Goal: Task Accomplishment & Management: Manage account settings

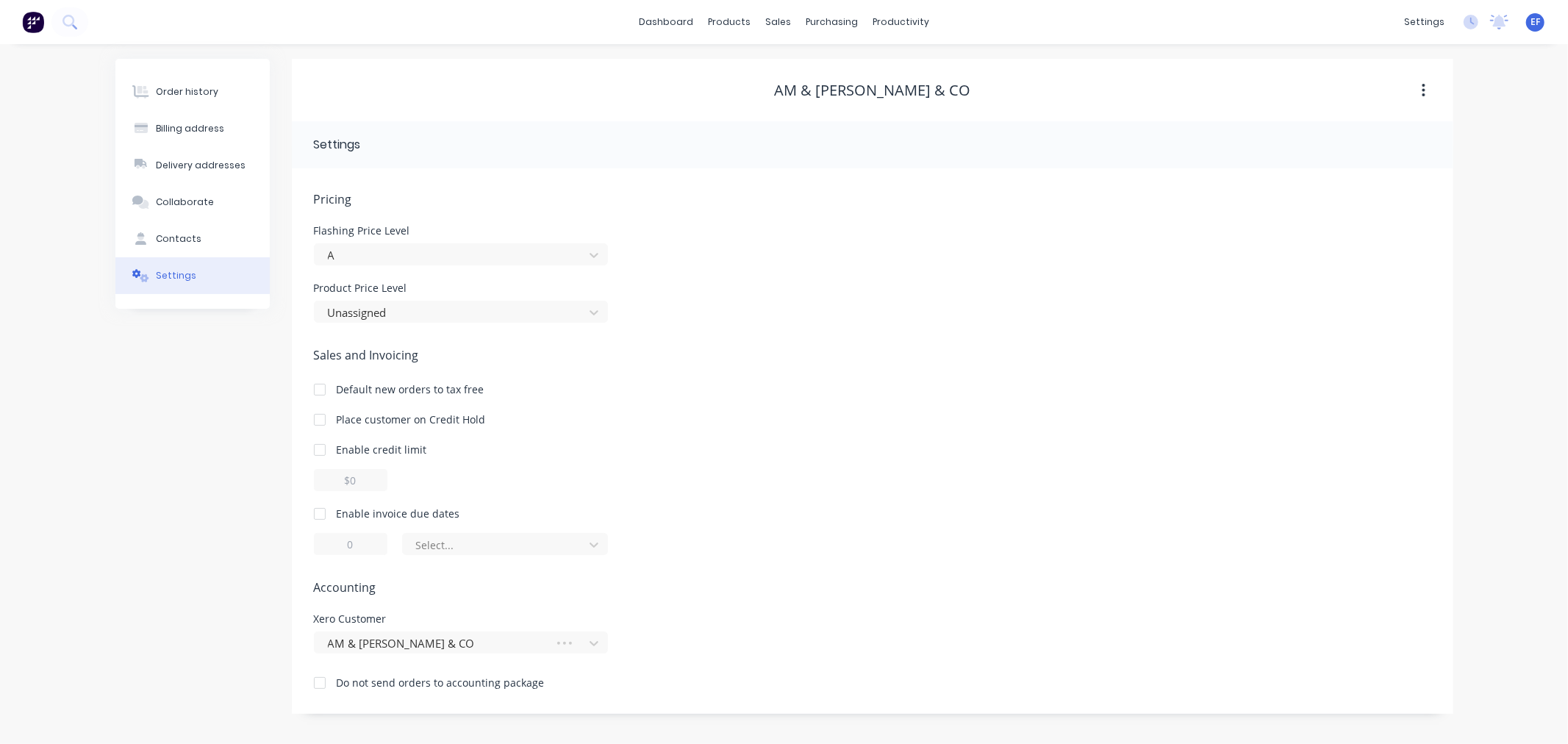
click at [338, 510] on div "Enable invoice due dates" at bounding box center [399, 513] width 123 height 15
click at [317, 513] on div at bounding box center [320, 513] width 29 height 29
click at [347, 542] on input "1" at bounding box center [350, 544] width 73 height 22
click at [355, 543] on input "1" at bounding box center [350, 544] width 73 height 22
drag, startPoint x: 355, startPoint y: 543, endPoint x: 333, endPoint y: 545, distance: 22.1
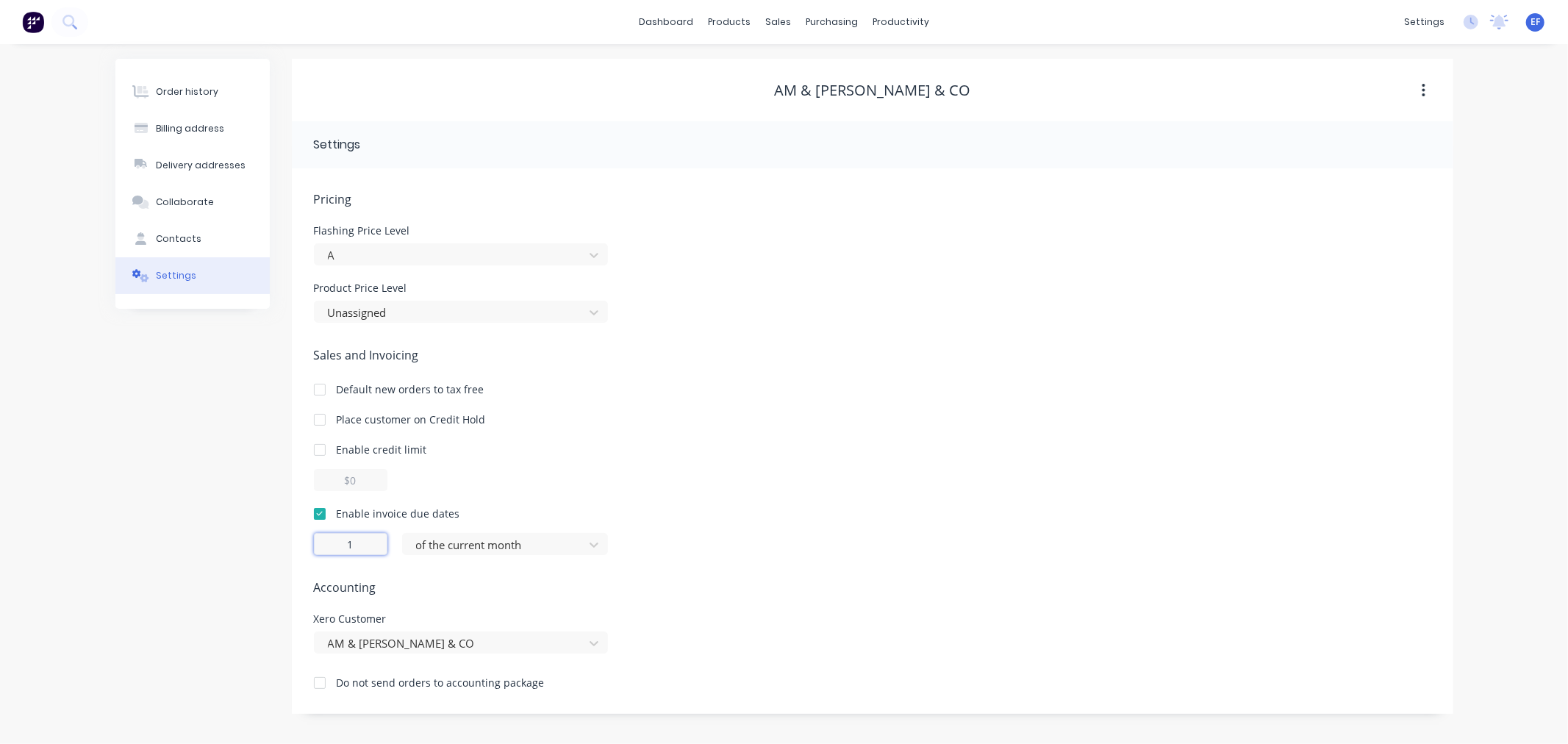
click at [333, 545] on input "1" at bounding box center [350, 544] width 73 height 22
type input "7"
click at [427, 547] on div at bounding box center [496, 545] width 162 height 19
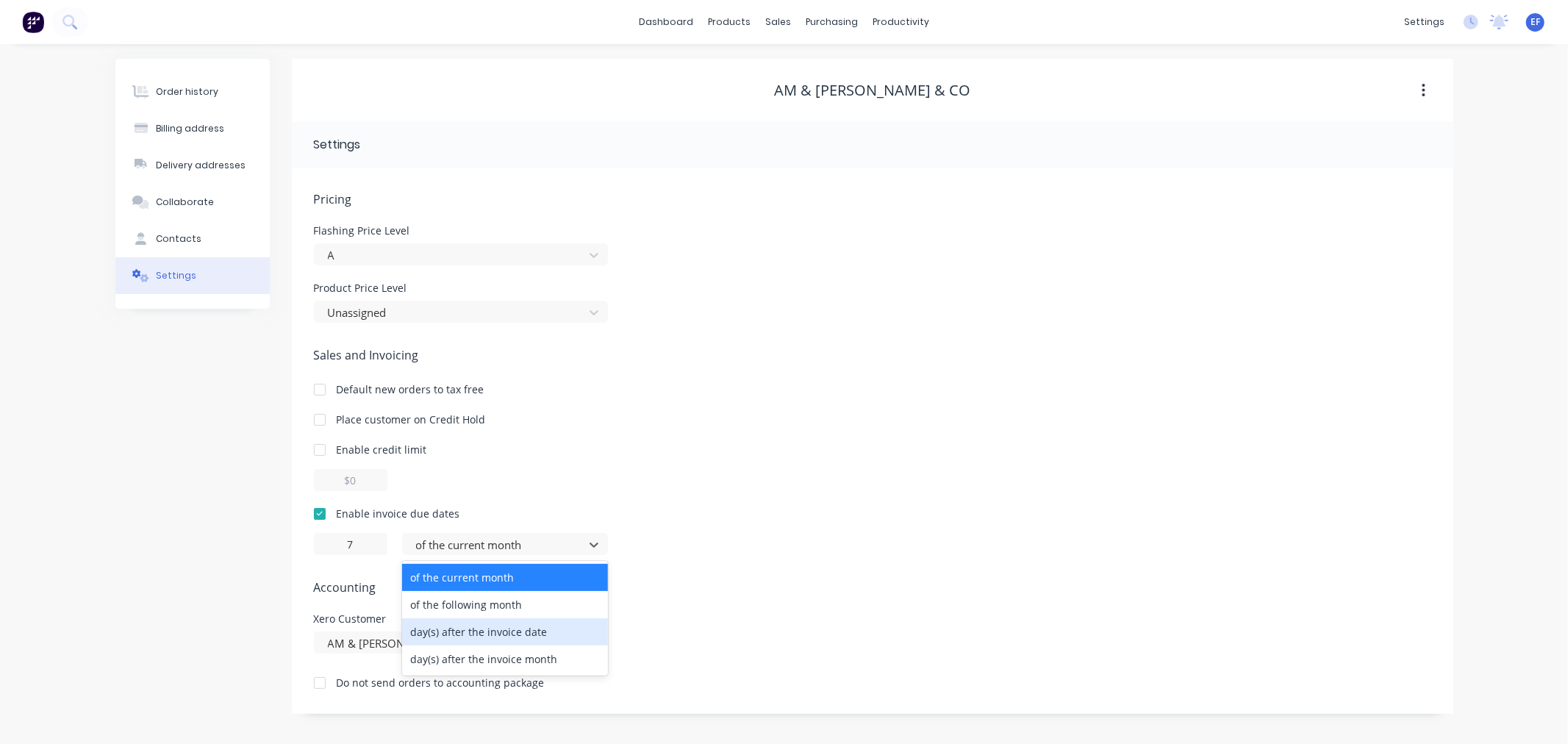
click at [435, 637] on div "day(s) after the invoice date" at bounding box center [505, 631] width 206 height 27
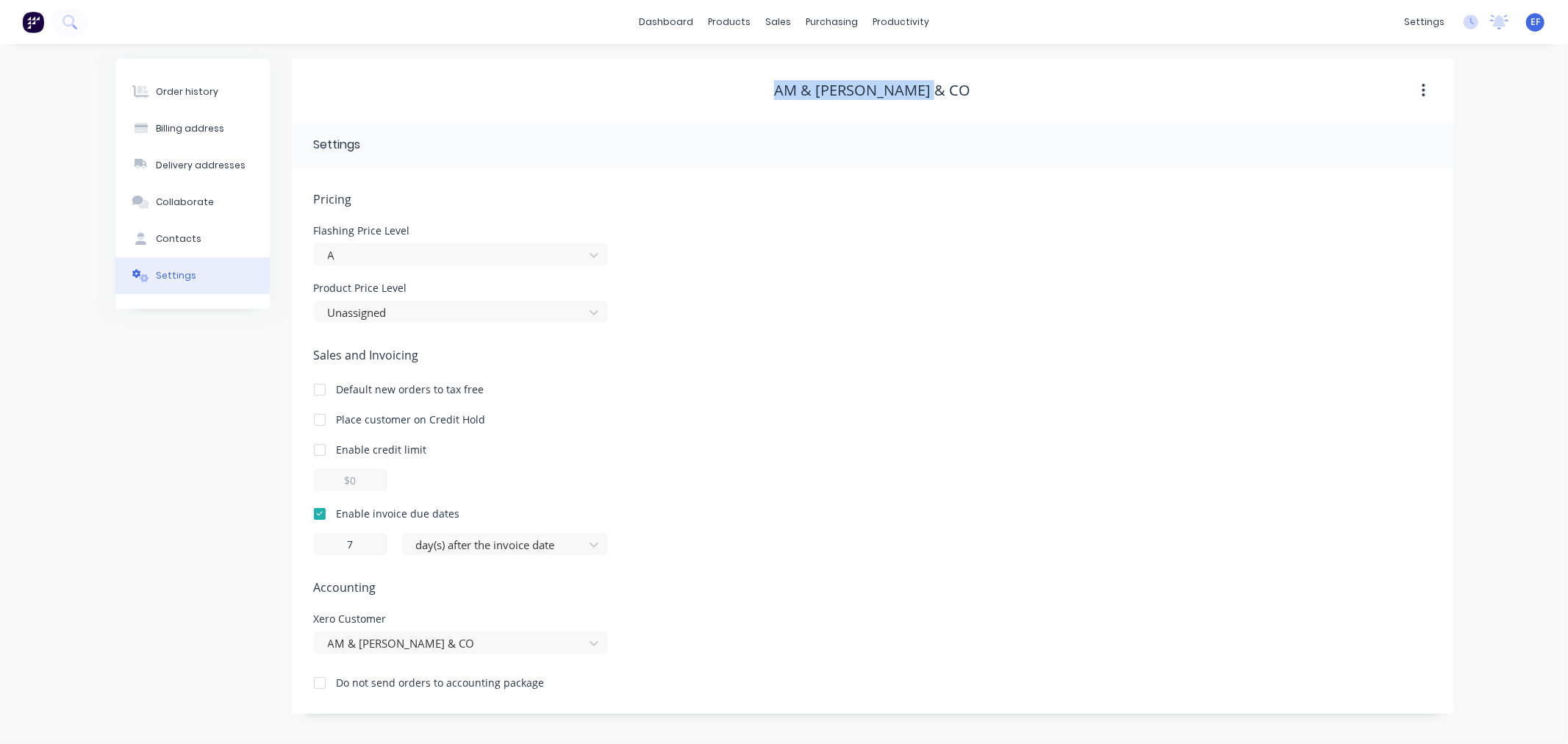
drag, startPoint x: 961, startPoint y: 88, endPoint x: 786, endPoint y: 94, distance: 175.1
click at [786, 94] on div "AM & [PERSON_NAME] & CO" at bounding box center [873, 90] width 1162 height 18
copy div "AM & [PERSON_NAME] & CO"
click at [773, 28] on div "sales" at bounding box center [778, 22] width 40 height 22
click at [797, 99] on div at bounding box center [787, 99] width 22 height 13
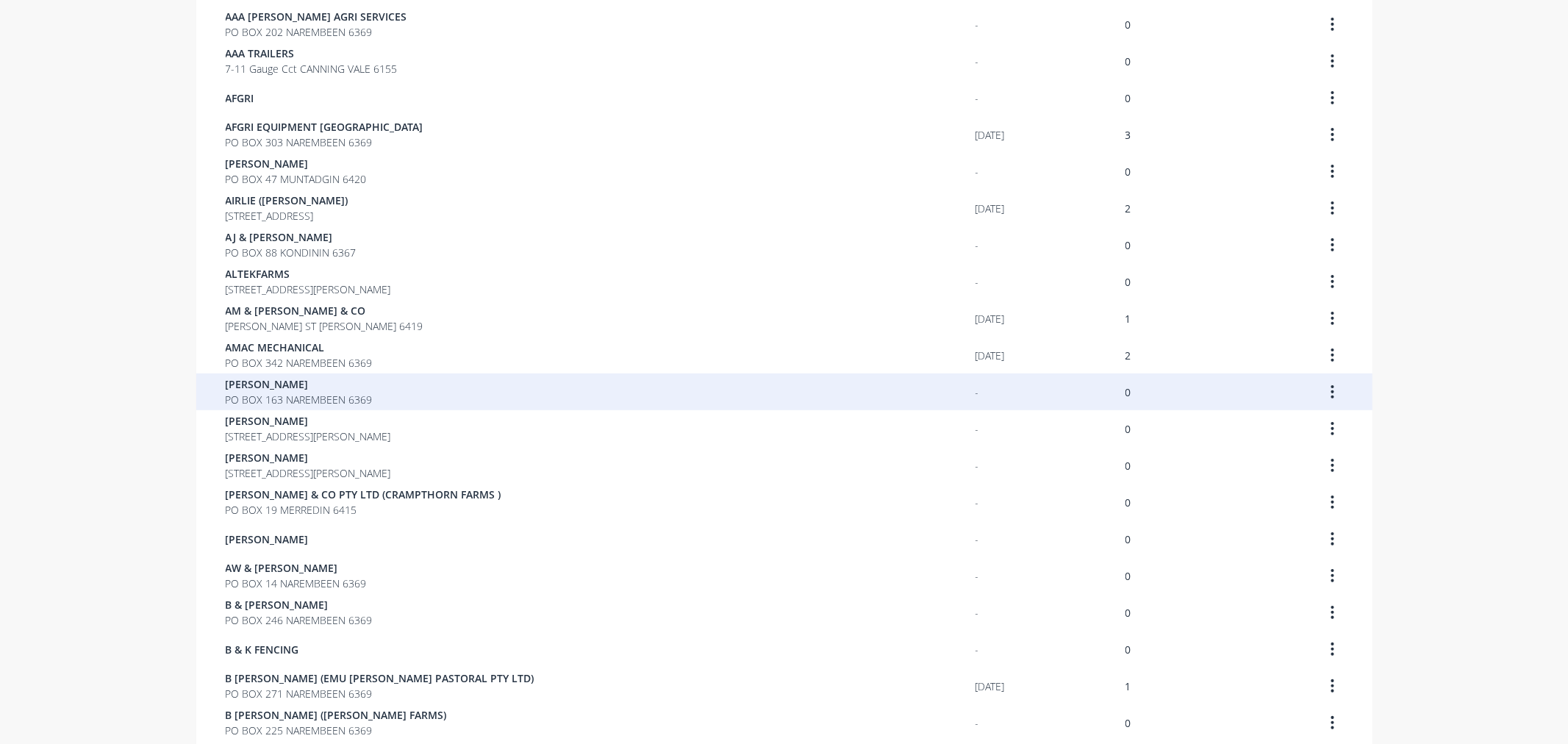
scroll to position [326, 0]
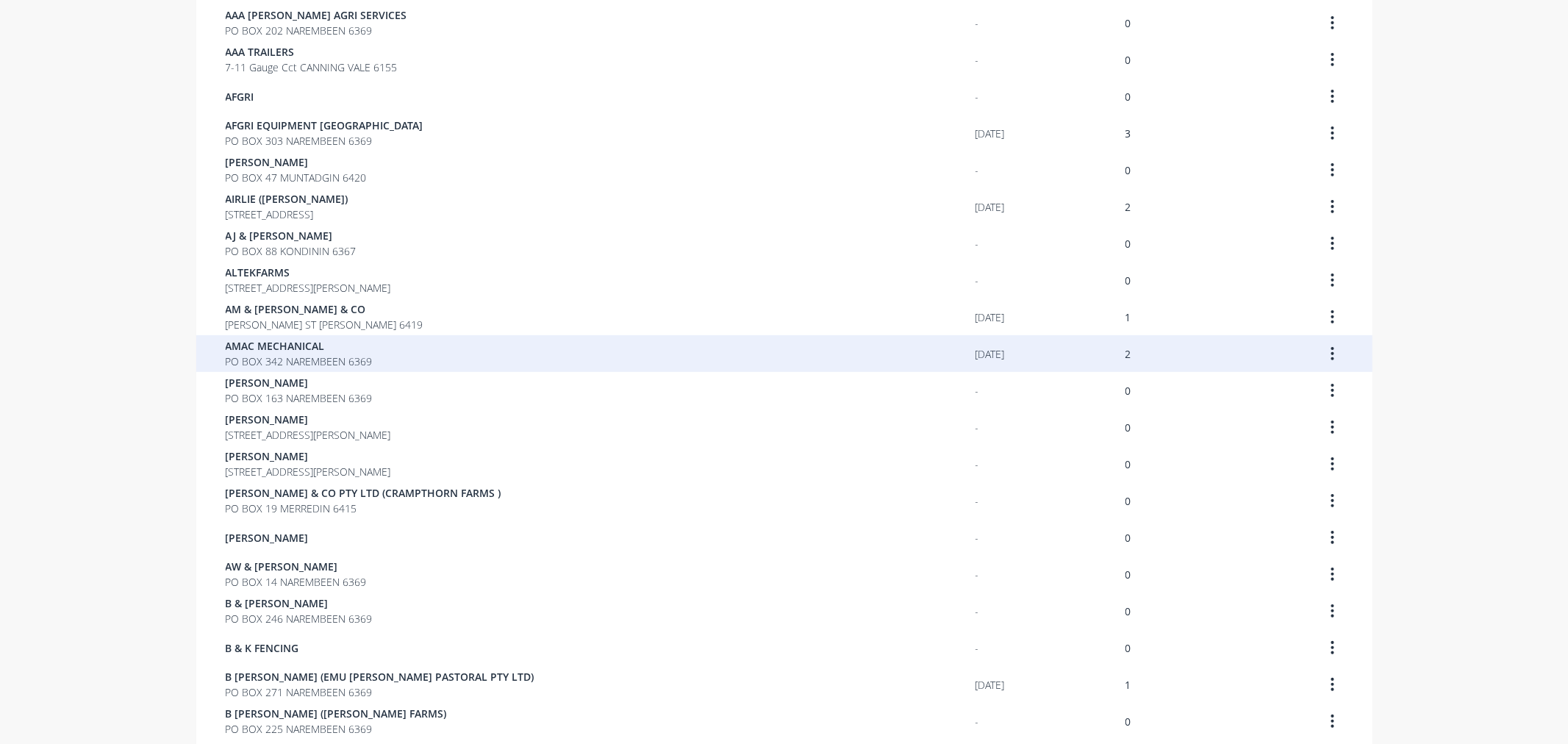
click at [258, 359] on span "PO BOX 342 NAREMBEEN 6369" at bounding box center [299, 362] width 147 height 15
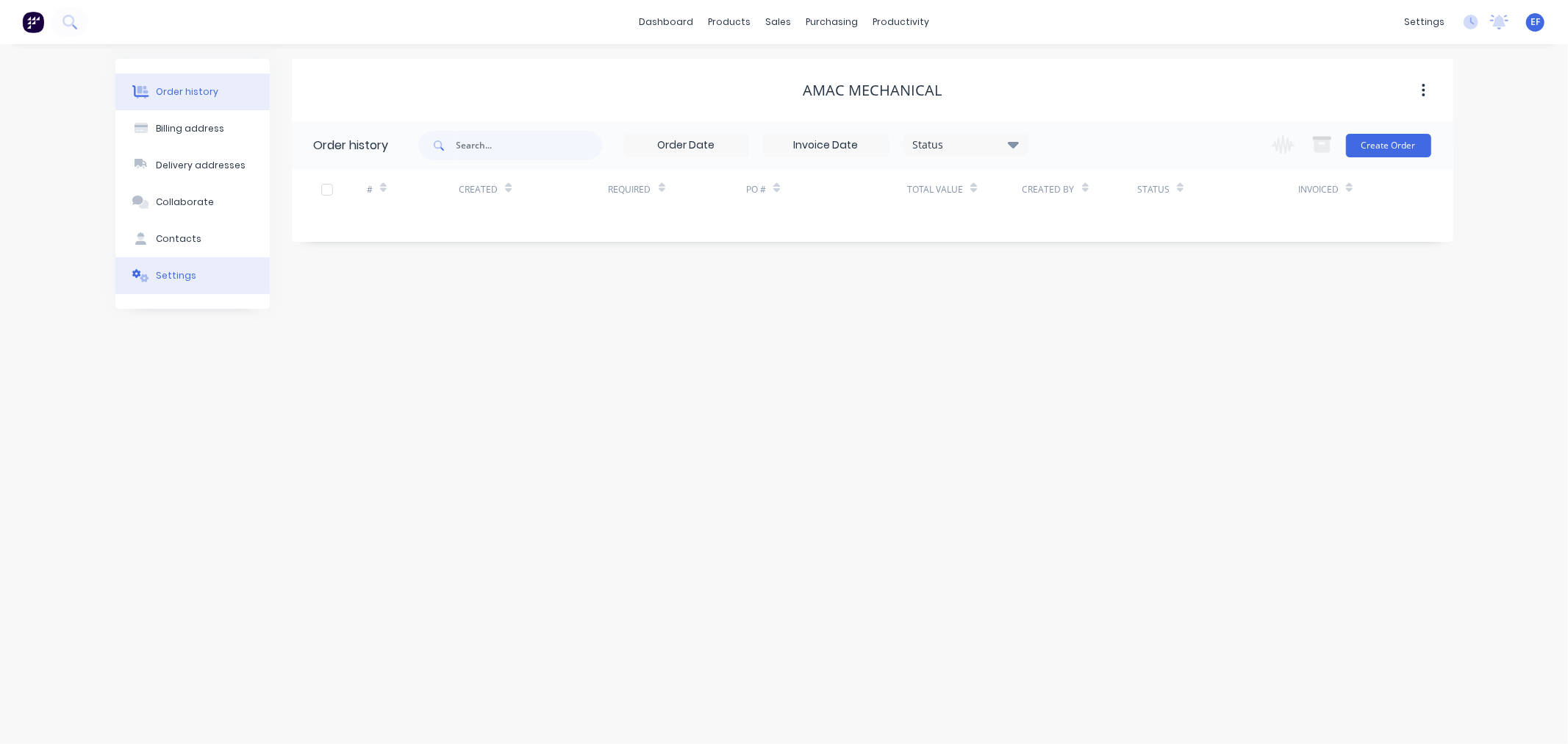
click at [154, 280] on button "Settings" at bounding box center [193, 276] width 154 height 37
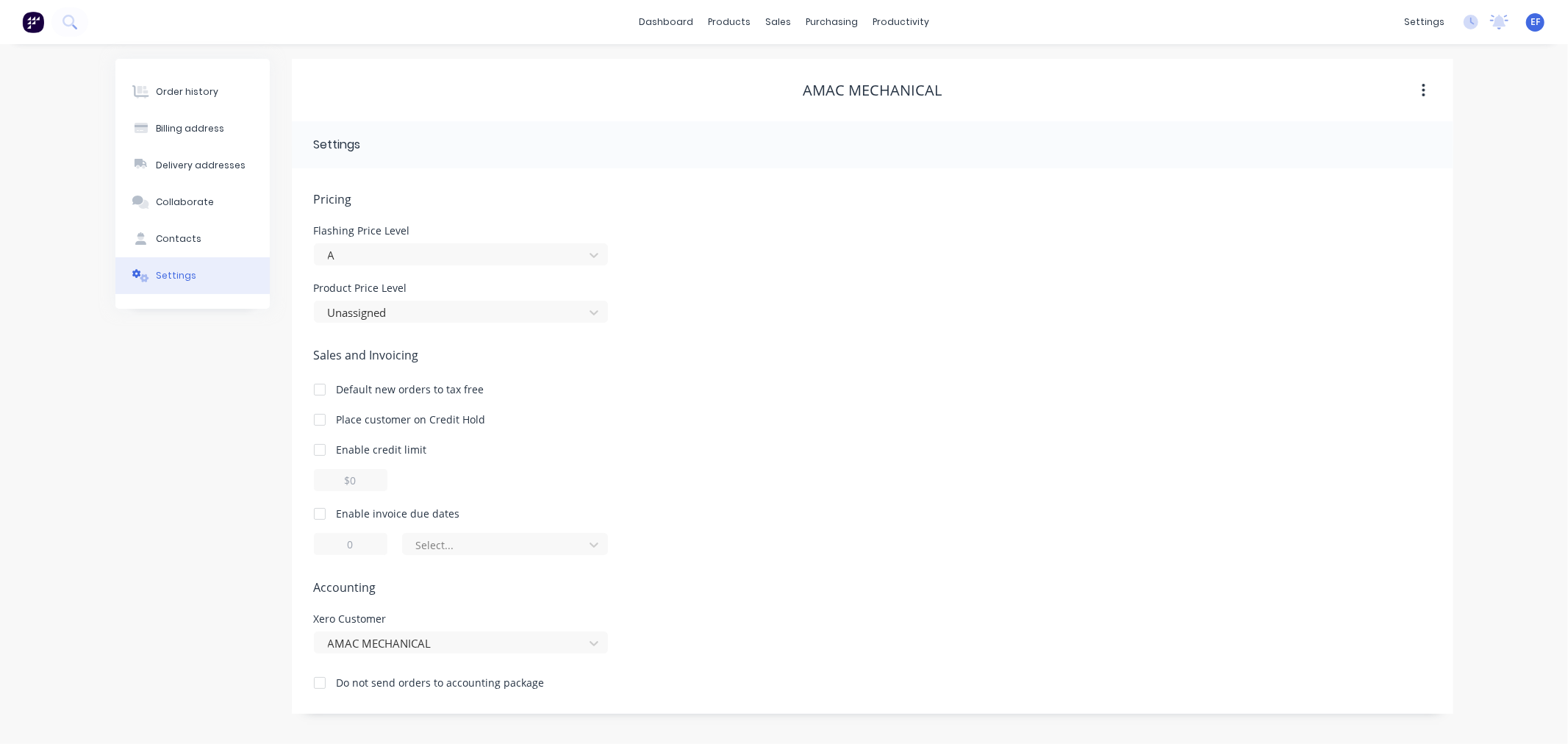
click at [320, 514] on div at bounding box center [320, 513] width 29 height 29
drag, startPoint x: 356, startPoint y: 542, endPoint x: 331, endPoint y: 541, distance: 25.0
click at [331, 542] on input "1" at bounding box center [350, 544] width 73 height 22
type input "7"
click at [420, 548] on div at bounding box center [496, 545] width 162 height 19
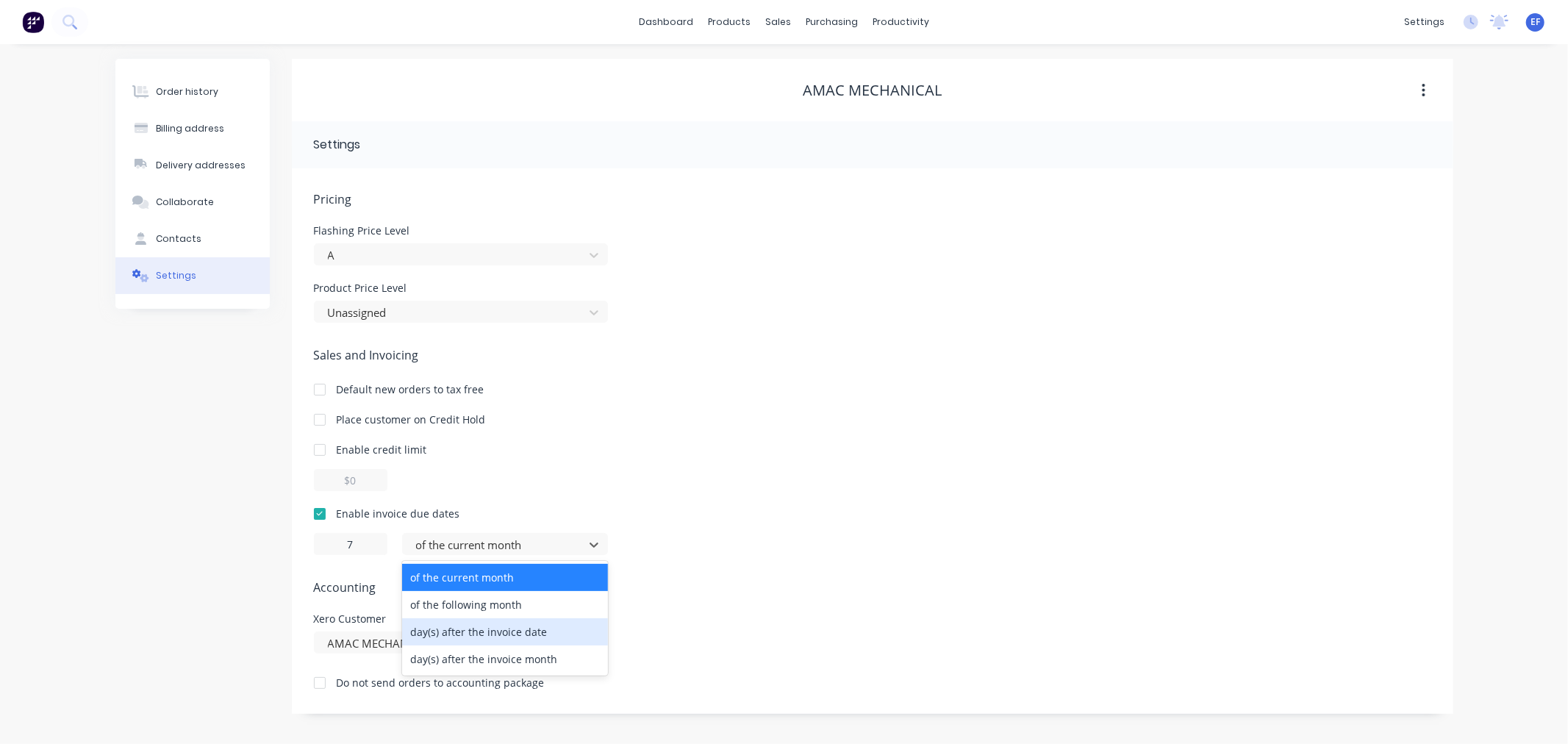
click at [420, 634] on div "day(s) after the invoice date" at bounding box center [505, 631] width 206 height 27
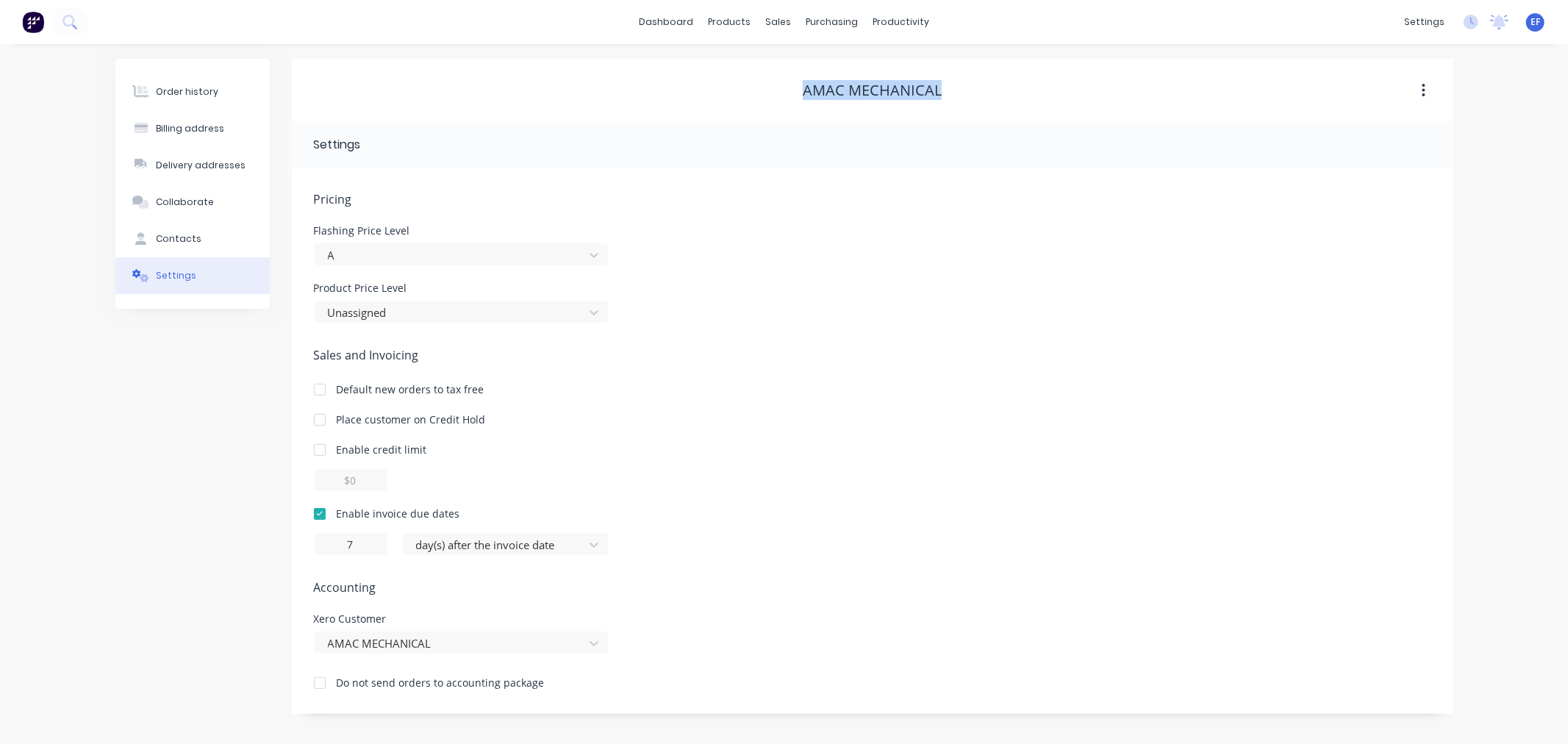
drag, startPoint x: 942, startPoint y: 96, endPoint x: 790, endPoint y: 91, distance: 152.1
click at [790, 91] on div "AMAC MECHANICAL" at bounding box center [873, 90] width 1162 height 18
copy div "AMAC MECHANICAL"
click at [798, 99] on div at bounding box center [787, 99] width 22 height 13
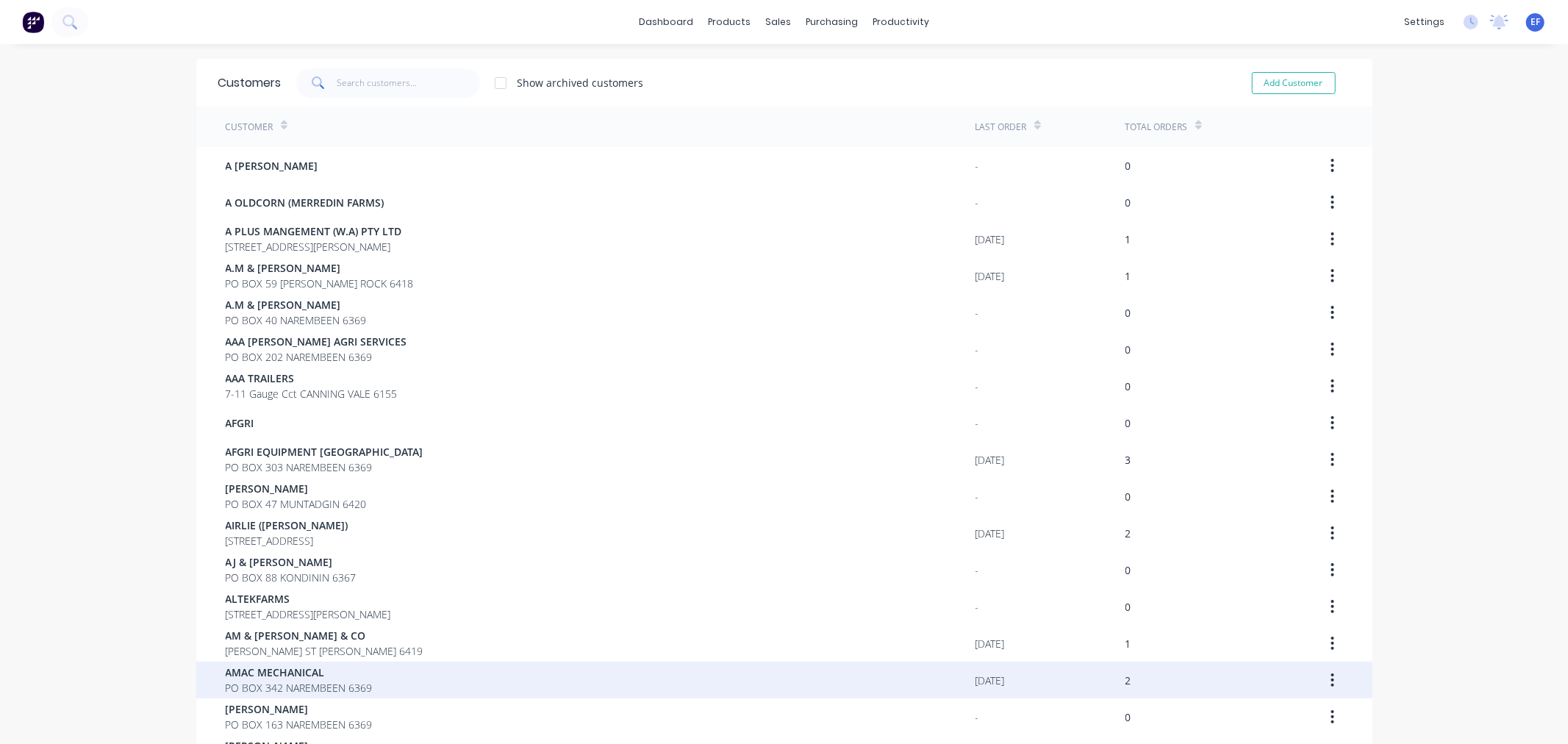
click at [311, 667] on span "AMAC MECHANICAL" at bounding box center [299, 672] width 147 height 15
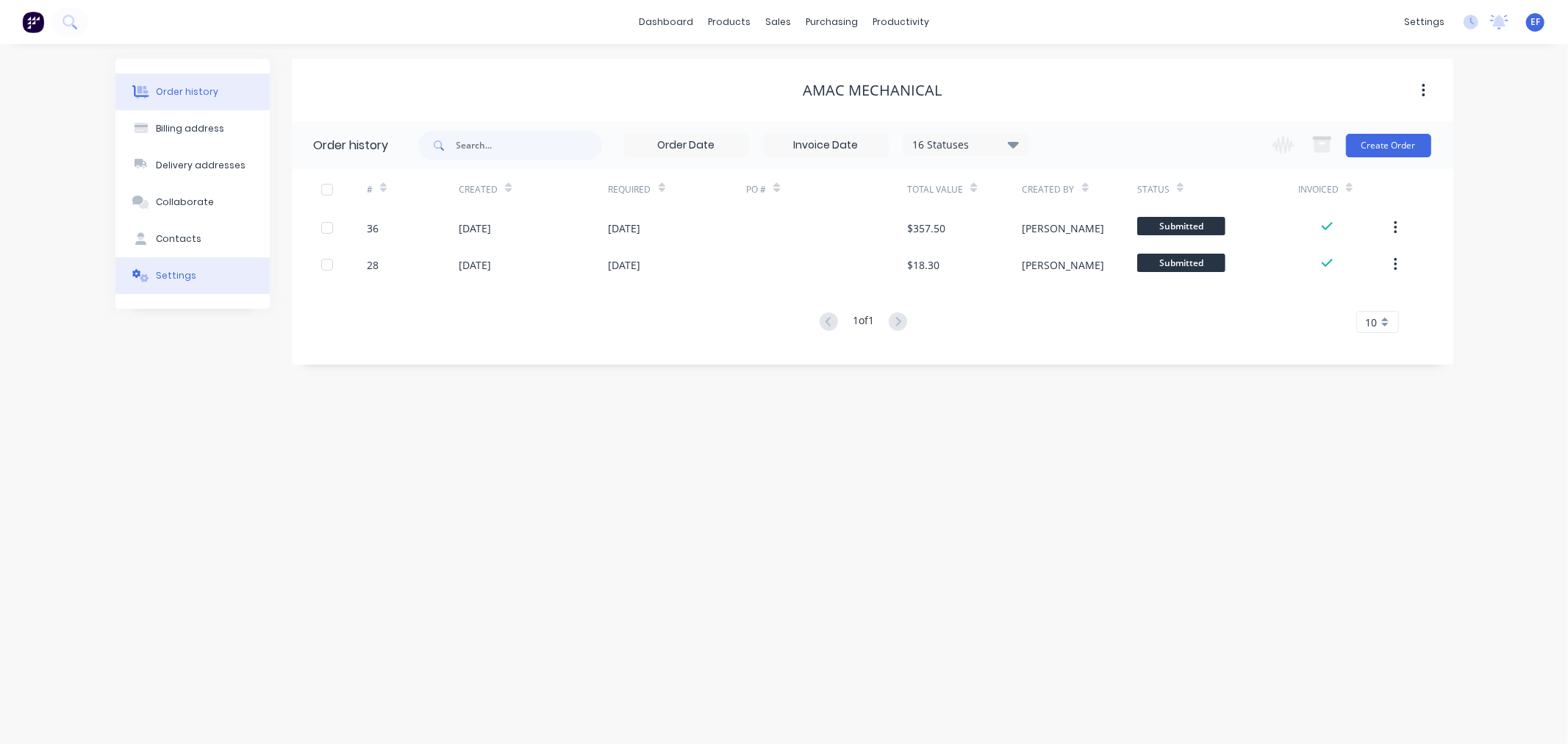
click at [155, 258] on button "Settings" at bounding box center [193, 276] width 154 height 37
click at [166, 274] on div "Settings" at bounding box center [176, 275] width 40 height 13
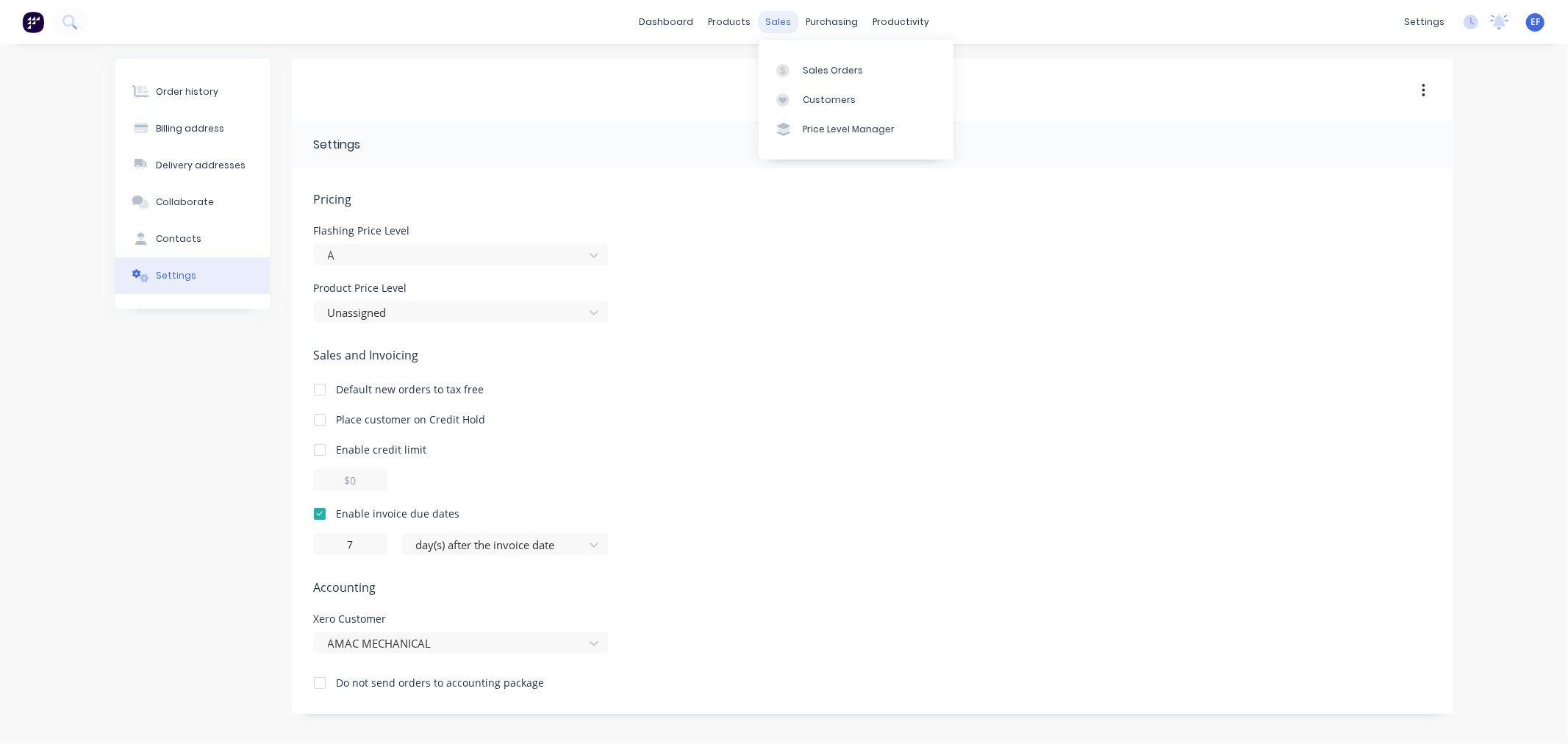
click at [782, 22] on div "sales" at bounding box center [778, 22] width 40 height 22
click at [810, 98] on div "Customers" at bounding box center [829, 99] width 53 height 13
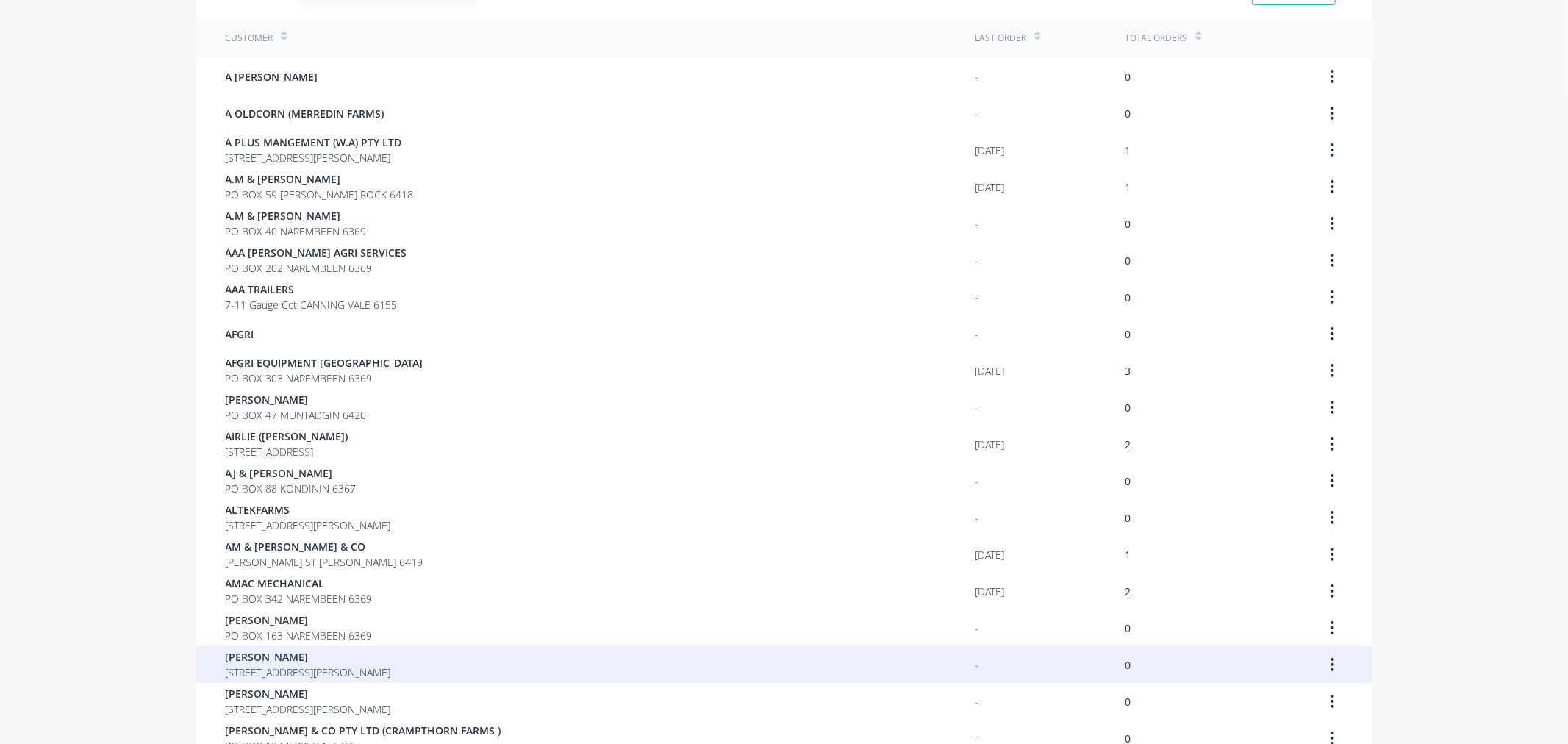
scroll to position [245, 0]
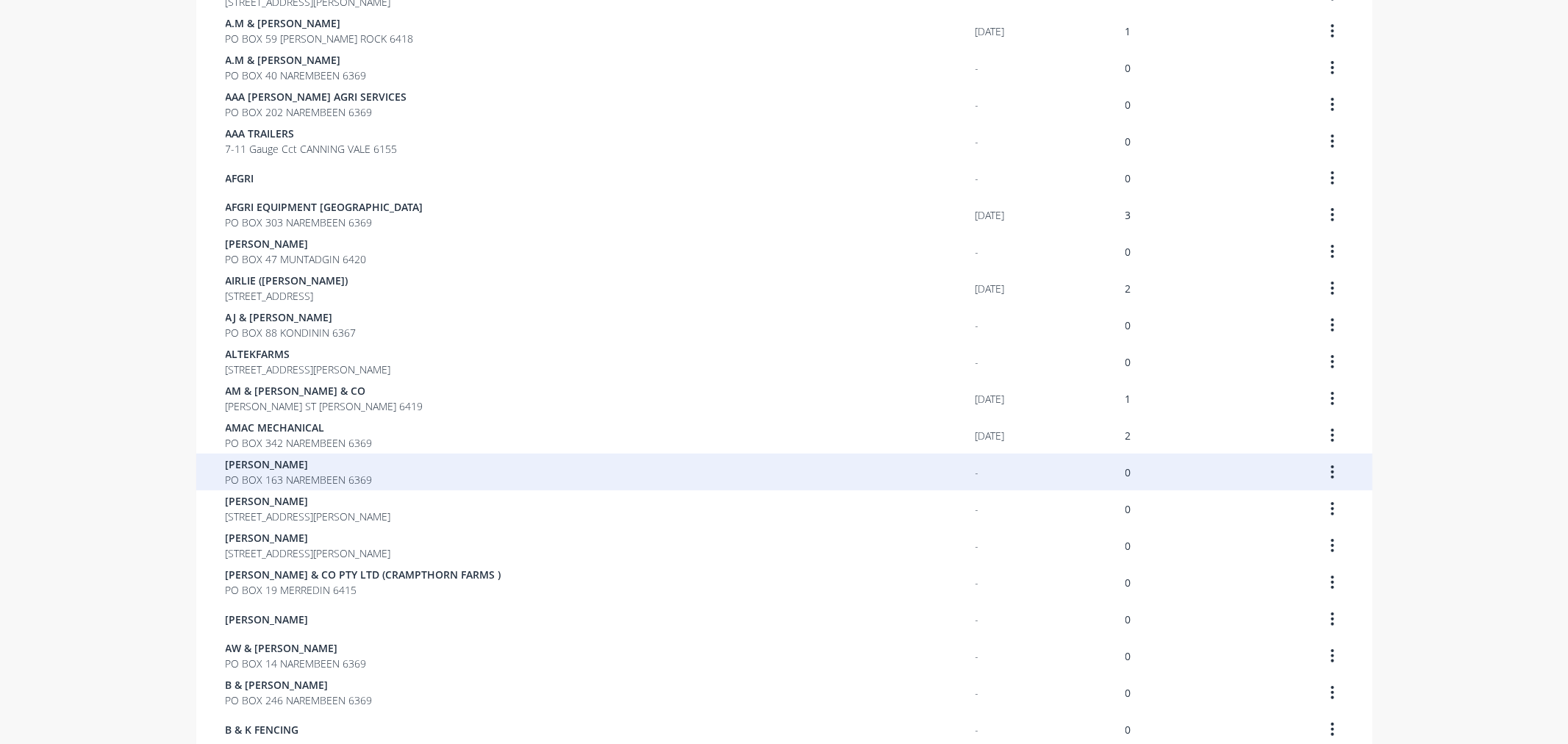
click at [248, 474] on span "PO BOX 163 NAREMBEEN 6369" at bounding box center [299, 480] width 147 height 15
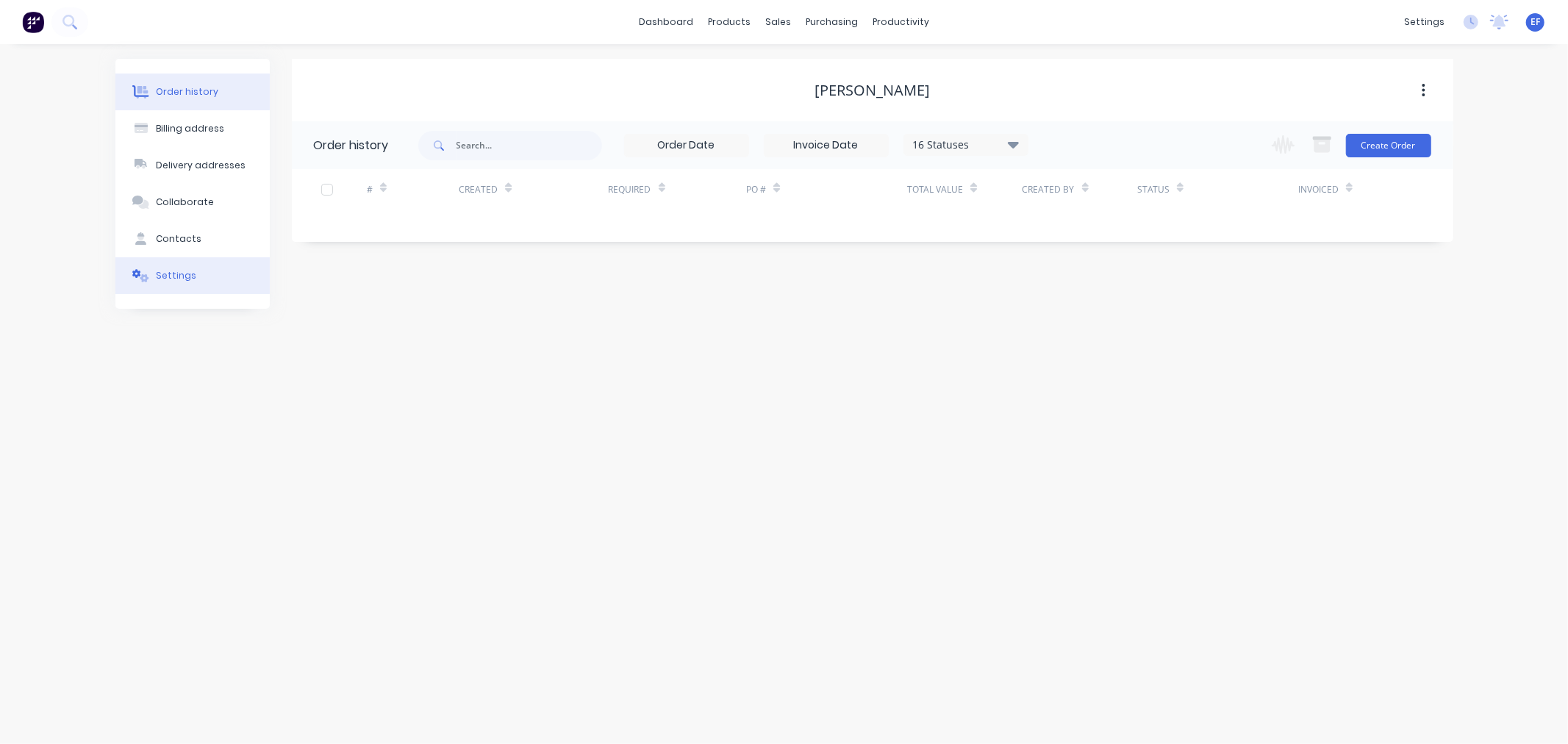
click at [156, 269] on div "Settings" at bounding box center [176, 275] width 40 height 13
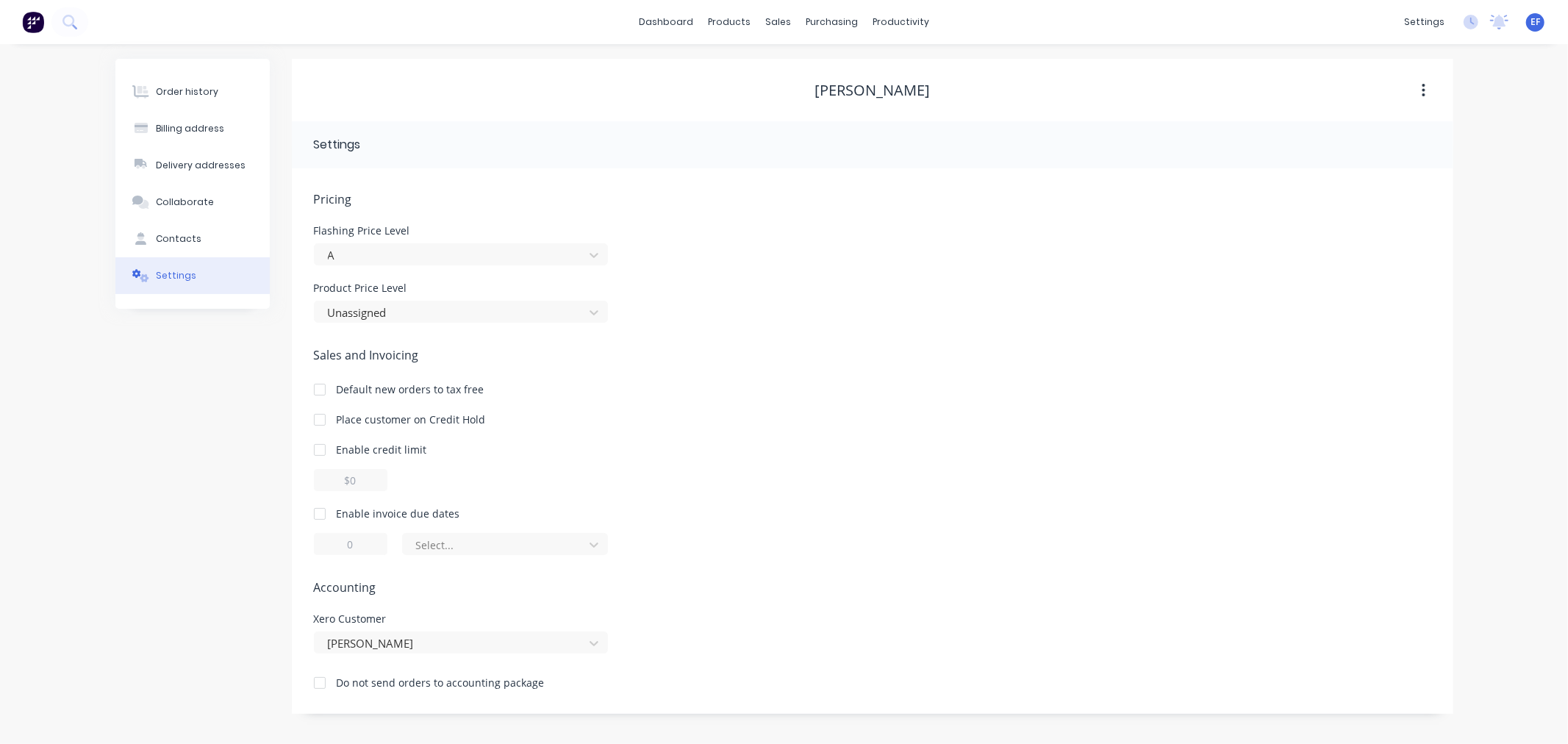
click at [320, 513] on div at bounding box center [320, 513] width 29 height 29
drag, startPoint x: 358, startPoint y: 546, endPoint x: 338, endPoint y: 546, distance: 20.0
click at [338, 546] on input "1" at bounding box center [350, 544] width 73 height 22
type input "7"
click at [419, 549] on div at bounding box center [496, 545] width 162 height 19
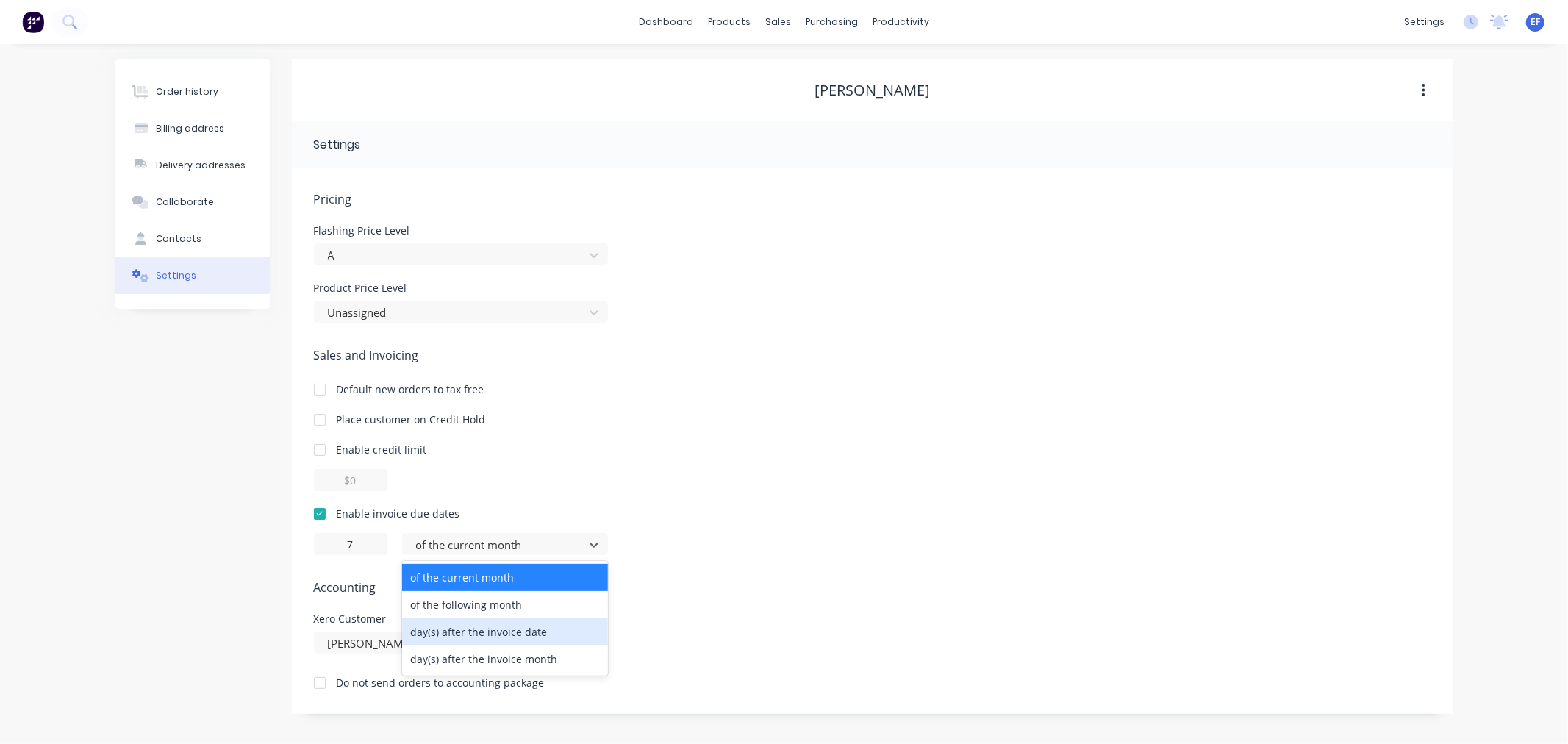
click at [423, 635] on div "day(s) after the invoice date" at bounding box center [505, 631] width 206 height 27
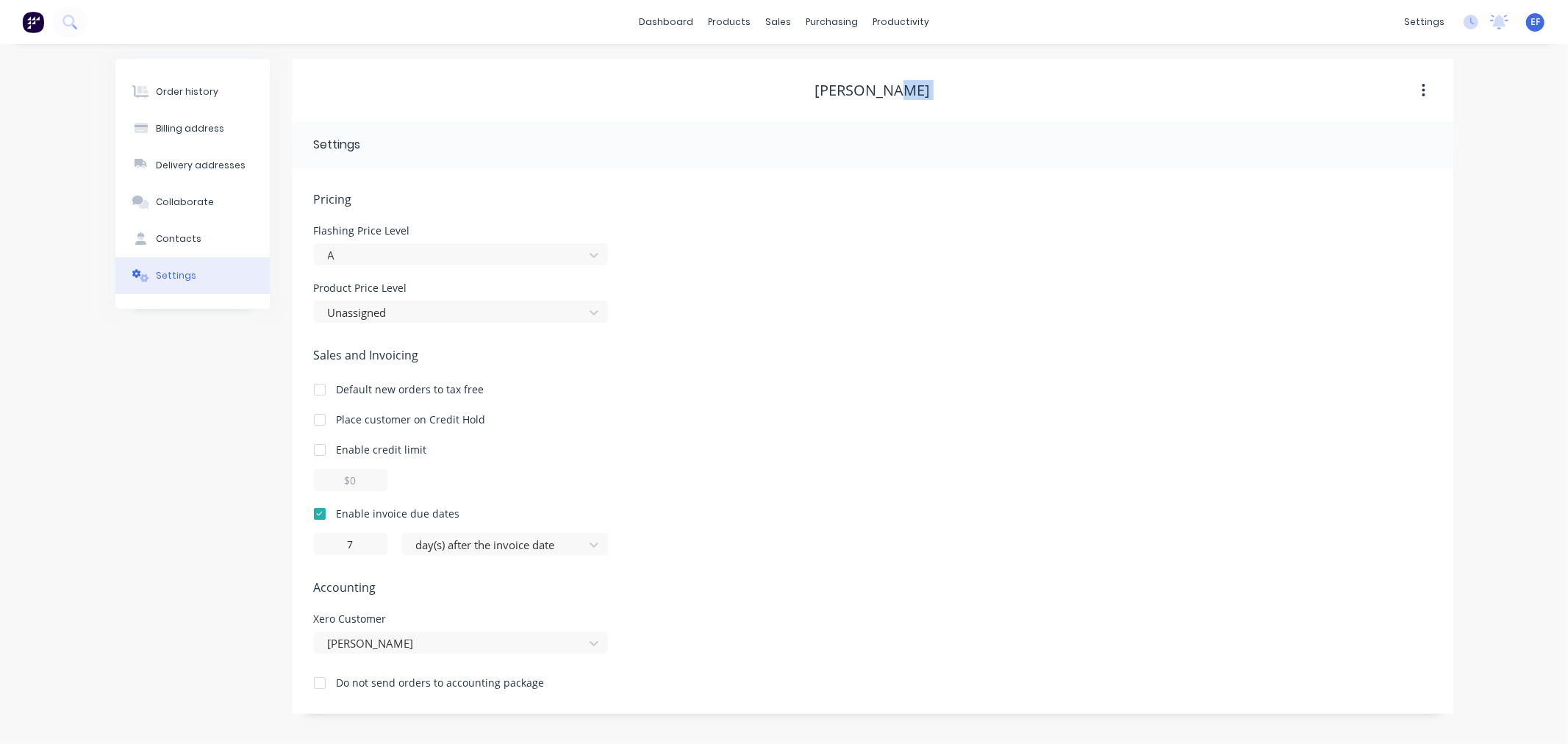
drag, startPoint x: 936, startPoint y: 89, endPoint x: 787, endPoint y: 100, distance: 149.4
click at [787, 100] on div "[PERSON_NAME]" at bounding box center [873, 90] width 1162 height 26
click at [833, 89] on div "[PERSON_NAME]" at bounding box center [873, 90] width 116 height 18
drag, startPoint x: 826, startPoint y: 86, endPoint x: 927, endPoint y: 90, distance: 101.1
click at [927, 90] on div "[PERSON_NAME]" at bounding box center [873, 90] width 1162 height 18
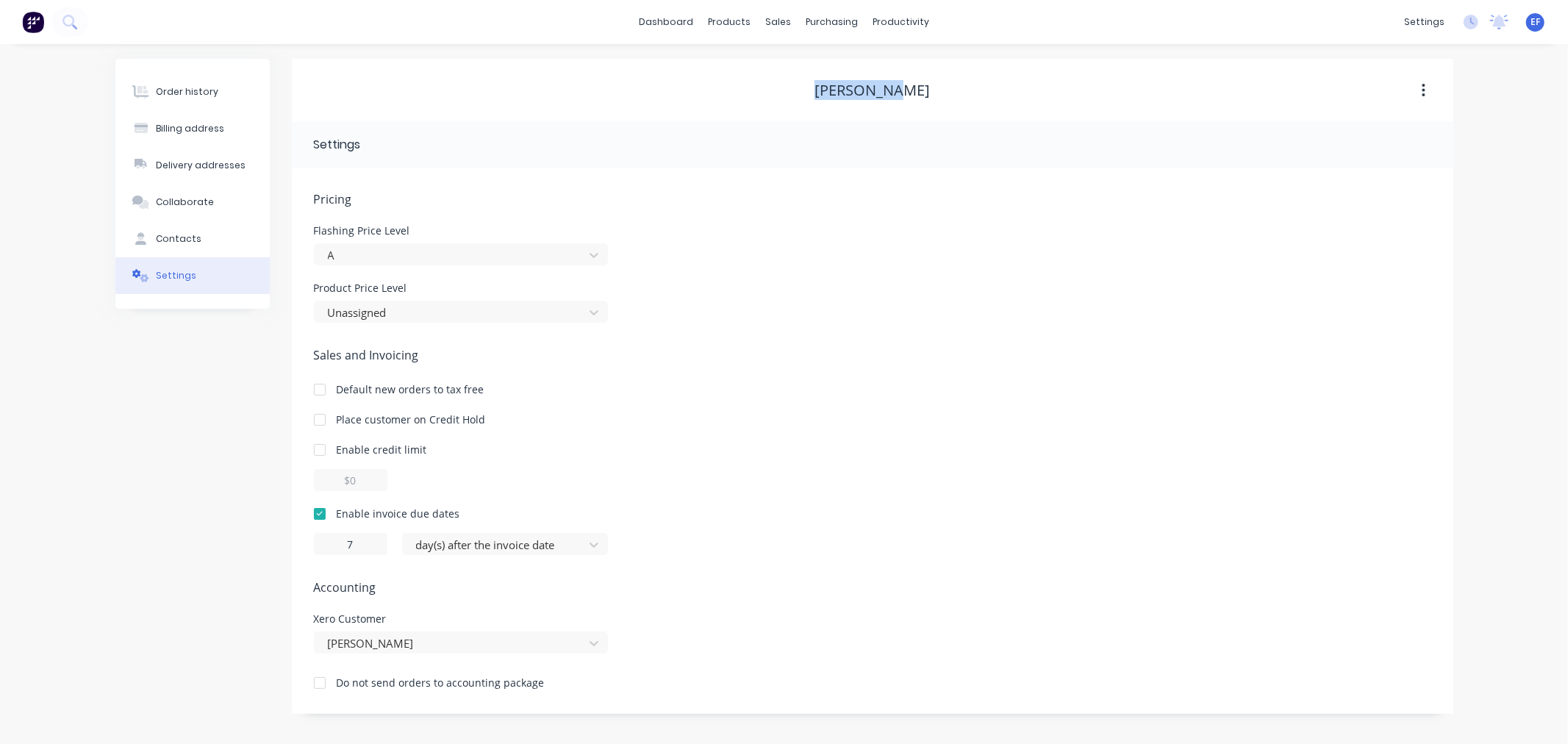
copy div "[PERSON_NAME]"
click at [801, 91] on link "Customers" at bounding box center [856, 100] width 195 height 29
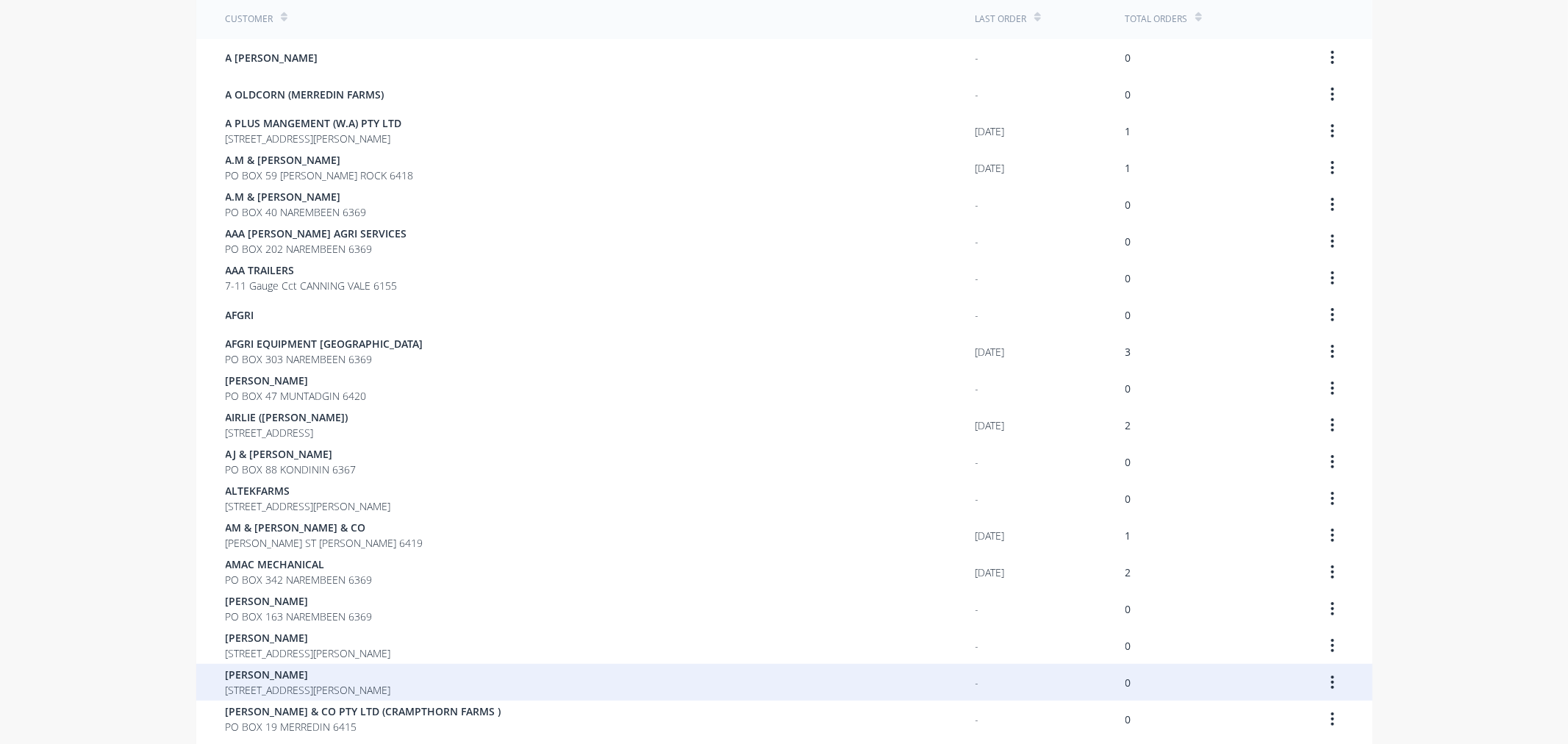
scroll to position [245, 0]
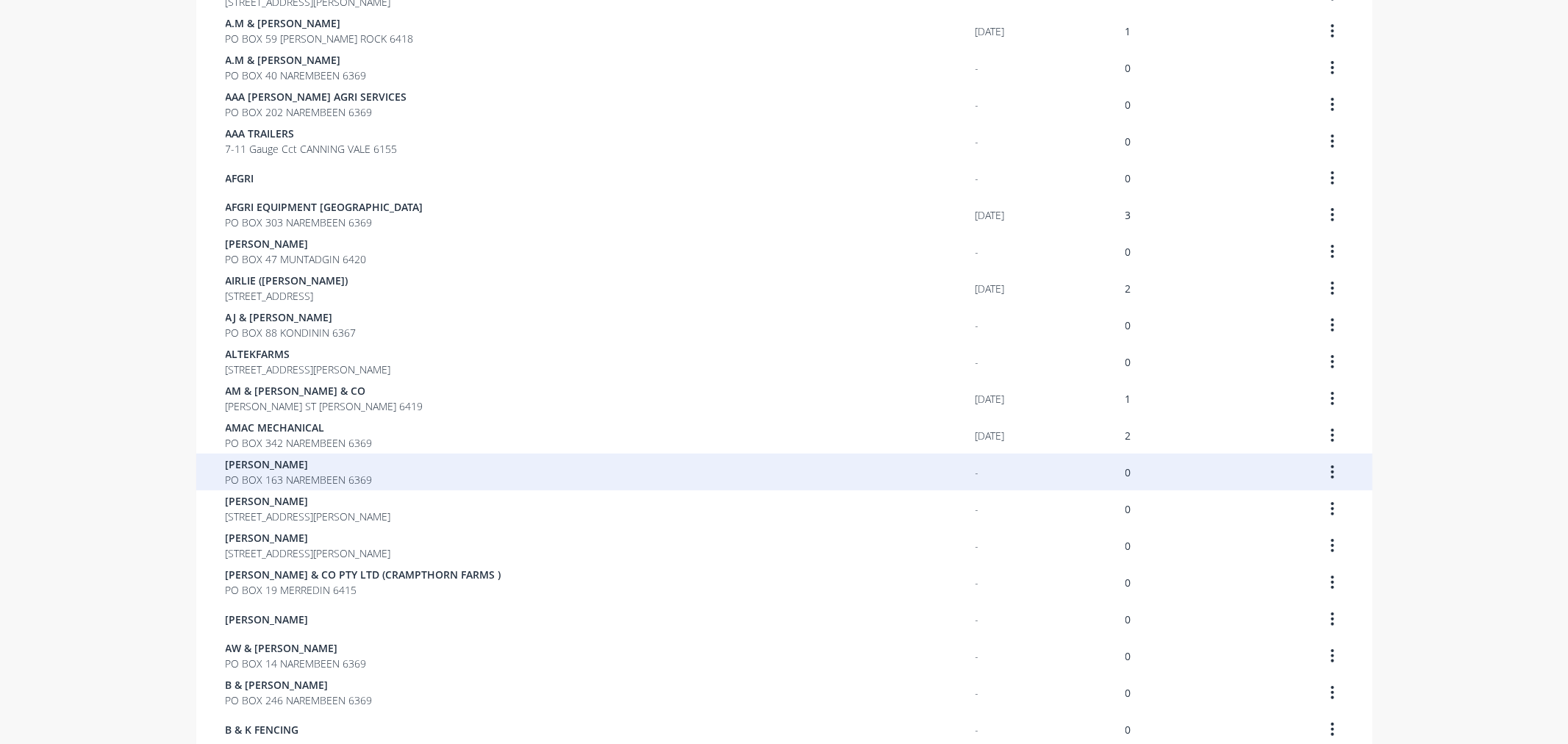
click at [245, 481] on span "PO BOX 163 NAREMBEEN 6369" at bounding box center [299, 480] width 147 height 15
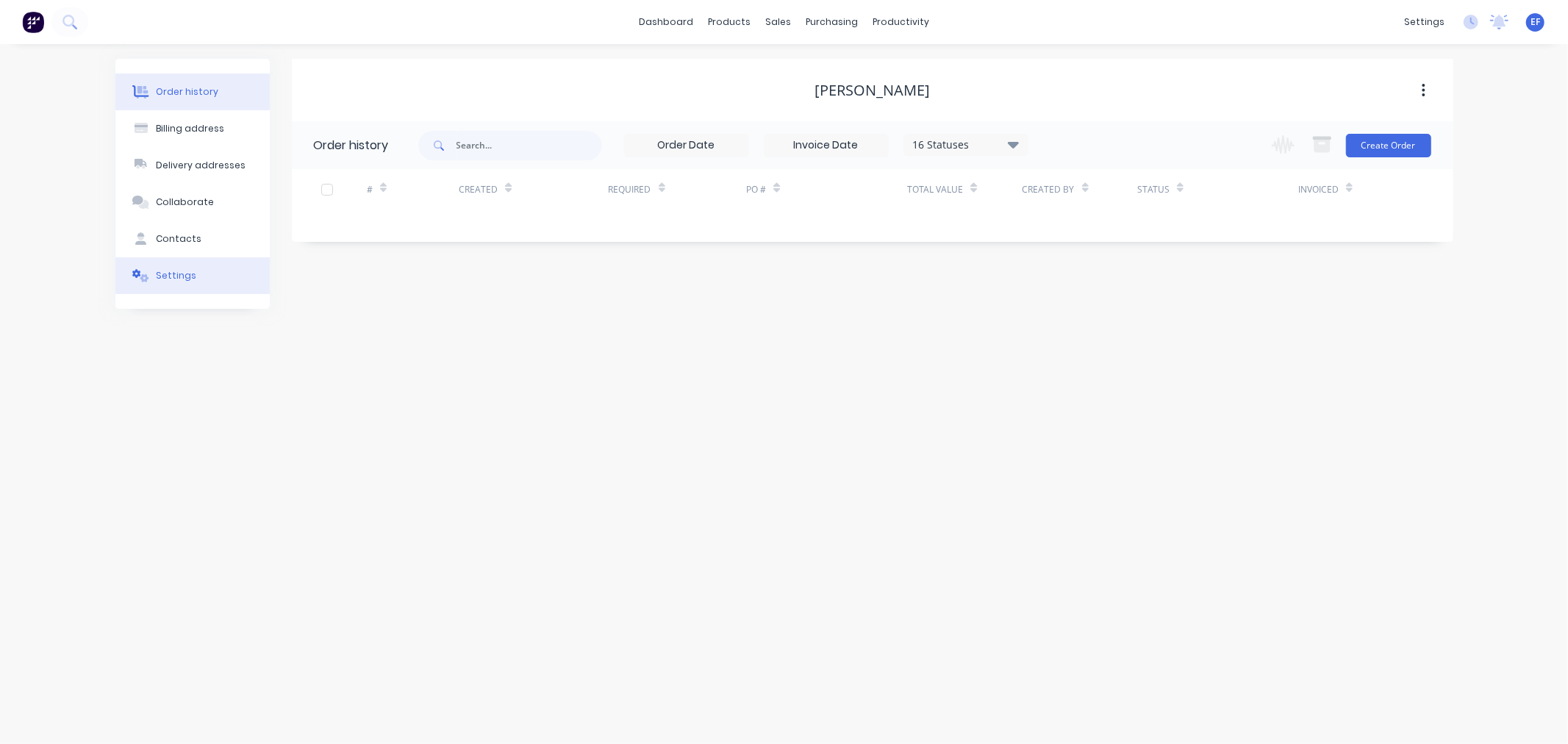
click at [175, 284] on button "Settings" at bounding box center [193, 276] width 154 height 37
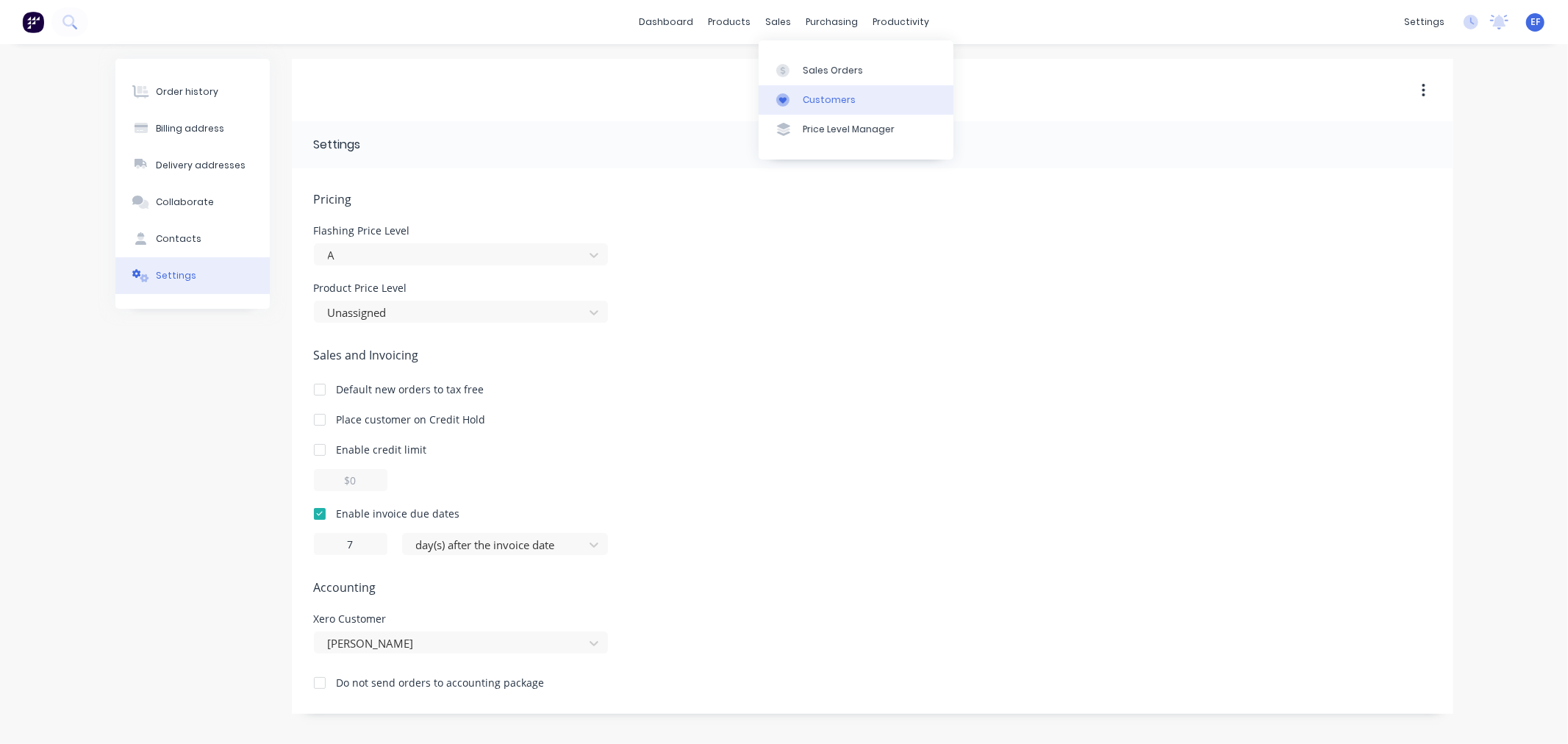
click at [798, 93] on div at bounding box center [787, 99] width 22 height 13
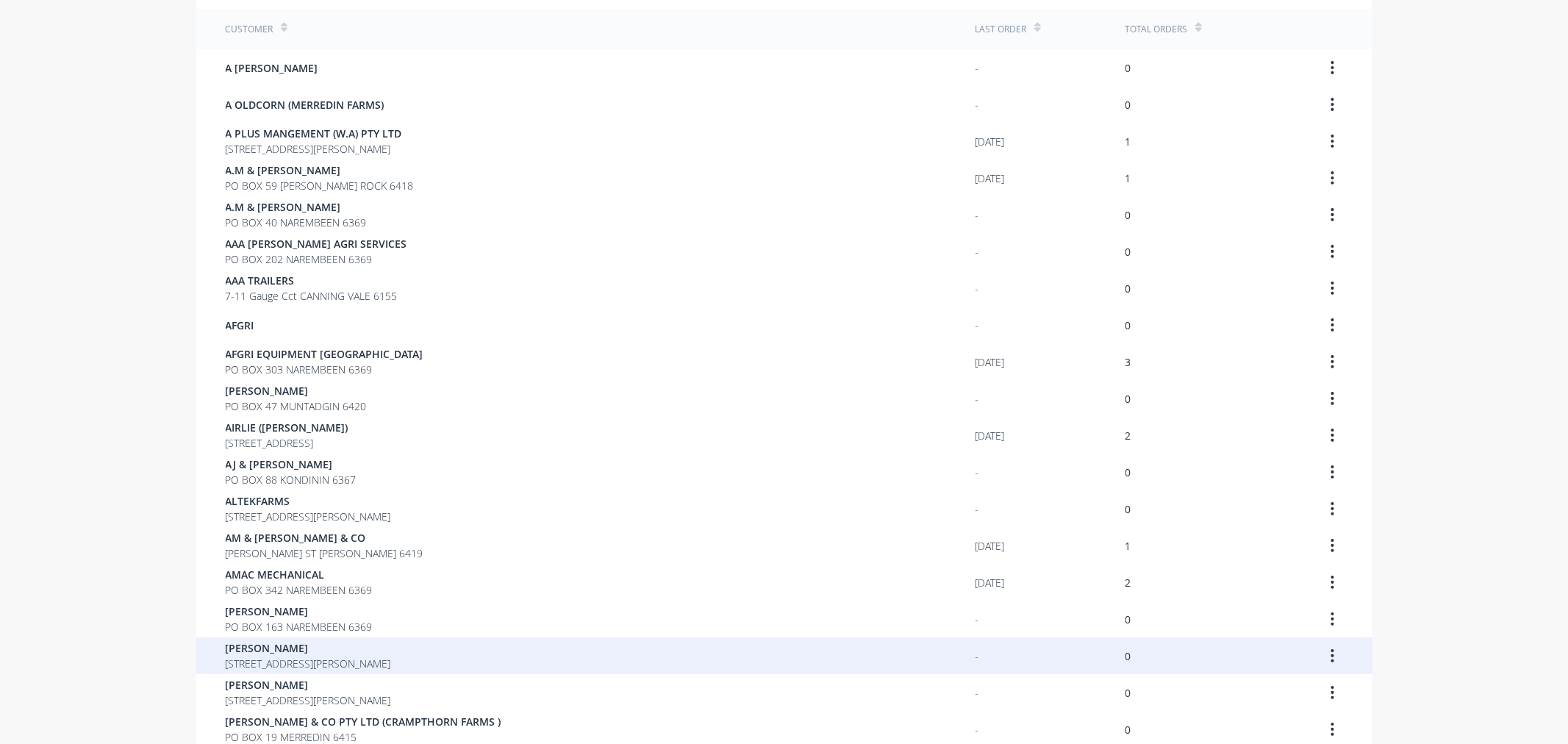
scroll to position [245, 0]
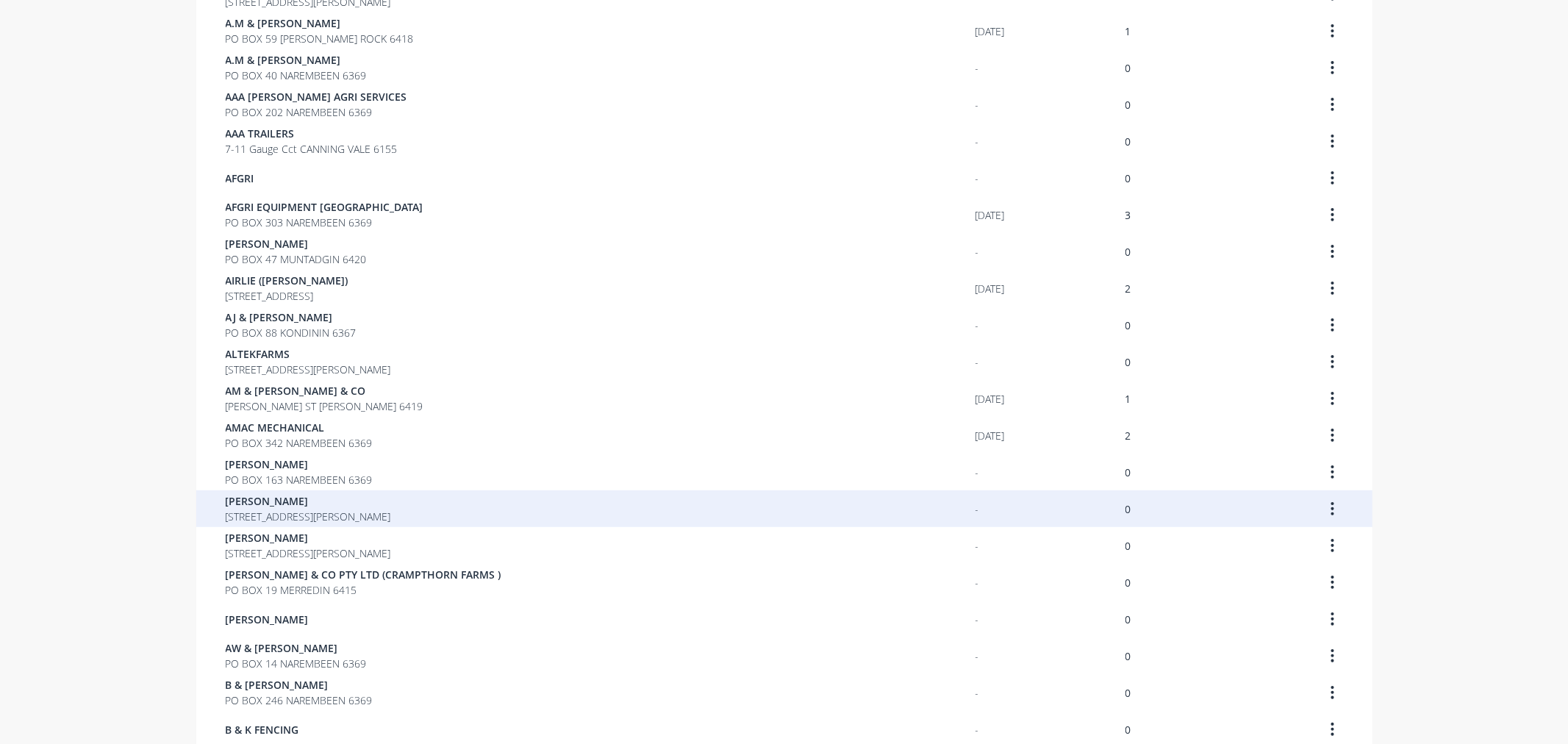
click at [254, 517] on span "[STREET_ADDRESS][PERSON_NAME]" at bounding box center [308, 517] width 166 height 15
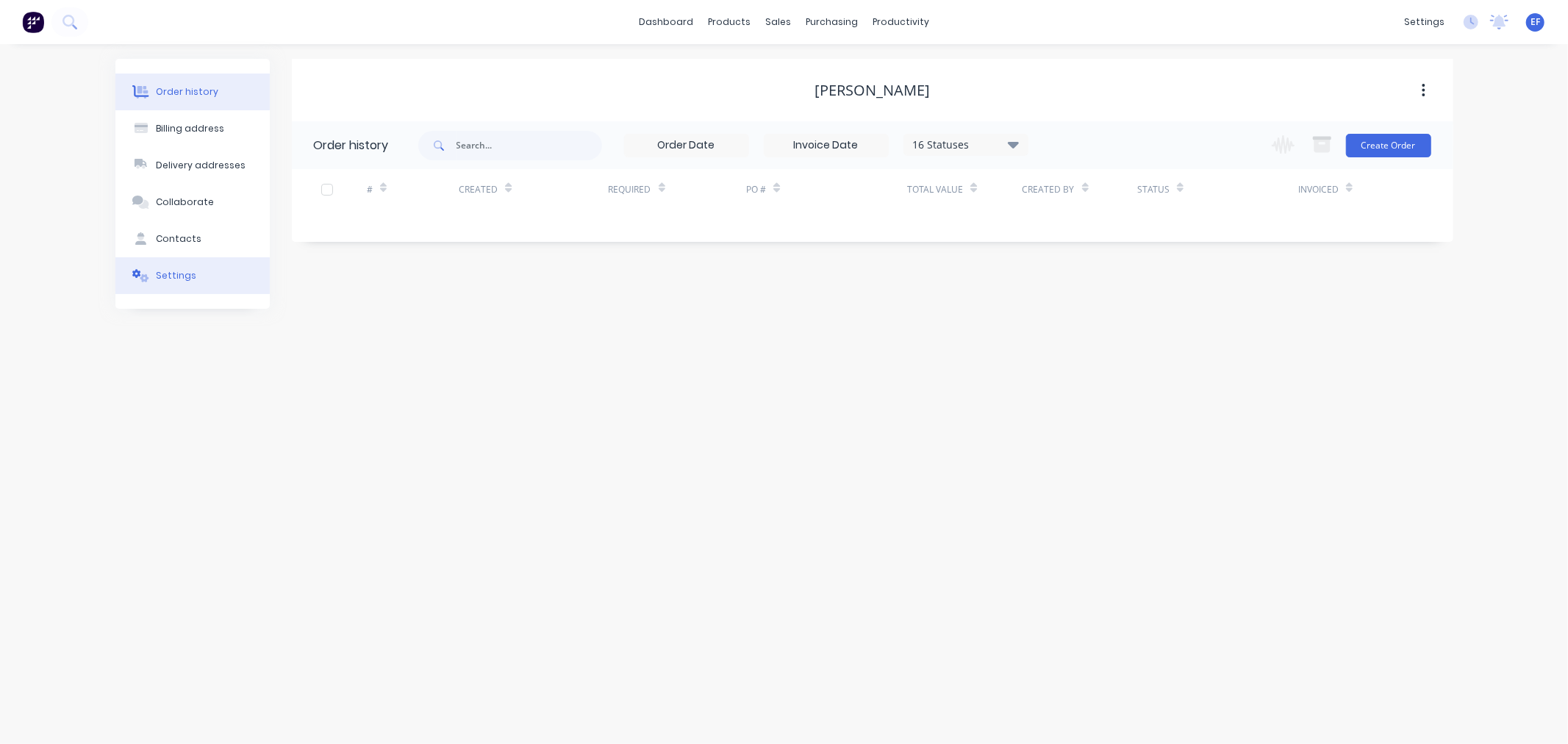
click at [179, 274] on div "Settings" at bounding box center [176, 275] width 40 height 13
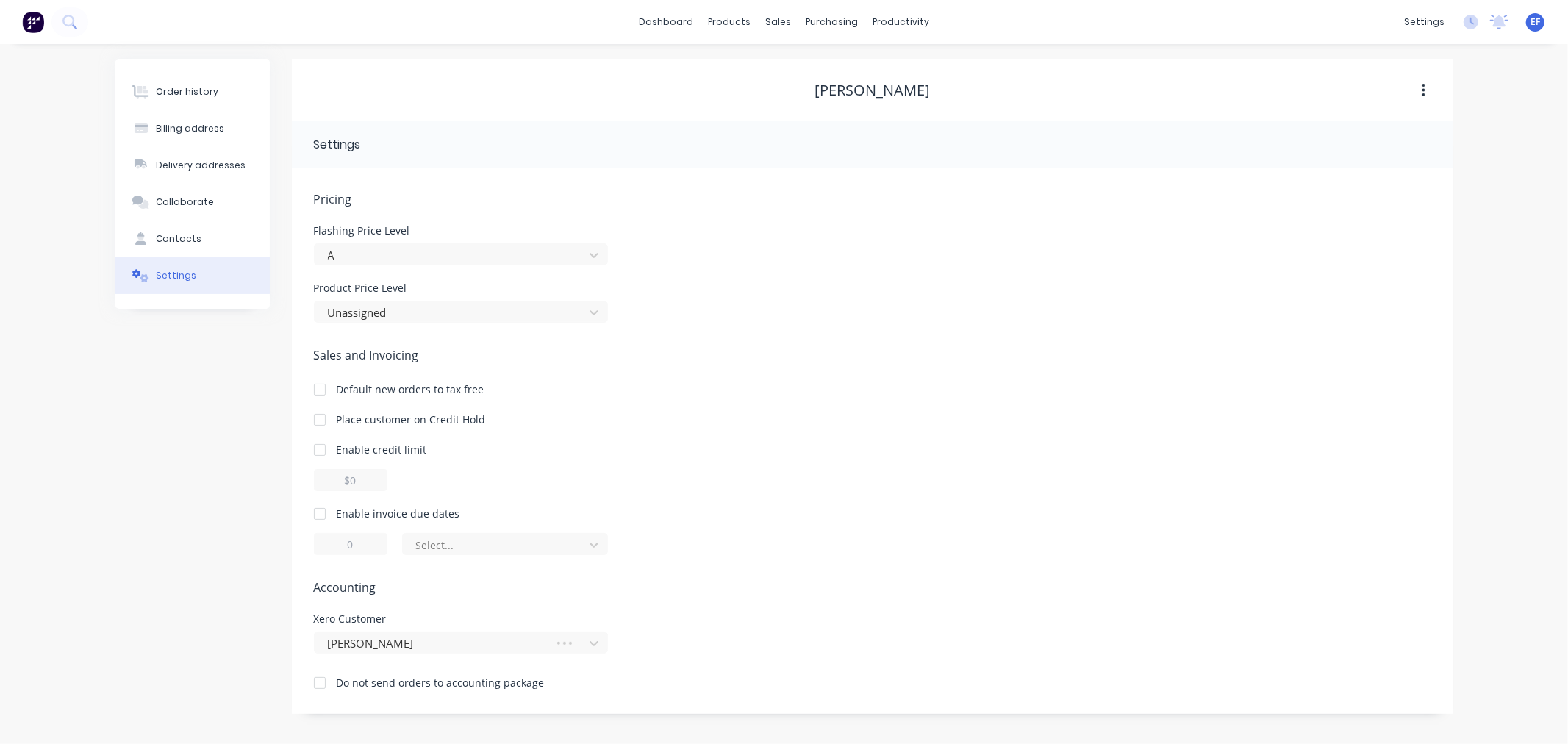
click at [352, 516] on div "Enable invoice due dates" at bounding box center [399, 513] width 123 height 15
click at [316, 514] on div at bounding box center [320, 513] width 29 height 29
drag, startPoint x: 342, startPoint y: 537, endPoint x: 358, endPoint y: 540, distance: 16.3
click at [358, 540] on input "1" at bounding box center [350, 544] width 73 height 22
type input "7"
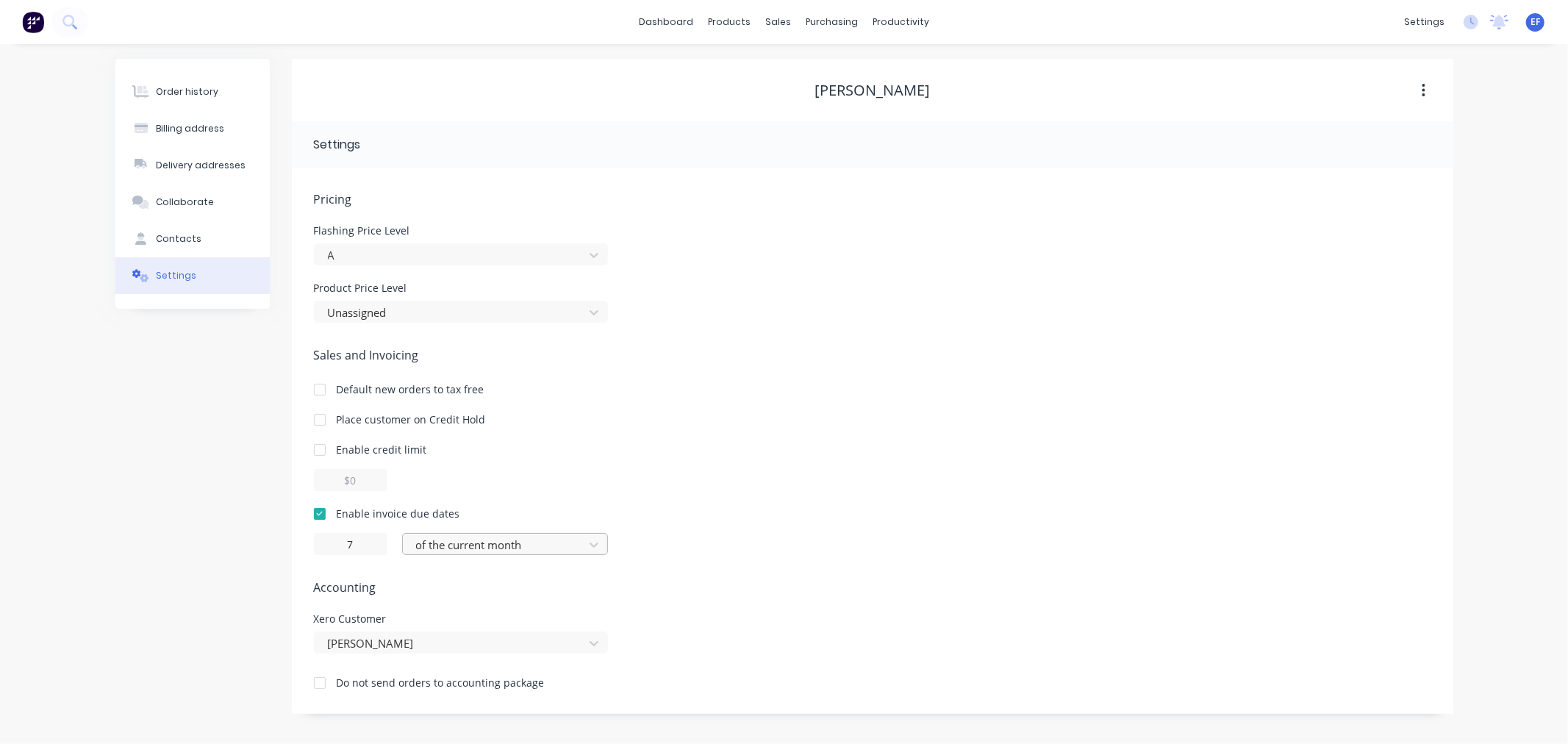
click at [485, 534] on div "of the current month" at bounding box center [495, 544] width 170 height 22
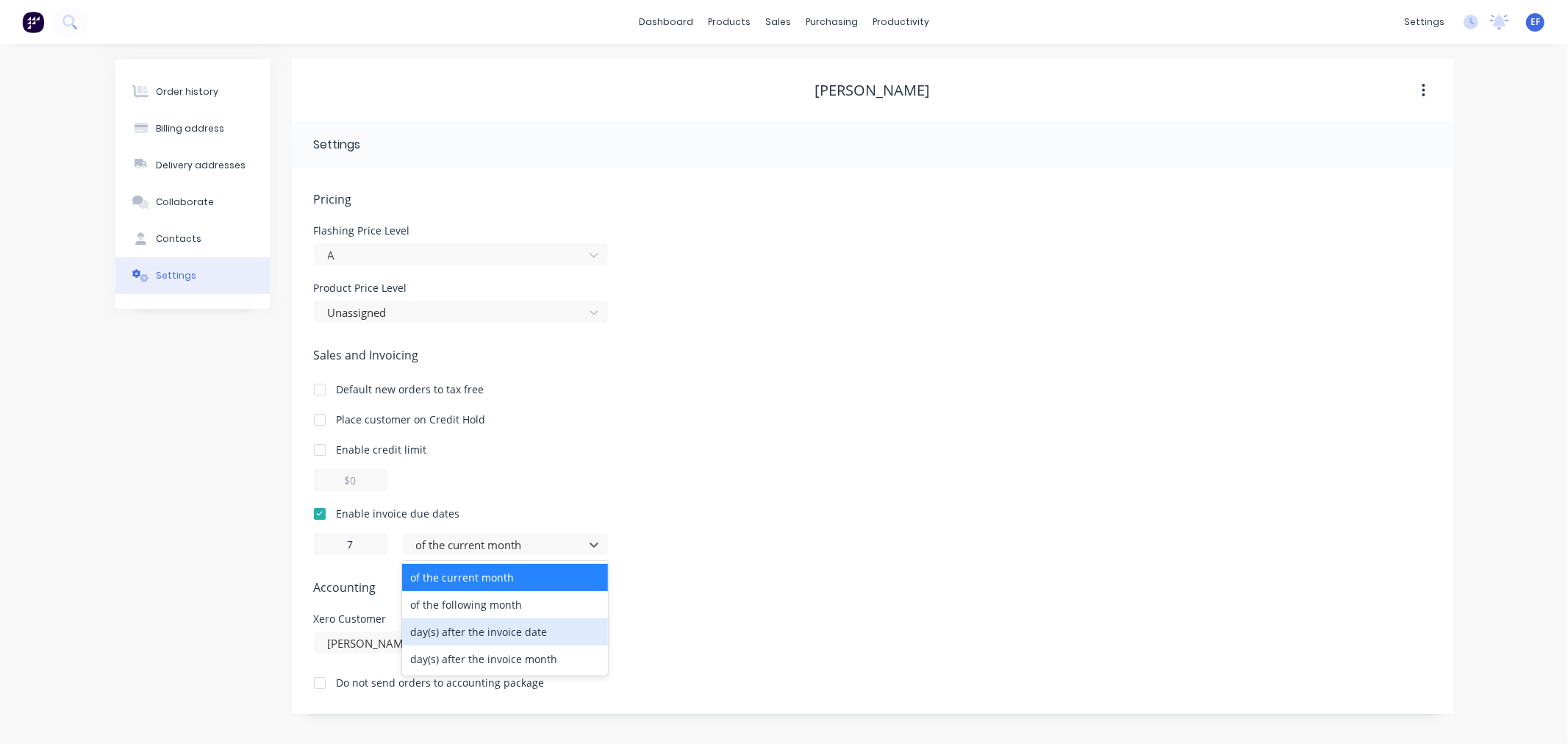
click at [487, 638] on div "day(s) after the invoice date" at bounding box center [505, 631] width 206 height 27
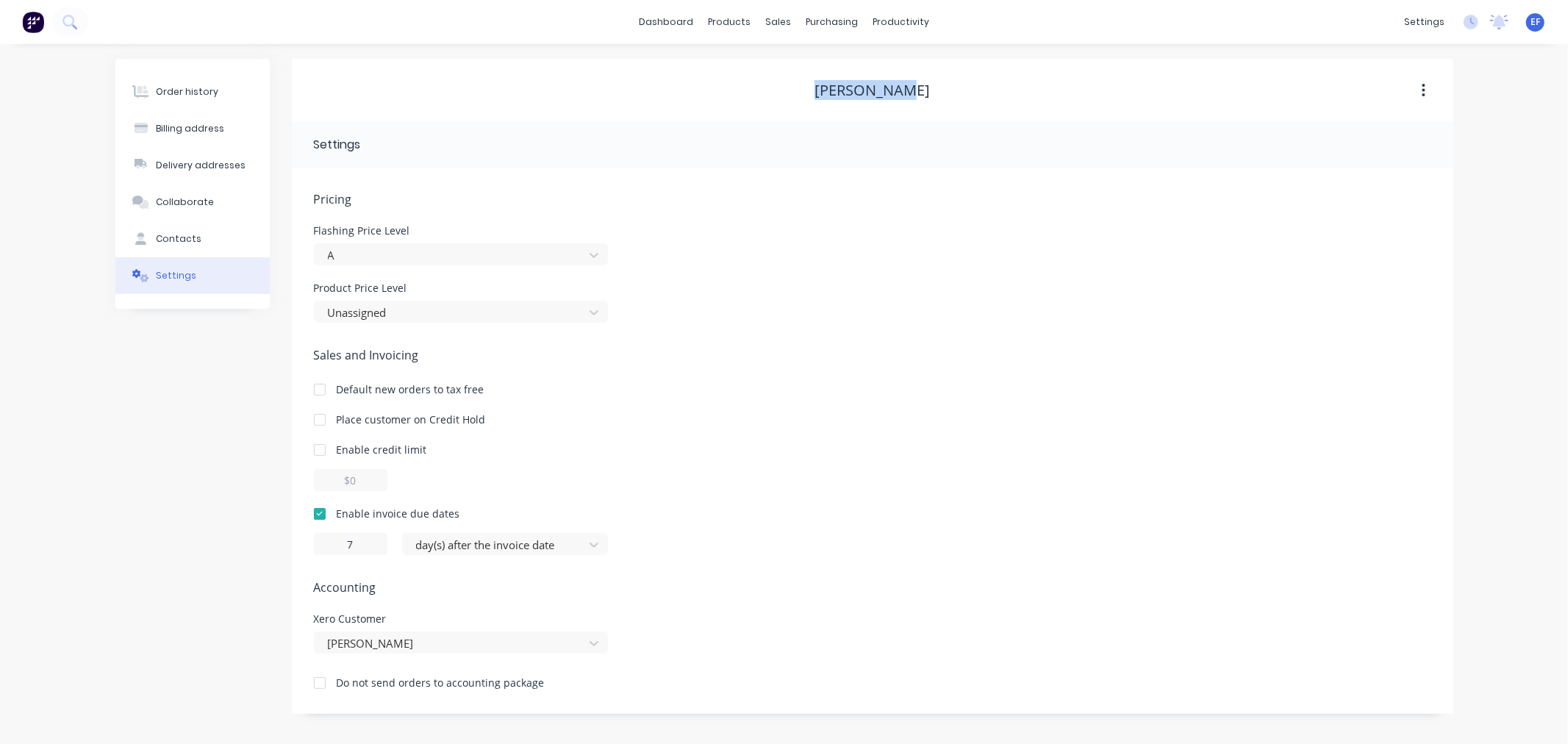
drag, startPoint x: 948, startPoint y: 92, endPoint x: 809, endPoint y: 89, distance: 139.0
click at [809, 89] on div "[PERSON_NAME]" at bounding box center [873, 90] width 1162 height 18
copy div "[PERSON_NAME]"
click at [777, 29] on div "sales" at bounding box center [778, 22] width 40 height 22
click at [796, 86] on link "Customers" at bounding box center [856, 100] width 195 height 29
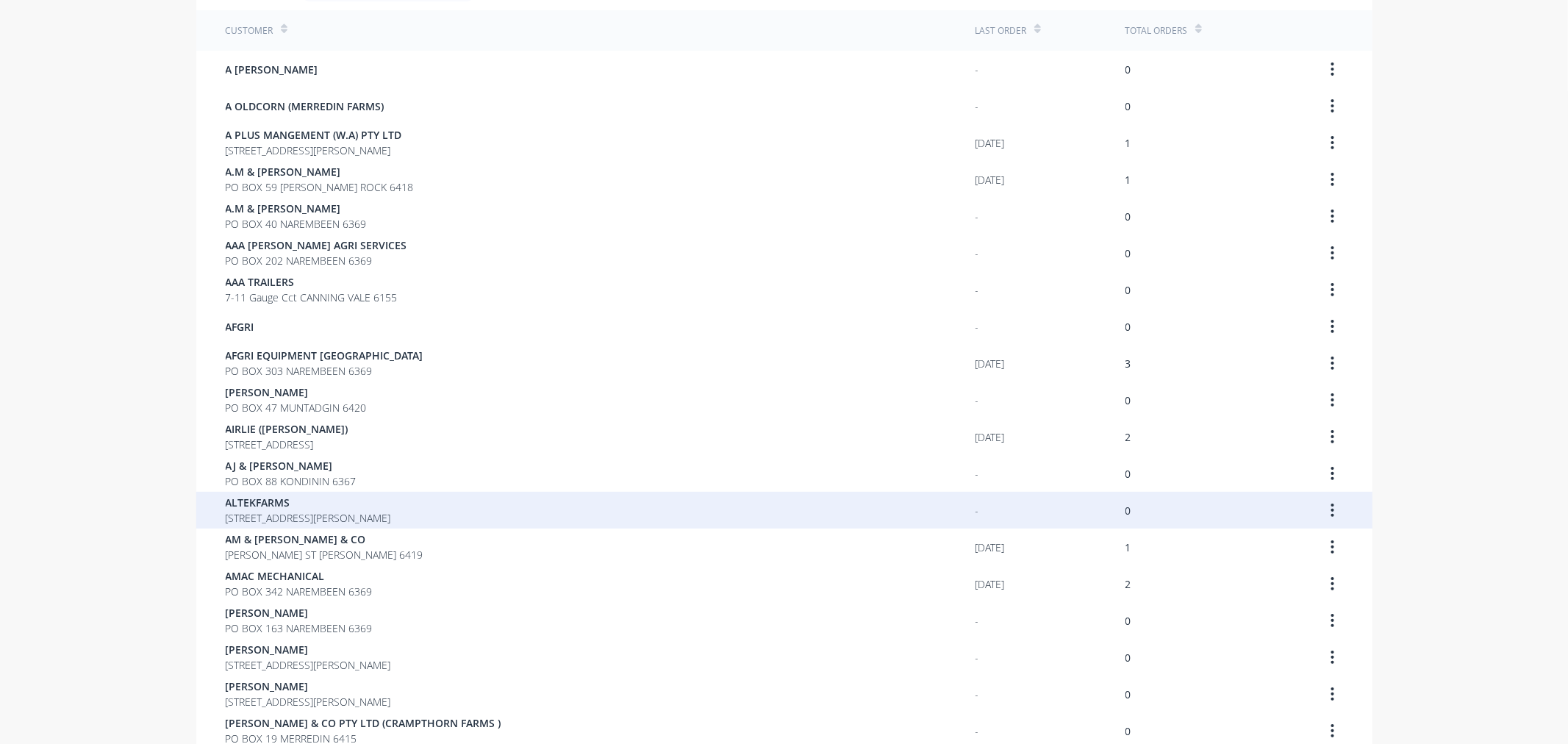
scroll to position [253, 0]
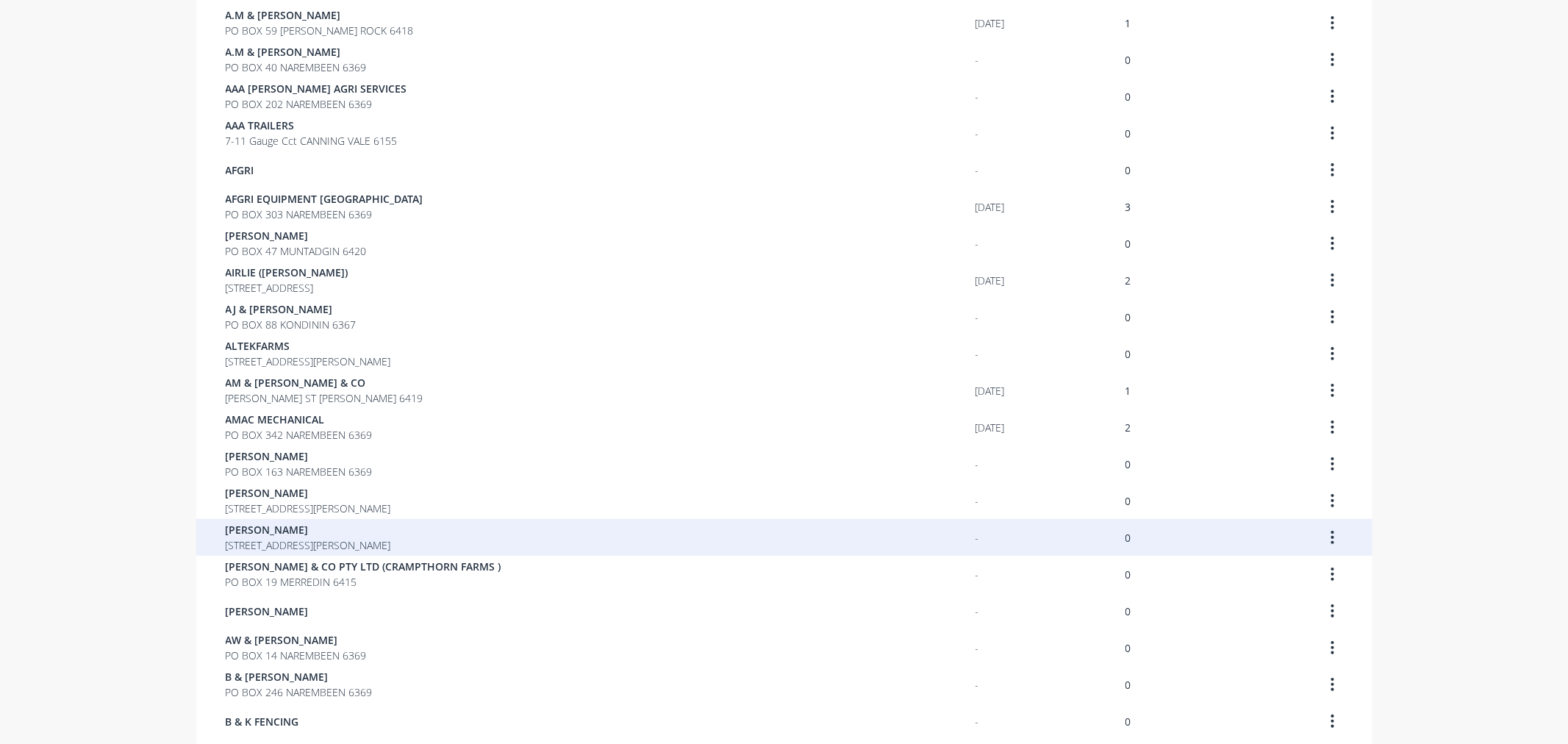
click at [266, 534] on span "[PERSON_NAME]" at bounding box center [308, 530] width 166 height 15
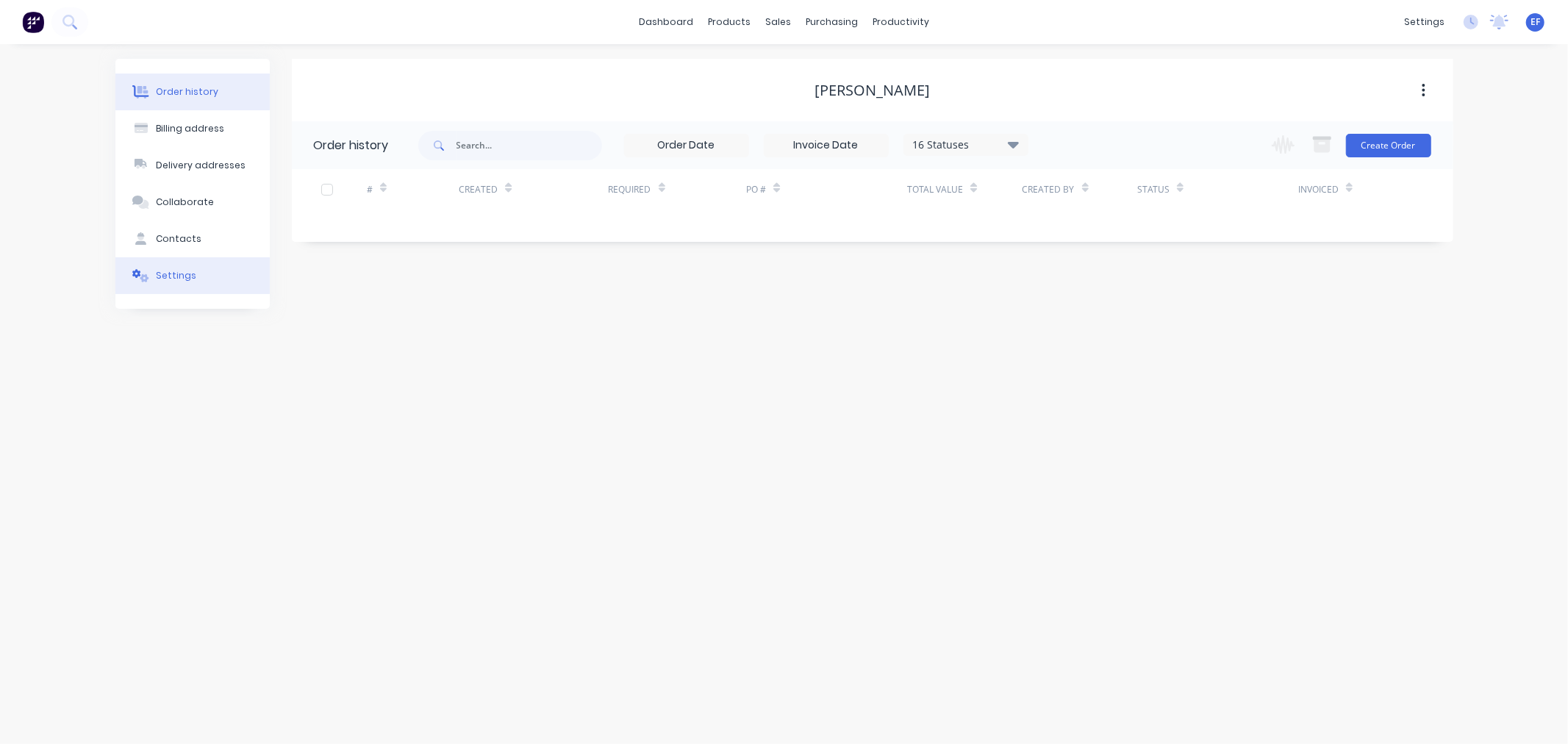
click at [145, 283] on button "Settings" at bounding box center [193, 276] width 154 height 37
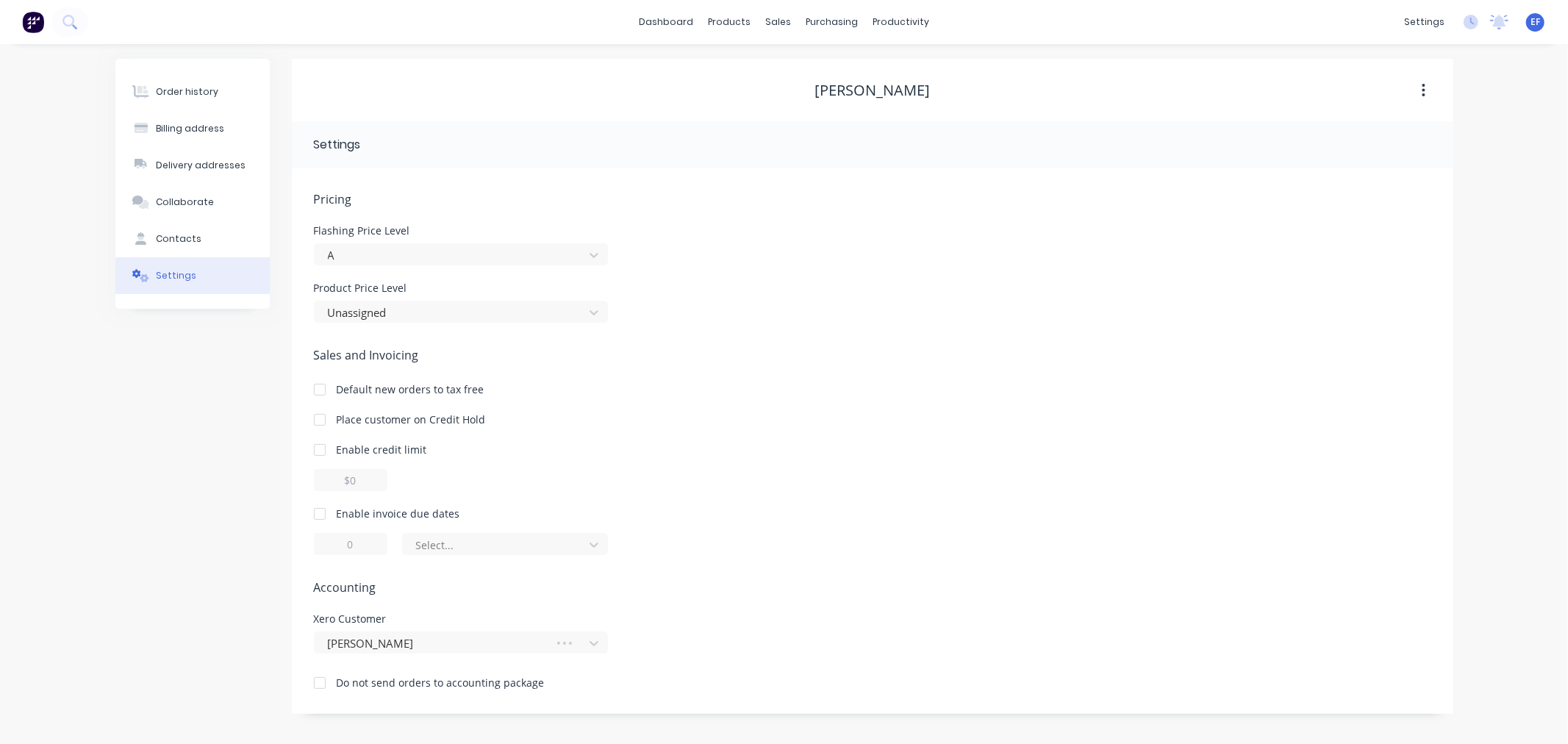
click at [317, 517] on div at bounding box center [320, 513] width 29 height 29
drag, startPoint x: 356, startPoint y: 544, endPoint x: 336, endPoint y: 544, distance: 20.0
click at [336, 544] on input "1" at bounding box center [350, 544] width 73 height 22
type input "7"
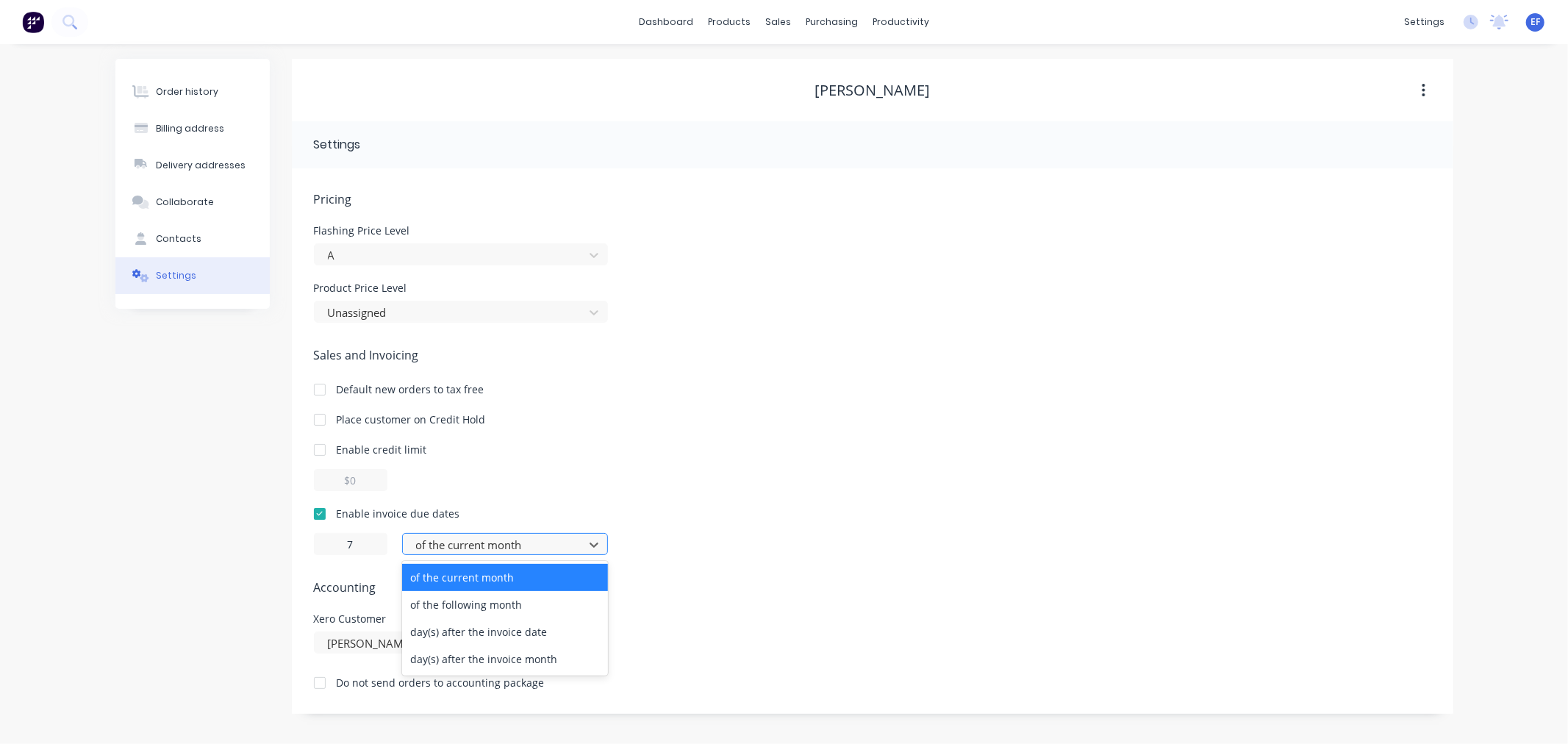
click at [446, 547] on div at bounding box center [496, 545] width 162 height 19
click at [459, 637] on div "day(s) after the invoice date" at bounding box center [505, 631] width 206 height 27
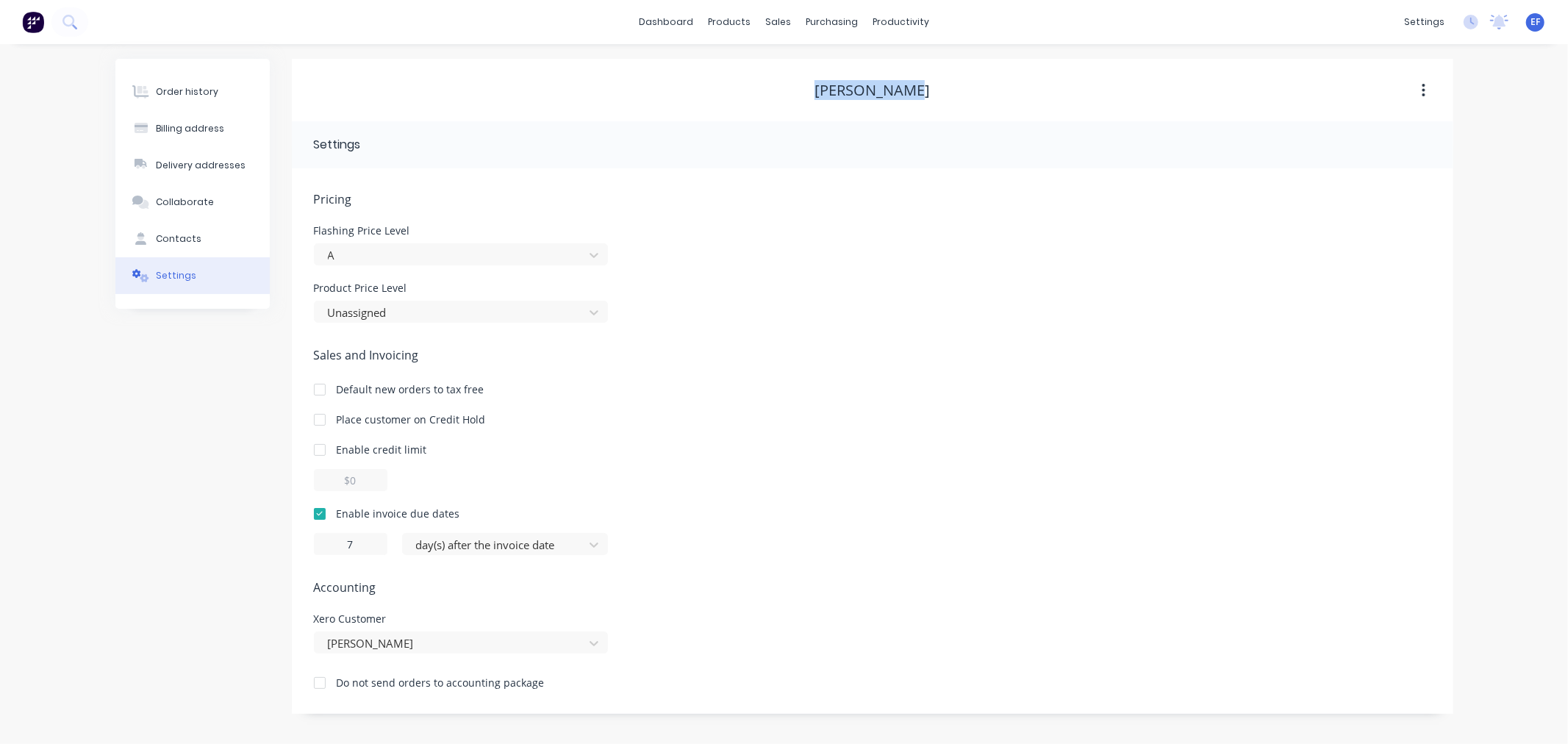
drag, startPoint x: 929, startPoint y: 89, endPoint x: 805, endPoint y: 92, distance: 124.0
click at [805, 92] on div "[PERSON_NAME]" at bounding box center [873, 90] width 1162 height 18
copy div "[PERSON_NAME]"
click at [788, 32] on div "sales" at bounding box center [778, 22] width 40 height 22
click at [783, 103] on icon at bounding box center [783, 100] width 8 height 7
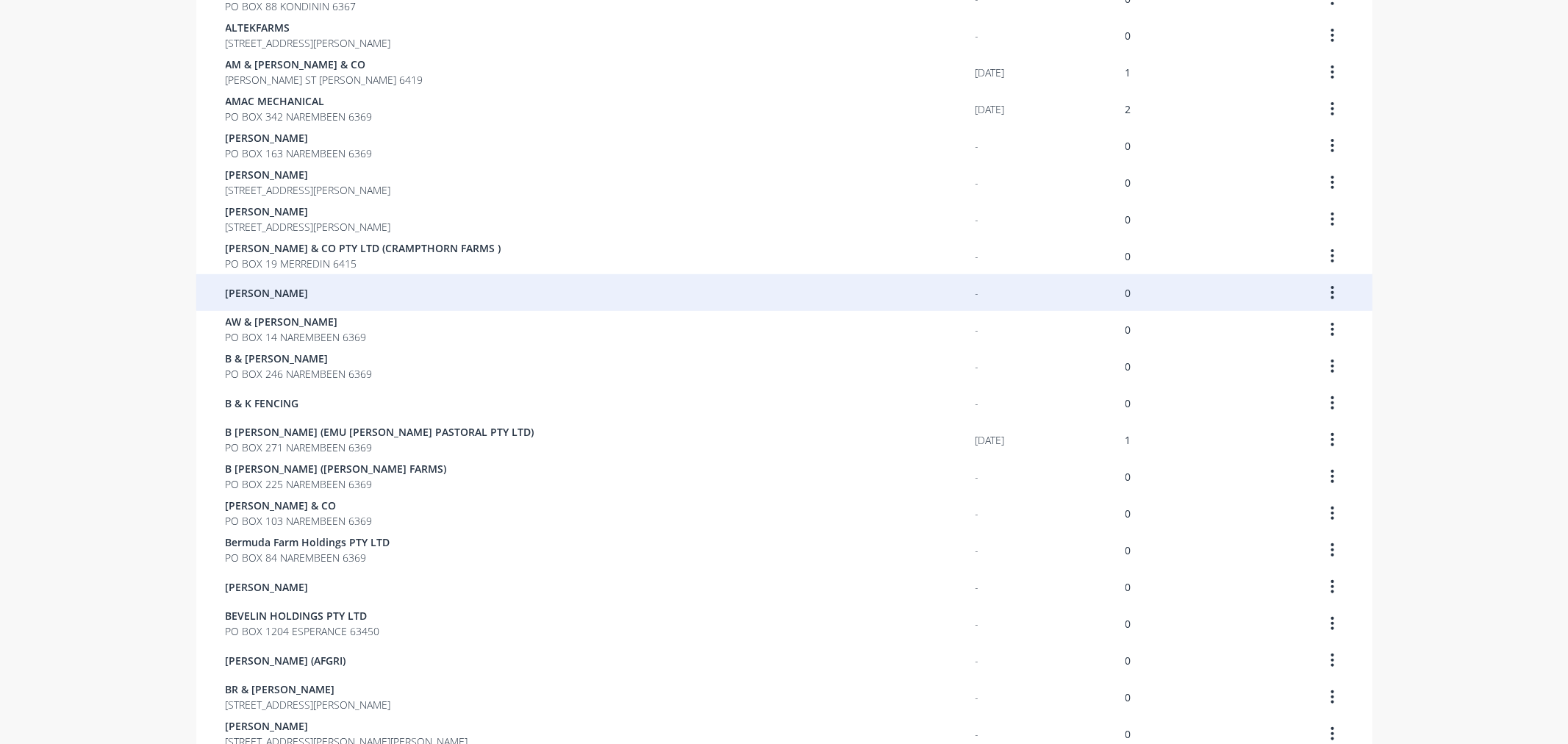
scroll to position [574, 0]
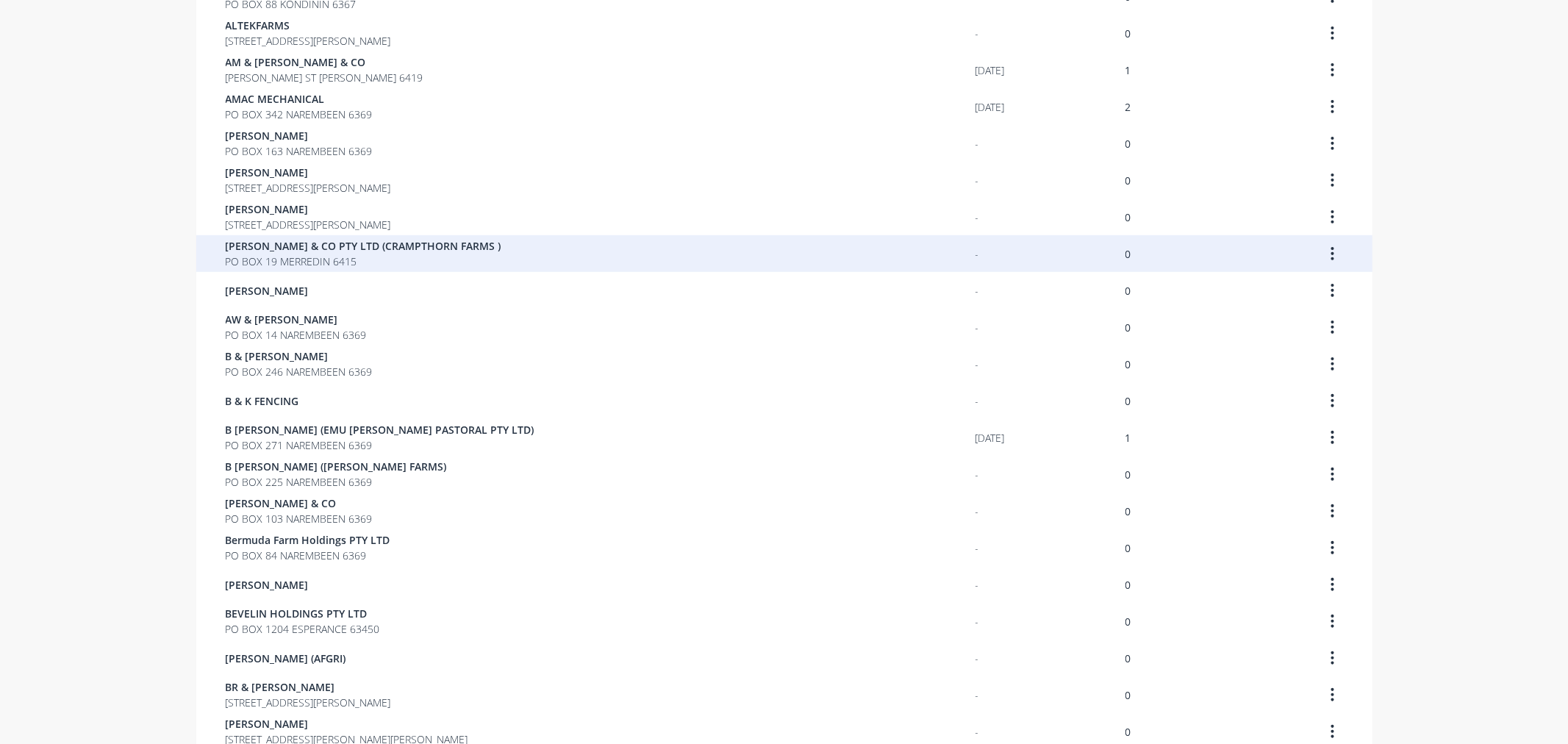
click at [274, 260] on span "PO BOX 19 MERREDIN 6415" at bounding box center [364, 261] width 276 height 15
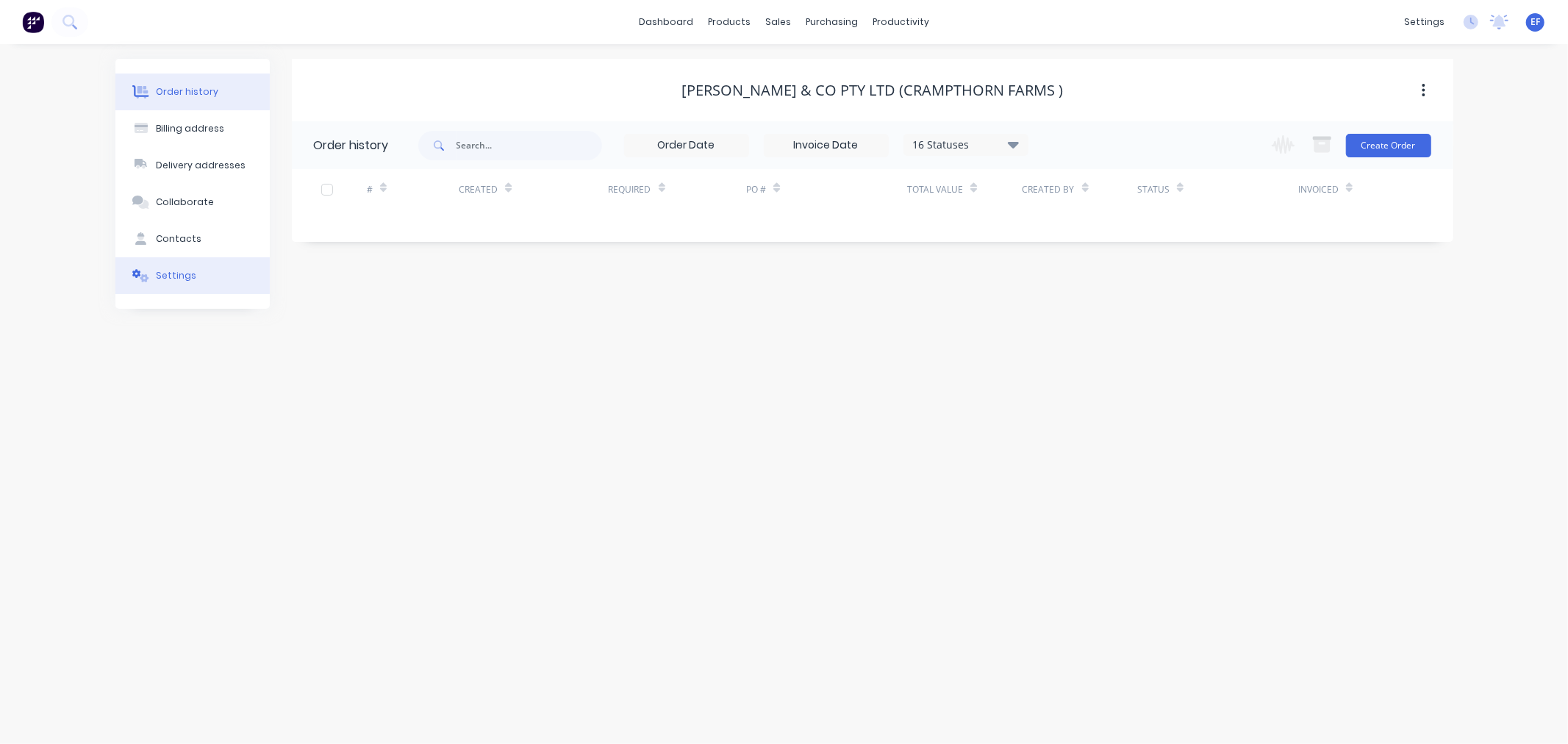
click at [150, 281] on div at bounding box center [141, 275] width 22 height 13
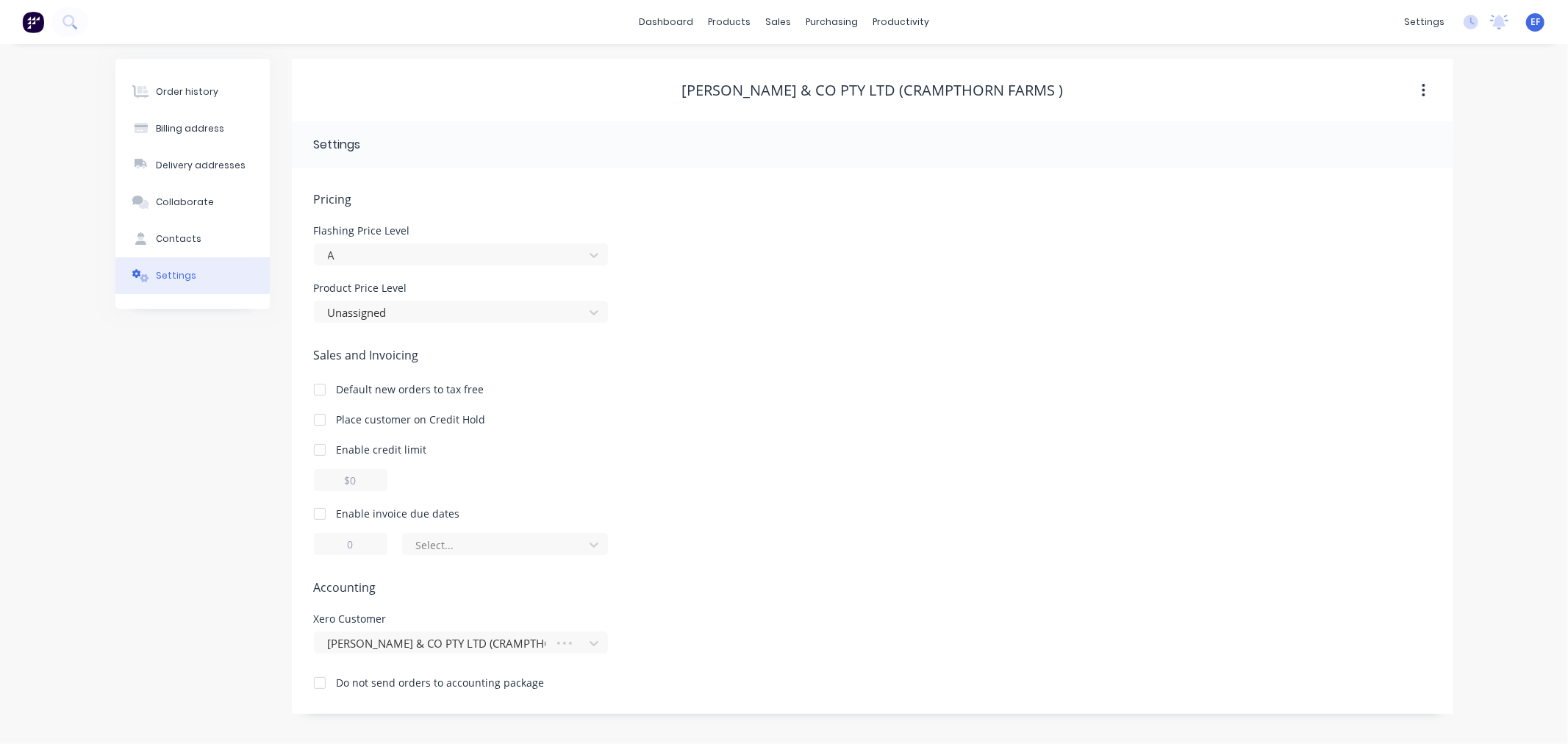
click at [316, 514] on div at bounding box center [320, 513] width 29 height 29
drag, startPoint x: 358, startPoint y: 539, endPoint x: 344, endPoint y: 543, distance: 14.6
click at [344, 543] on input "1" at bounding box center [350, 544] width 73 height 22
type input "7"
click at [490, 534] on div "of the current month" at bounding box center [495, 544] width 170 height 22
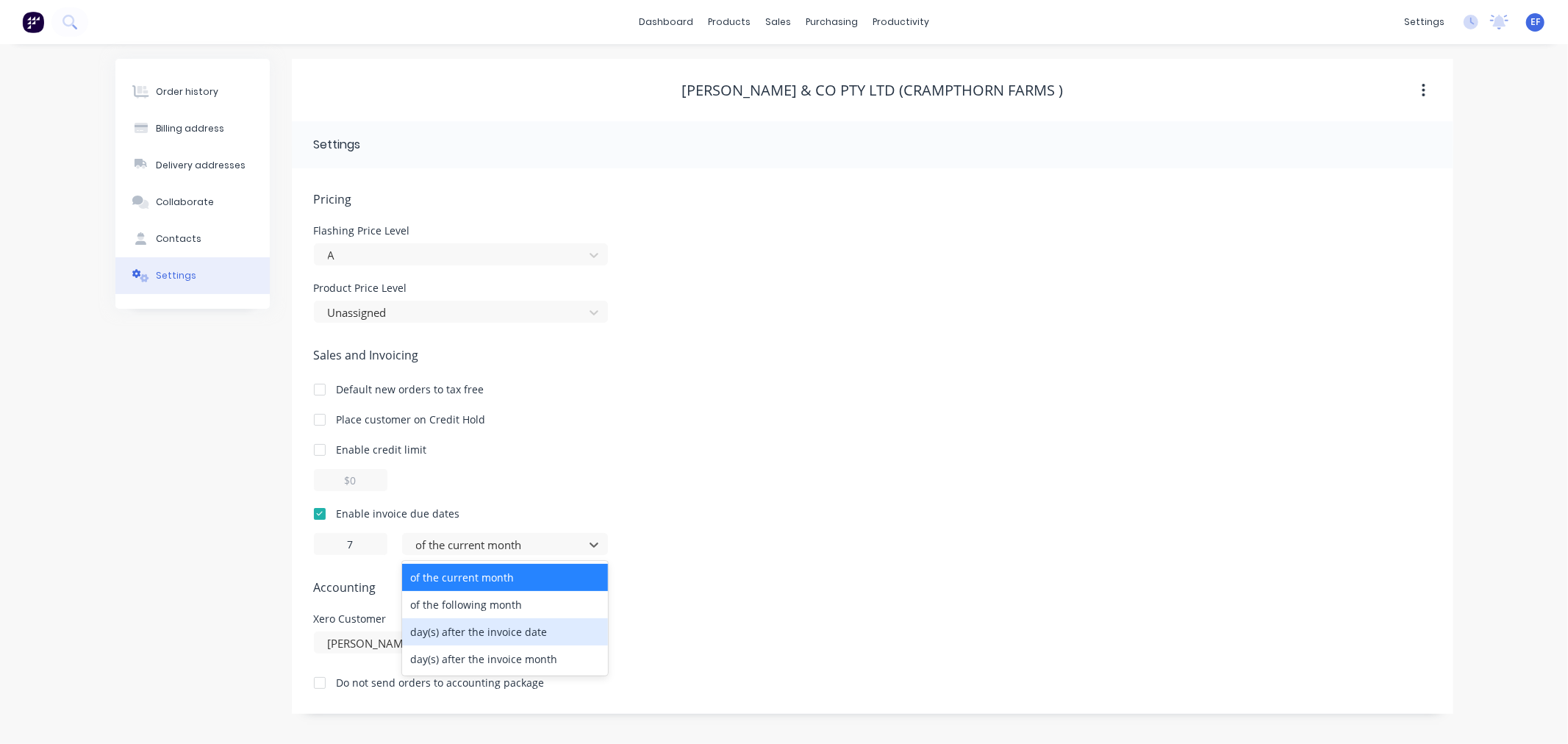
drag, startPoint x: 470, startPoint y: 634, endPoint x: 910, endPoint y: 61, distance: 722.4
click at [471, 634] on div "day(s) after the invoice date" at bounding box center [505, 631] width 206 height 27
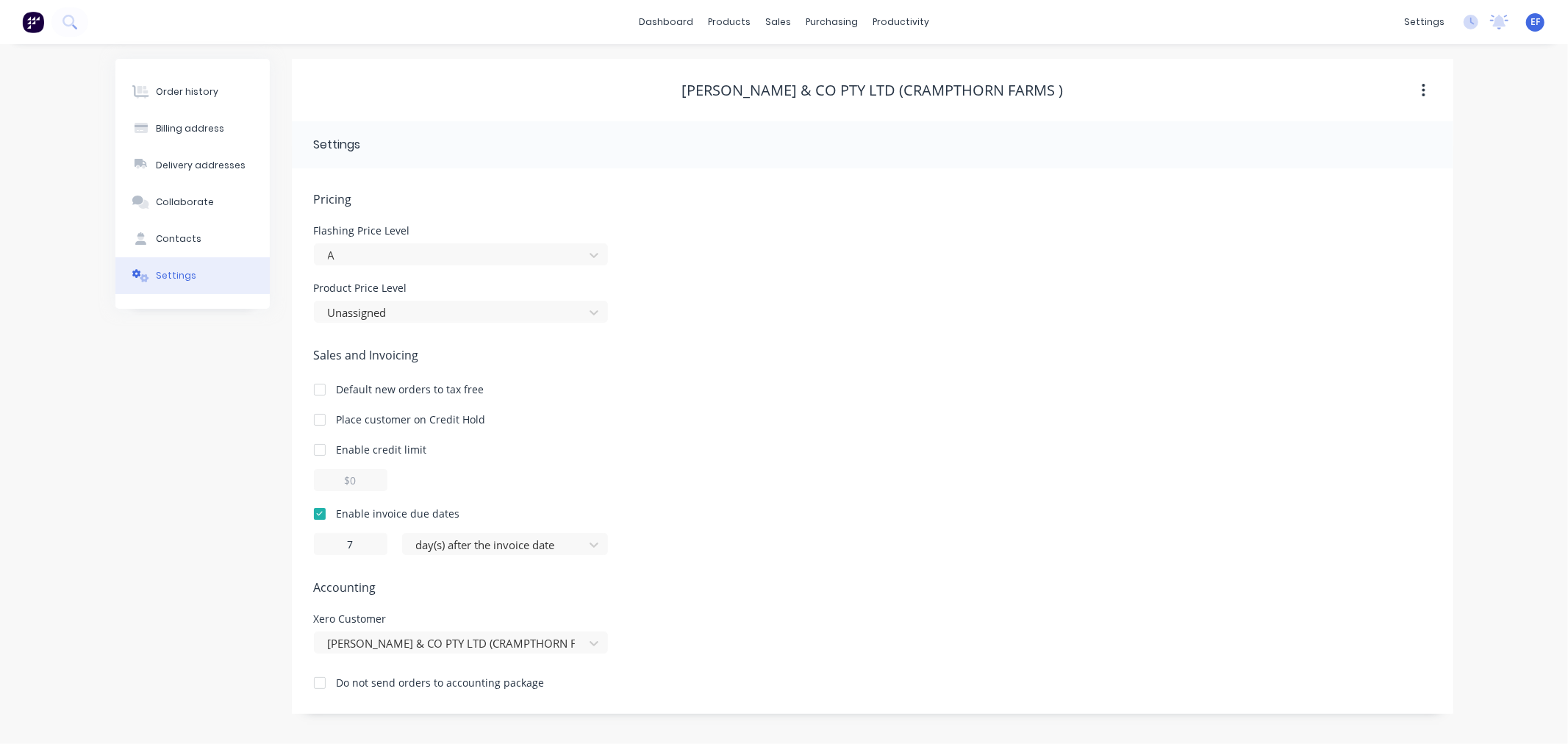
drag, startPoint x: 950, startPoint y: 106, endPoint x: 662, endPoint y: 84, distance: 288.8
click at [662, 84] on div "[PERSON_NAME] & CO PTY LTD (CRAMPTHORN FARMS )" at bounding box center [873, 90] width 1162 height 18
copy div "[PERSON_NAME] & CO PTY LTD (CRAMPTHORN FARMS )"
click at [767, 6] on div "dashboard products sales purchasing productivity dashboard products Product Cat…" at bounding box center [784, 22] width 1568 height 44
click at [775, 24] on div "sales" at bounding box center [778, 22] width 40 height 22
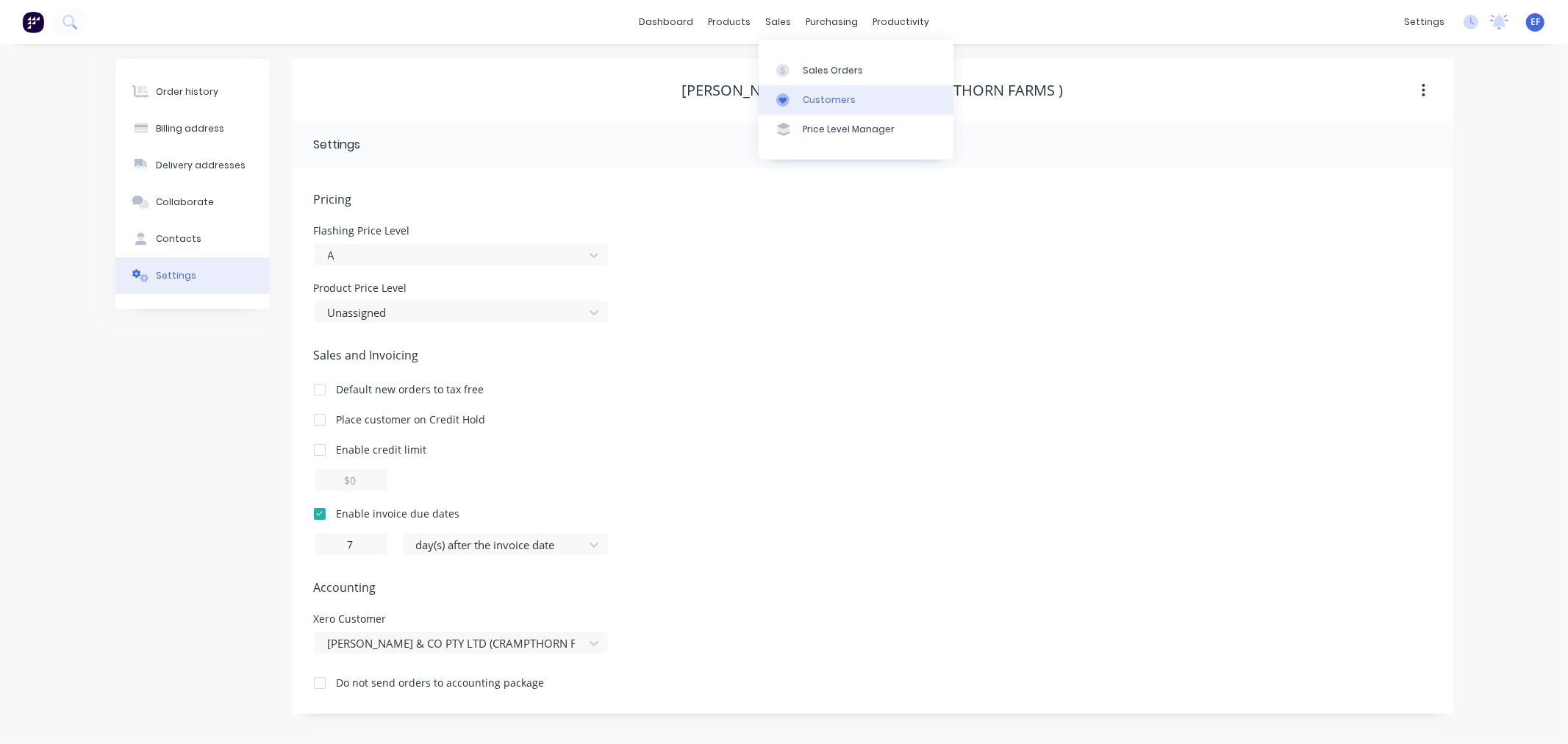
click at [799, 99] on link "Customers" at bounding box center [856, 100] width 195 height 29
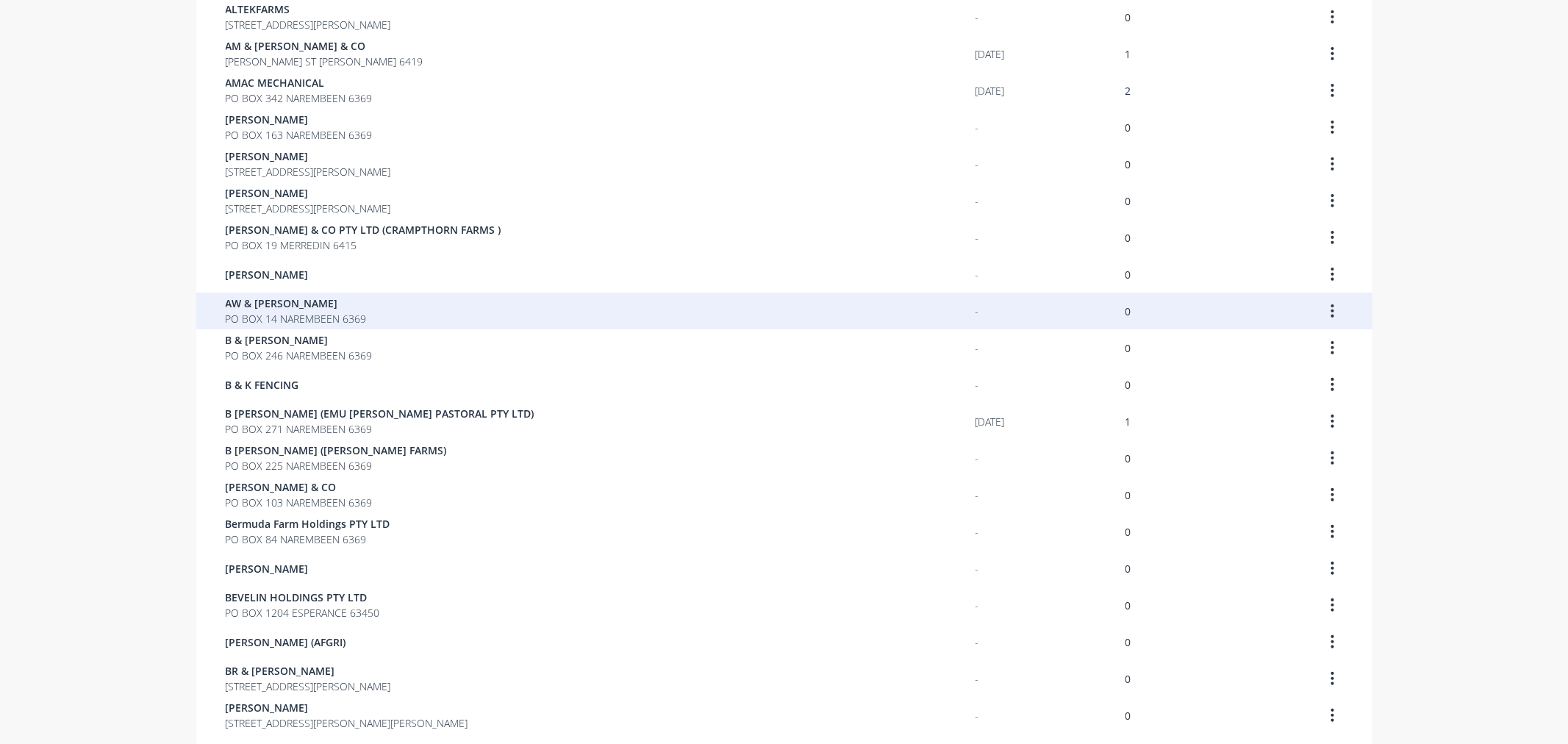
scroll to position [610, 0]
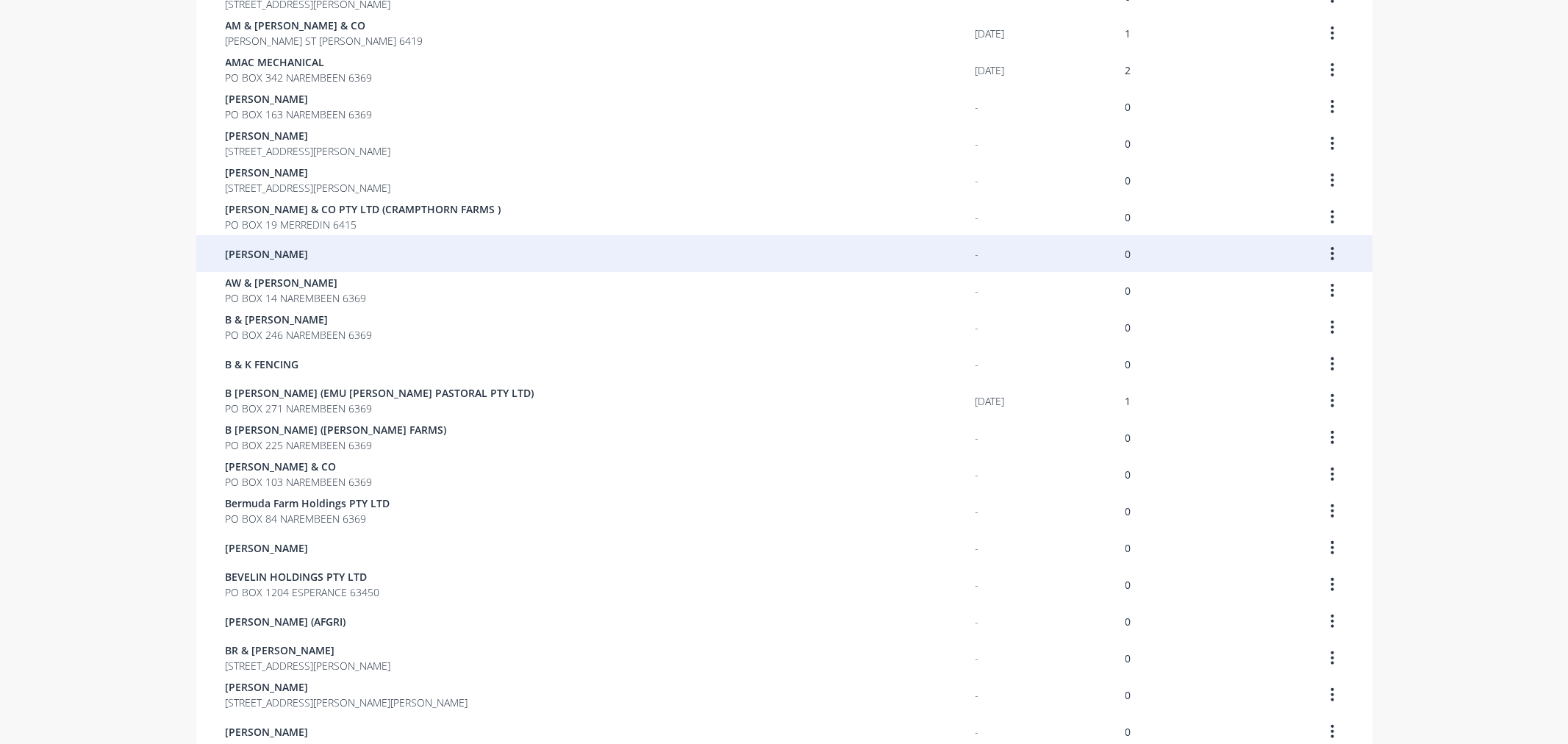
click at [301, 261] on div "[PERSON_NAME]" at bounding box center [601, 254] width 750 height 37
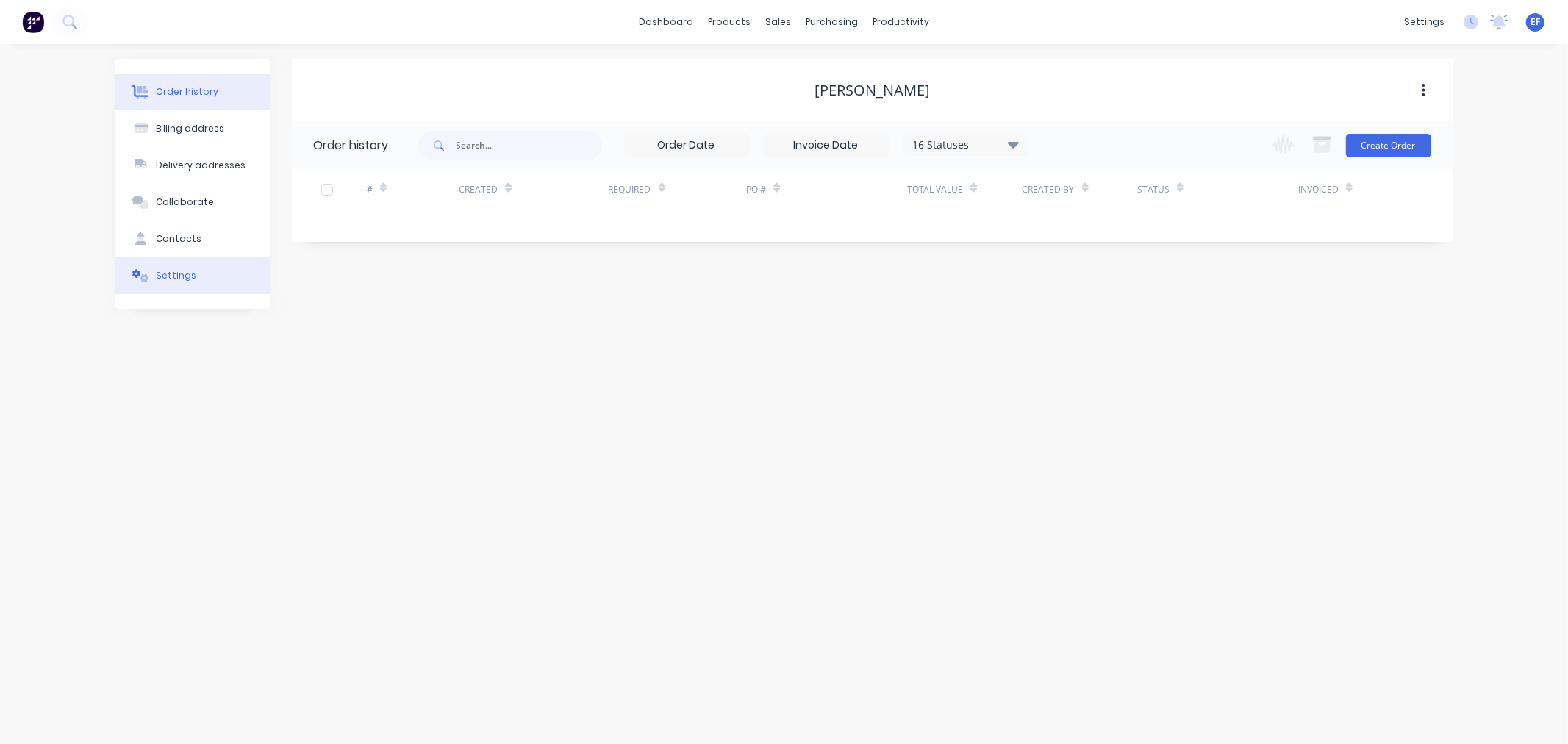
click at [138, 263] on button "Settings" at bounding box center [193, 276] width 154 height 37
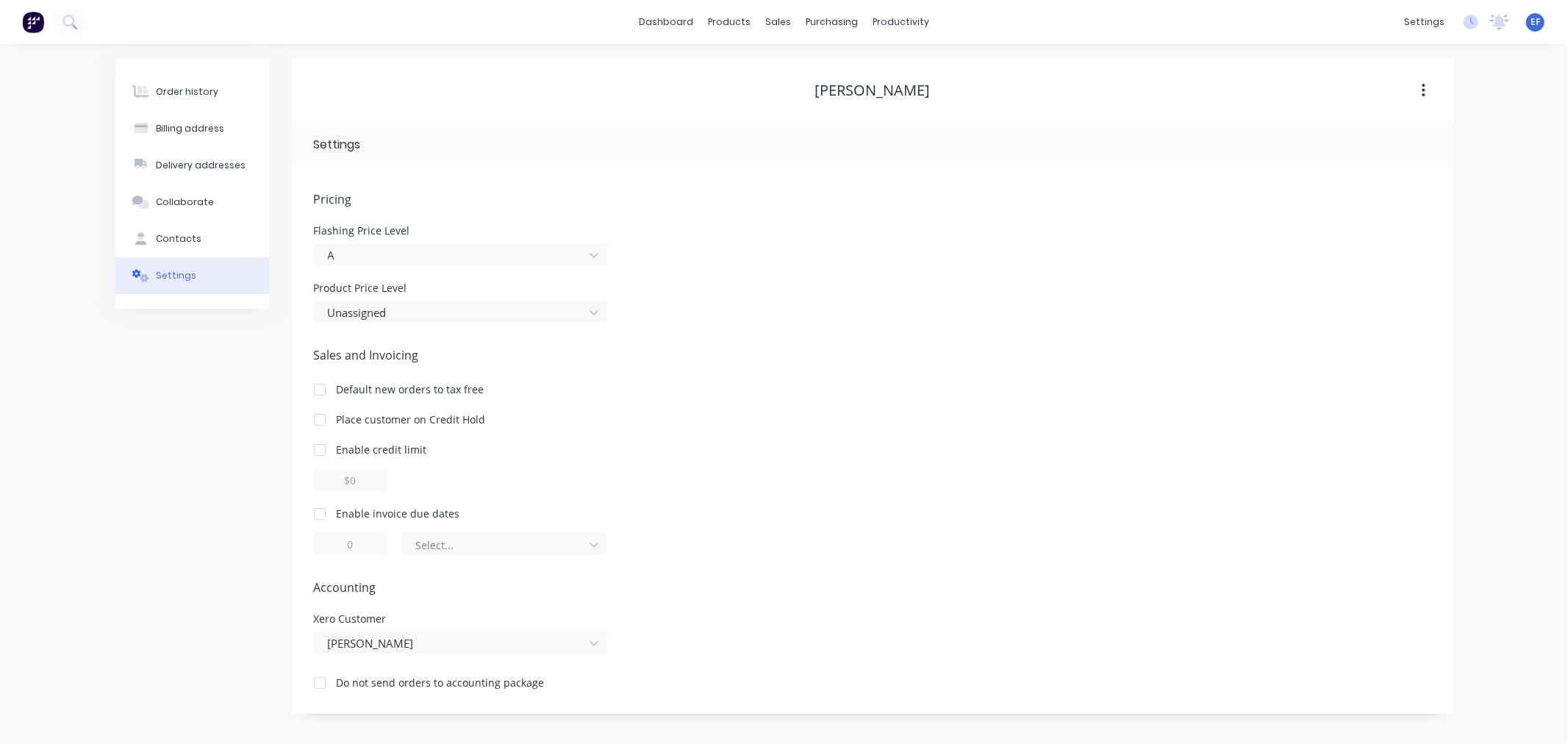
click at [321, 513] on div at bounding box center [320, 513] width 29 height 29
drag, startPoint x: 360, startPoint y: 547, endPoint x: 334, endPoint y: 546, distance: 26.0
click at [334, 546] on input "1" at bounding box center [350, 544] width 73 height 22
type input "7"
click at [486, 553] on div at bounding box center [496, 545] width 162 height 19
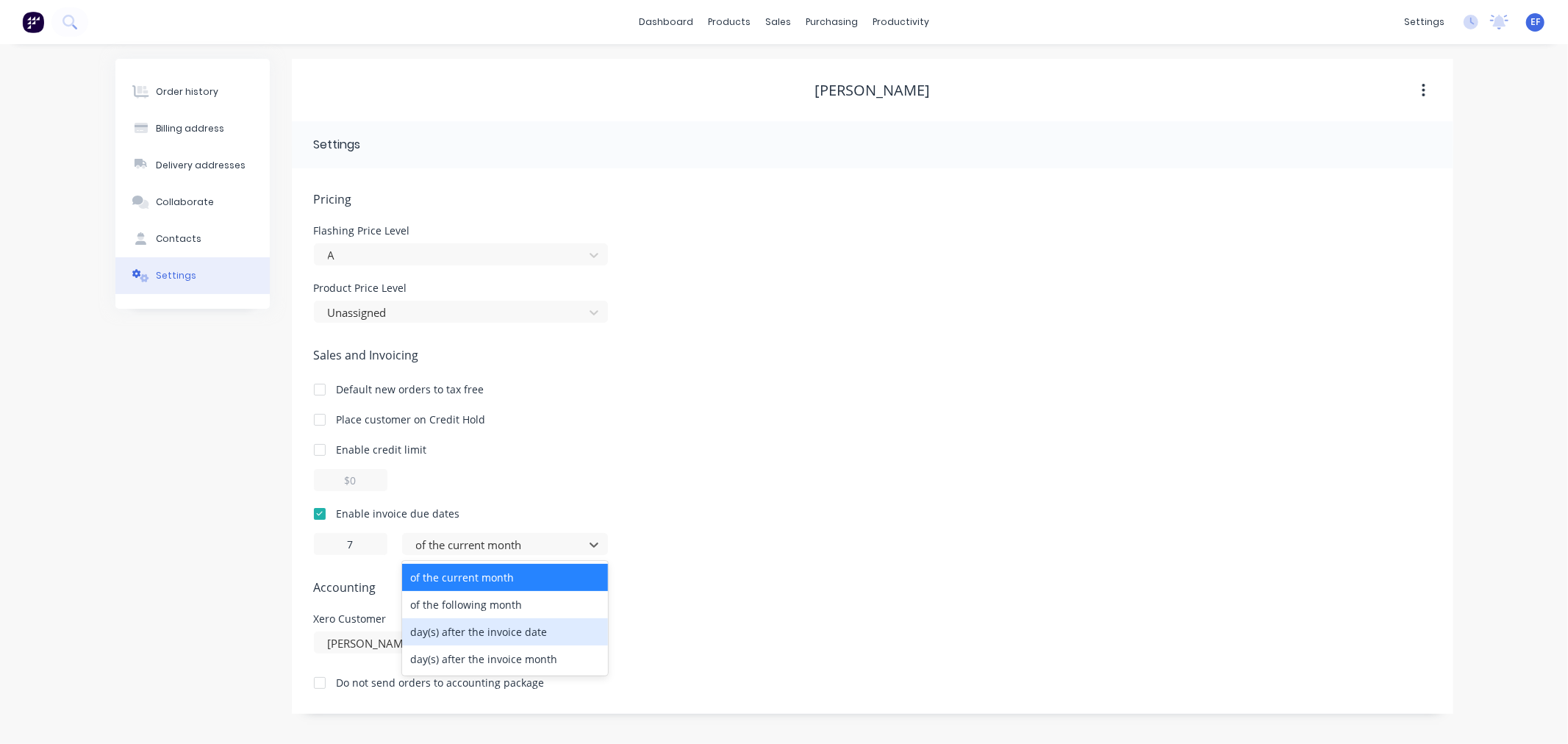
click at [456, 638] on div "day(s) after the invoice date" at bounding box center [505, 631] width 206 height 27
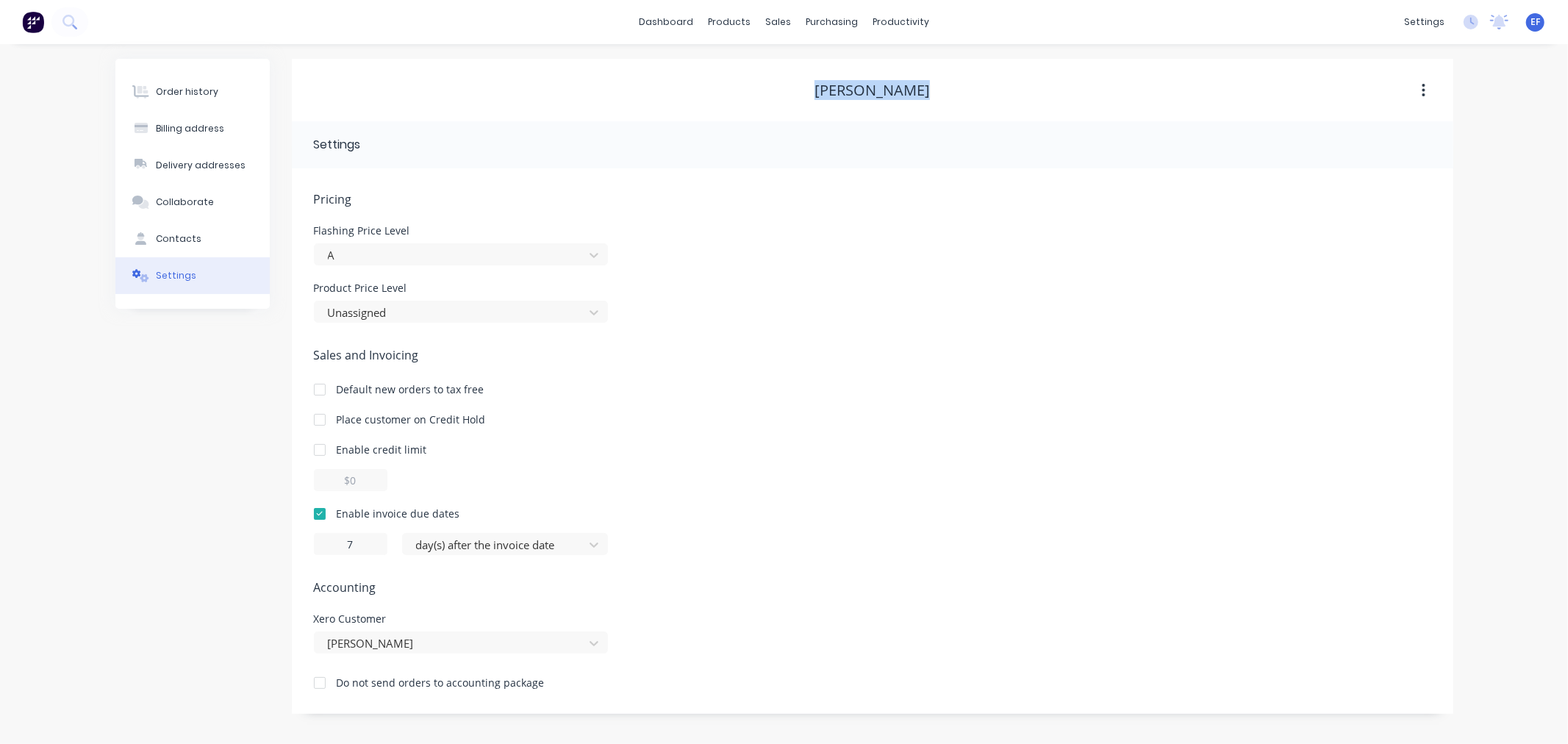
drag, startPoint x: 941, startPoint y: 86, endPoint x: 813, endPoint y: 91, distance: 128.1
click at [813, 91] on div "[PERSON_NAME]" at bounding box center [873, 90] width 1162 height 18
copy div "[PERSON_NAME]"
click at [798, 102] on div at bounding box center [787, 99] width 22 height 13
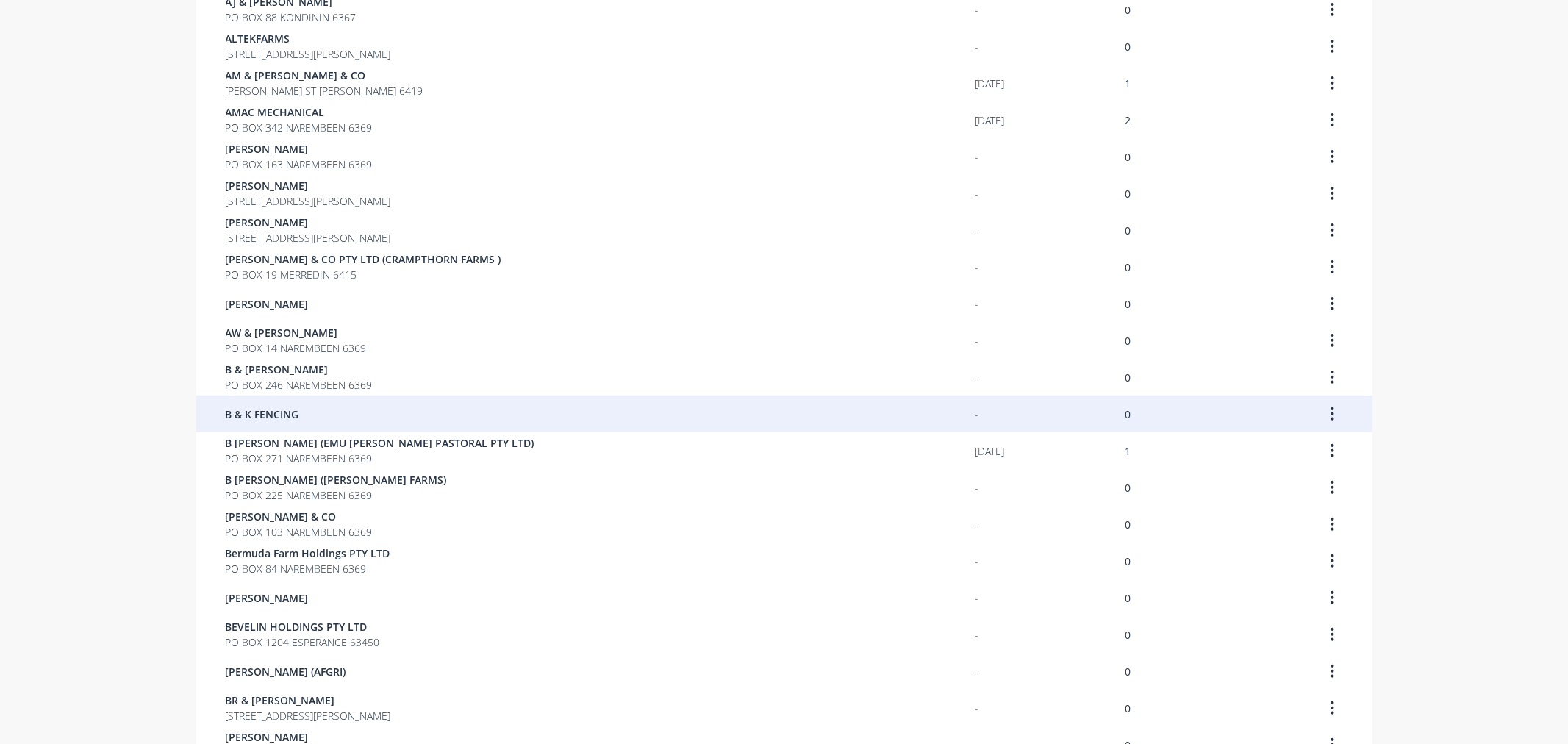
scroll to position [655, 0]
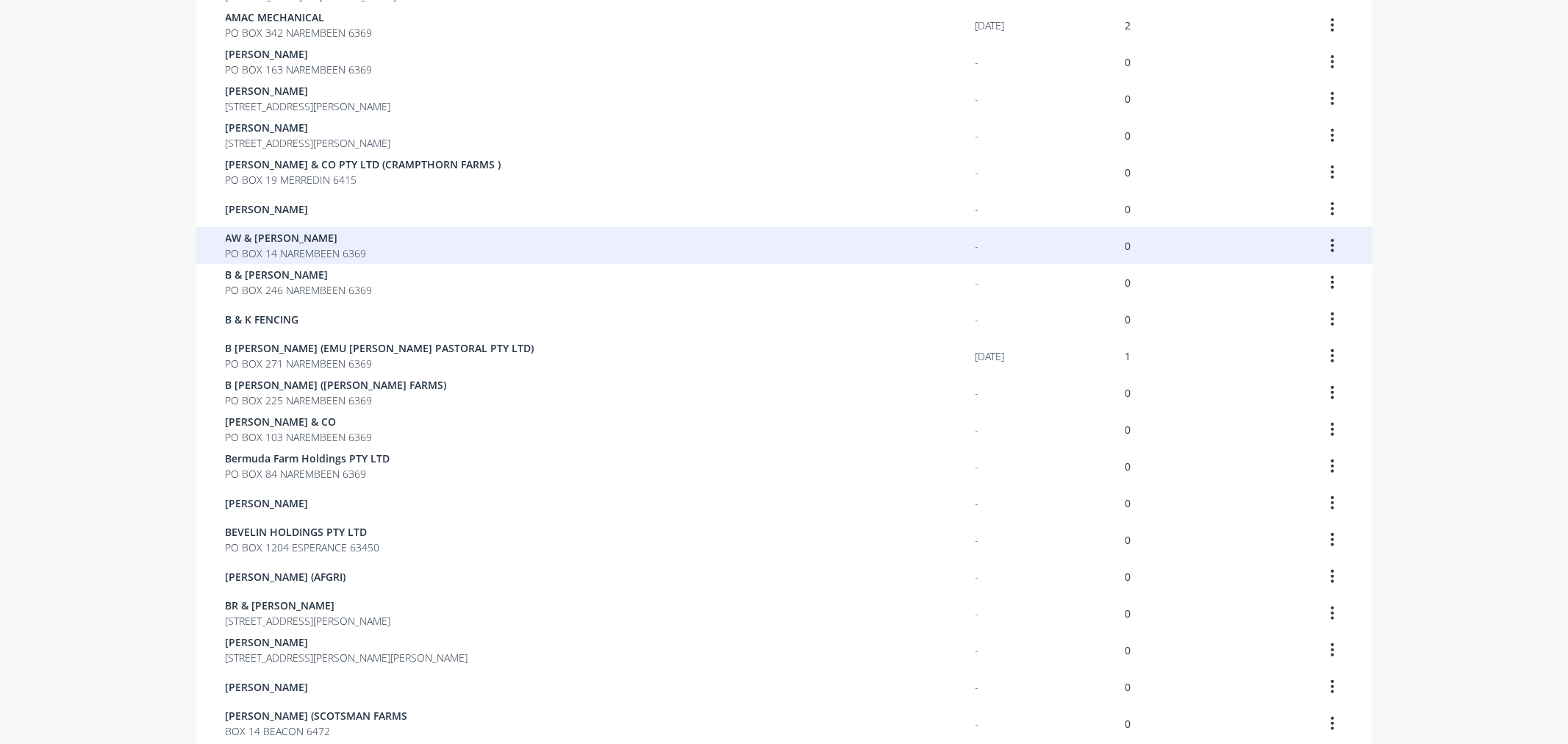
click at [259, 237] on span "AW & [PERSON_NAME]" at bounding box center [296, 237] width 141 height 15
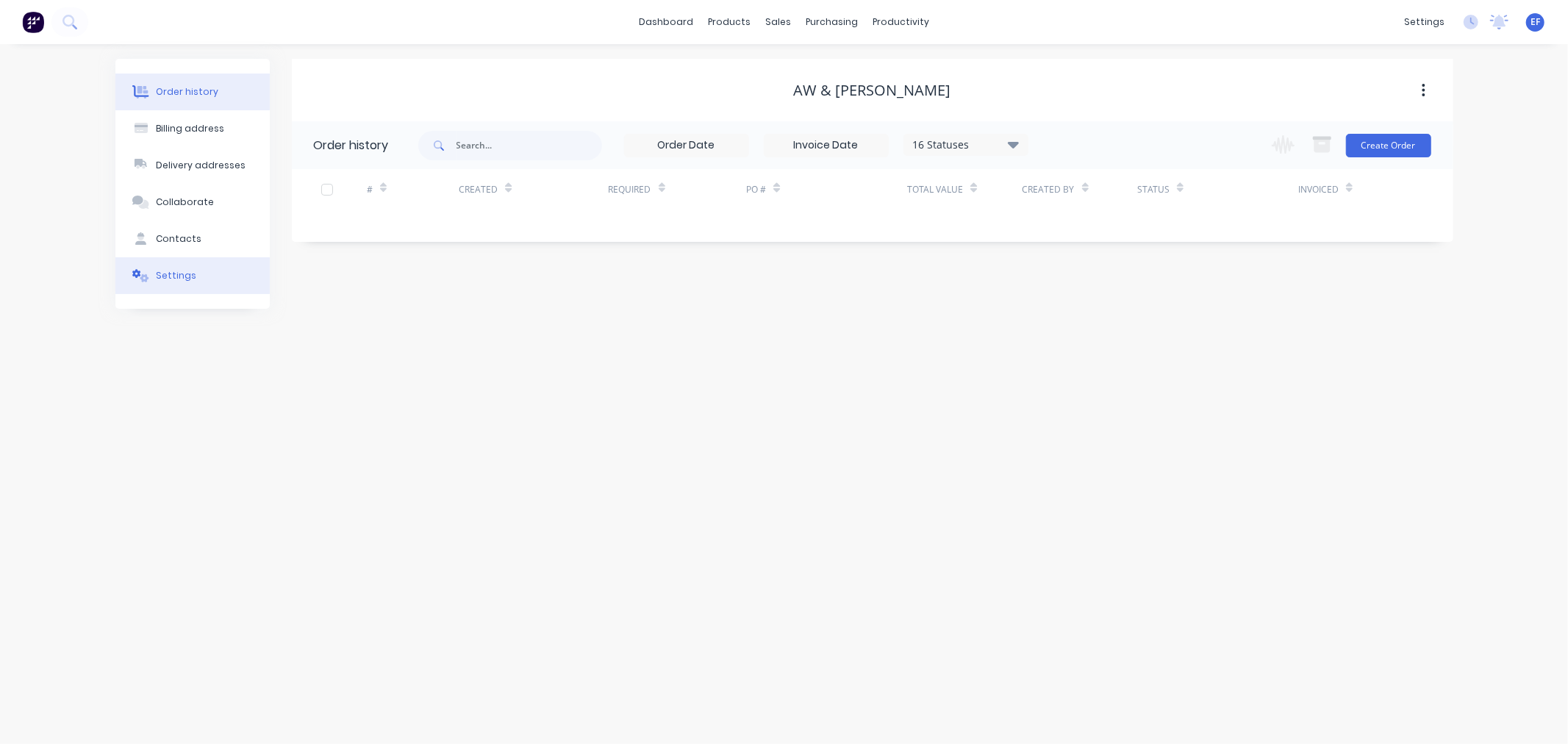
click at [162, 277] on div "Settings" at bounding box center [176, 275] width 40 height 13
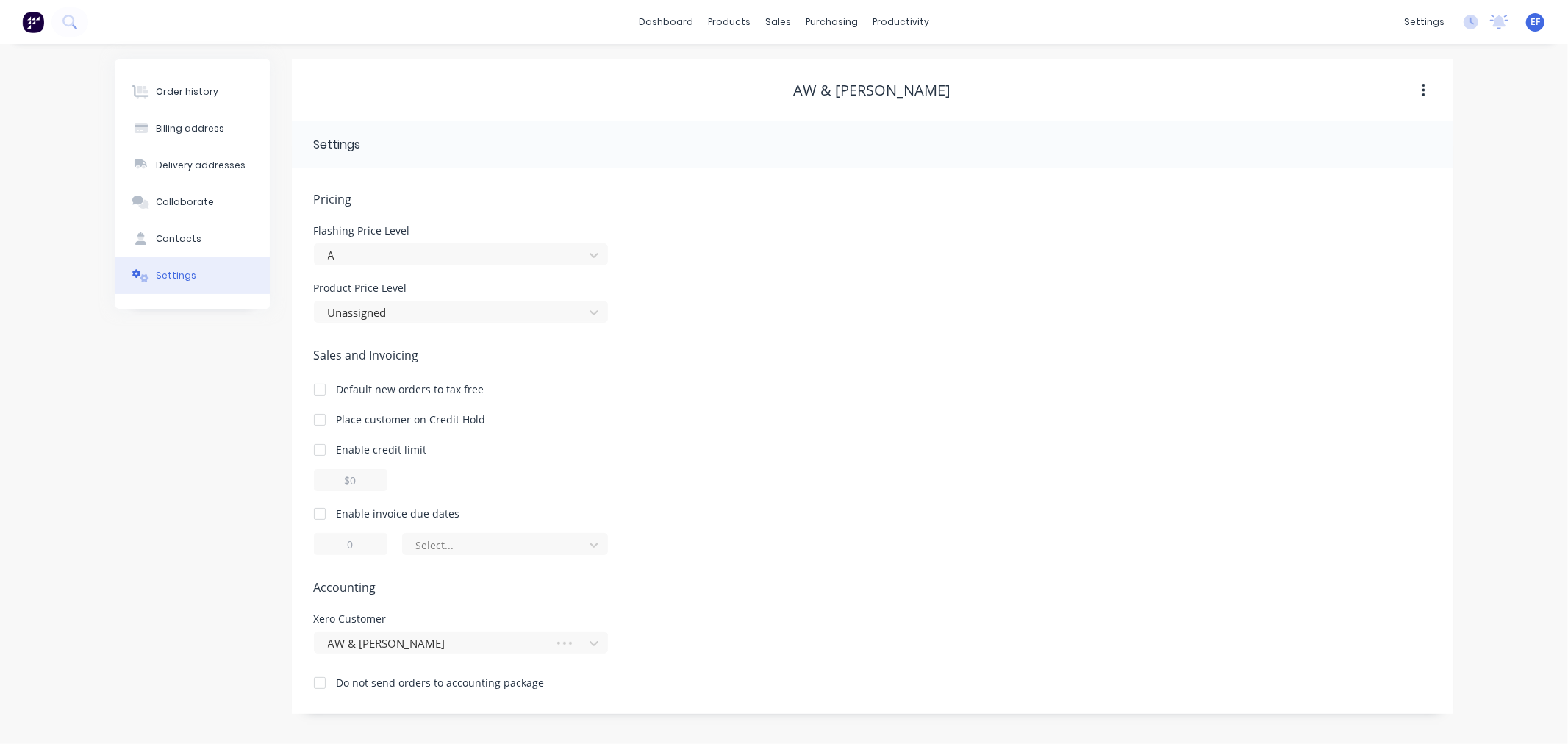
click at [315, 509] on div at bounding box center [320, 513] width 29 height 29
click at [335, 544] on input "1" at bounding box center [350, 544] width 73 height 22
type input "7"
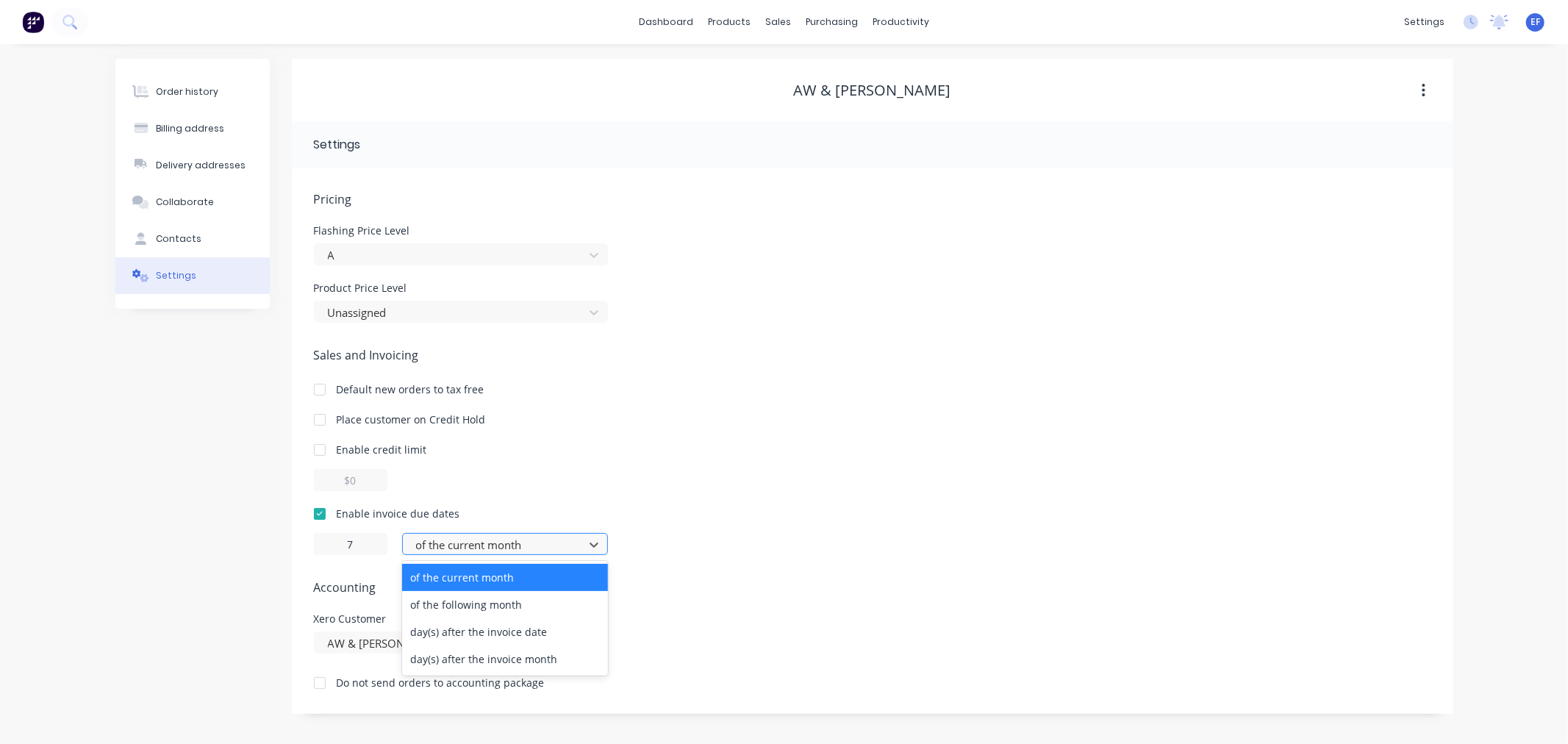
click at [442, 554] on div at bounding box center [496, 545] width 162 height 19
click at [451, 628] on div "day(s) after the invoice date" at bounding box center [505, 631] width 206 height 27
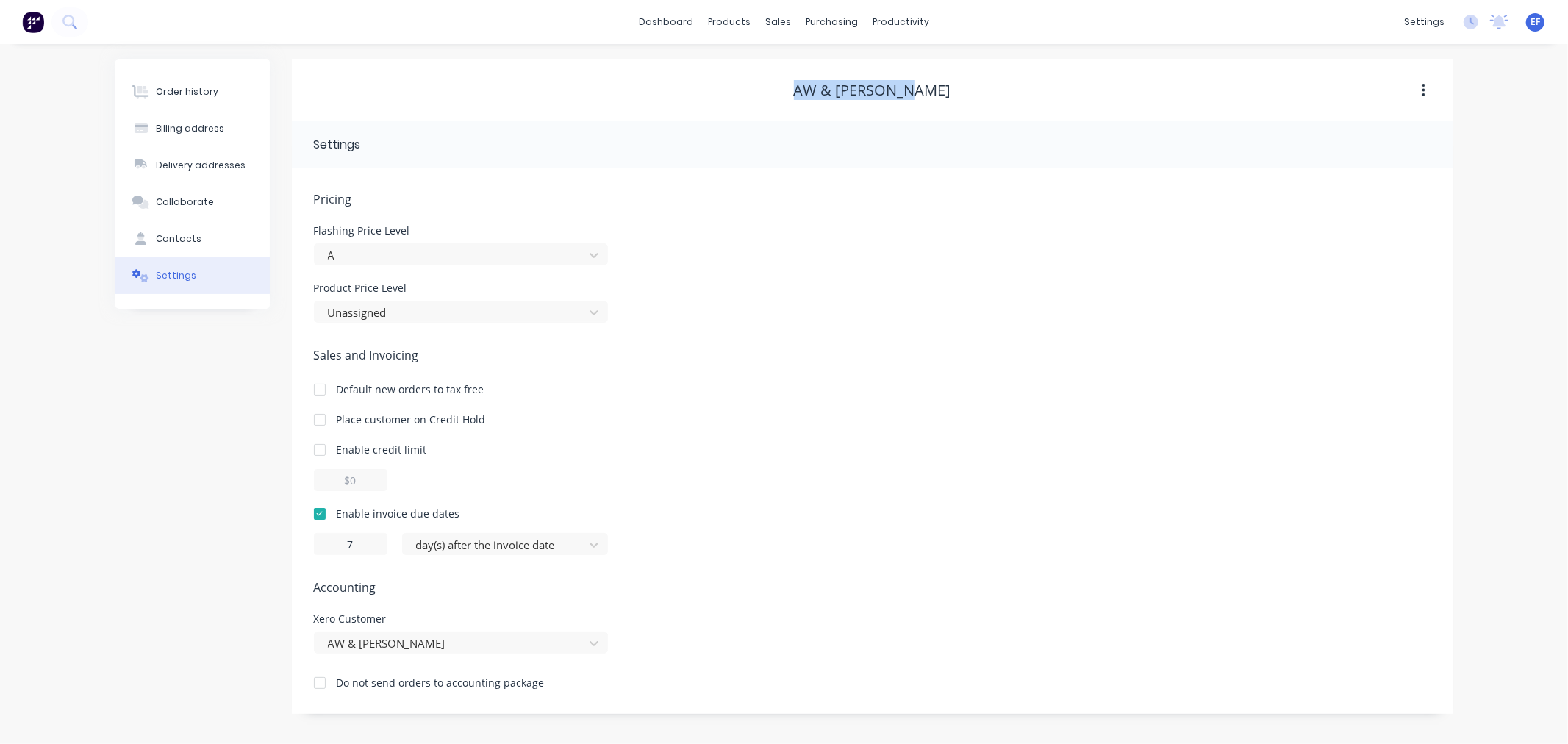
drag, startPoint x: 862, startPoint y: 91, endPoint x: 809, endPoint y: 93, distance: 53.0
click at [809, 93] on div "AW & [PERSON_NAME]" at bounding box center [873, 90] width 1162 height 18
copy div "AW & [PERSON_NAME]"
click at [796, 102] on div at bounding box center [787, 99] width 22 height 13
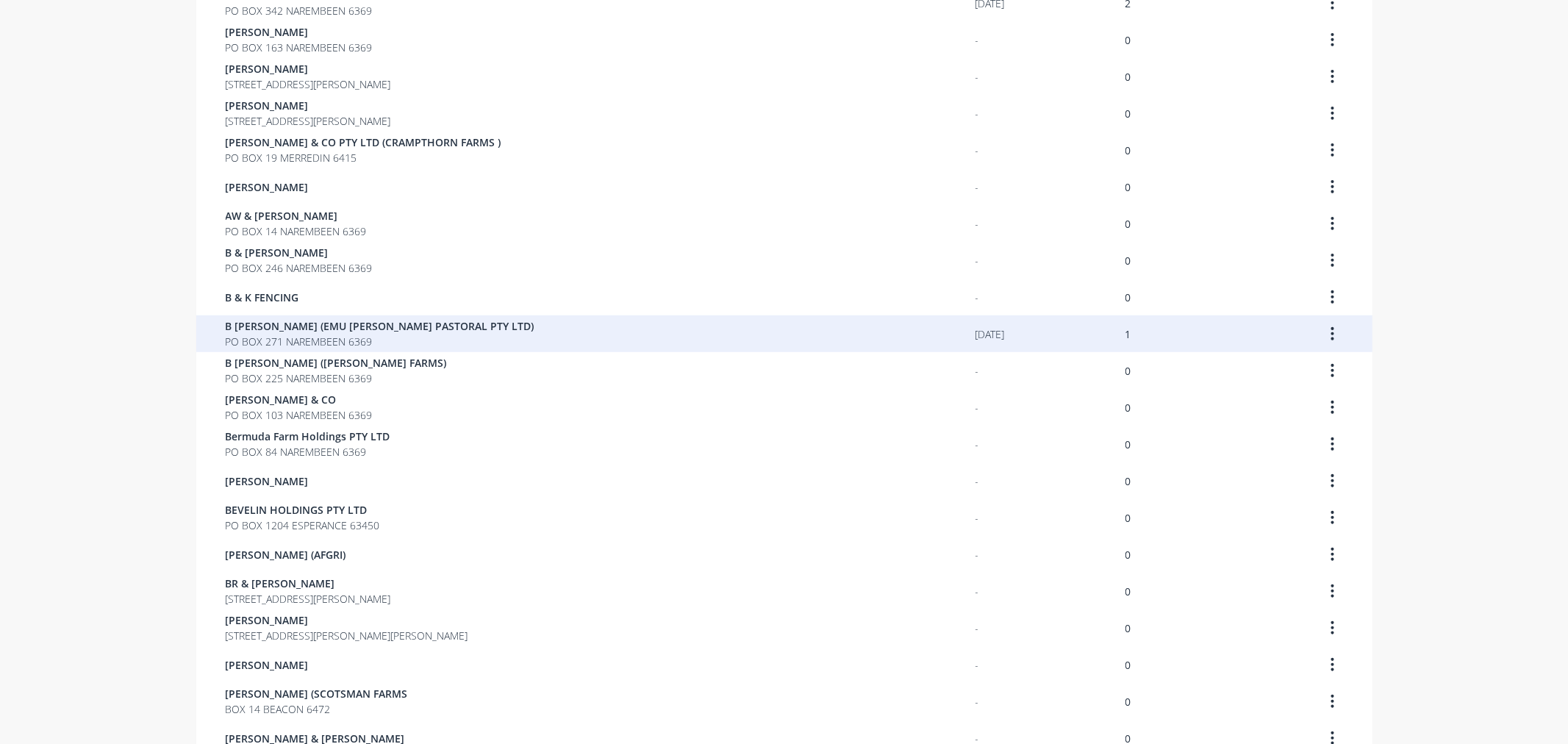
scroll to position [684, 0]
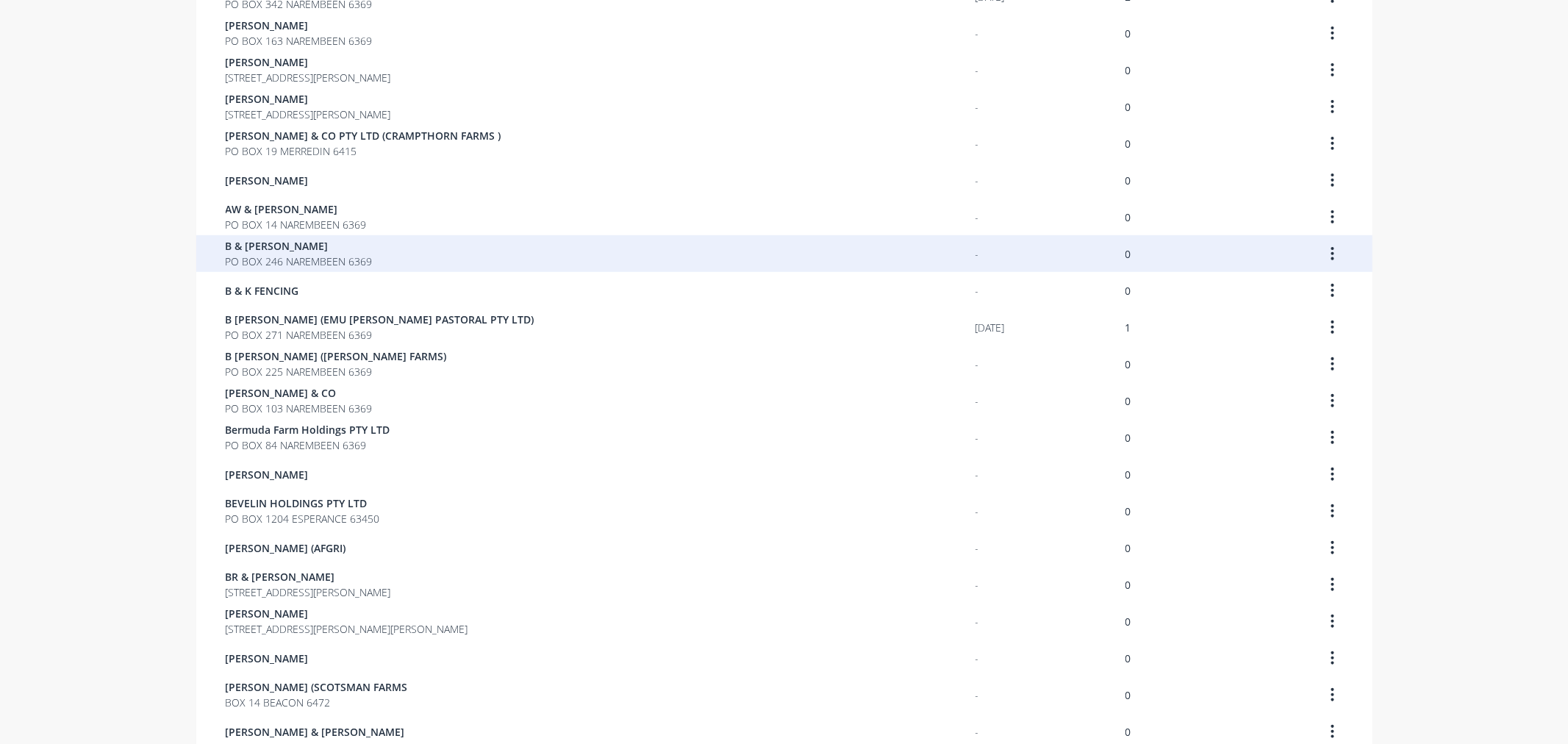
click at [226, 254] on span "PO BOX 246 NAREMBEEN 6369" at bounding box center [299, 261] width 147 height 15
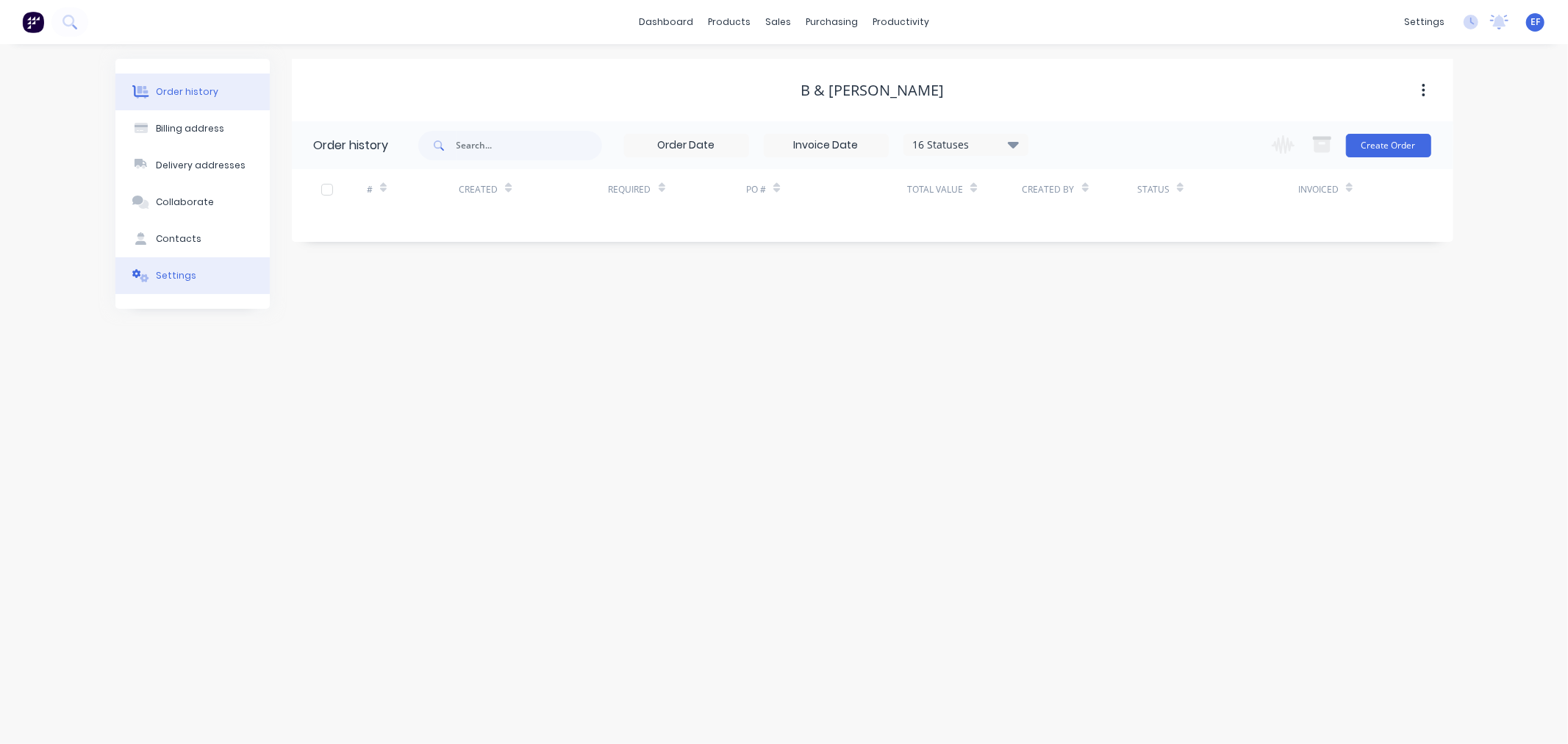
click at [136, 275] on icon at bounding box center [136, 273] width 8 height 8
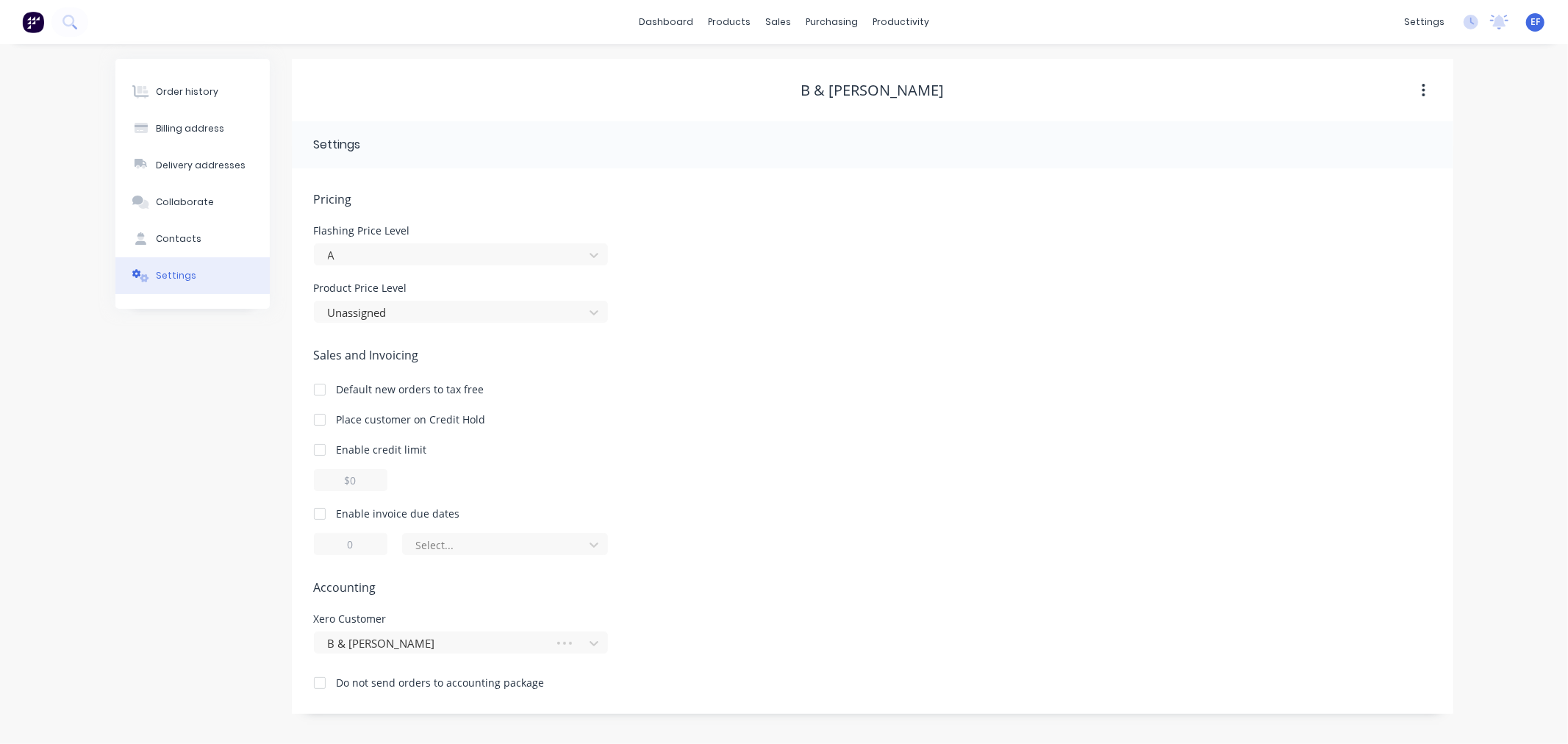
click at [325, 514] on div at bounding box center [320, 513] width 29 height 29
drag, startPoint x: 361, startPoint y: 546, endPoint x: 334, endPoint y: 546, distance: 27.0
click at [334, 546] on input "1" at bounding box center [350, 544] width 73 height 22
type input "7"
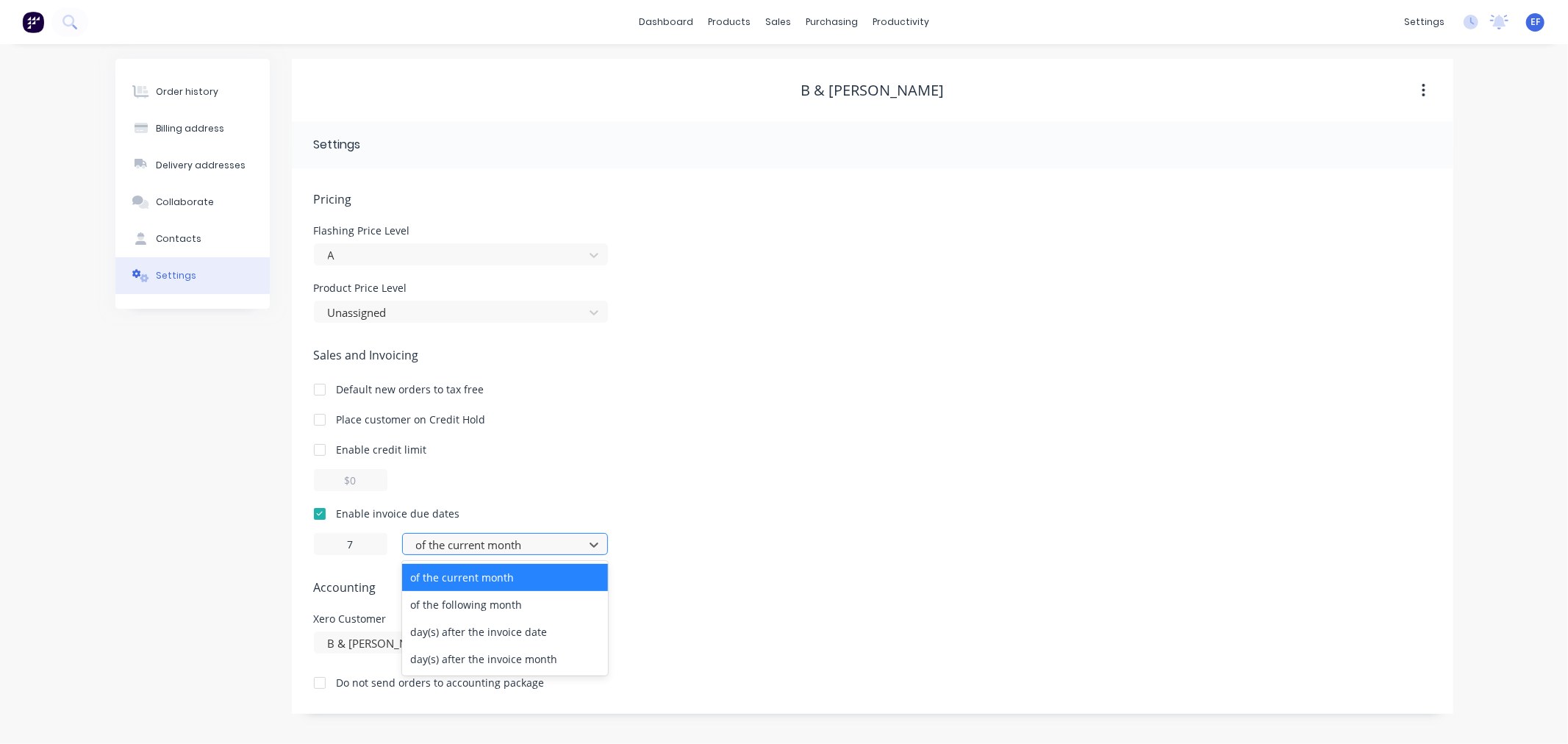
click at [468, 546] on div at bounding box center [496, 545] width 162 height 19
click at [479, 621] on div "day(s) after the invoice date" at bounding box center [505, 631] width 206 height 27
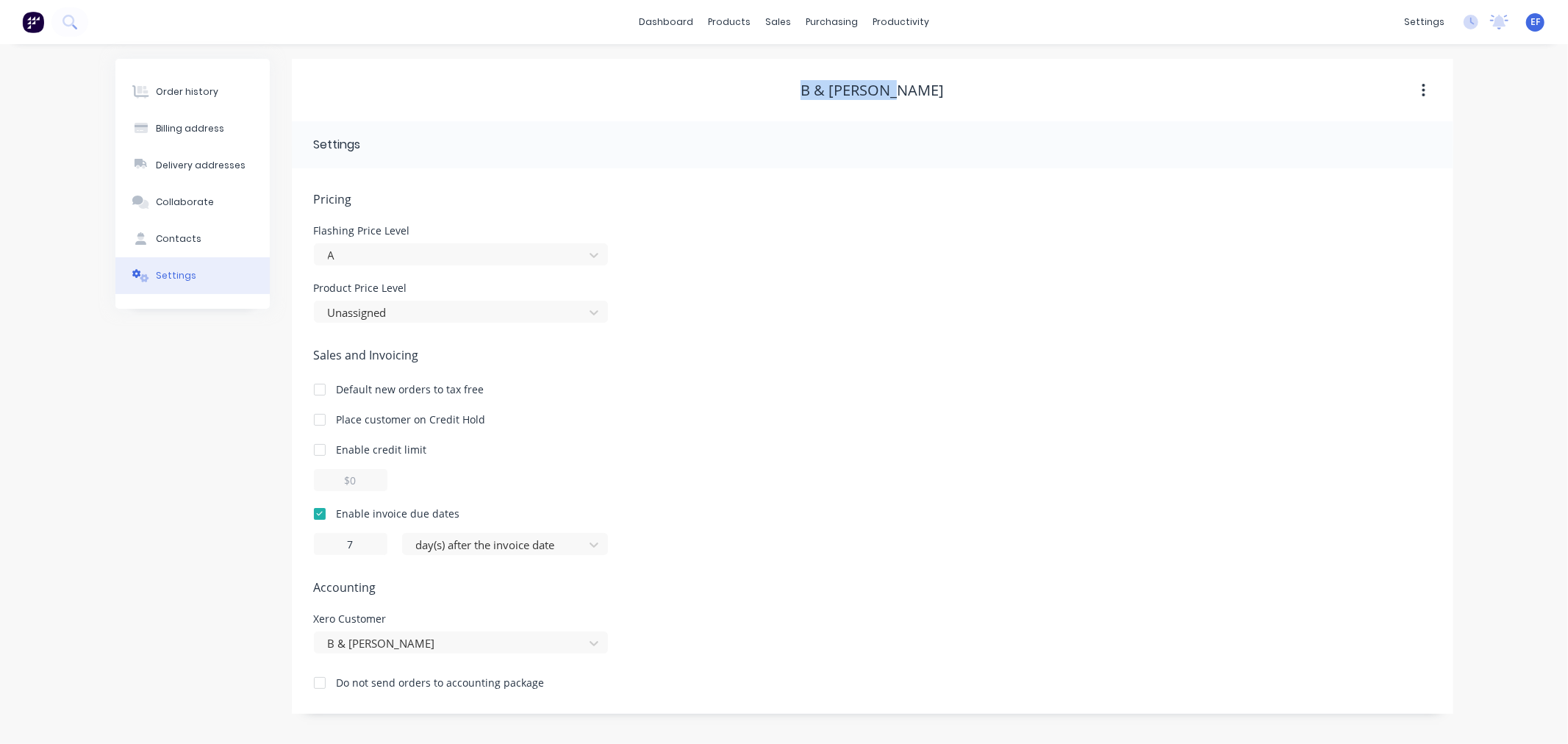
drag, startPoint x: 920, startPoint y: 89, endPoint x: 828, endPoint y: 83, distance: 92.2
click at [828, 83] on div "B & [PERSON_NAME]" at bounding box center [873, 90] width 1162 height 18
copy div "B & [PERSON_NAME]"
click at [792, 98] on div at bounding box center [787, 99] width 22 height 13
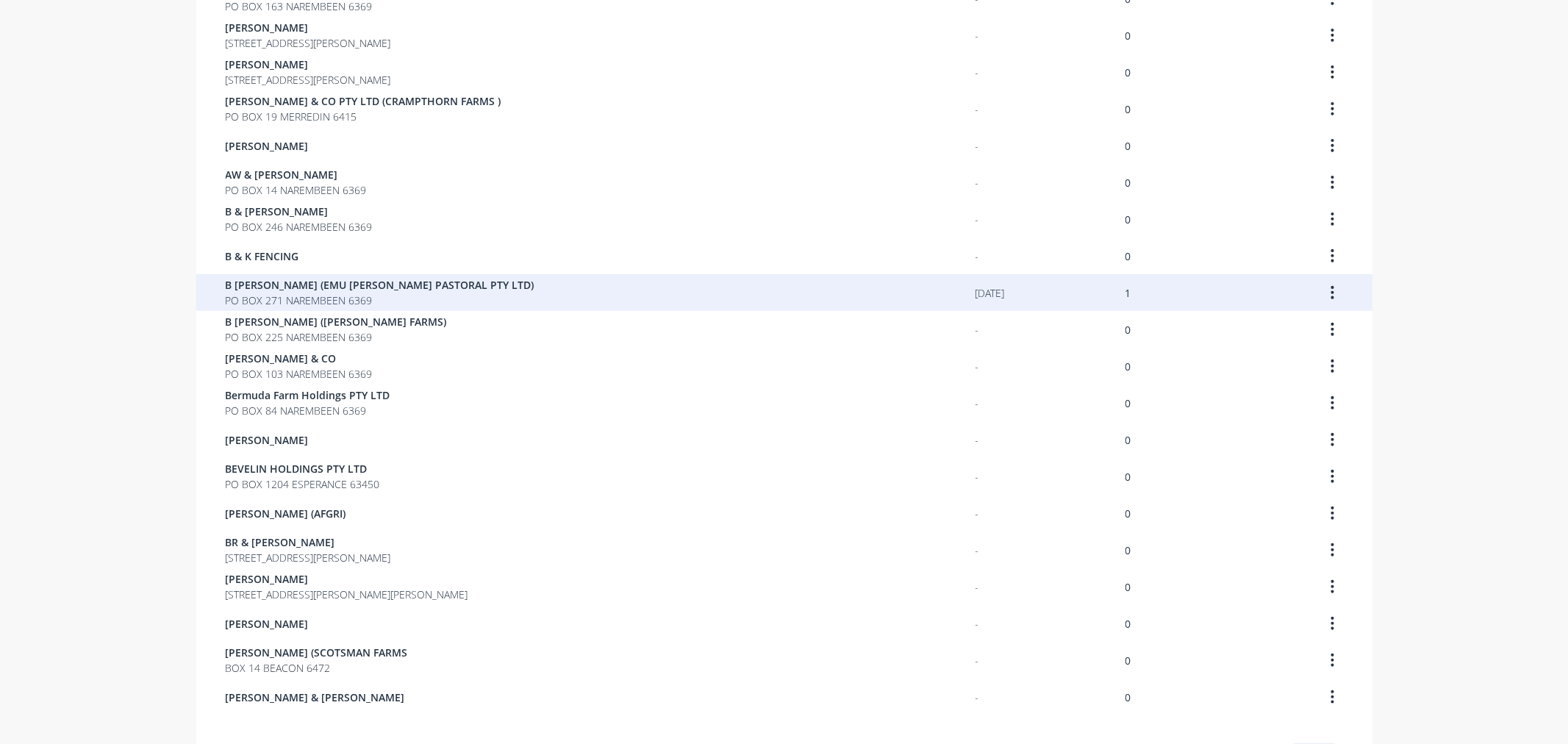
scroll to position [720, 0]
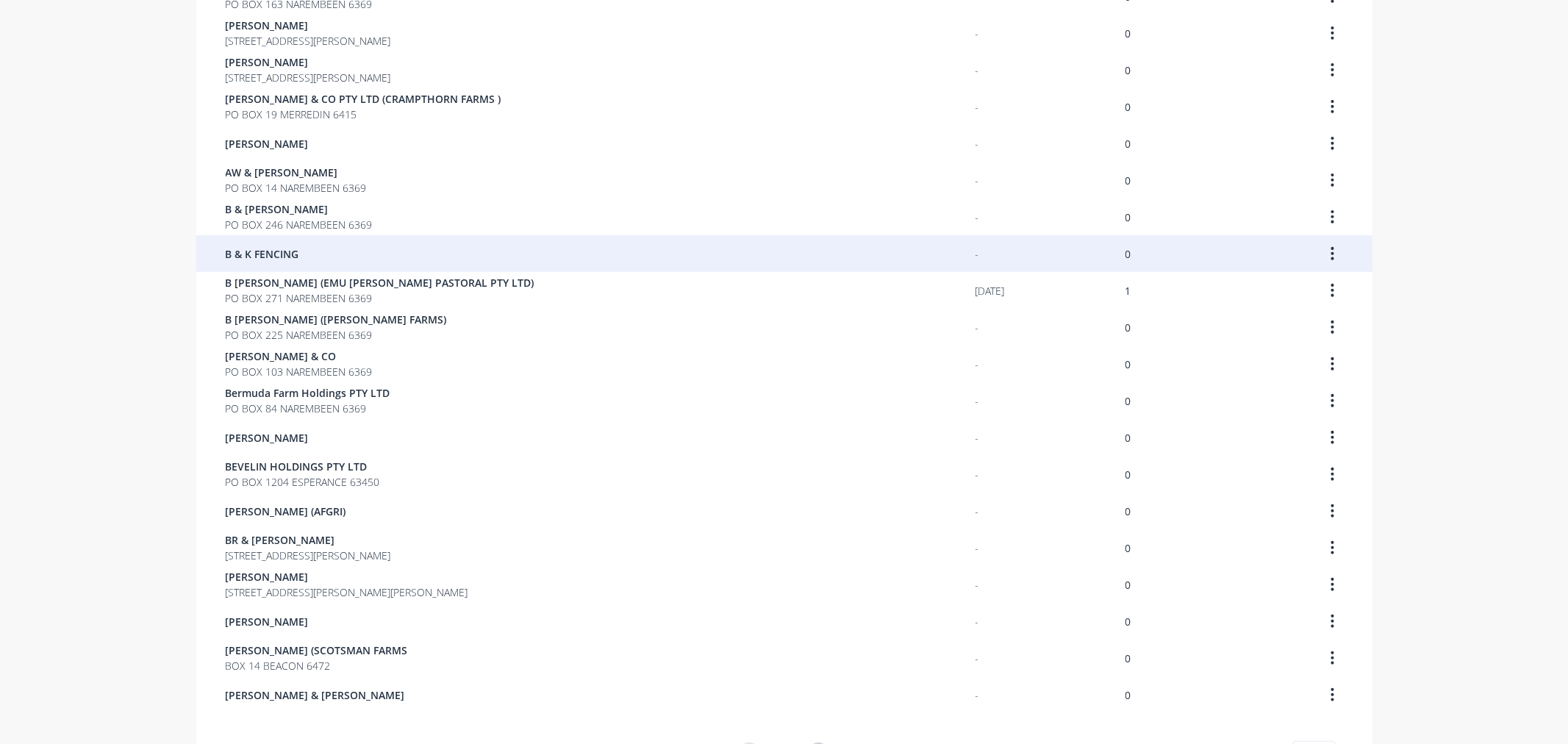
click at [266, 261] on span "B & K FENCING" at bounding box center [262, 254] width 73 height 15
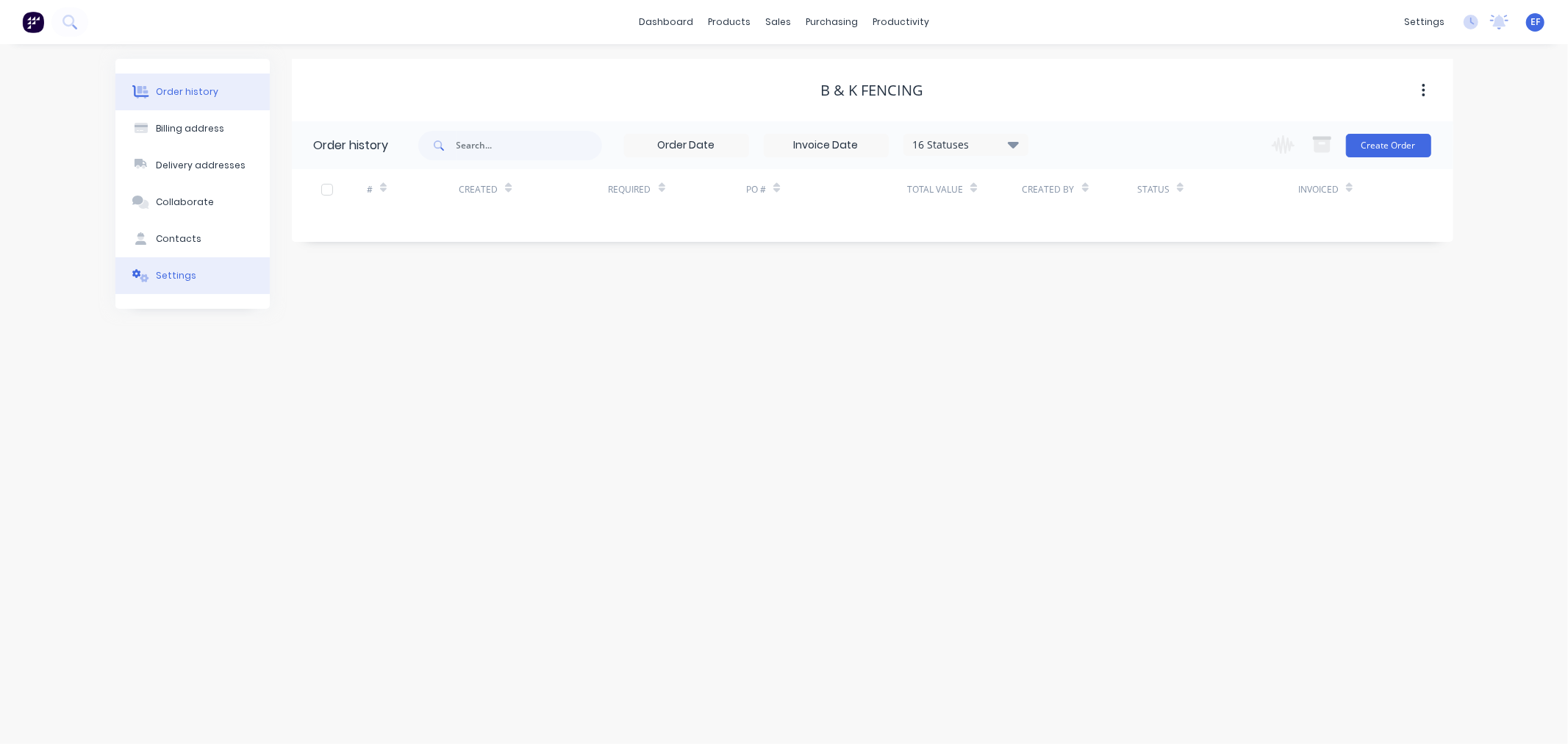
click at [150, 274] on div at bounding box center [141, 275] width 22 height 13
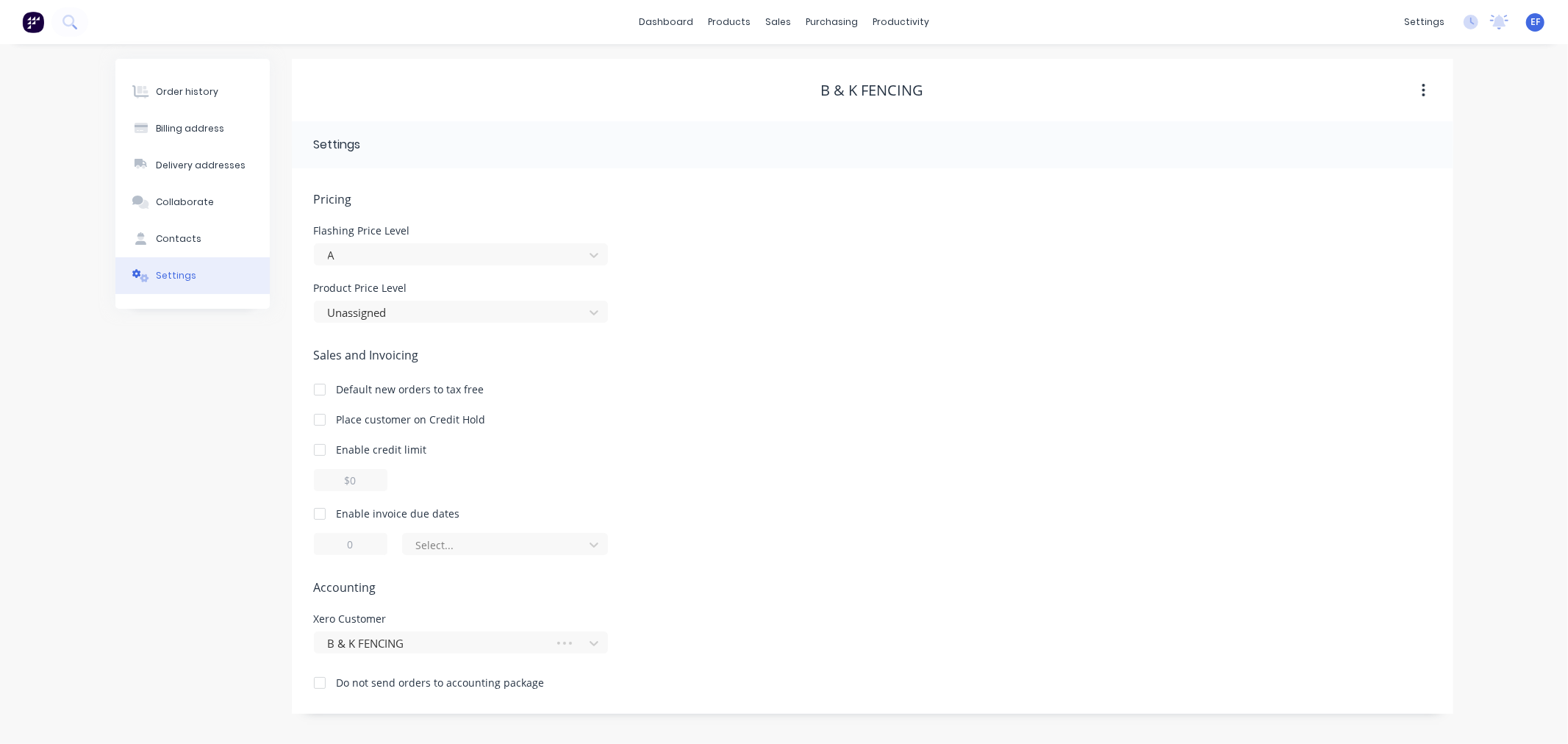
click at [324, 520] on div at bounding box center [320, 513] width 29 height 29
drag, startPoint x: 347, startPoint y: 544, endPoint x: 338, endPoint y: 545, distance: 9.1
click at [338, 545] on input "1" at bounding box center [350, 544] width 73 height 22
type input "7"
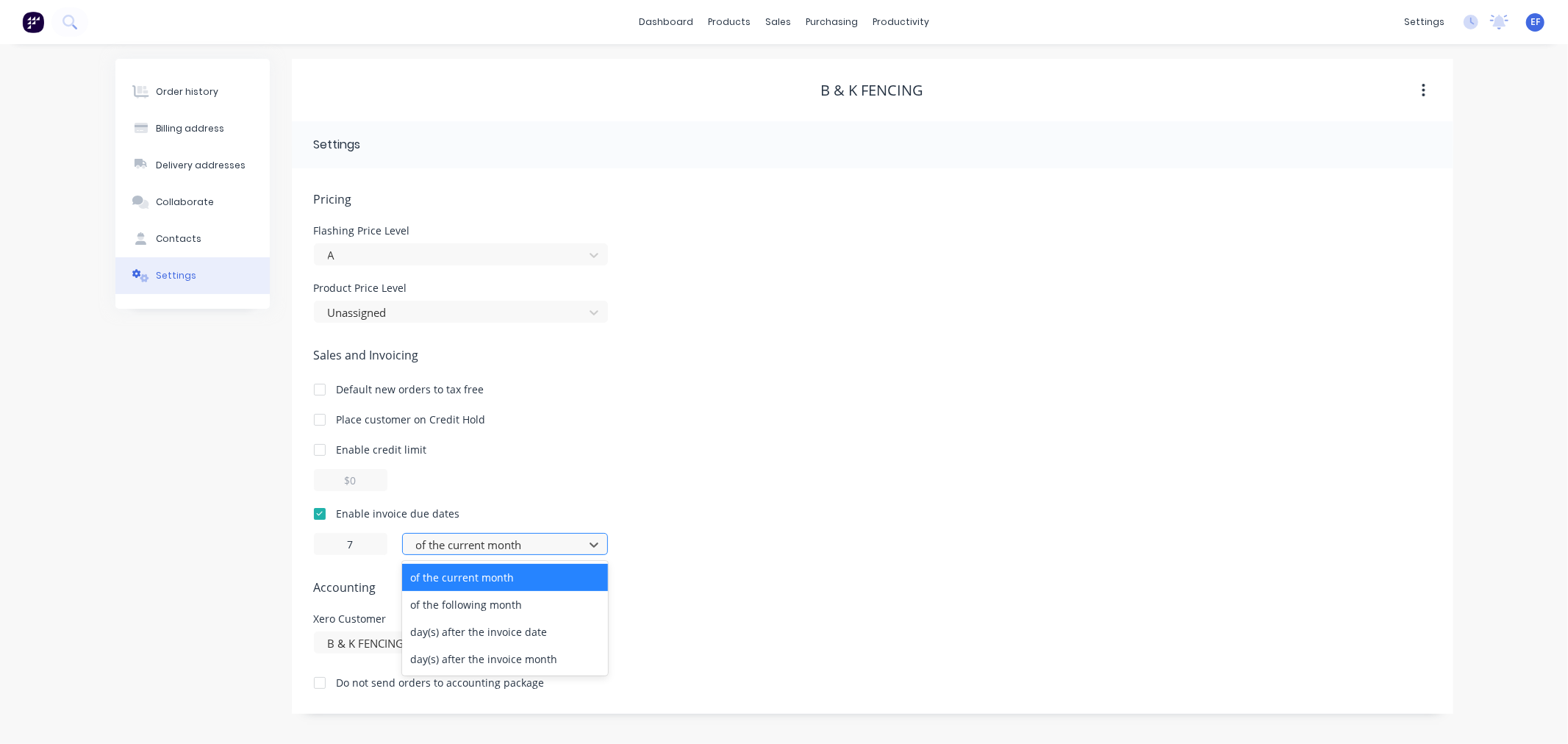
click at [461, 550] on div at bounding box center [496, 545] width 162 height 19
click at [485, 634] on div "day(s) after the invoice date" at bounding box center [505, 631] width 206 height 27
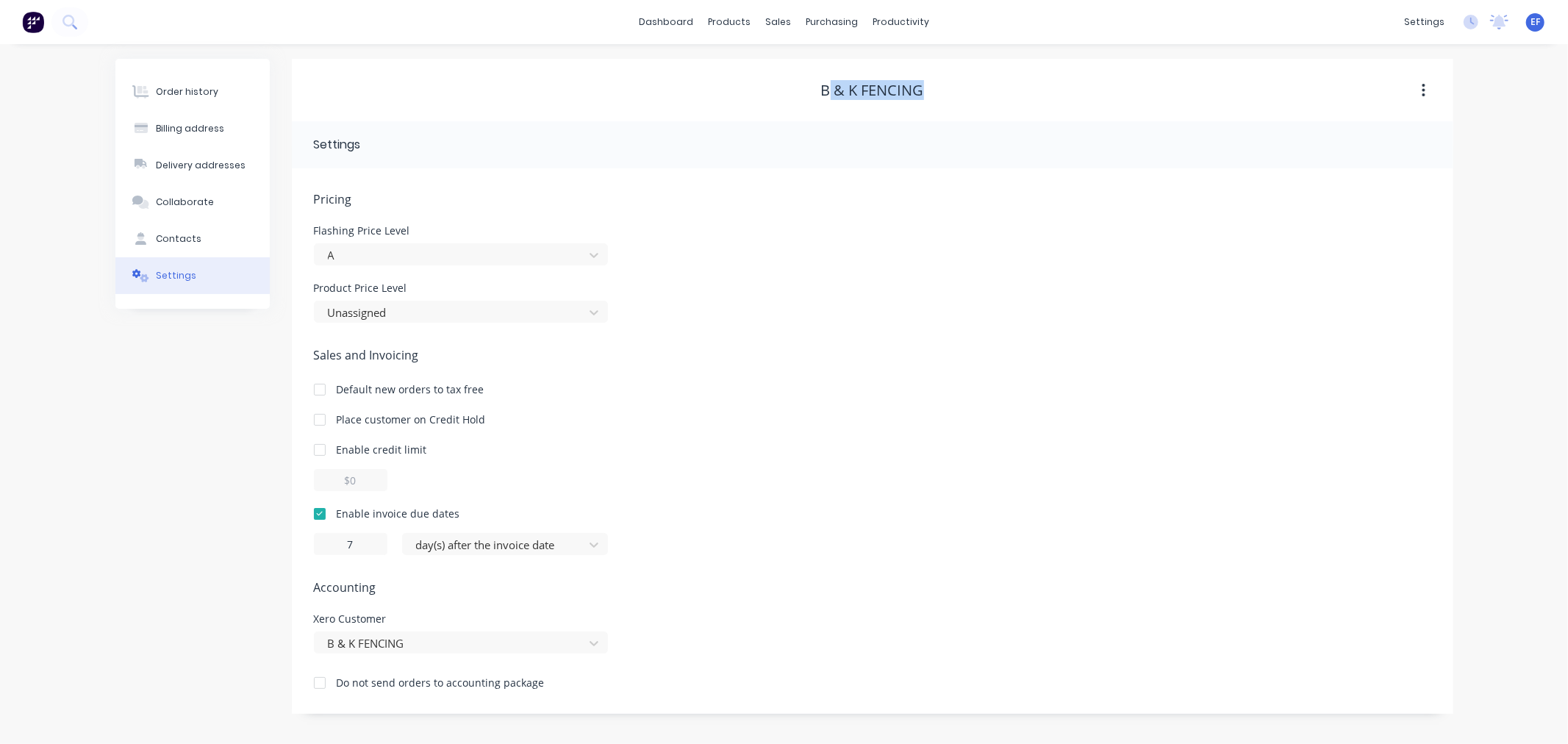
drag, startPoint x: 822, startPoint y: 96, endPoint x: 819, endPoint y: 86, distance: 10.4
click at [825, 86] on div "B & K FENCING" at bounding box center [873, 90] width 1162 height 18
click at [782, 113] on div "B & K FENCING" at bounding box center [873, 89] width 1162 height 62
drag, startPoint x: 898, startPoint y: 92, endPoint x: 953, endPoint y: 91, distance: 55.0
click at [953, 91] on div "B & K FENCING" at bounding box center [873, 90] width 1162 height 18
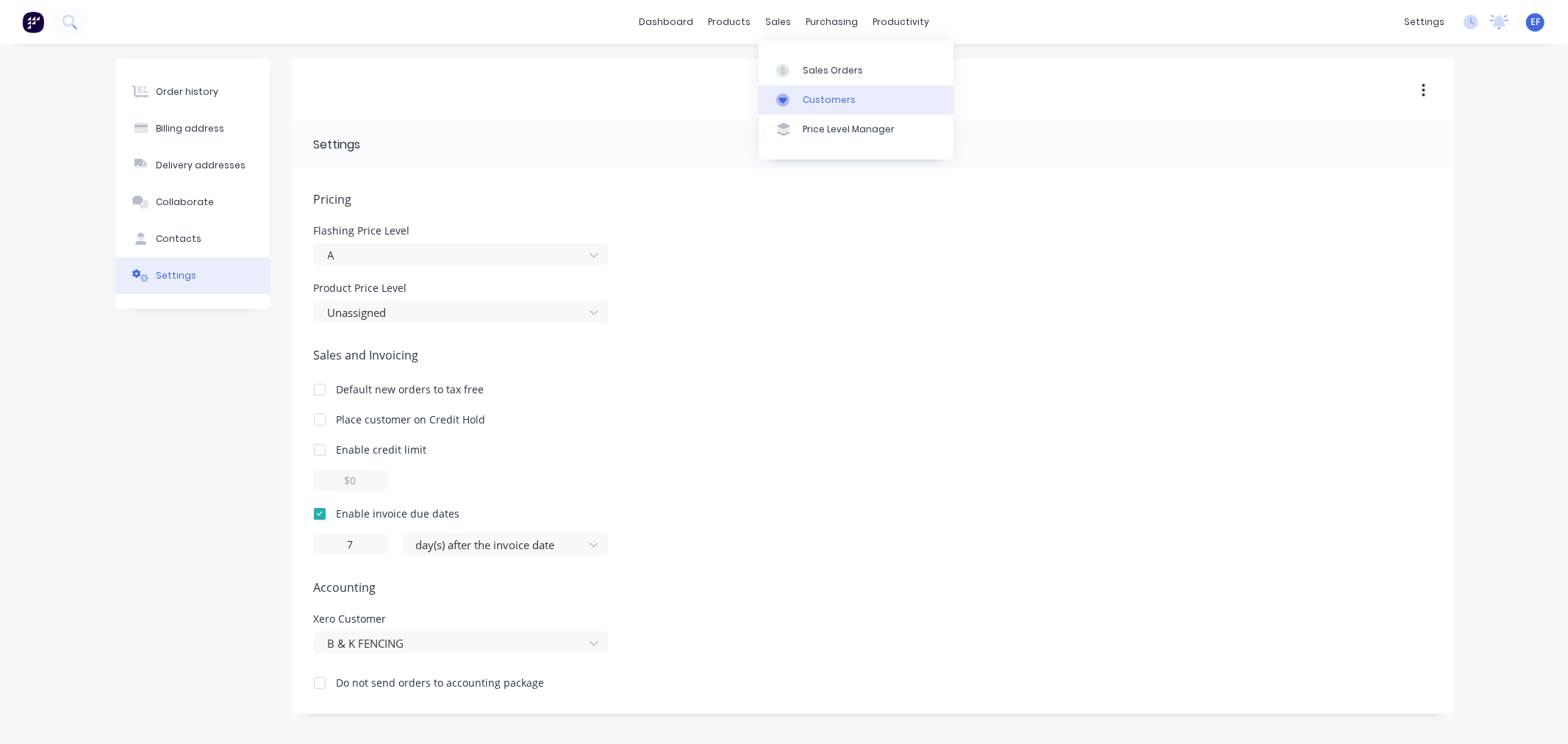
click at [794, 93] on div at bounding box center [787, 99] width 22 height 13
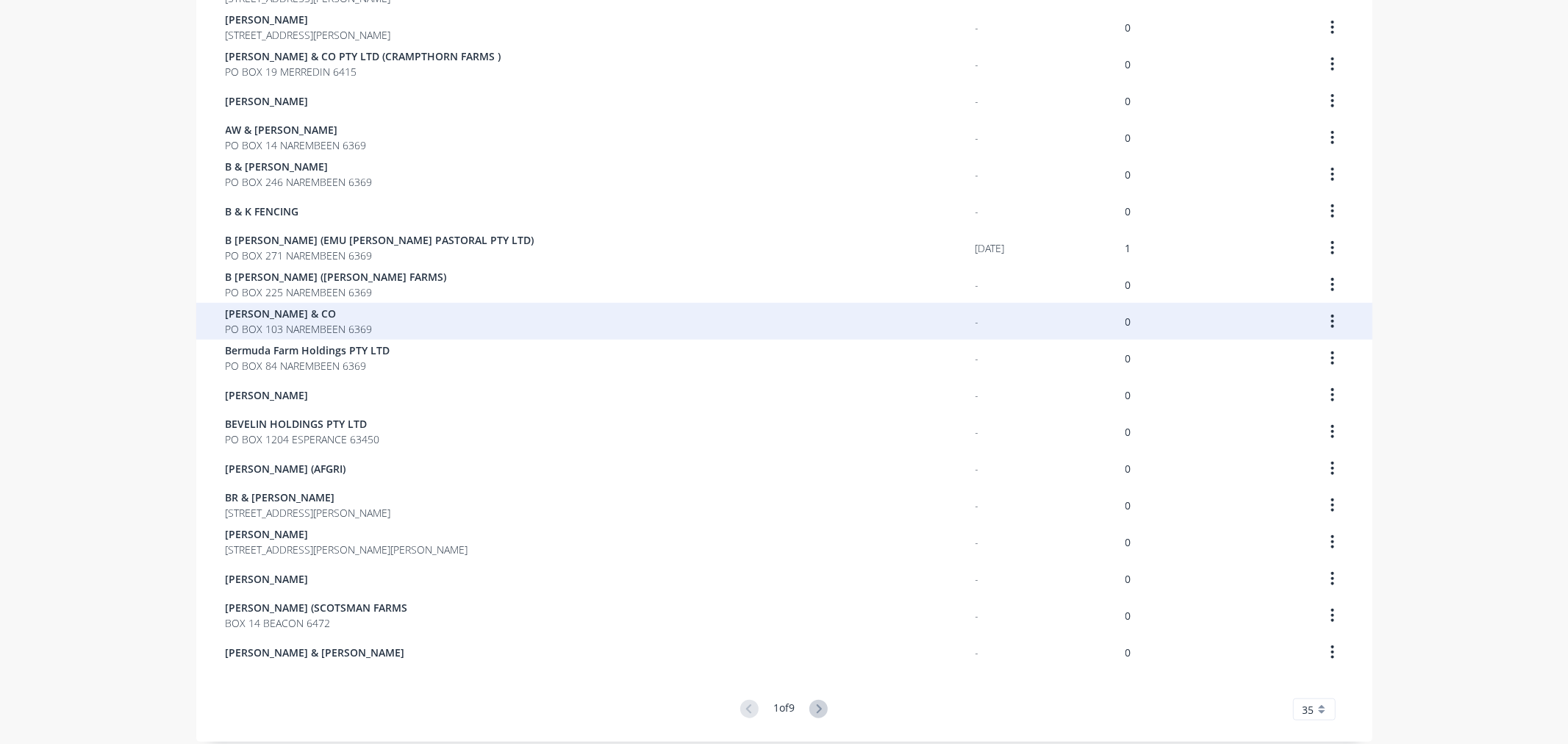
scroll to position [766, 0]
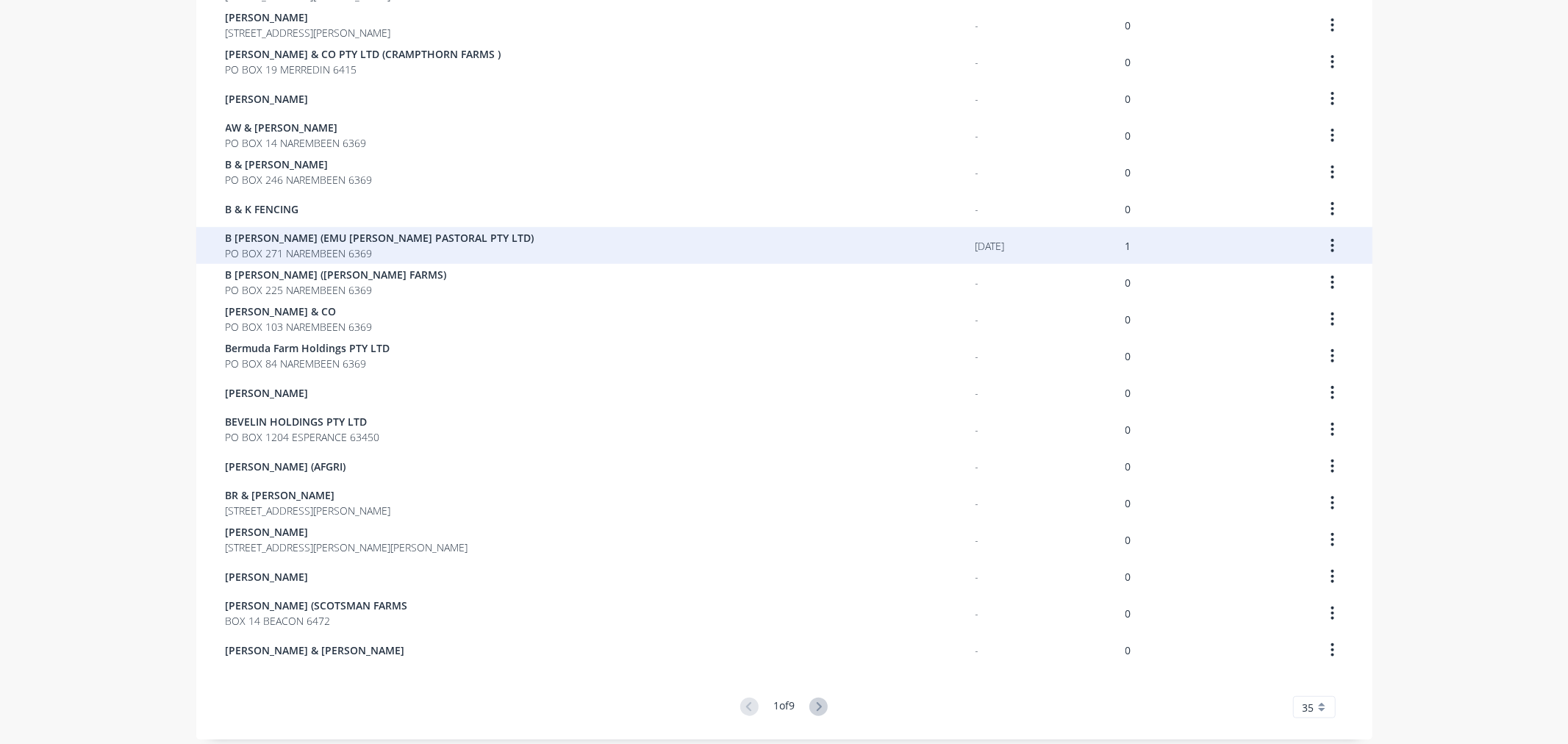
click at [287, 253] on span "PO BOX 271 NAREMBEEN 6369" at bounding box center [380, 253] width 308 height 15
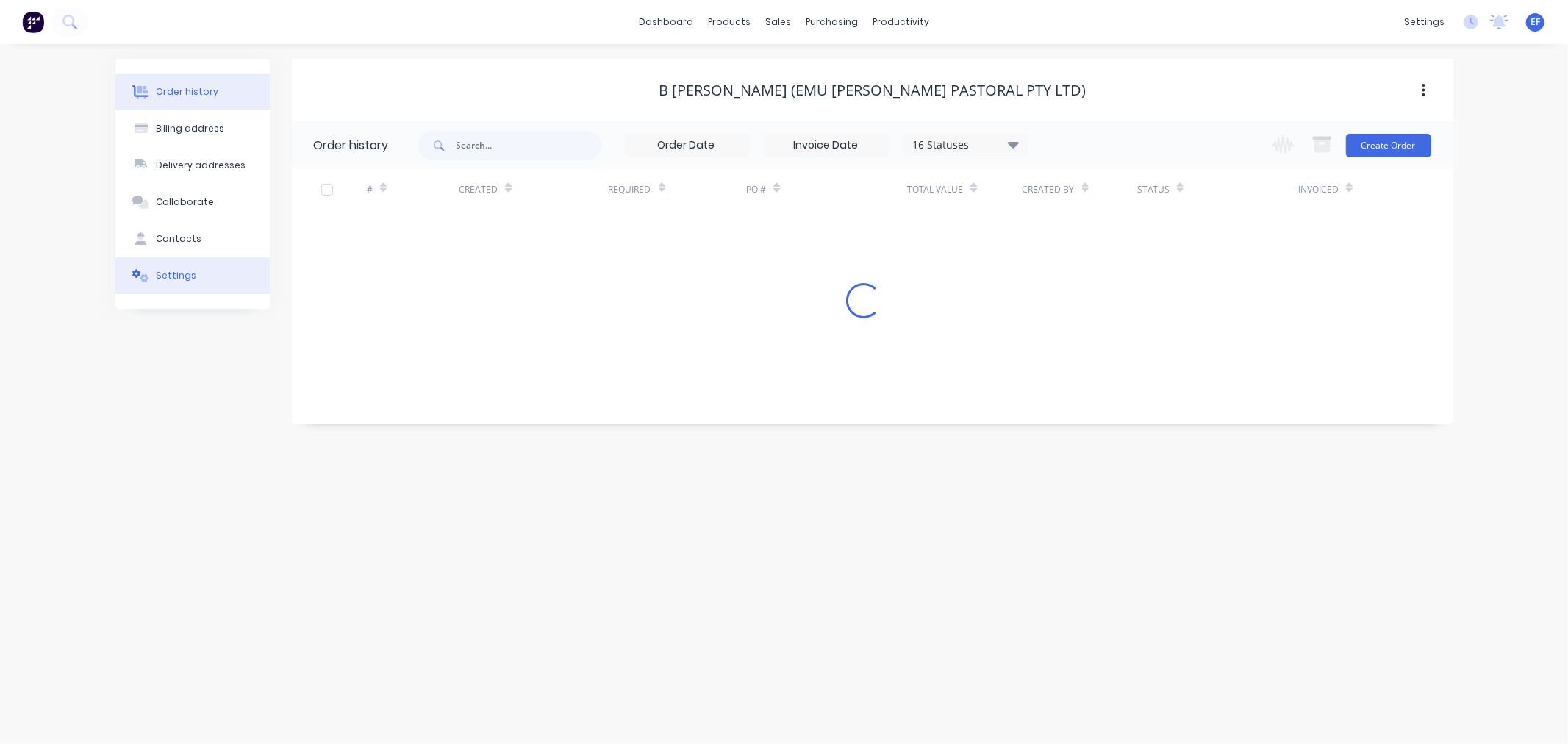
click at [158, 278] on div "Settings" at bounding box center [176, 275] width 40 height 13
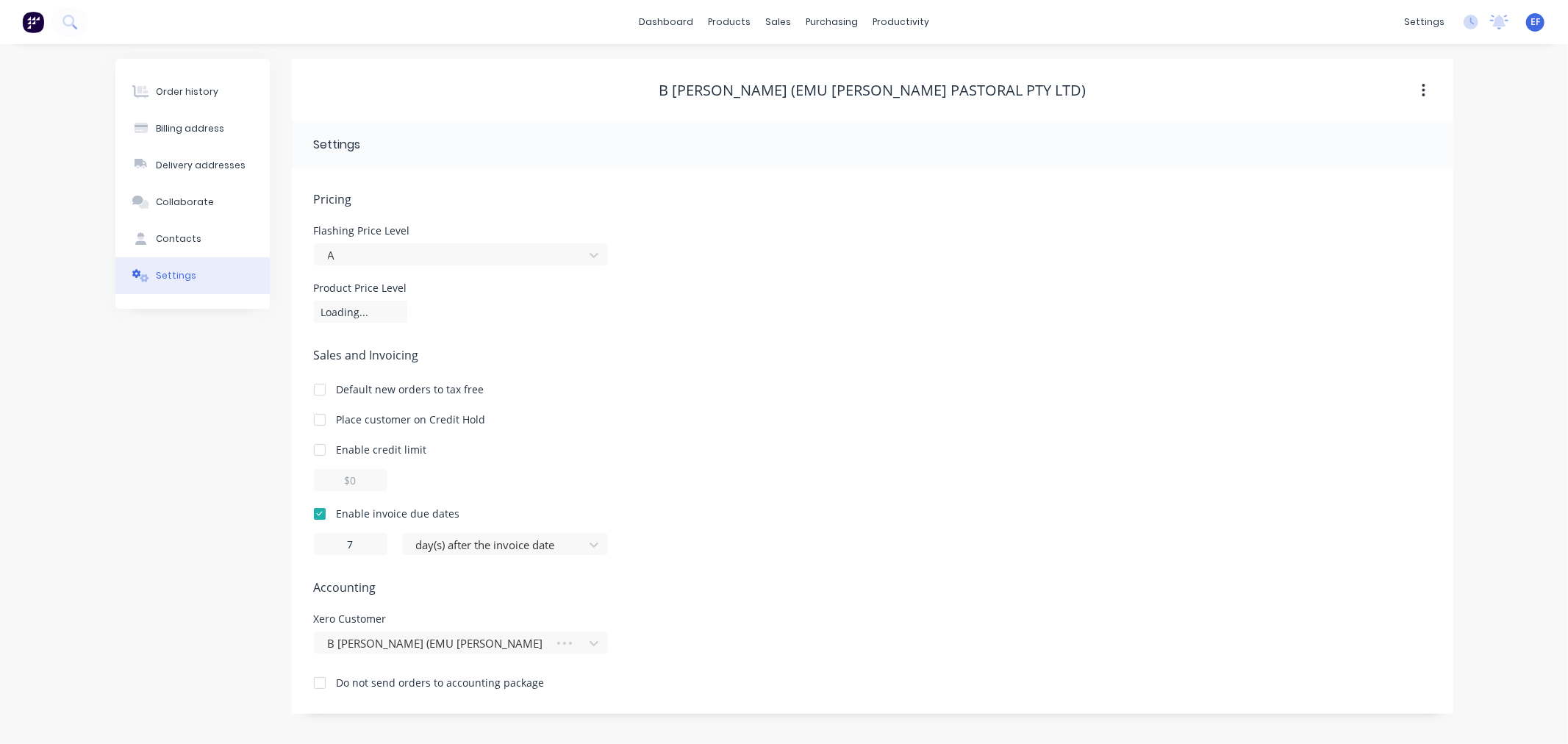
click at [162, 277] on div "Settings" at bounding box center [176, 275] width 40 height 13
drag, startPoint x: 988, startPoint y: 93, endPoint x: 718, endPoint y: 89, distance: 270.0
click at [718, 89] on div "B [PERSON_NAME] (EMU [PERSON_NAME] PASTORAL PTY LTD)" at bounding box center [873, 90] width 1162 height 18
click at [792, 110] on link "Customers" at bounding box center [856, 100] width 195 height 29
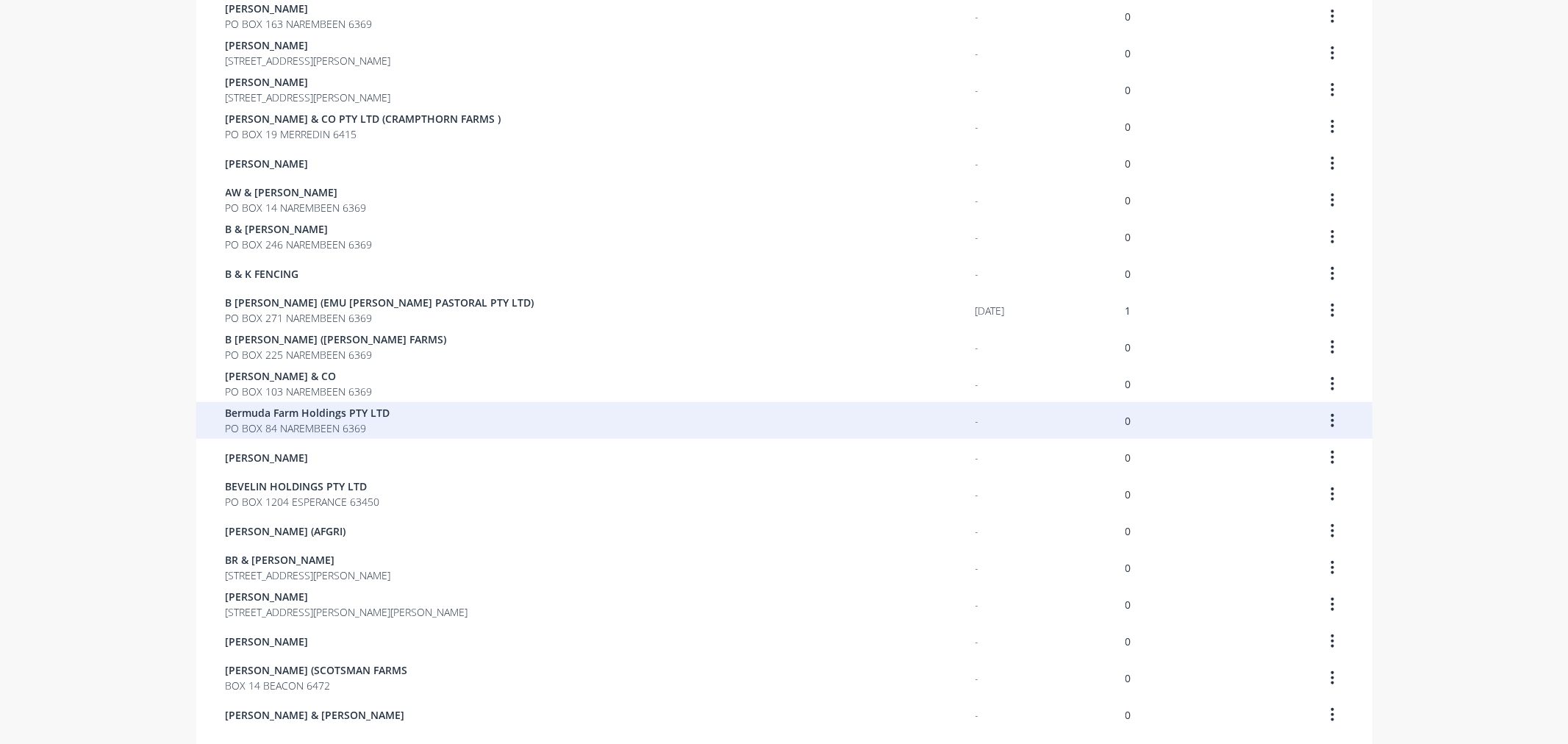
scroll to position [794, 0]
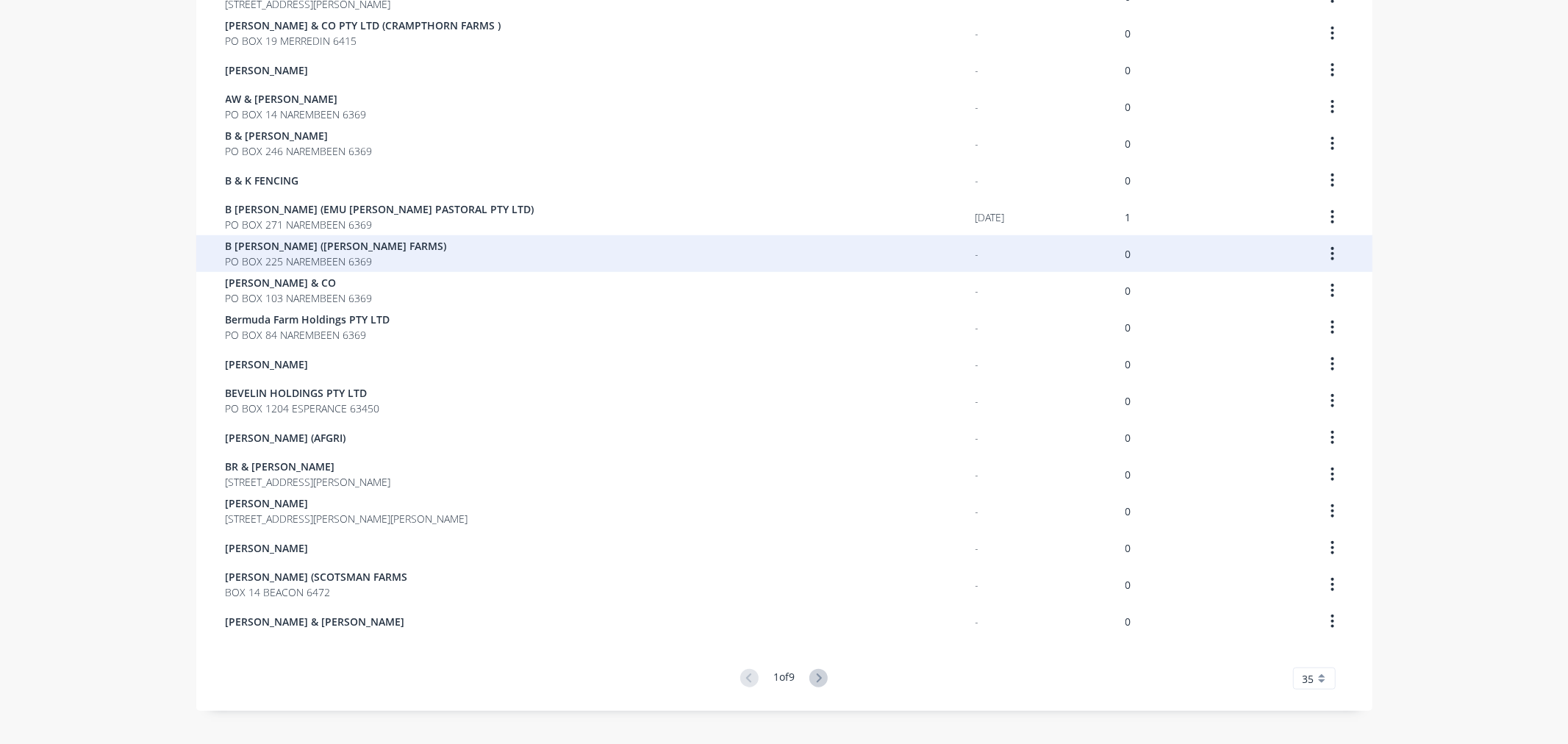
click at [308, 247] on span "B [PERSON_NAME] ([PERSON_NAME] FARMS)" at bounding box center [336, 246] width 221 height 15
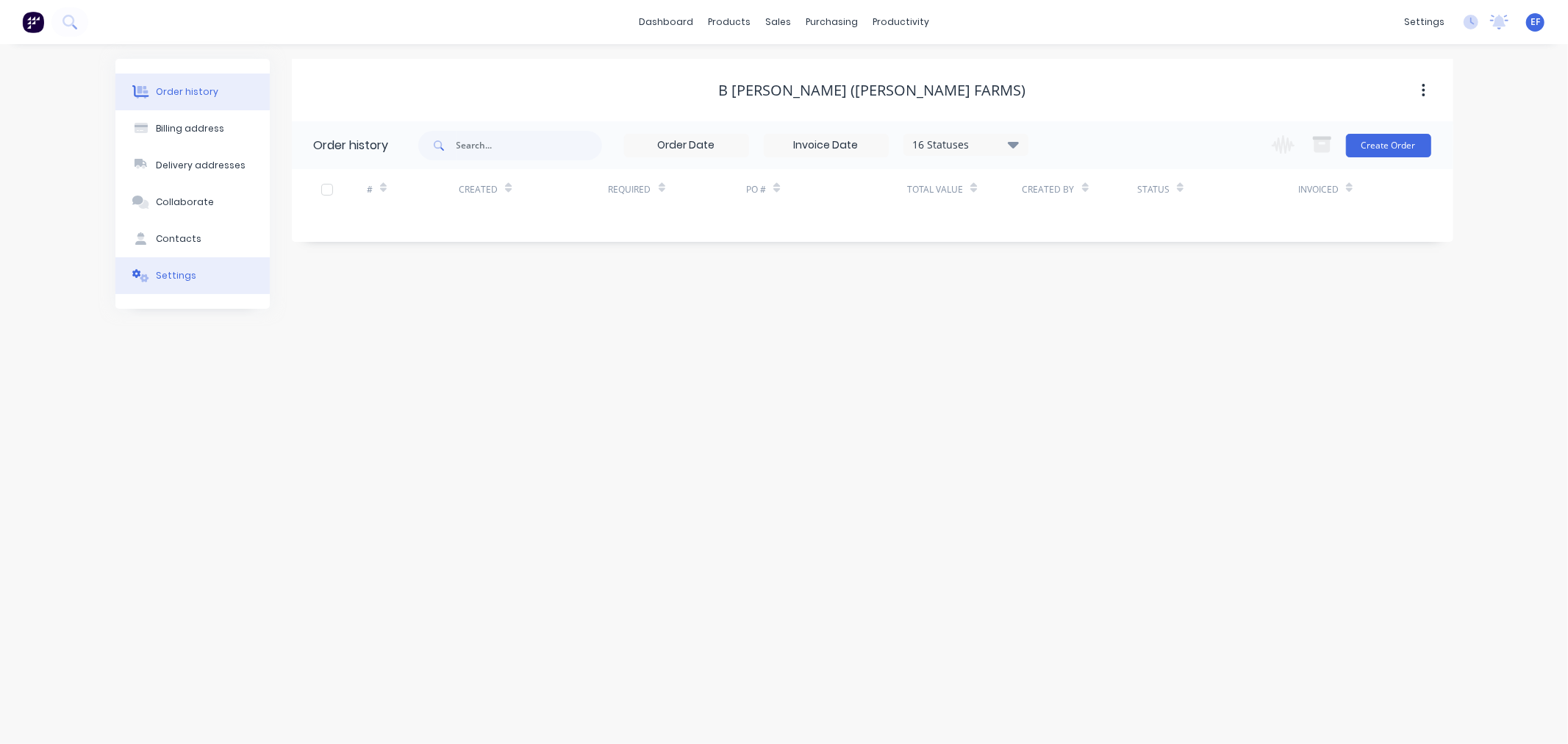
click at [143, 283] on button "Settings" at bounding box center [193, 276] width 154 height 37
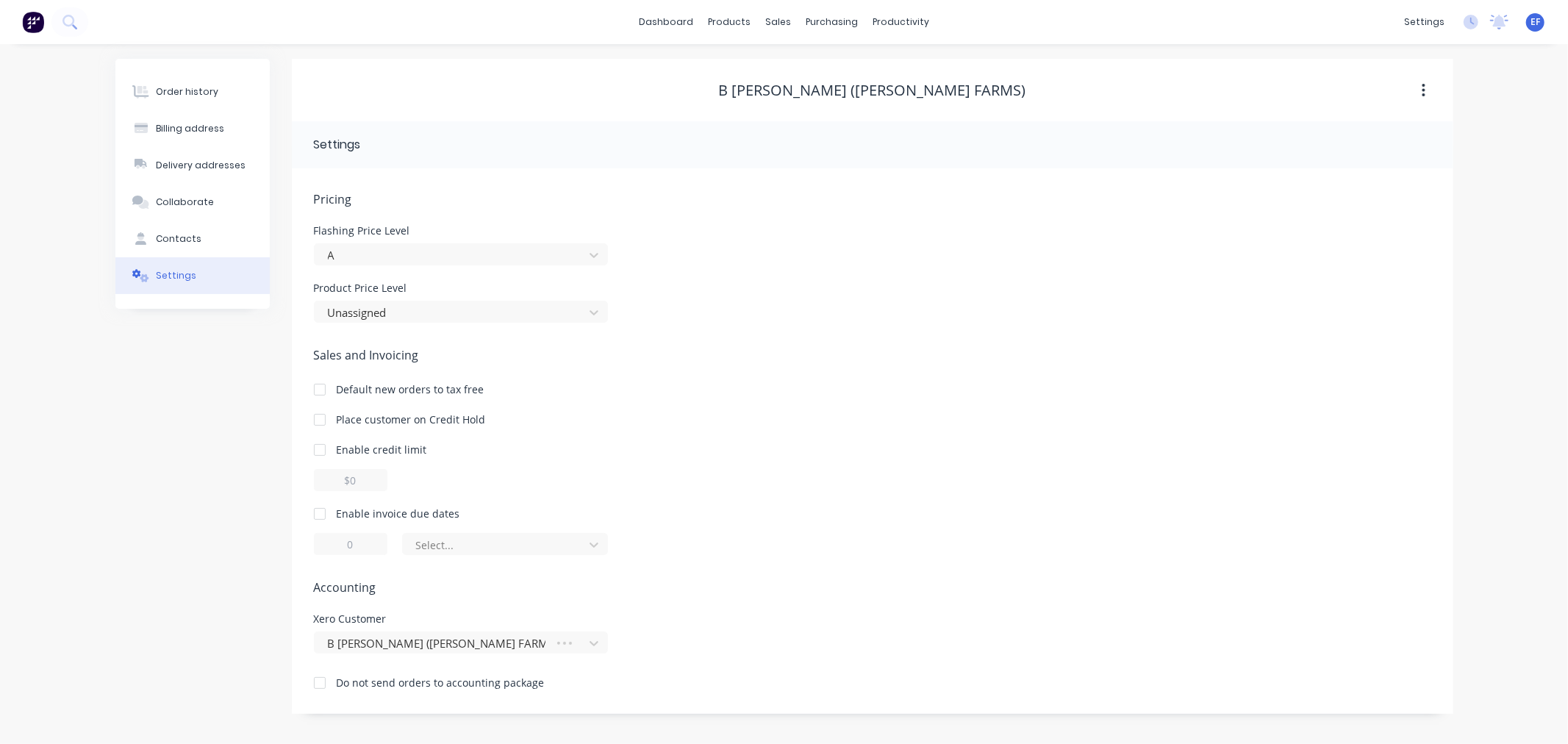
click at [325, 514] on div at bounding box center [320, 513] width 29 height 29
drag, startPoint x: 358, startPoint y: 543, endPoint x: 339, endPoint y: 545, distance: 19.1
click at [339, 545] on input "1" at bounding box center [350, 544] width 73 height 22
type input "7"
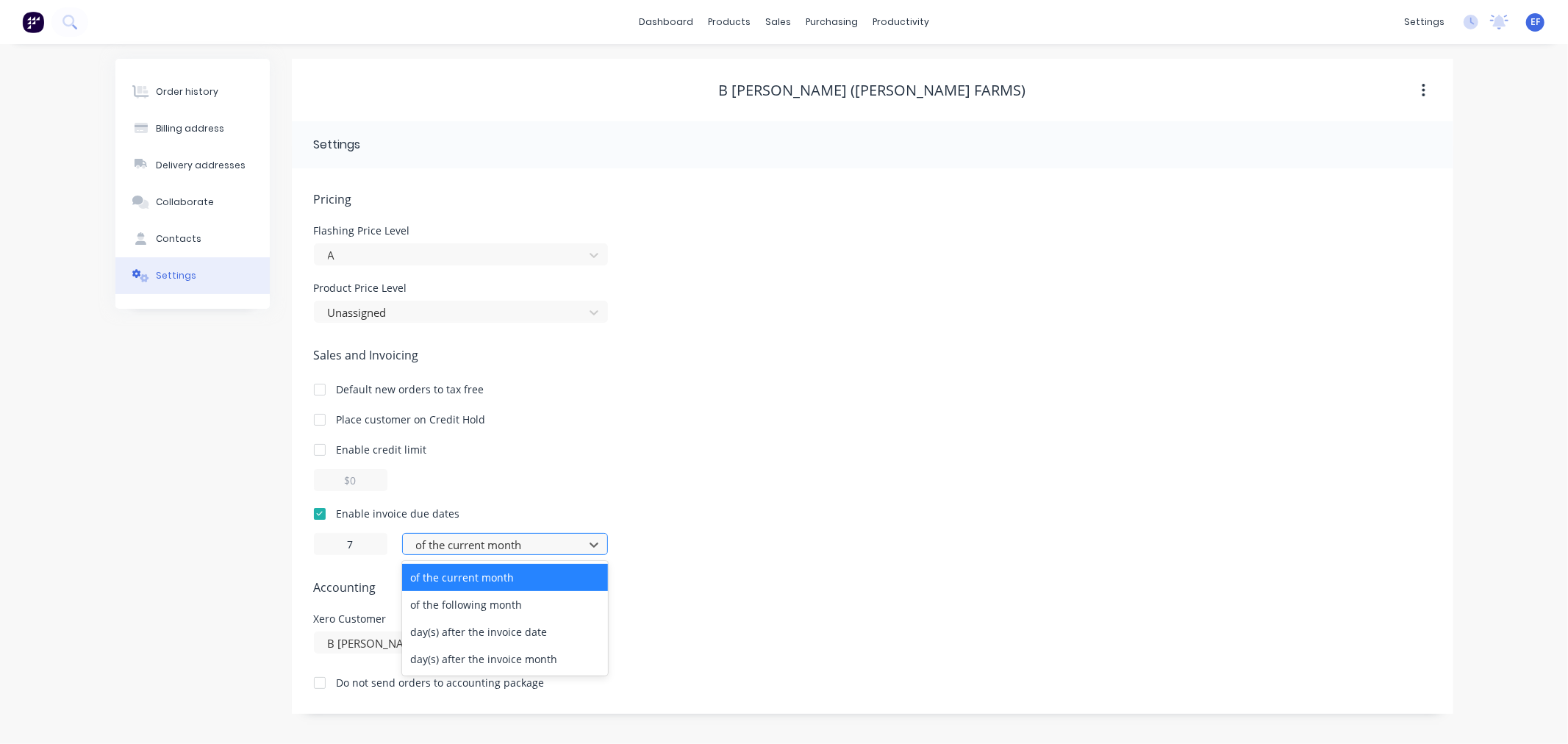
click at [444, 554] on div at bounding box center [496, 545] width 162 height 19
click at [462, 642] on div "day(s) after the invoice date" at bounding box center [505, 631] width 206 height 27
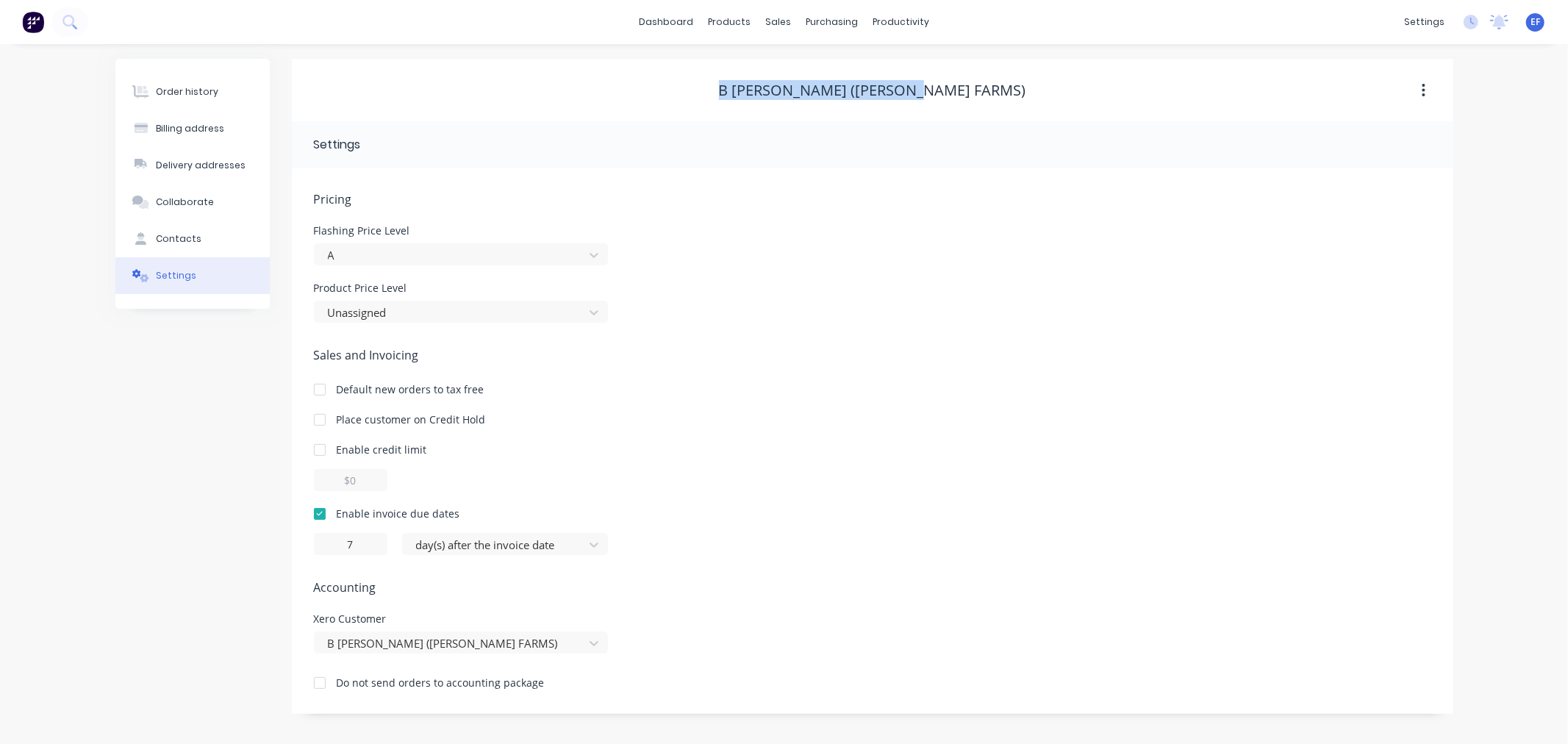
drag, startPoint x: 877, startPoint y: 96, endPoint x: 752, endPoint y: 96, distance: 125.0
click at [752, 96] on div "B [PERSON_NAME] ([PERSON_NAME] FARMS)" at bounding box center [873, 90] width 1162 height 18
click at [796, 86] on link "Customers" at bounding box center [856, 100] width 195 height 29
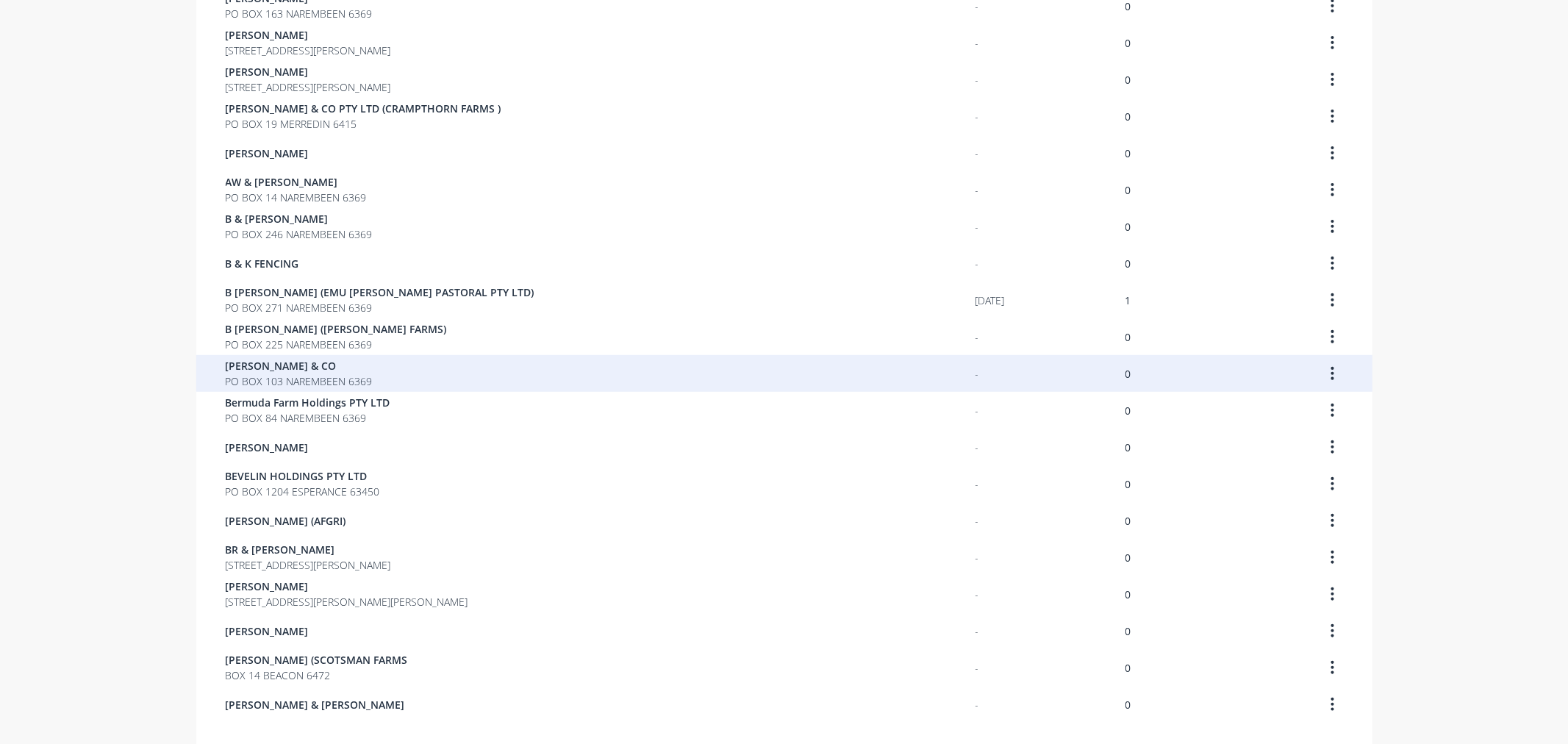
scroll to position [749, 0]
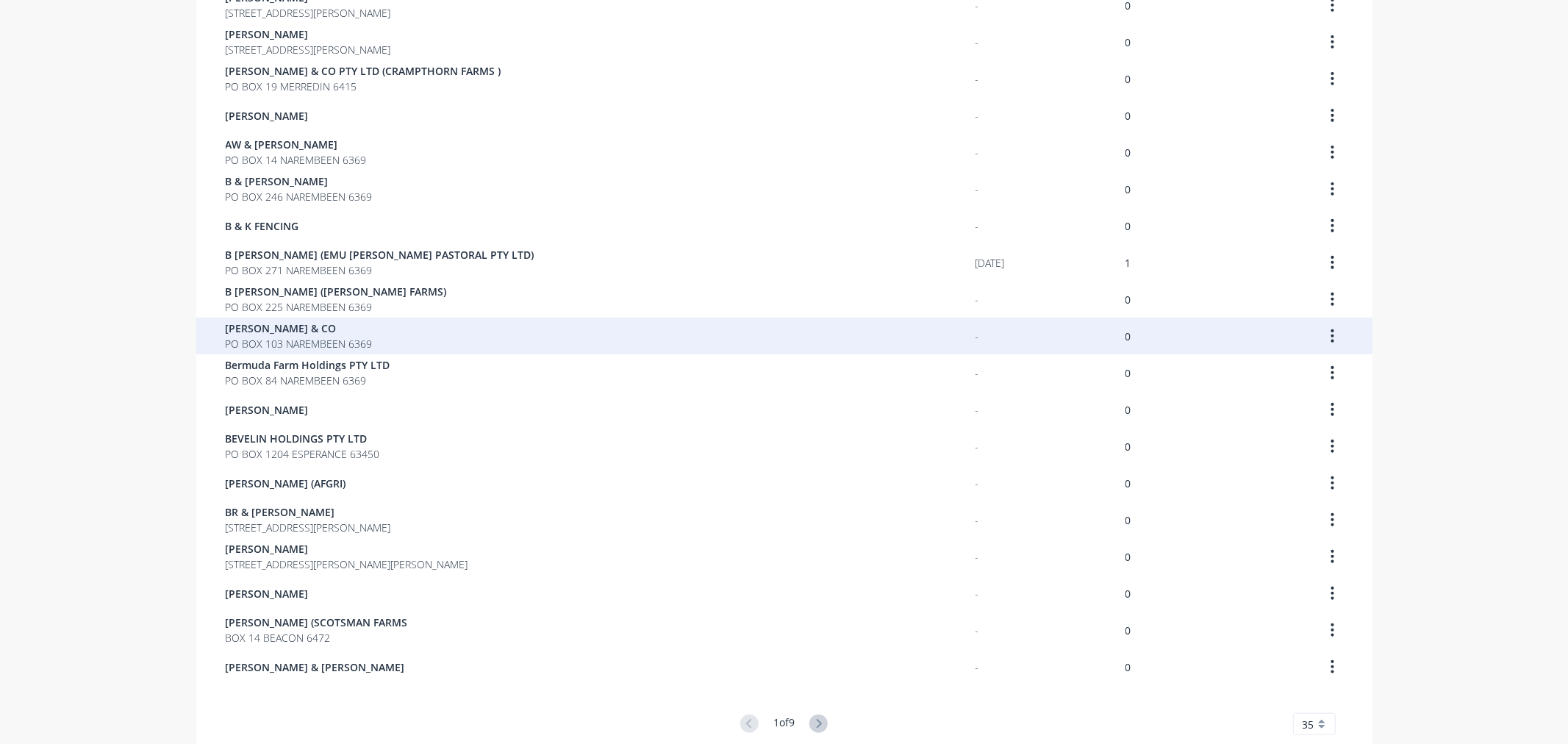
click at [304, 342] on span "PO BOX 103 NAREMBEEN 6369" at bounding box center [299, 344] width 147 height 15
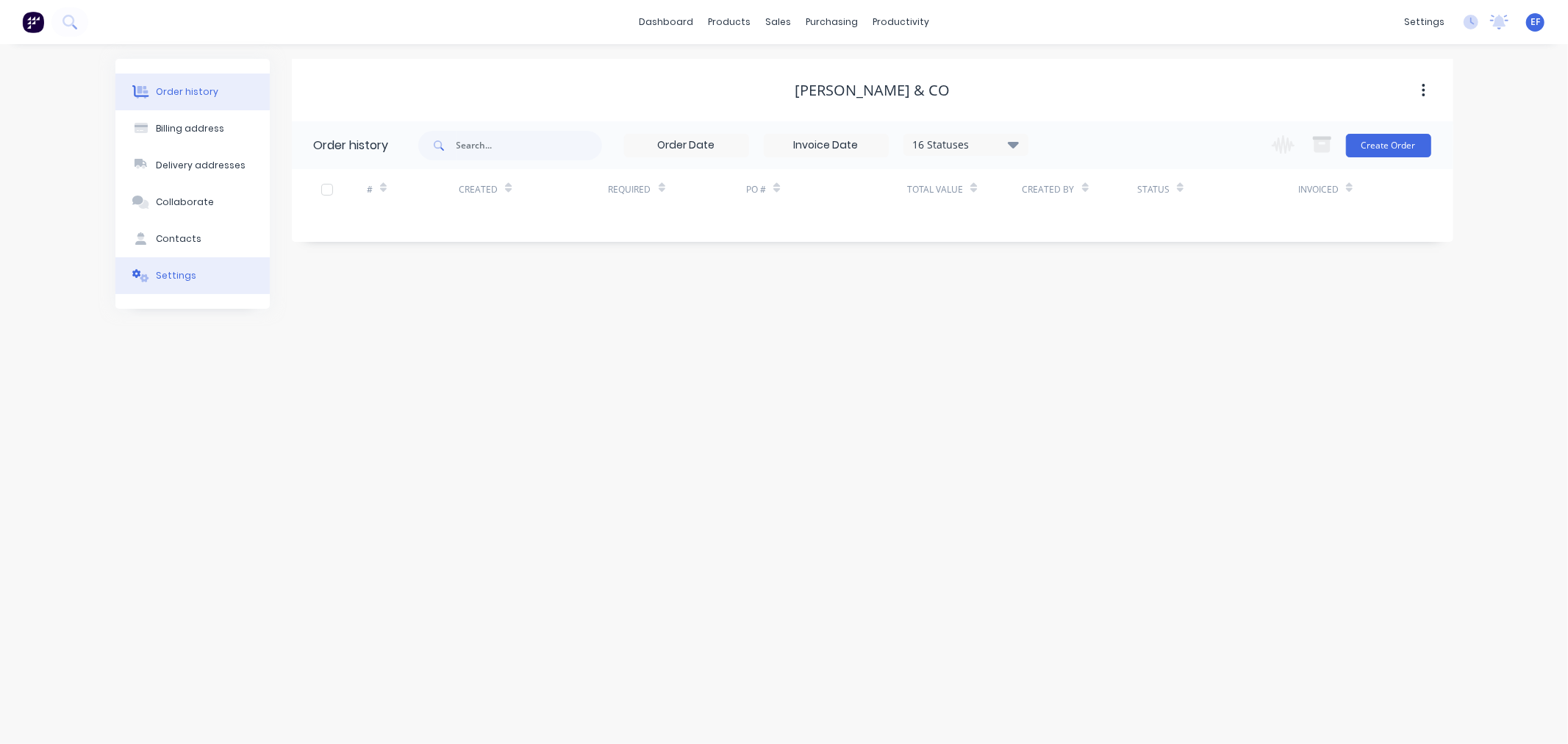
click at [181, 280] on div "Settings" at bounding box center [176, 275] width 40 height 13
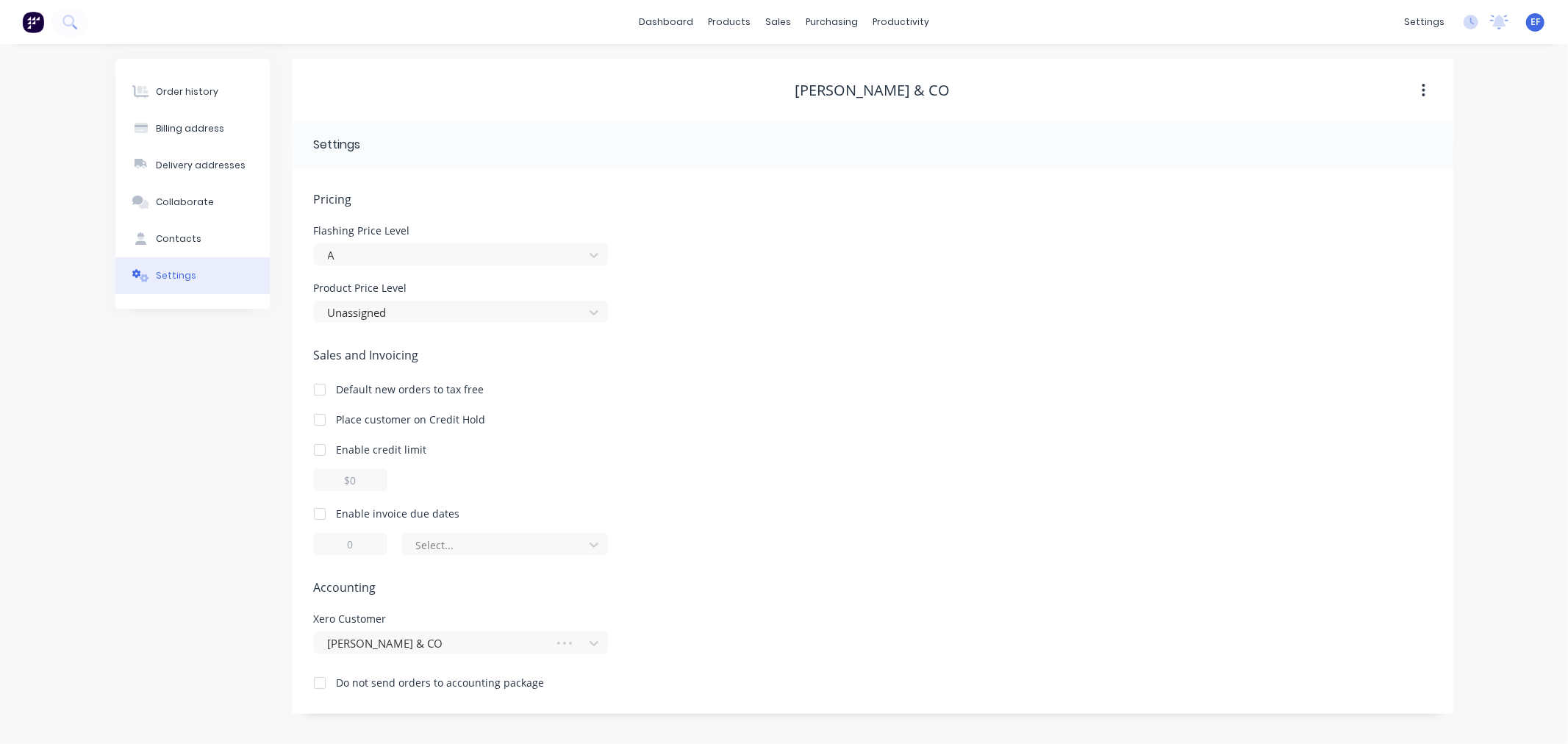
click at [318, 504] on div at bounding box center [320, 513] width 29 height 29
drag, startPoint x: 368, startPoint y: 546, endPoint x: 337, endPoint y: 546, distance: 31.0
click at [337, 546] on input "1" at bounding box center [350, 544] width 73 height 22
type input "7"
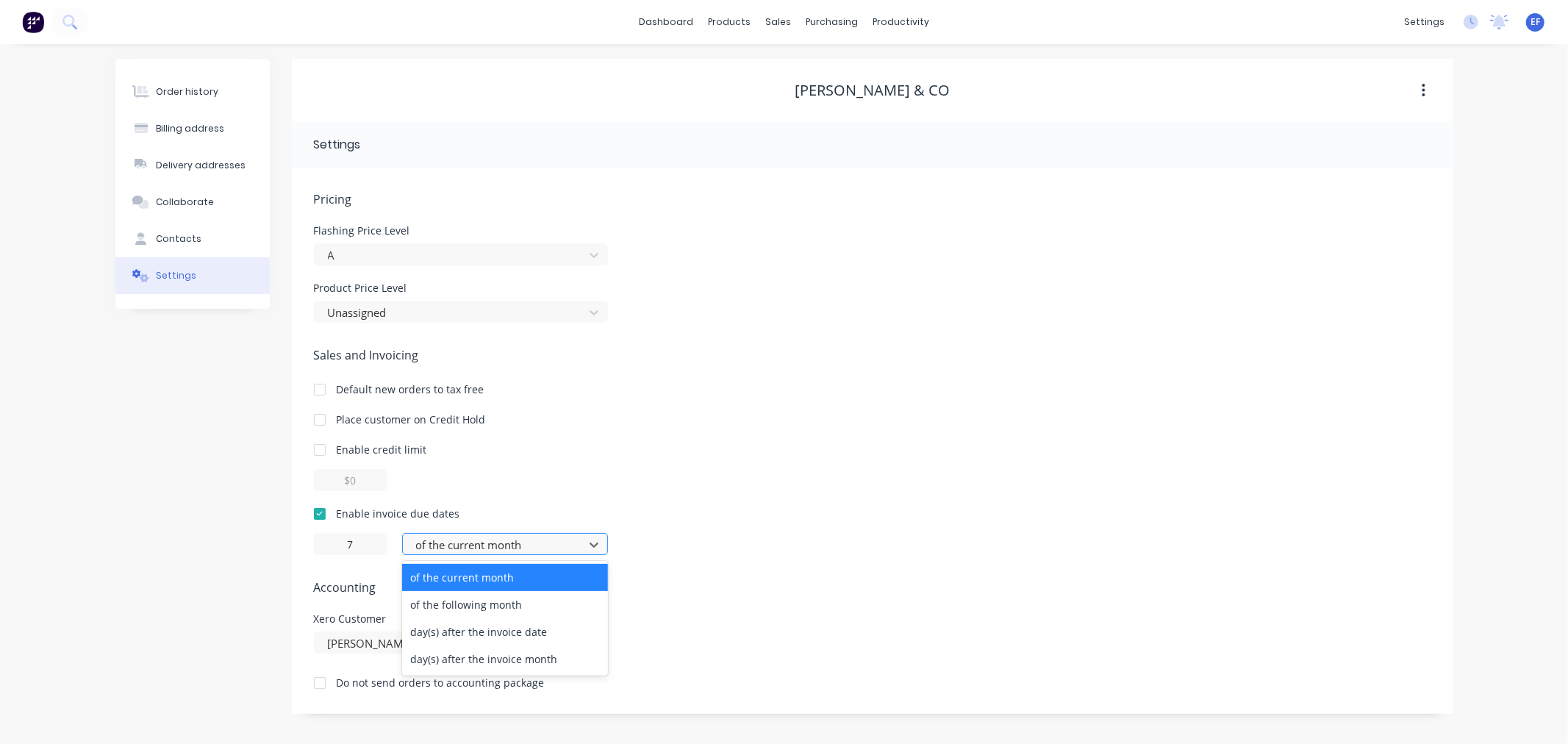
click at [526, 552] on div at bounding box center [496, 545] width 162 height 19
click at [498, 625] on div "day(s) after the invoice date" at bounding box center [505, 631] width 206 height 27
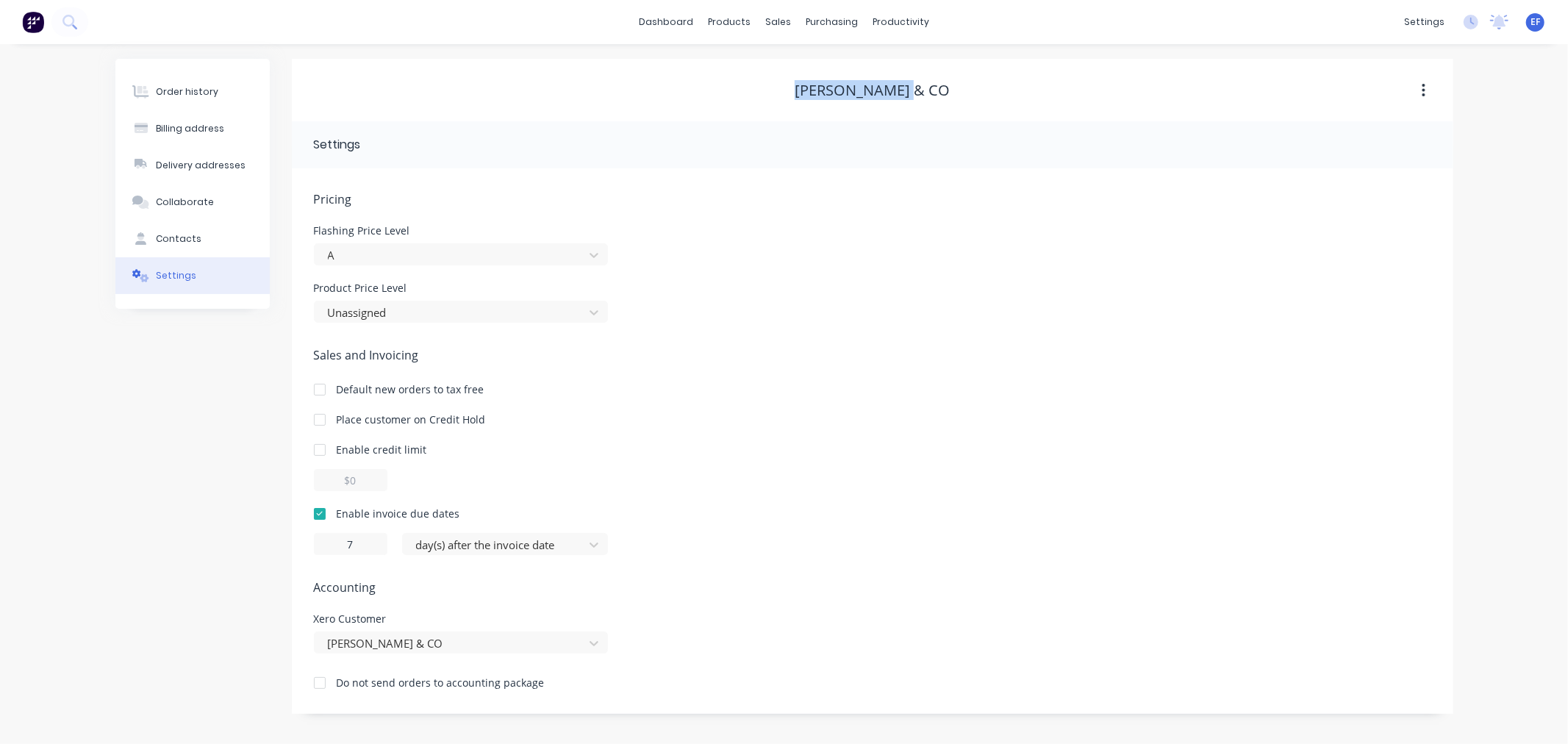
click at [799, 86] on div "[PERSON_NAME] & CO" at bounding box center [873, 90] width 1162 height 18
click at [794, 111] on link "Customers" at bounding box center [856, 100] width 195 height 29
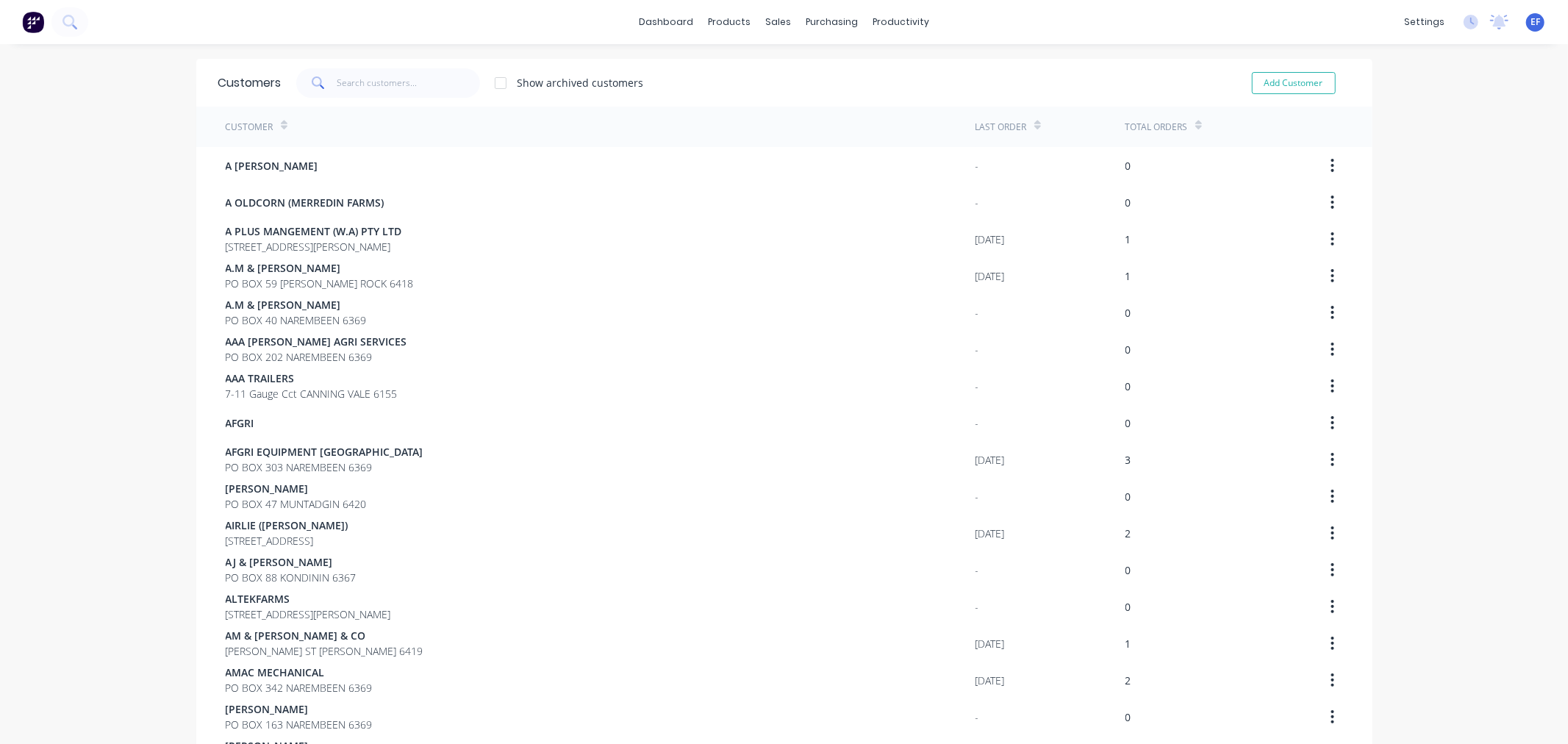
scroll to position [704, 0]
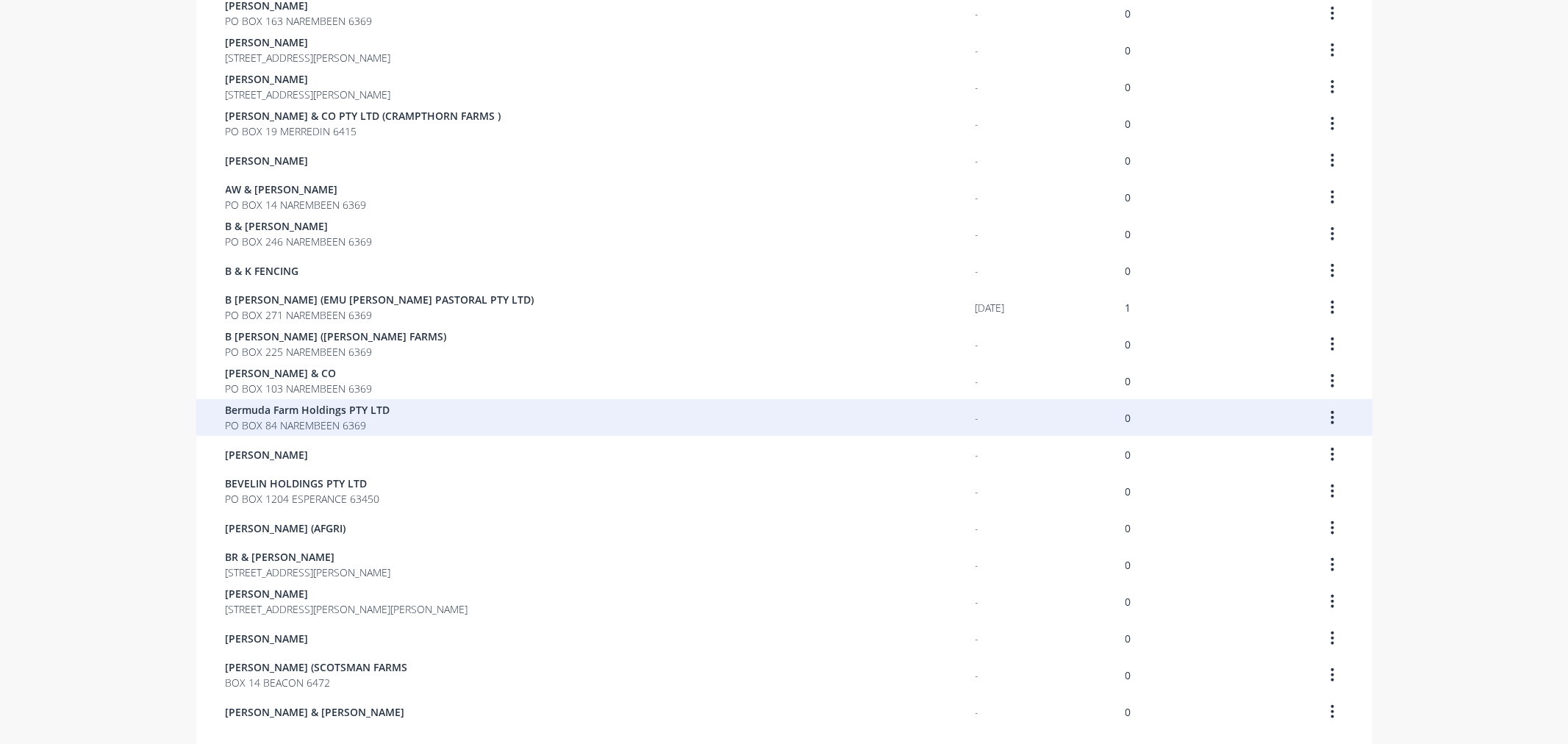
click at [271, 427] on span "PO BOX 84 NAREMBEEN 6369" at bounding box center [308, 426] width 165 height 15
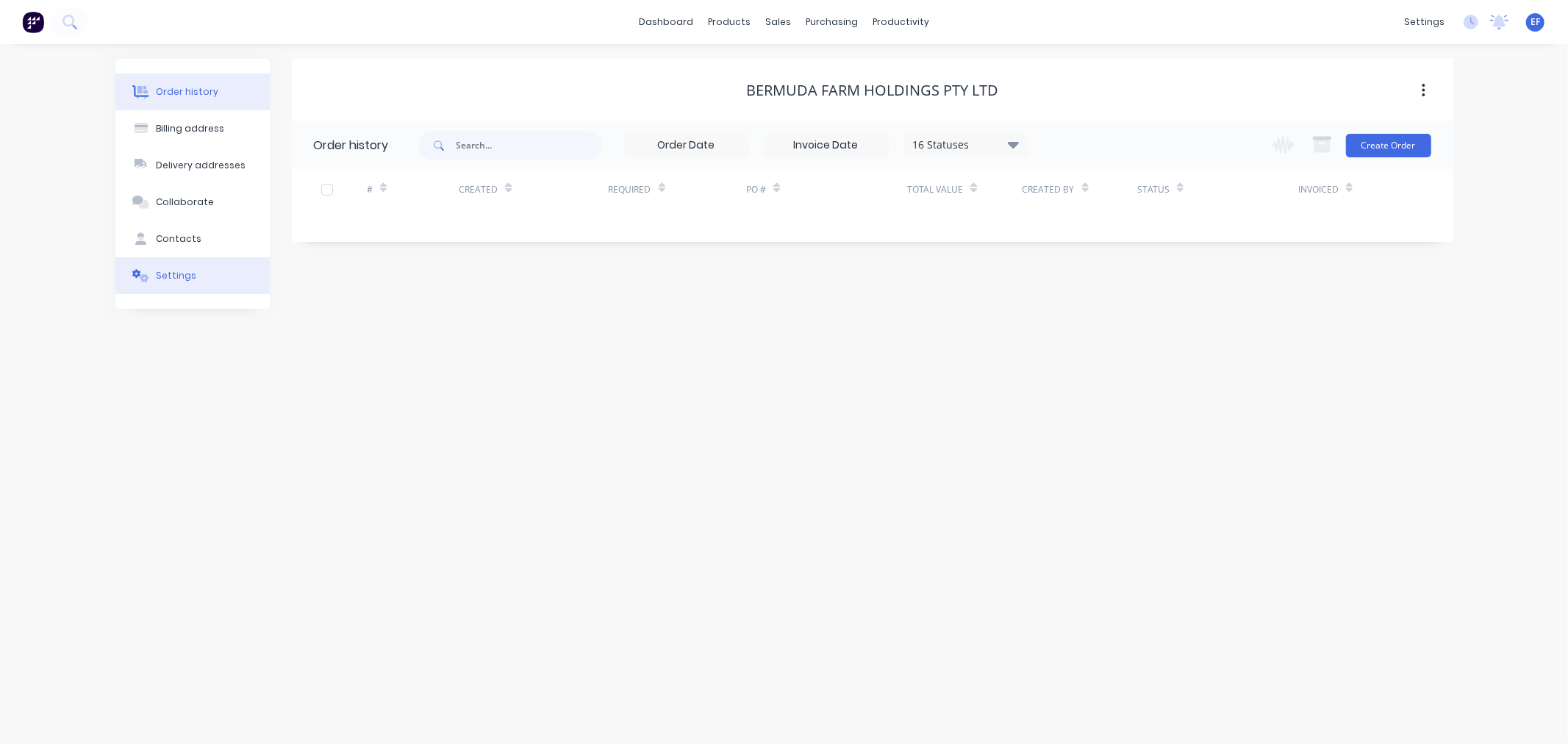
click at [182, 271] on div "Settings" at bounding box center [176, 275] width 40 height 13
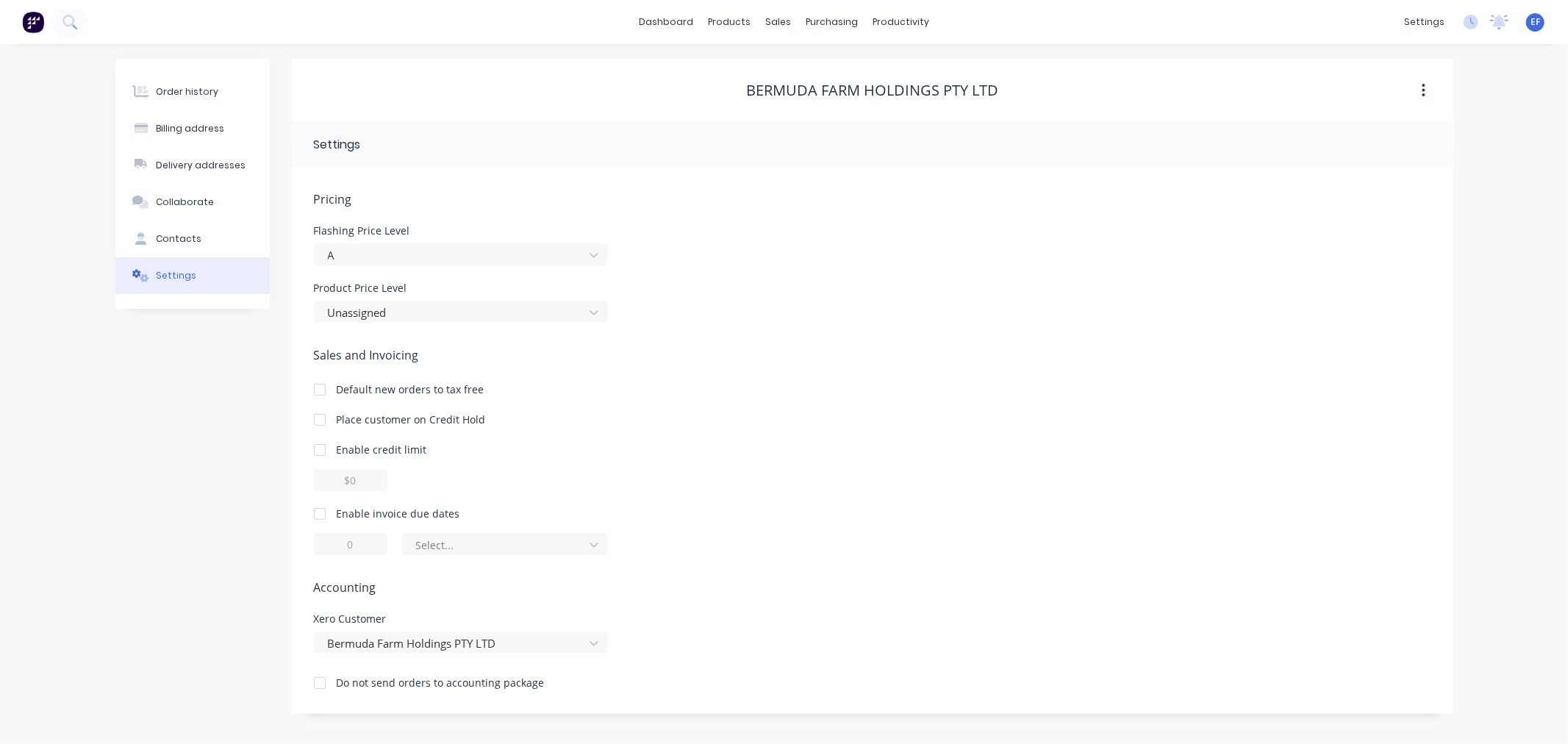
click at [318, 514] on div at bounding box center [320, 513] width 29 height 29
click at [358, 543] on input "1" at bounding box center [350, 544] width 73 height 22
click at [355, 542] on input "1" at bounding box center [350, 544] width 73 height 22
type input "7"
click at [421, 550] on div at bounding box center [496, 545] width 162 height 19
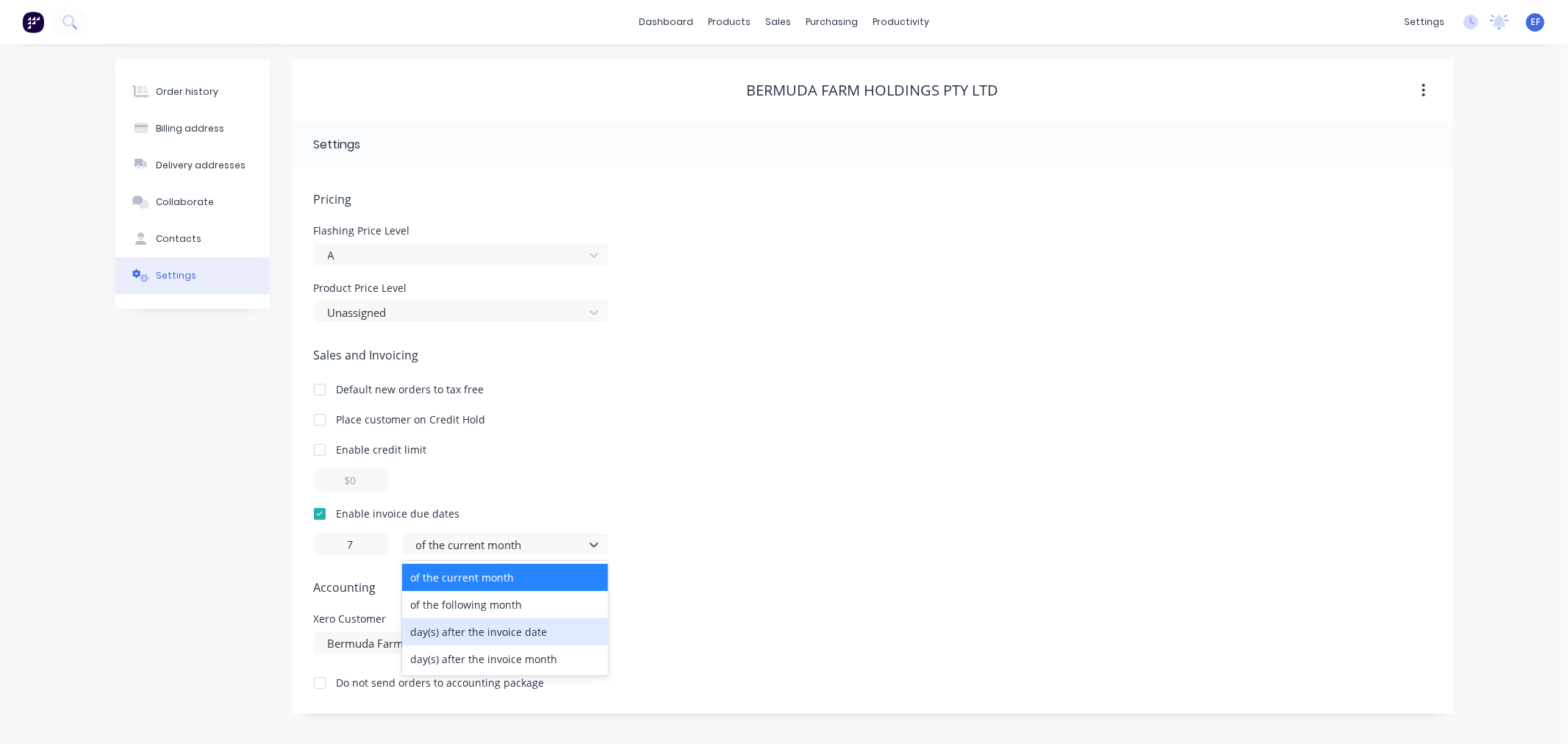
click at [439, 634] on div "day(s) after the invoice date" at bounding box center [505, 631] width 206 height 27
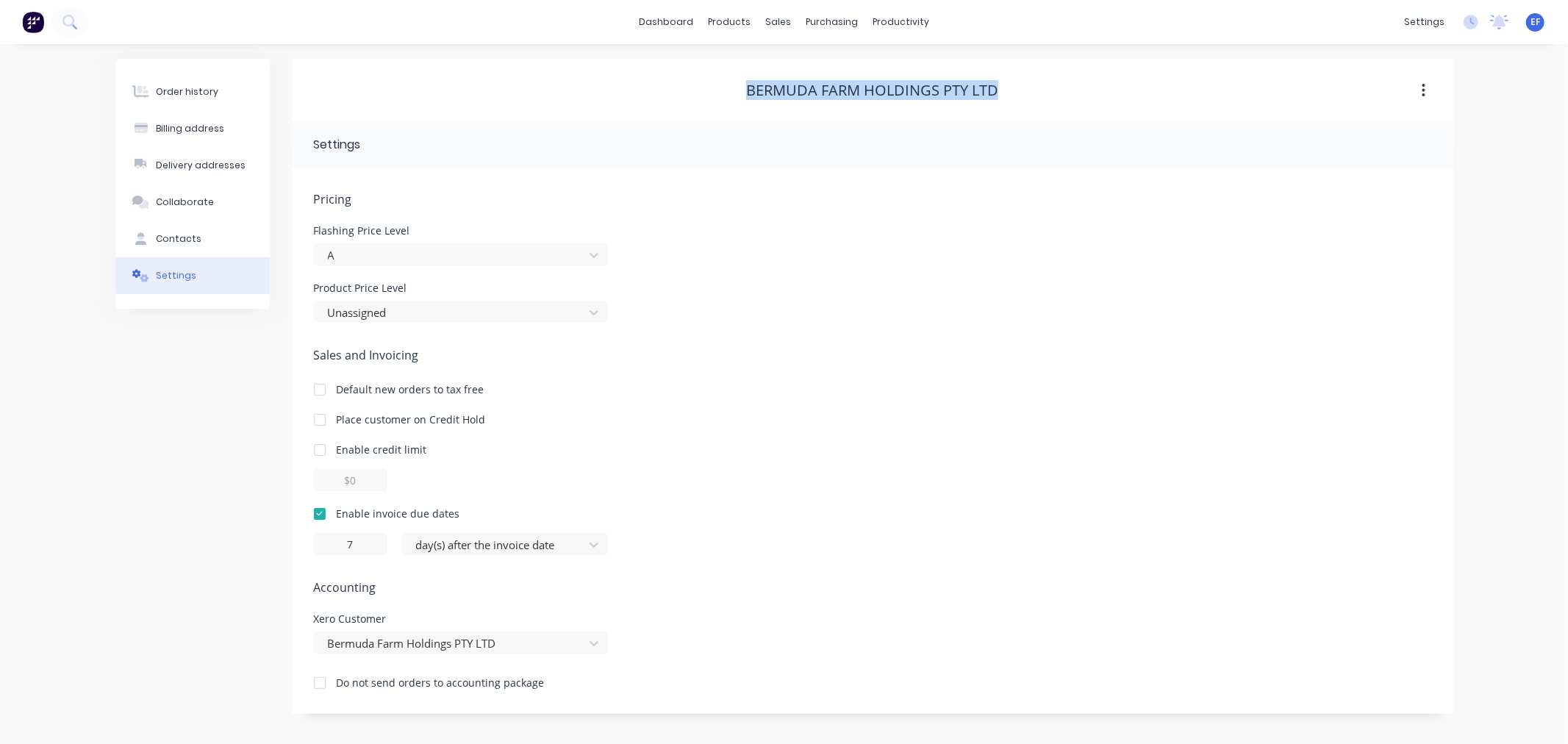
drag, startPoint x: 856, startPoint y: 89, endPoint x: 737, endPoint y: 96, distance: 119.2
click at [737, 96] on div "Bermuda Farm Holdings PTY LTD" at bounding box center [873, 90] width 1162 height 18
click at [775, 31] on div "sales" at bounding box center [778, 22] width 40 height 22
click at [799, 105] on link "Customers" at bounding box center [856, 100] width 195 height 29
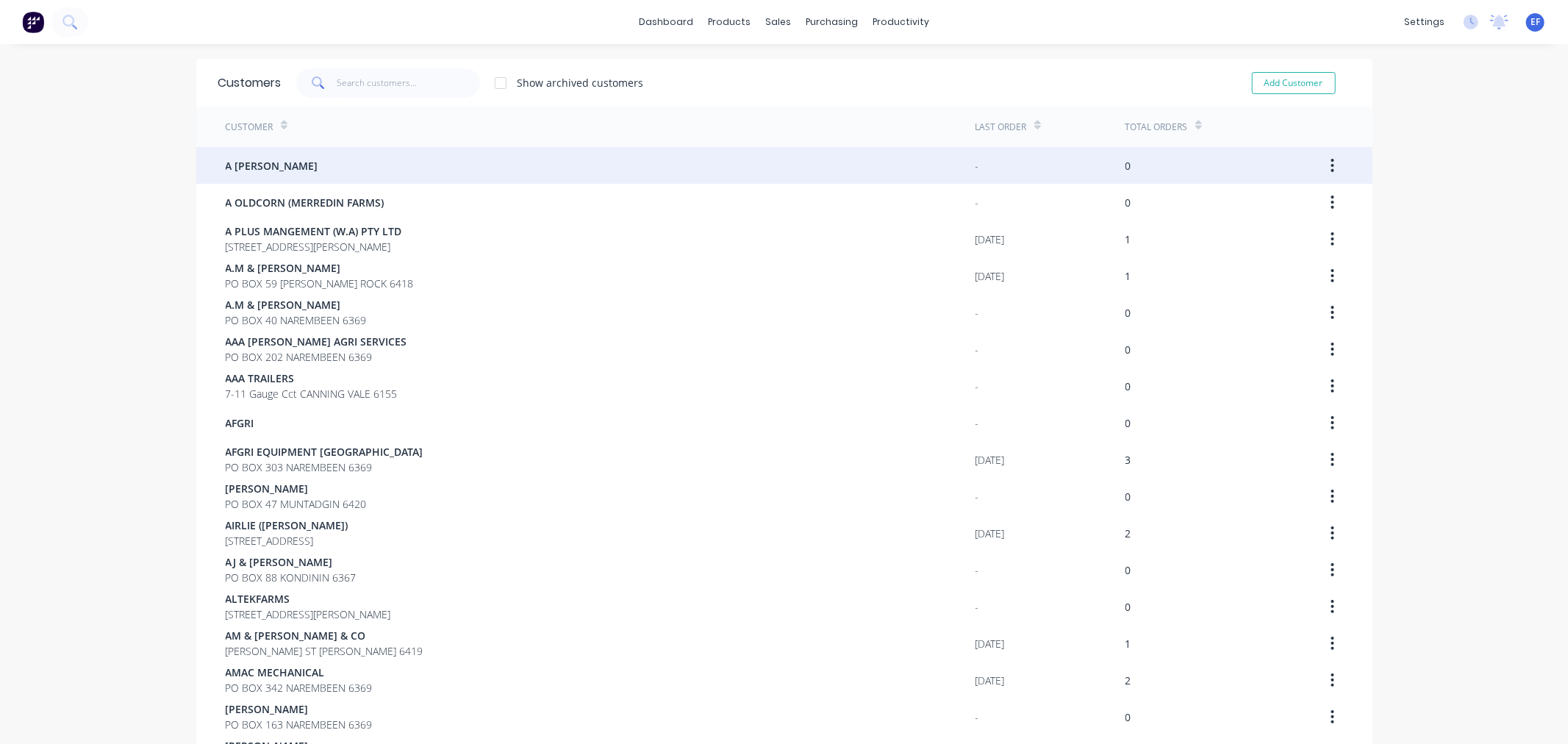
scroll to position [740, 0]
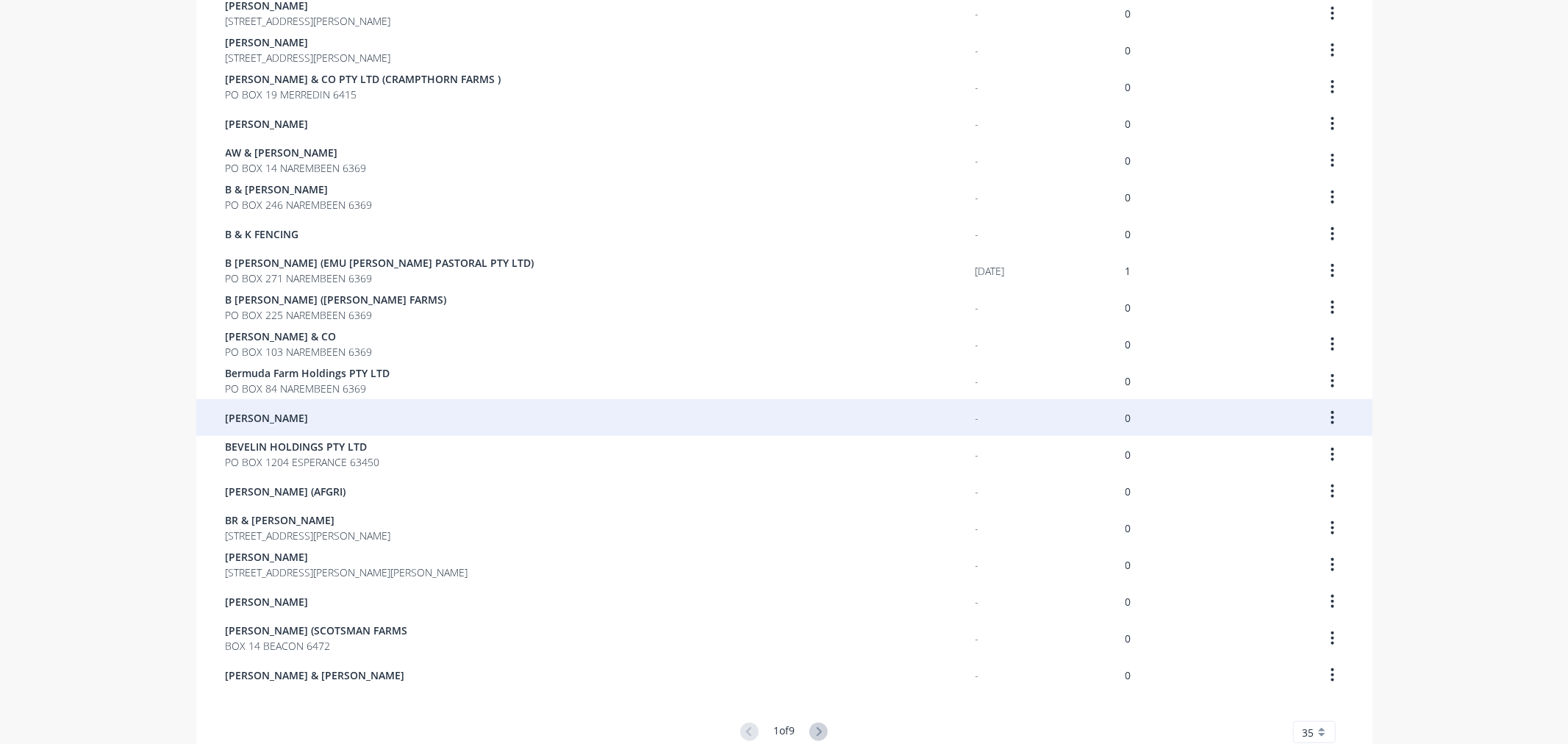
click at [261, 419] on span "[PERSON_NAME]" at bounding box center [268, 418] width 83 height 15
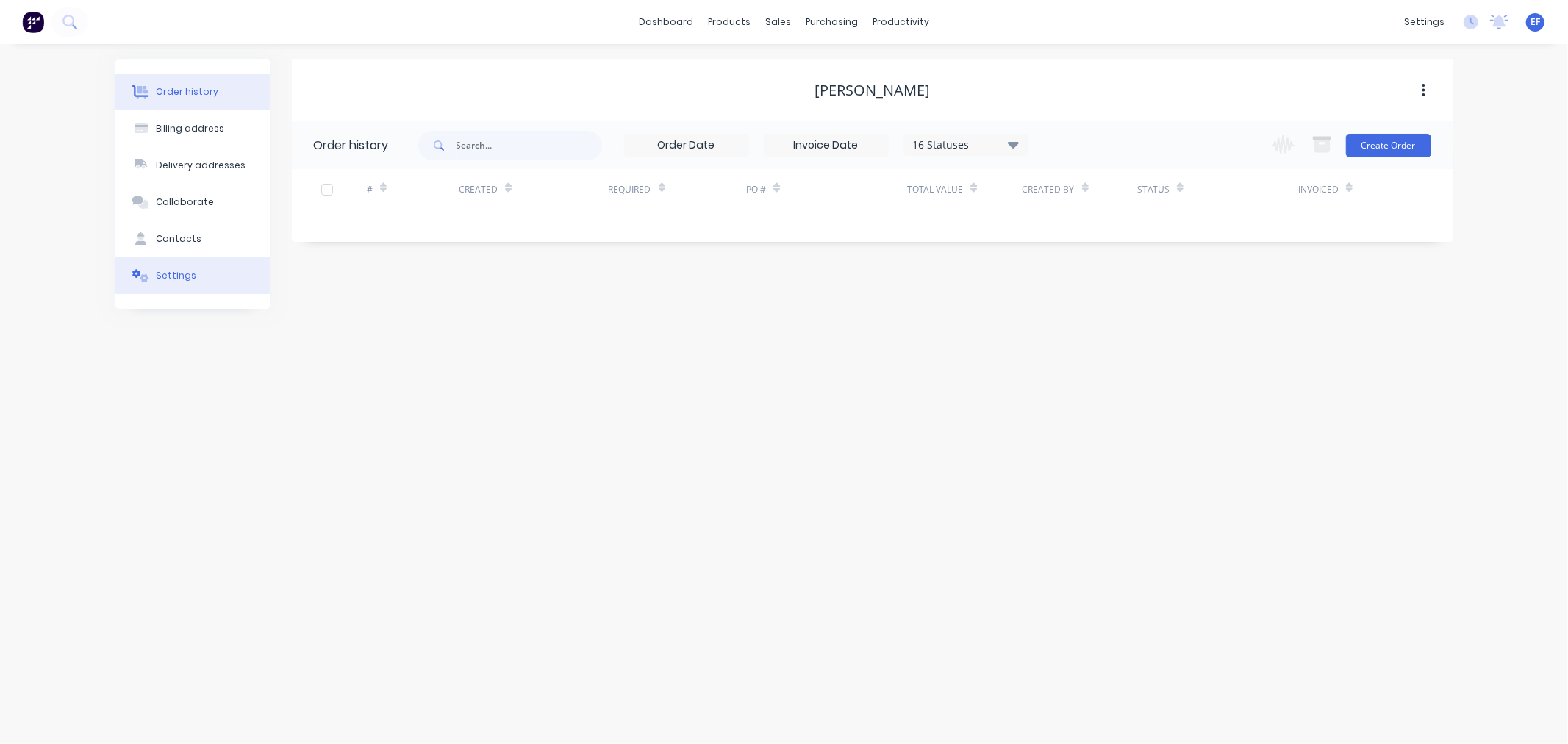
click at [186, 280] on div "Settings" at bounding box center [176, 275] width 40 height 13
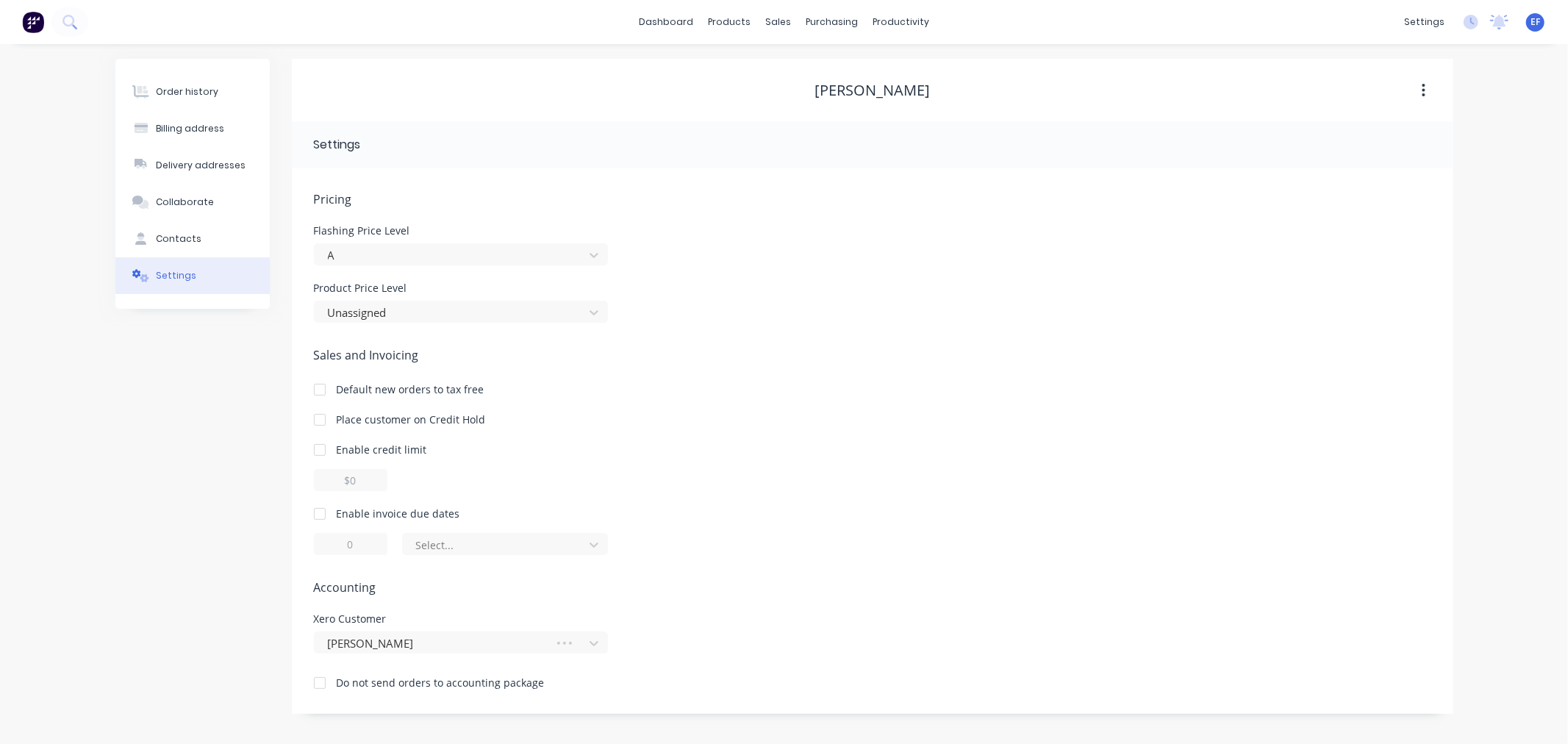
click at [316, 513] on div at bounding box center [320, 513] width 29 height 29
drag, startPoint x: 362, startPoint y: 543, endPoint x: 339, endPoint y: 543, distance: 23.0
click at [339, 543] on input "1" at bounding box center [350, 544] width 73 height 22
type input "7"
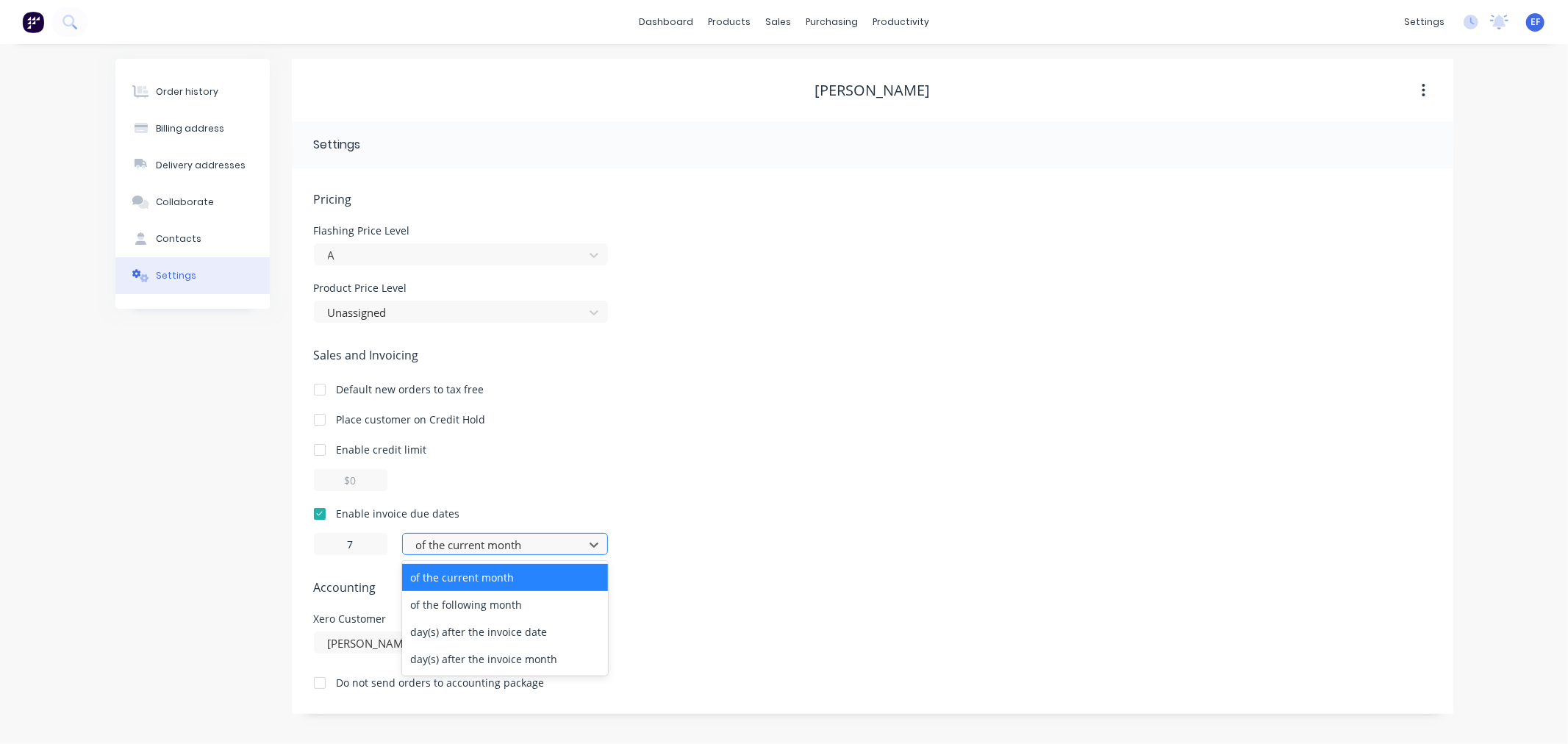
click at [479, 536] on div at bounding box center [496, 545] width 162 height 19
click at [479, 638] on div "day(s) after the invoice date" at bounding box center [505, 631] width 206 height 27
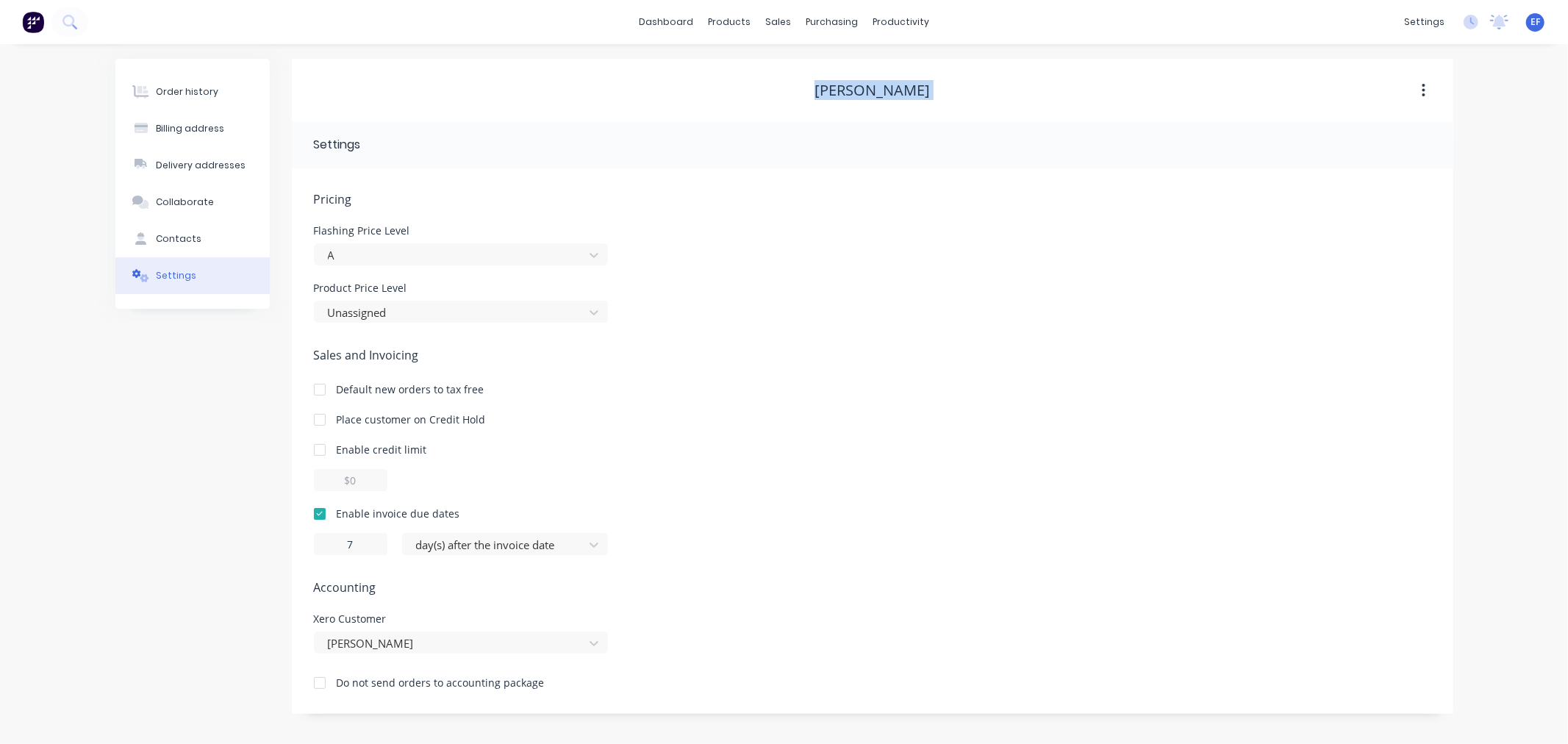
drag, startPoint x: 897, startPoint y: 96, endPoint x: 826, endPoint y: 85, distance: 71.8
click at [826, 85] on div "[PERSON_NAME]" at bounding box center [873, 90] width 1162 height 26
drag, startPoint x: 780, startPoint y: 24, endPoint x: 772, endPoint y: 52, distance: 29.1
click at [778, 25] on div "sales" at bounding box center [778, 22] width 40 height 22
click at [792, 96] on div at bounding box center [787, 99] width 22 height 13
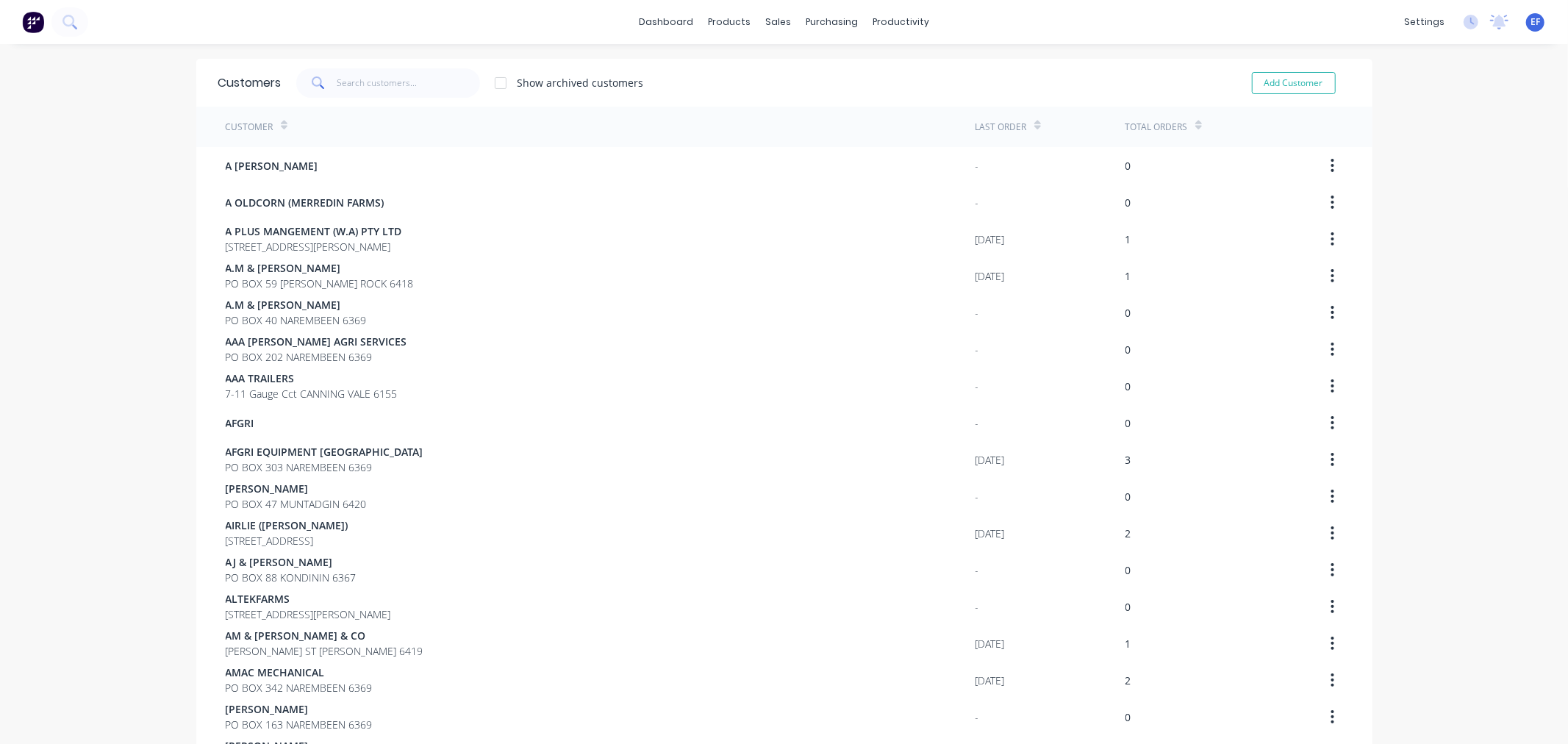
scroll to position [785, 0]
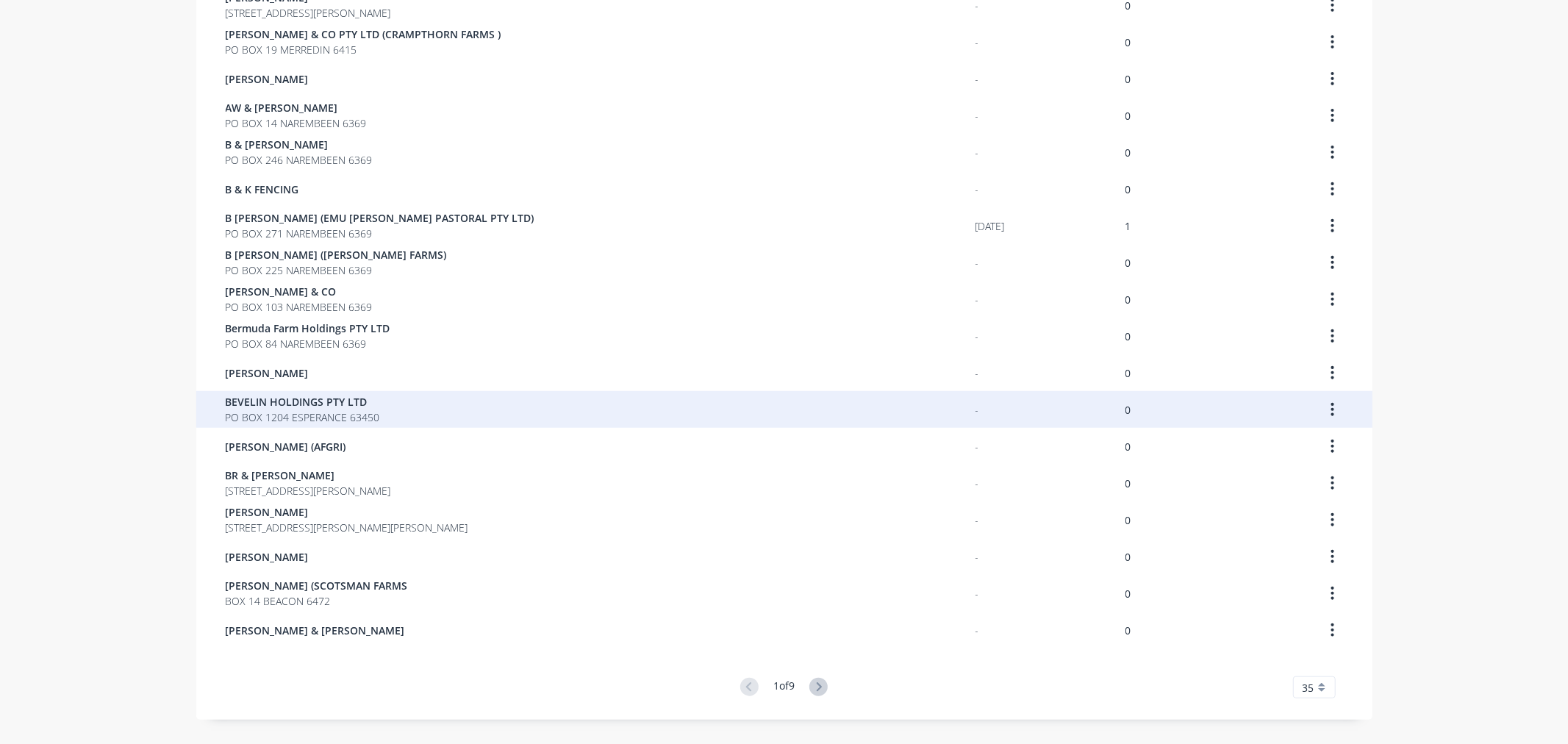
click at [247, 409] on span "PO BOX 1204 ESPERANCE 63450" at bounding box center [303, 417] width 154 height 15
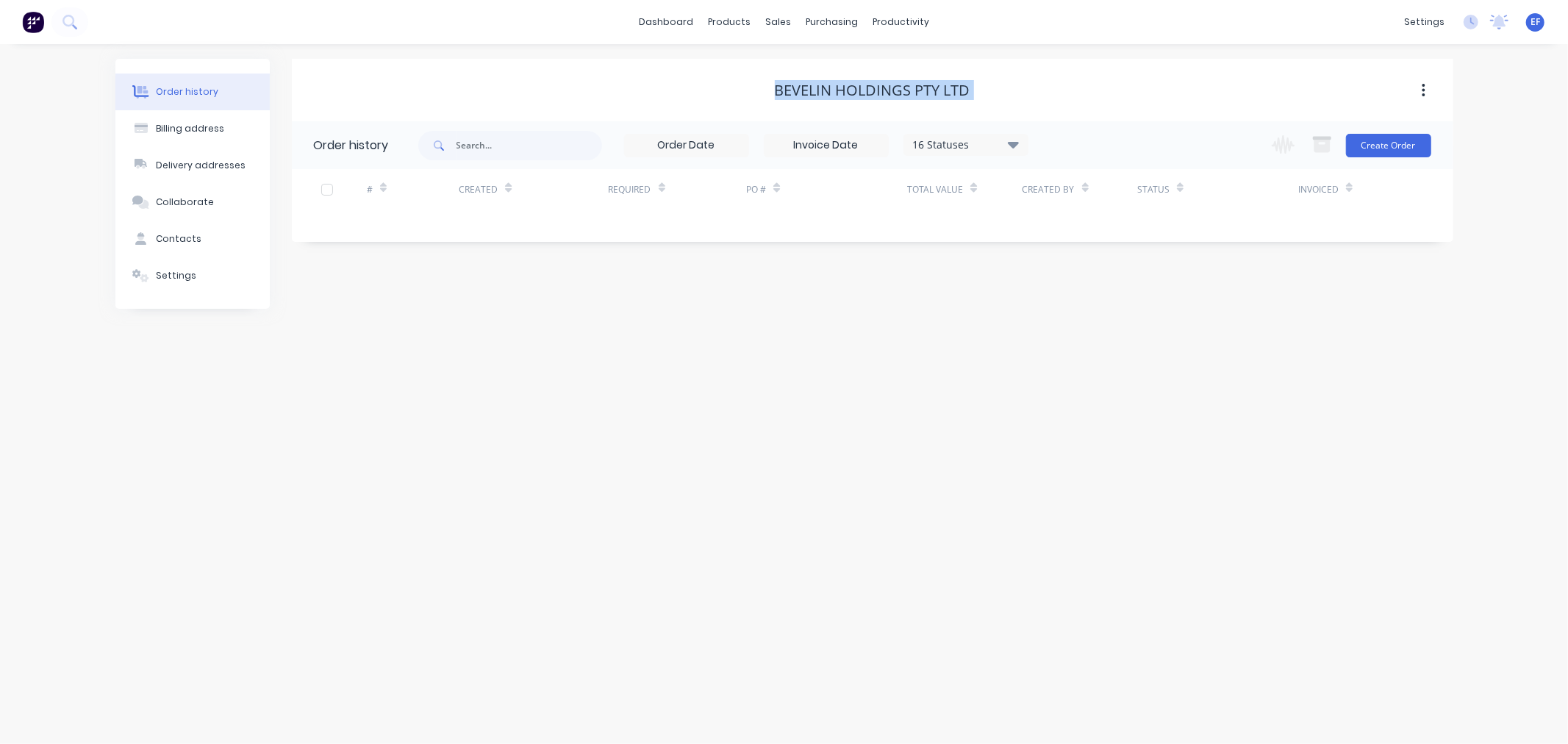
drag, startPoint x: 840, startPoint y: 90, endPoint x: 724, endPoint y: 89, distance: 116.0
click at [724, 89] on div "BEVELIN HOLDINGS PTY LTD" at bounding box center [873, 90] width 1162 height 26
click at [150, 277] on div at bounding box center [141, 275] width 22 height 13
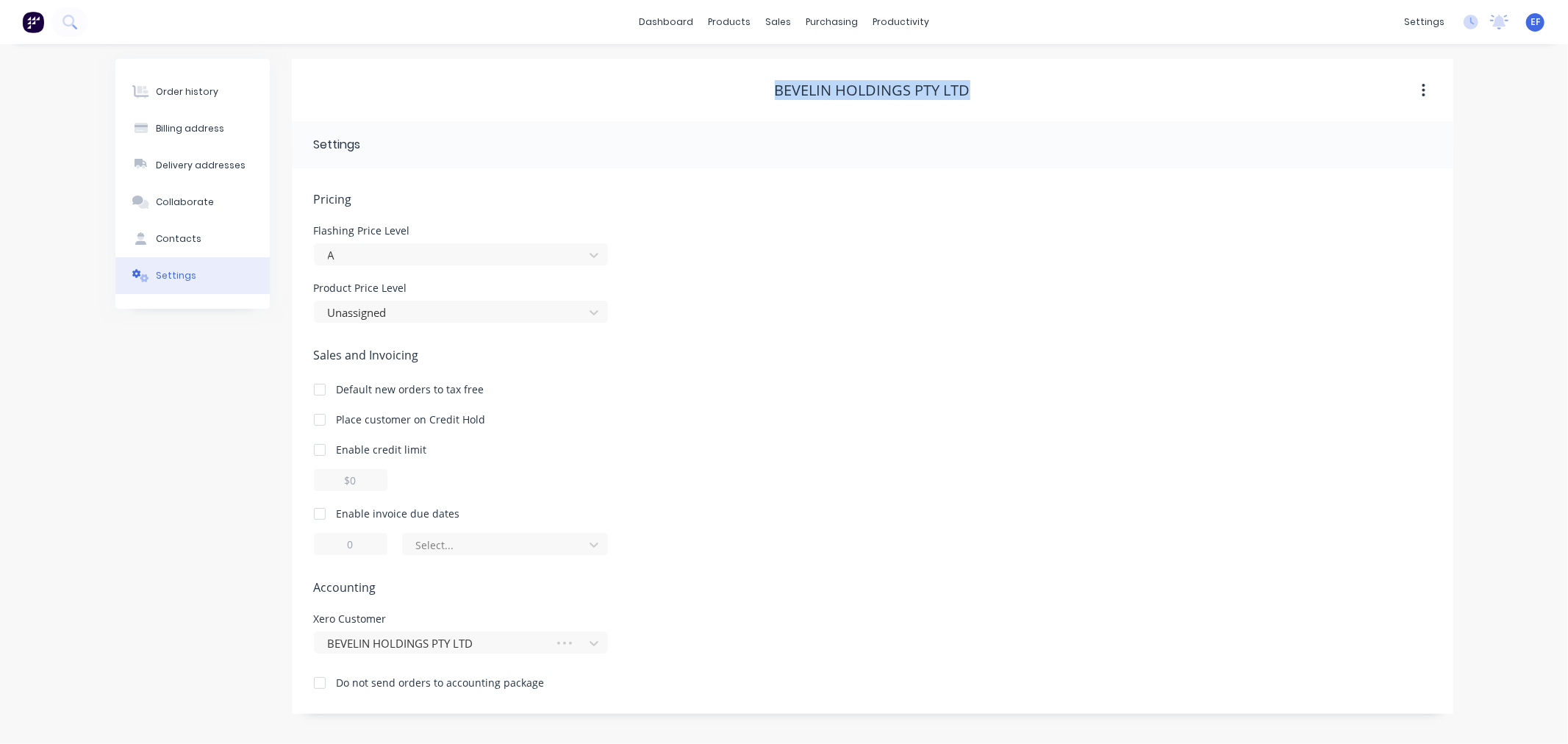
click at [321, 514] on div at bounding box center [320, 513] width 29 height 29
click at [338, 542] on input "1" at bounding box center [350, 544] width 73 height 22
type input "7"
click at [480, 549] on div at bounding box center [496, 545] width 162 height 19
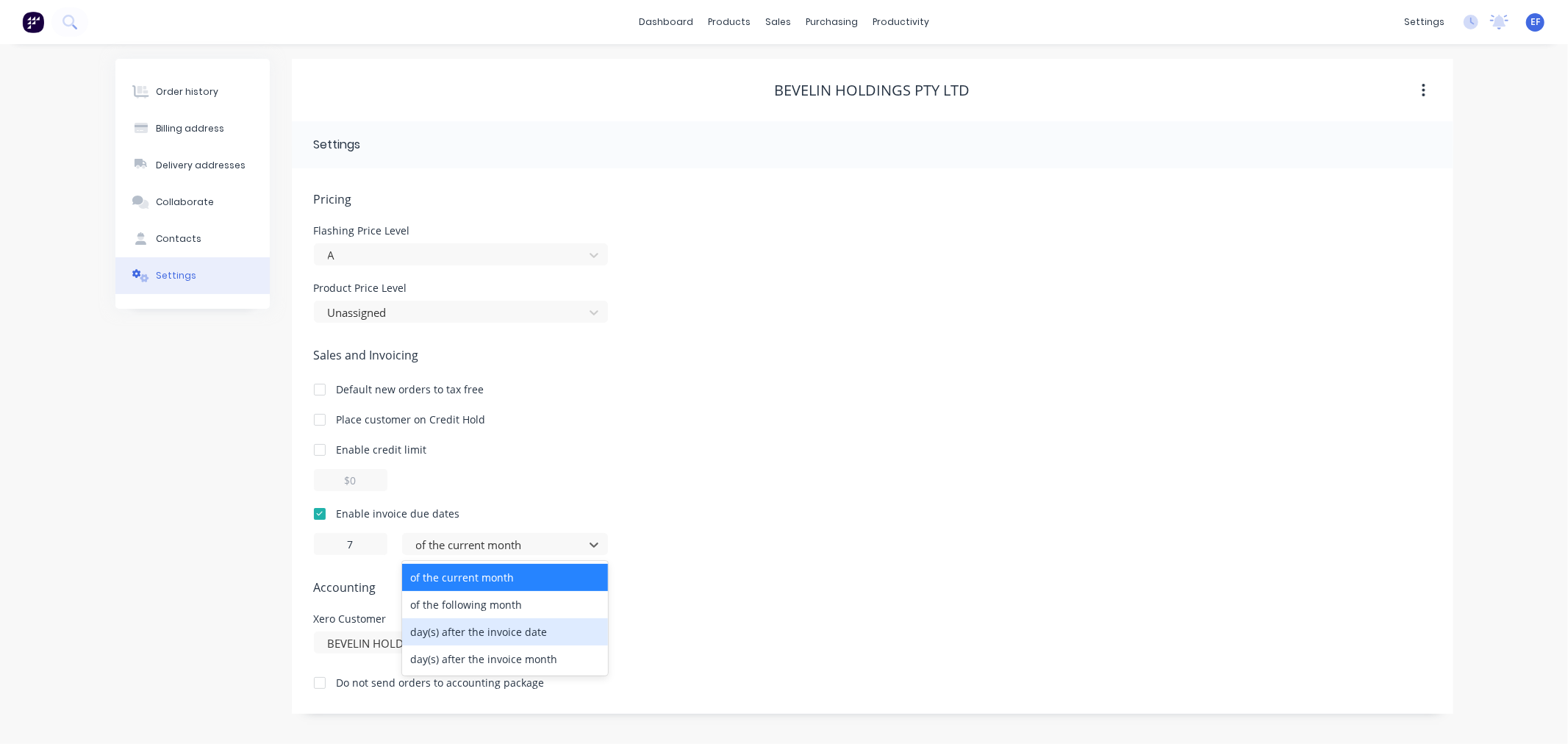
click at [481, 640] on div "day(s) after the invoice date" at bounding box center [505, 631] width 206 height 27
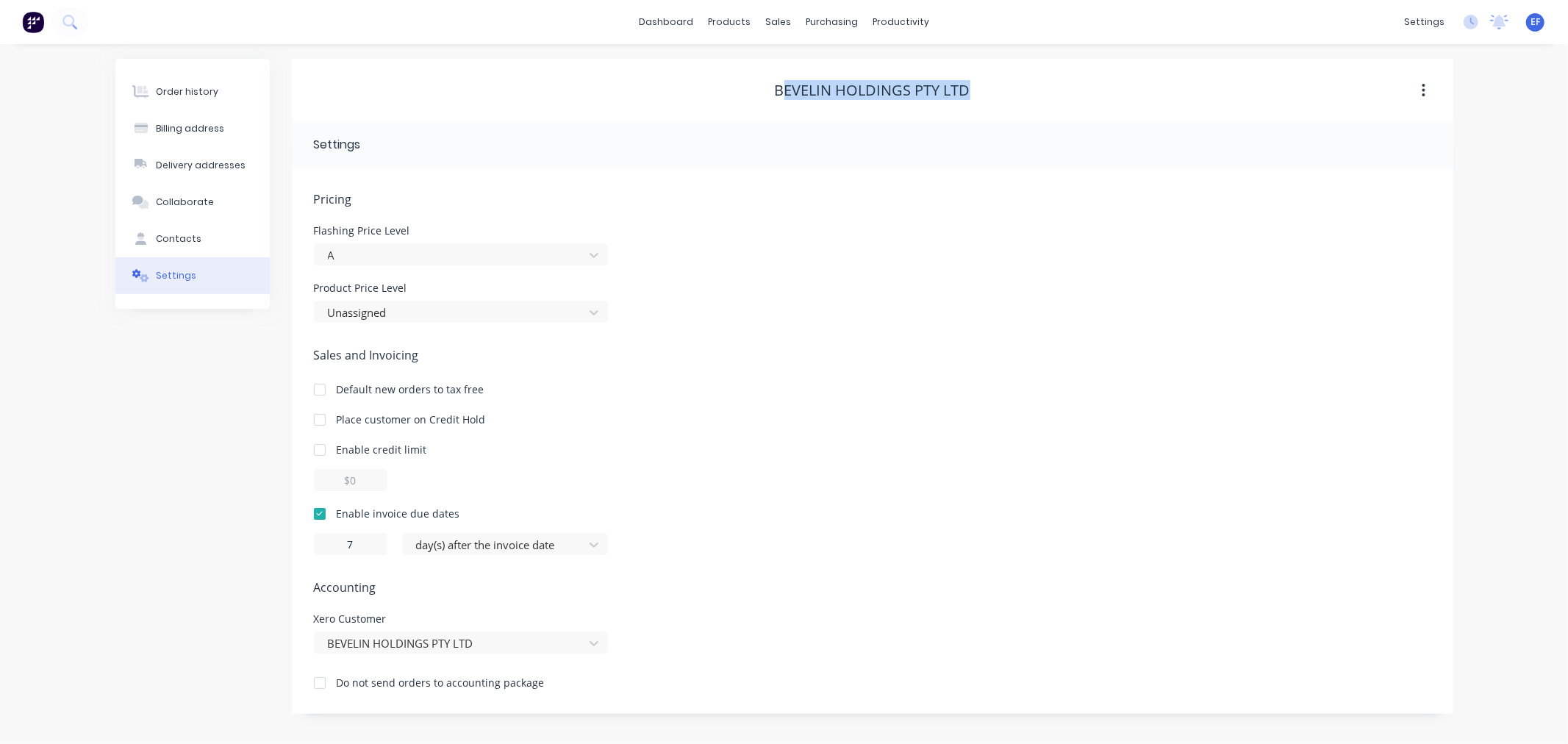
drag, startPoint x: 982, startPoint y: 93, endPoint x: 780, endPoint y: 97, distance: 202.0
click at [780, 97] on div "BEVELIN HOLDINGS PTY LTD" at bounding box center [873, 90] width 1162 height 18
click at [665, 79] on div "BEVELIN HOLDINGS PTY LTD" at bounding box center [873, 90] width 1162 height 26
drag, startPoint x: 796, startPoint y: 88, endPoint x: 994, endPoint y: 105, distance: 198.7
click at [994, 105] on div "BEVELIN HOLDINGS PTY LTD" at bounding box center [873, 89] width 1162 height 62
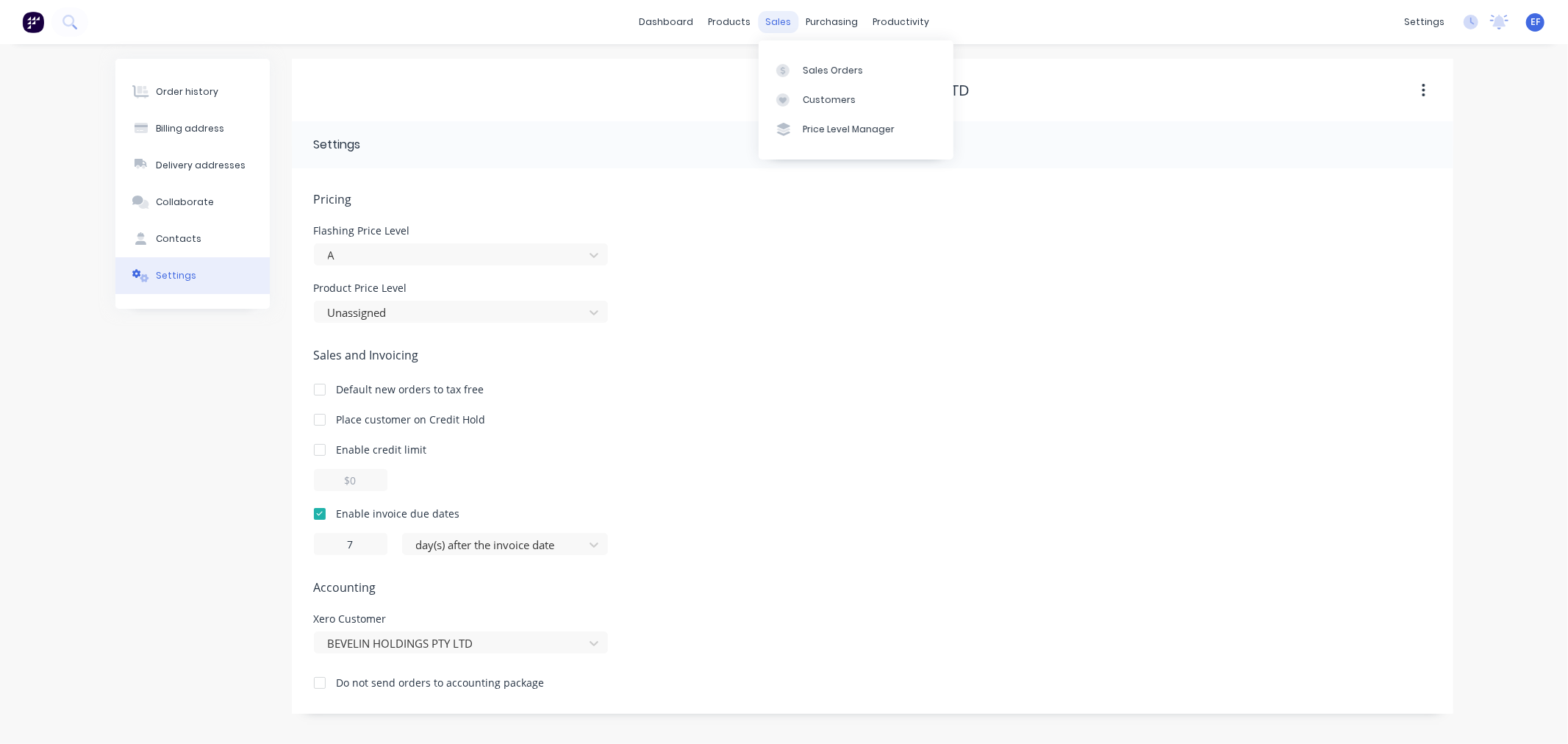
click at [778, 20] on div "sales" at bounding box center [778, 22] width 40 height 22
click at [815, 107] on link "Customers" at bounding box center [856, 100] width 195 height 29
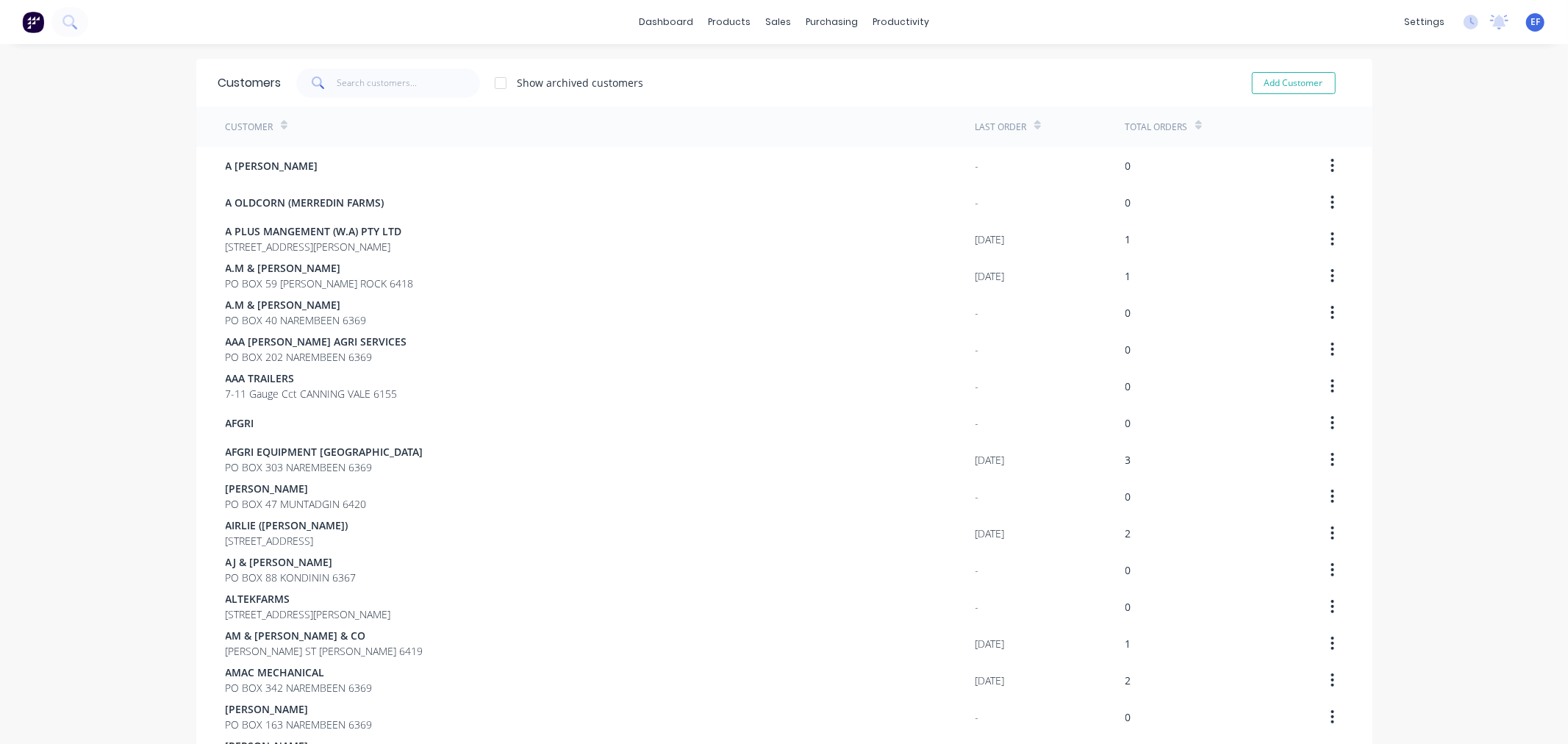
scroll to position [813, 0]
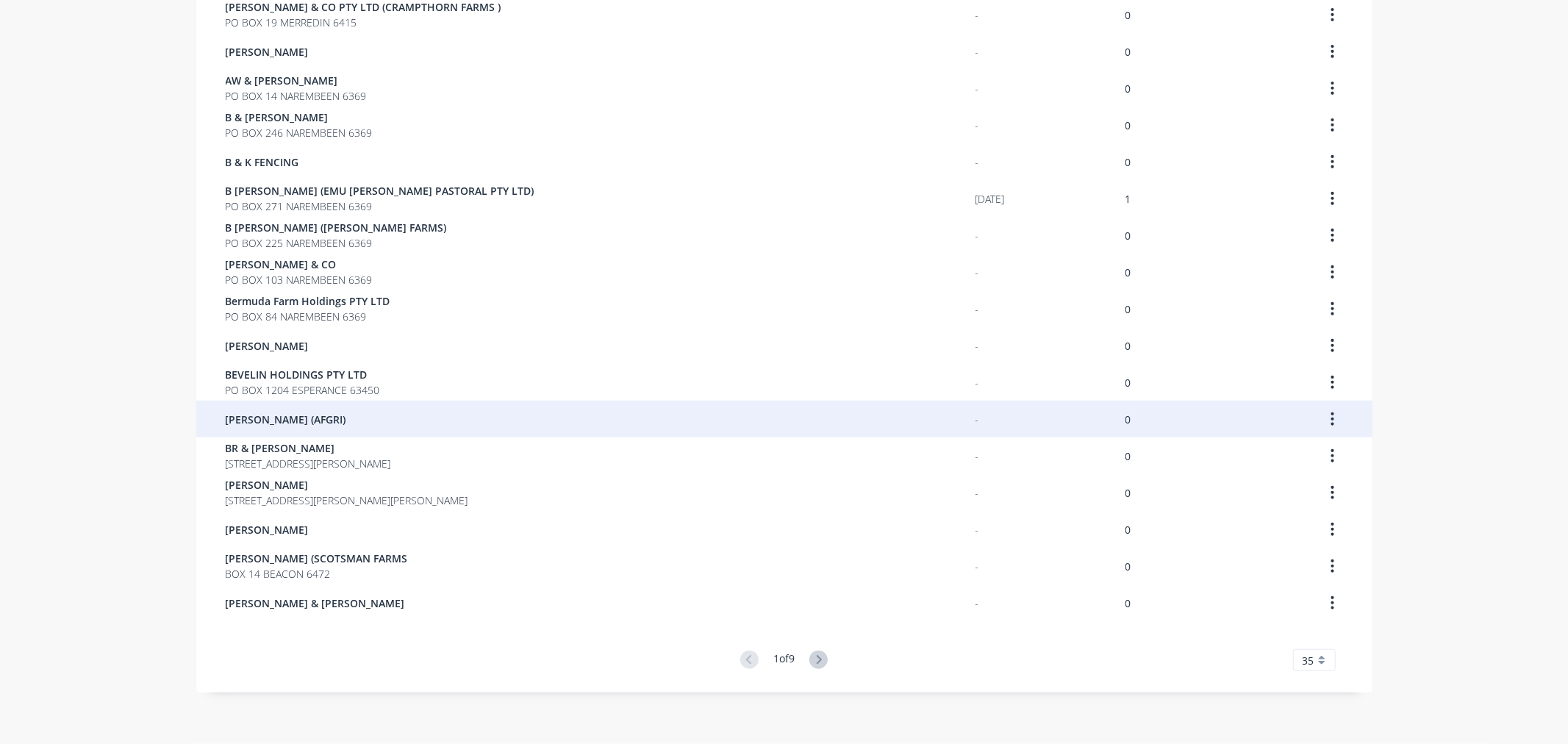
click at [385, 409] on div "[PERSON_NAME] (AFGRI)" at bounding box center [601, 419] width 750 height 37
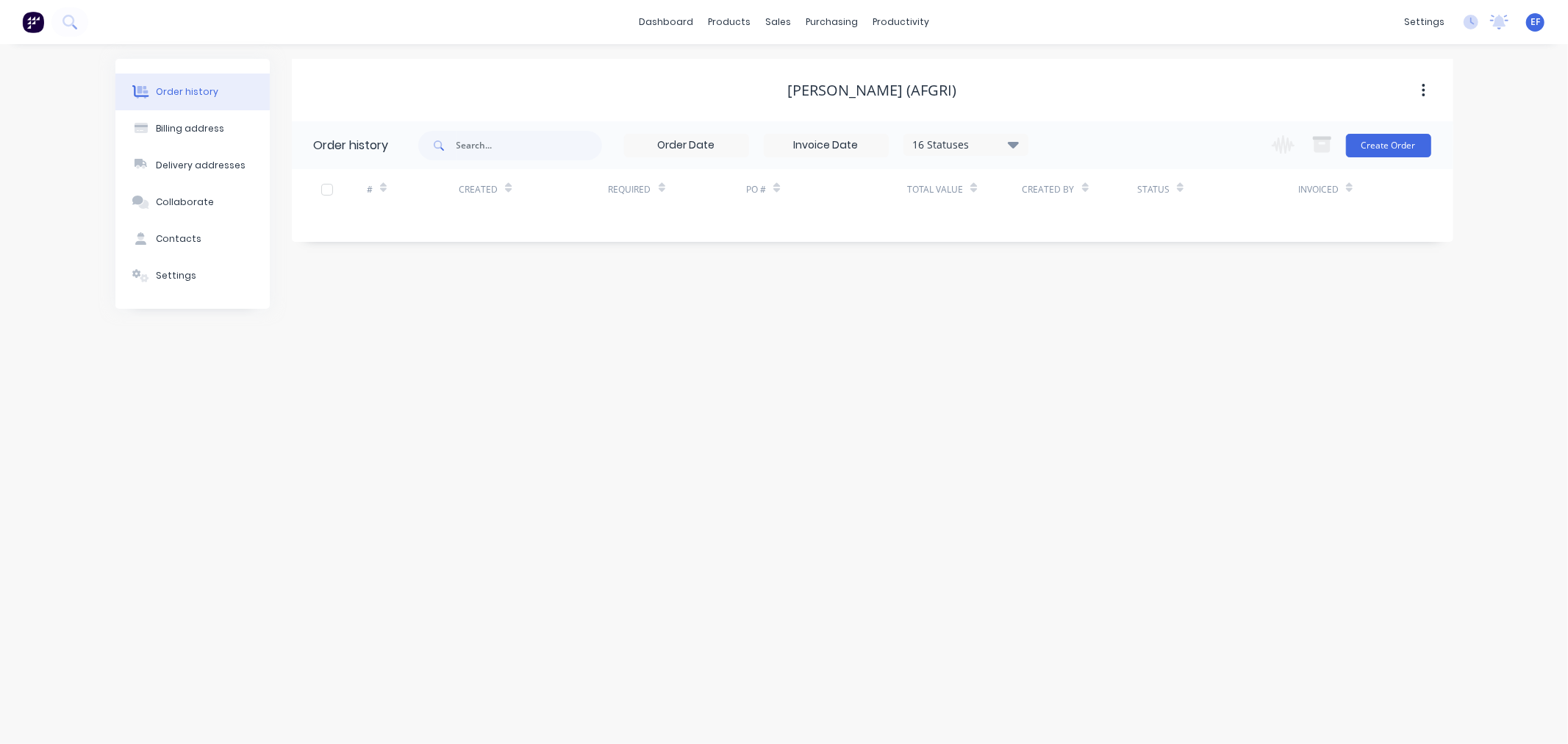
click at [177, 284] on button "Settings" at bounding box center [193, 276] width 154 height 37
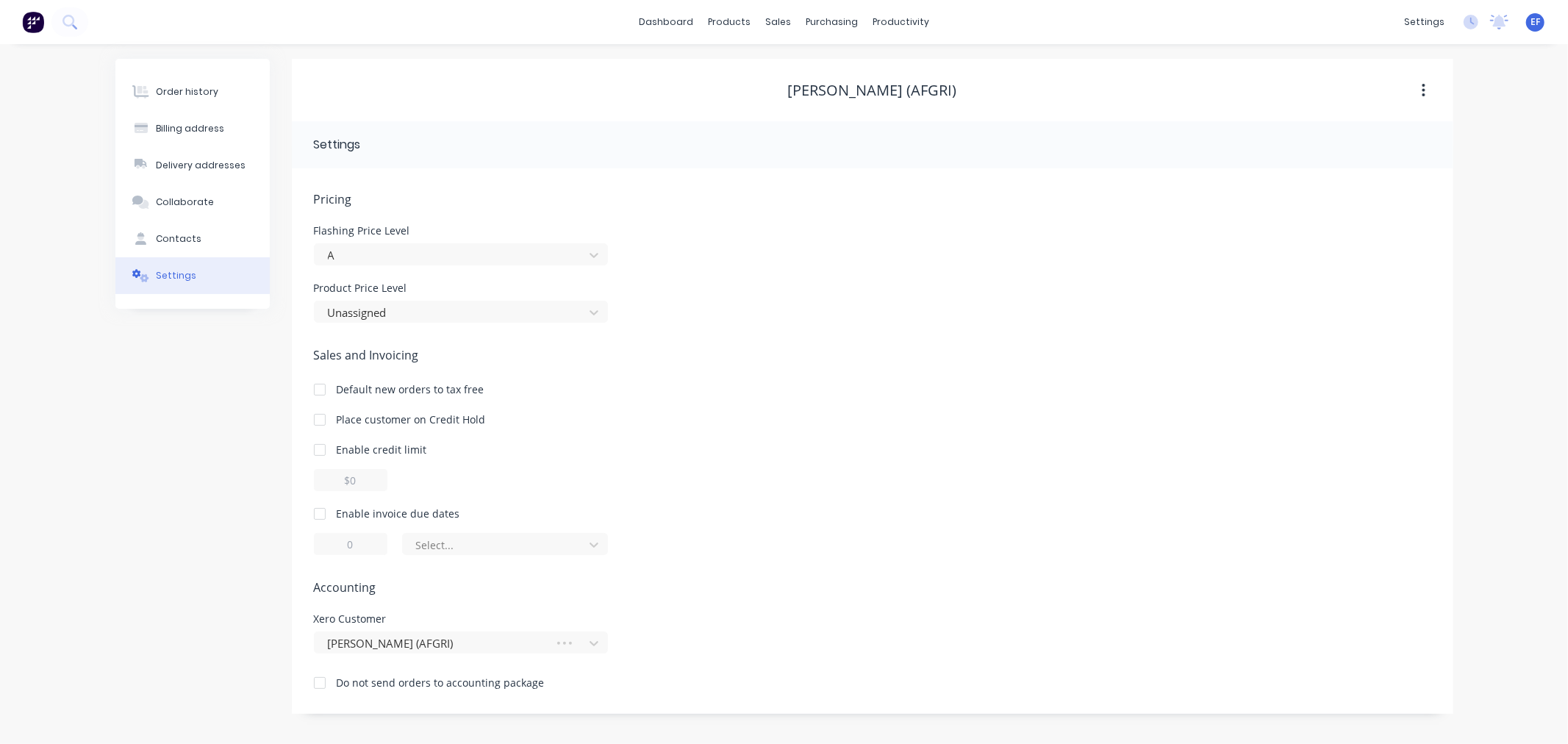
click at [319, 507] on div at bounding box center [320, 513] width 29 height 29
drag, startPoint x: 363, startPoint y: 542, endPoint x: 326, endPoint y: 545, distance: 37.1
click at [326, 545] on input "1" at bounding box center [350, 544] width 73 height 22
type input "7"
click at [425, 543] on div at bounding box center [496, 545] width 162 height 19
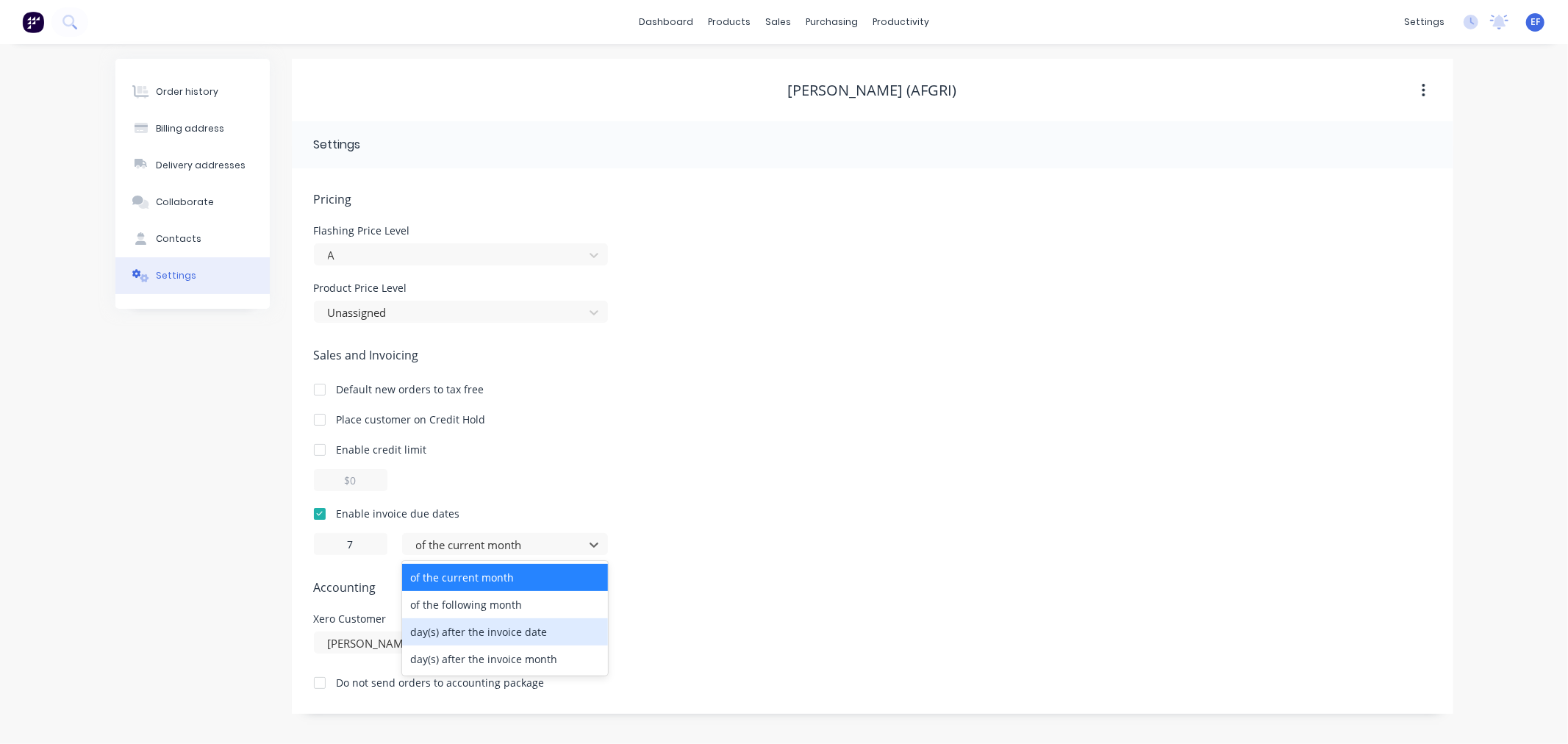
click at [452, 643] on div "day(s) after the invoice date" at bounding box center [505, 631] width 206 height 27
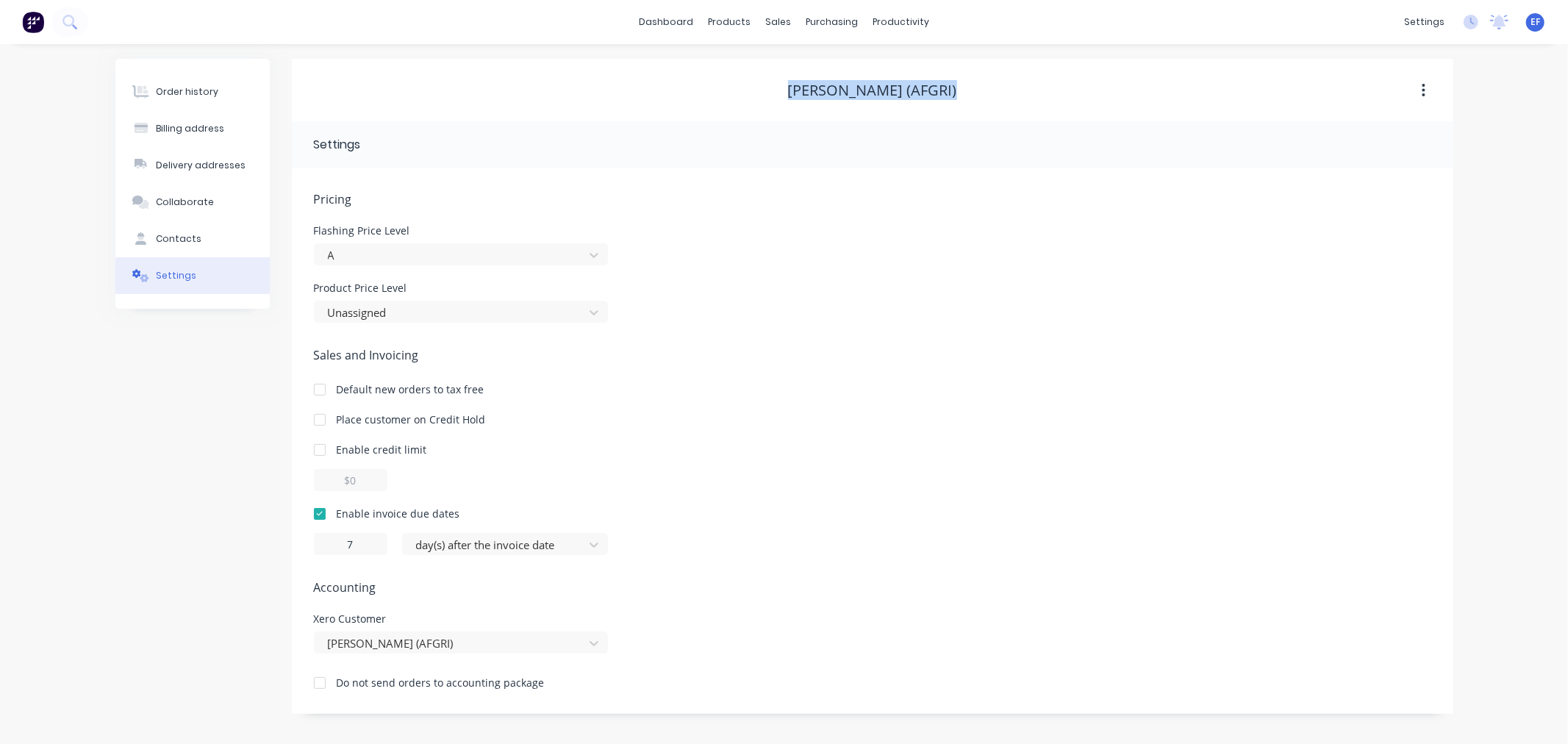
drag, startPoint x: 929, startPoint y: 99, endPoint x: 779, endPoint y: 94, distance: 150.1
click at [779, 94] on div "[PERSON_NAME] (AFGRI)" at bounding box center [873, 90] width 1162 height 18
click at [813, 110] on link "Customers" at bounding box center [856, 100] width 195 height 29
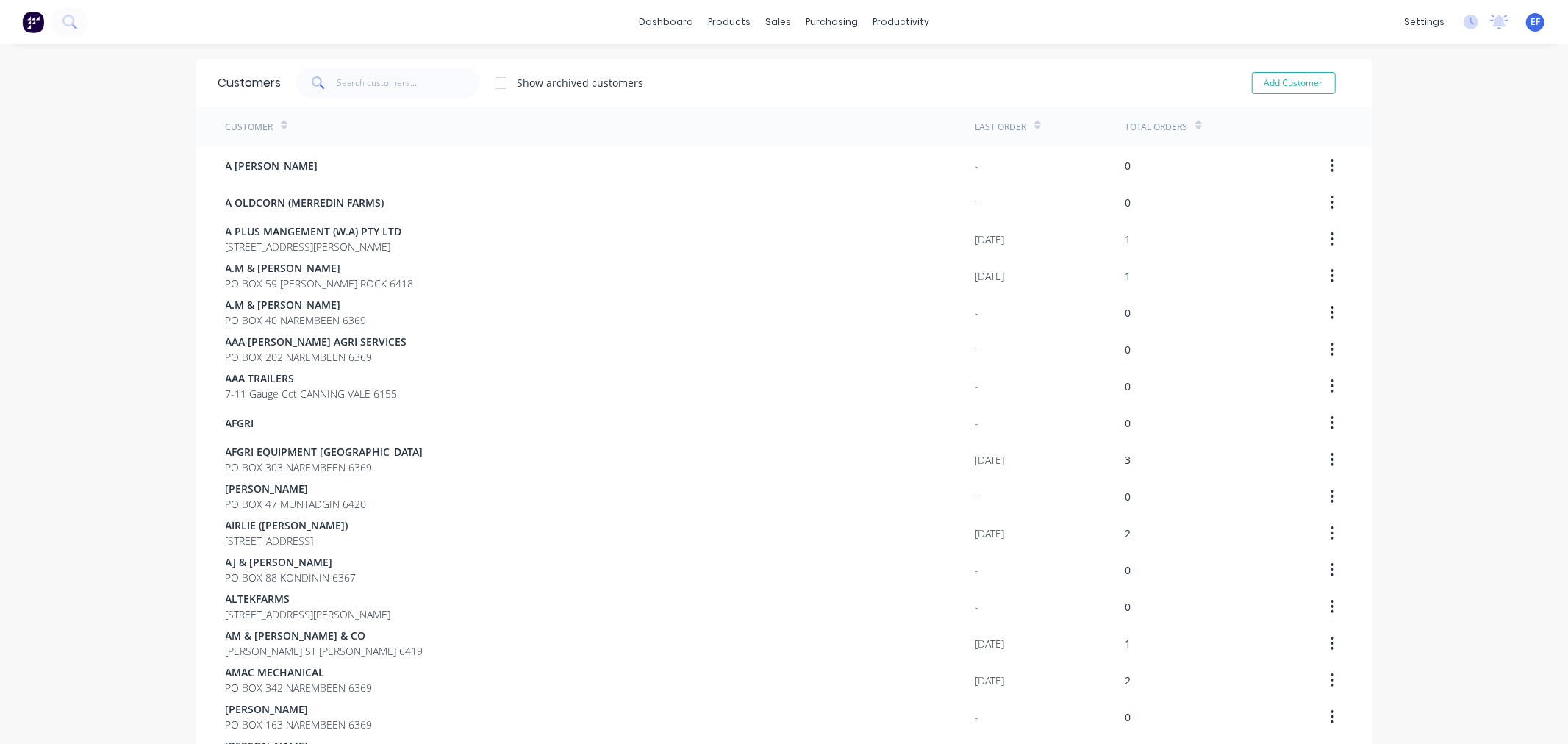
scroll to position [813, 0]
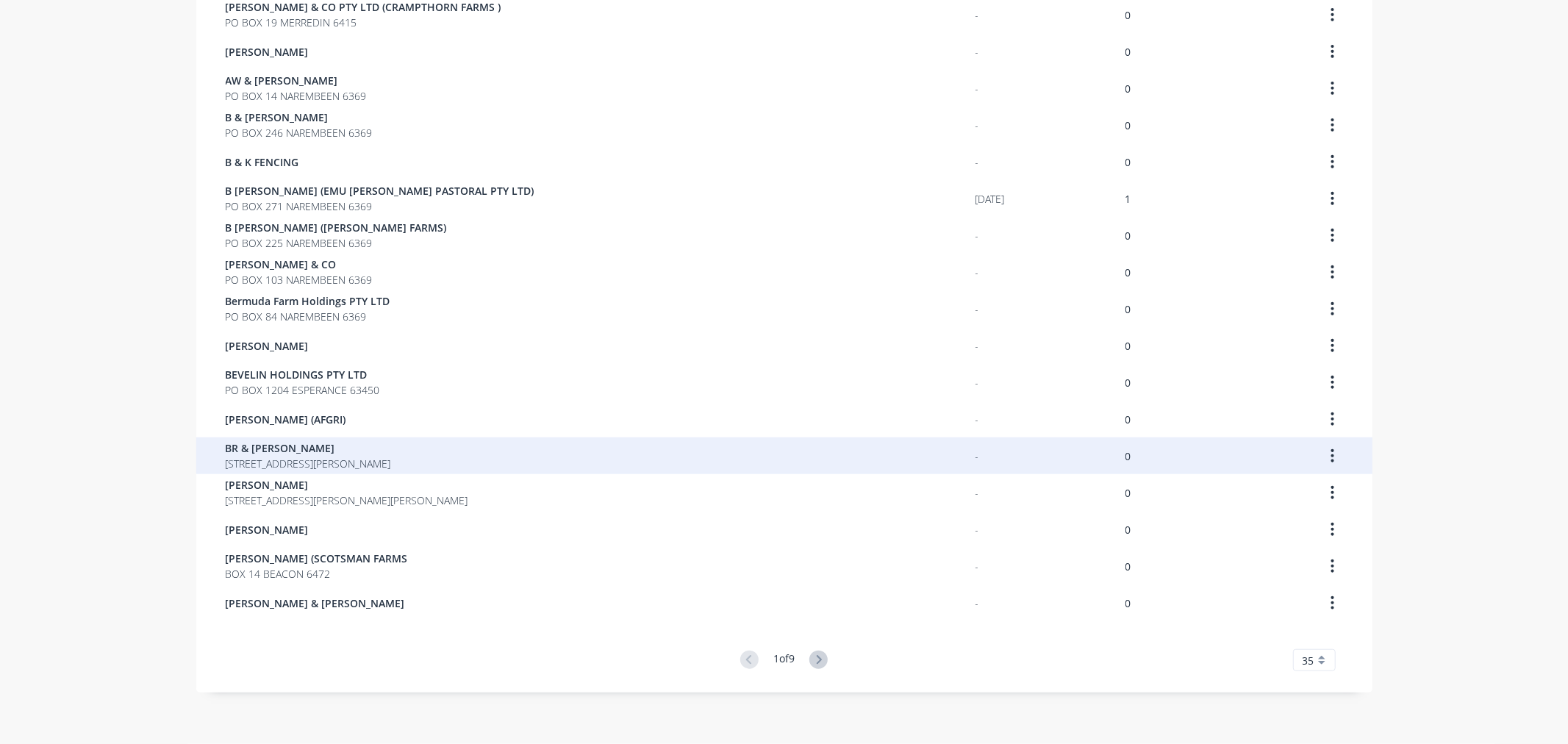
click at [276, 462] on span "[STREET_ADDRESS][PERSON_NAME]" at bounding box center [308, 463] width 166 height 15
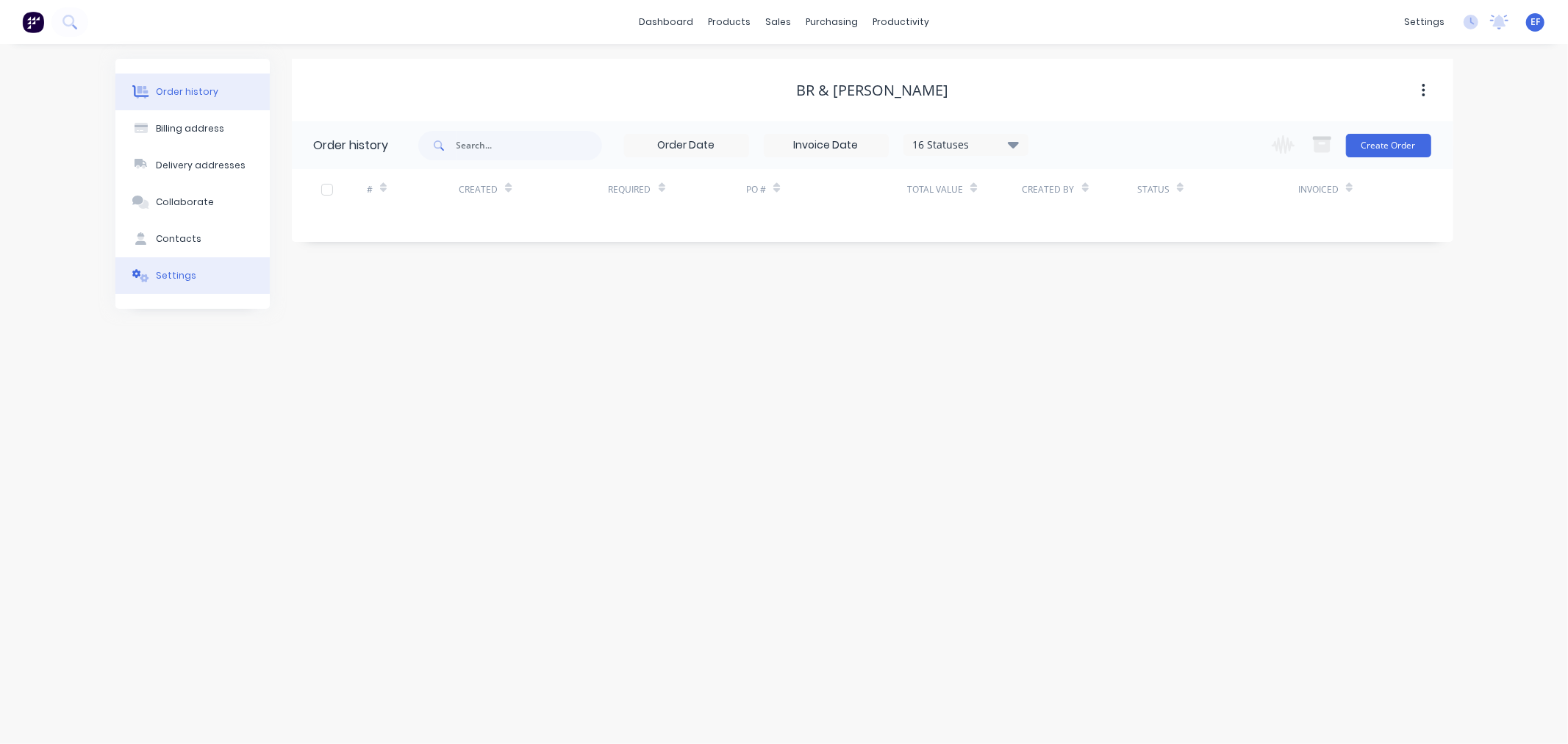
click at [165, 281] on div "Settings" at bounding box center [176, 275] width 40 height 13
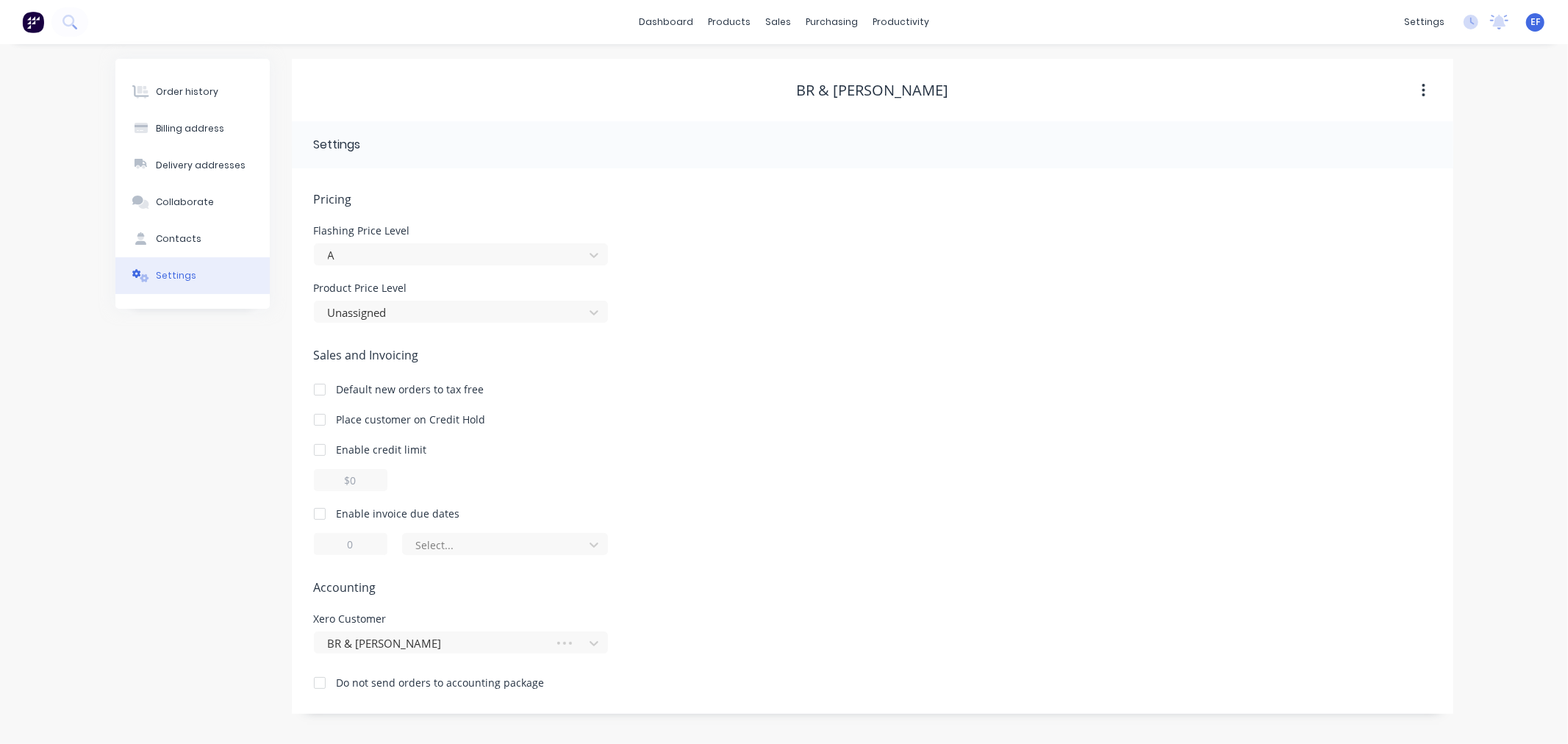
click at [325, 508] on div at bounding box center [320, 513] width 29 height 29
drag, startPoint x: 361, startPoint y: 544, endPoint x: 345, endPoint y: 544, distance: 16.0
click at [345, 544] on input "1" at bounding box center [350, 544] width 73 height 22
type input "7"
click at [466, 551] on div at bounding box center [496, 545] width 162 height 19
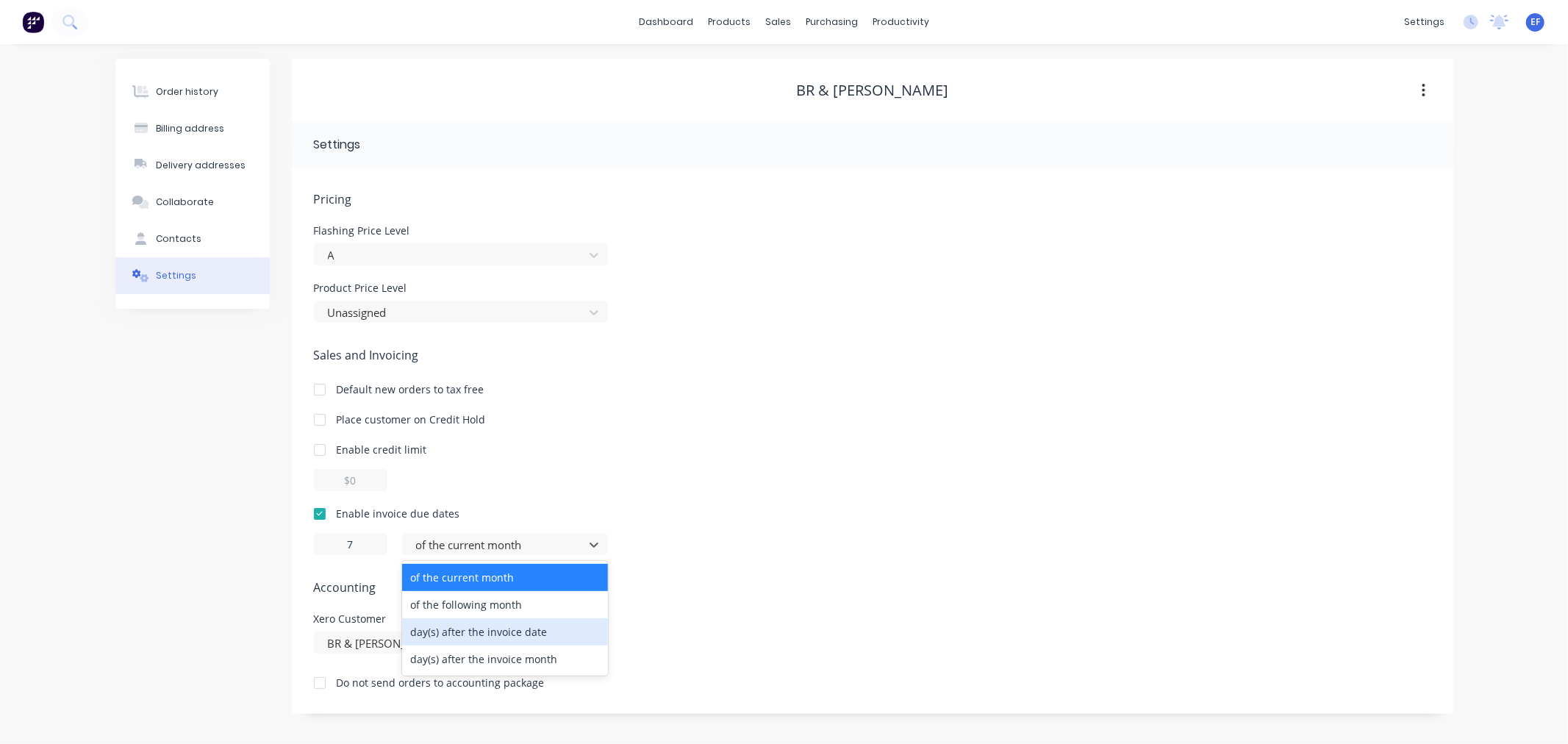
click at [460, 631] on div "day(s) after the invoice date" at bounding box center [505, 631] width 206 height 27
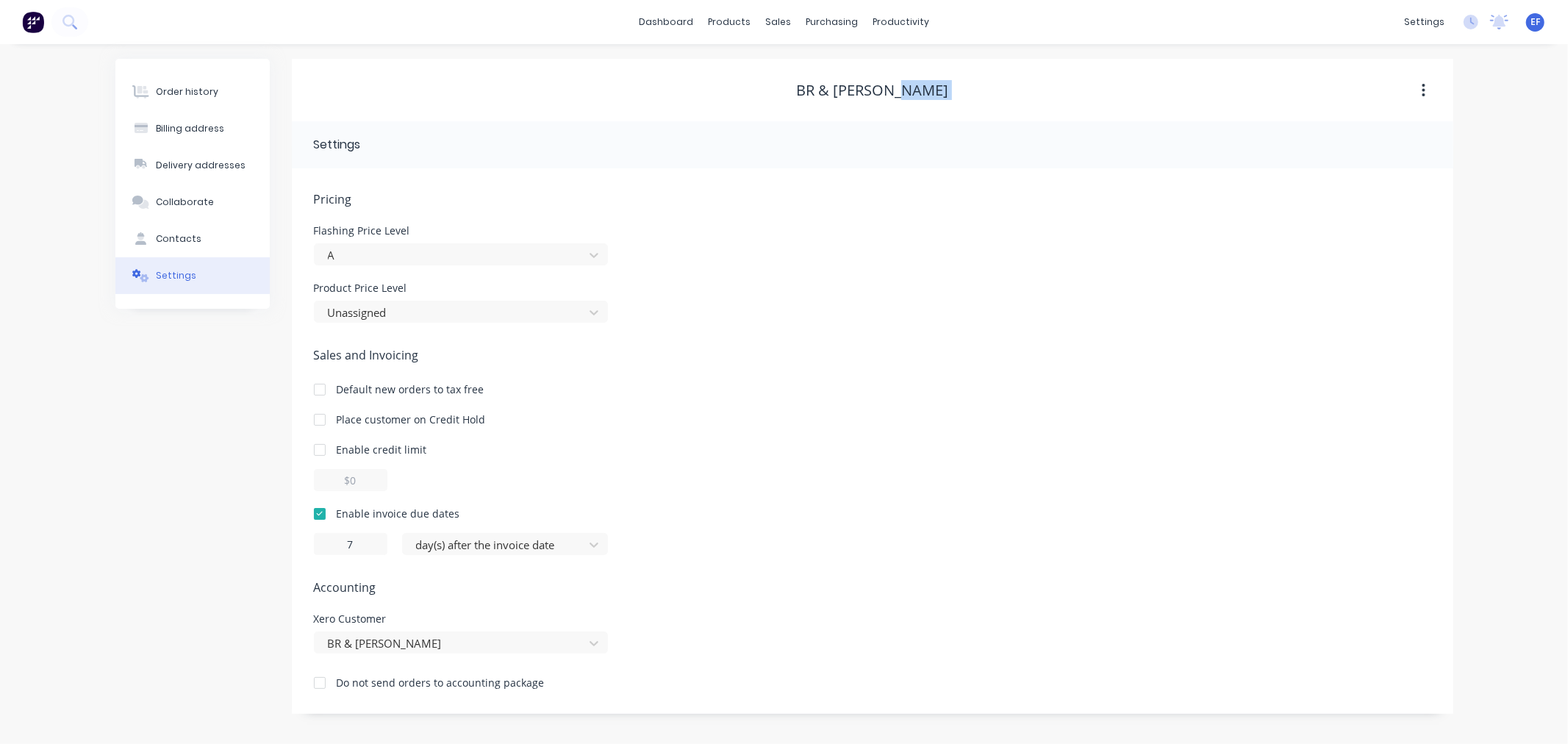
drag, startPoint x: 900, startPoint y: 83, endPoint x: 805, endPoint y: 78, distance: 95.1
click at [803, 79] on div "BR & [PERSON_NAME]" at bounding box center [873, 90] width 1162 height 26
drag, startPoint x: 913, startPoint y: 92, endPoint x: 923, endPoint y: 96, distance: 10.8
click at [914, 92] on div "BR & [PERSON_NAME]" at bounding box center [872, 90] width 152 height 18
click at [939, 90] on div "BR & [PERSON_NAME]" at bounding box center [873, 90] width 1162 height 18
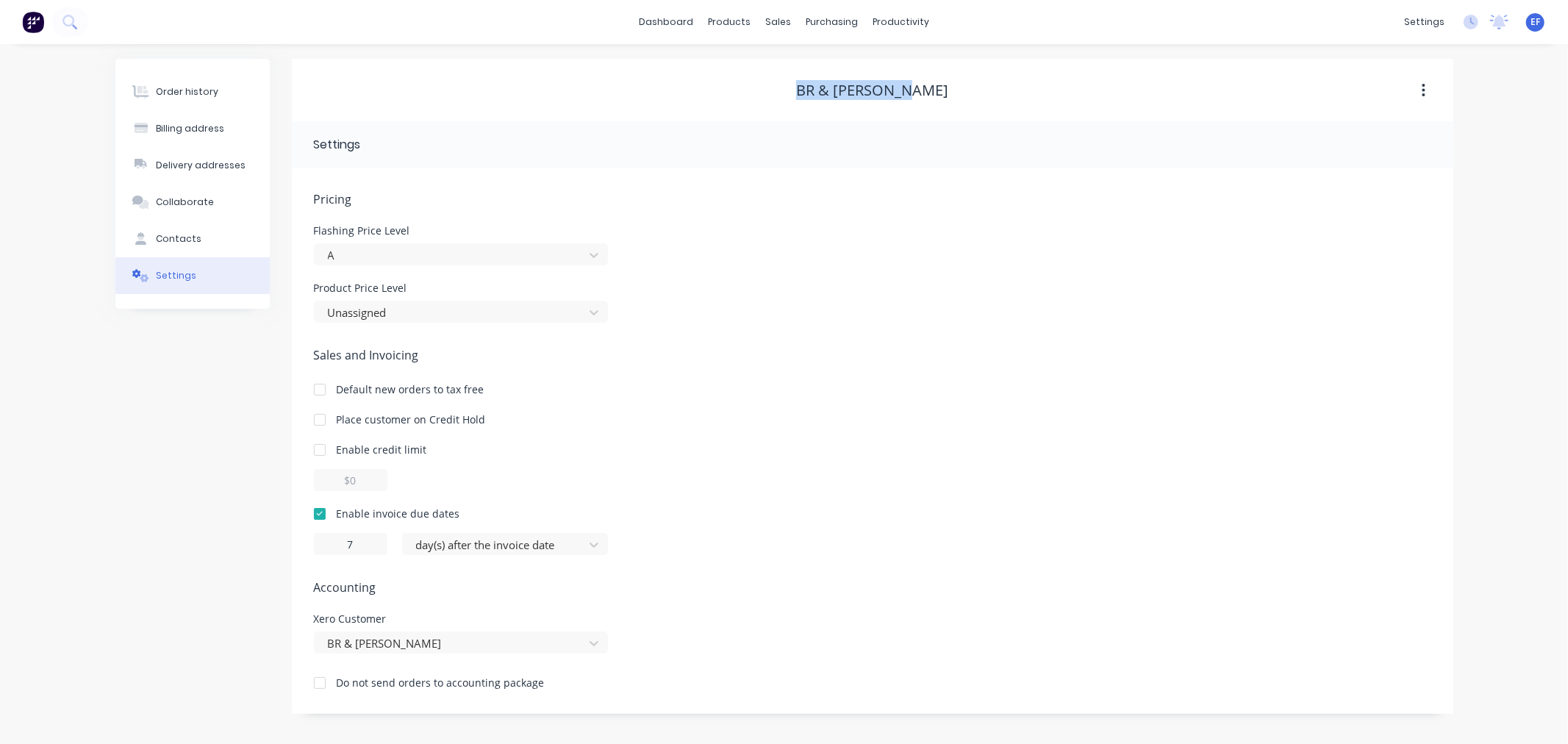
drag, startPoint x: 934, startPoint y: 88, endPoint x: 803, endPoint y: 82, distance: 131.1
click at [803, 82] on div "BR & [PERSON_NAME]" at bounding box center [873, 90] width 1162 height 18
click at [784, 27] on div "sales" at bounding box center [778, 22] width 40 height 22
click at [805, 101] on div "Customers" at bounding box center [829, 99] width 53 height 13
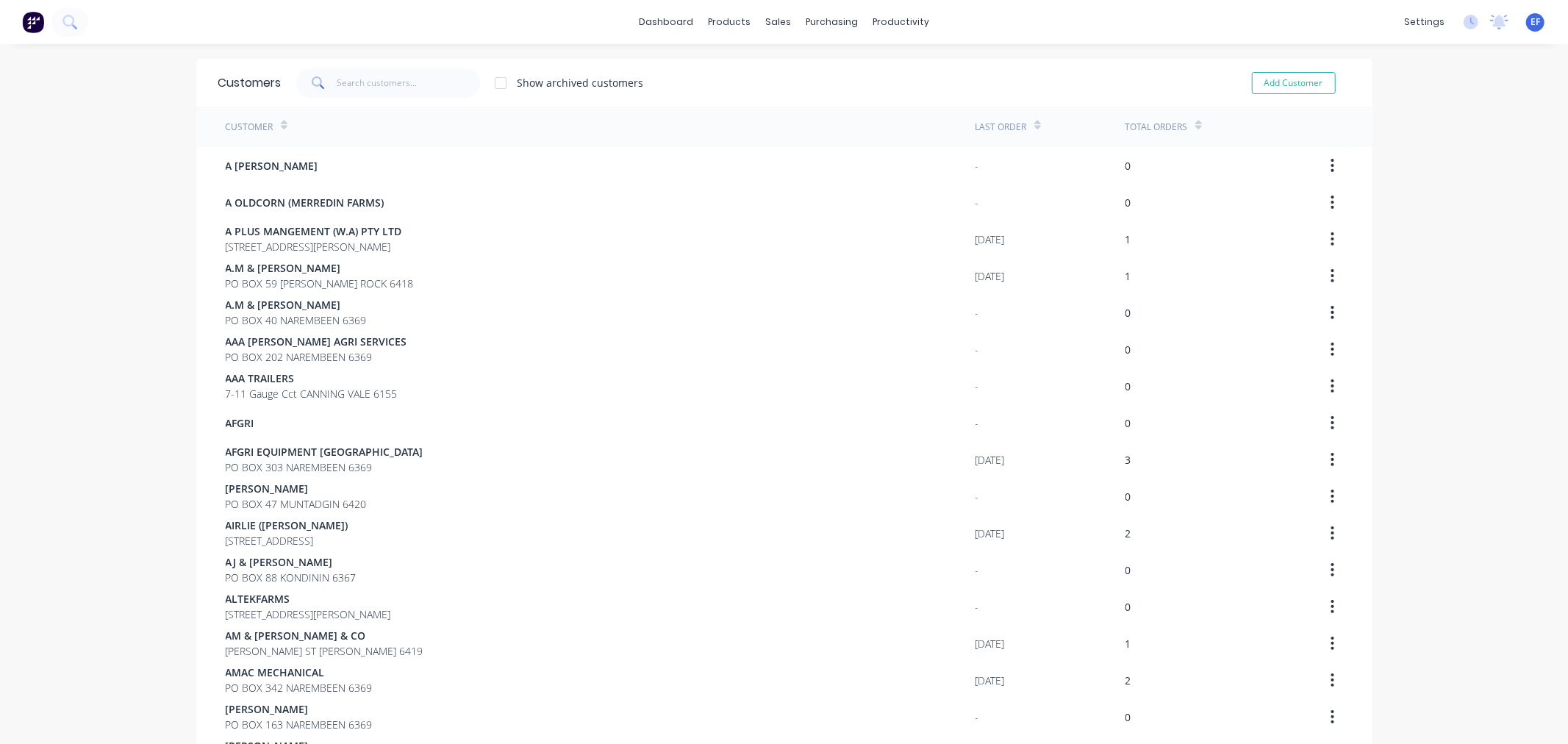
scroll to position [813, 0]
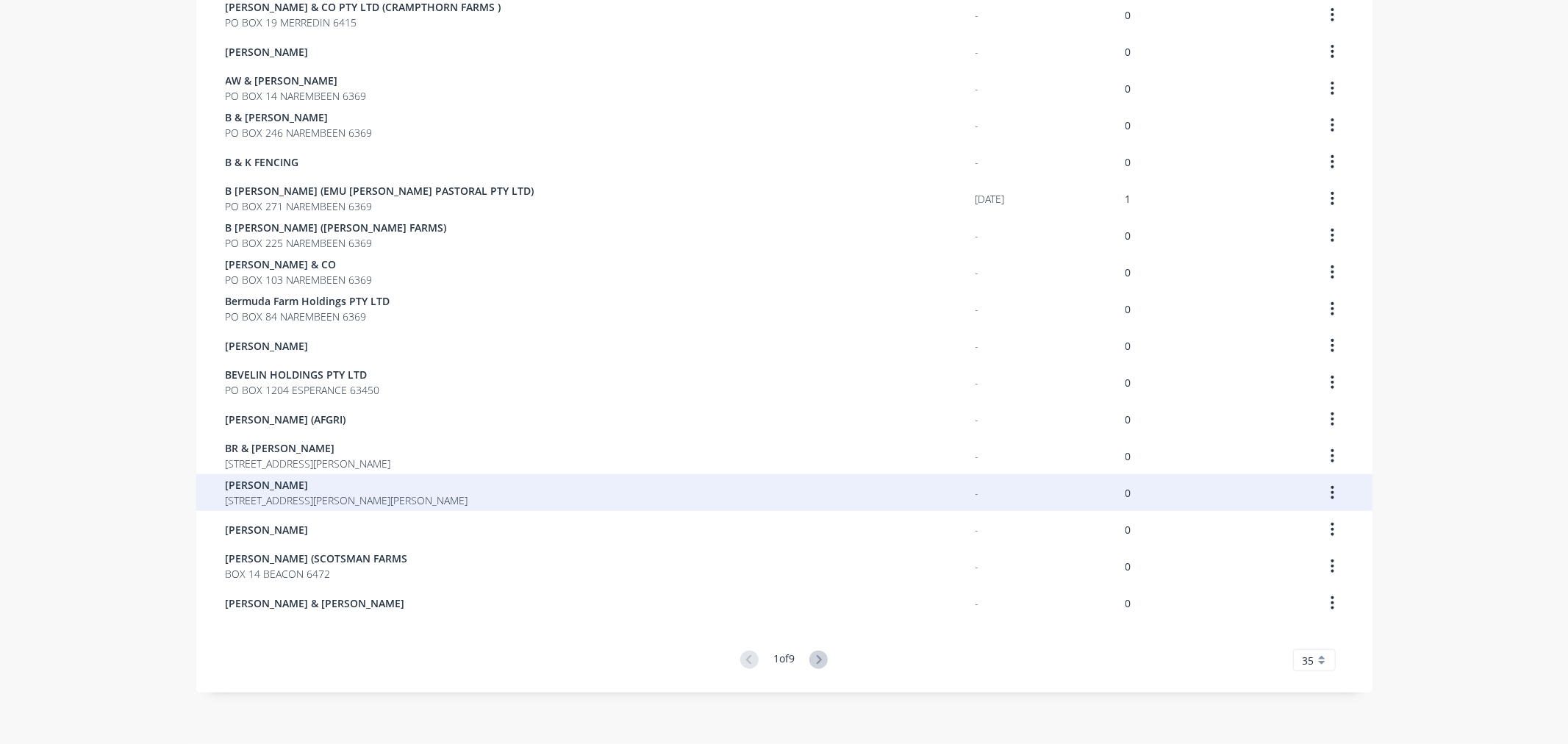
click at [212, 495] on div "[PERSON_NAME] [STREET_ADDRESS][PERSON_NAME][PERSON_NAME]" at bounding box center [785, 493] width 1176 height 37
click at [237, 482] on span "[PERSON_NAME]" at bounding box center [347, 485] width 243 height 15
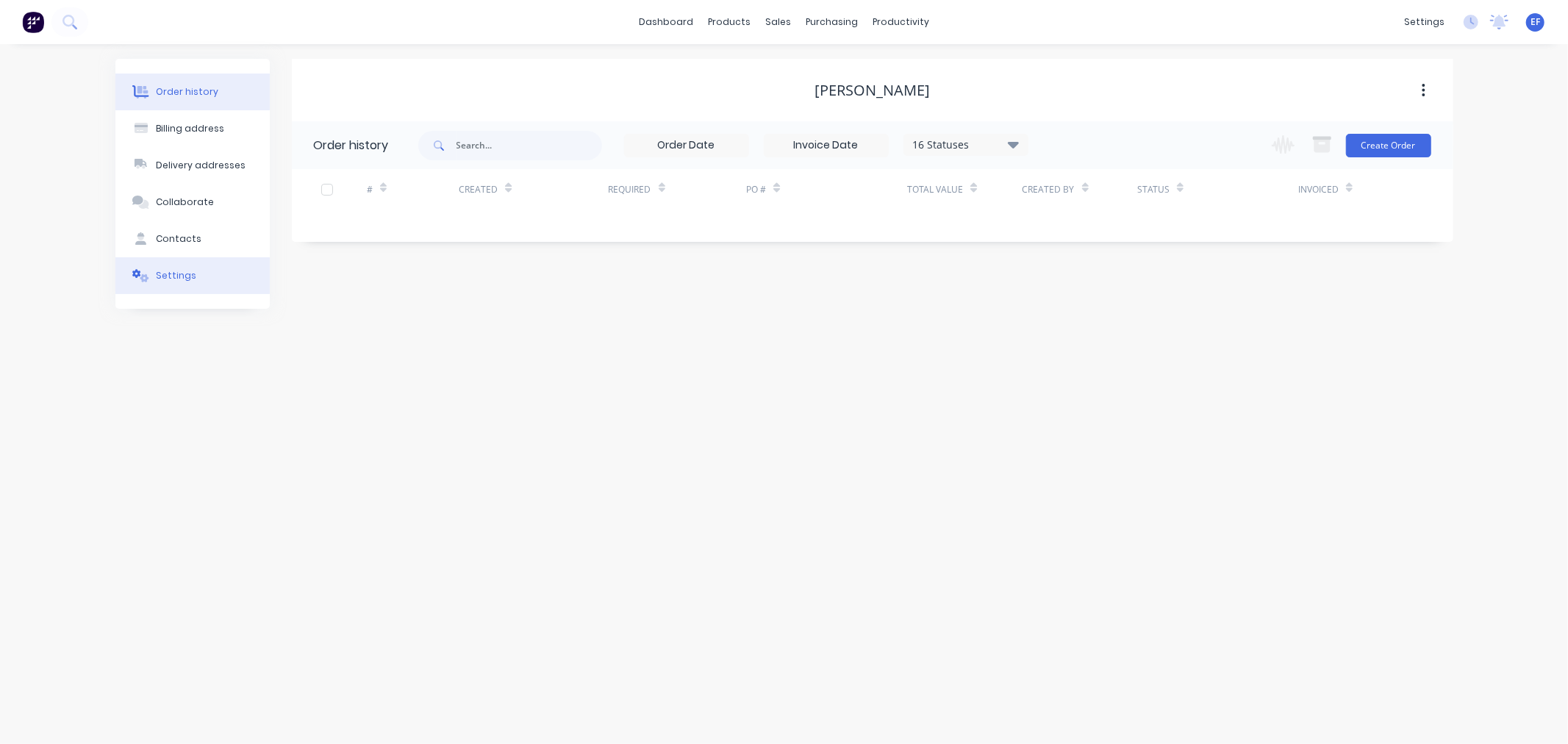
click at [190, 271] on div "Settings" at bounding box center [176, 275] width 40 height 13
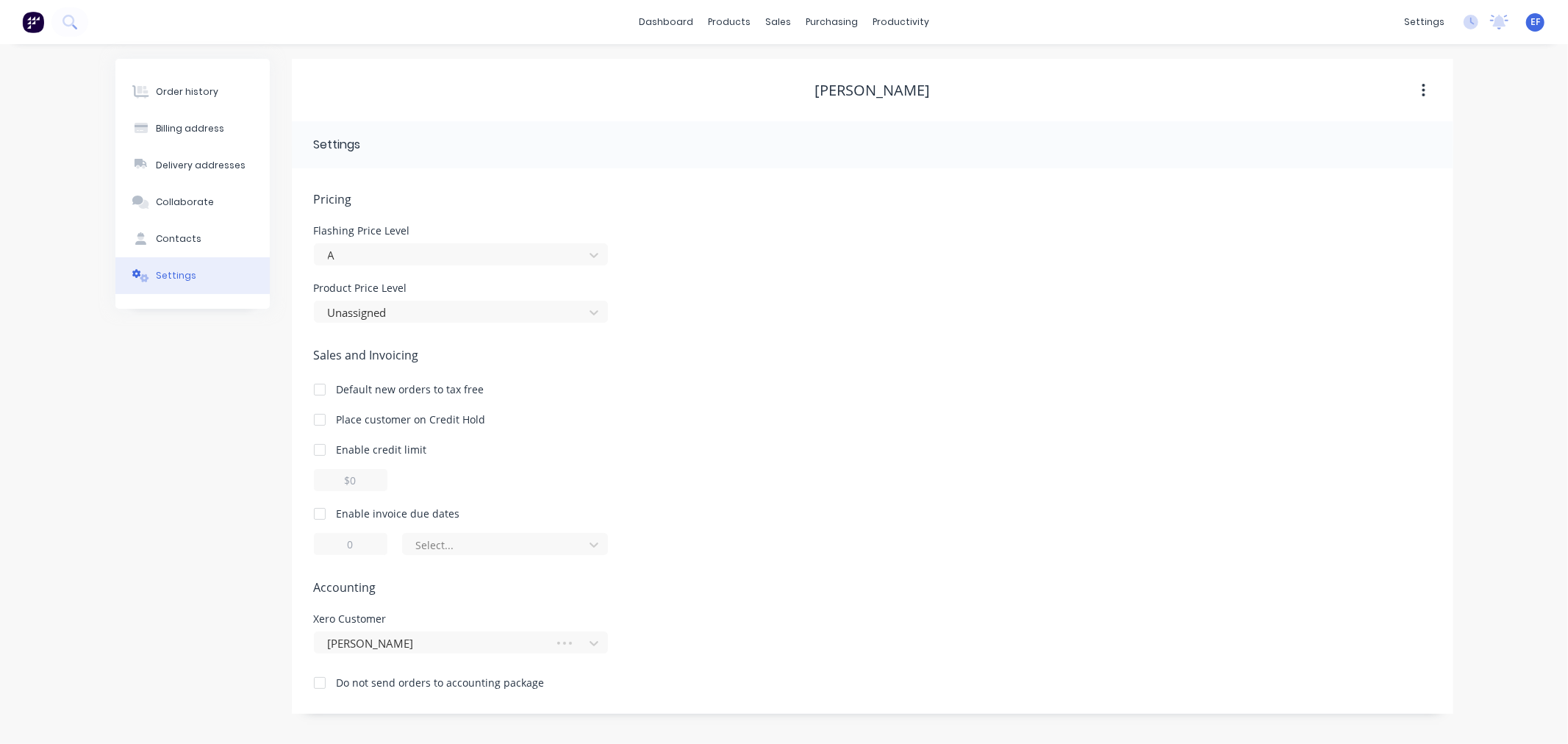
click at [320, 509] on div at bounding box center [320, 513] width 29 height 29
drag, startPoint x: 365, startPoint y: 540, endPoint x: 334, endPoint y: 546, distance: 31.6
click at [334, 546] on input "1" at bounding box center [350, 544] width 73 height 22
type input "7"
click at [439, 562] on div "Pricing Flashing Price Level A Product Price Level Unassigned Sales and Invoici…" at bounding box center [872, 452] width 1117 height 523
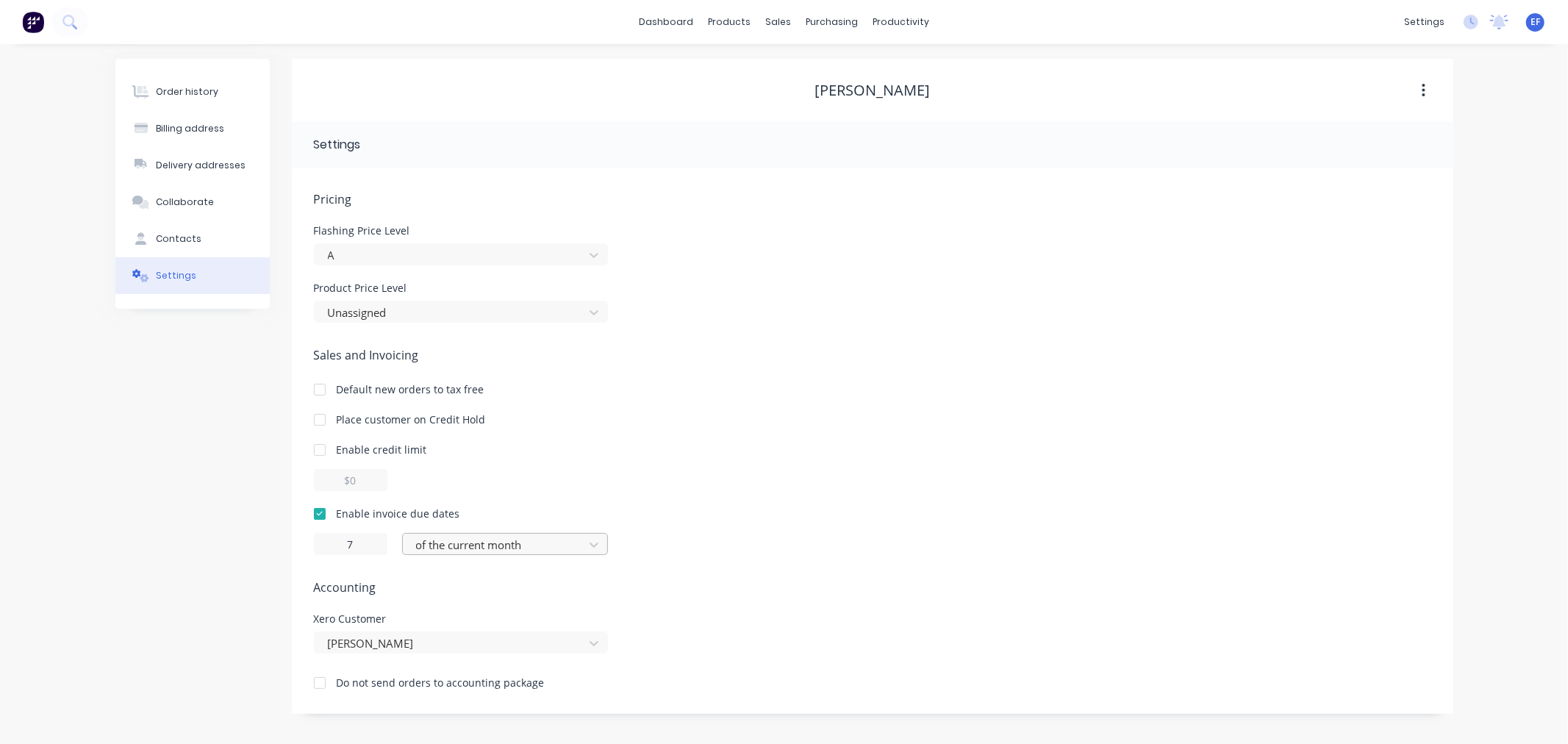
click at [444, 549] on div at bounding box center [496, 545] width 162 height 19
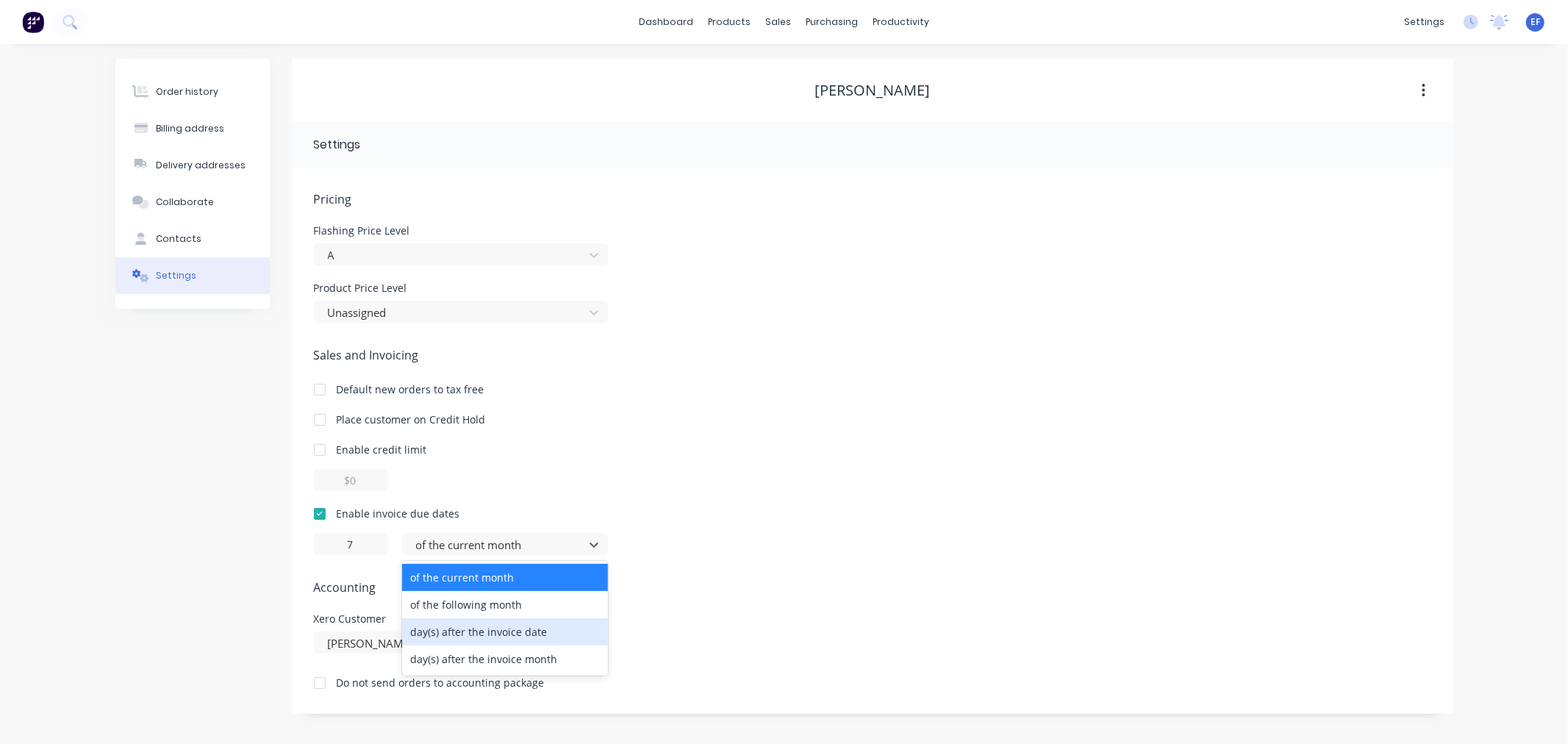
click at [476, 637] on div "day(s) after the invoice date" at bounding box center [505, 631] width 206 height 27
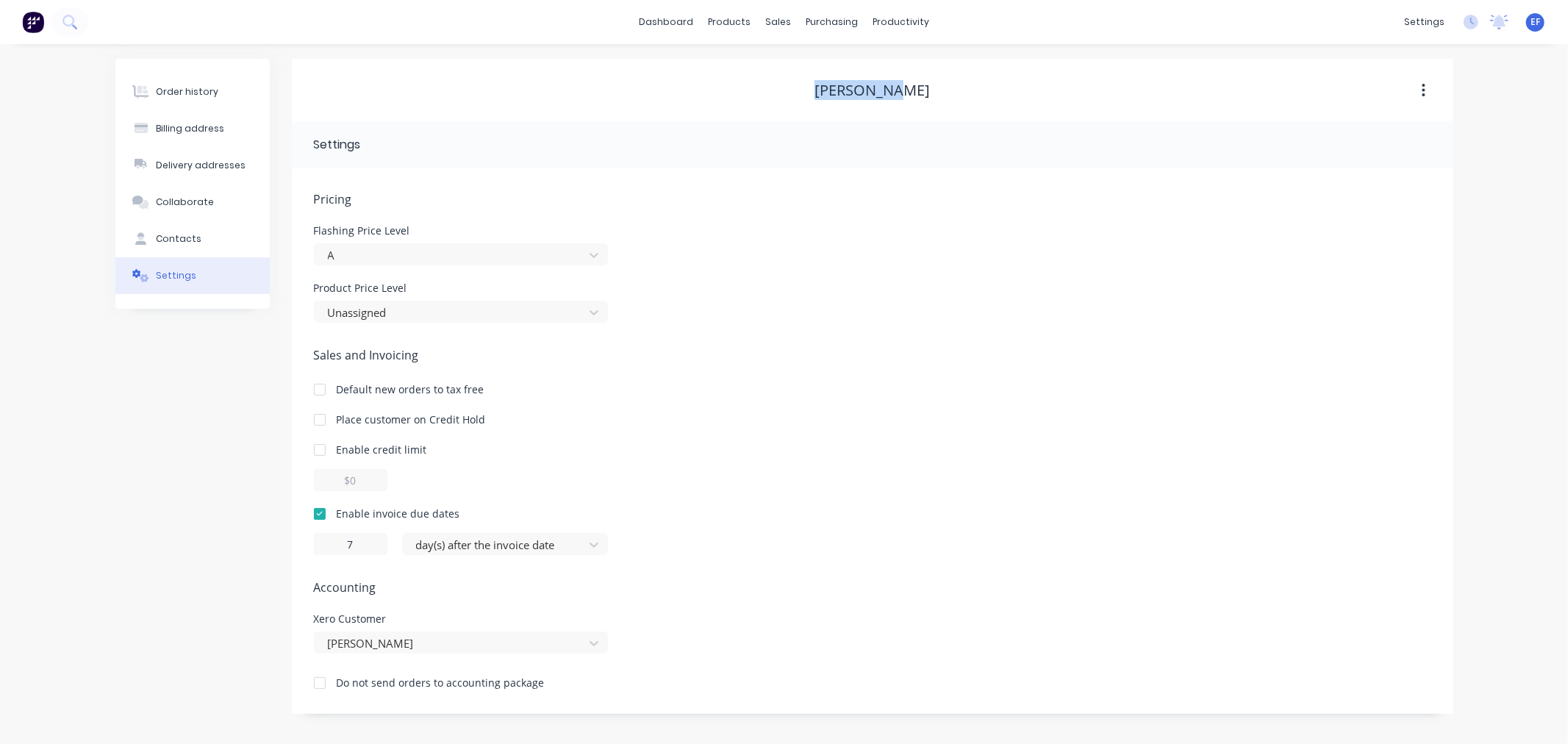
drag, startPoint x: 797, startPoint y: 83, endPoint x: 788, endPoint y: 83, distance: 9.0
click at [788, 83] on div "[PERSON_NAME]" at bounding box center [873, 90] width 1162 height 18
click at [822, 108] on link "Customers" at bounding box center [856, 100] width 195 height 29
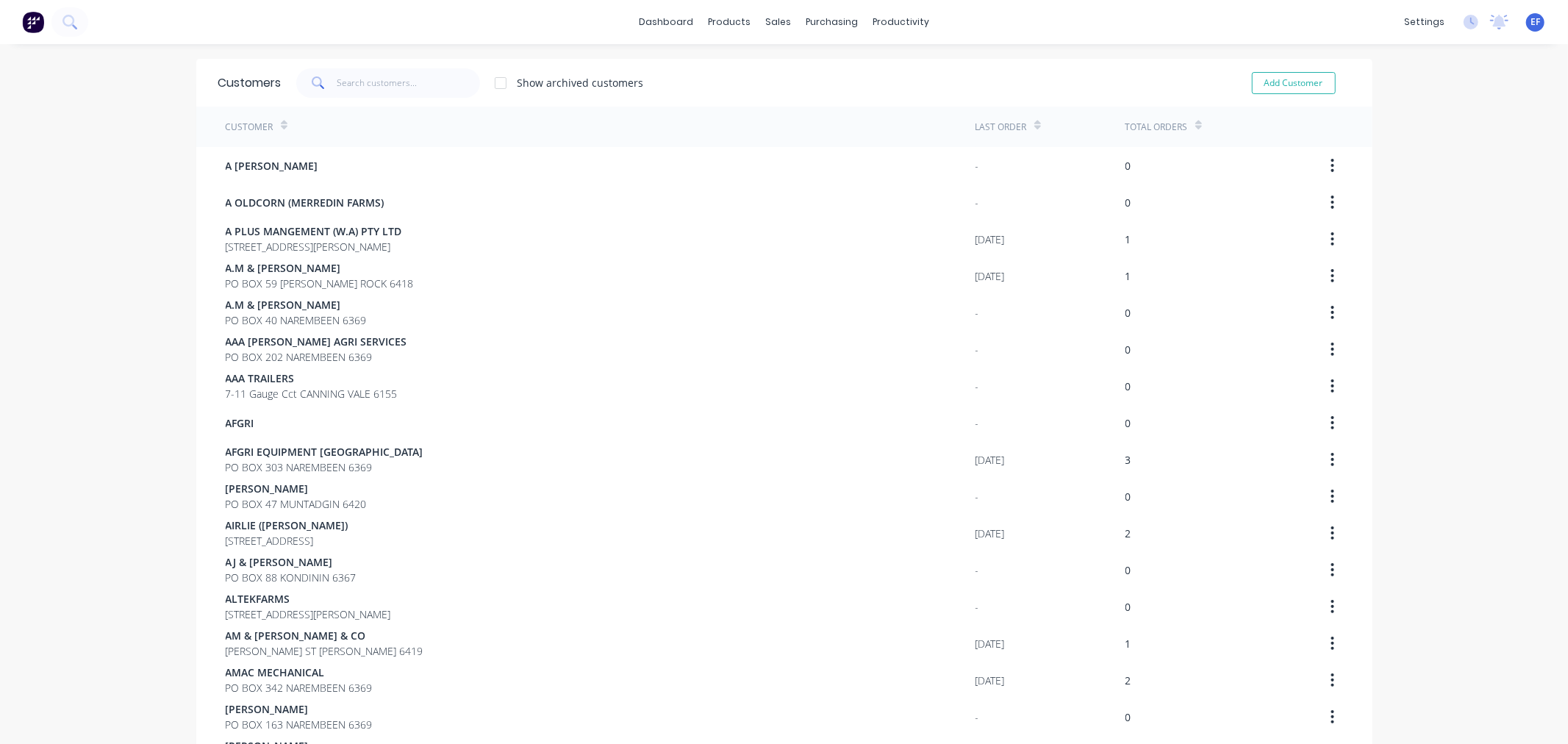
scroll to position [813, 0]
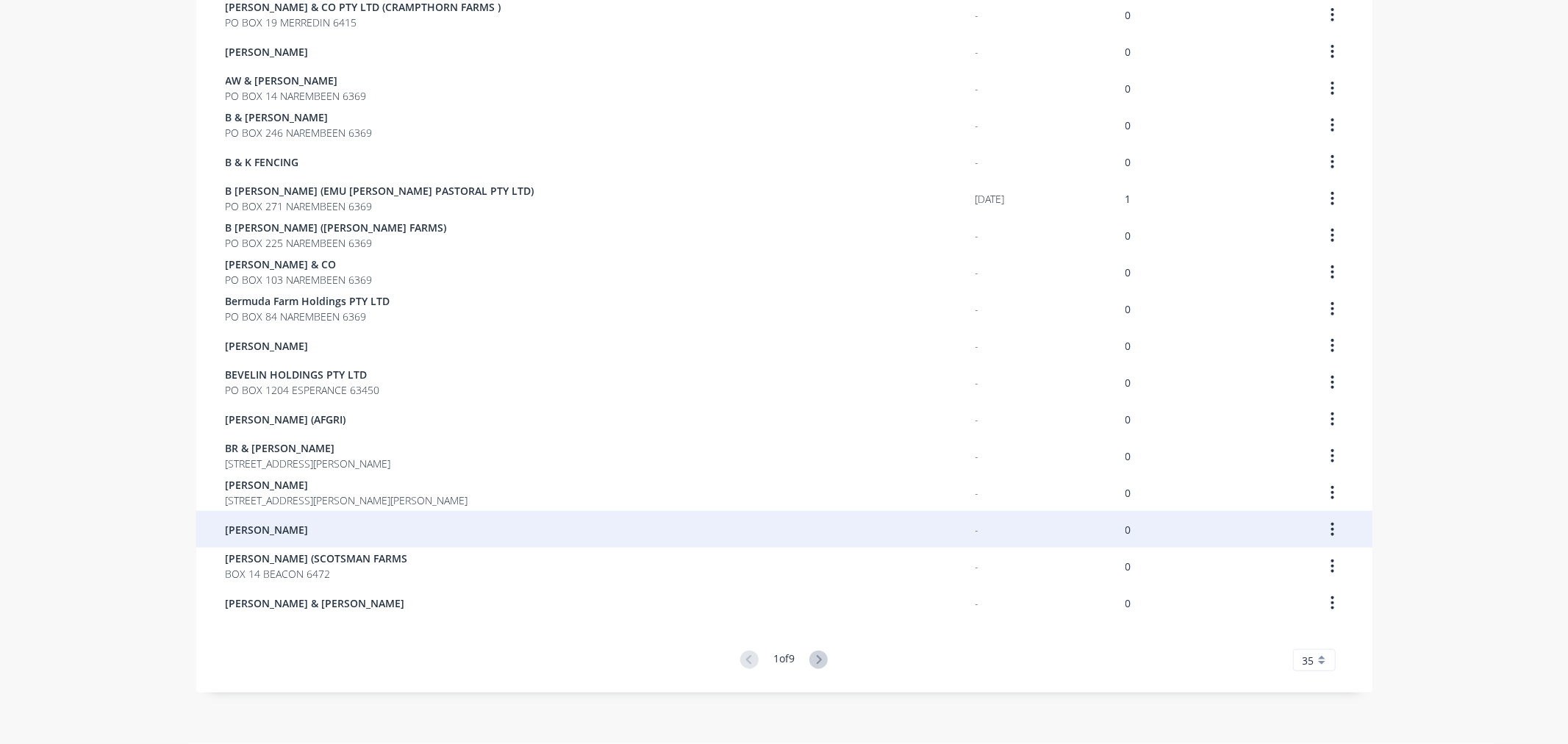
click at [305, 528] on div "[PERSON_NAME]" at bounding box center [601, 530] width 750 height 37
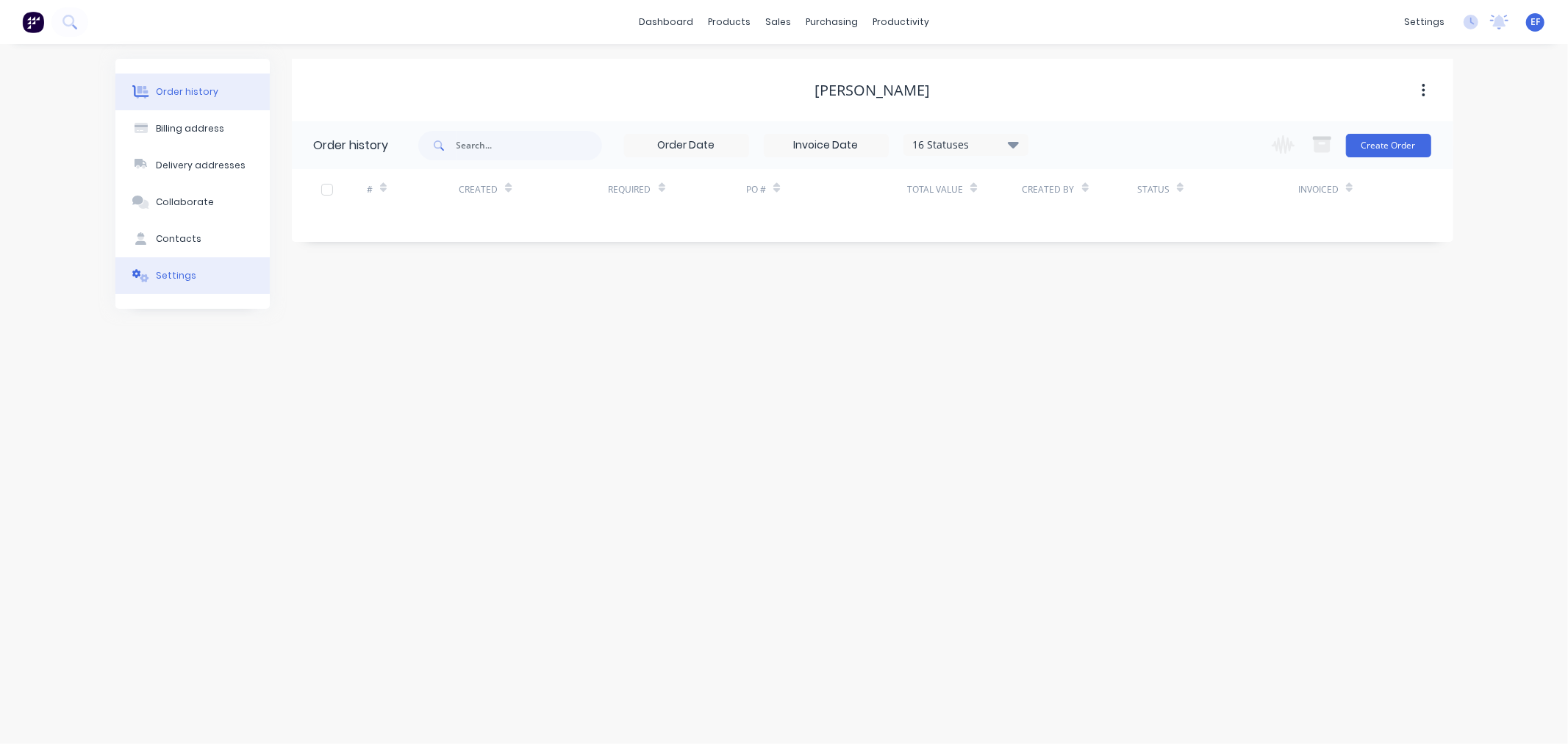
click at [180, 277] on div "Settings" at bounding box center [176, 275] width 40 height 13
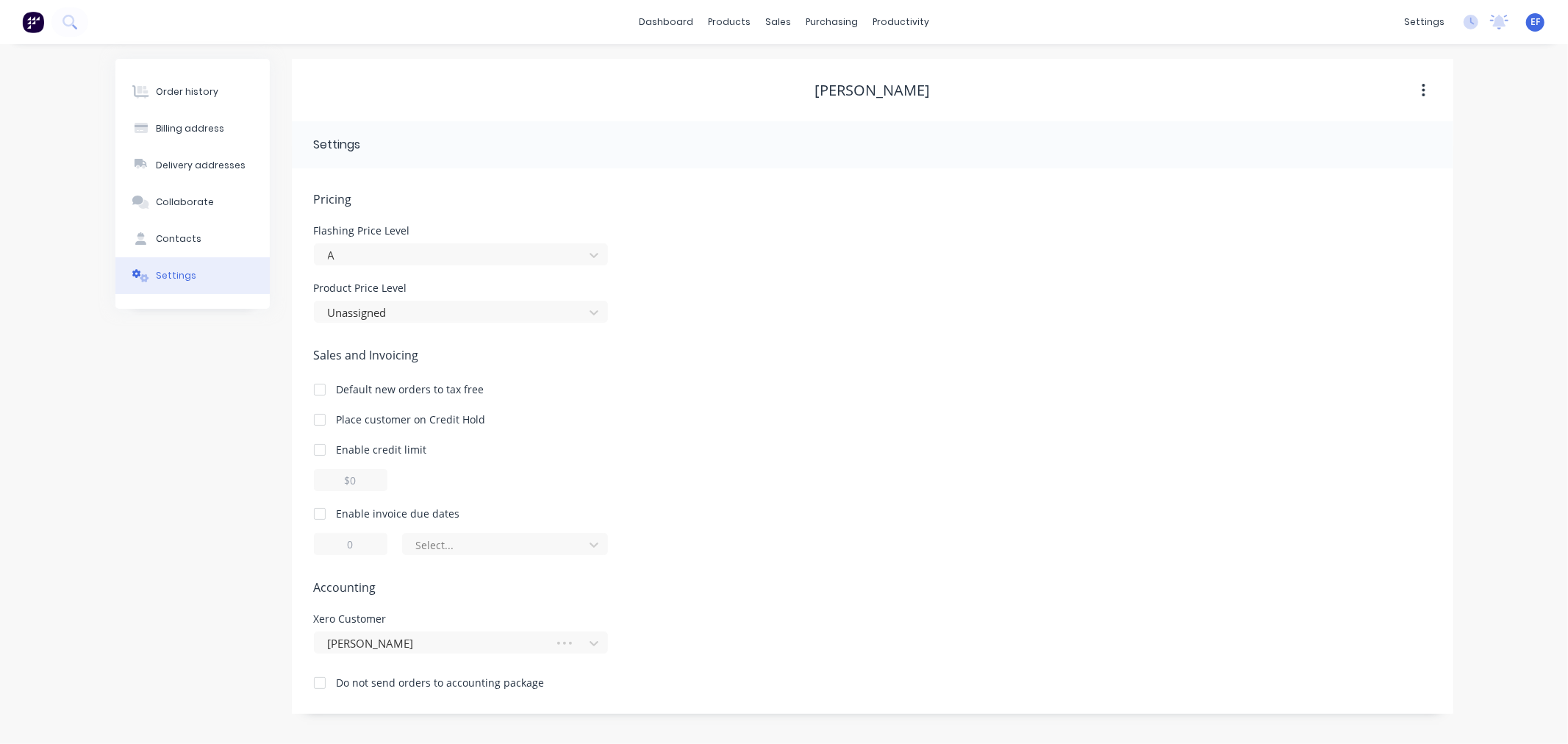
click at [325, 511] on div at bounding box center [320, 513] width 29 height 29
drag, startPoint x: 347, startPoint y: 541, endPoint x: 325, endPoint y: 541, distance: 22.0
click at [325, 541] on input "1" at bounding box center [350, 544] width 73 height 22
type input "7"
click at [475, 552] on div at bounding box center [496, 545] width 162 height 19
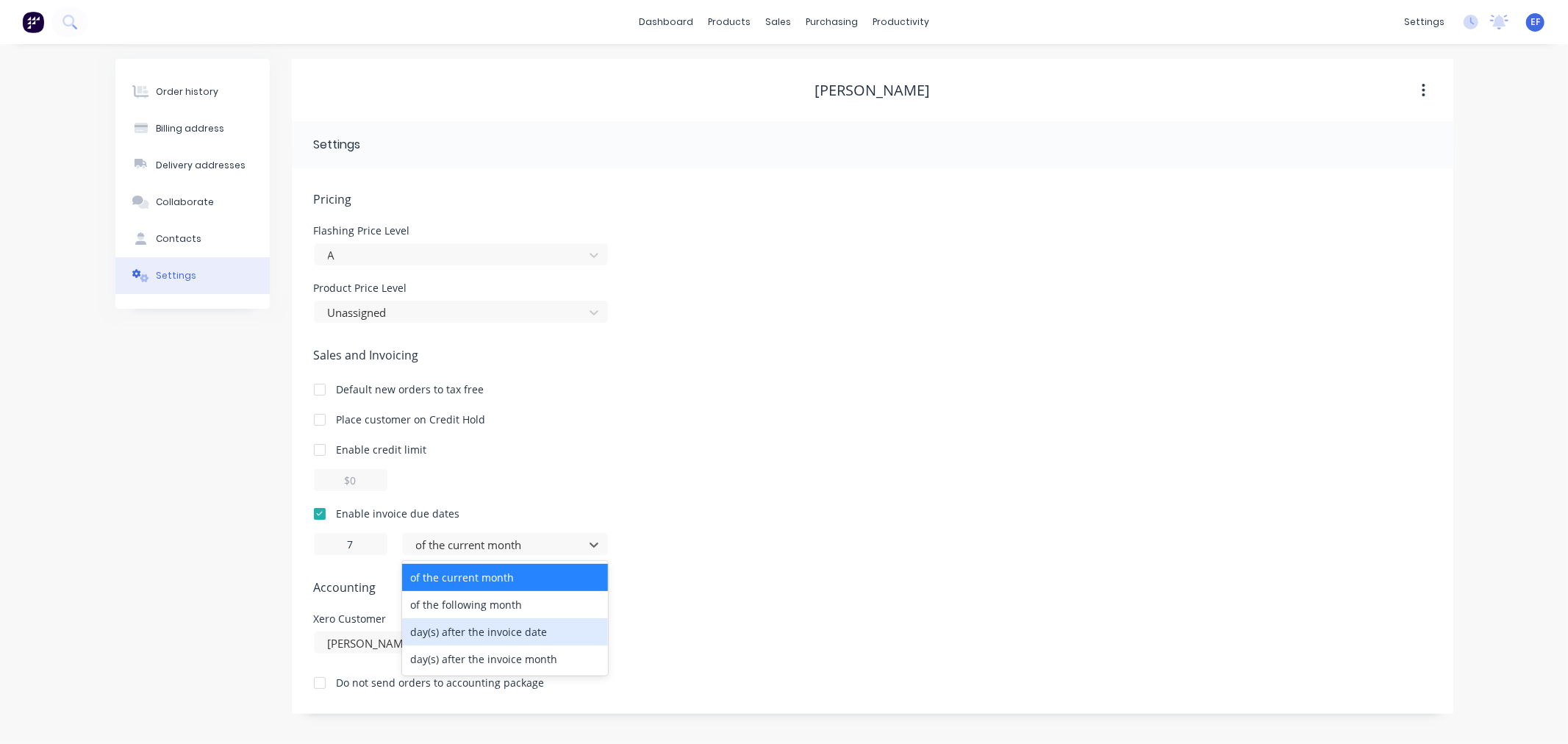
click at [474, 630] on div "day(s) after the invoice date" at bounding box center [505, 631] width 206 height 27
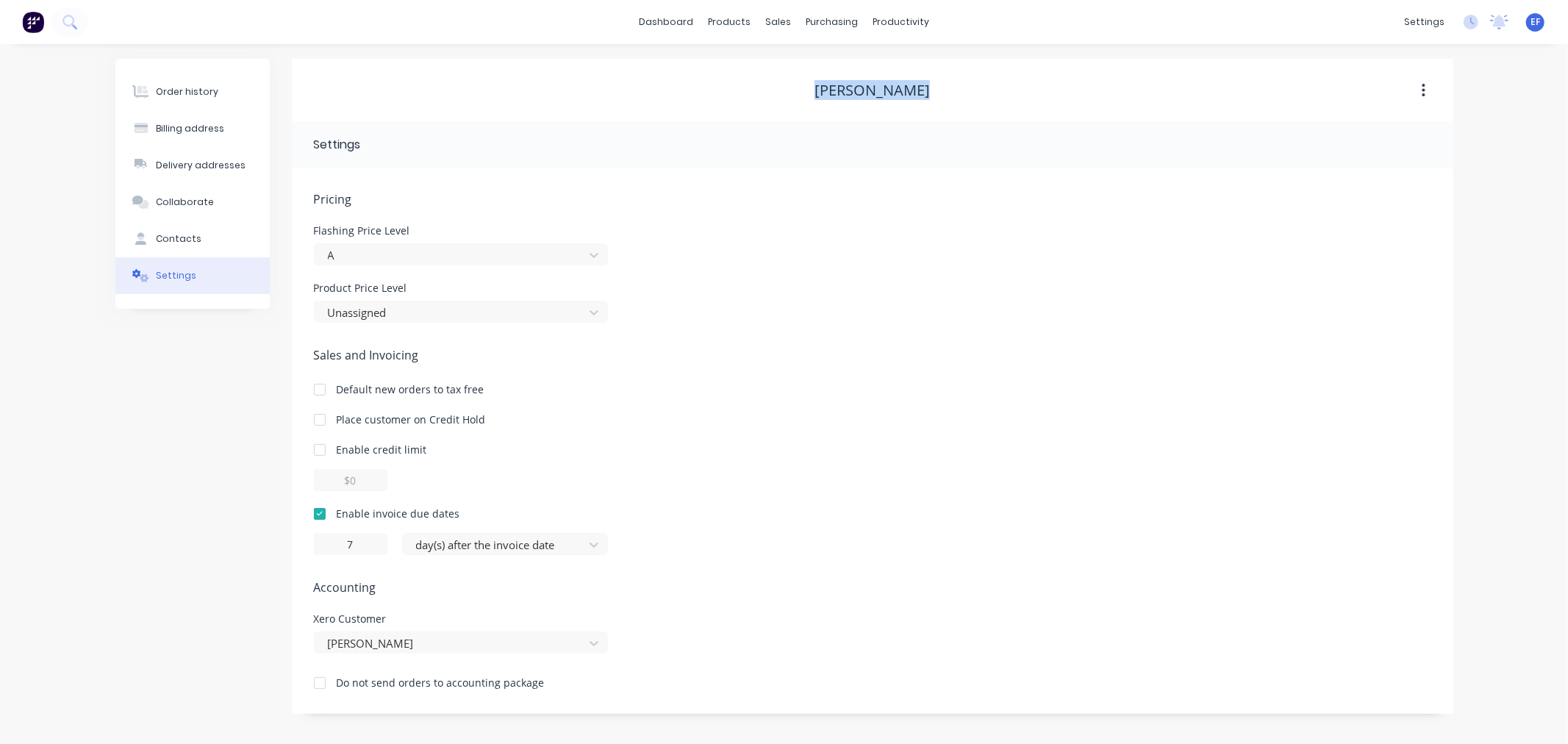
click at [801, 93] on div "[PERSON_NAME]" at bounding box center [873, 90] width 1162 height 18
click at [795, 99] on div at bounding box center [787, 99] width 22 height 13
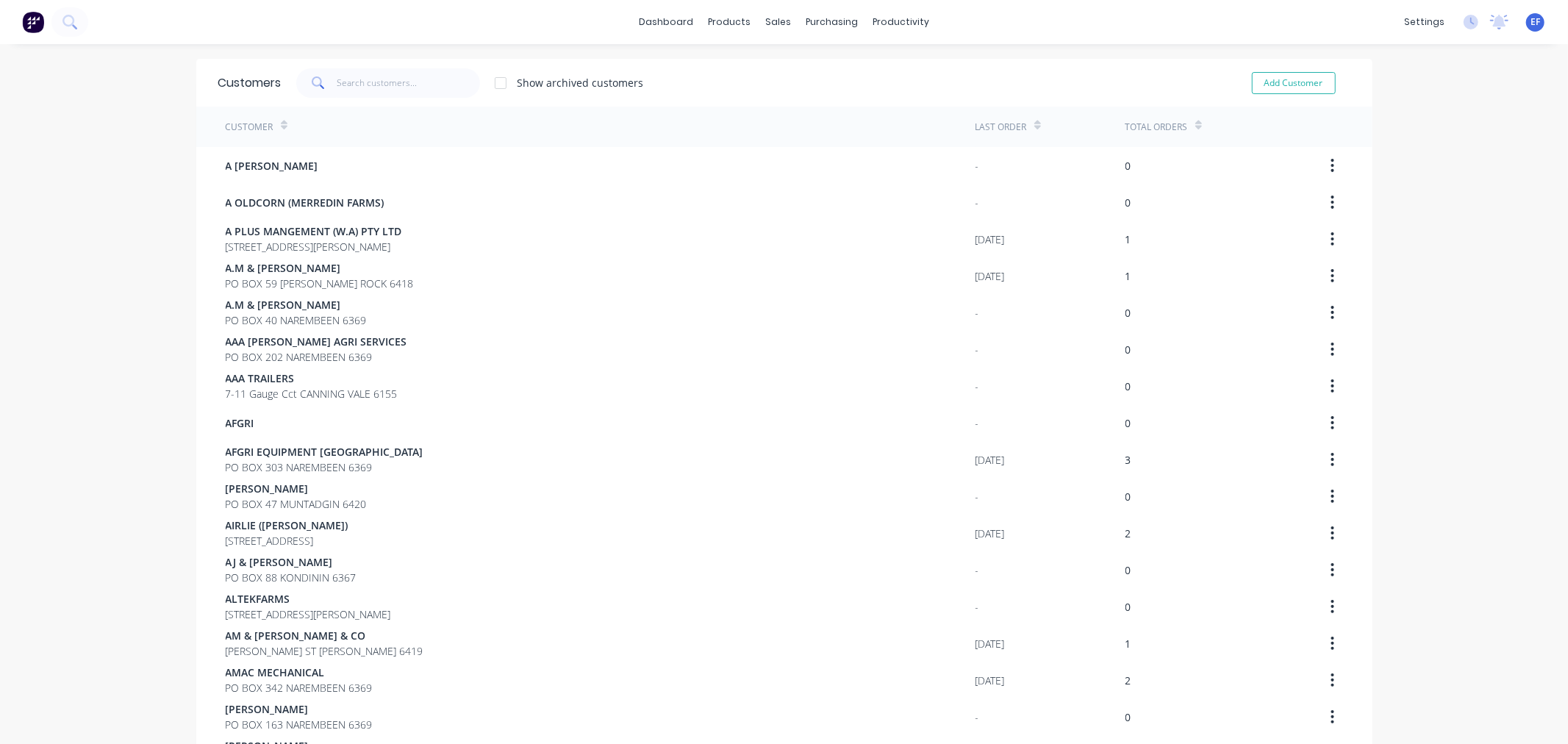
scroll to position [813, 0]
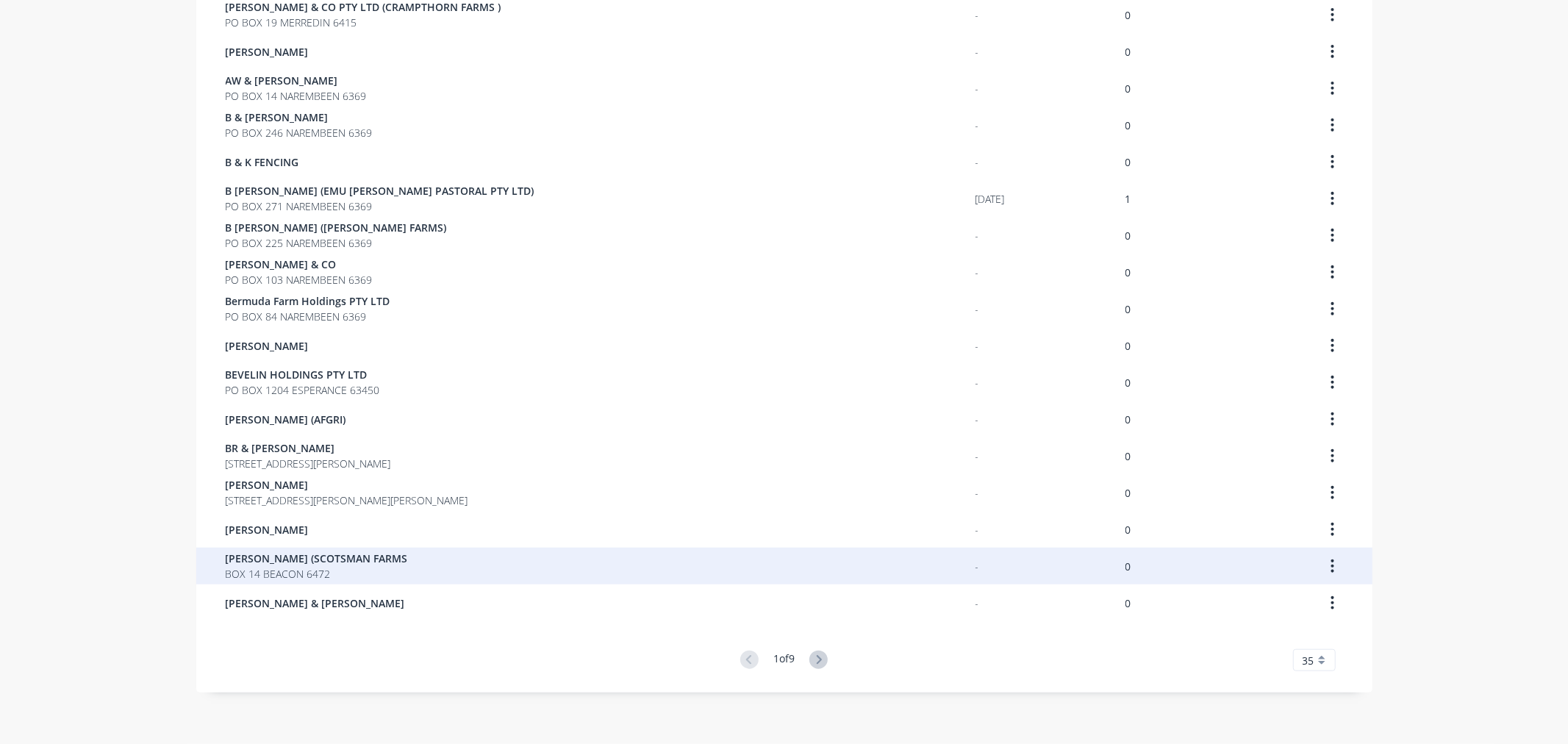
click at [299, 556] on span "[PERSON_NAME] (SCOTSMAN FARMS" at bounding box center [317, 558] width 182 height 15
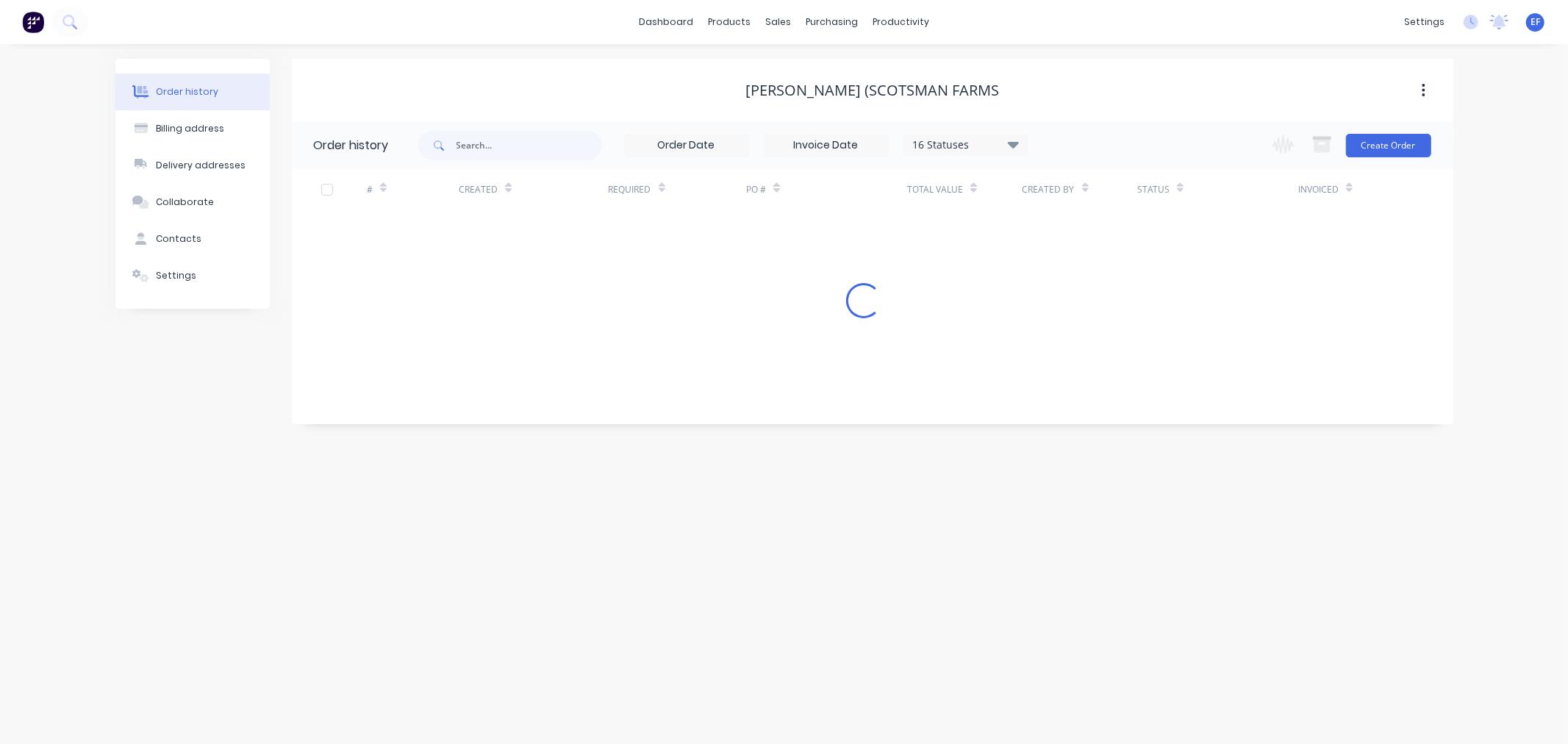
click at [157, 275] on div "Settings" at bounding box center [176, 275] width 40 height 13
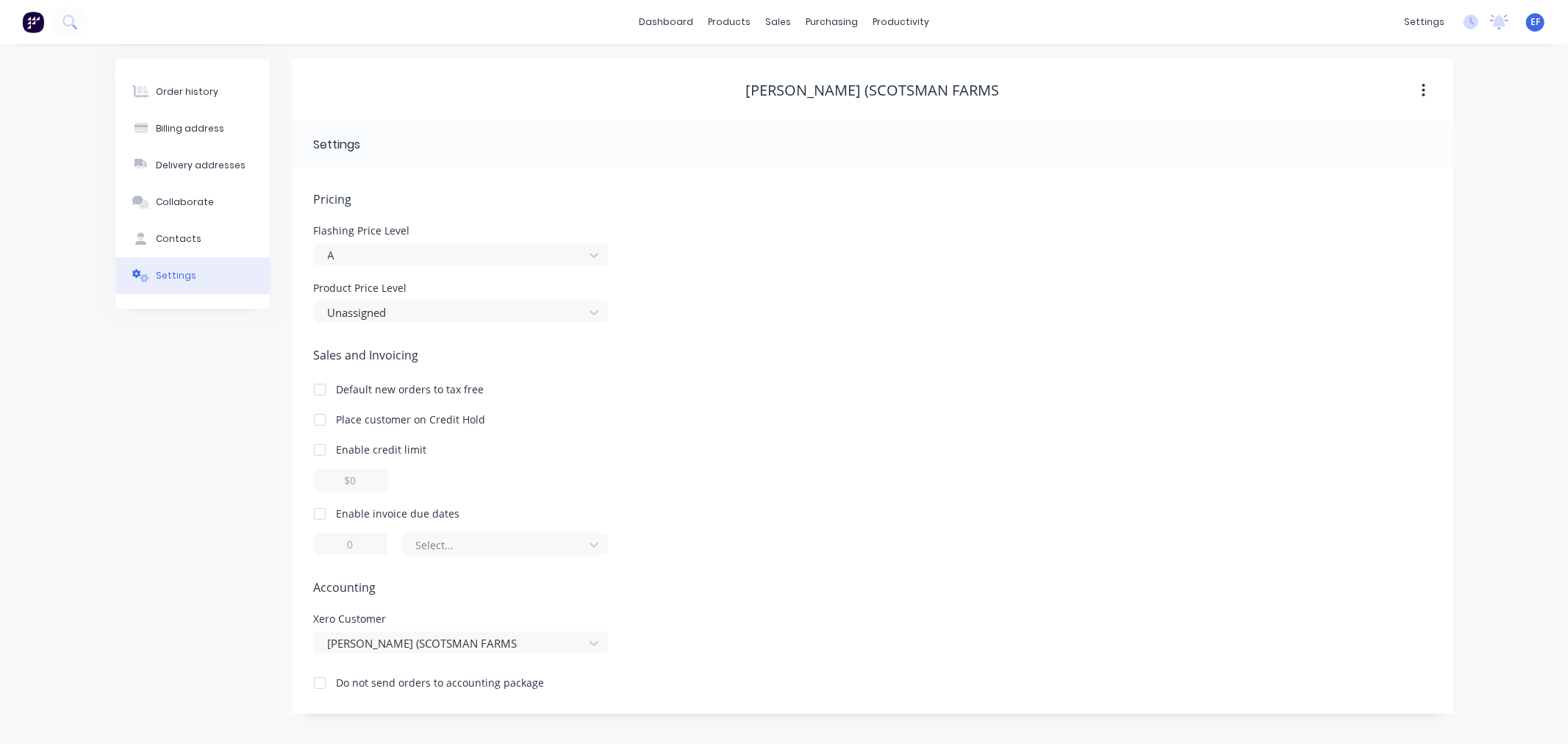
click at [321, 517] on div at bounding box center [320, 513] width 29 height 29
click at [329, 543] on input "1" at bounding box center [350, 544] width 73 height 22
type input "7"
click at [476, 547] on div at bounding box center [496, 545] width 162 height 19
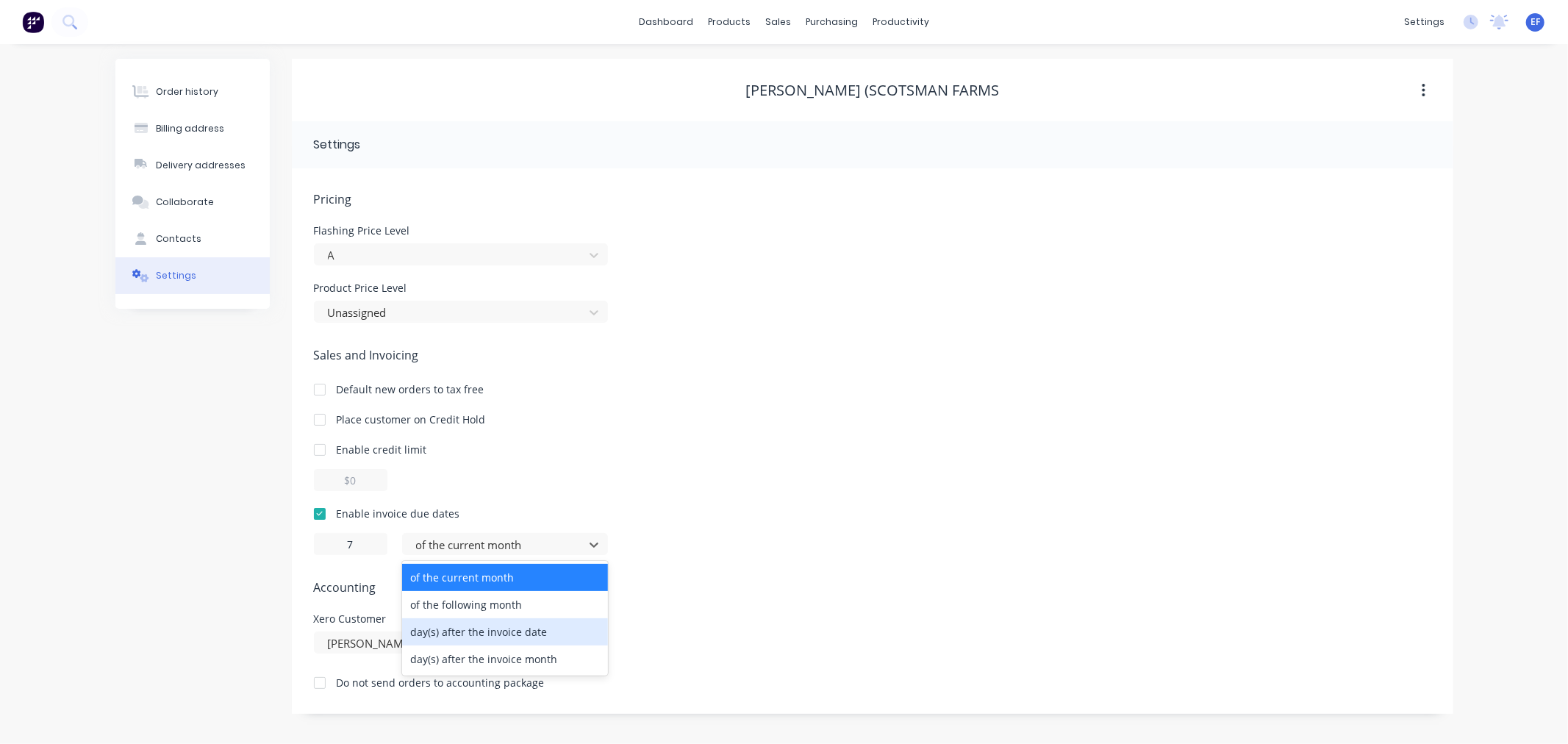
click at [456, 626] on div "day(s) after the invoice date" at bounding box center [505, 631] width 206 height 27
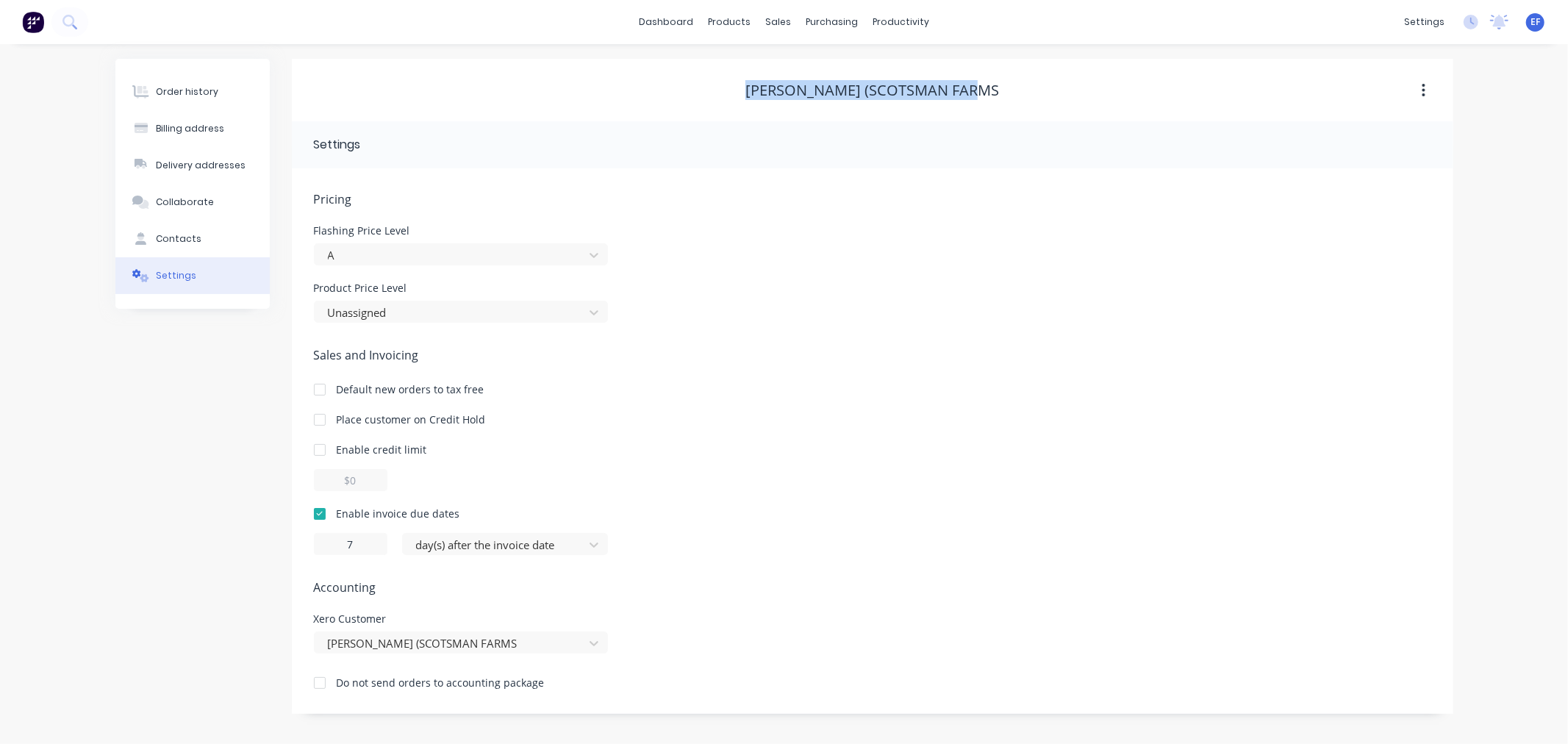
drag, startPoint x: 679, startPoint y: 107, endPoint x: 728, endPoint y: 91, distance: 51.5
click at [728, 91] on div "[PERSON_NAME] (SCOTSMAN FARMS" at bounding box center [873, 90] width 1162 height 18
click at [804, 106] on link "Customers" at bounding box center [856, 100] width 195 height 29
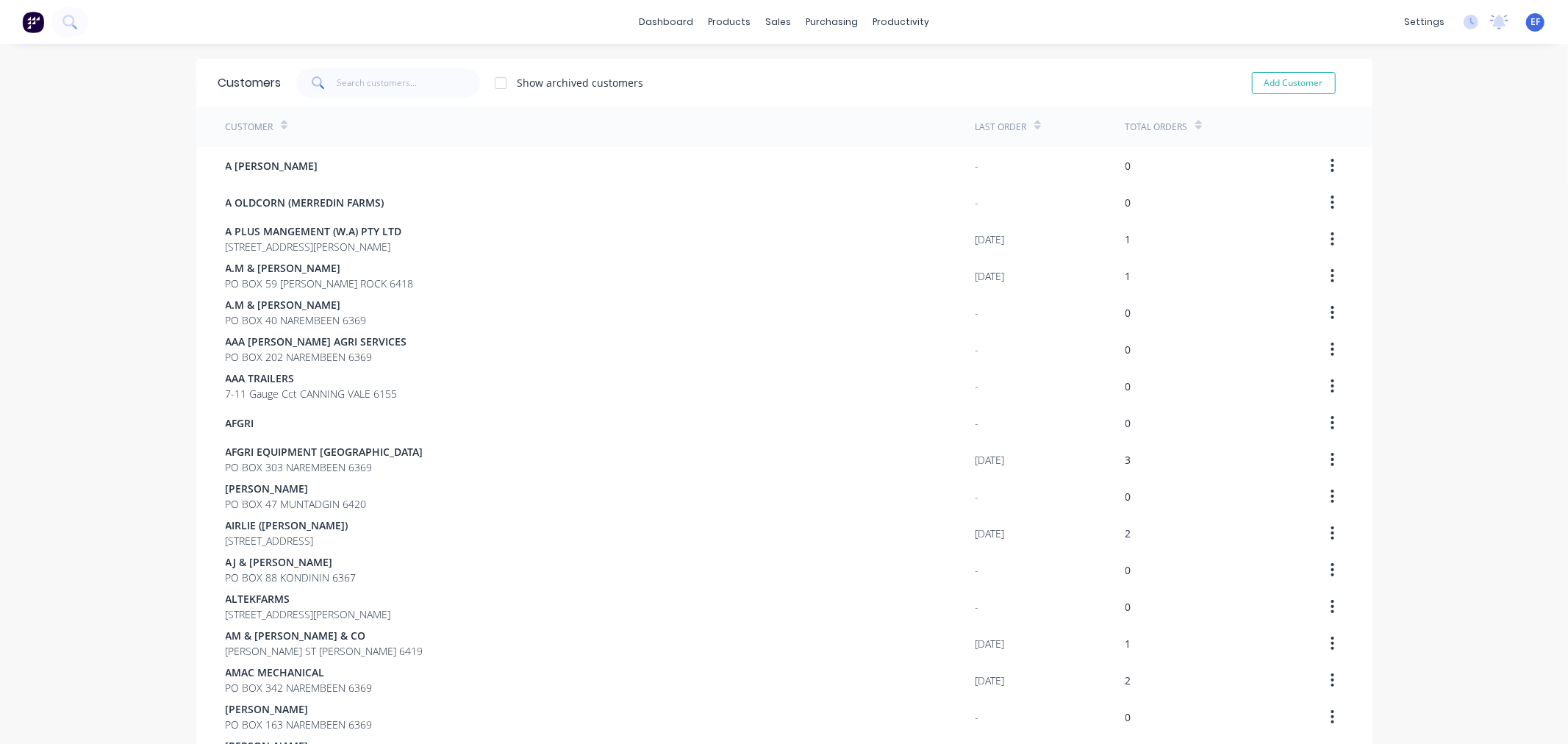
scroll to position [813, 0]
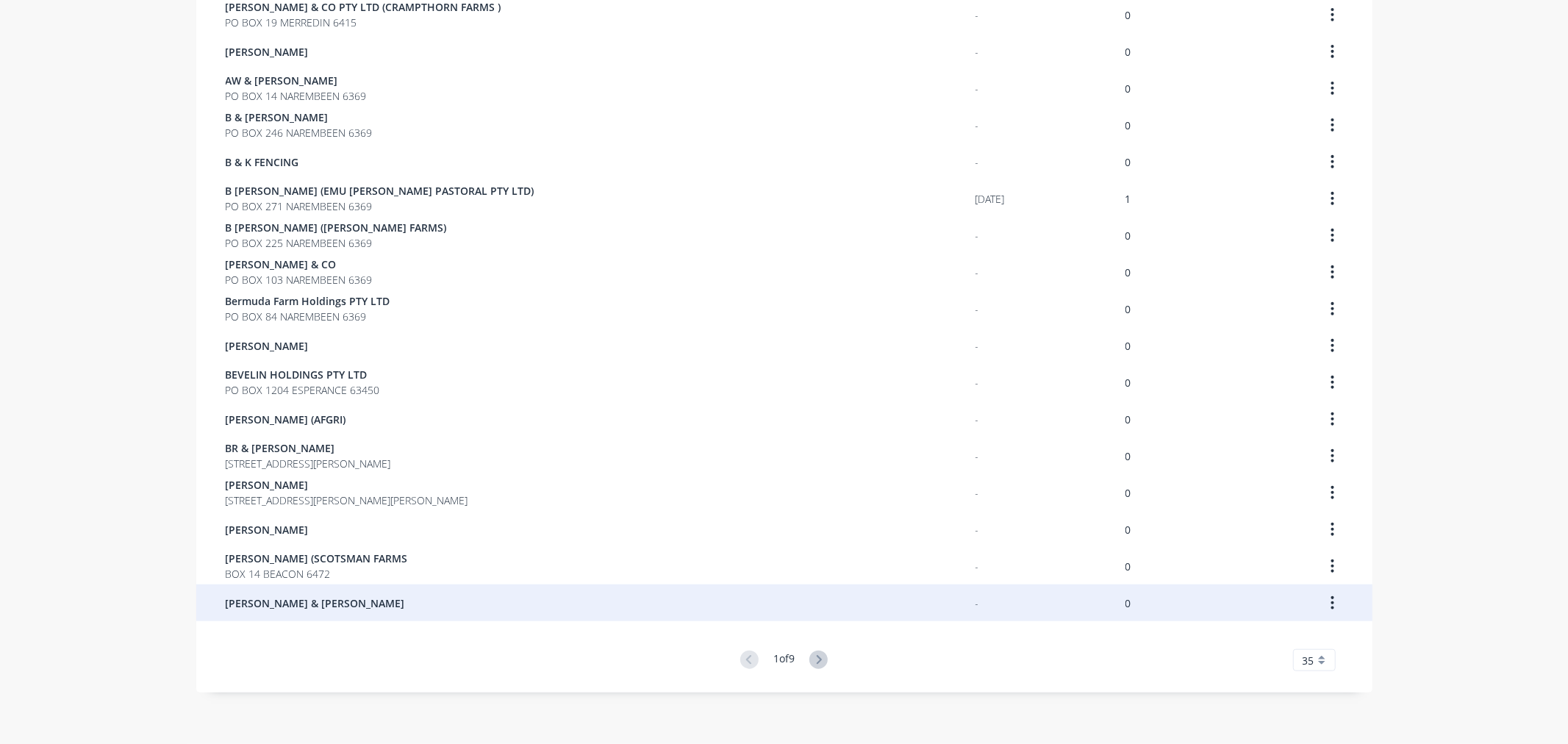
click at [308, 598] on span "[PERSON_NAME] & [PERSON_NAME]" at bounding box center [315, 603] width 180 height 15
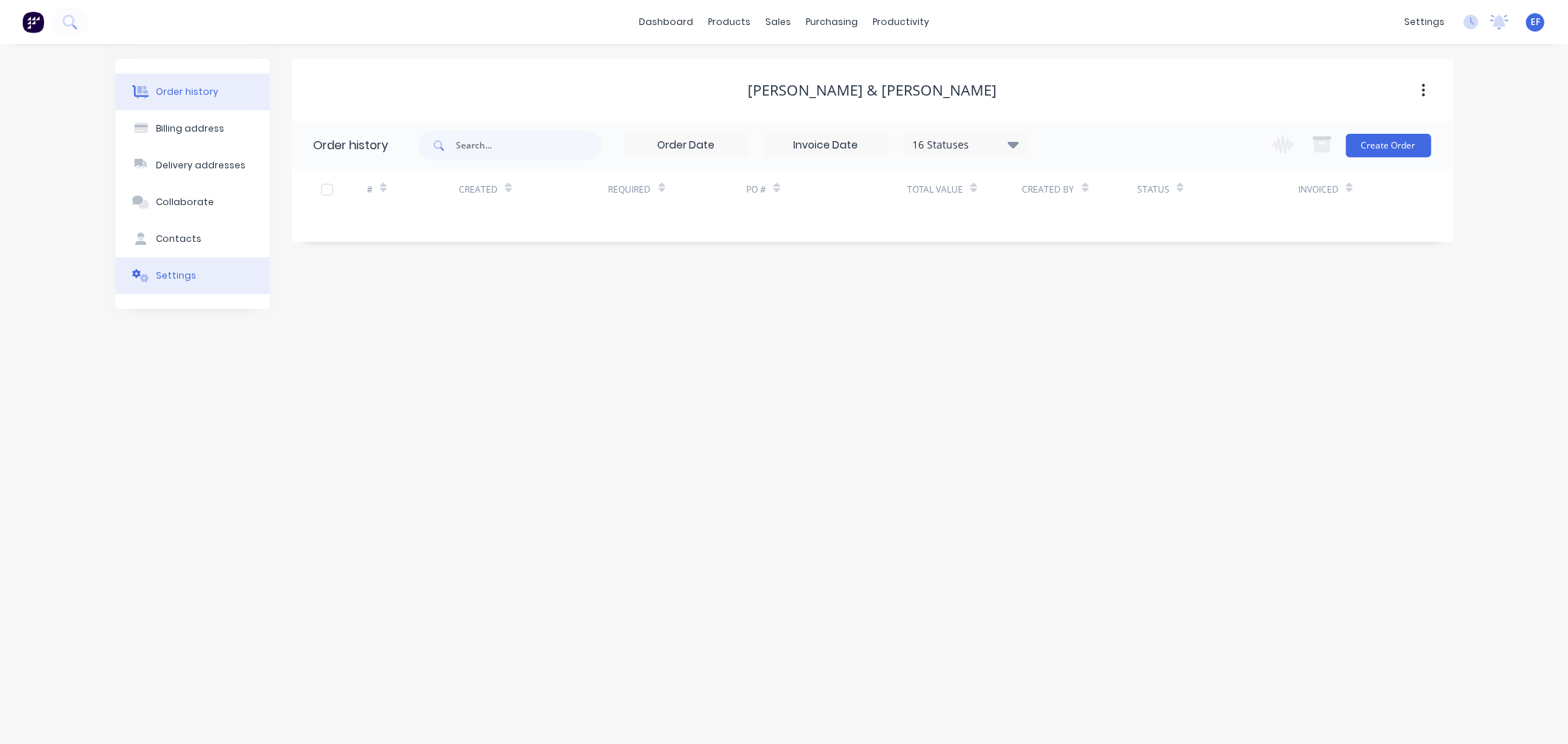
click at [183, 262] on button "Settings" at bounding box center [193, 276] width 154 height 37
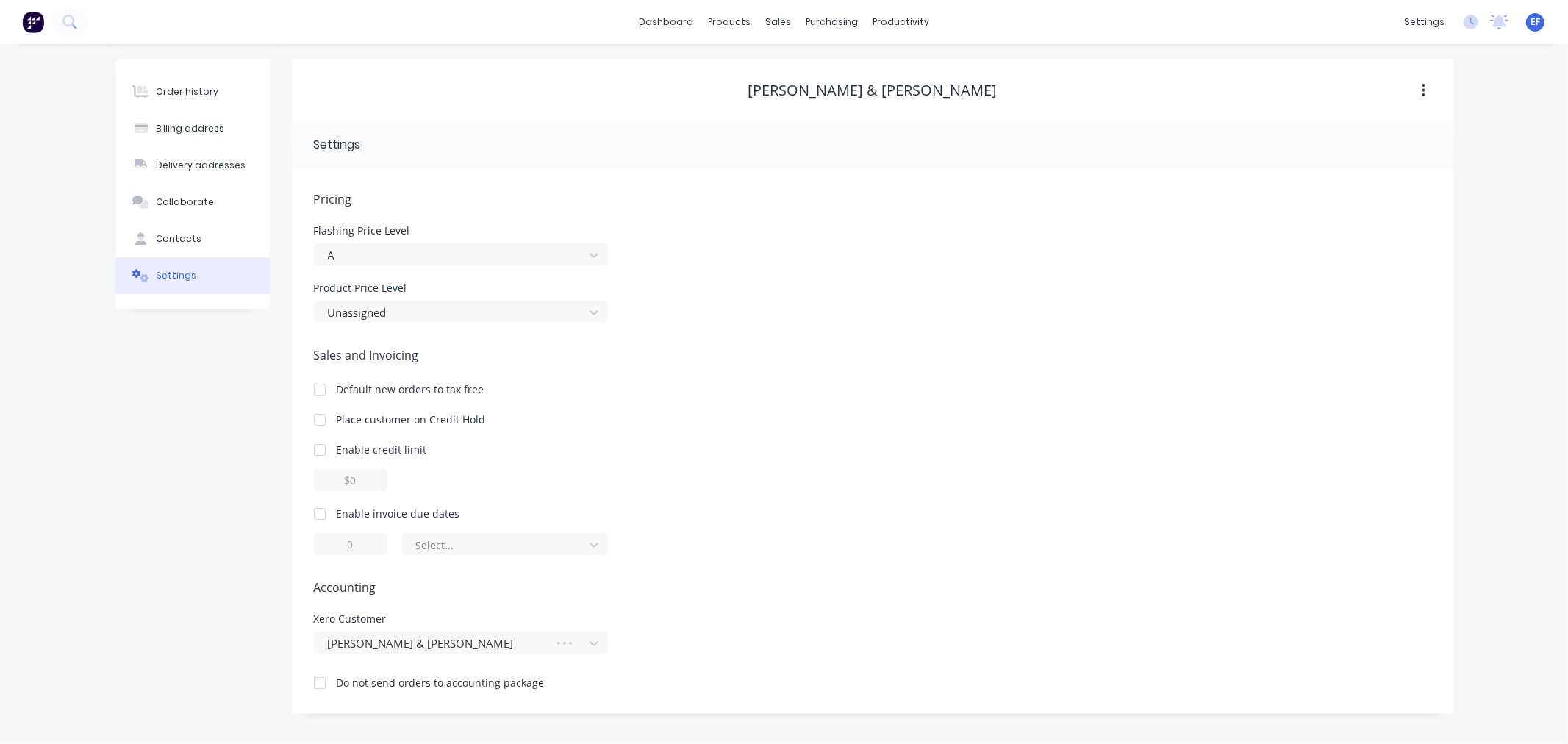
click at [312, 513] on div at bounding box center [320, 513] width 29 height 29
drag, startPoint x: 338, startPoint y: 538, endPoint x: 327, endPoint y: 538, distance: 11.0
click at [327, 538] on input "1" at bounding box center [350, 544] width 73 height 22
type input "7"
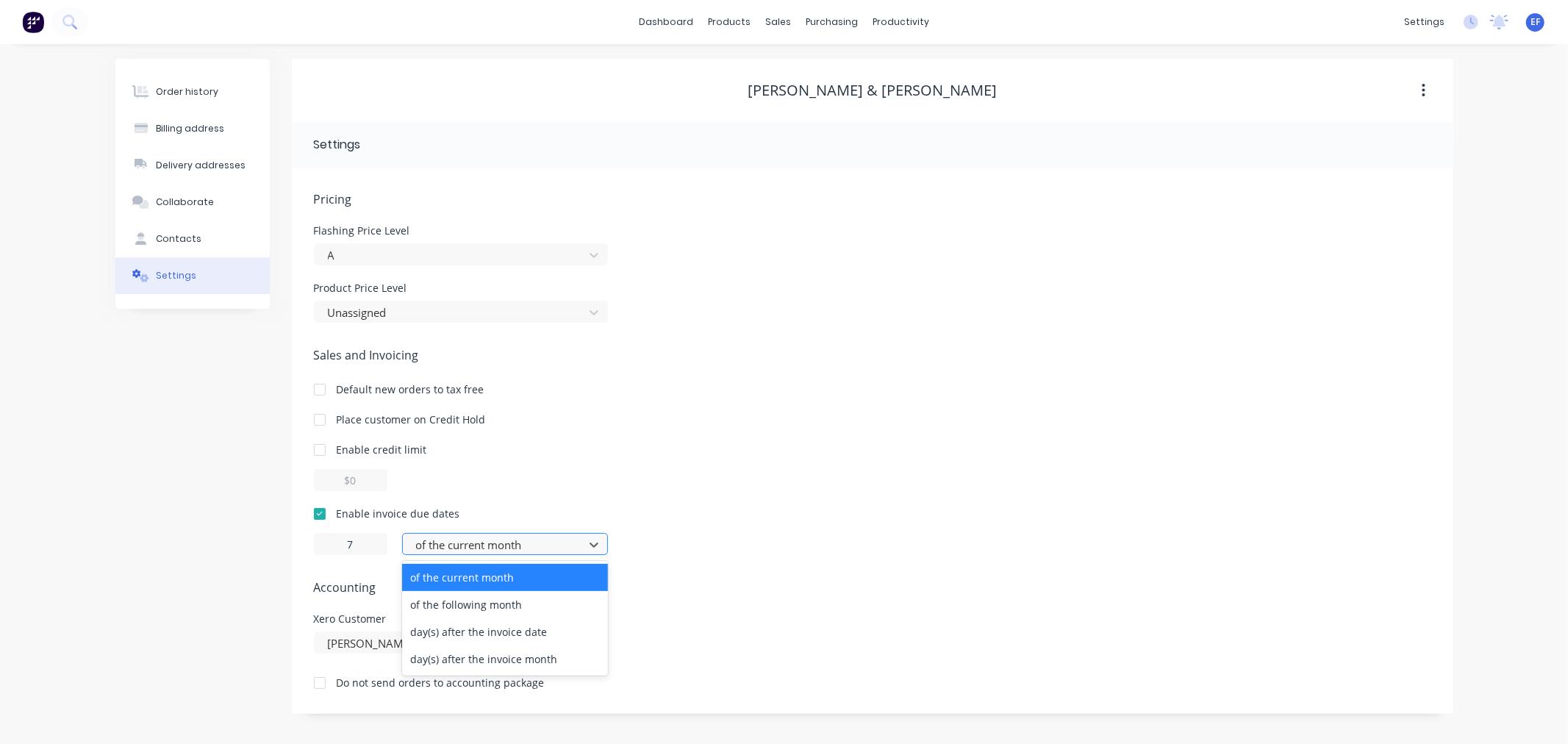
click at [421, 549] on div "of the current month" at bounding box center [505, 544] width 206 height 22
click at [459, 638] on div "day(s) after the invoice date" at bounding box center [505, 631] width 206 height 27
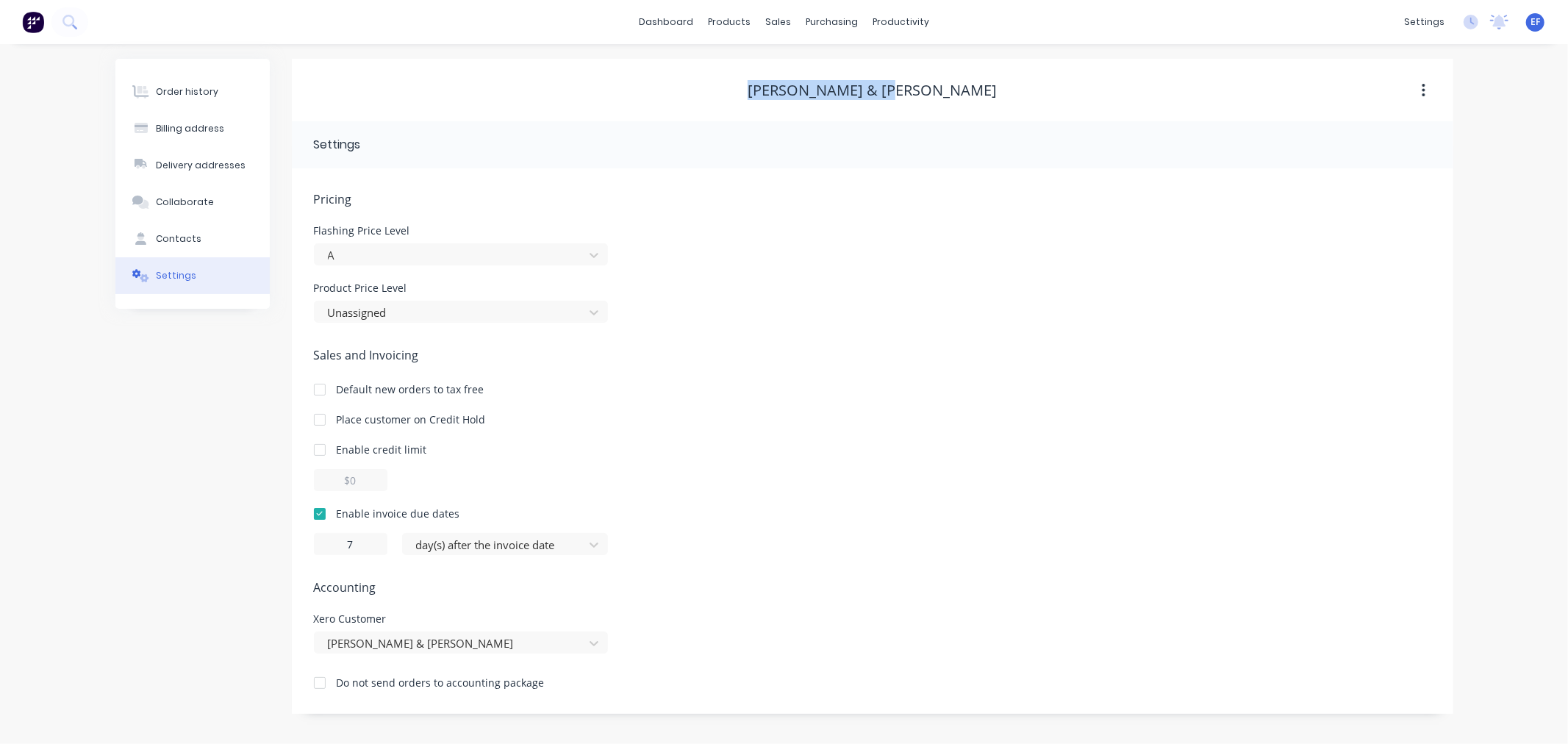
drag, startPoint x: 928, startPoint y: 87, endPoint x: 776, endPoint y: 89, distance: 152.0
click at [776, 89] on div "[PERSON_NAME] & [PERSON_NAME]" at bounding box center [873, 90] width 1162 height 18
click at [776, 25] on div "sales" at bounding box center [778, 22] width 40 height 22
click at [787, 99] on icon at bounding box center [782, 99] width 13 height 13
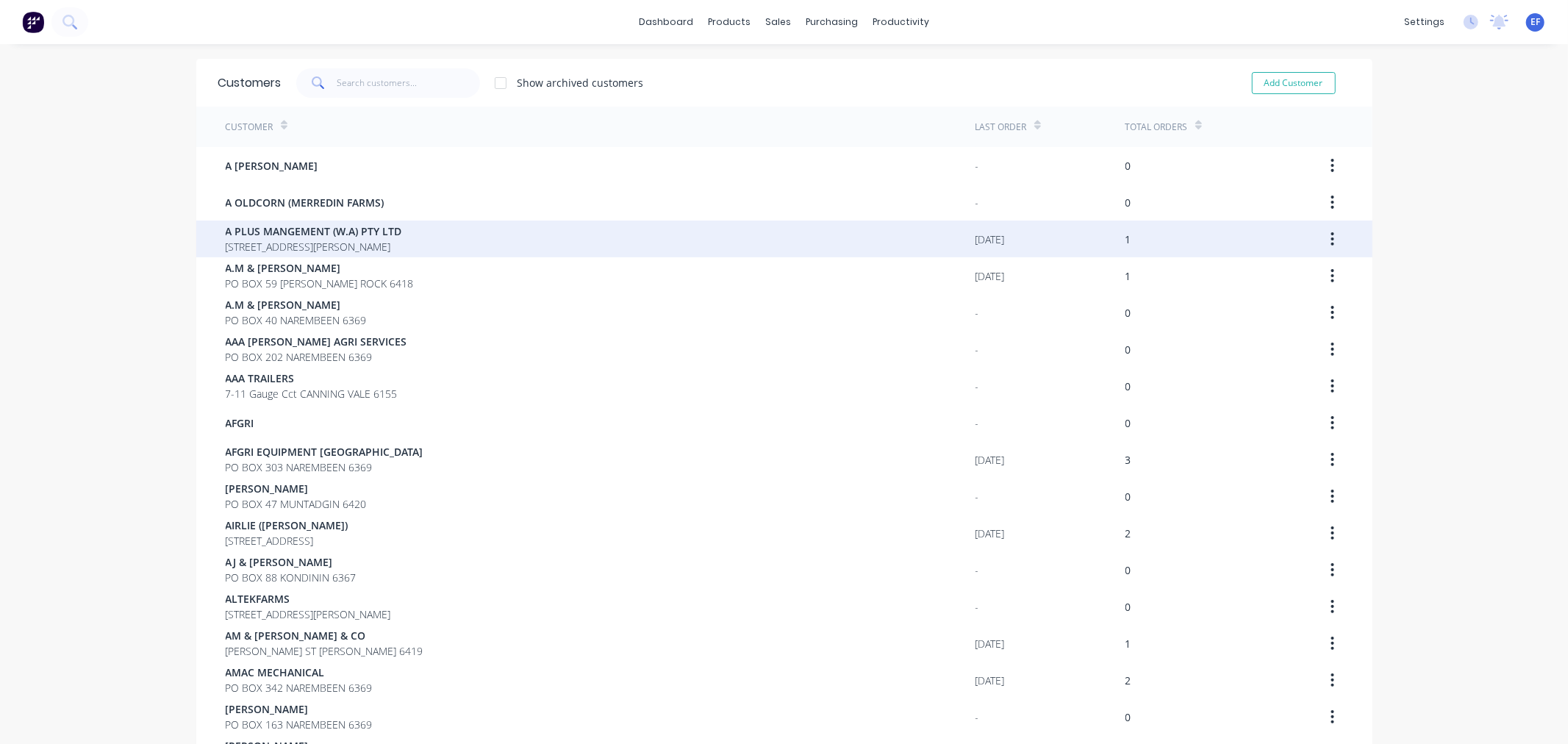
scroll to position [813, 0]
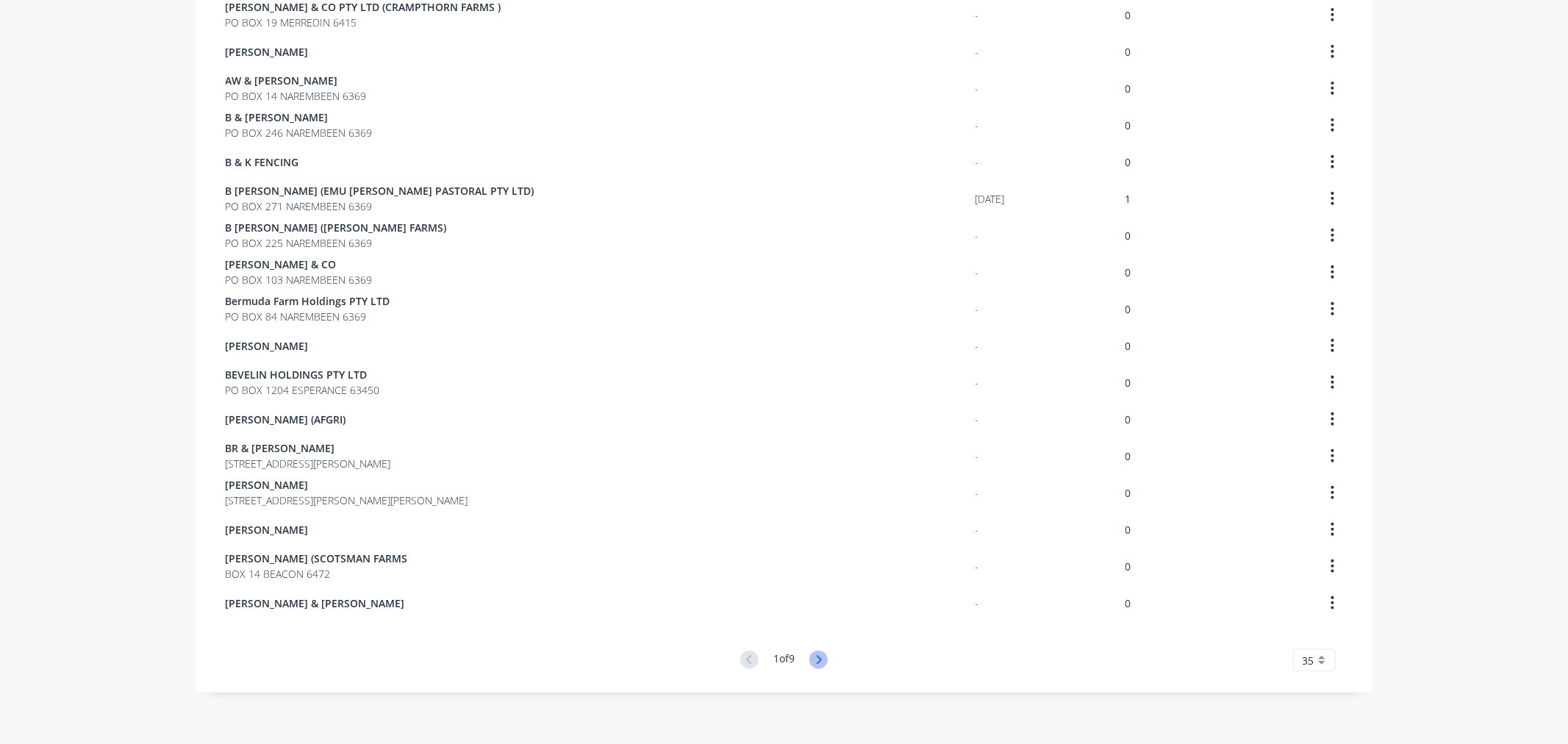
click at [818, 665] on icon at bounding box center [819, 660] width 19 height 19
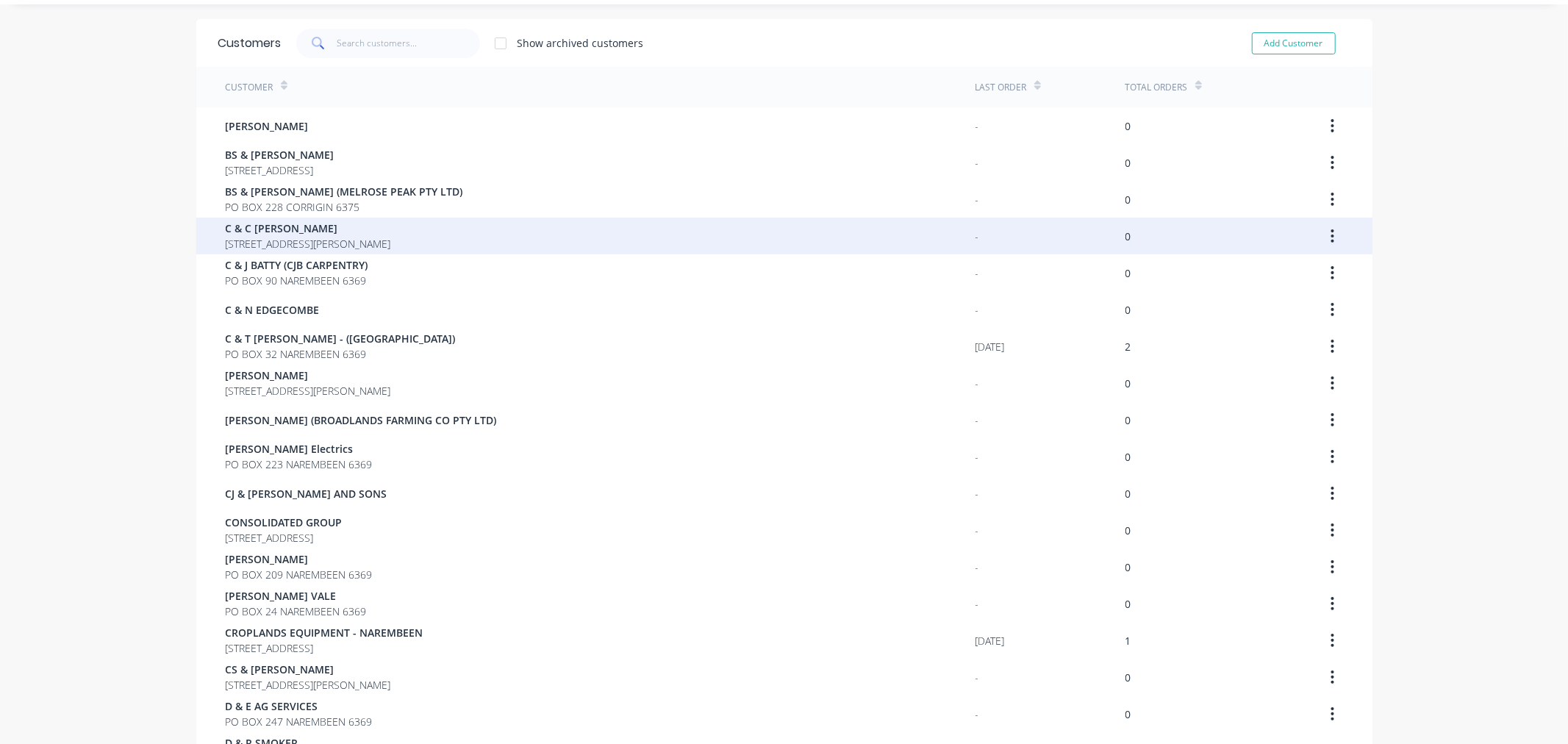
scroll to position [0, 0]
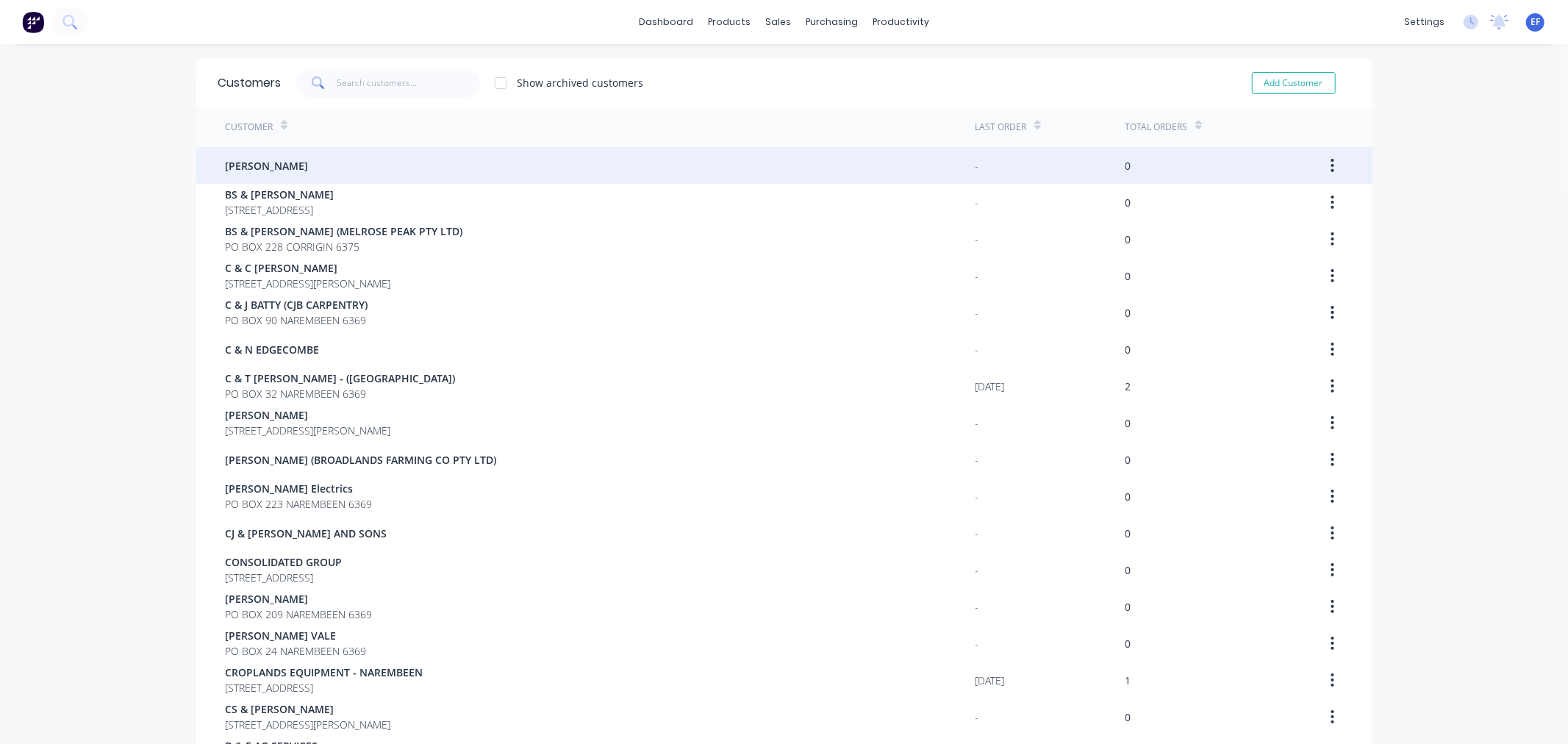
click at [287, 167] on span "[PERSON_NAME]" at bounding box center [268, 166] width 83 height 15
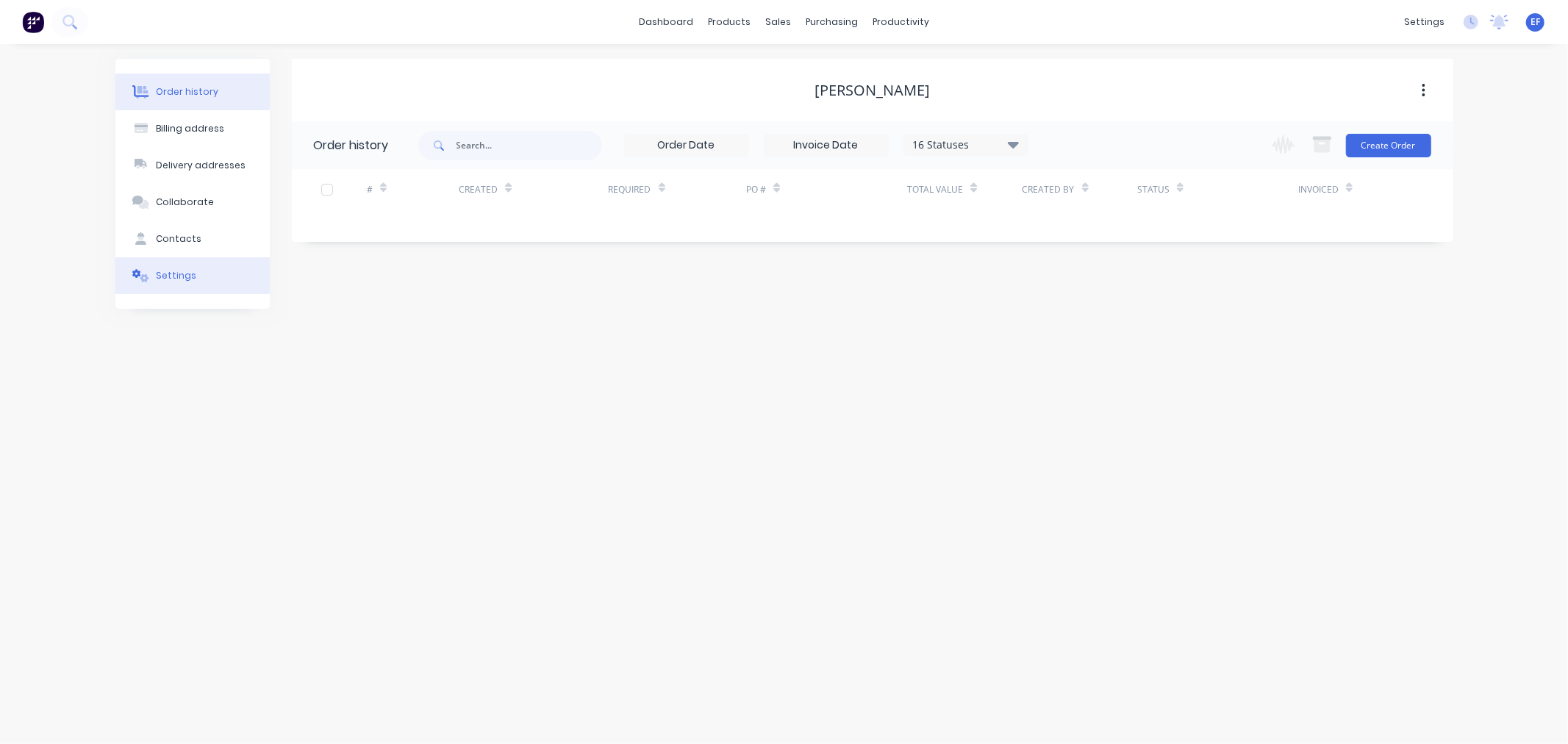
click at [142, 274] on icon at bounding box center [141, 275] width 17 height 13
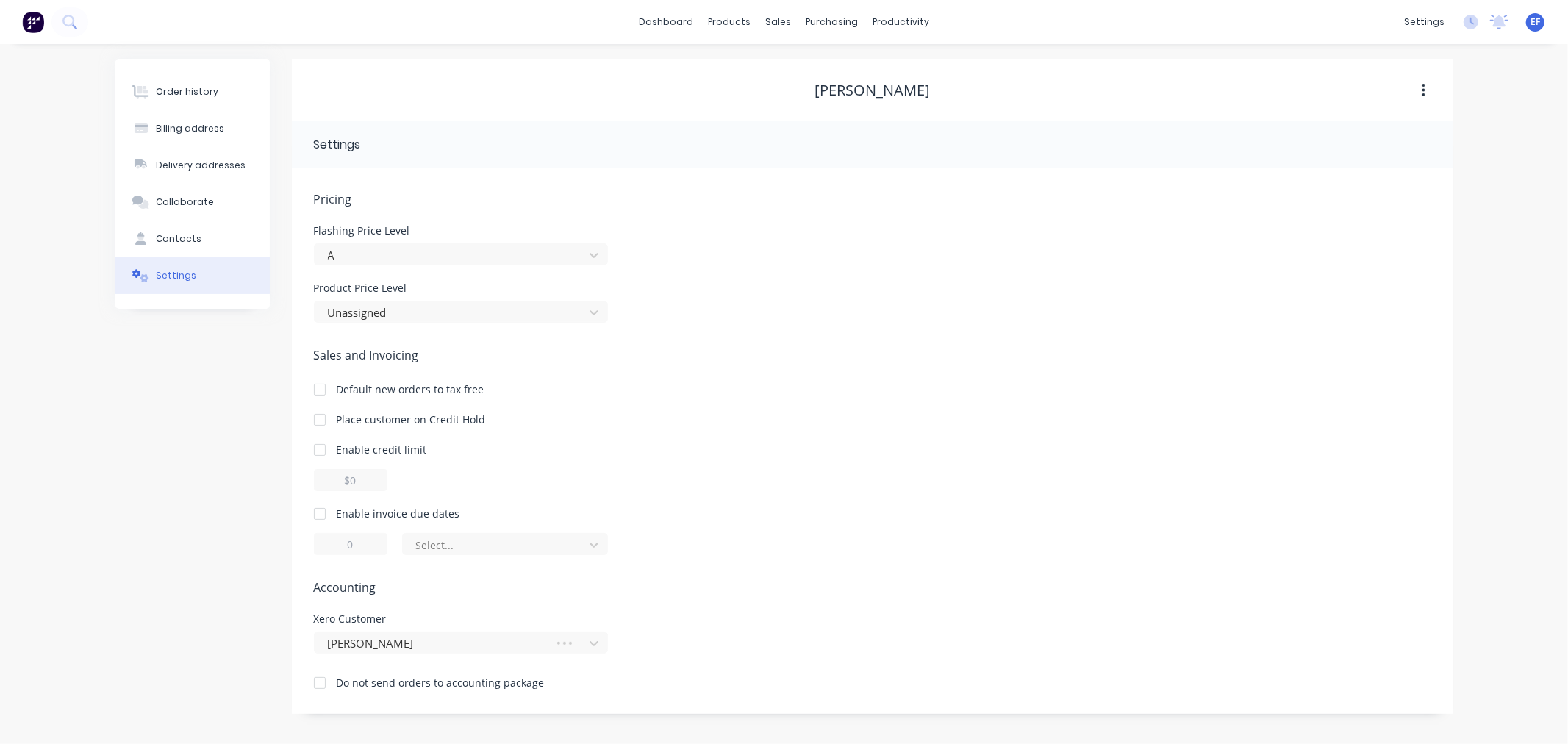
click at [317, 514] on div at bounding box center [320, 513] width 29 height 29
drag, startPoint x: 362, startPoint y: 544, endPoint x: 344, endPoint y: 544, distance: 18.0
click at [344, 544] on input "1" at bounding box center [350, 544] width 73 height 22
type input "7"
click at [459, 552] on div at bounding box center [496, 545] width 162 height 19
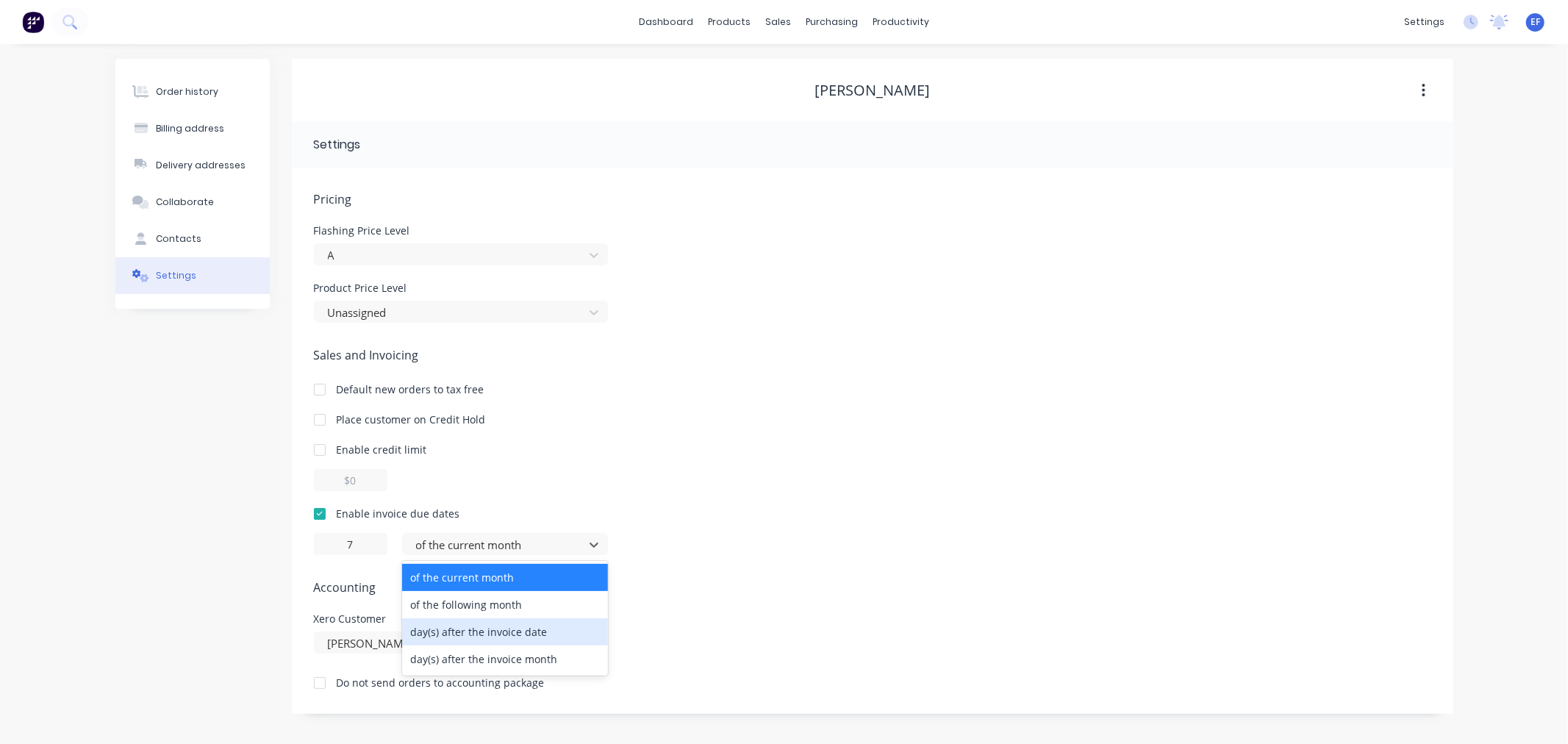
click at [464, 625] on div "day(s) after the invoice date" at bounding box center [505, 631] width 206 height 27
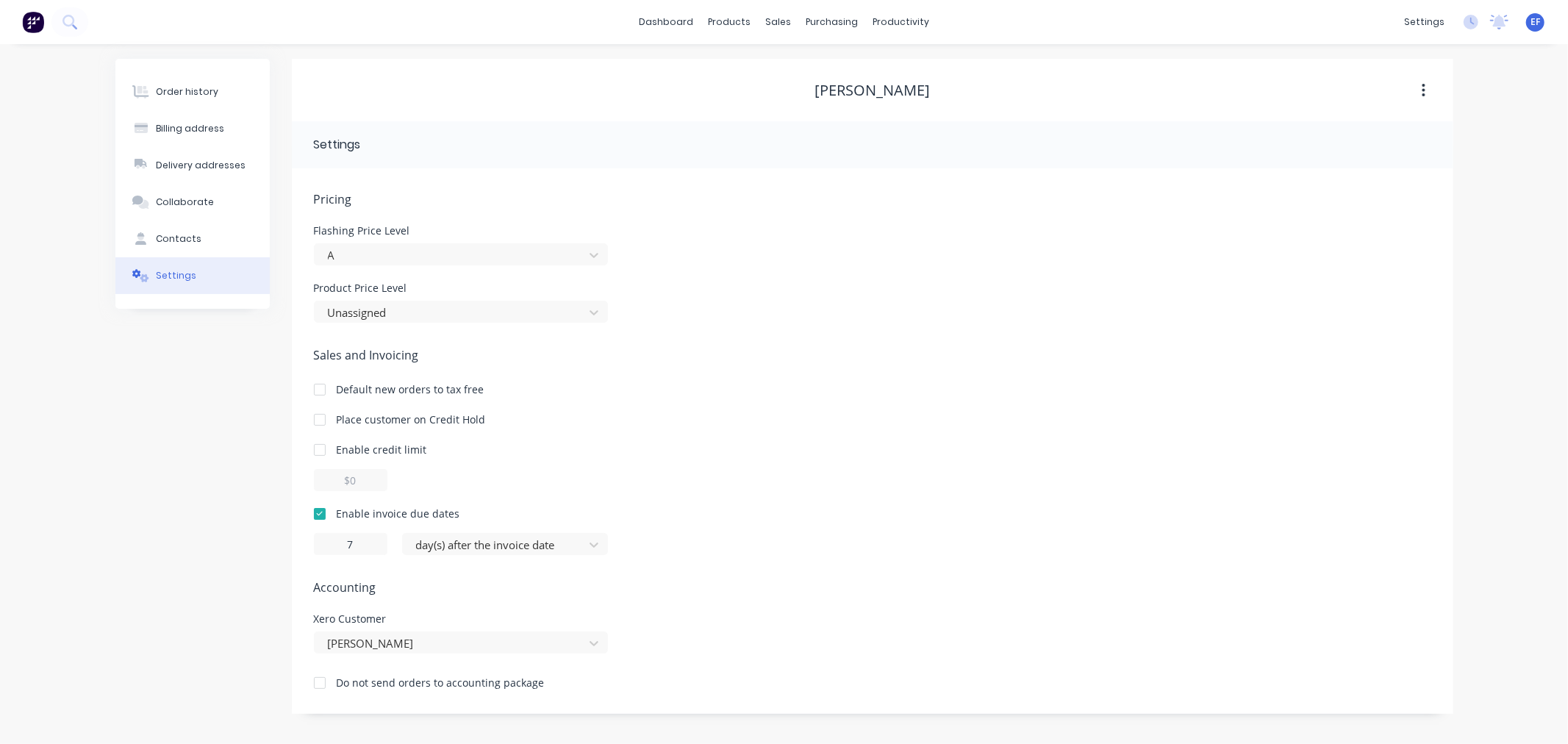
drag, startPoint x: 984, startPoint y: 97, endPoint x: 794, endPoint y: 93, distance: 190.0
click at [794, 93] on div "[PERSON_NAME]" at bounding box center [873, 90] width 1162 height 18
click at [930, 92] on div "[PERSON_NAME]" at bounding box center [873, 90] width 116 height 18
click at [973, 86] on div "[PERSON_NAME]" at bounding box center [873, 90] width 1162 height 18
drag, startPoint x: 967, startPoint y: 87, endPoint x: 753, endPoint y: 93, distance: 214.1
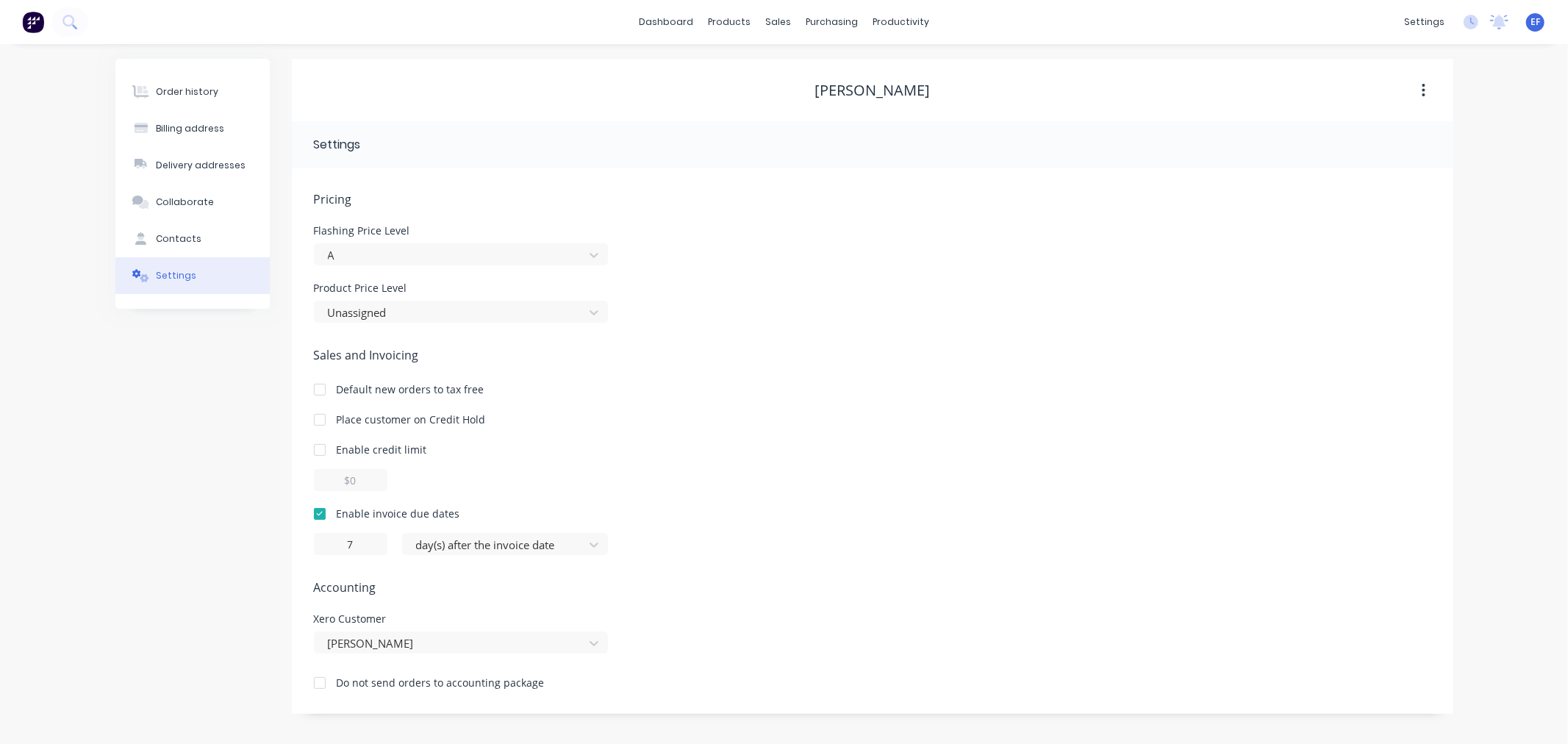
click at [753, 93] on div "[PERSON_NAME]" at bounding box center [873, 90] width 1162 height 18
click at [792, 89] on link "Customers" at bounding box center [856, 100] width 195 height 29
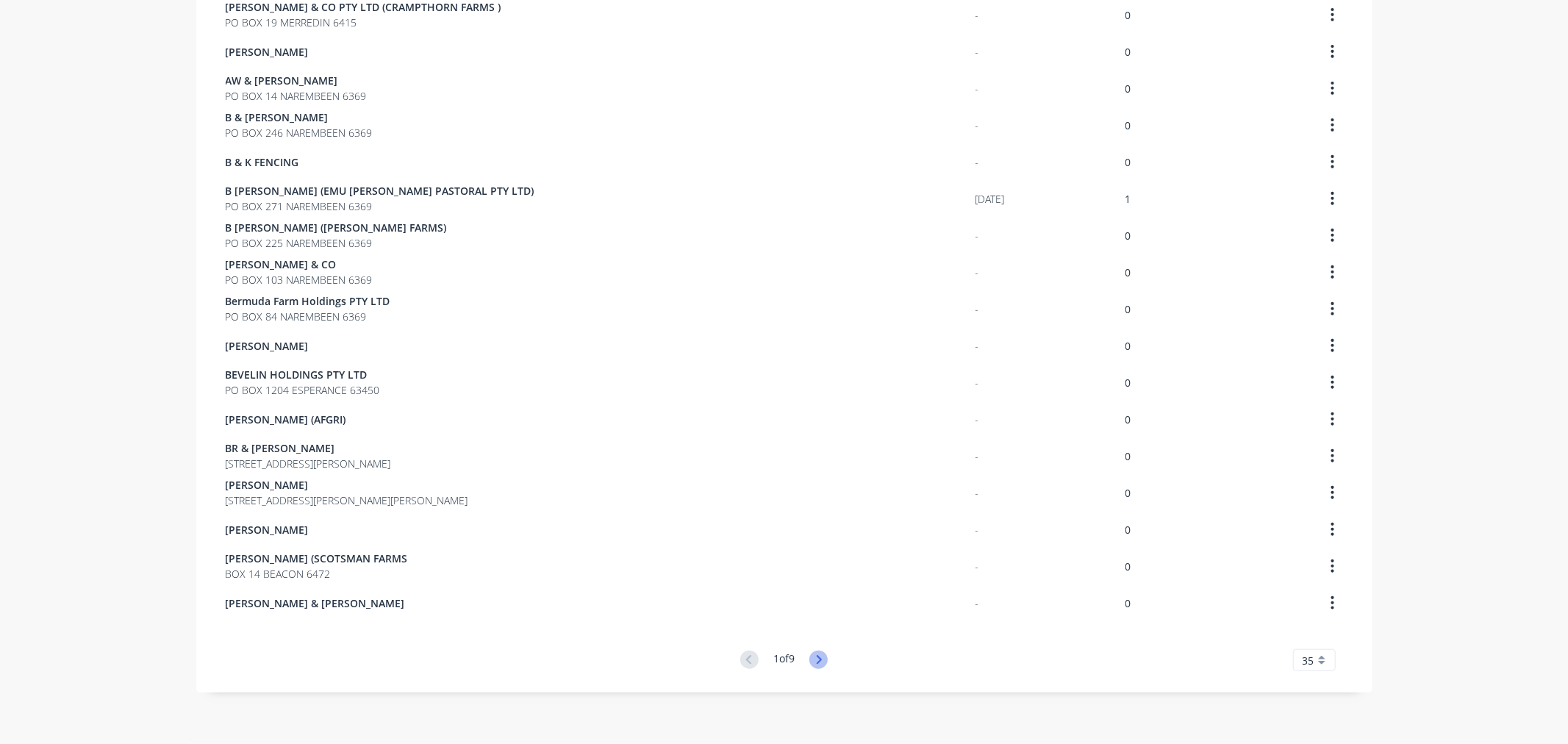
click at [812, 655] on icon at bounding box center [819, 660] width 19 height 19
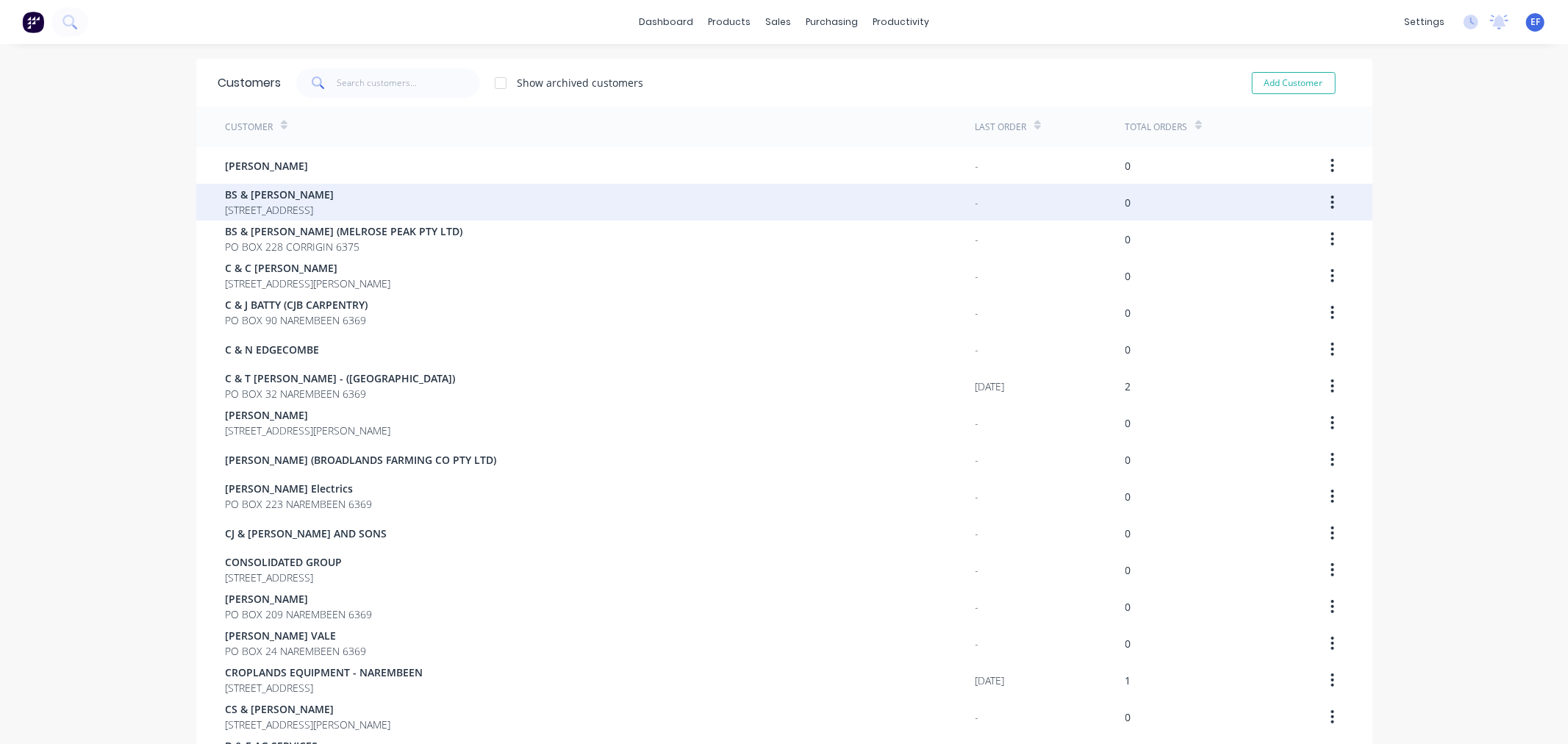
click at [269, 204] on span "[STREET_ADDRESS]" at bounding box center [280, 210] width 109 height 15
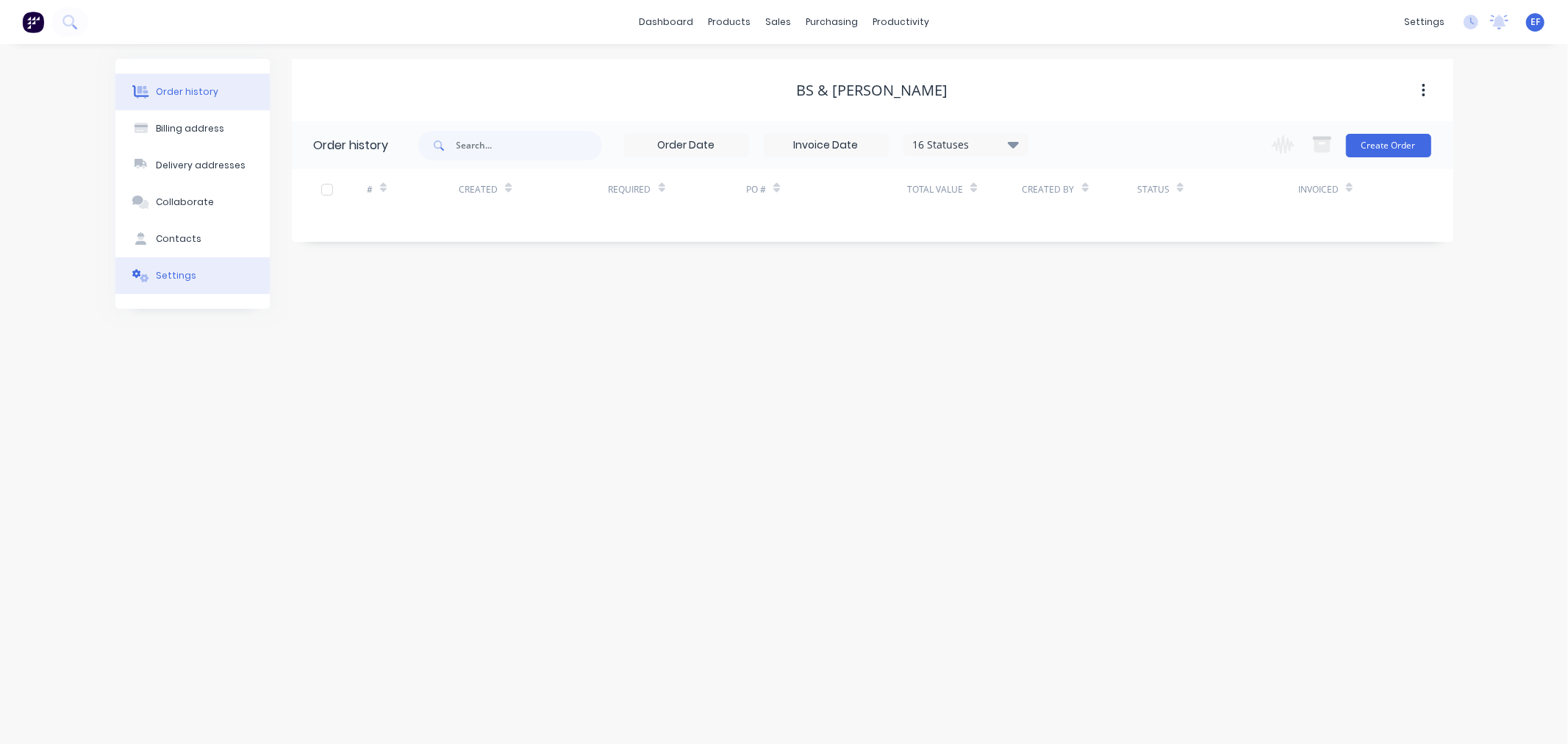
click at [199, 279] on button "Settings" at bounding box center [193, 276] width 154 height 37
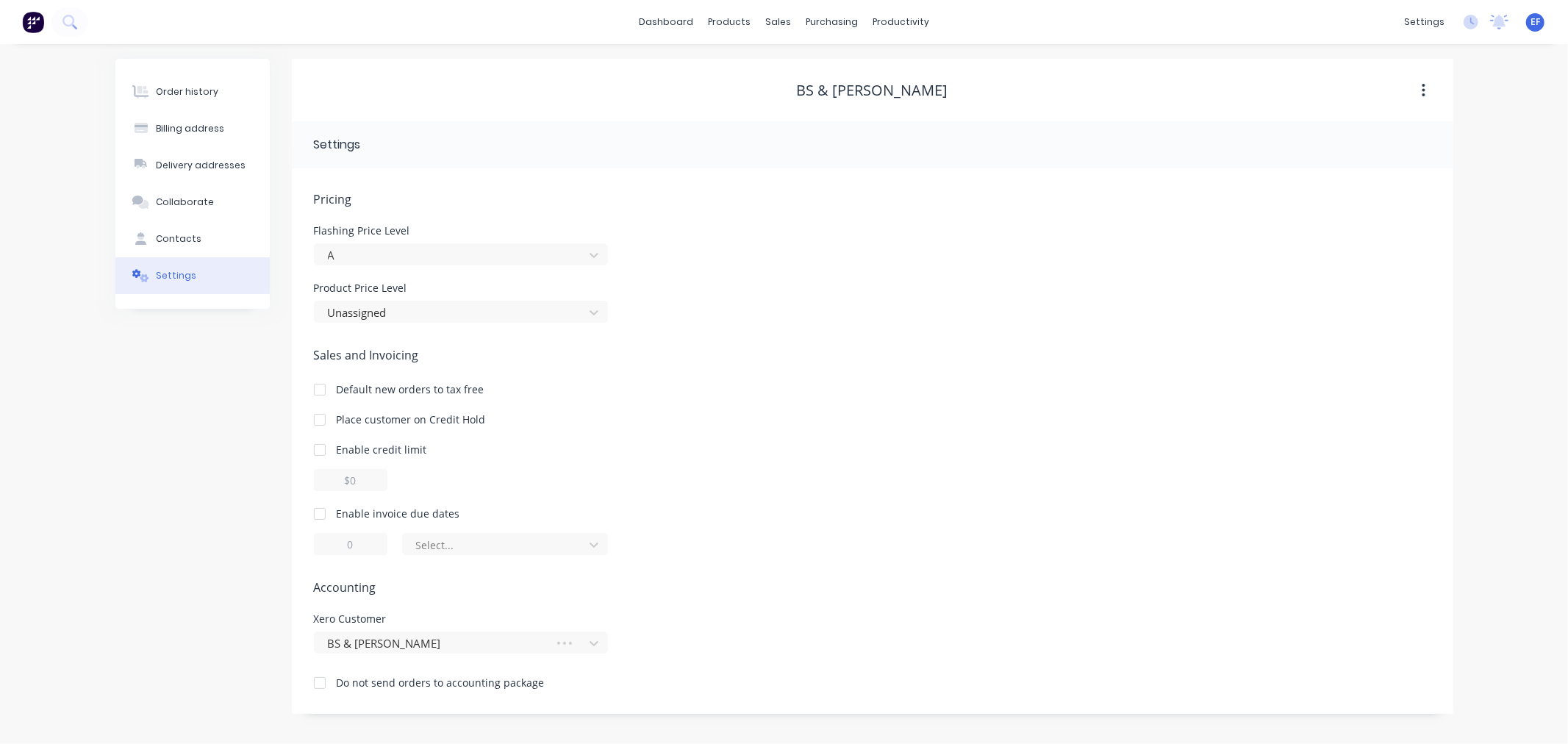
click at [321, 510] on div at bounding box center [320, 513] width 29 height 29
drag, startPoint x: 360, startPoint y: 543, endPoint x: 334, endPoint y: 544, distance: 26.0
click at [334, 544] on input "1" at bounding box center [350, 544] width 73 height 22
type input "7"
click at [483, 546] on div at bounding box center [496, 545] width 162 height 19
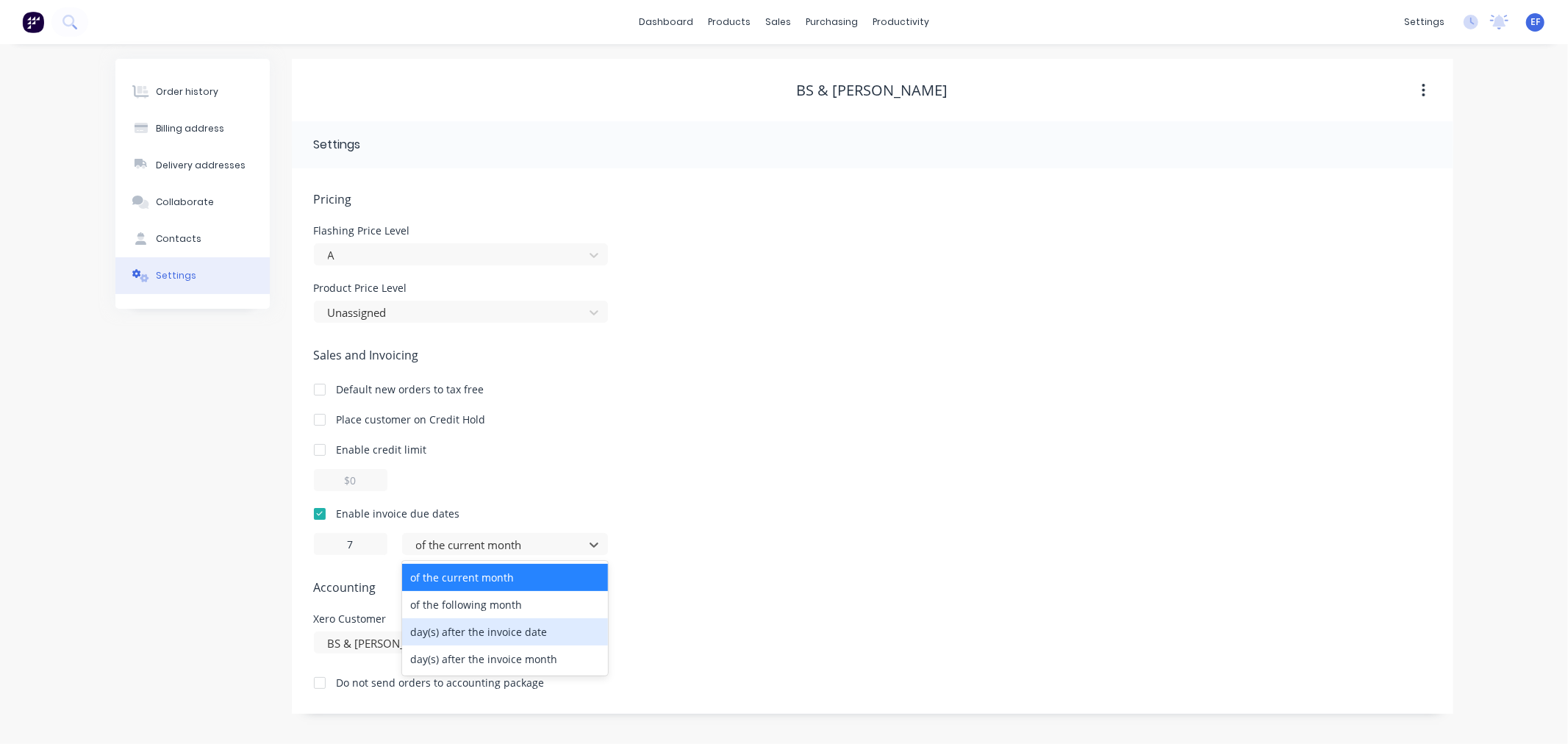
click at [473, 632] on div "day(s) after the invoice date" at bounding box center [505, 631] width 206 height 27
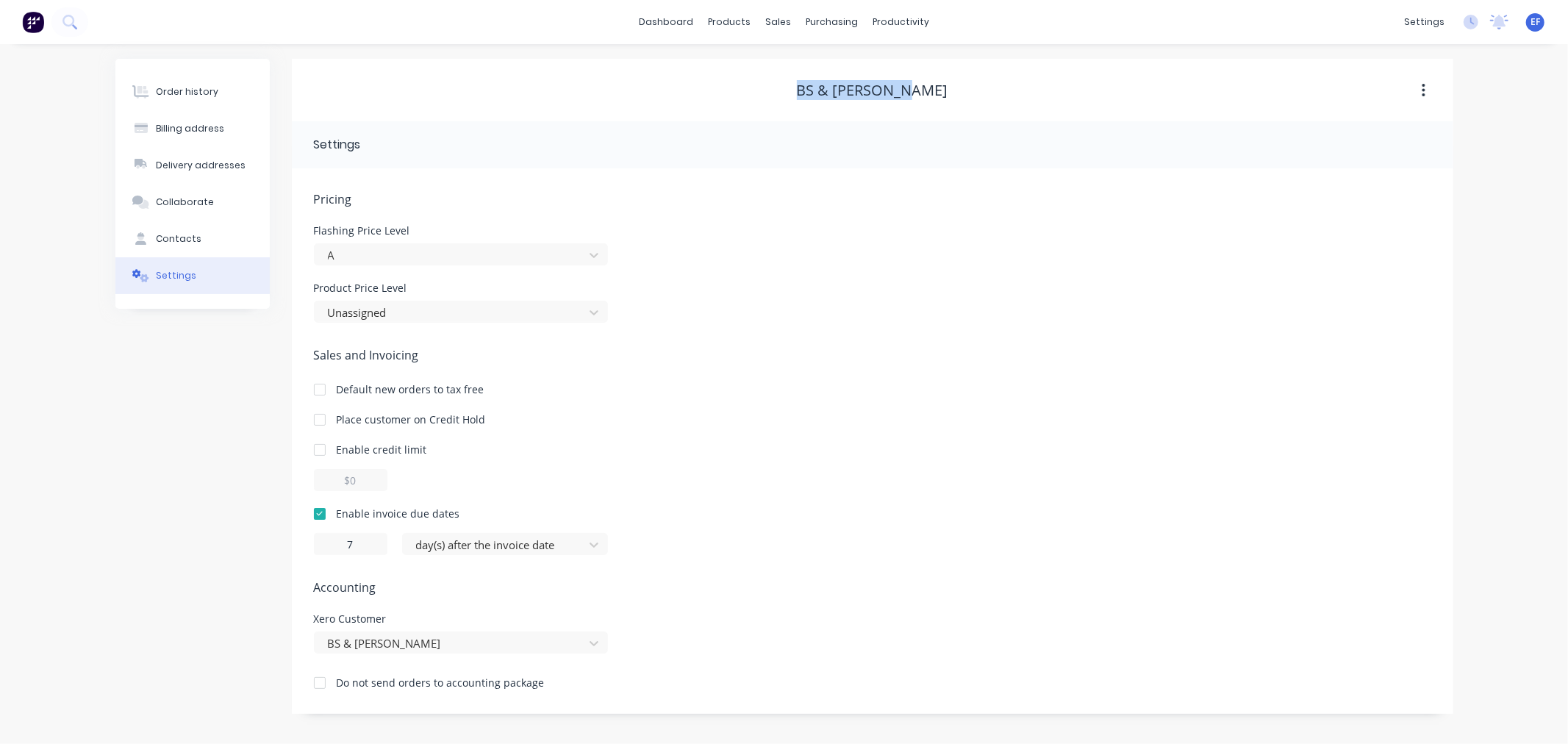
click at [803, 86] on div "BS & [PERSON_NAME]" at bounding box center [873, 90] width 1162 height 18
click at [806, 106] on div "Customers" at bounding box center [829, 99] width 53 height 13
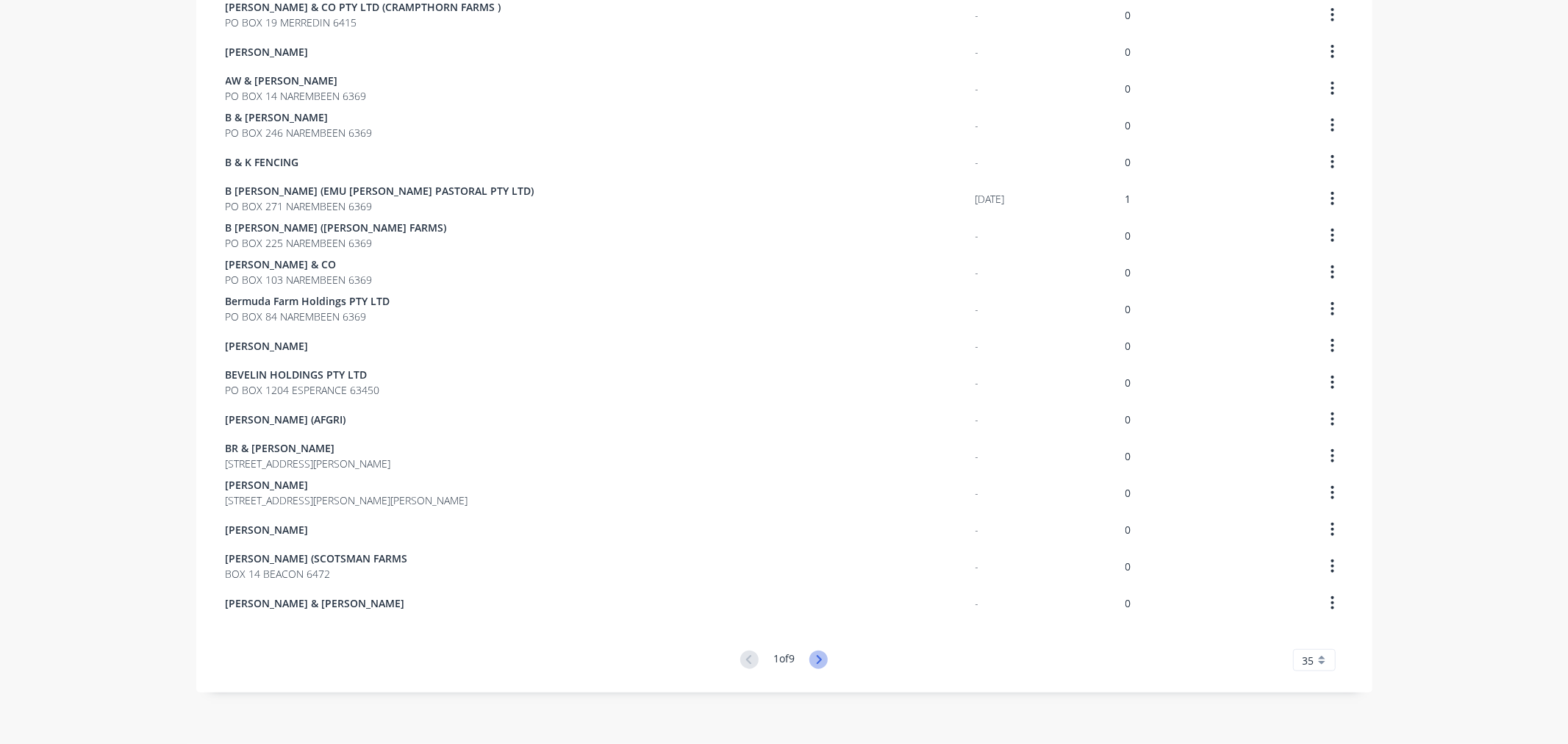
click at [816, 655] on icon at bounding box center [819, 660] width 19 height 19
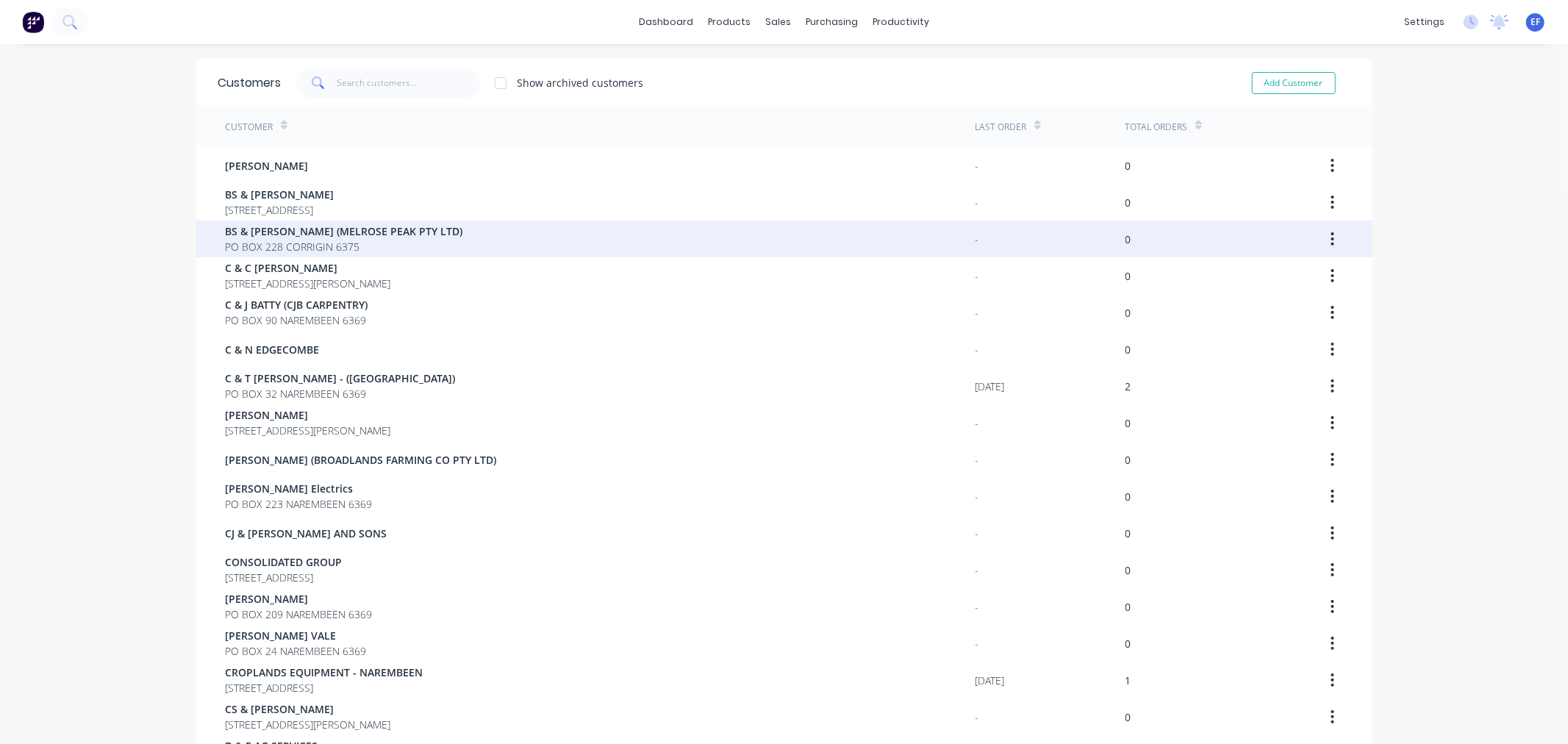
click at [308, 245] on span "PO BOX 228 CORRIGIN 6375" at bounding box center [345, 247] width 237 height 15
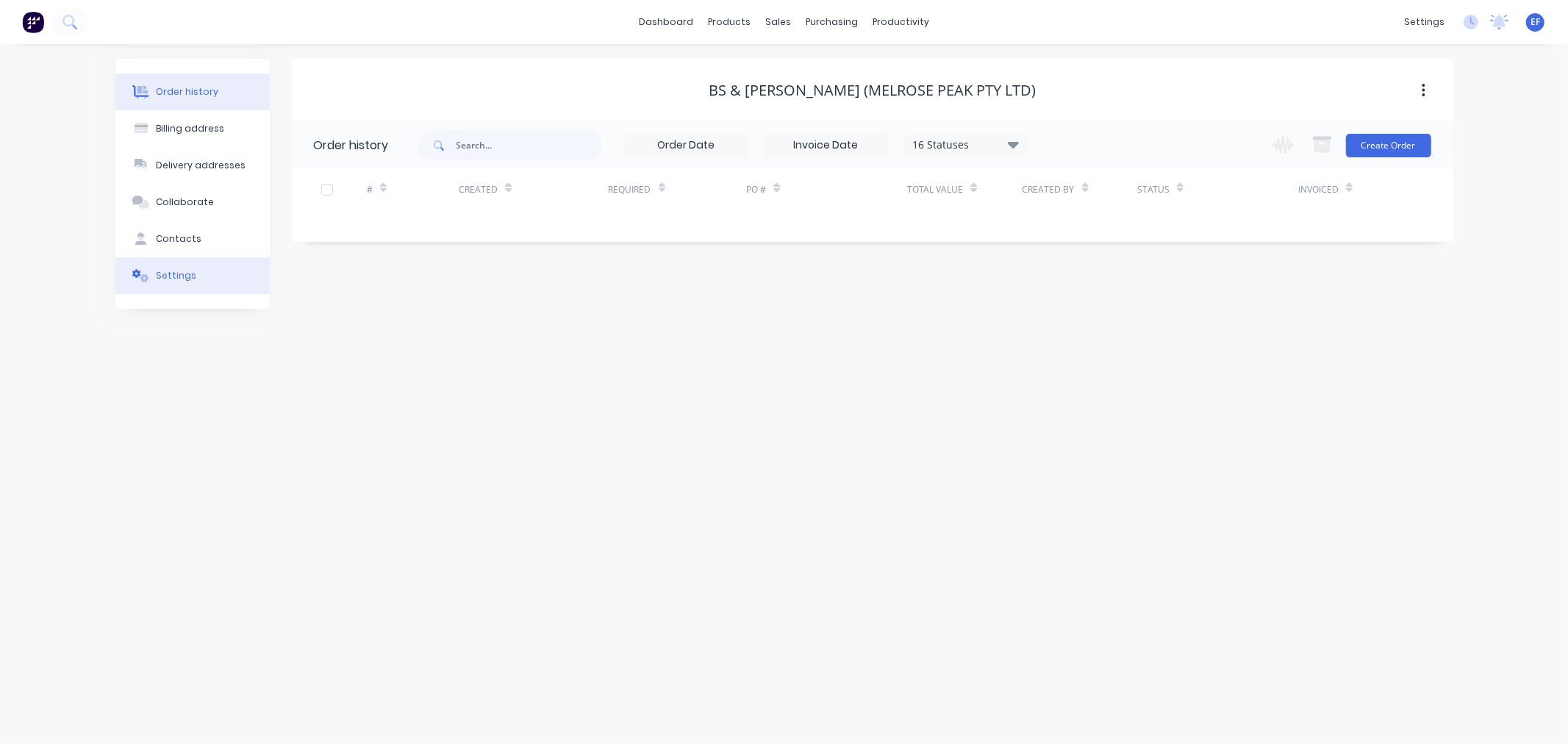
click at [167, 285] on button "Settings" at bounding box center [193, 276] width 154 height 37
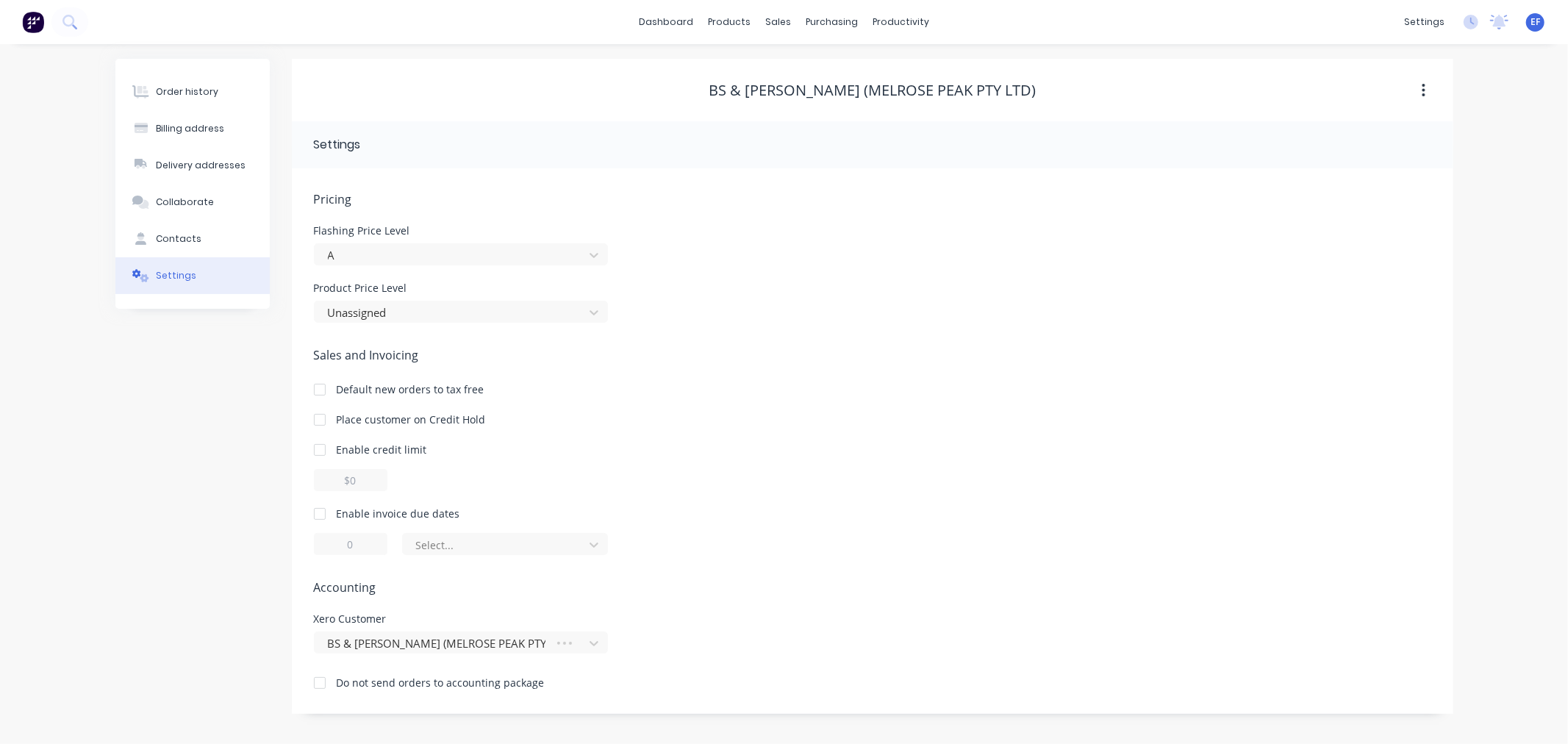
click at [320, 513] on div at bounding box center [320, 513] width 29 height 29
drag, startPoint x: 353, startPoint y: 542, endPoint x: 325, endPoint y: 543, distance: 28.0
click at [327, 543] on input "1" at bounding box center [350, 544] width 73 height 22
type input "7"
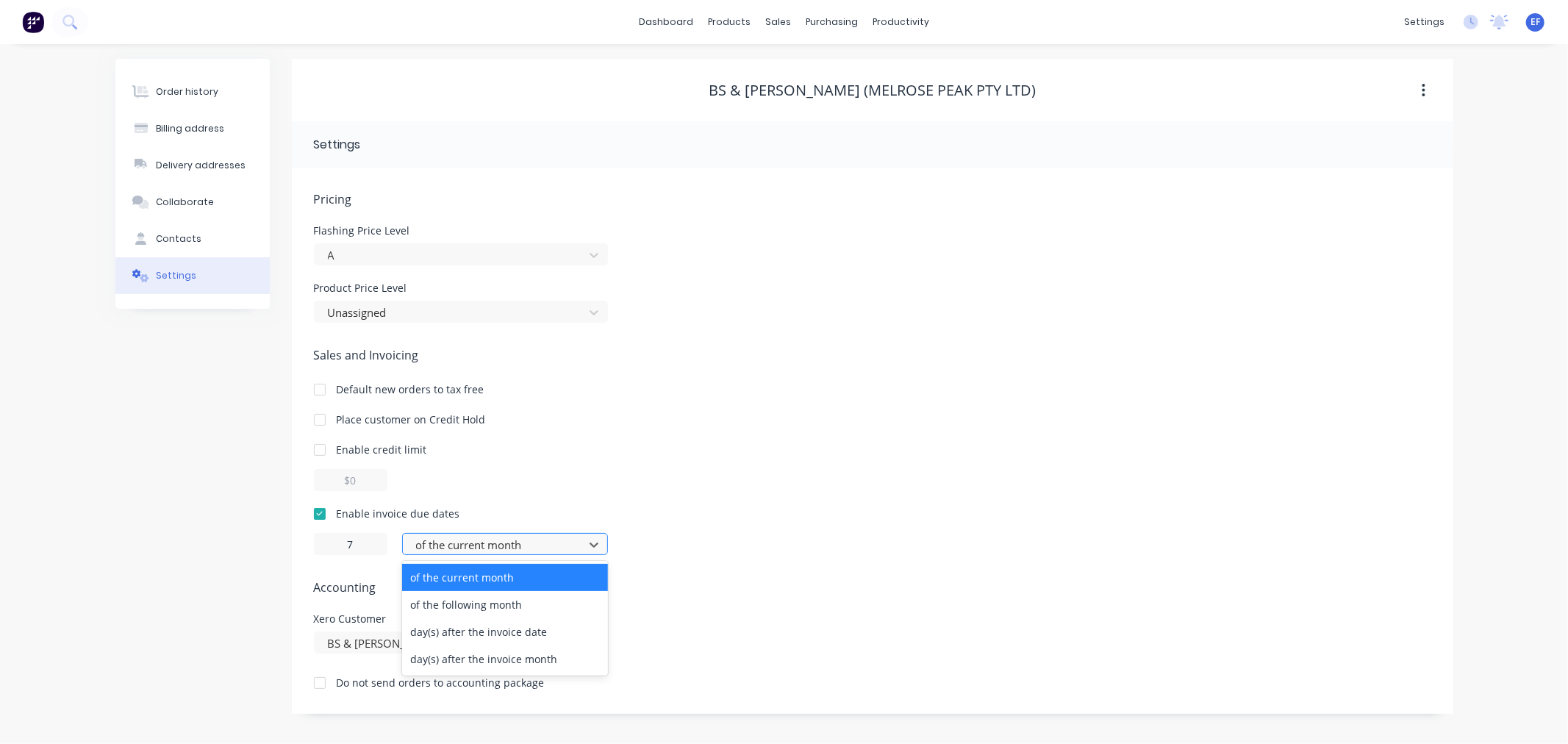
click at [439, 545] on div at bounding box center [496, 545] width 162 height 19
click at [449, 632] on div "day(s) after the invoice date" at bounding box center [505, 631] width 206 height 27
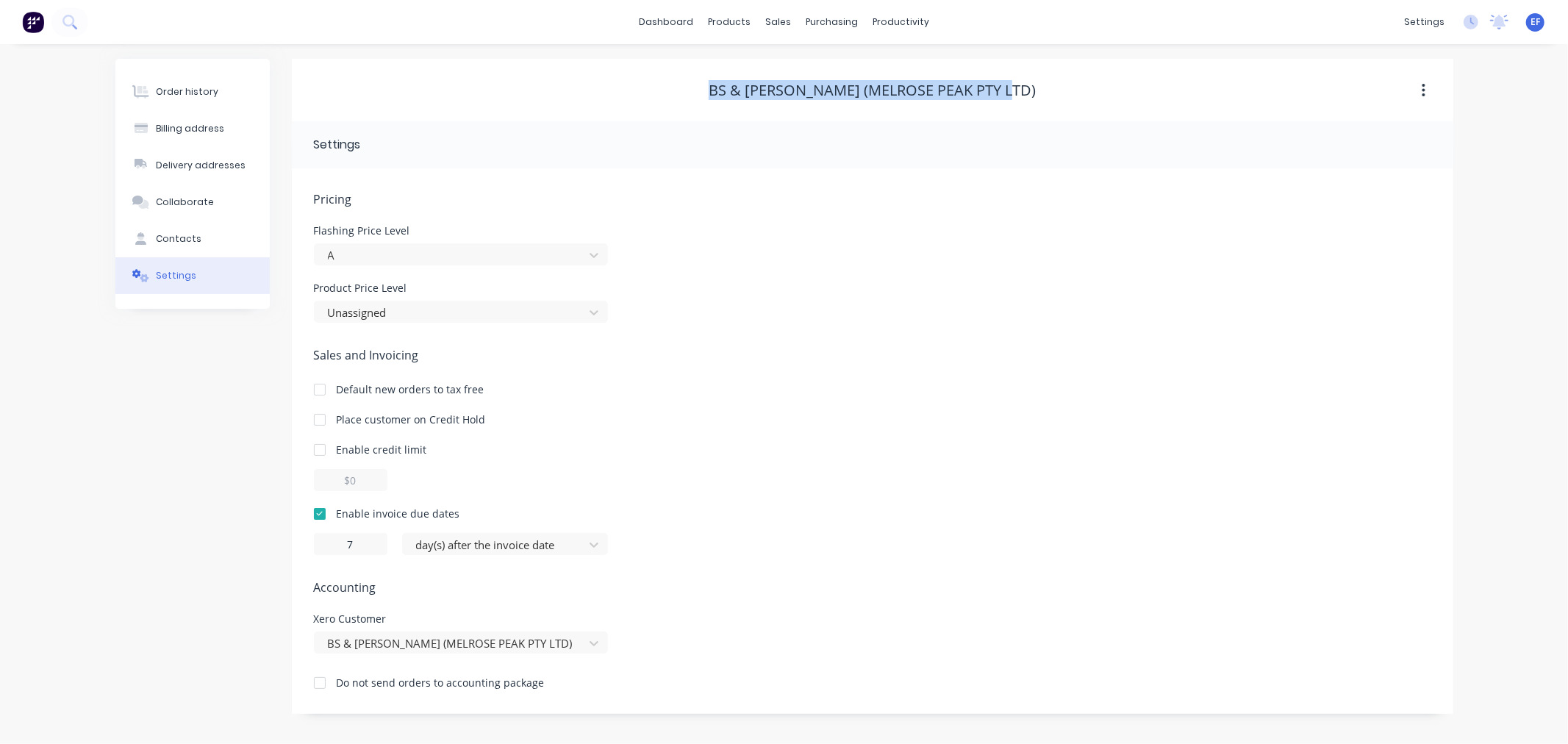
drag, startPoint x: 1025, startPoint y: 87, endPoint x: 684, endPoint y: 91, distance: 341.0
click at [684, 91] on div "BS & [PERSON_NAME] (MELROSE PEAK PTY LTD)" at bounding box center [873, 90] width 1162 height 18
click at [792, 104] on div at bounding box center [787, 99] width 22 height 13
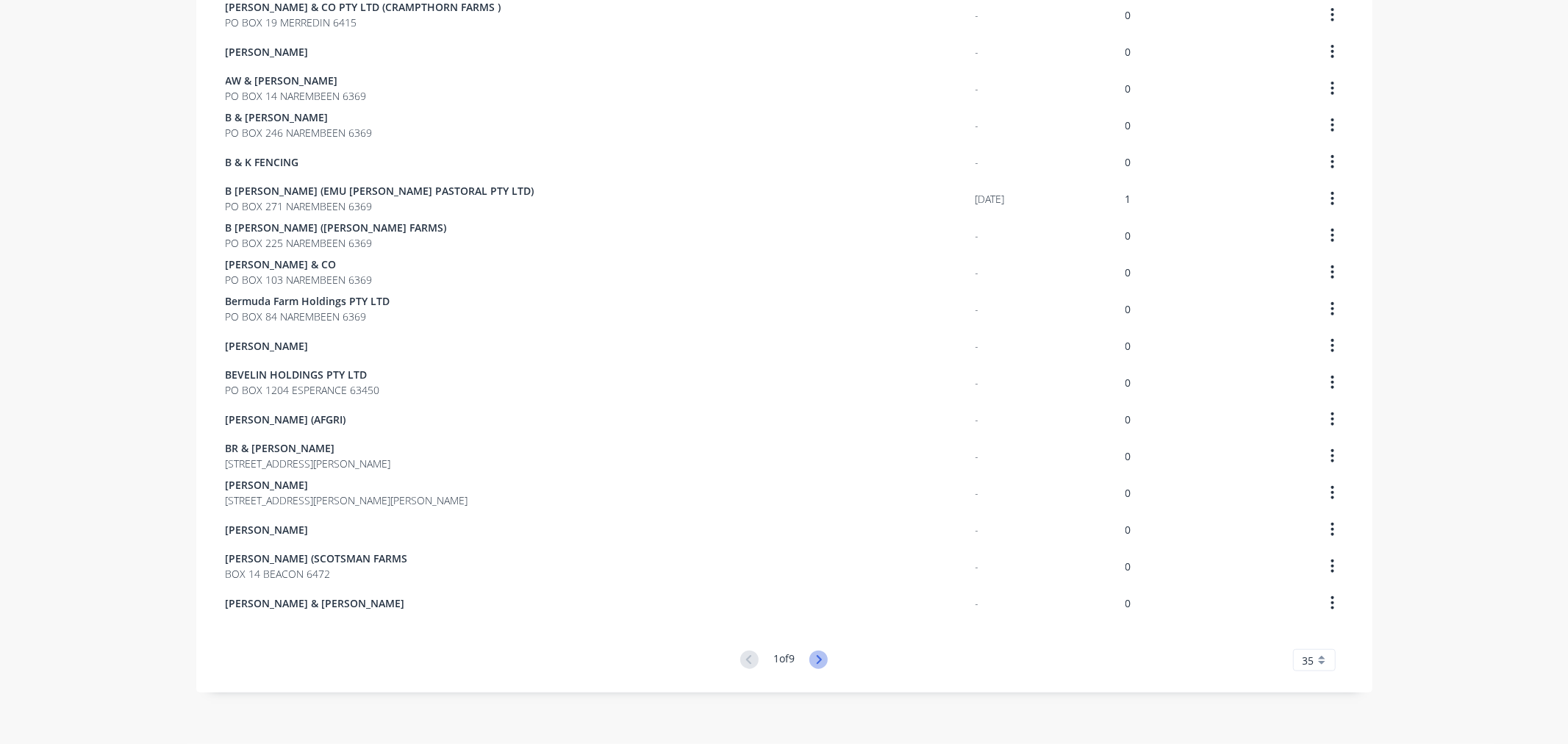
click at [811, 657] on icon at bounding box center [819, 660] width 19 height 19
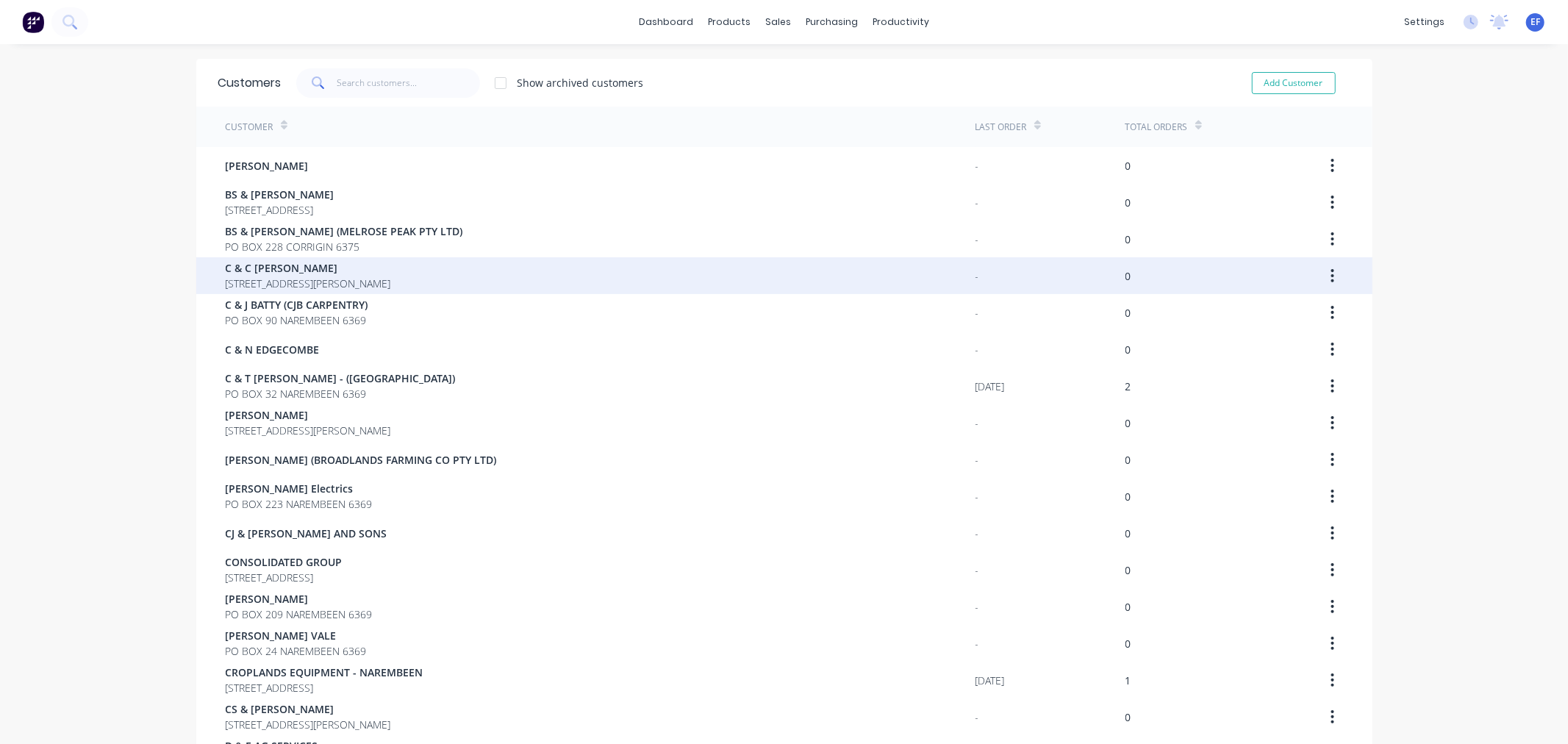
click at [268, 284] on span "[STREET_ADDRESS][PERSON_NAME]" at bounding box center [308, 284] width 166 height 15
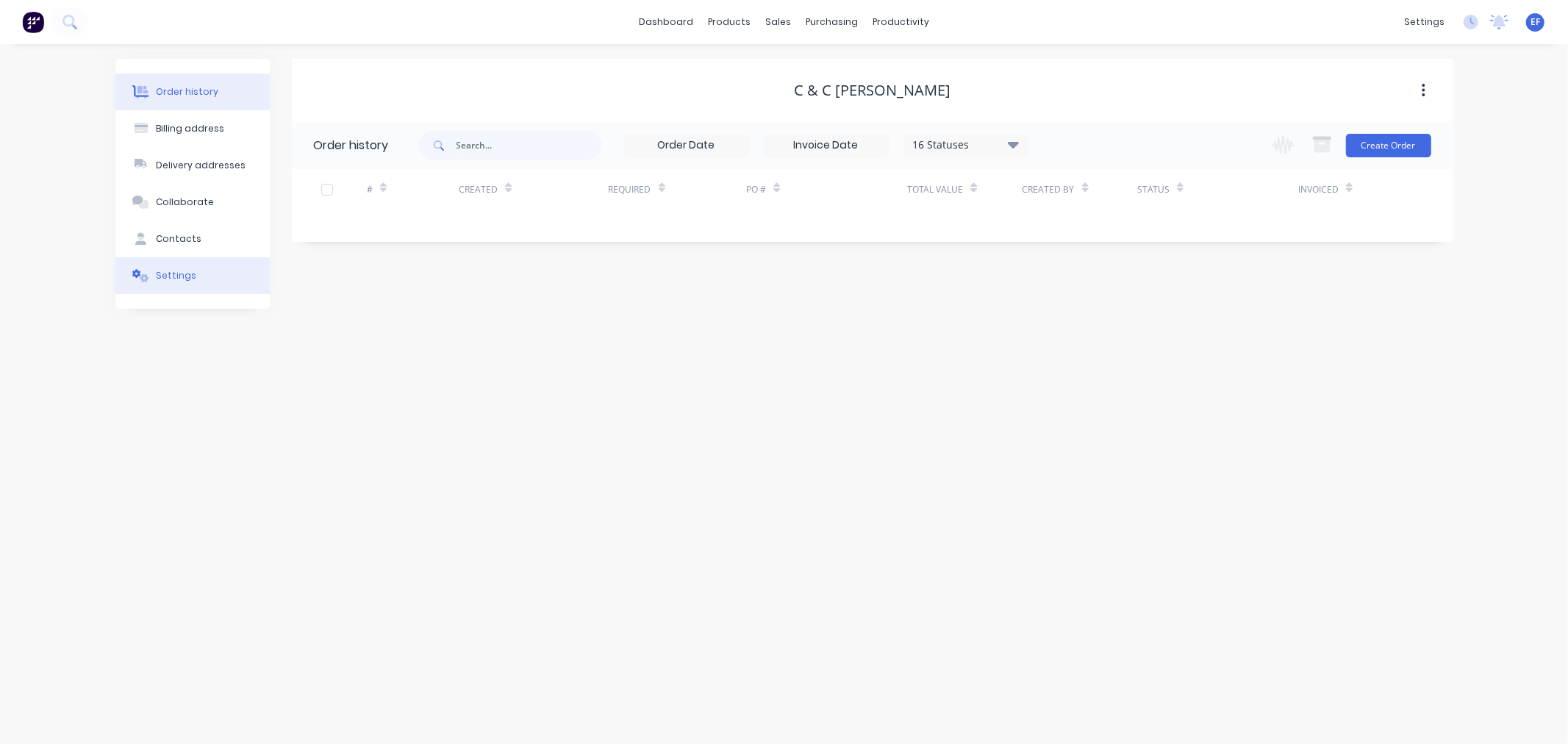
click at [186, 280] on div "Settings" at bounding box center [176, 275] width 40 height 13
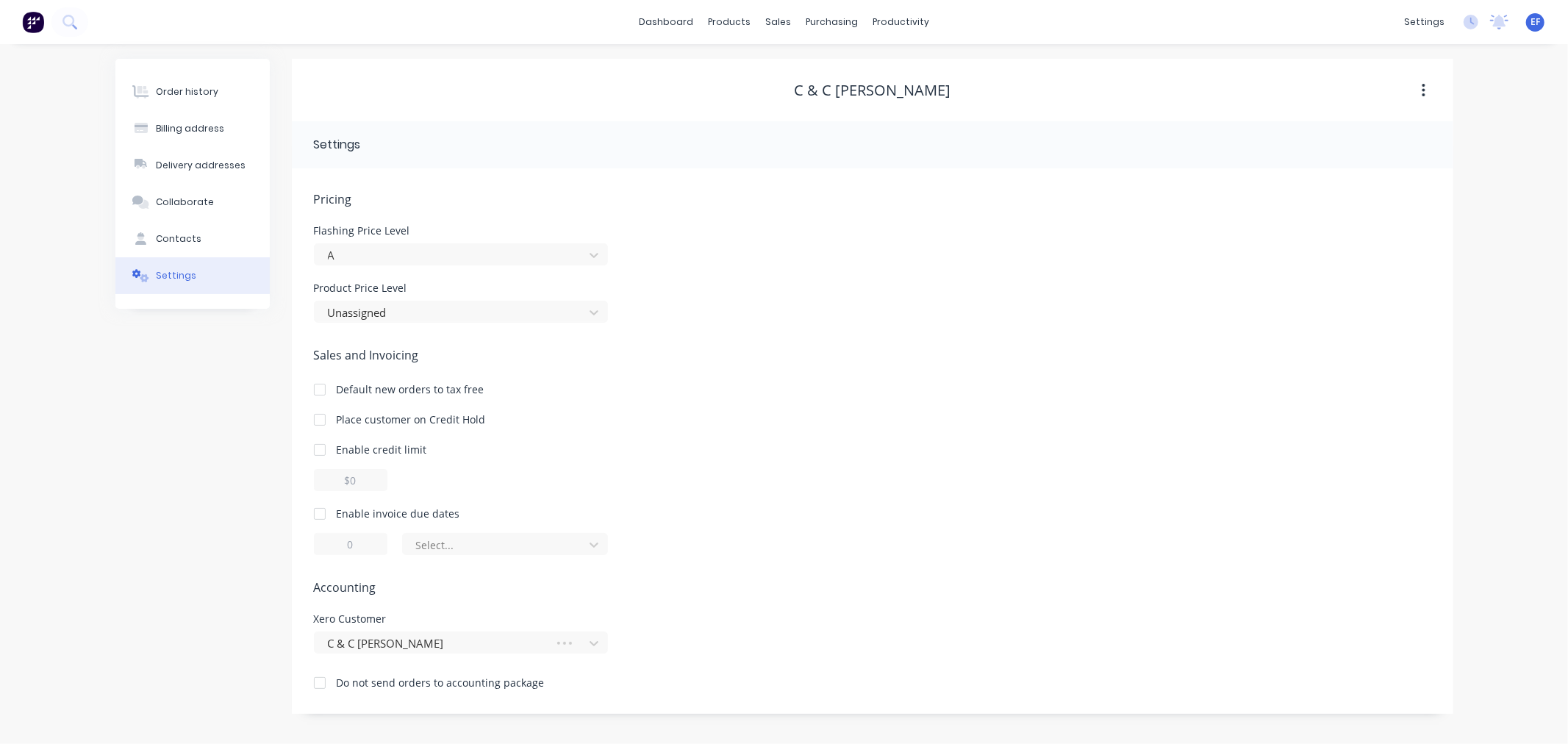
click at [318, 503] on div at bounding box center [320, 513] width 29 height 29
click at [342, 544] on input "1" at bounding box center [350, 544] width 73 height 22
type input "7"
click at [451, 553] on div at bounding box center [496, 545] width 162 height 19
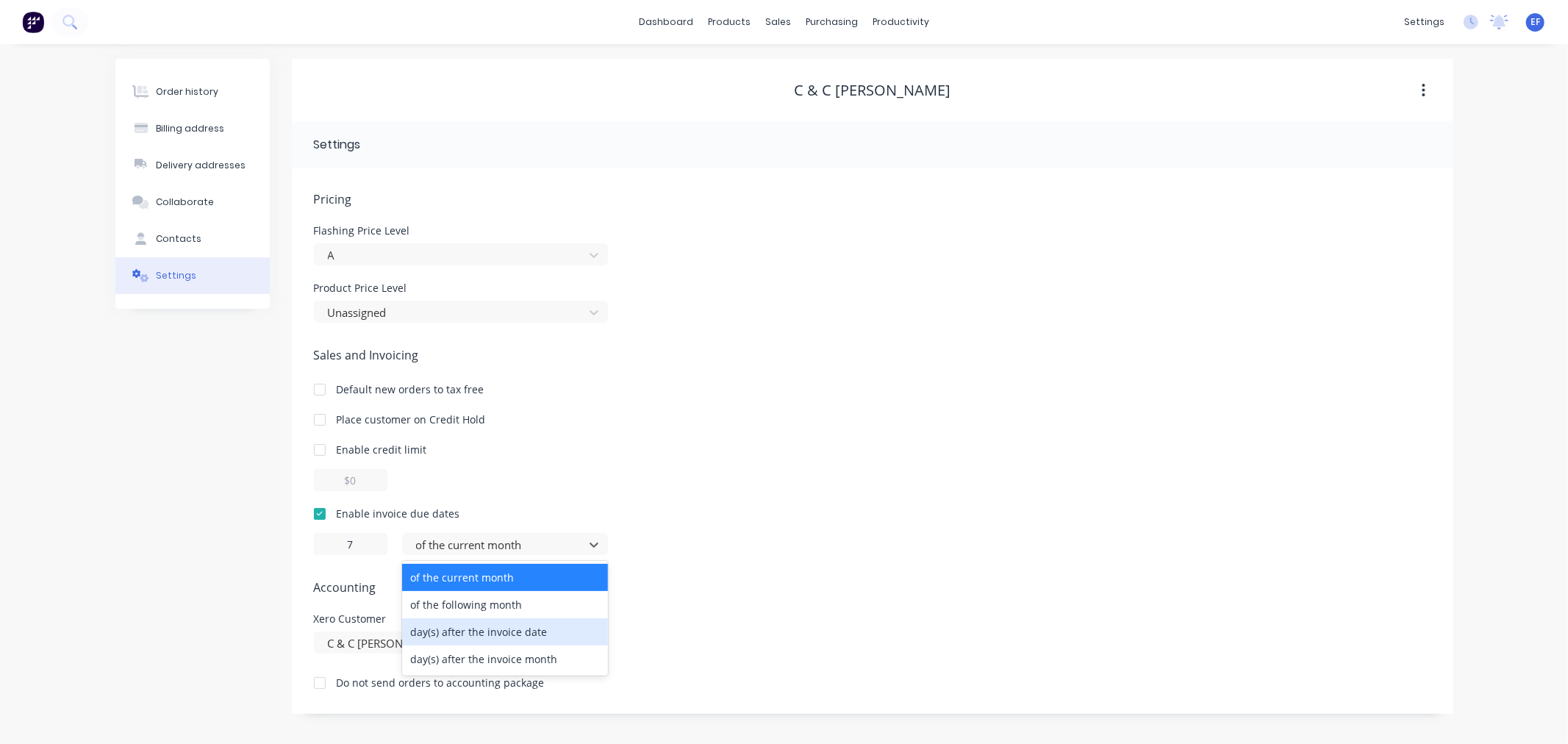
click at [464, 635] on div "day(s) after the invoice date" at bounding box center [505, 631] width 206 height 27
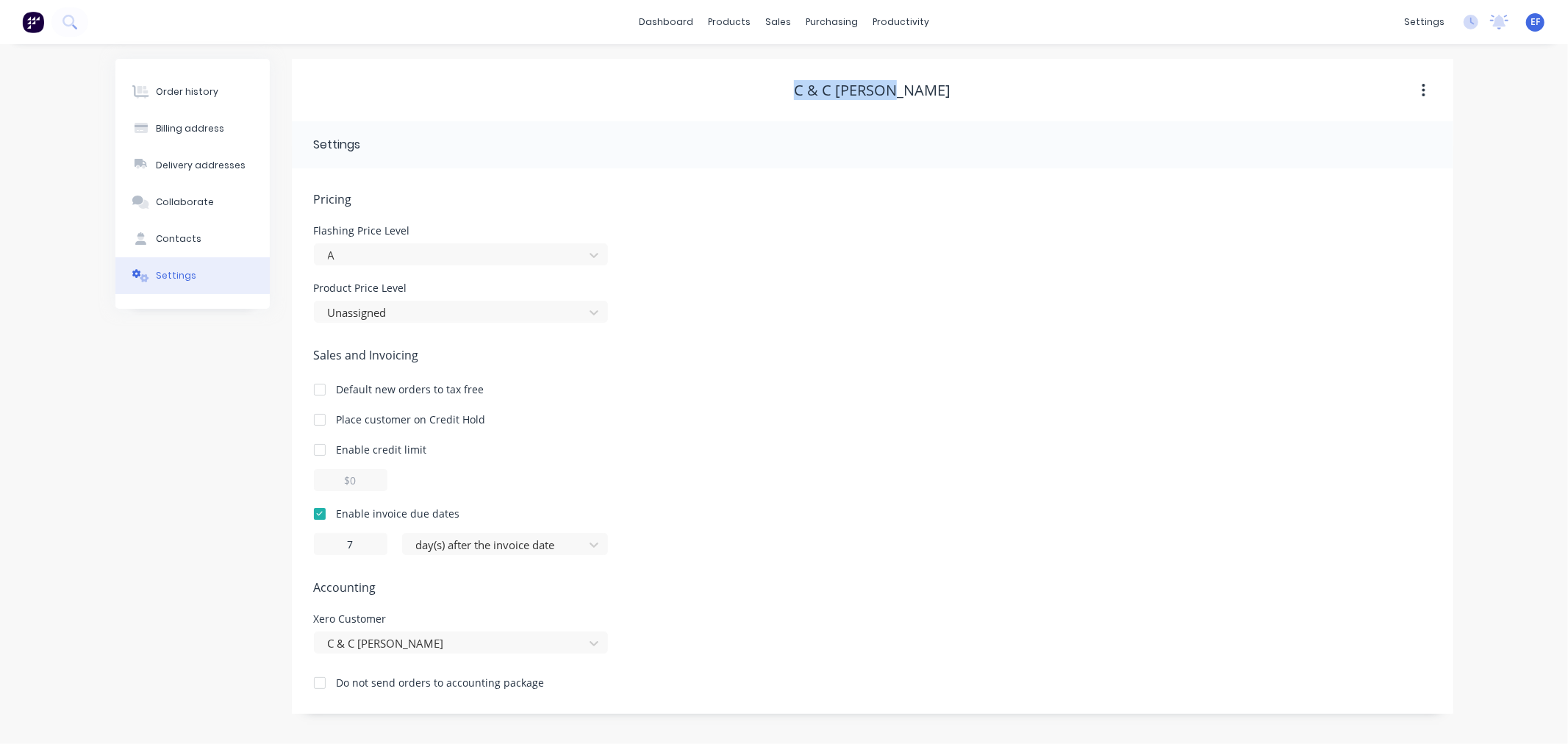
drag, startPoint x: 782, startPoint y: 85, endPoint x: 804, endPoint y: 84, distance: 22.0
click at [804, 84] on div "C & C [PERSON_NAME]" at bounding box center [873, 90] width 1162 height 18
click at [791, 109] on link "Customers" at bounding box center [856, 100] width 195 height 29
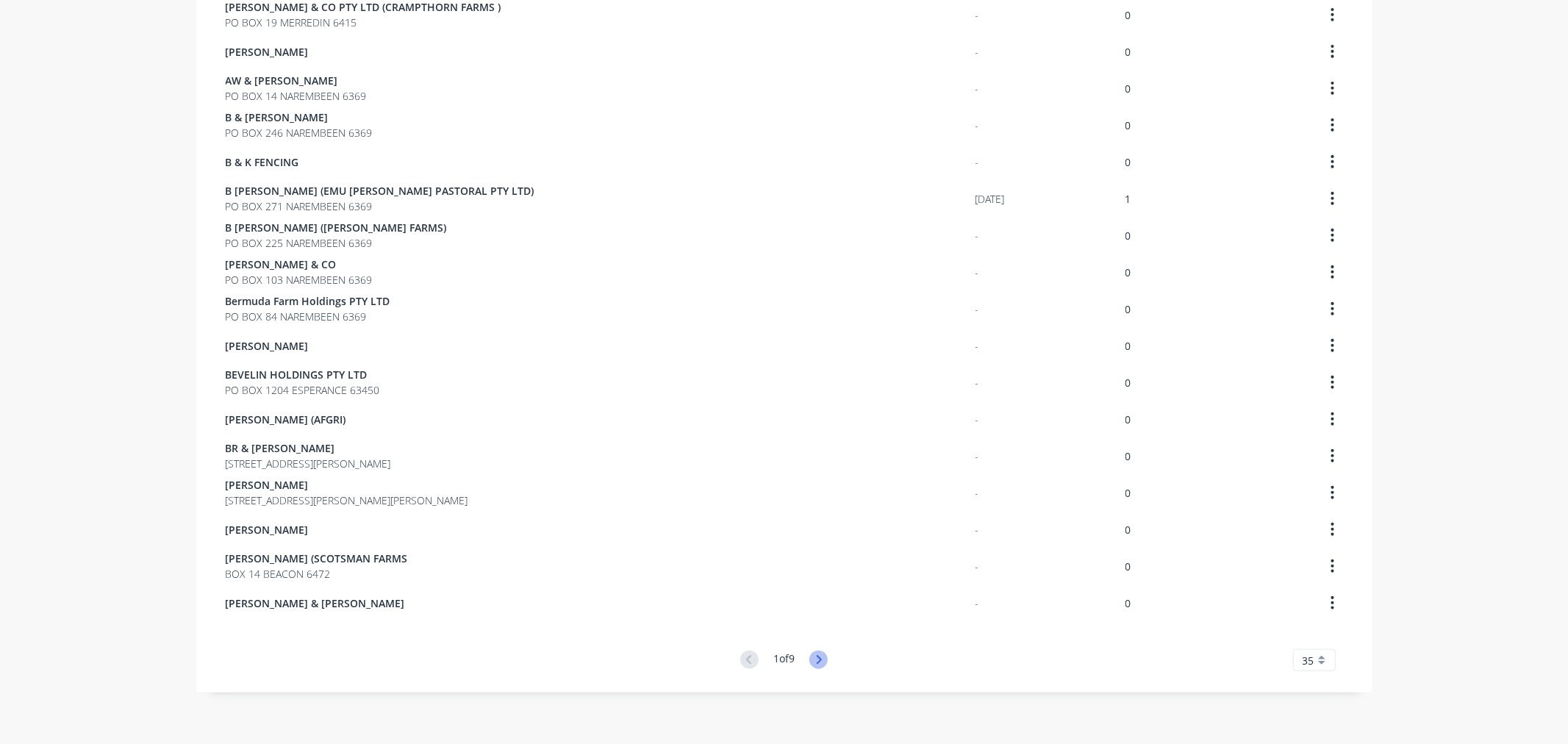
click at [809, 658] on icon at bounding box center [819, 660] width 19 height 19
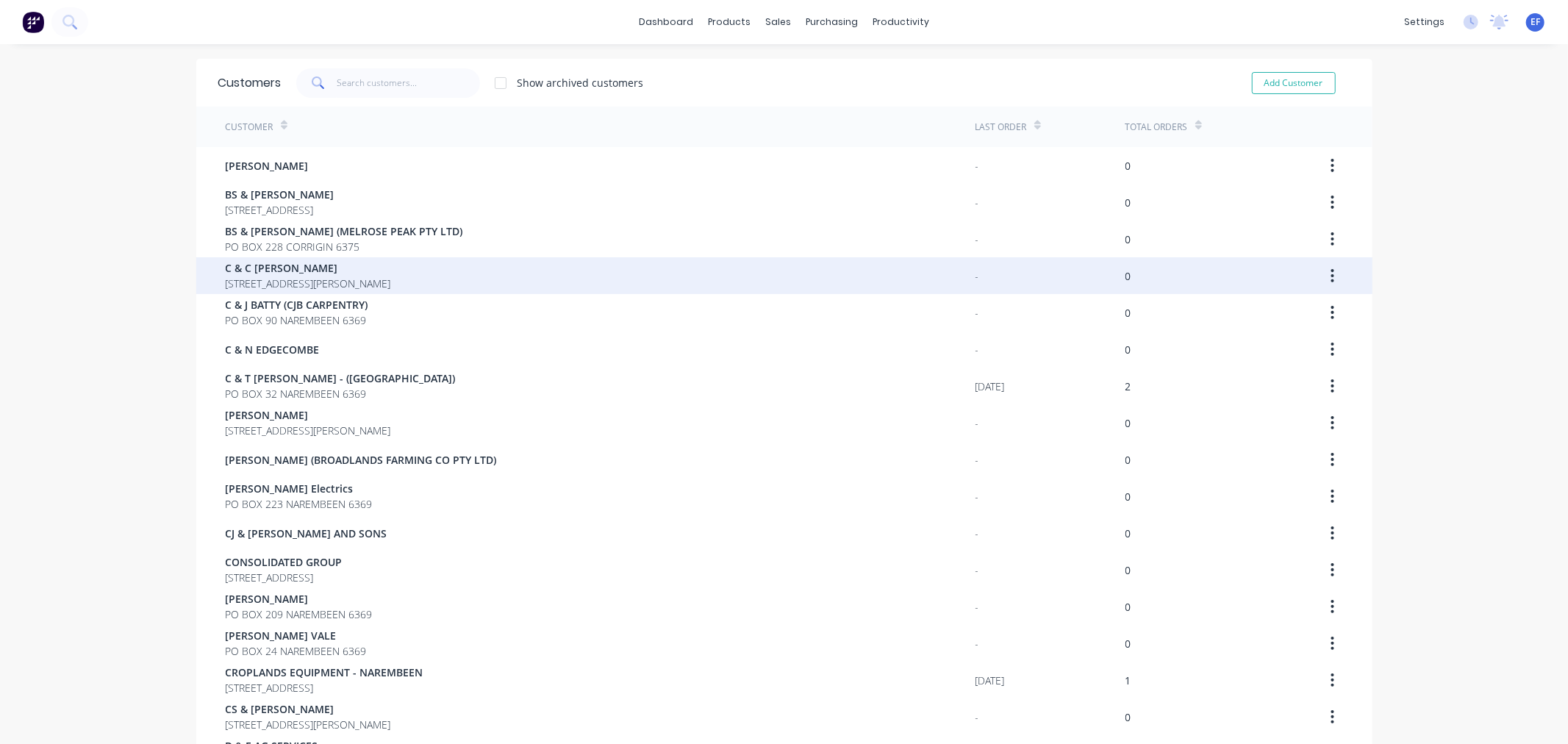
click at [316, 266] on span "C & C [PERSON_NAME]" at bounding box center [308, 268] width 166 height 15
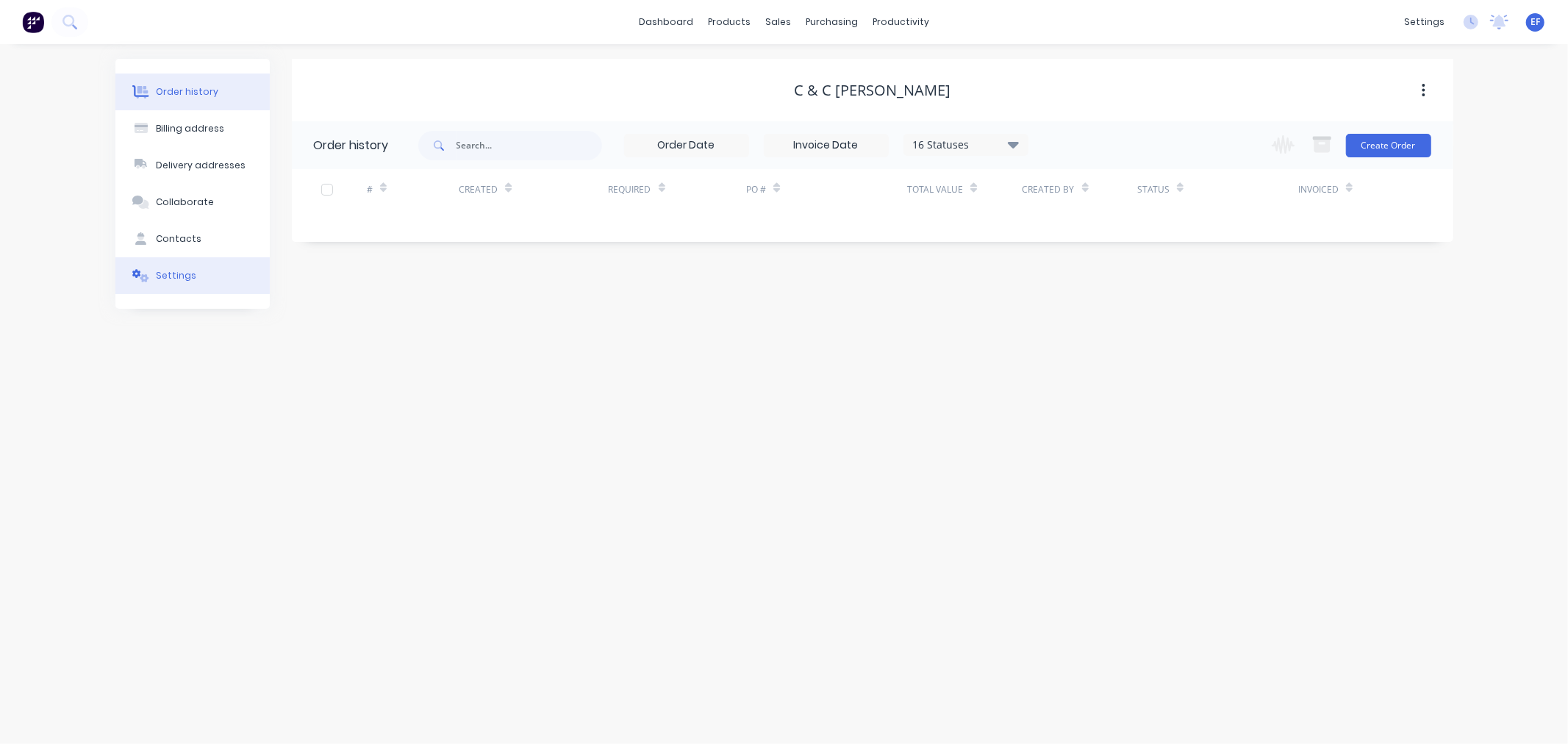
click at [172, 289] on button "Settings" at bounding box center [193, 276] width 154 height 37
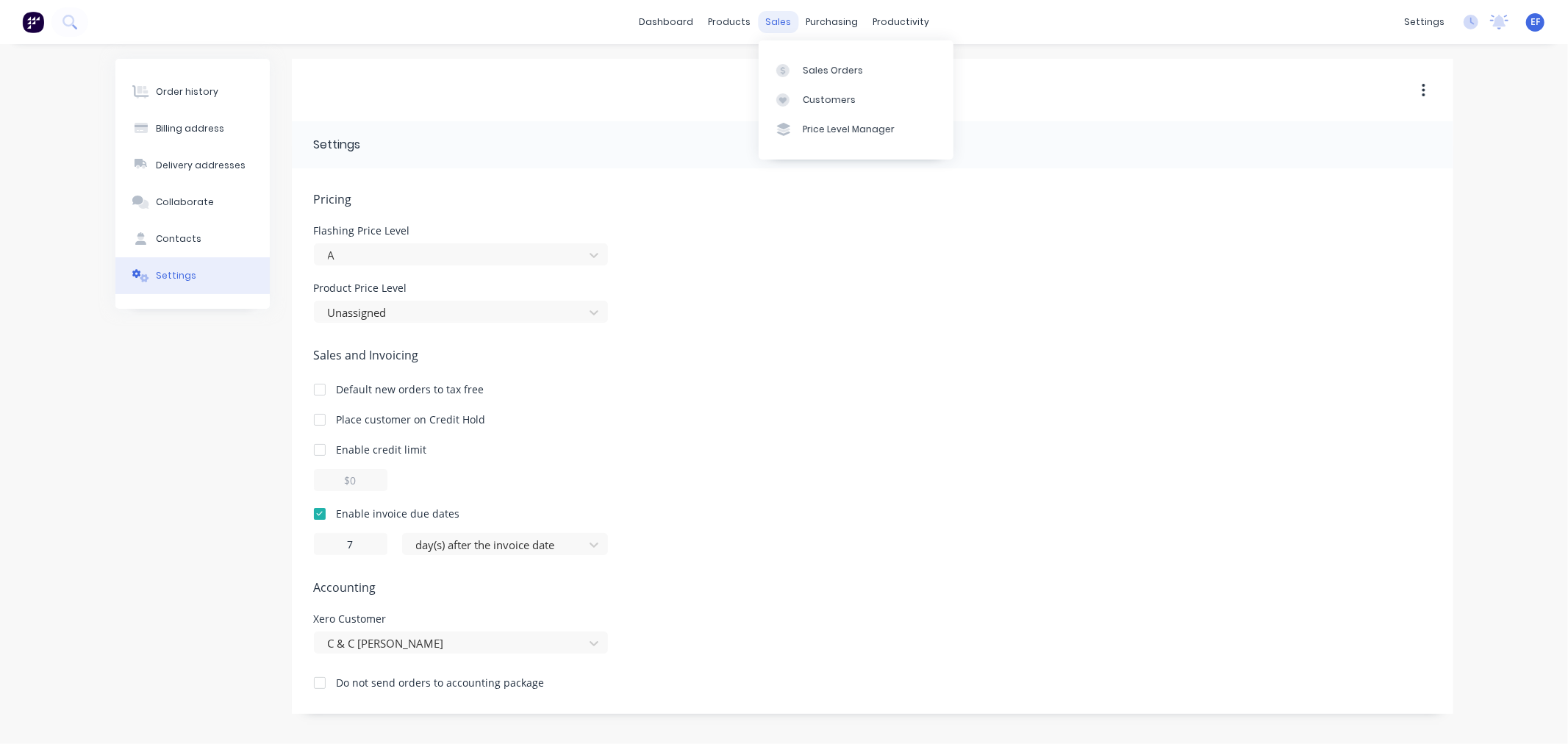
click at [781, 25] on div "sales" at bounding box center [778, 22] width 40 height 22
click at [804, 106] on link "Customers" at bounding box center [856, 100] width 195 height 29
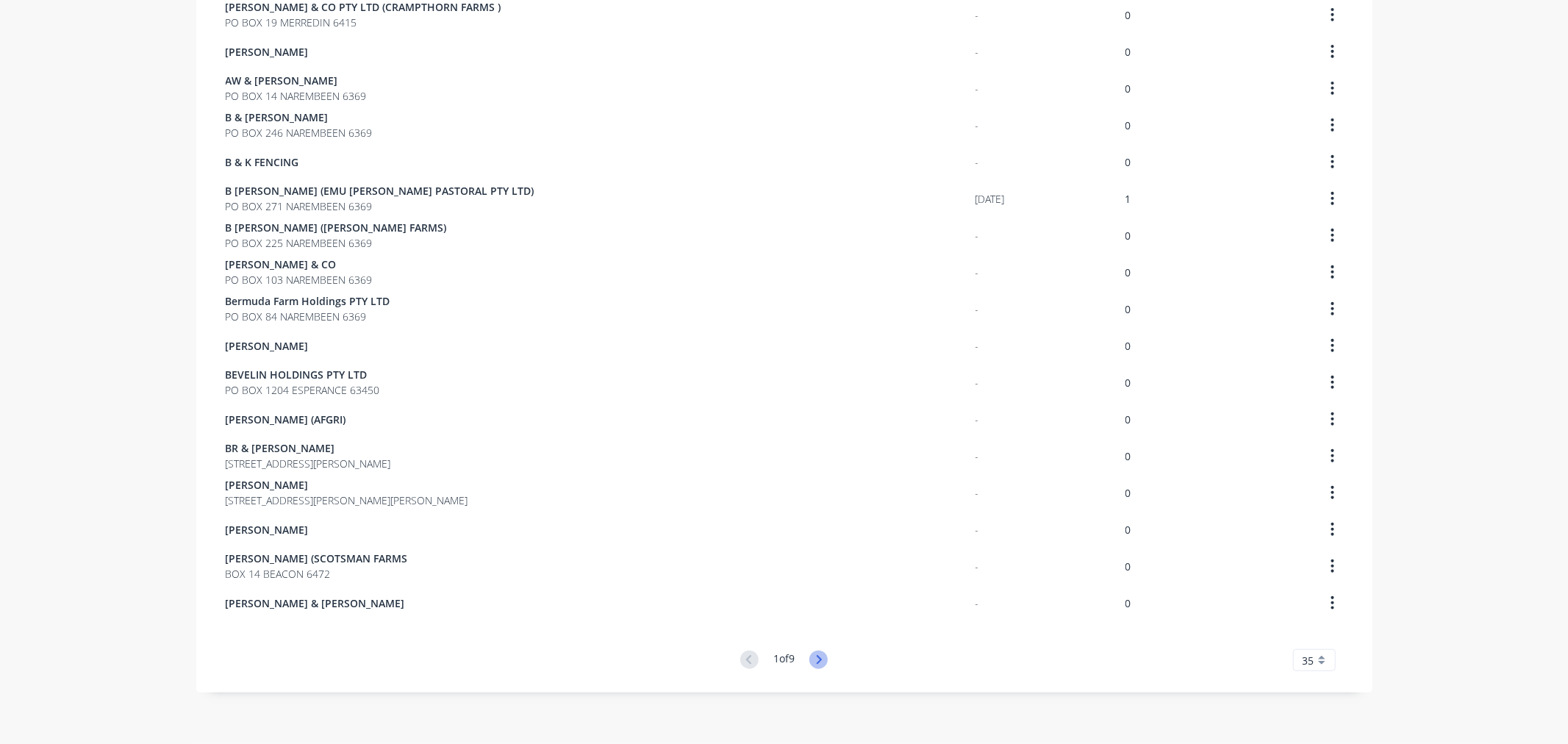
click at [814, 660] on icon at bounding box center [819, 660] width 19 height 19
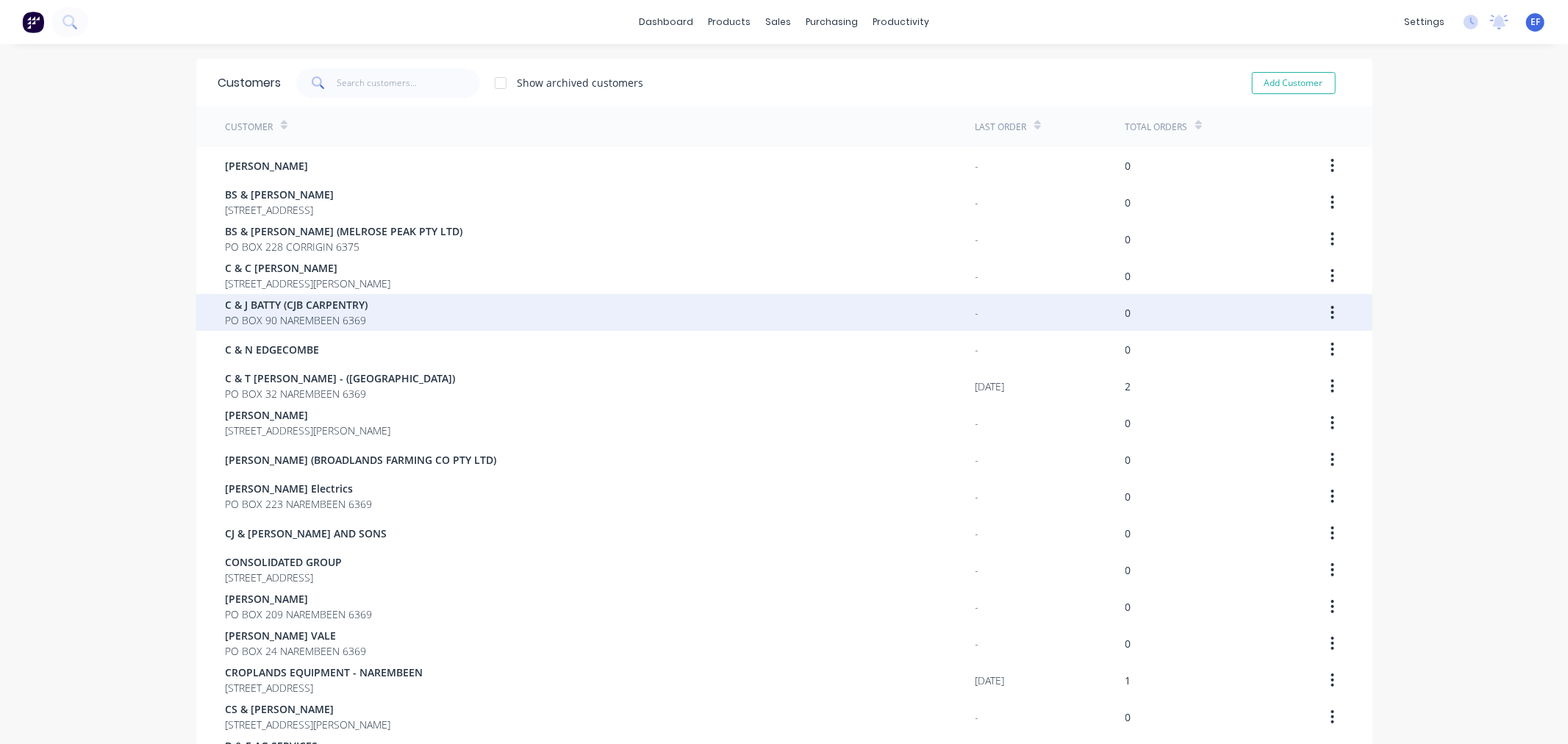
click at [315, 318] on span "PO BOX 90 NAREMBEEN 6369" at bounding box center [297, 320] width 143 height 15
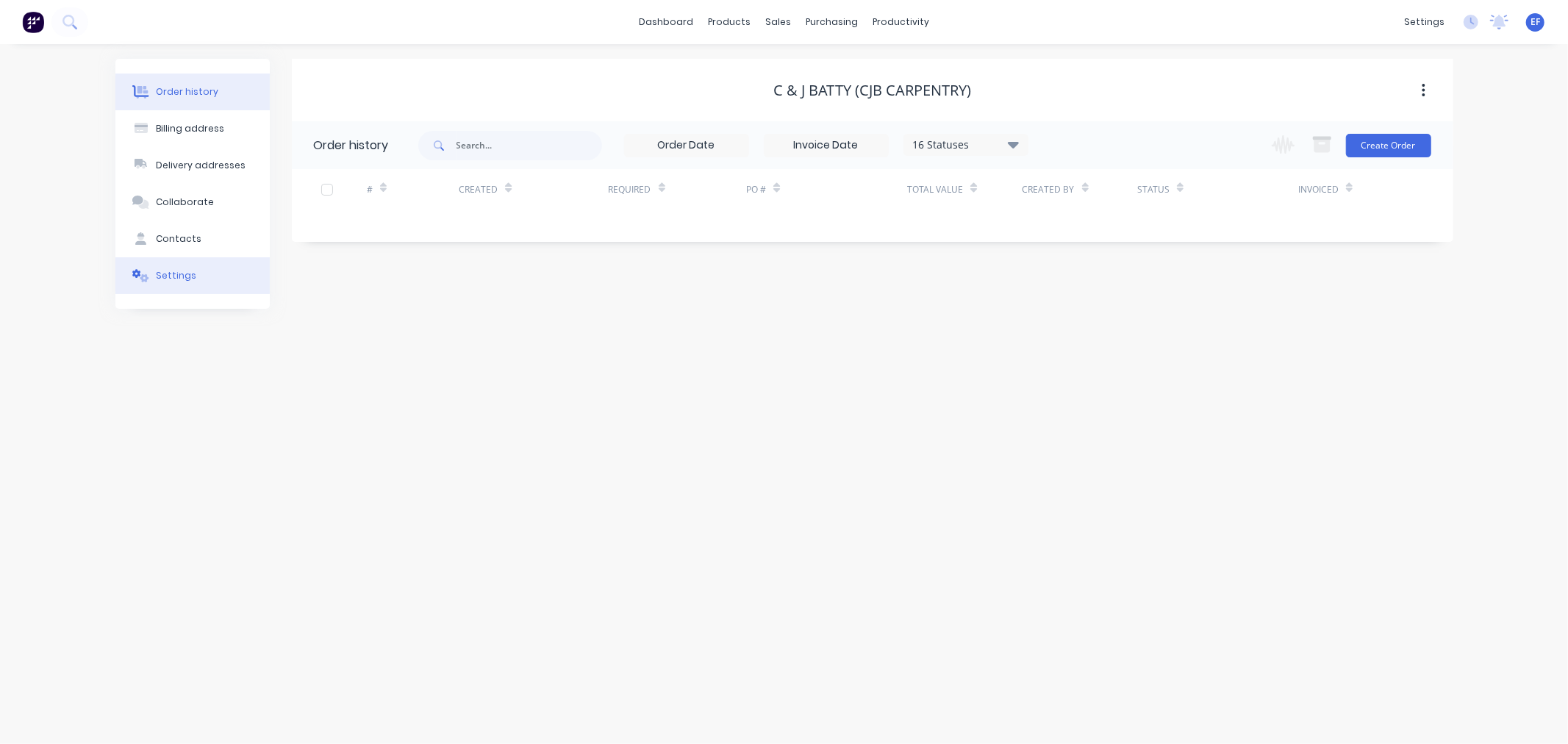
click at [185, 270] on div "Settings" at bounding box center [176, 275] width 40 height 13
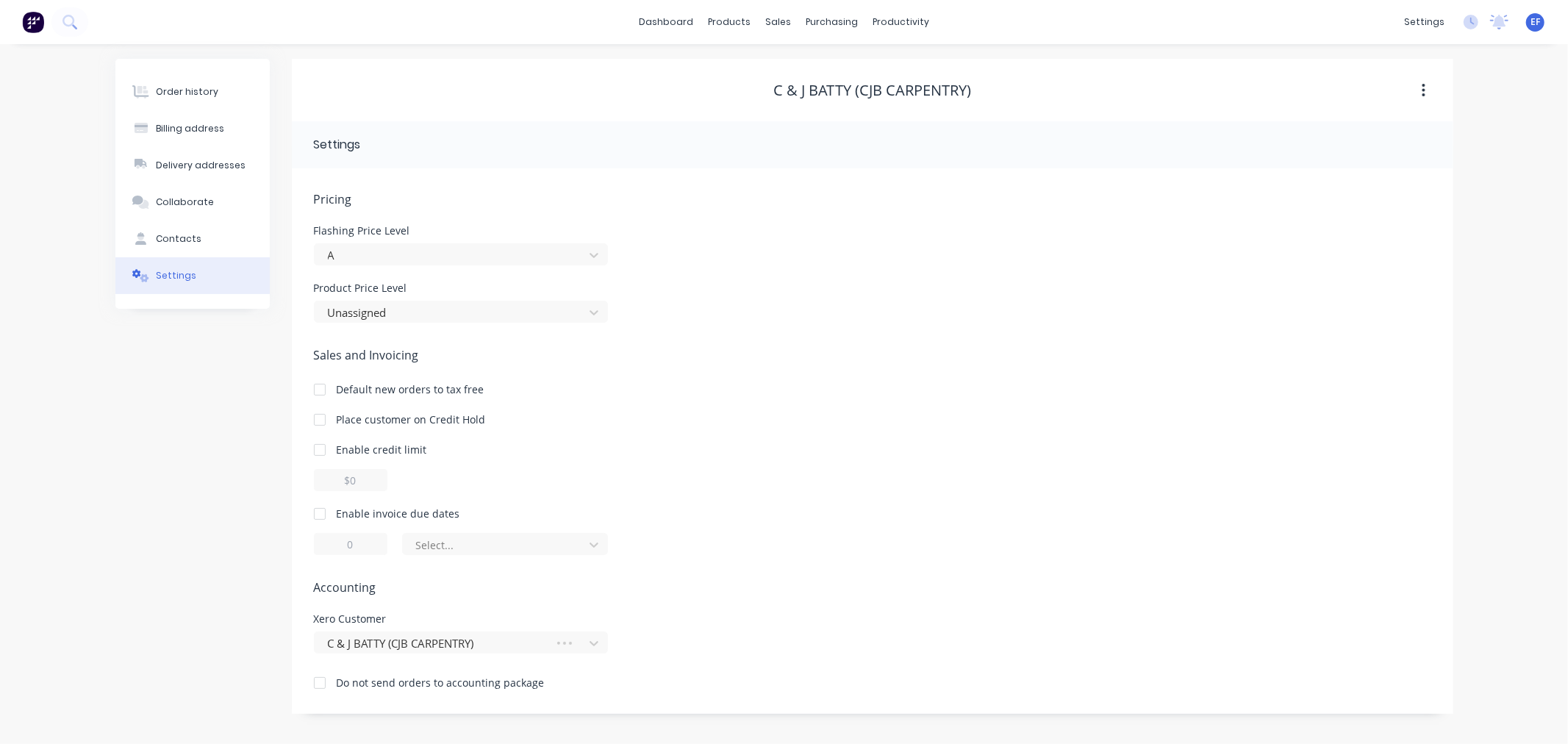
click at [321, 515] on div at bounding box center [320, 513] width 29 height 29
drag, startPoint x: 337, startPoint y: 544, endPoint x: 328, endPoint y: 544, distance: 9.0
click at [328, 544] on input "1" at bounding box center [350, 544] width 73 height 22
type input "7"
click at [459, 543] on div at bounding box center [496, 545] width 162 height 19
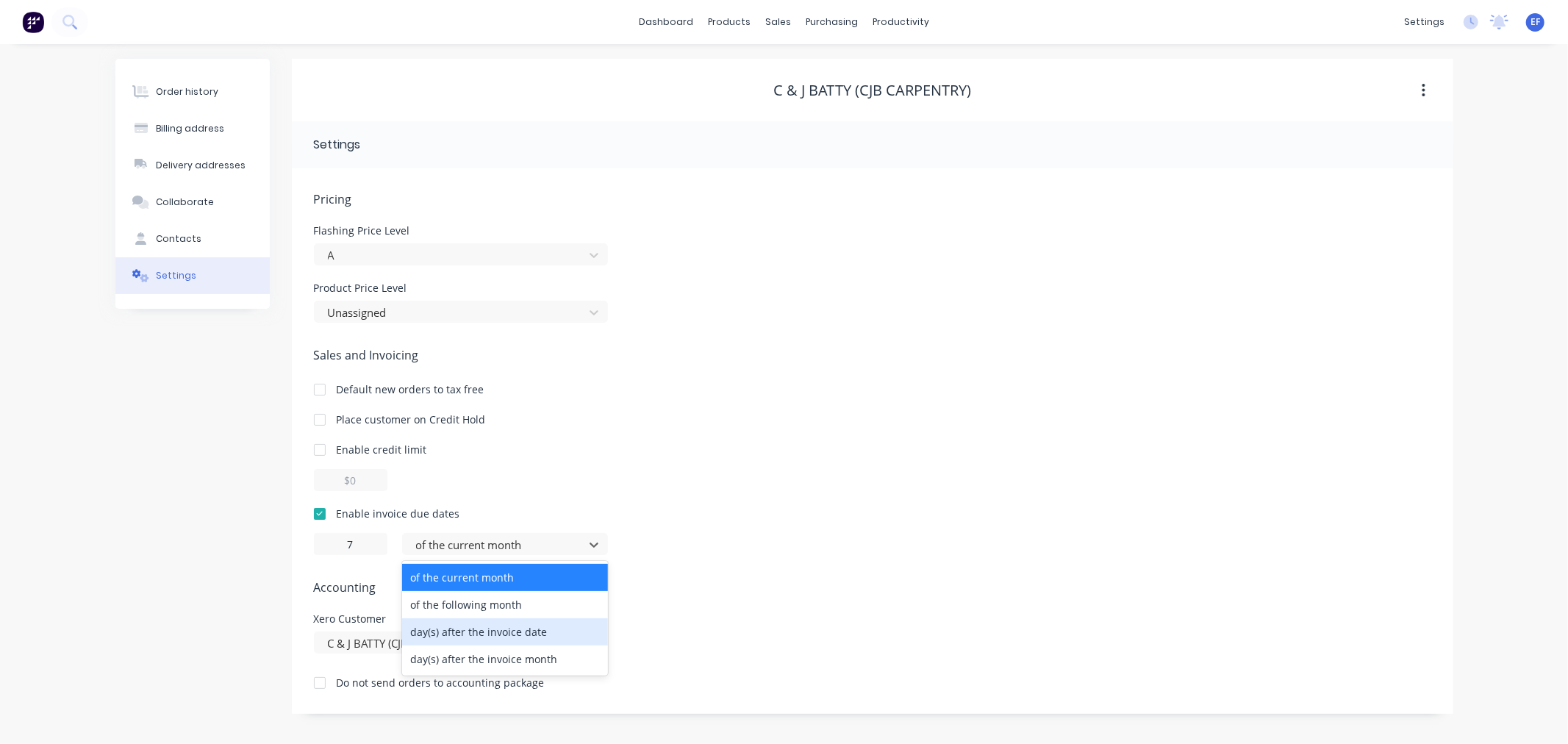
click at [449, 638] on div "day(s) after the invoice date" at bounding box center [505, 631] width 206 height 27
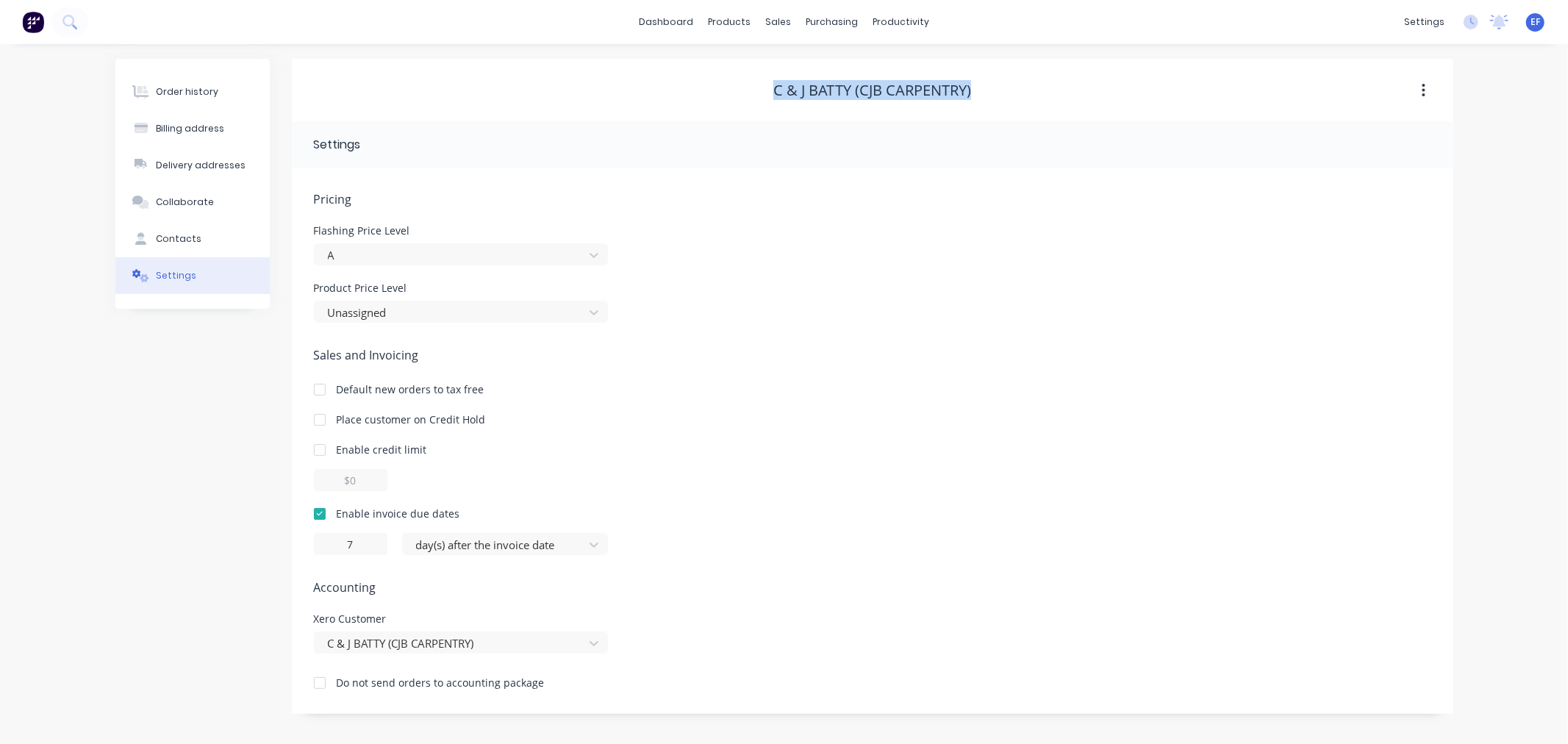
drag, startPoint x: 819, startPoint y: 99, endPoint x: 768, endPoint y: 90, distance: 51.8
click at [768, 90] on div "C & J BATTY (CJB CARPENTRY)" at bounding box center [873, 90] width 1162 height 18
click at [796, 111] on link "Customers" at bounding box center [856, 100] width 195 height 29
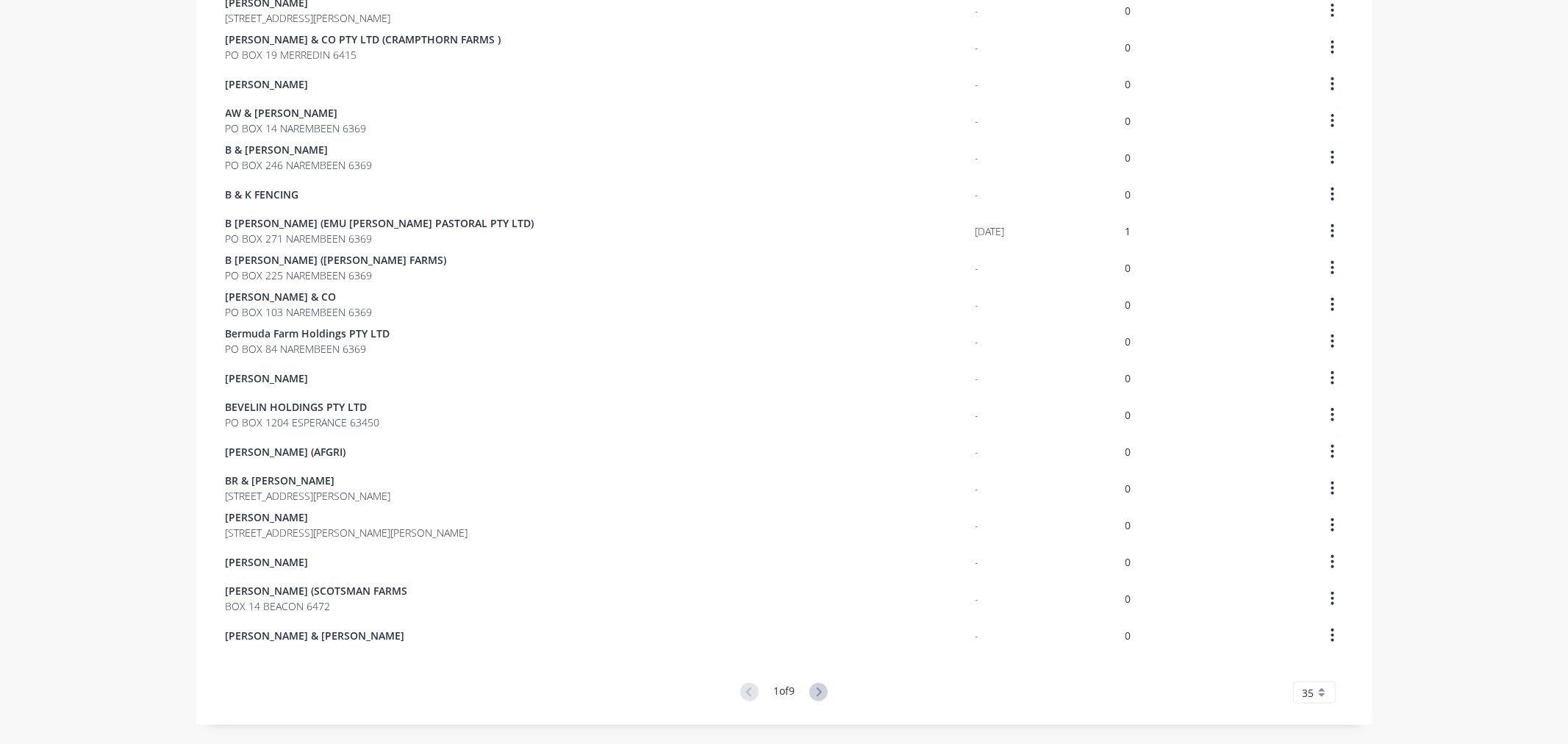
scroll to position [813, 0]
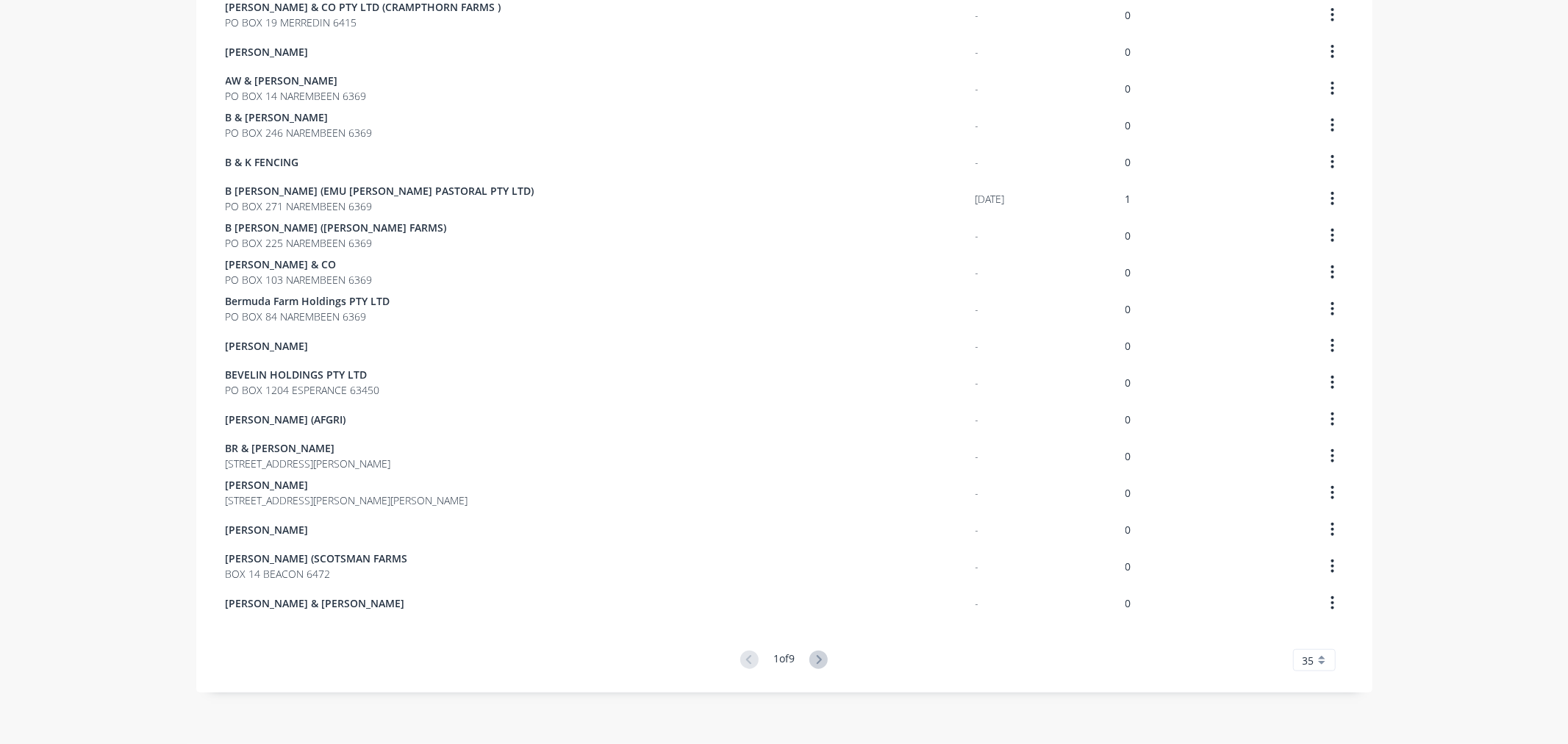
click at [819, 668] on button at bounding box center [819, 661] width 19 height 20
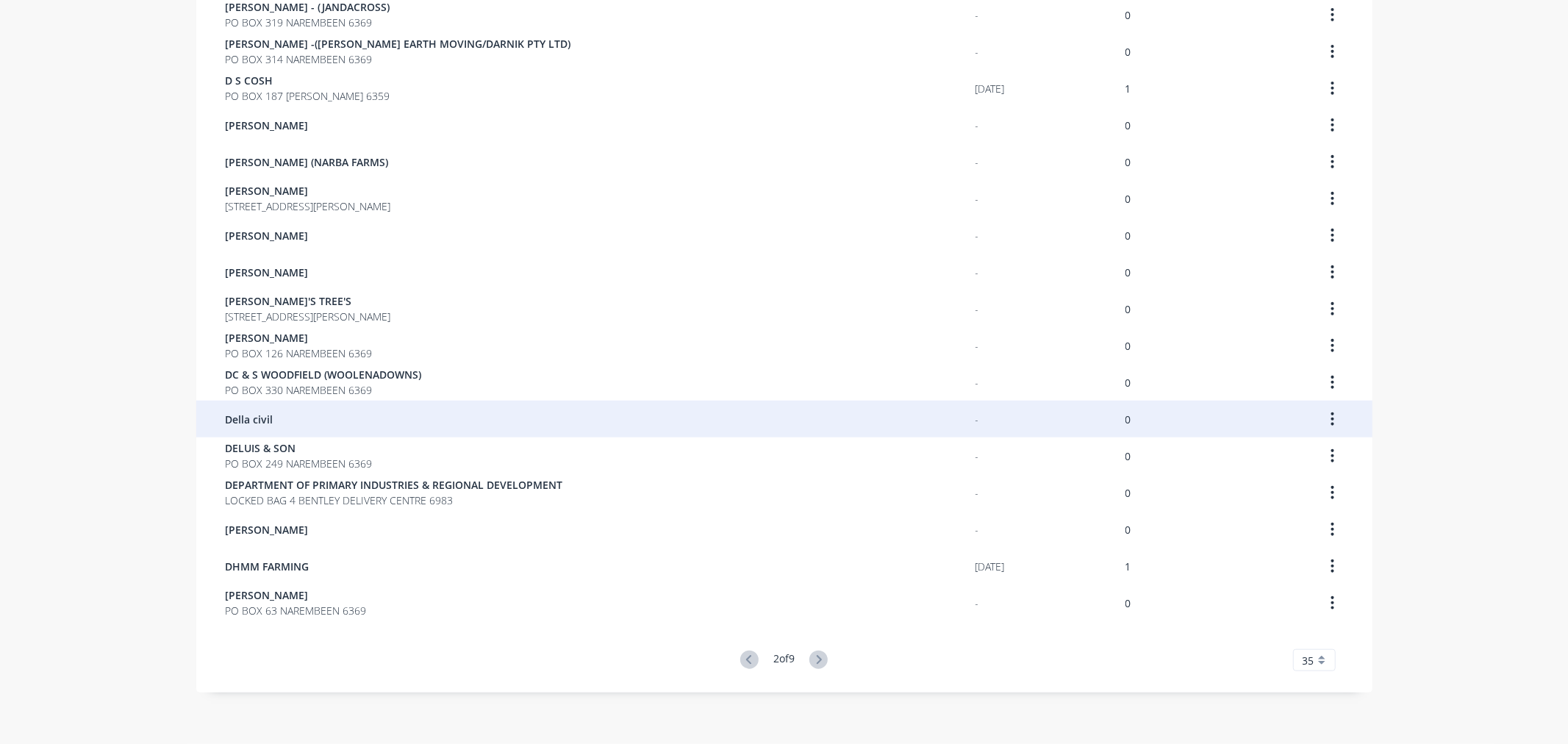
scroll to position [0, 0]
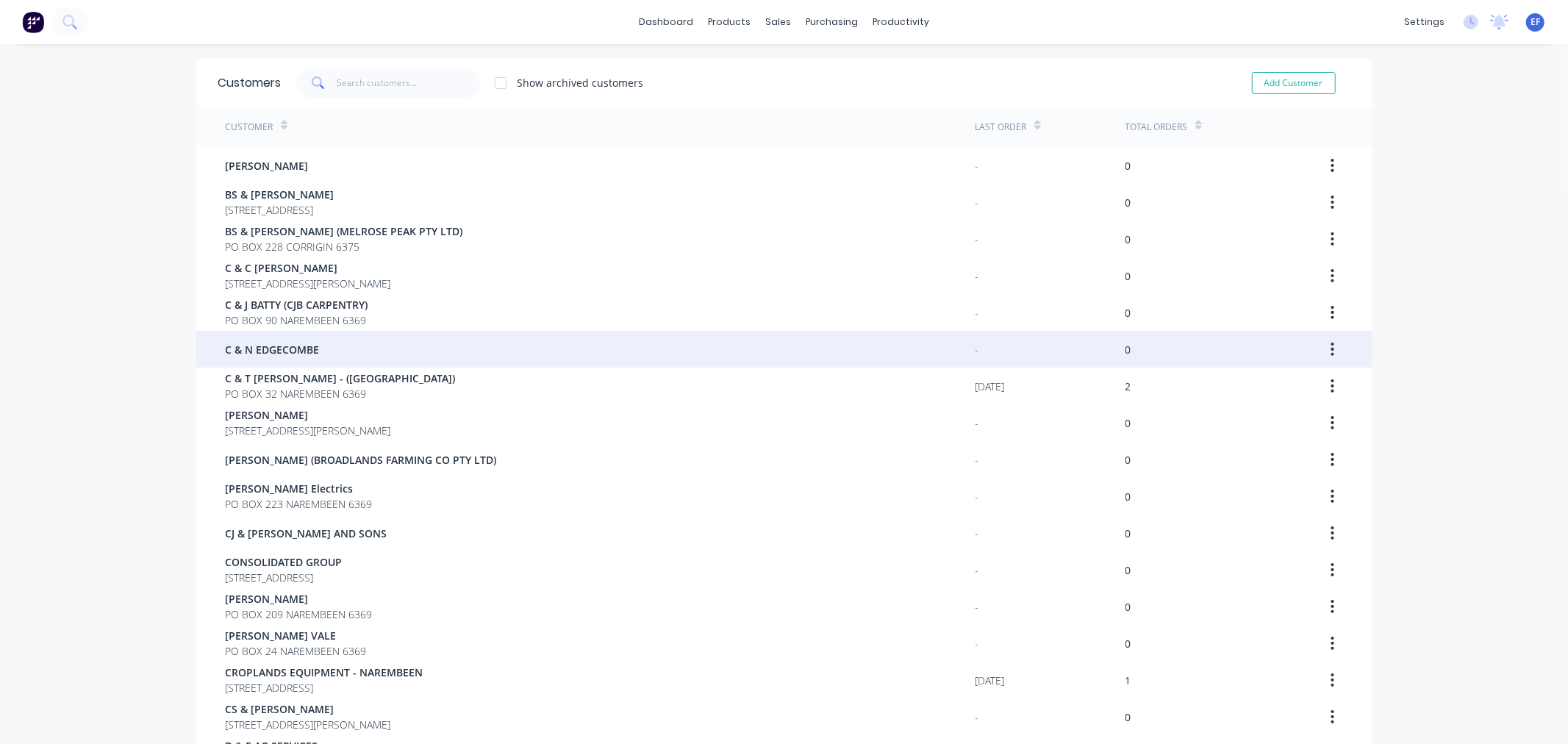
click at [234, 361] on div "C & N EDGECOMBE" at bounding box center [601, 349] width 750 height 37
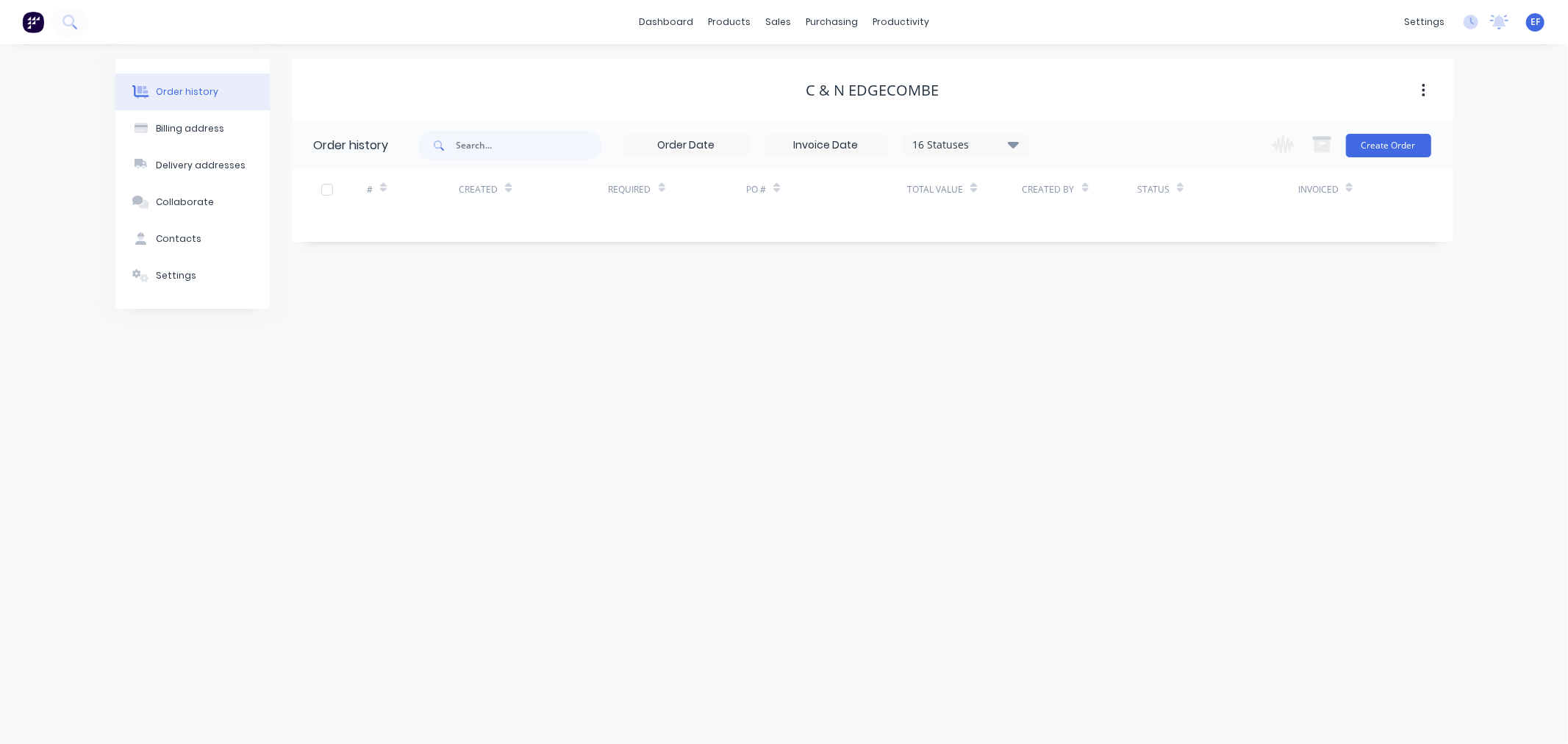
click at [170, 296] on div "Order history Billing address Delivery addresses Collaborate Contacts Settings" at bounding box center [193, 183] width 154 height 250
click at [167, 282] on button "Settings" at bounding box center [193, 276] width 154 height 37
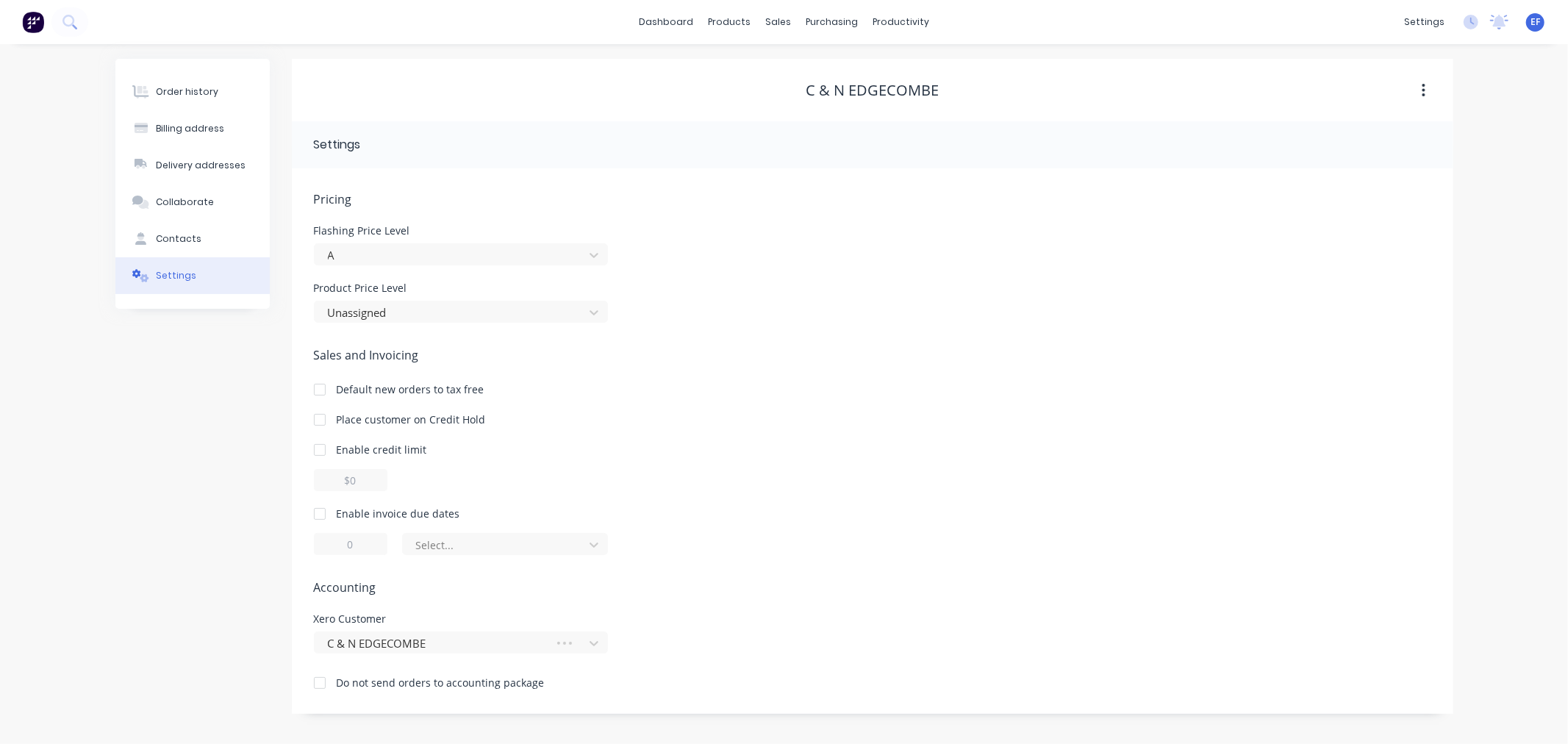
click at [324, 516] on div at bounding box center [320, 513] width 29 height 29
drag, startPoint x: 355, startPoint y: 539, endPoint x: 318, endPoint y: 540, distance: 37.0
click at [318, 540] on input "1" at bounding box center [350, 544] width 73 height 22
type input "7"
click at [441, 554] on div at bounding box center [496, 545] width 162 height 19
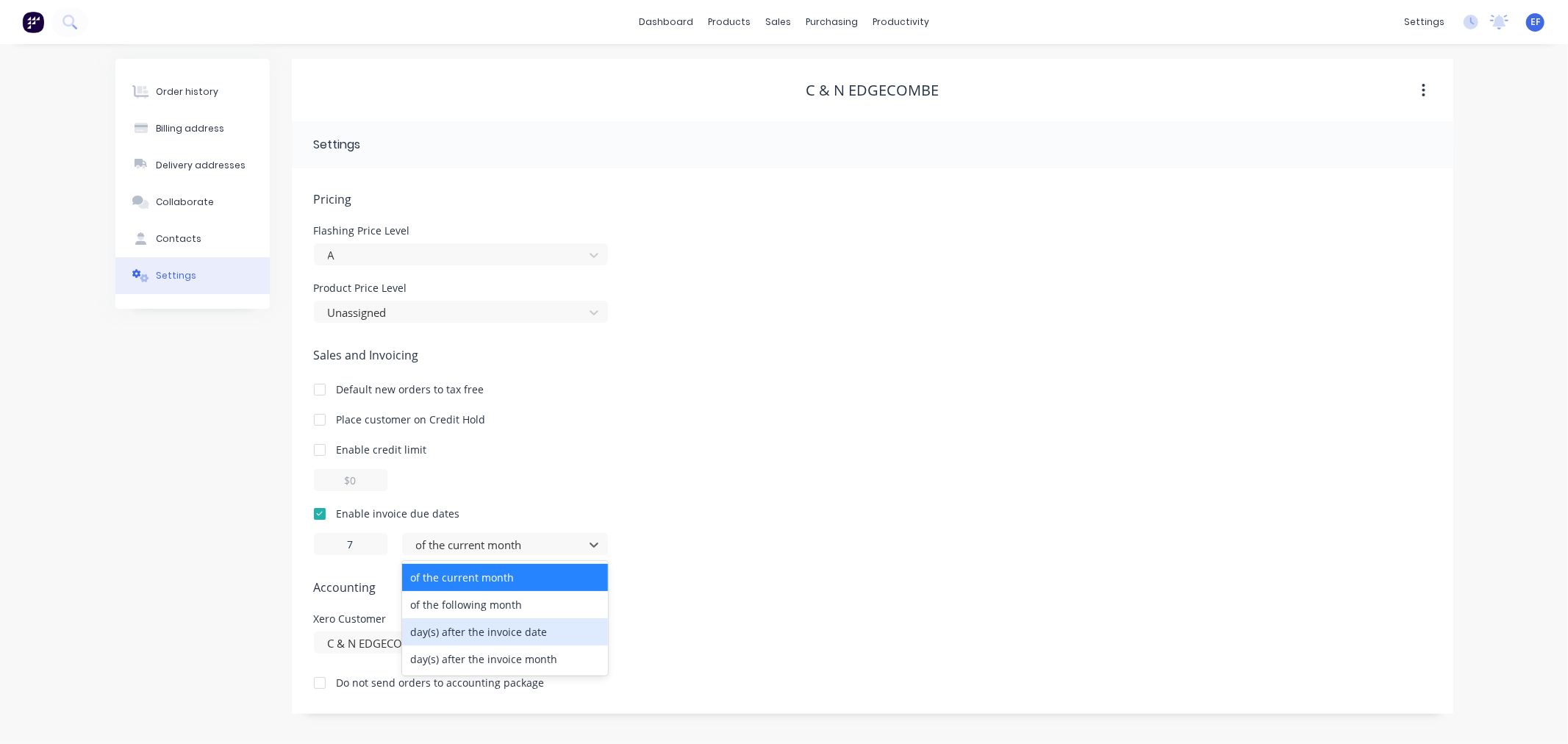
click at [441, 633] on div "day(s) after the invoice date" at bounding box center [505, 631] width 206 height 27
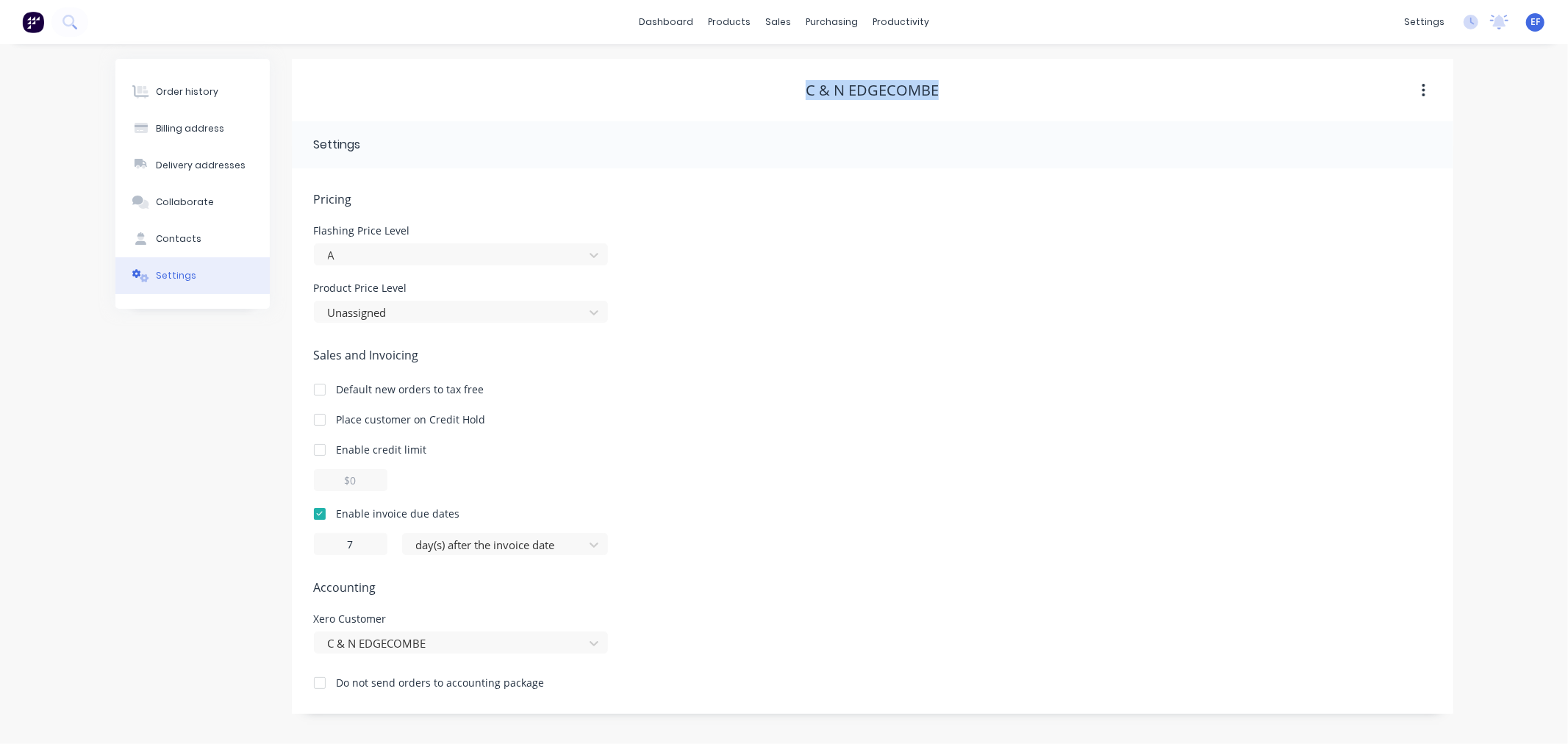
drag, startPoint x: 950, startPoint y: 93, endPoint x: 803, endPoint y: 89, distance: 147.1
click at [803, 89] on div "C & N EDGECOMBE" at bounding box center [873, 90] width 1162 height 18
click at [794, 100] on div at bounding box center [787, 99] width 22 height 13
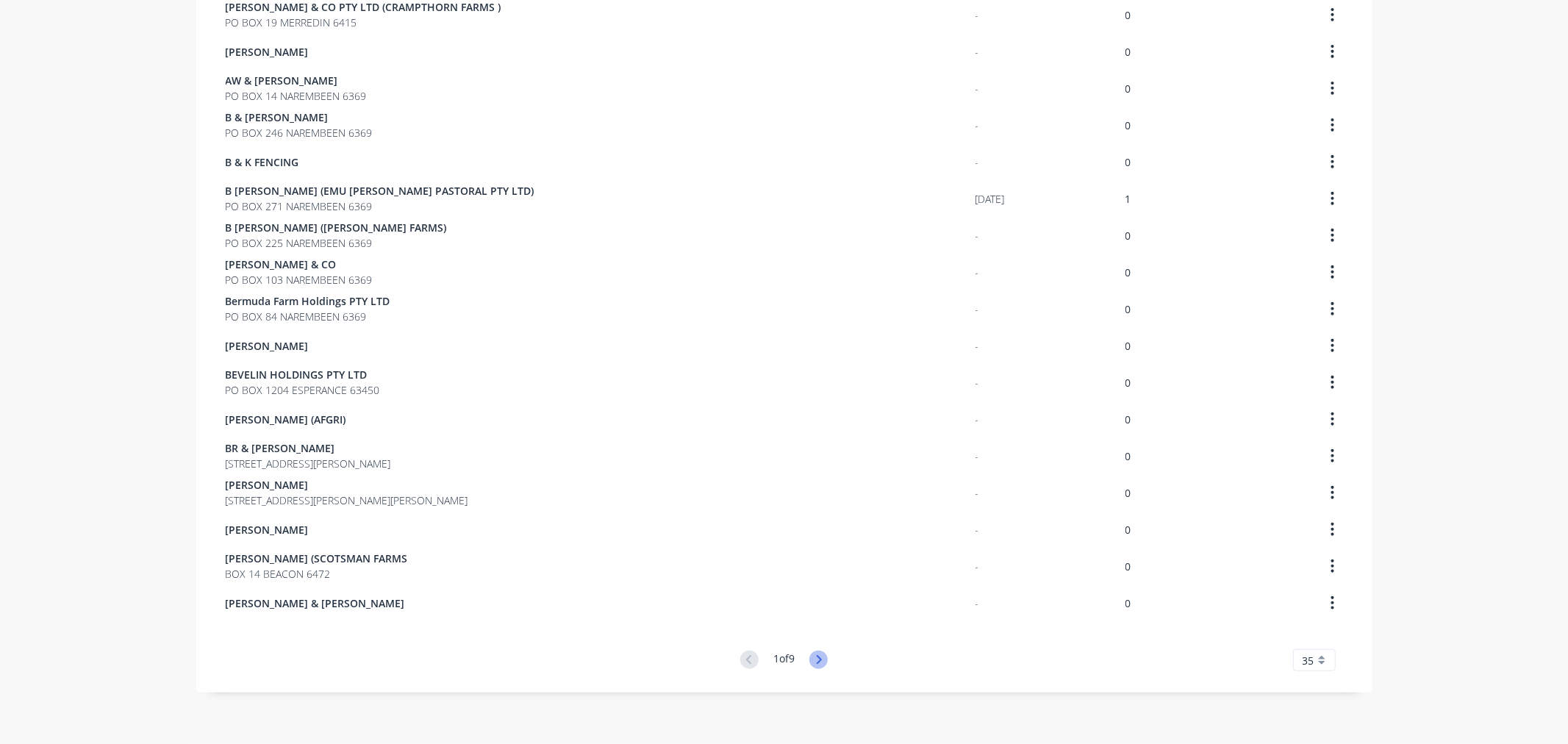
click at [821, 657] on icon at bounding box center [819, 660] width 19 height 19
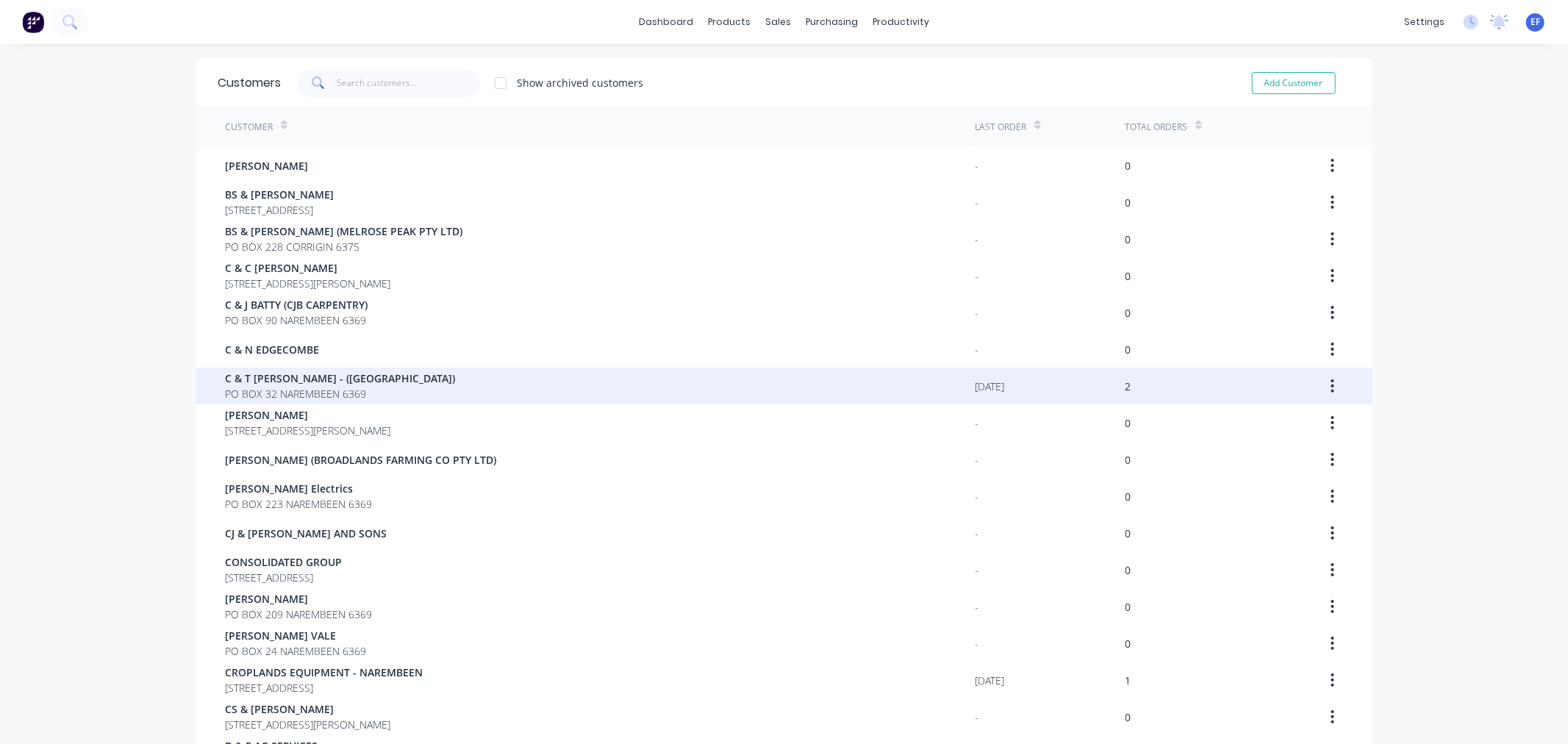
click at [352, 388] on span "PO BOX 32 NAREMBEEN 6369" at bounding box center [341, 394] width 230 height 15
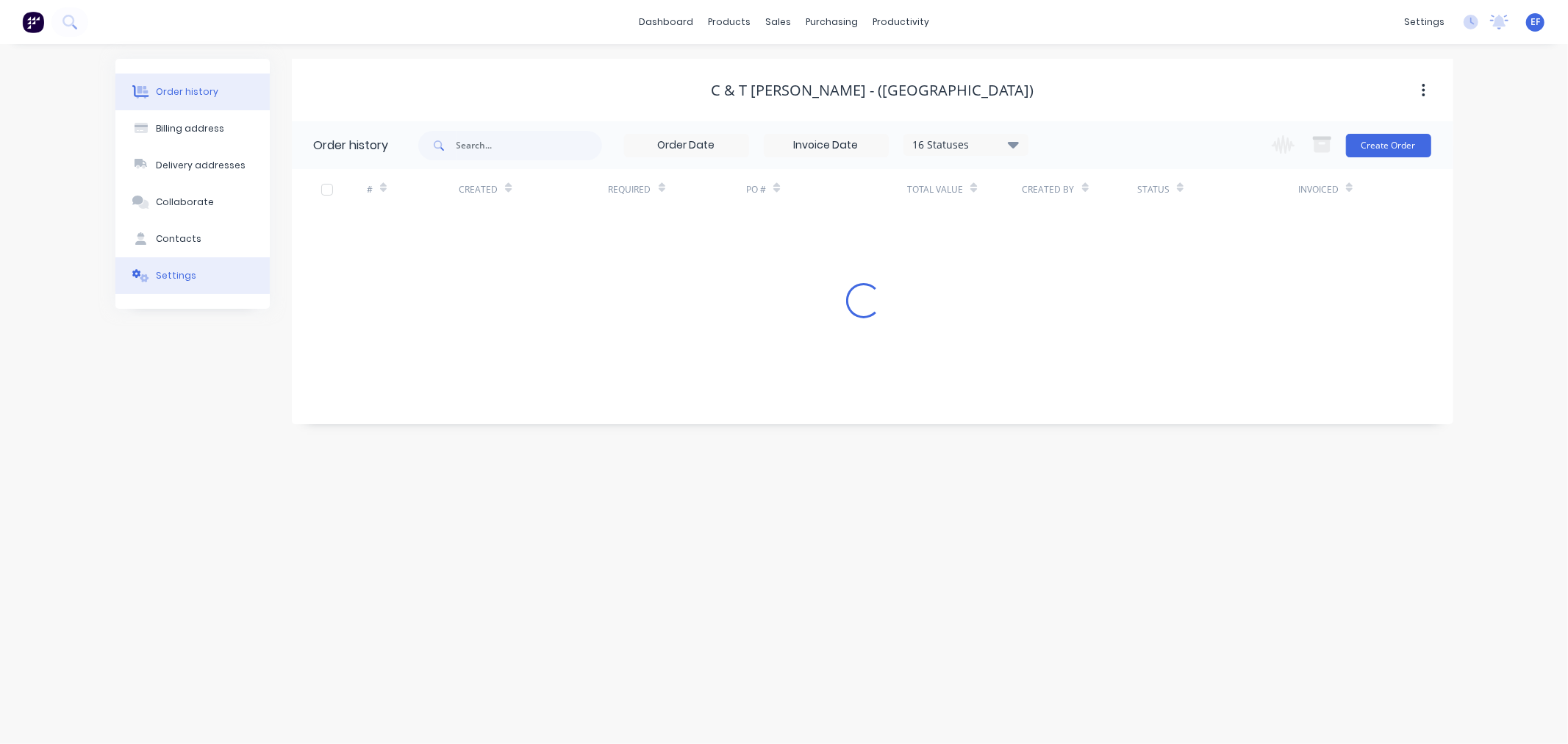
click at [185, 277] on div "Settings" at bounding box center [176, 275] width 40 height 13
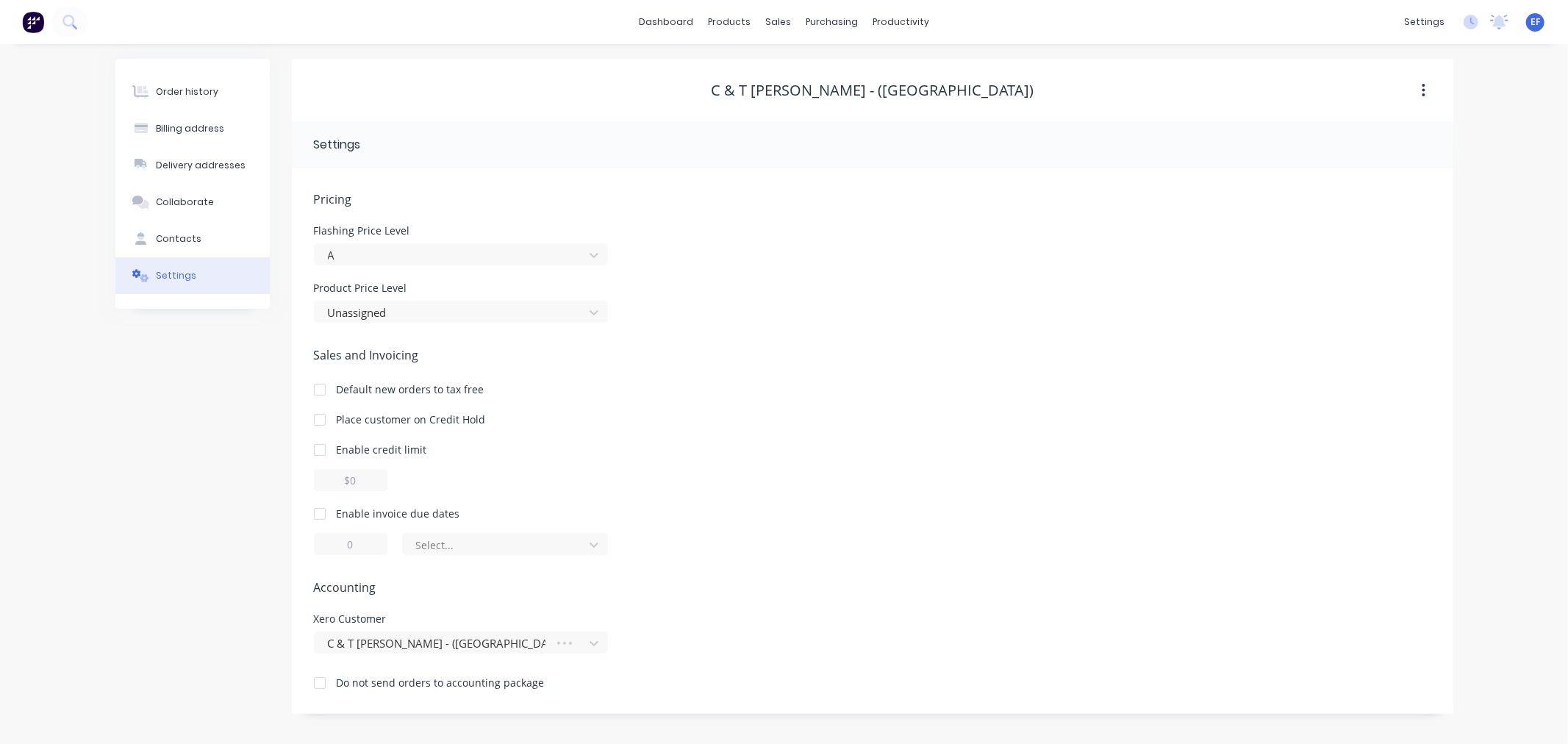
click at [332, 517] on div at bounding box center [320, 513] width 29 height 29
drag, startPoint x: 355, startPoint y: 544, endPoint x: 331, endPoint y: 542, distance: 24.1
click at [331, 542] on input "1" at bounding box center [350, 544] width 73 height 22
type input "7"
click at [547, 547] on div at bounding box center [496, 545] width 162 height 19
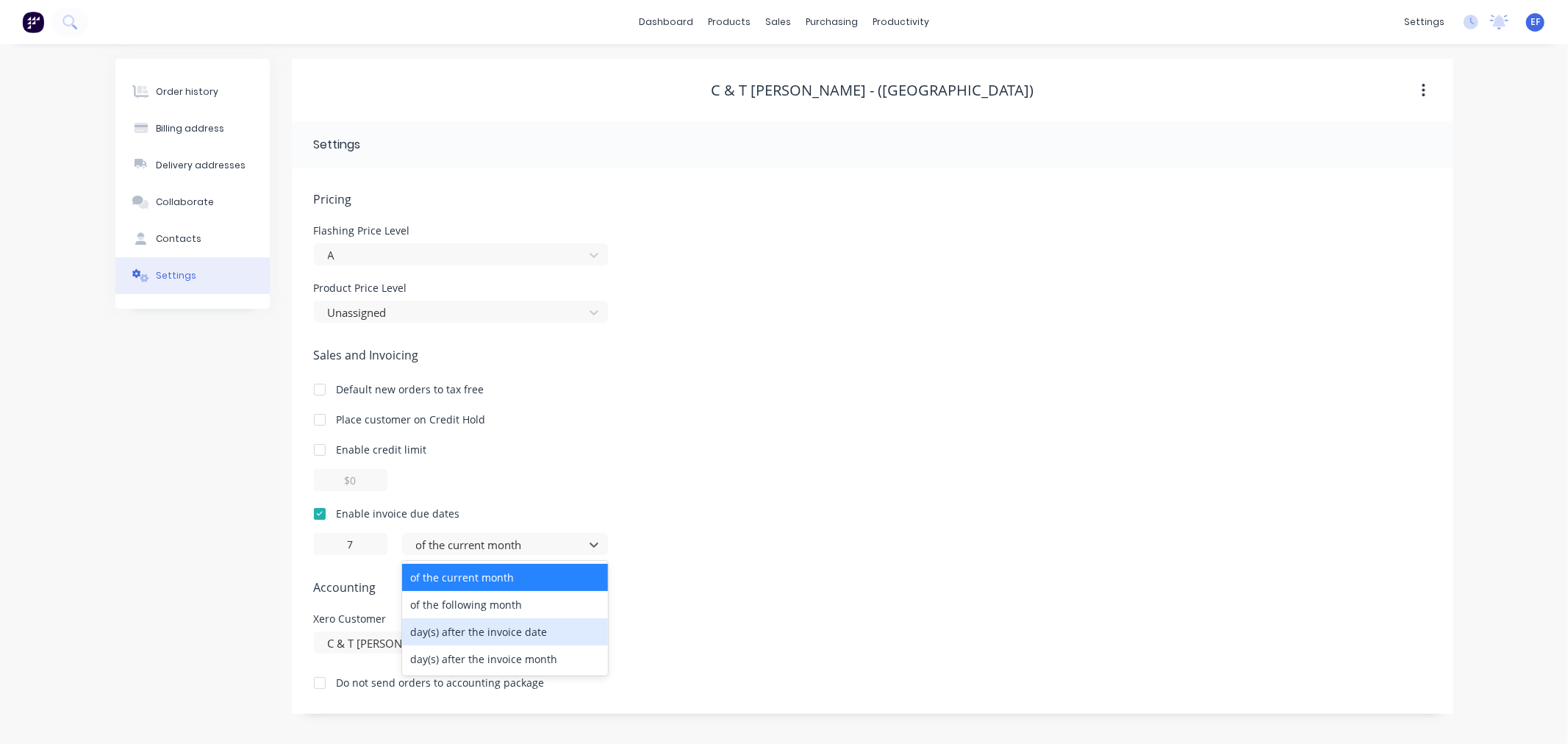
click at [528, 625] on div "day(s) after the invoice date" at bounding box center [505, 631] width 206 height 27
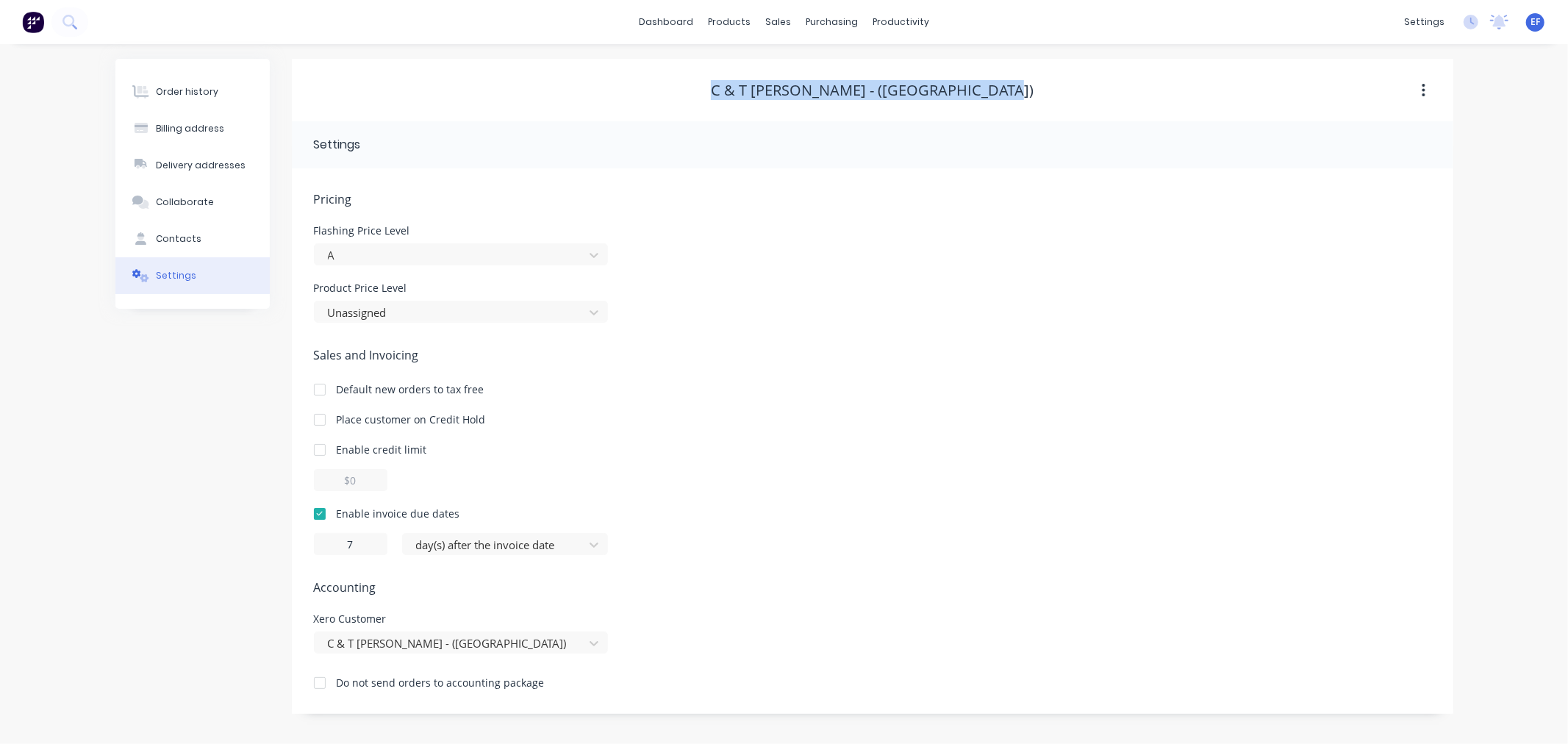
drag, startPoint x: 1041, startPoint y: 87, endPoint x: 713, endPoint y: 88, distance: 328.0
click at [713, 88] on div "C & T [PERSON_NAME] - ([GEOGRAPHIC_DATA])" at bounding box center [873, 90] width 1162 height 18
click at [811, 90] on link "Customers" at bounding box center [856, 100] width 195 height 29
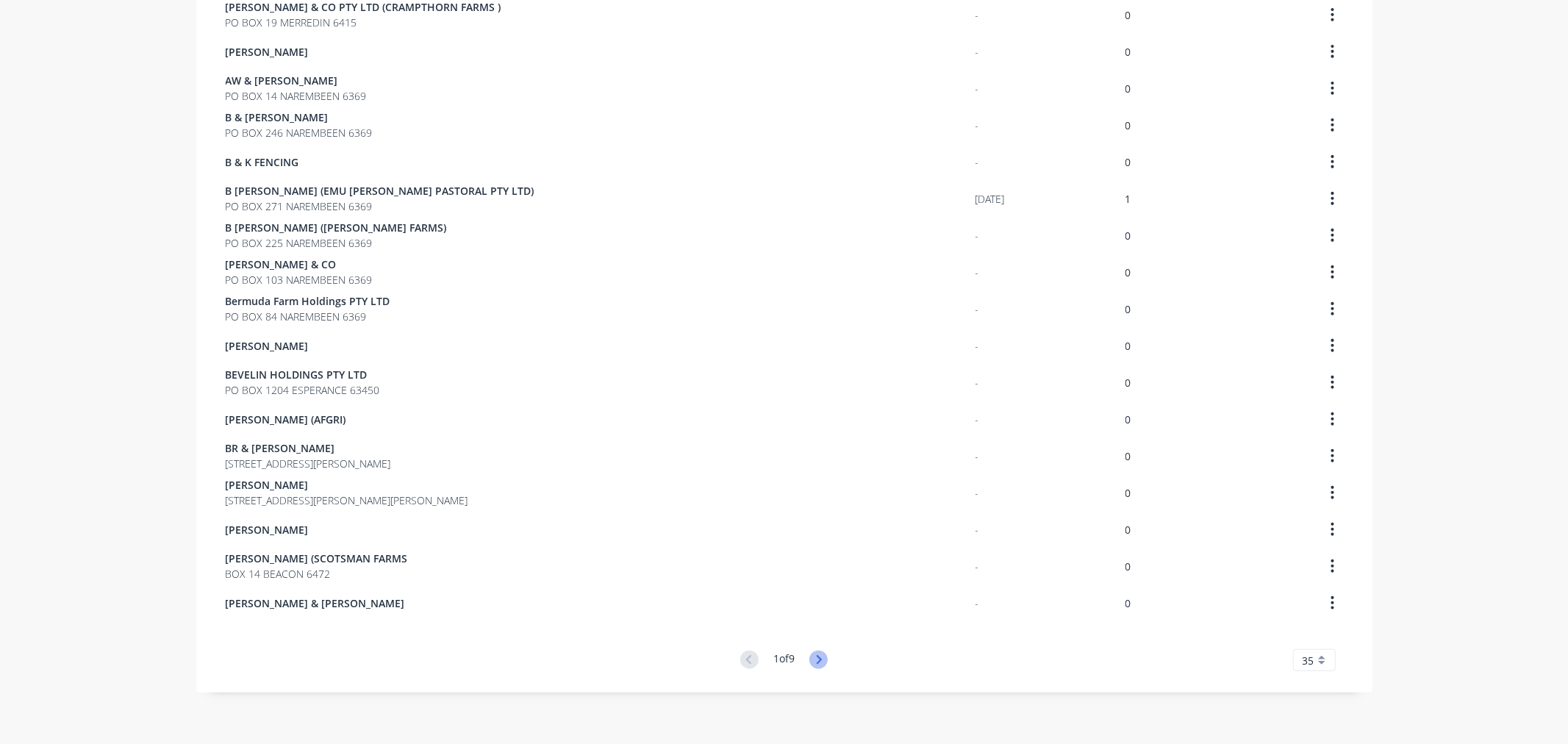
click at [816, 657] on icon at bounding box center [819, 659] width 5 height 8
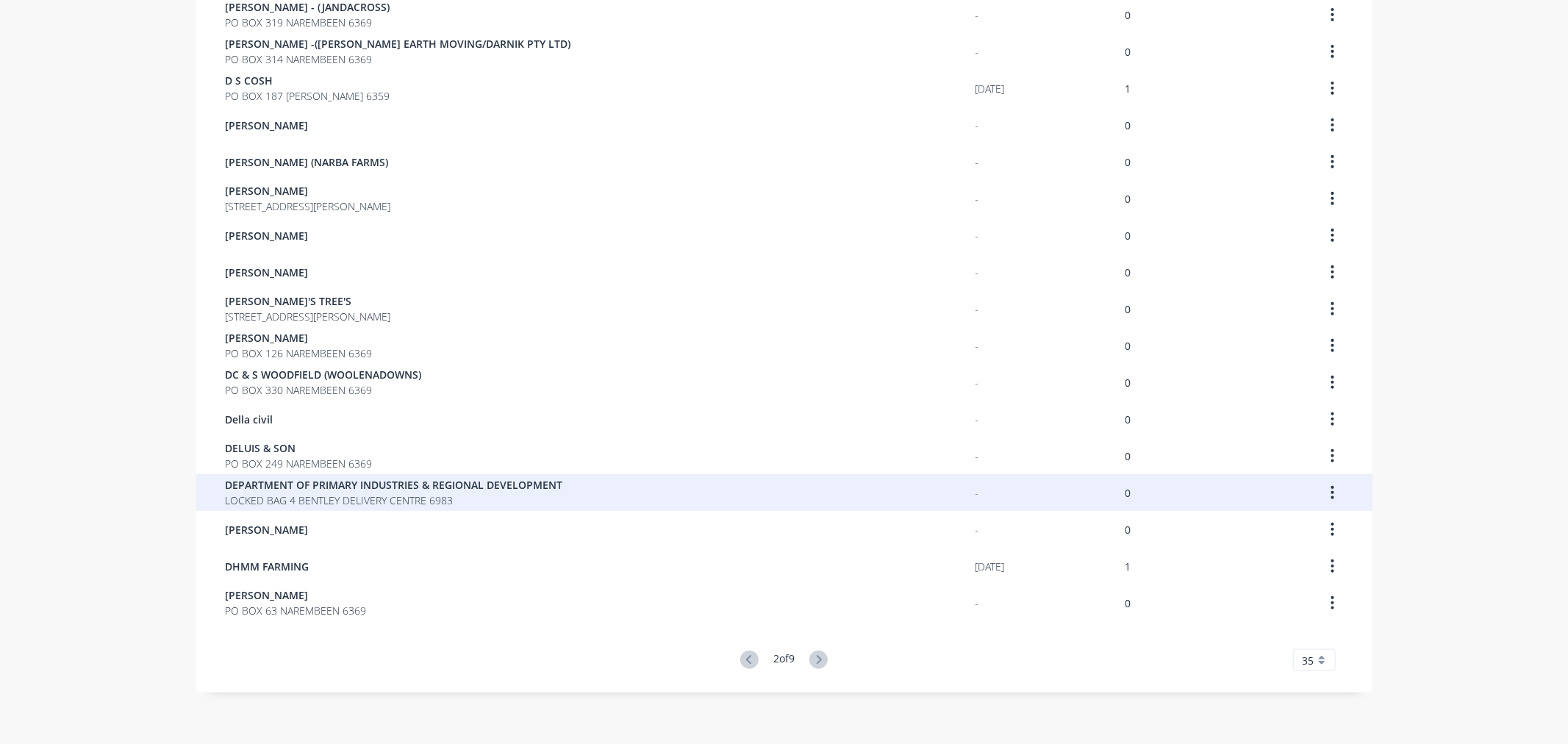
scroll to position [5, 0]
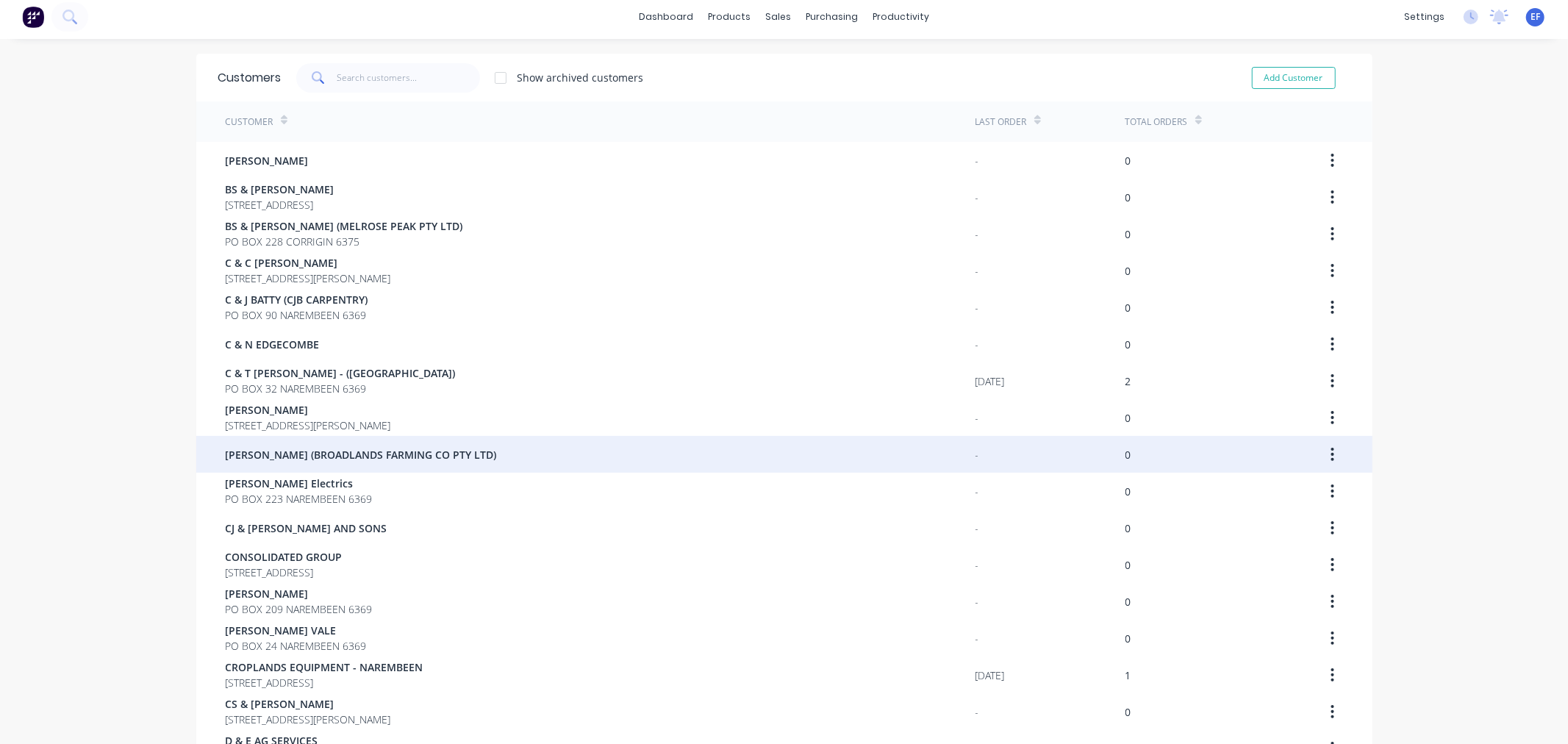
click at [328, 436] on div "[PERSON_NAME] (BROADLANDS FARMING CO PTY LTD)" at bounding box center [601, 454] width 750 height 37
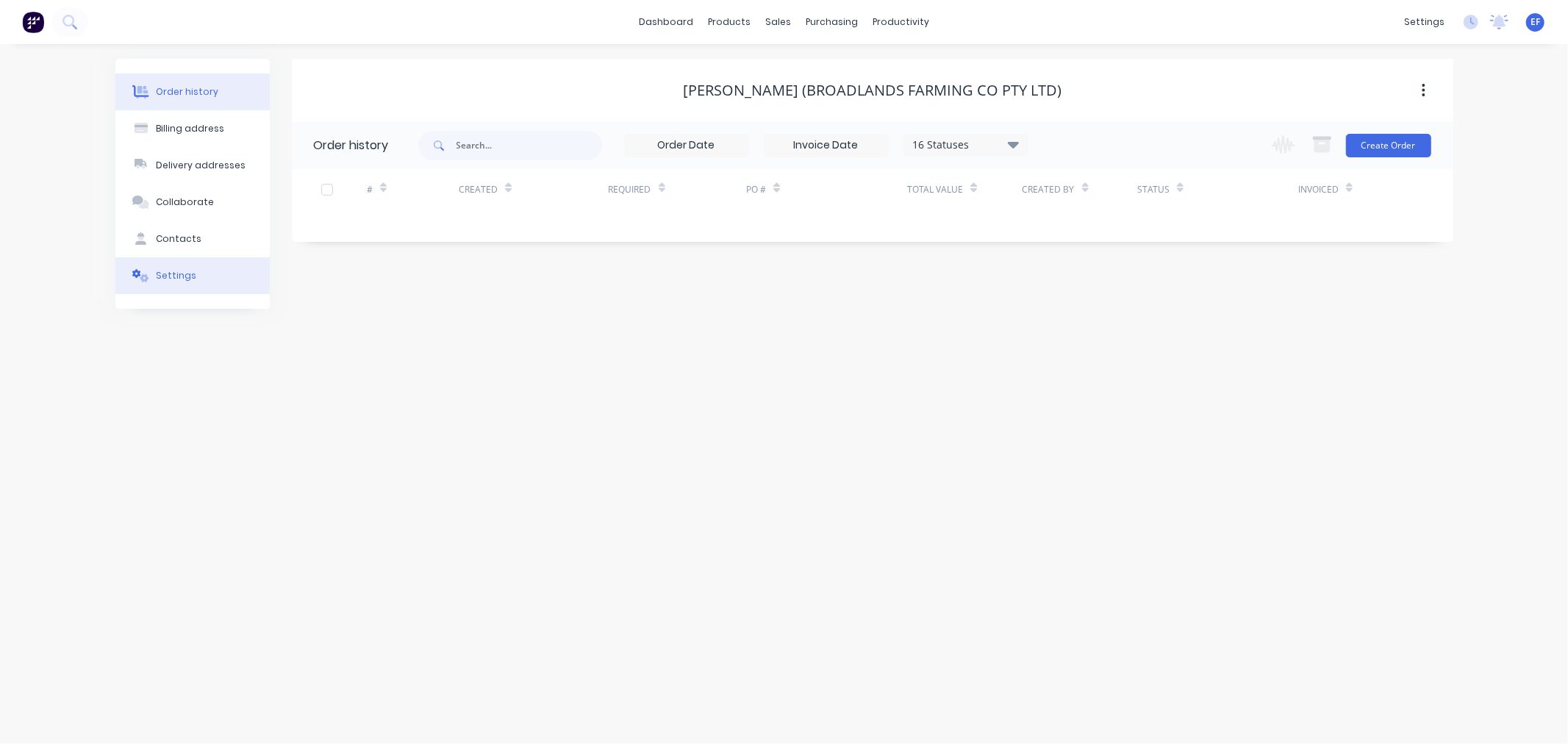
click at [137, 272] on icon at bounding box center [136, 273] width 8 height 8
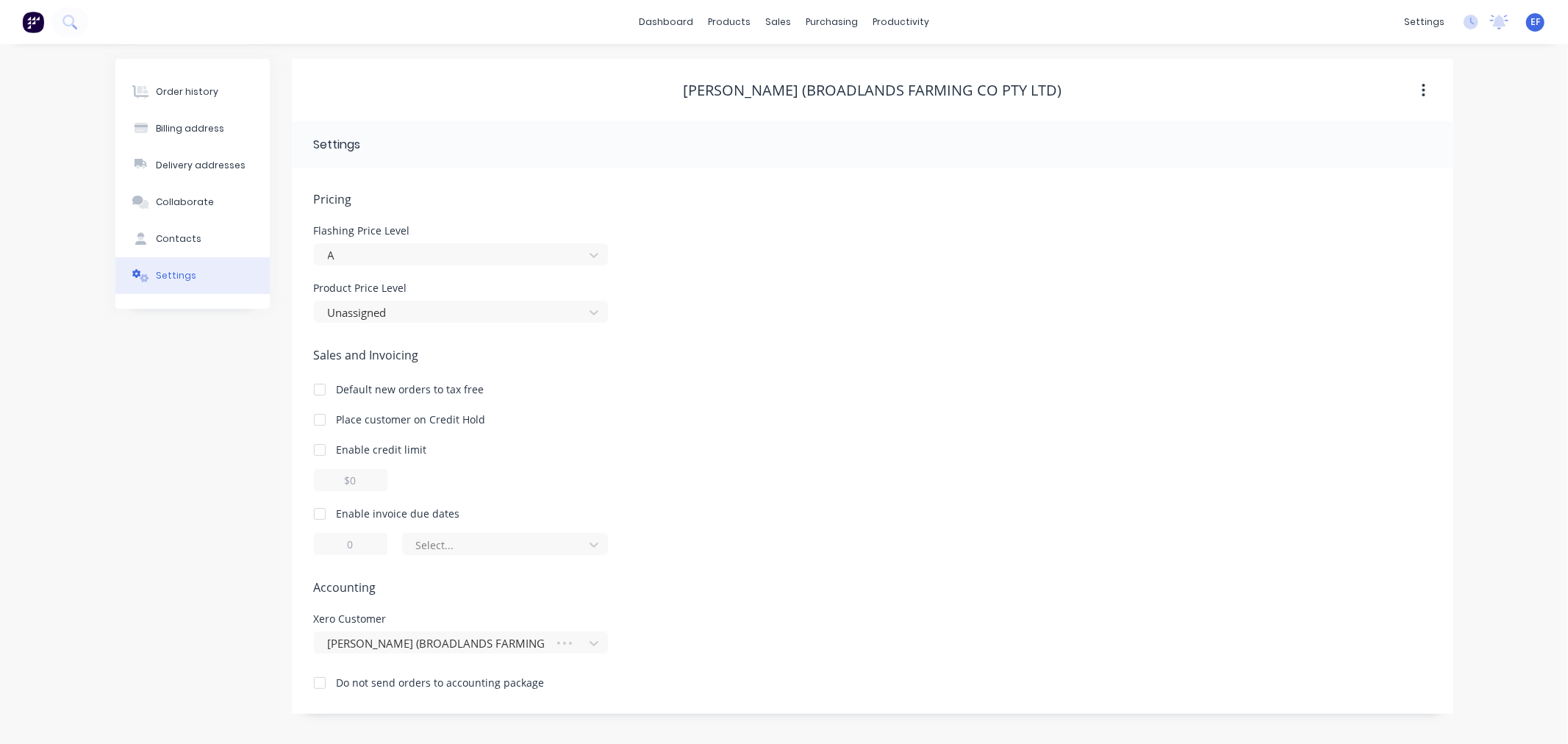
click at [318, 515] on div at bounding box center [320, 513] width 29 height 29
drag, startPoint x: 354, startPoint y: 544, endPoint x: 326, endPoint y: 544, distance: 28.0
click at [329, 544] on input "1" at bounding box center [350, 544] width 73 height 22
type input "7"
click at [439, 545] on div at bounding box center [496, 545] width 162 height 19
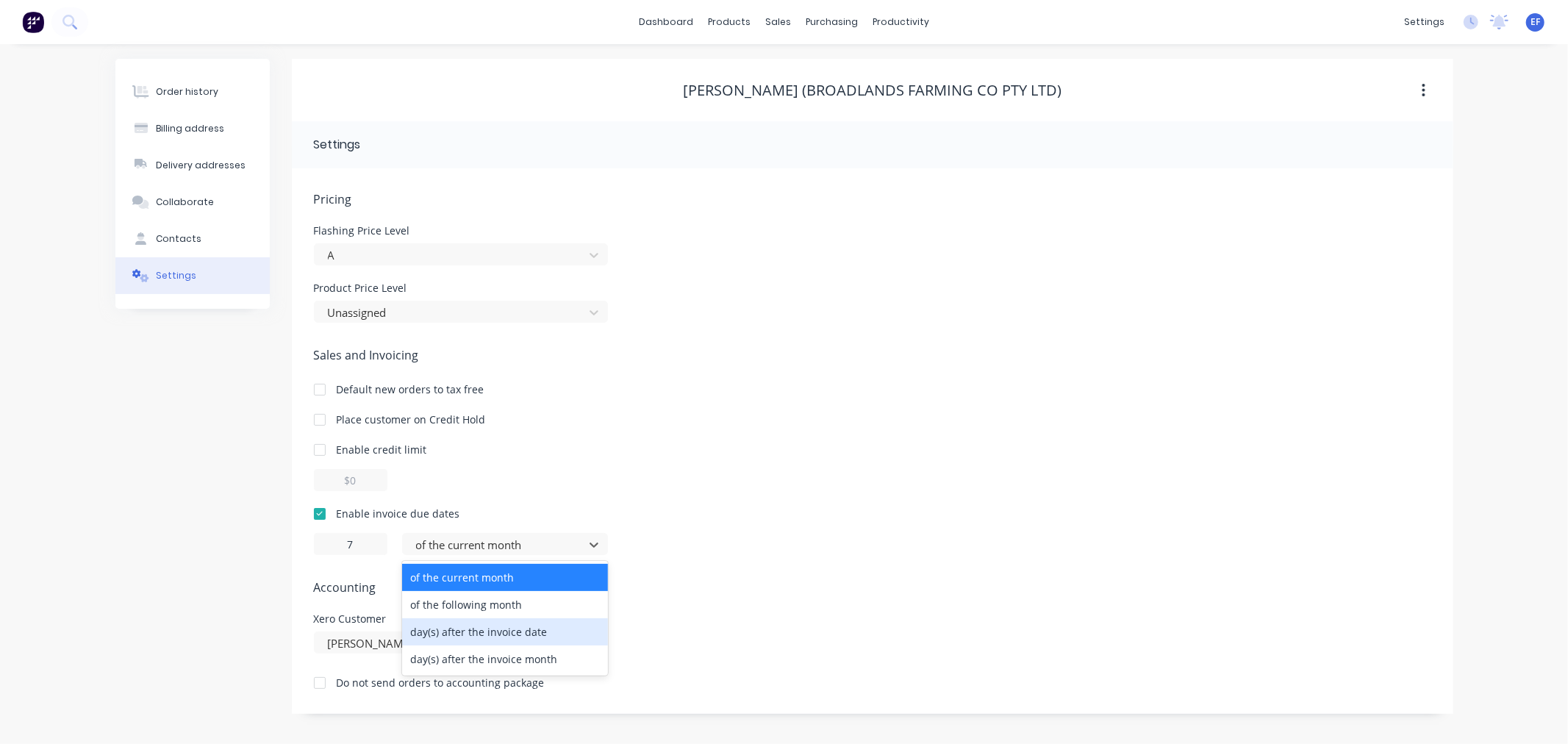
click at [456, 635] on div "day(s) after the invoice date" at bounding box center [505, 631] width 206 height 27
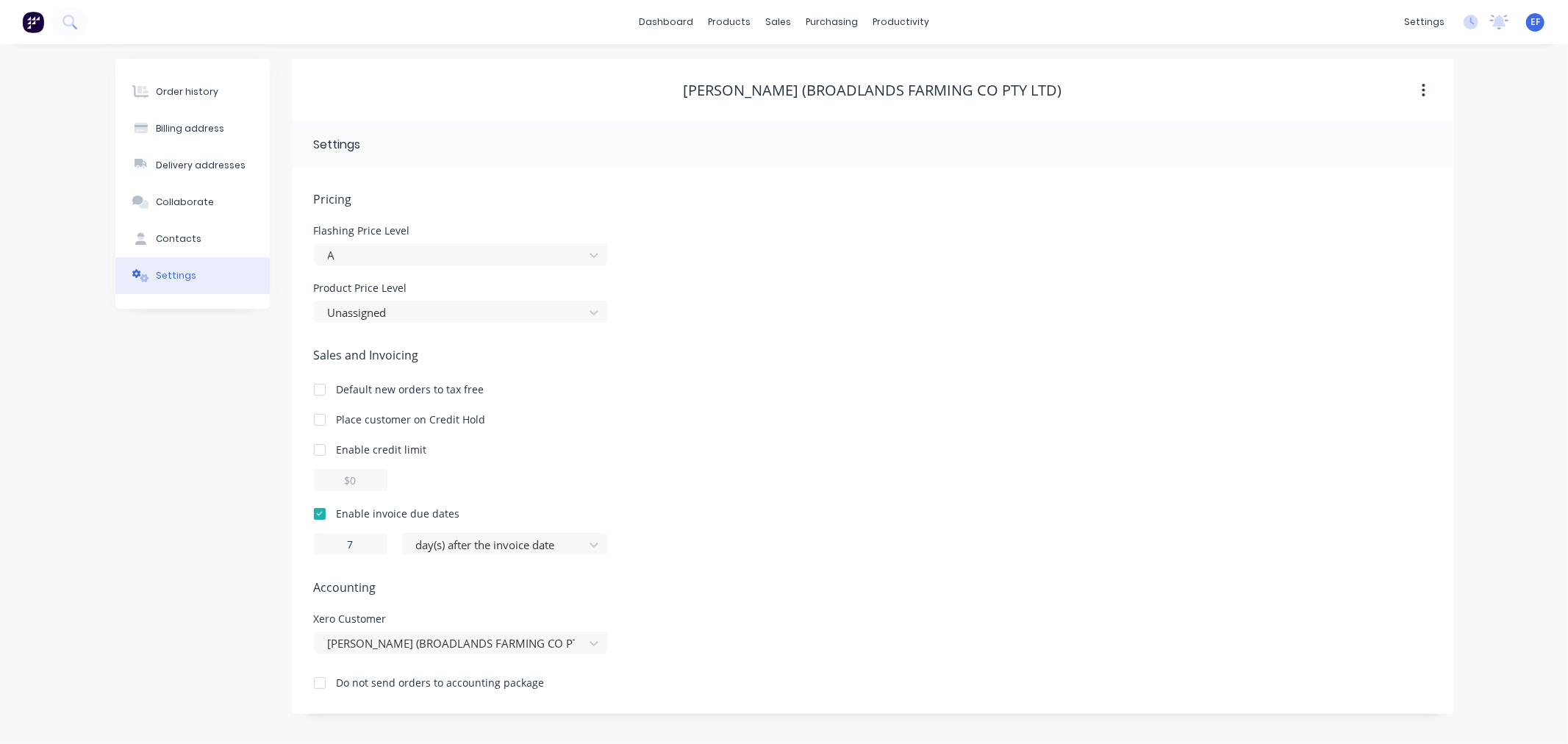
drag, startPoint x: 1063, startPoint y: 86, endPoint x: 676, endPoint y: 91, distance: 387.0
click at [676, 91] on div "[PERSON_NAME] (BROADLANDS FARMING CO PTY LTD)" at bounding box center [873, 90] width 1162 height 18
click at [789, 96] on div at bounding box center [787, 99] width 22 height 13
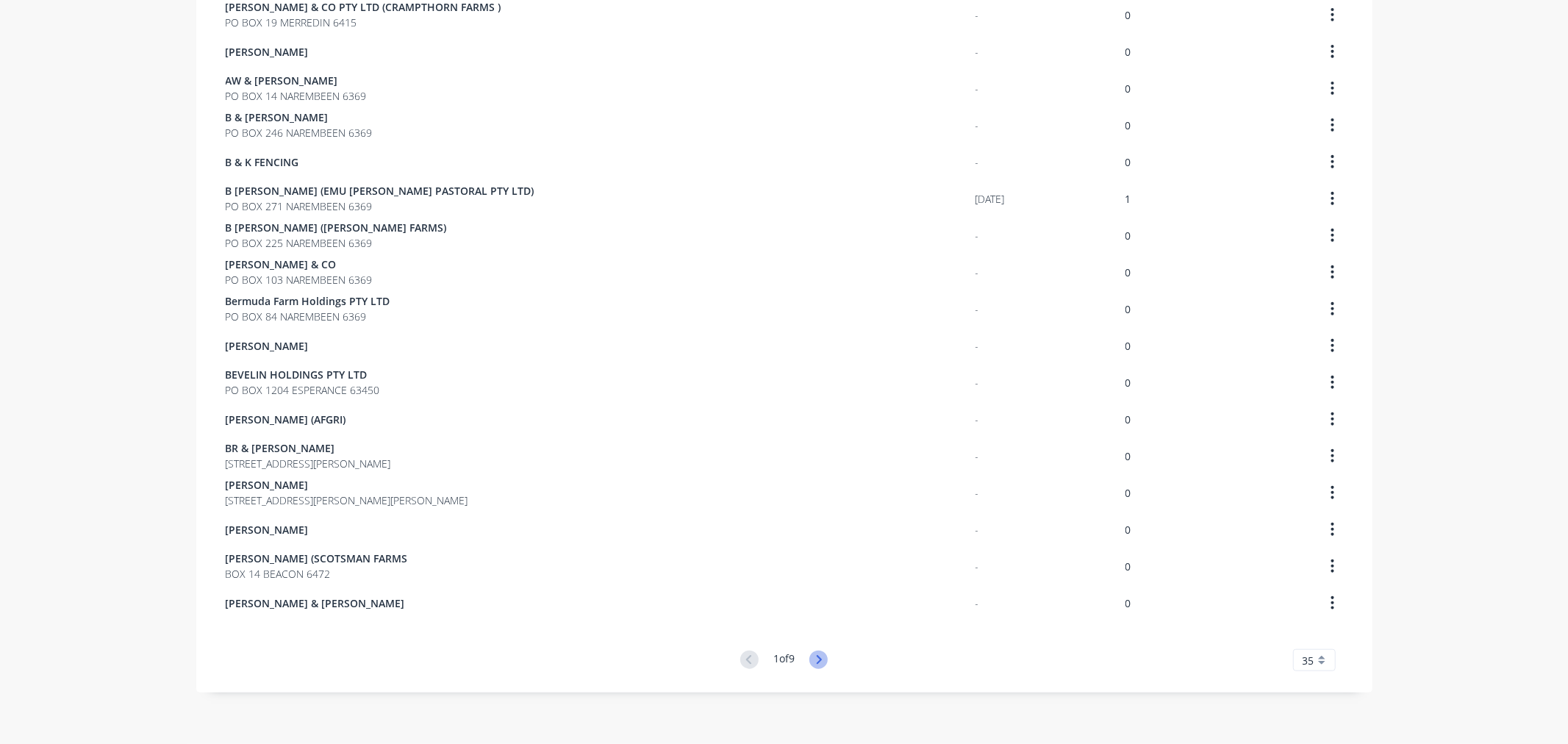
click at [809, 653] on icon at bounding box center [819, 660] width 19 height 19
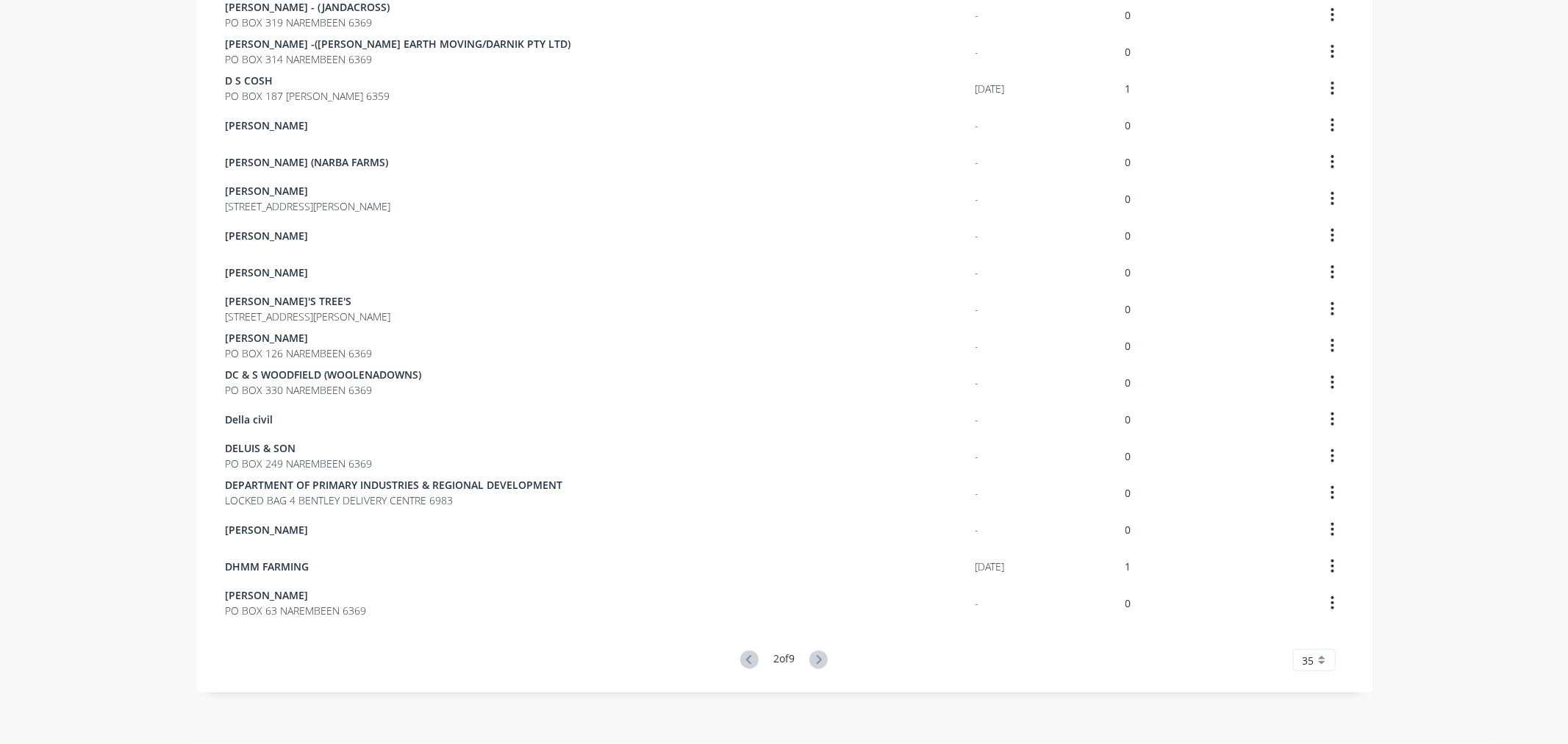
scroll to position [87, 0]
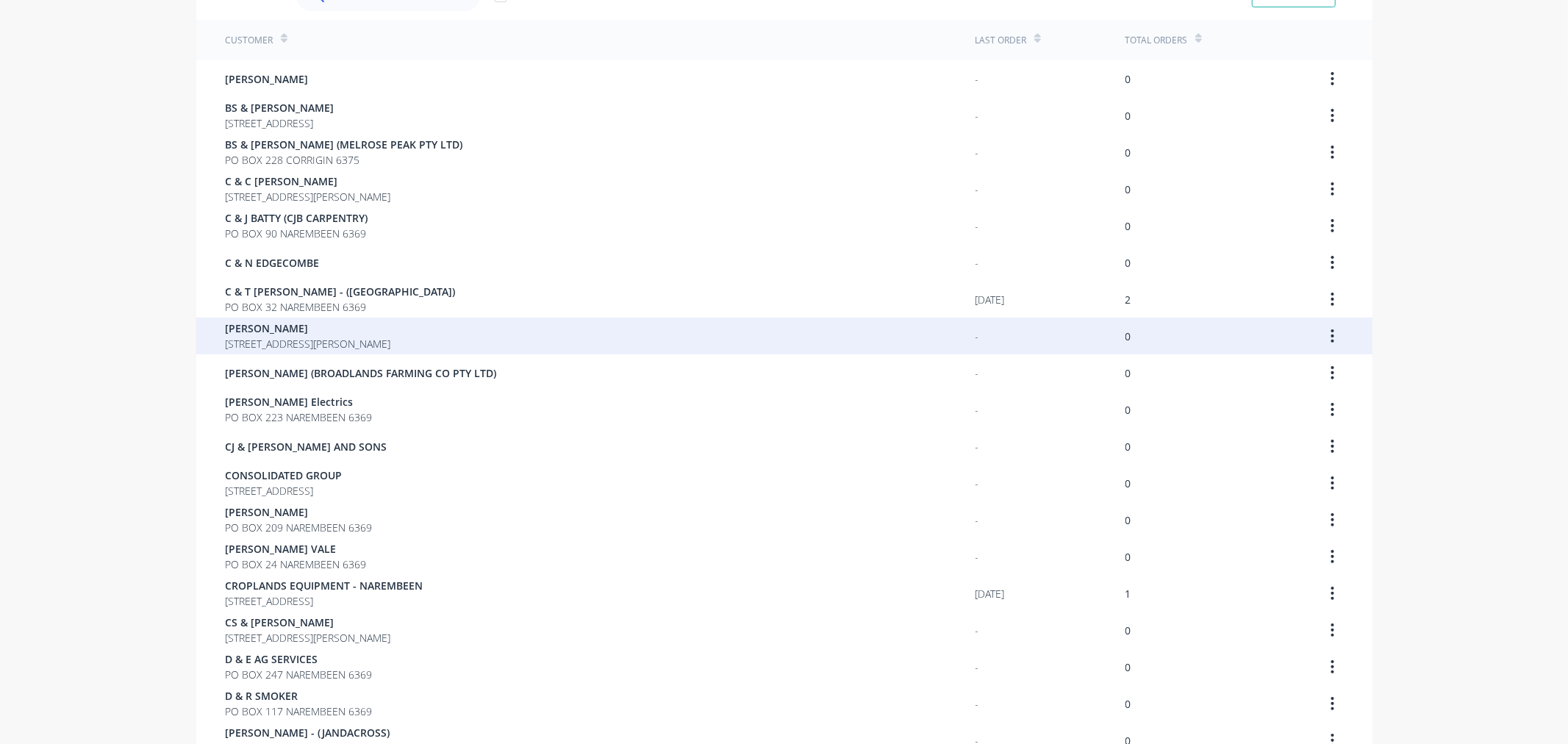
click at [369, 336] on span "[STREET_ADDRESS][PERSON_NAME]" at bounding box center [308, 344] width 166 height 15
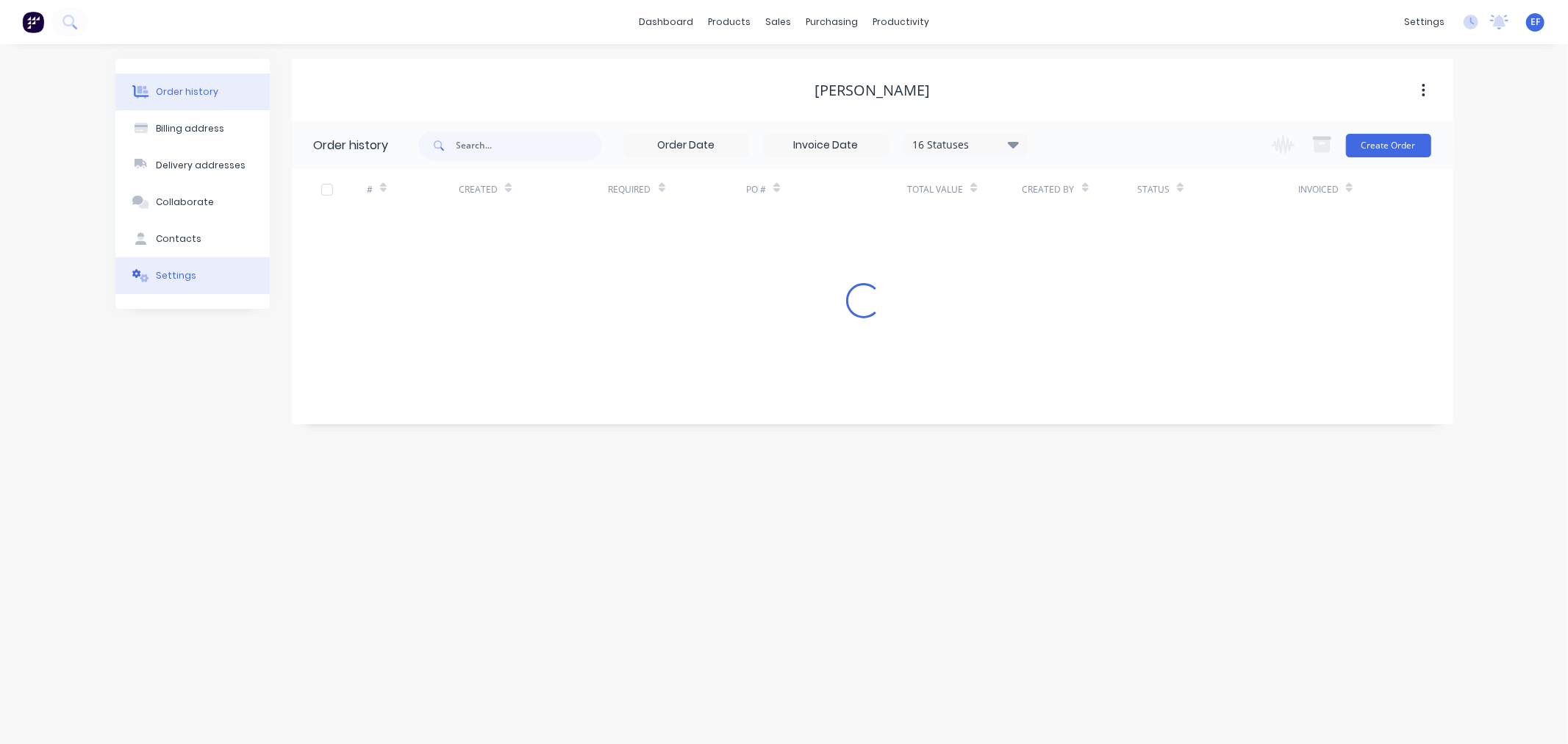
click at [178, 281] on div "Settings" at bounding box center [176, 275] width 40 height 13
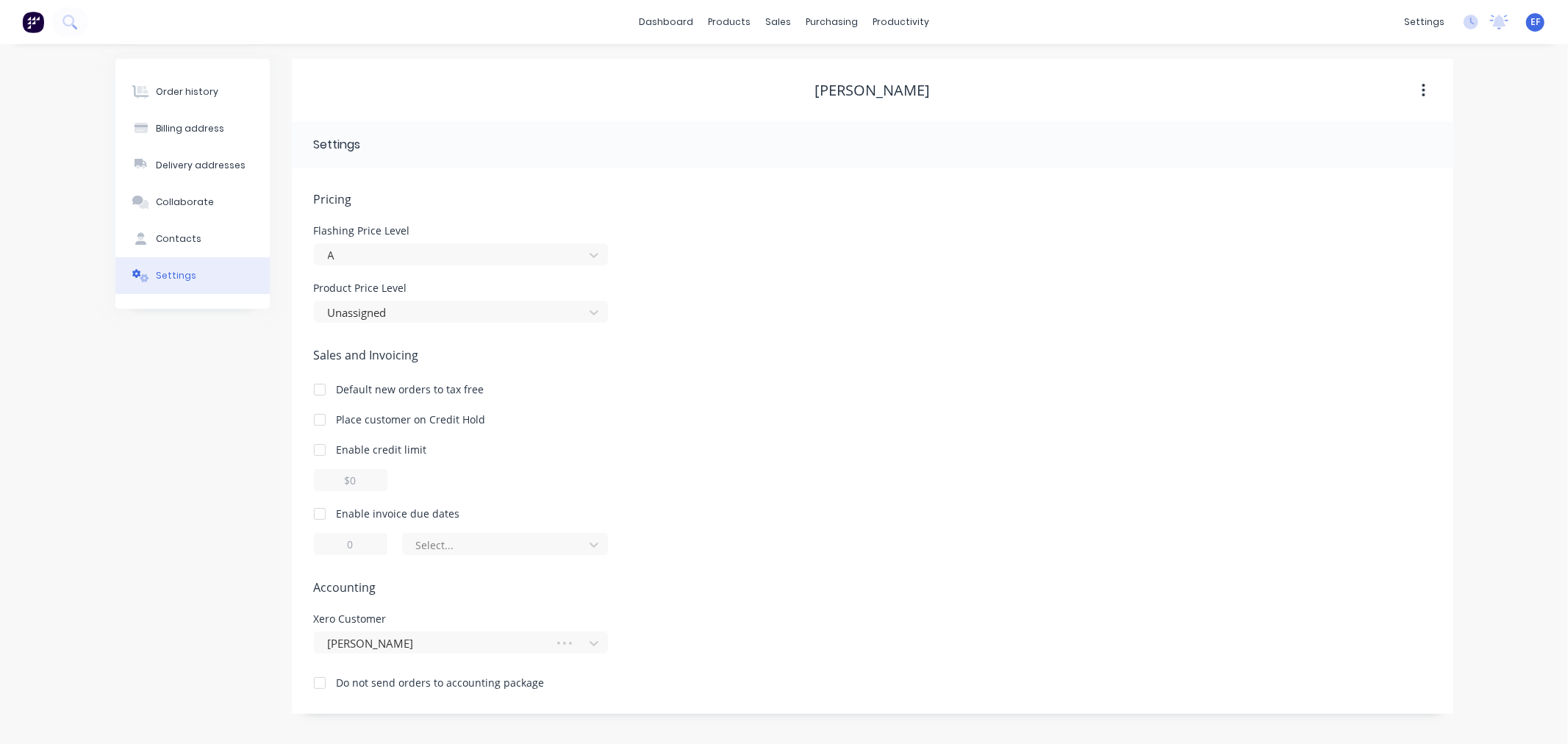
drag, startPoint x: 310, startPoint y: 527, endPoint x: 319, endPoint y: 522, distance: 10.3
click at [313, 526] on div at bounding box center [320, 513] width 29 height 29
click at [321, 517] on div at bounding box center [320, 513] width 29 height 29
drag, startPoint x: 358, startPoint y: 537, endPoint x: 342, endPoint y: 538, distance: 16.0
click at [343, 538] on input "1" at bounding box center [350, 544] width 73 height 22
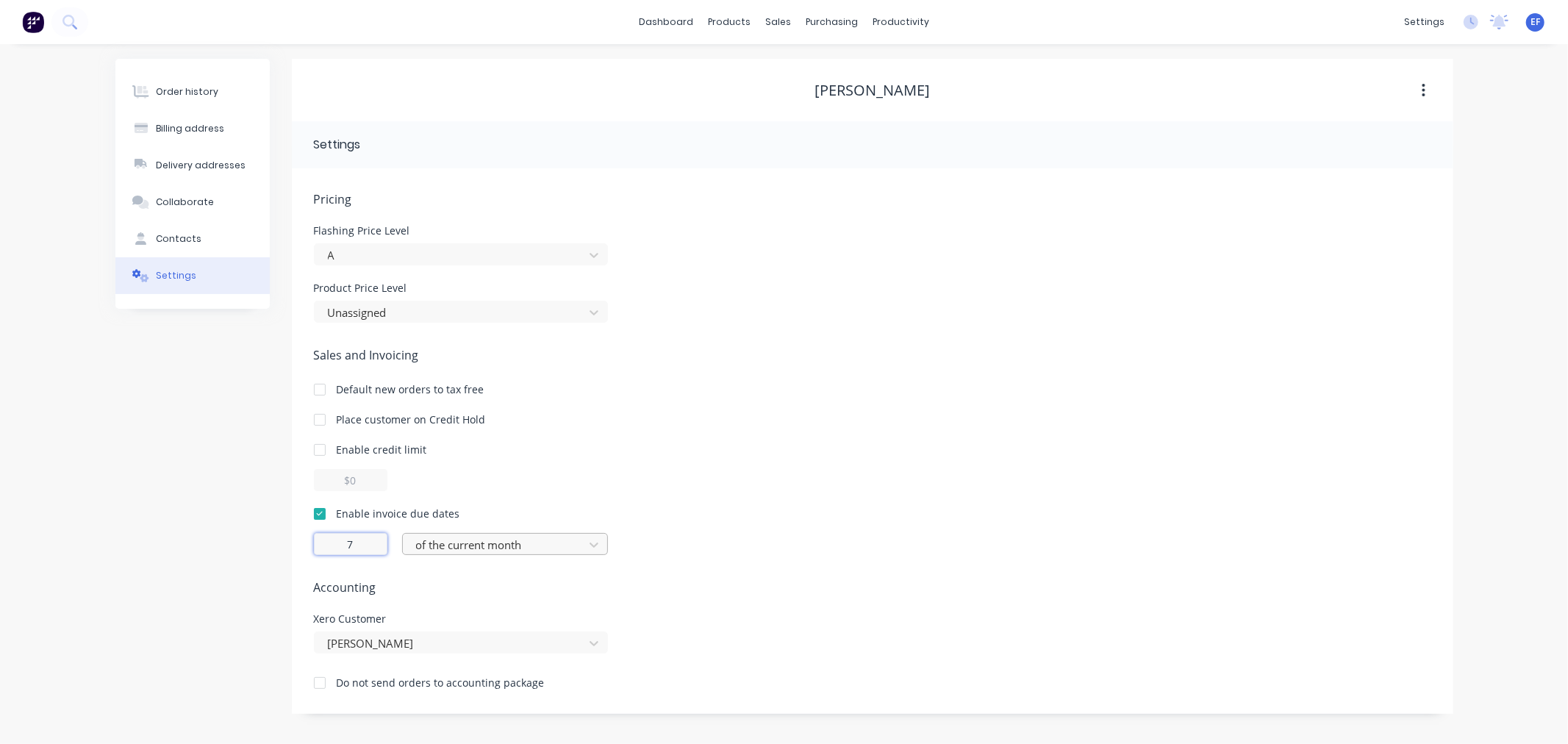
type input "7"
click at [441, 544] on div at bounding box center [496, 545] width 162 height 19
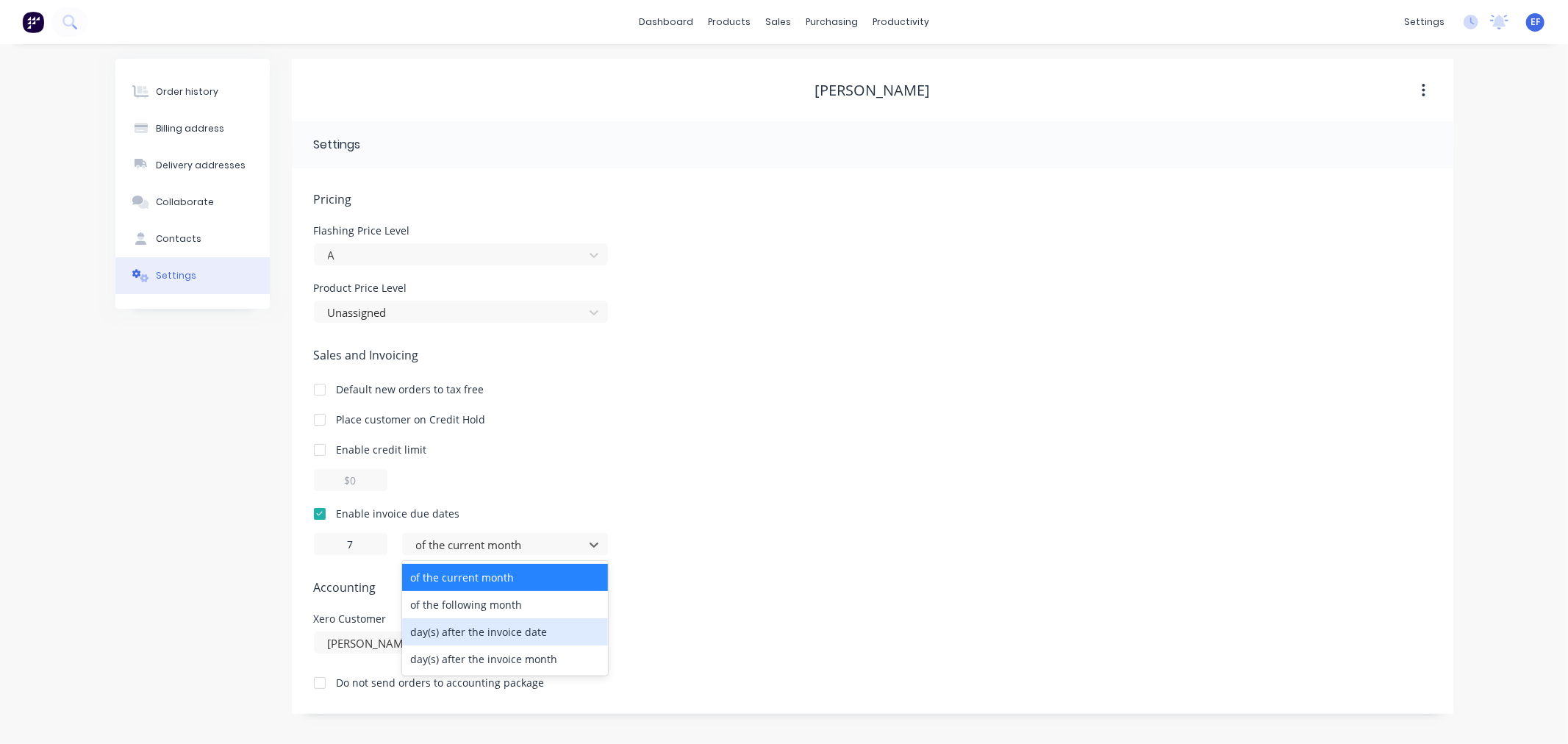
click at [456, 635] on div "day(s) after the invoice date" at bounding box center [505, 631] width 206 height 27
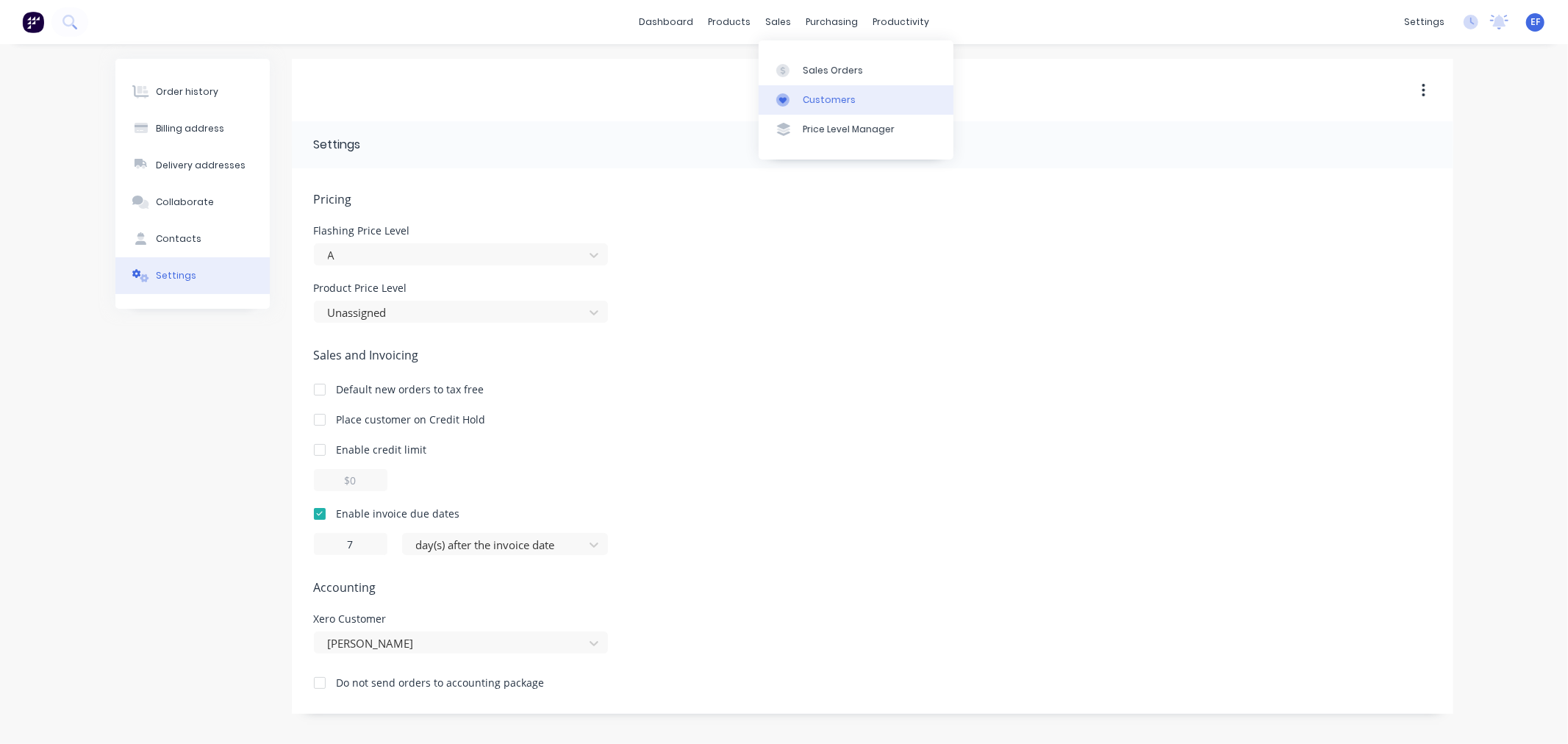
click at [803, 99] on div "Customers" at bounding box center [829, 99] width 53 height 13
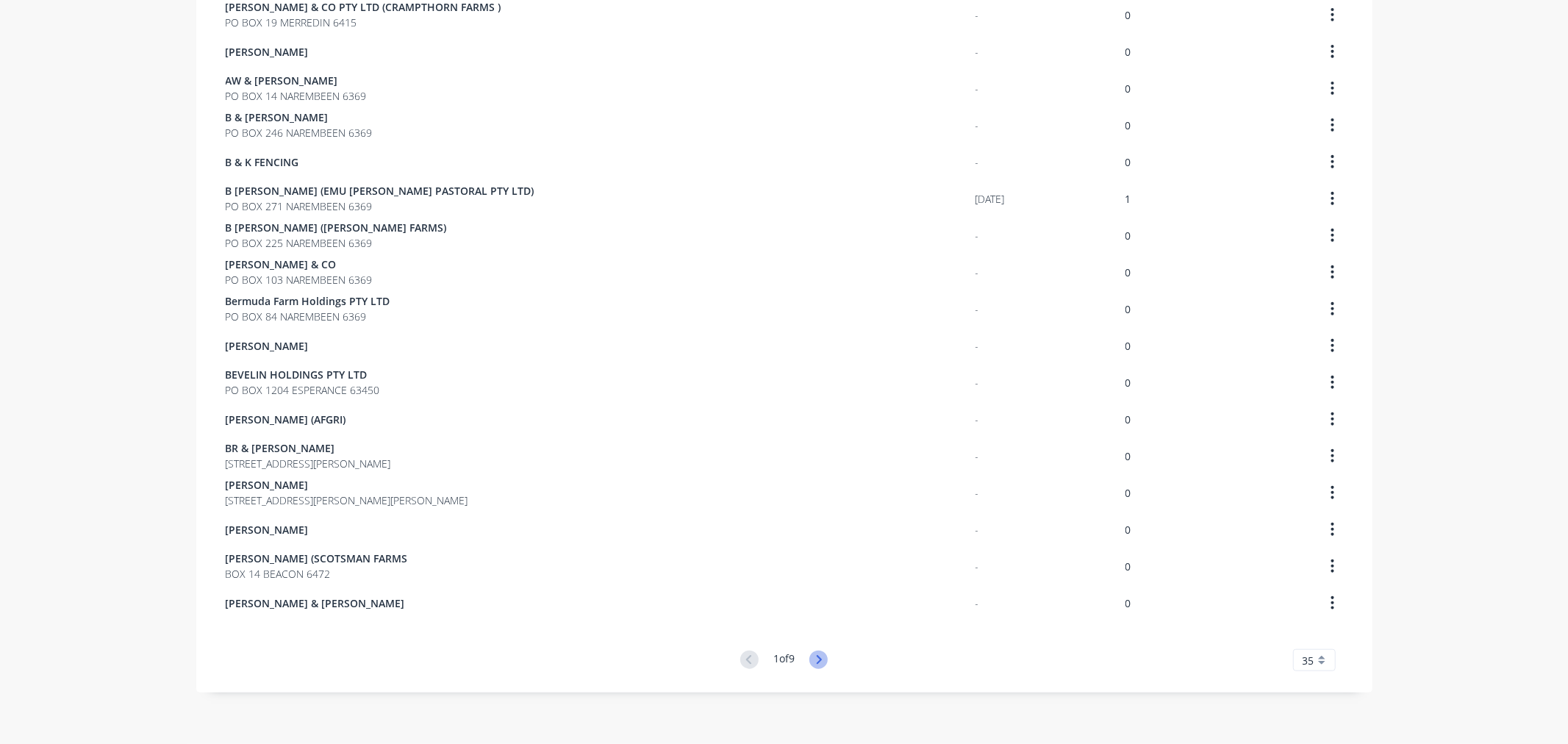
click at [810, 662] on icon at bounding box center [819, 660] width 19 height 19
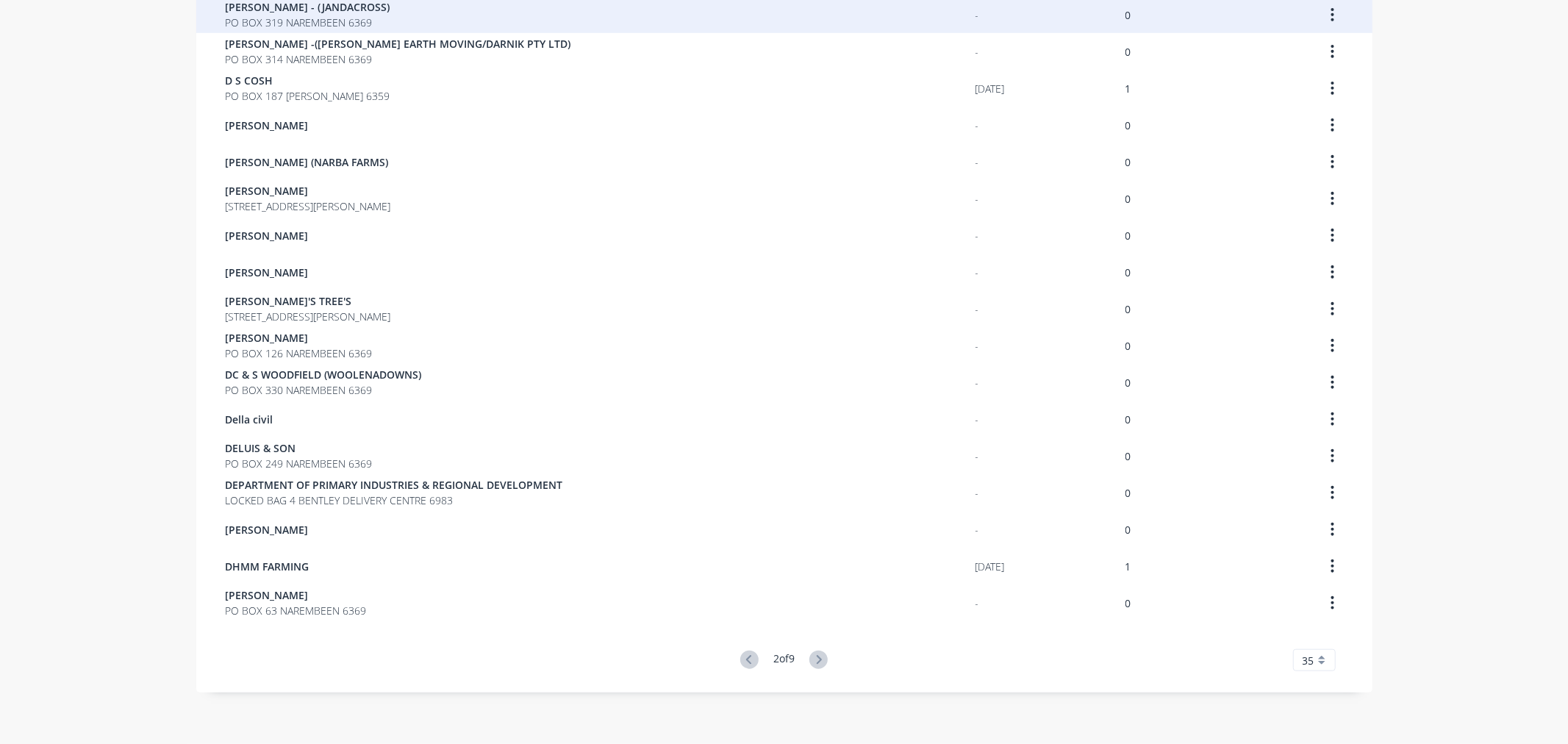
scroll to position [87, 0]
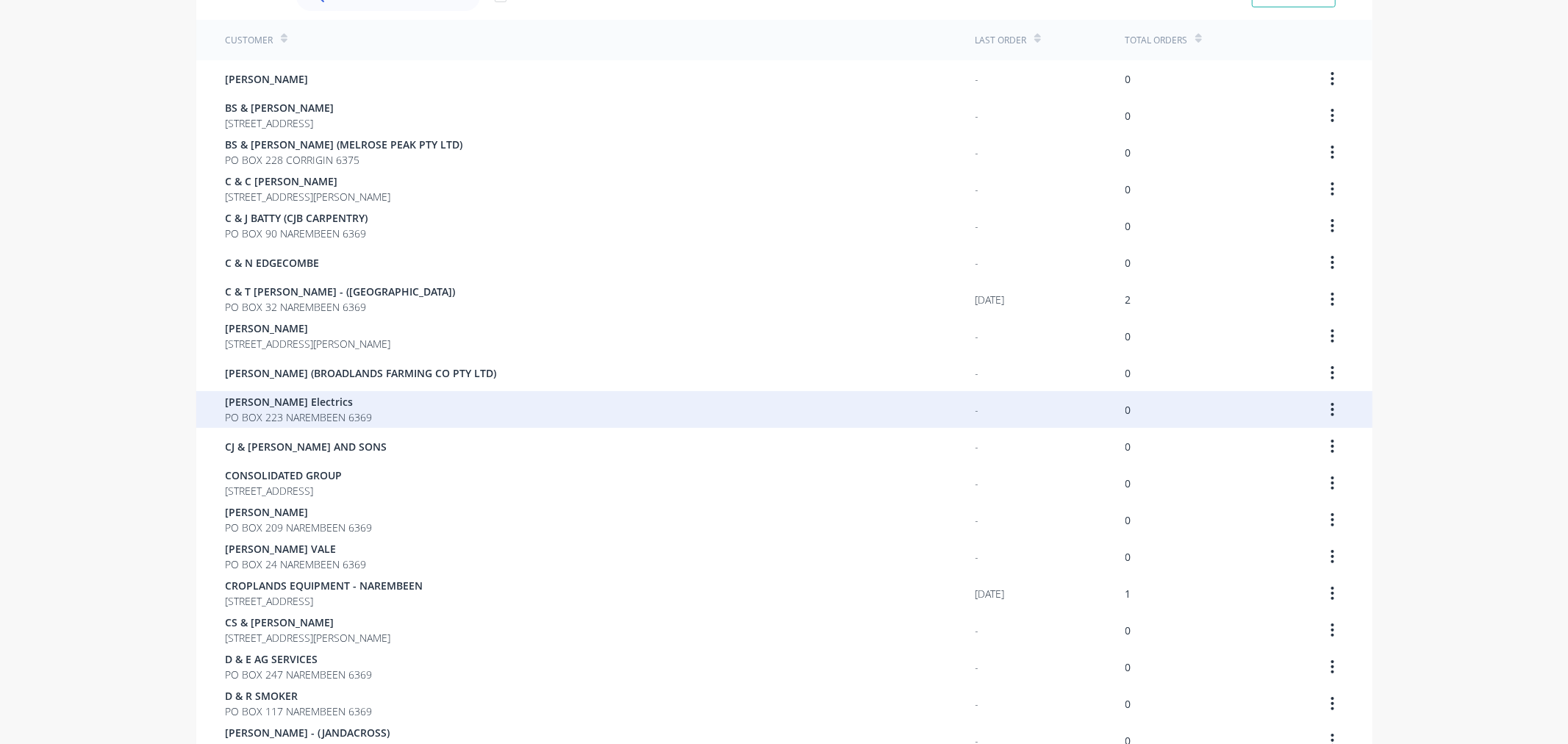
click at [295, 420] on span "PO BOX 223 NAREMBEEN 6369" at bounding box center [299, 417] width 147 height 15
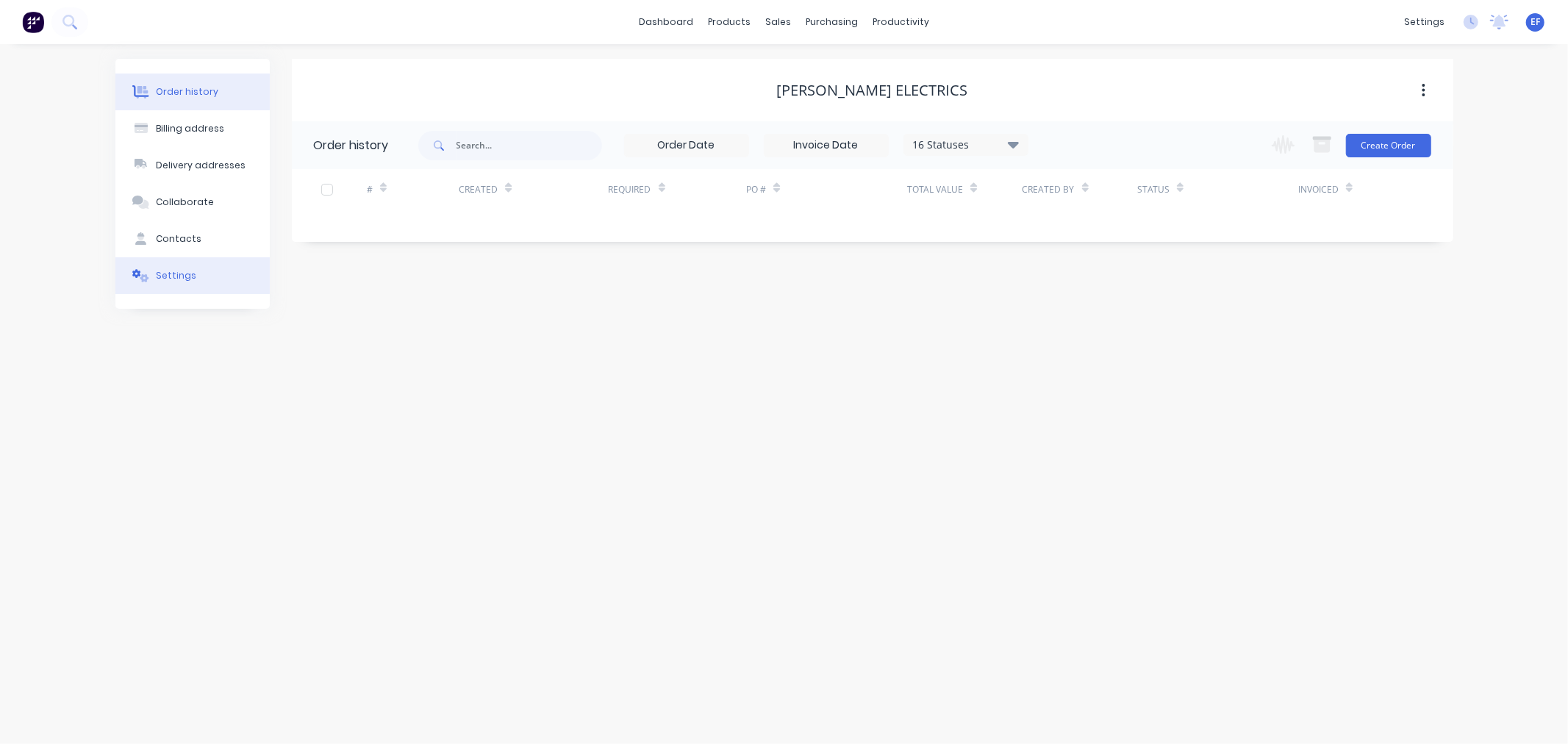
click at [156, 287] on button "Settings" at bounding box center [193, 276] width 154 height 37
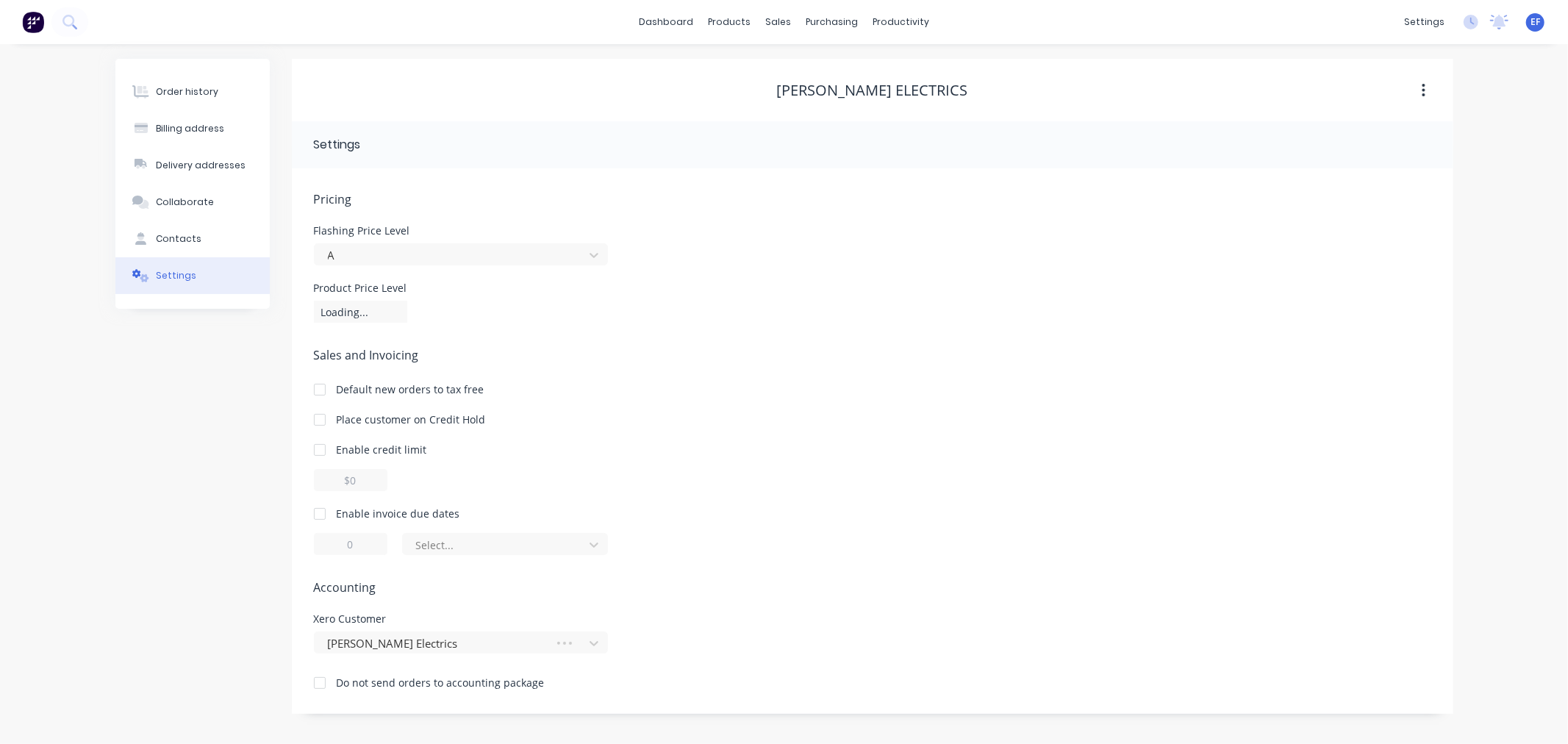
click at [320, 510] on div at bounding box center [320, 513] width 29 height 29
drag, startPoint x: 354, startPoint y: 540, endPoint x: 331, endPoint y: 544, distance: 23.3
click at [331, 544] on input "1" at bounding box center [350, 544] width 73 height 22
type input "7"
click at [490, 551] on div at bounding box center [496, 545] width 162 height 19
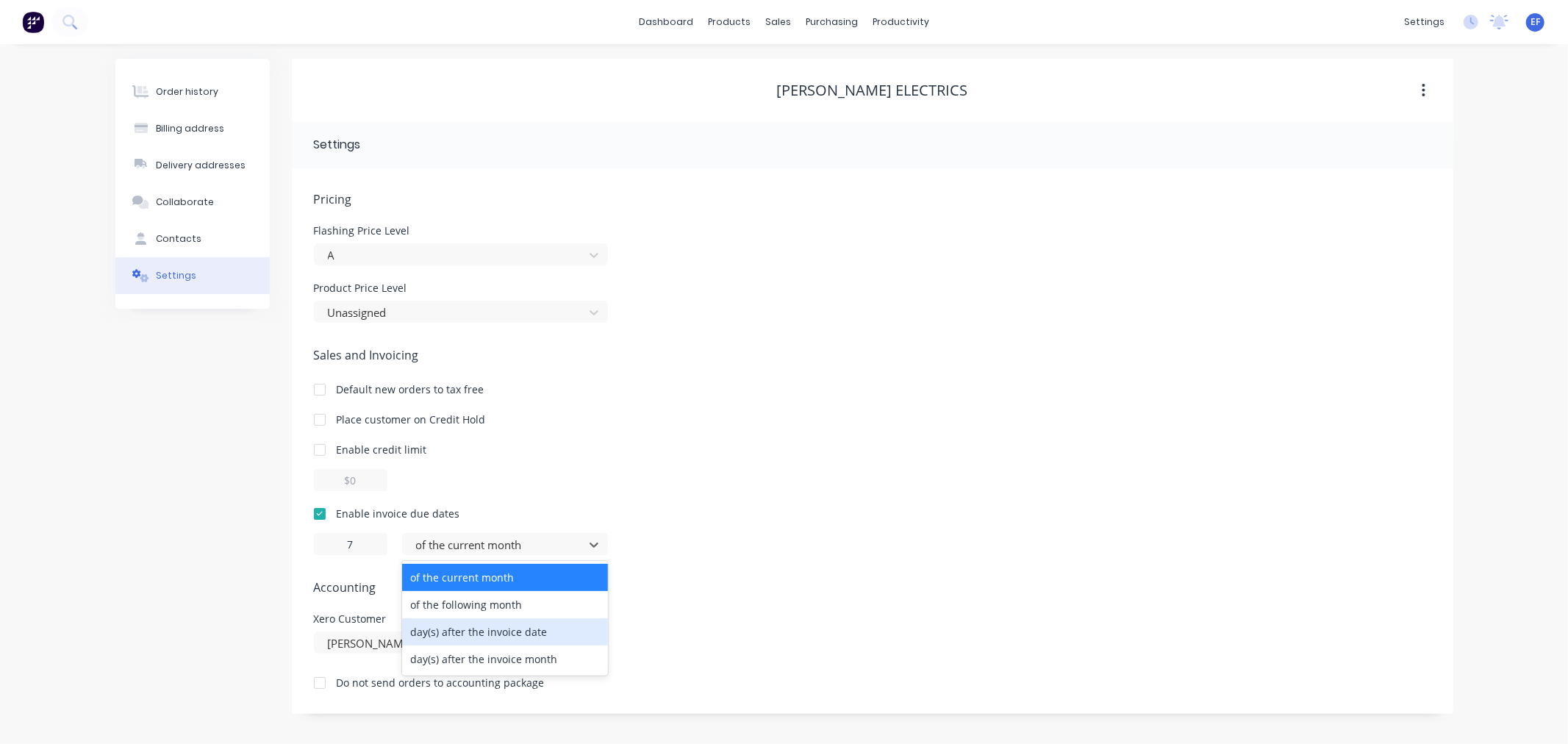
click at [473, 627] on div "day(s) after the invoice date" at bounding box center [505, 631] width 206 height 27
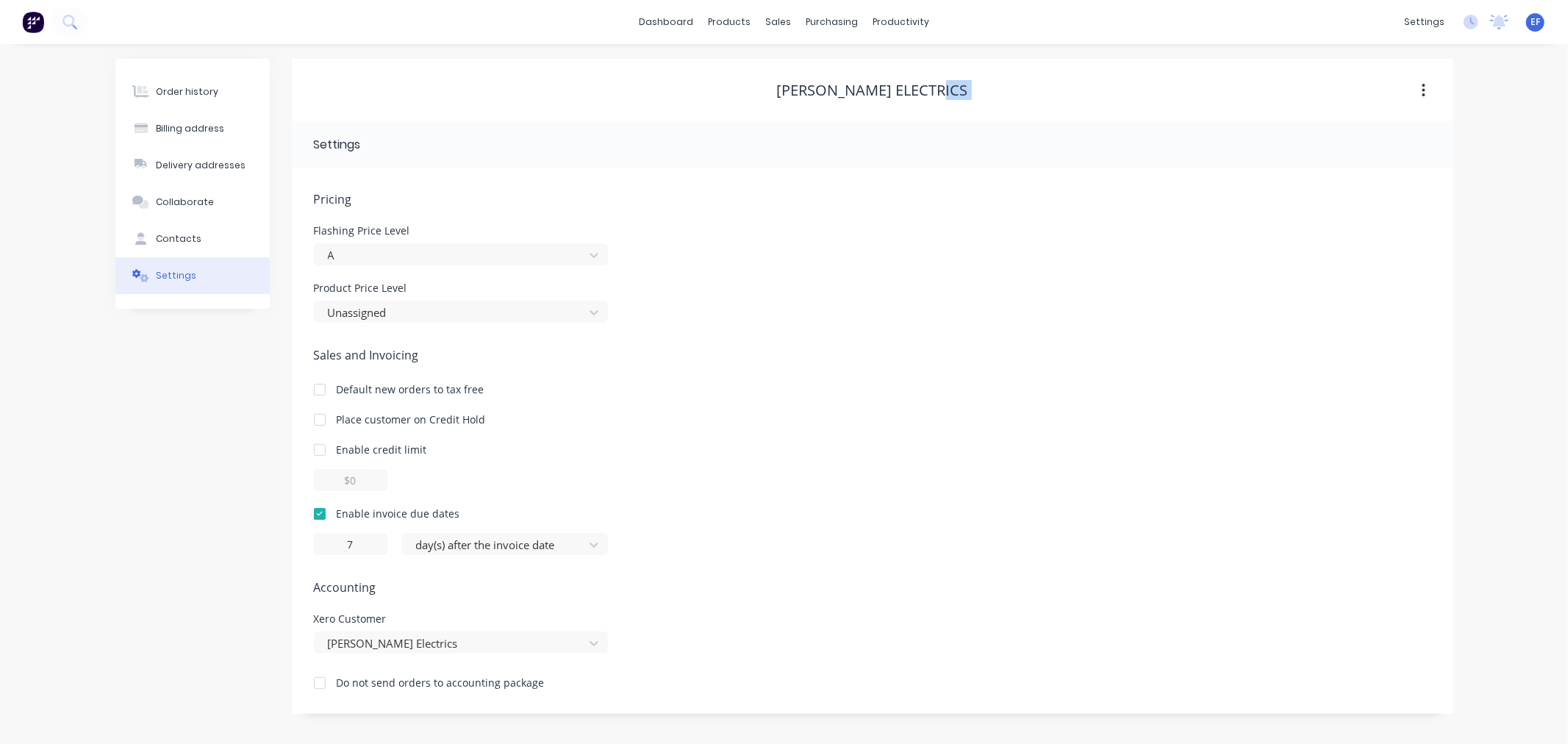
drag, startPoint x: 706, startPoint y: 89, endPoint x: 760, endPoint y: 78, distance: 55.1
click at [760, 78] on div "[PERSON_NAME] Electrics" at bounding box center [873, 90] width 1162 height 26
click at [787, 86] on div "[PERSON_NAME] Electrics" at bounding box center [873, 90] width 1162 height 18
click at [788, 86] on div "[PERSON_NAME] Electrics" at bounding box center [873, 90] width 1162 height 18
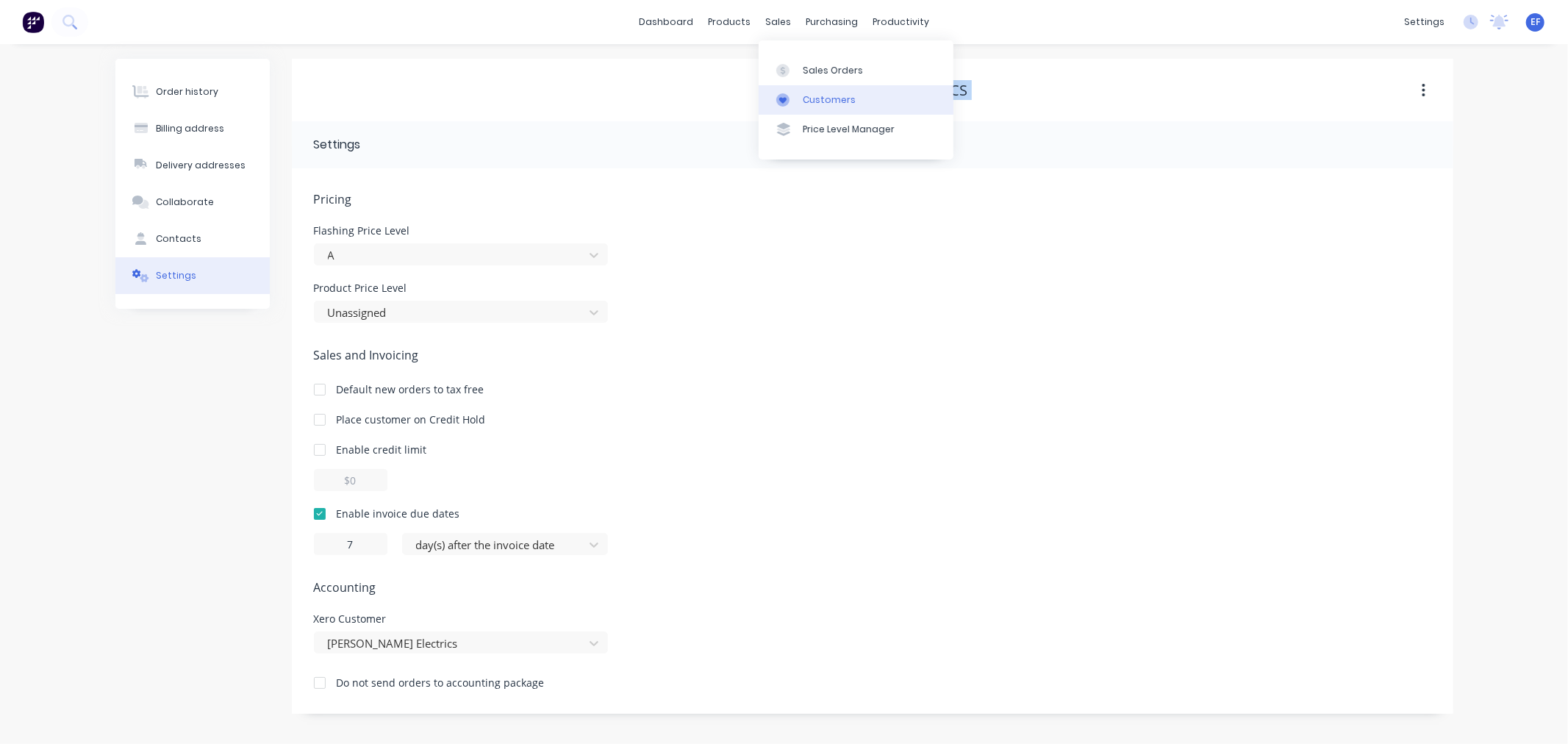
click at [791, 102] on div at bounding box center [787, 99] width 22 height 13
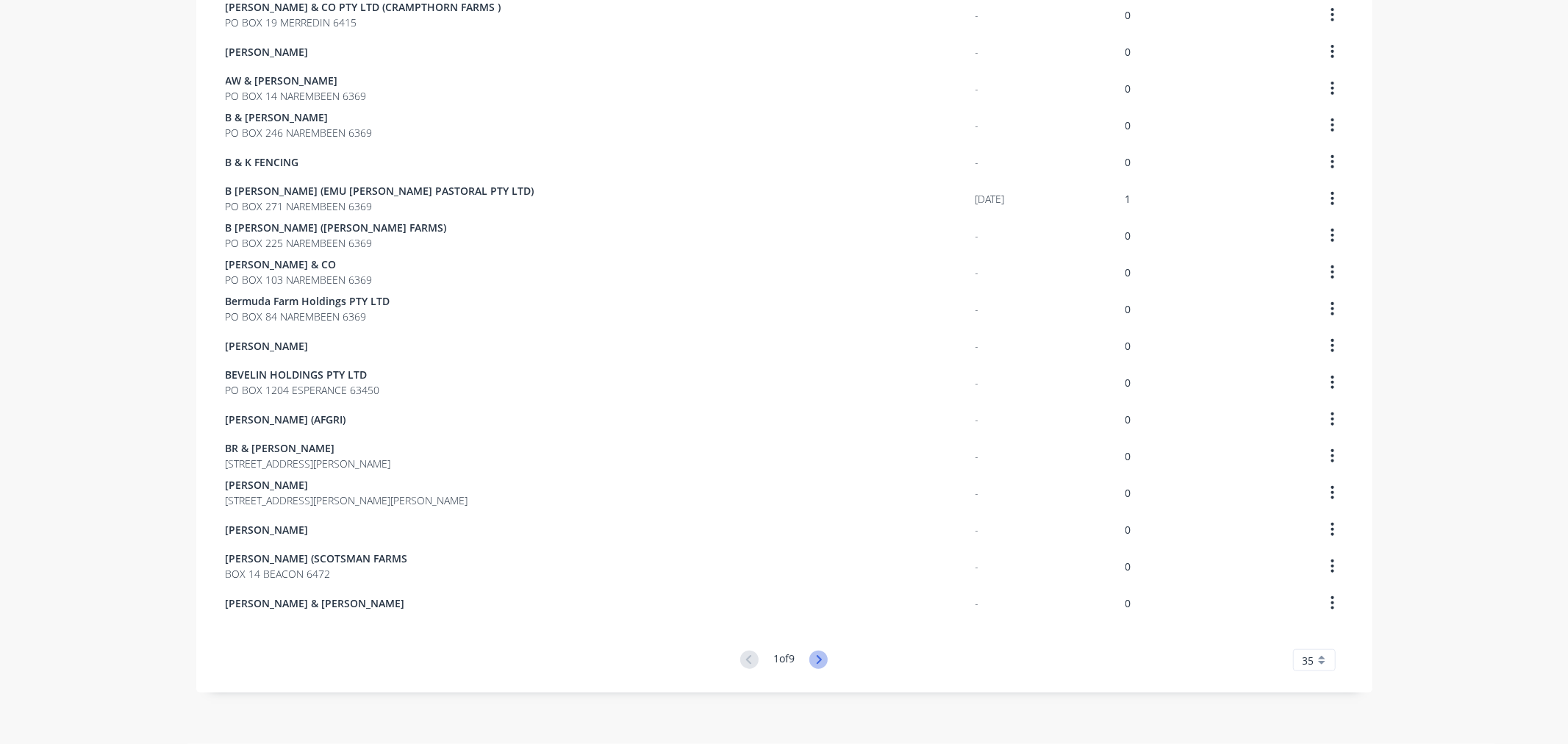
click at [812, 657] on icon at bounding box center [819, 660] width 19 height 19
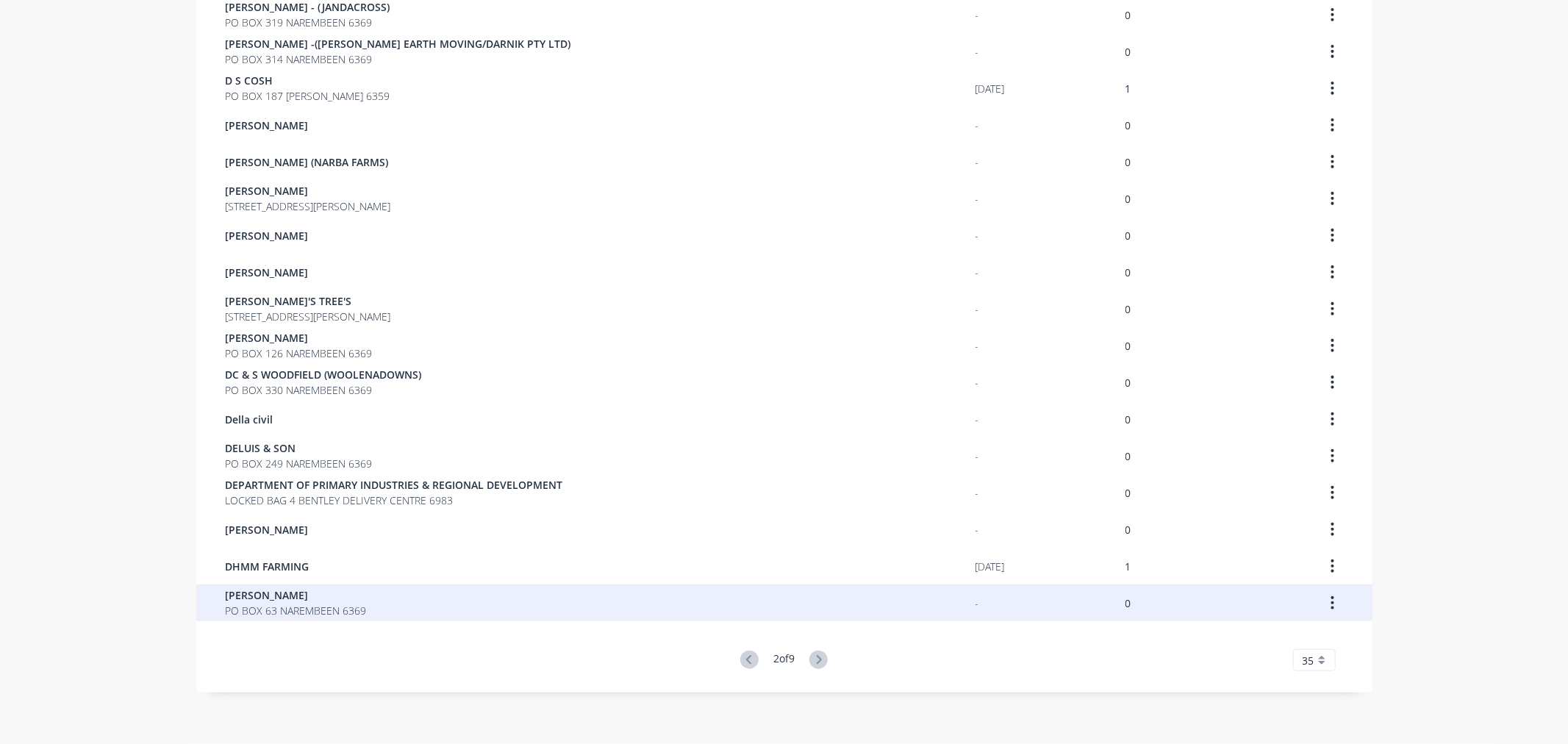
scroll to position [116, 0]
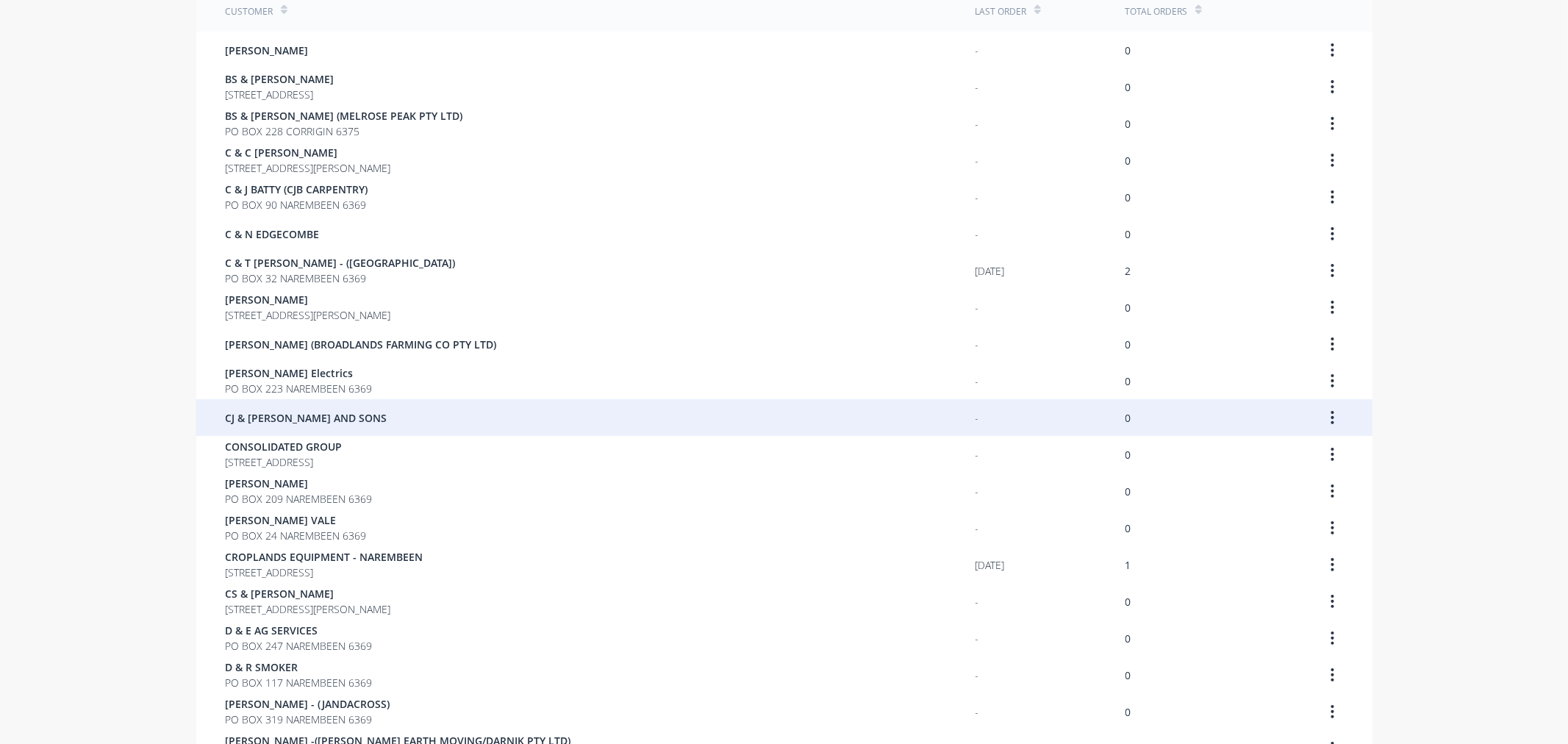
click at [310, 428] on div "CJ & [PERSON_NAME] AND SONS" at bounding box center [601, 418] width 750 height 37
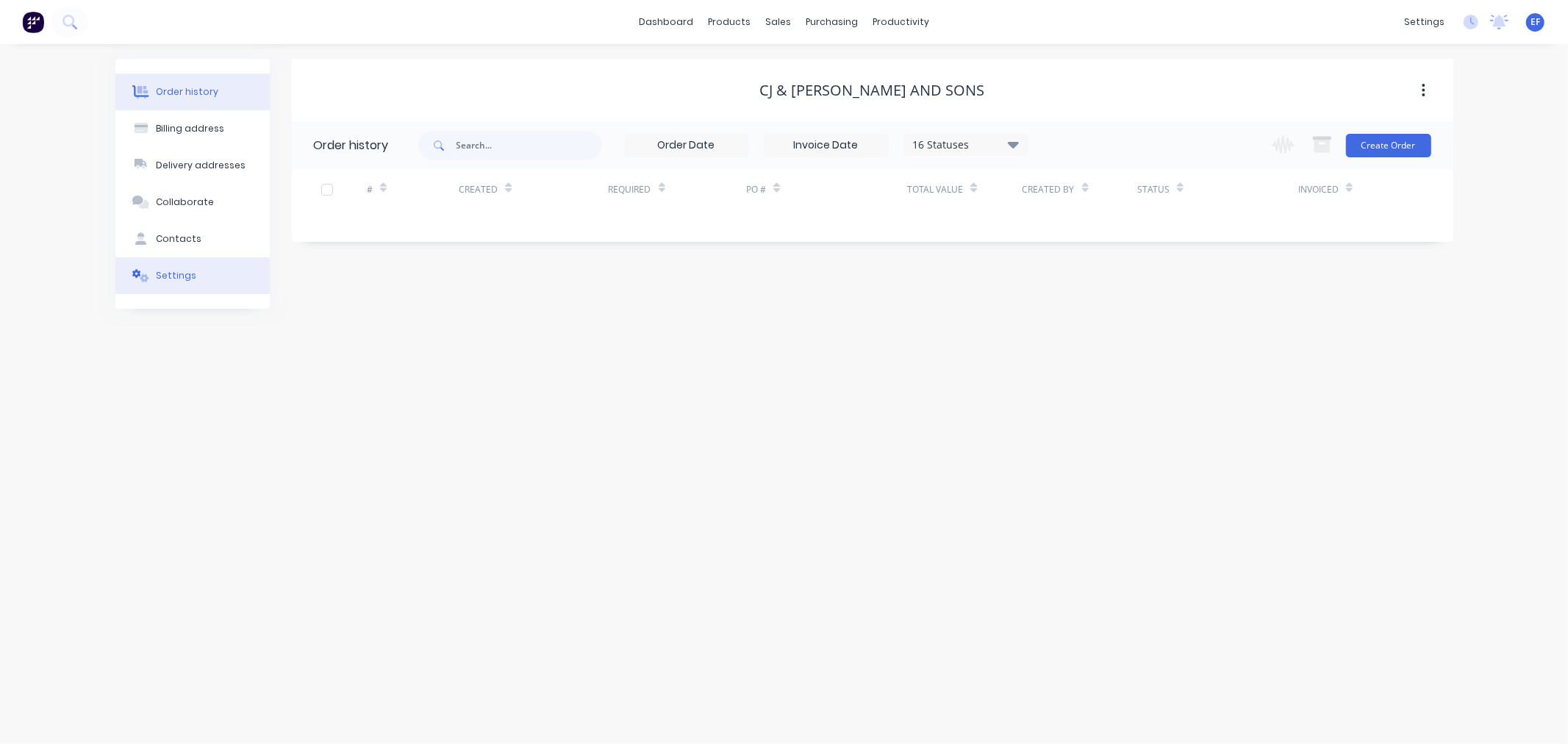
click at [177, 283] on button "Settings" at bounding box center [193, 276] width 154 height 37
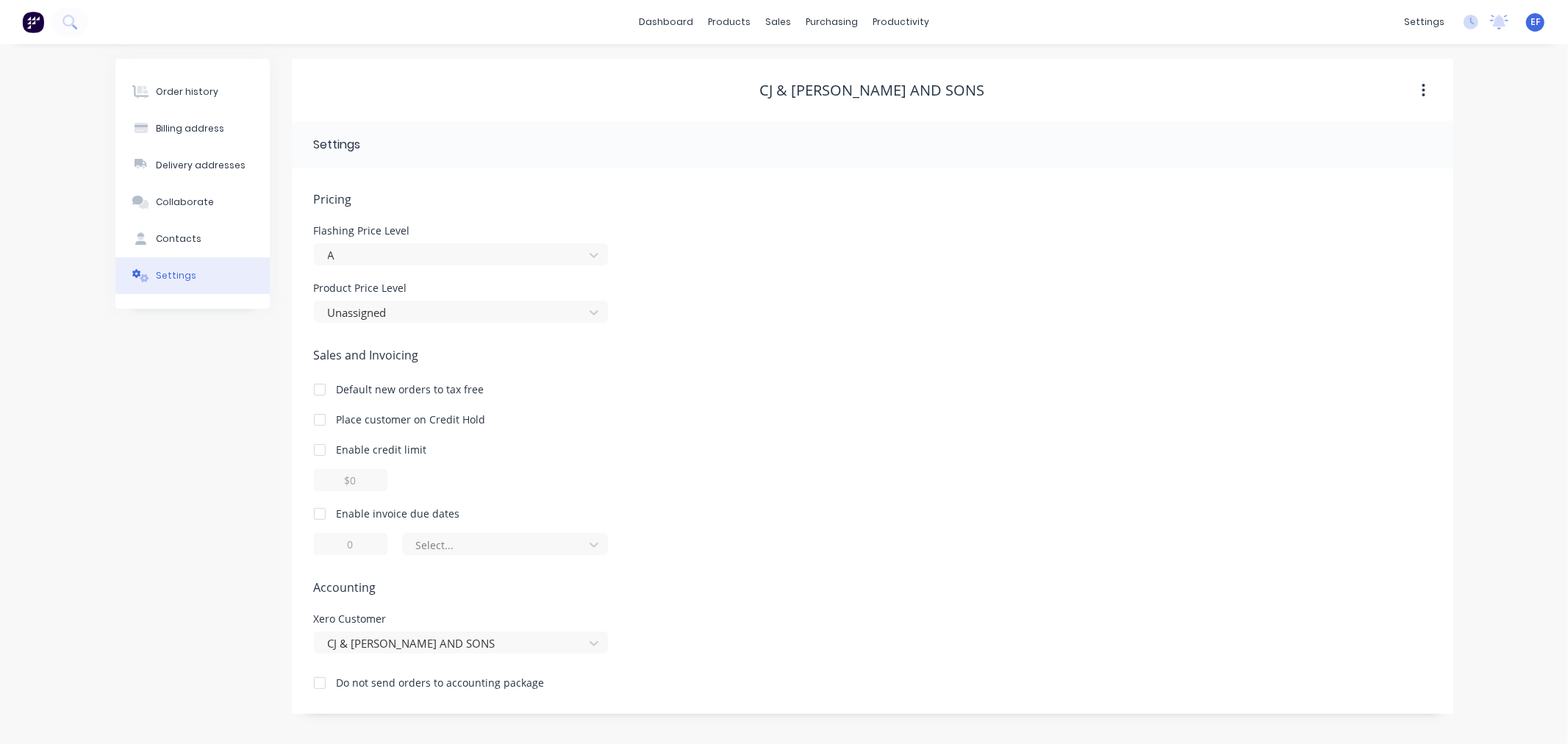
click at [315, 510] on div at bounding box center [320, 513] width 29 height 29
drag, startPoint x: 358, startPoint y: 543, endPoint x: 325, endPoint y: 543, distance: 33.0
click at [325, 543] on input "1" at bounding box center [350, 544] width 73 height 22
type input "7"
click at [470, 545] on div at bounding box center [496, 545] width 162 height 19
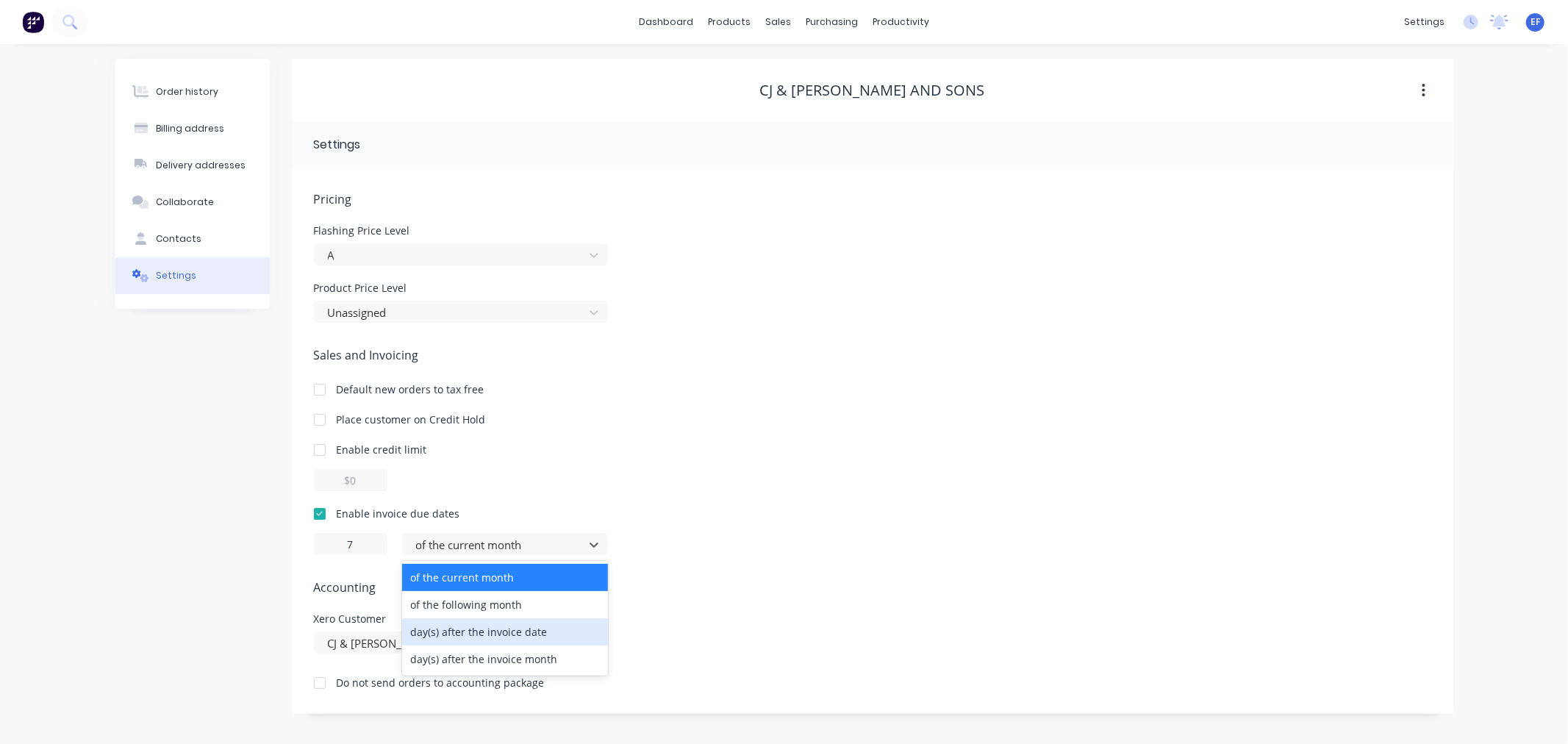
click at [462, 635] on div "day(s) after the invoice date" at bounding box center [505, 631] width 206 height 27
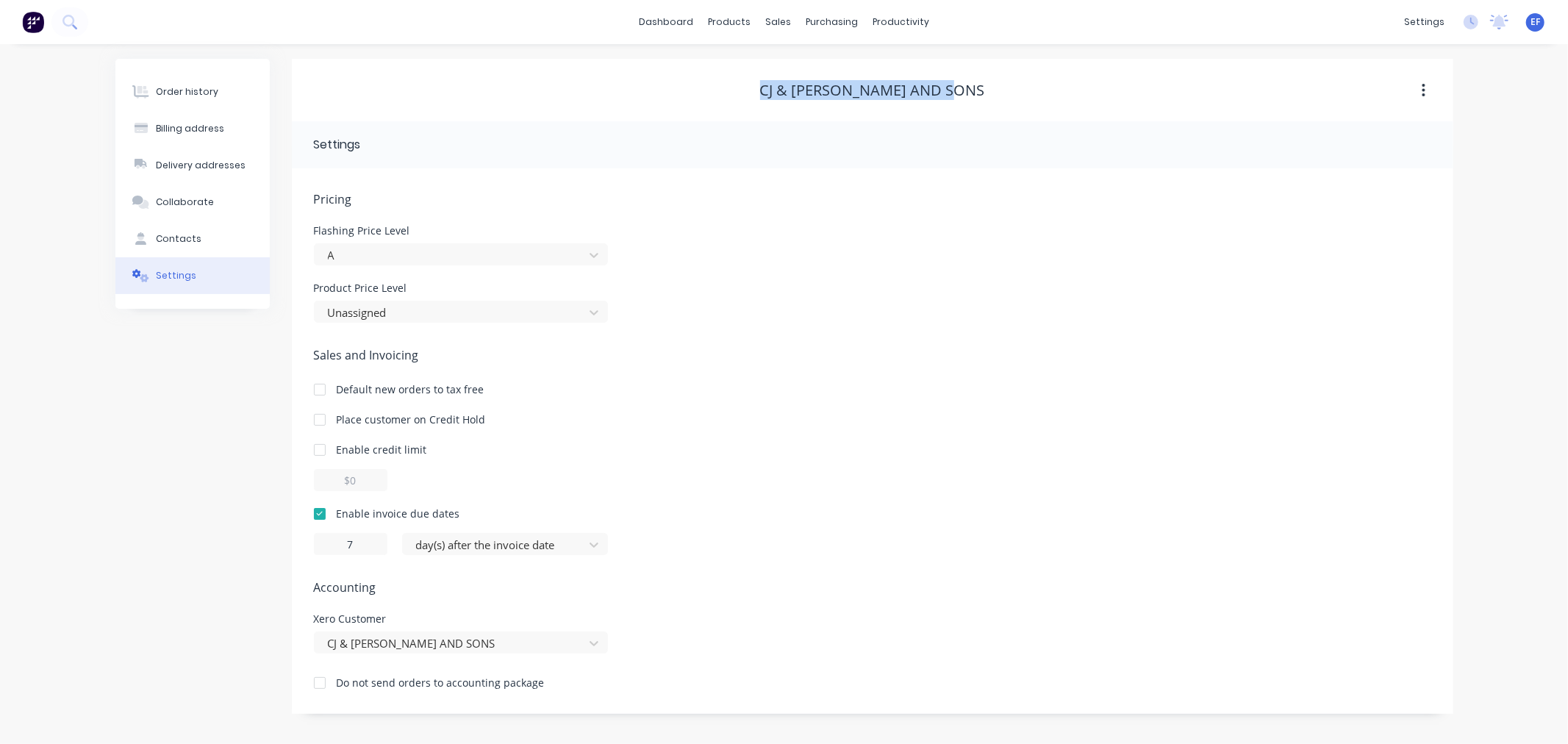
drag, startPoint x: 958, startPoint y: 94, endPoint x: 773, endPoint y: 93, distance: 185.0
click at [774, 93] on div "CJ & [PERSON_NAME] AND SONS" at bounding box center [873, 90] width 1162 height 18
click at [792, 97] on div at bounding box center [787, 99] width 22 height 13
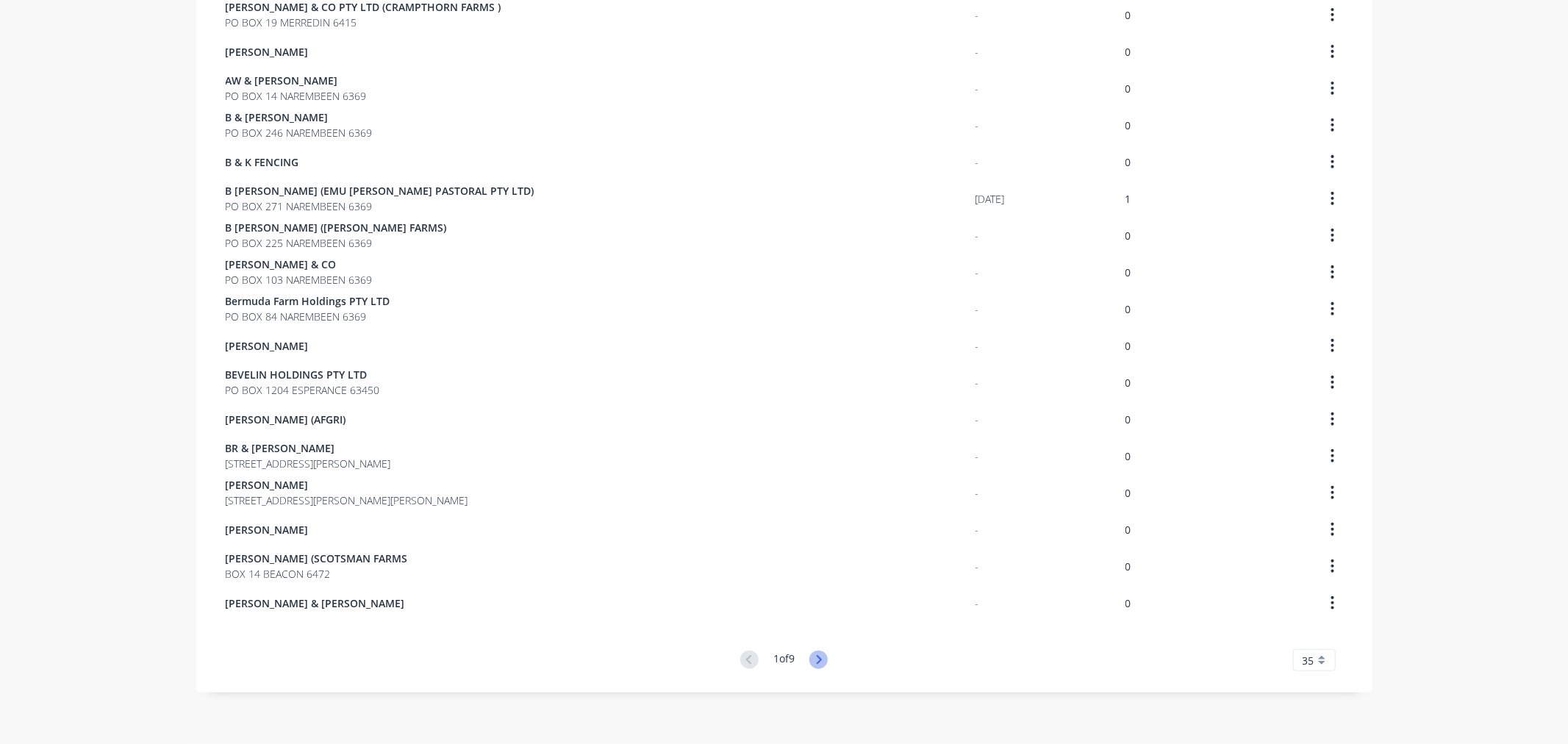
click at [815, 664] on icon at bounding box center [819, 660] width 19 height 19
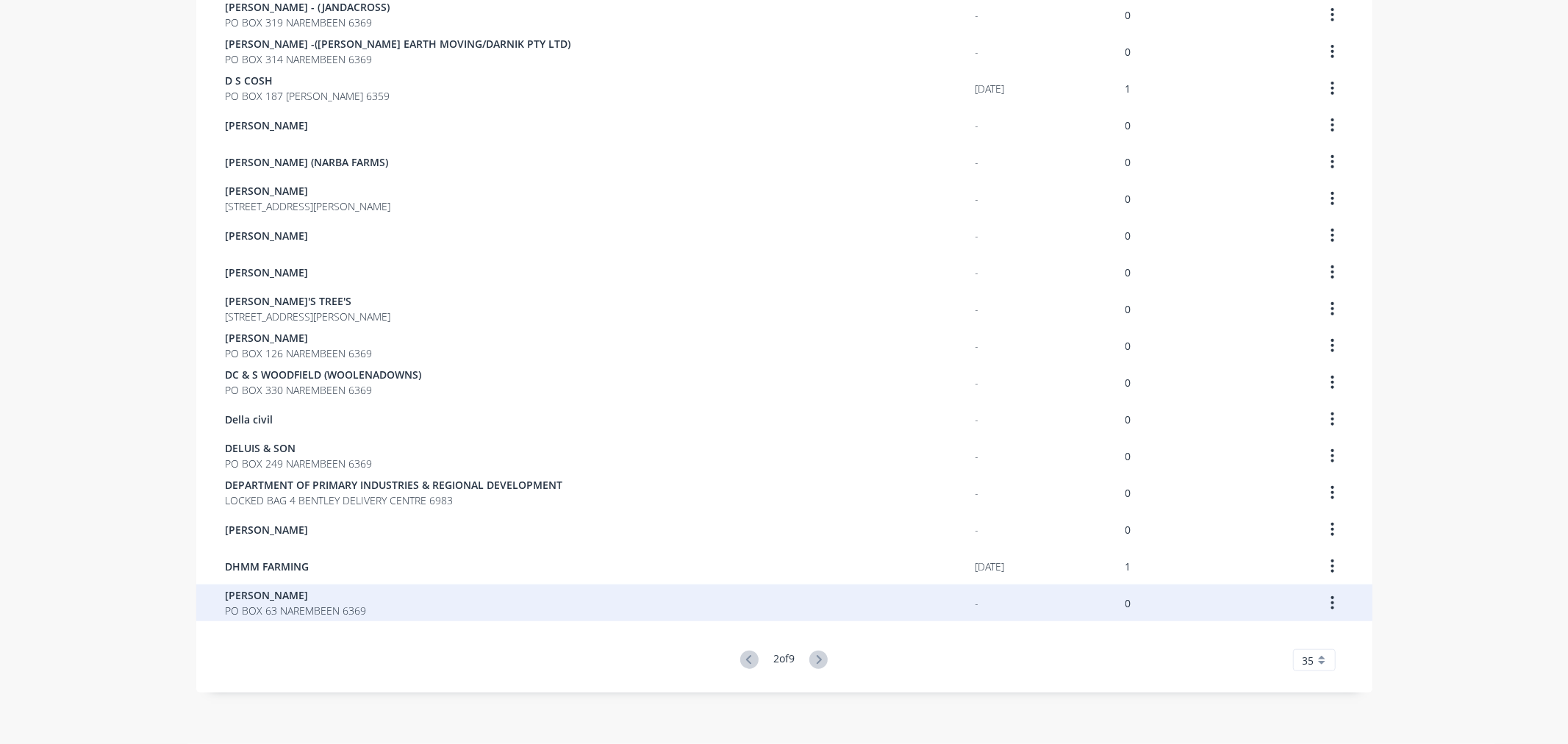
scroll to position [160, 0]
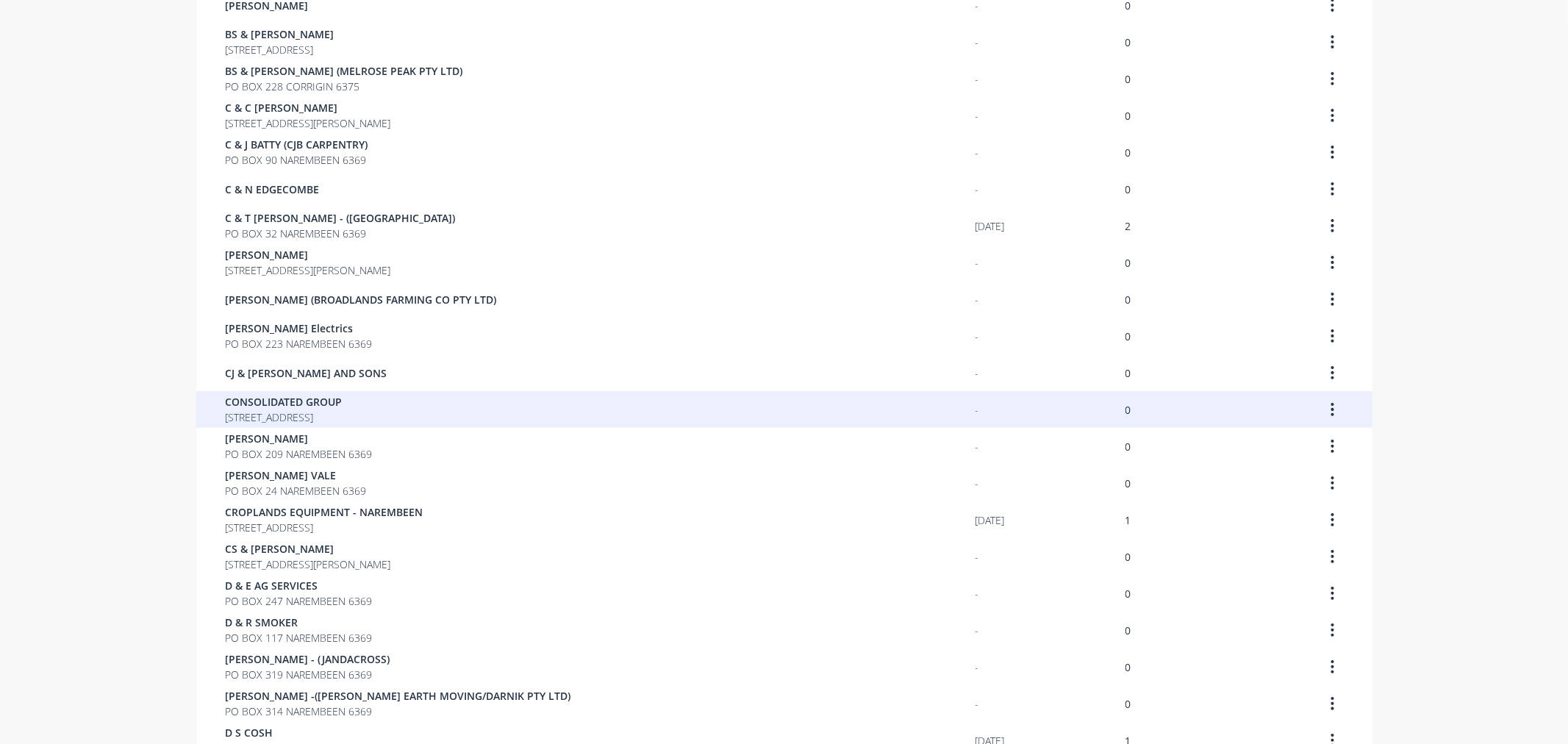
click at [290, 413] on span "[STREET_ADDRESS]" at bounding box center [284, 417] width 117 height 15
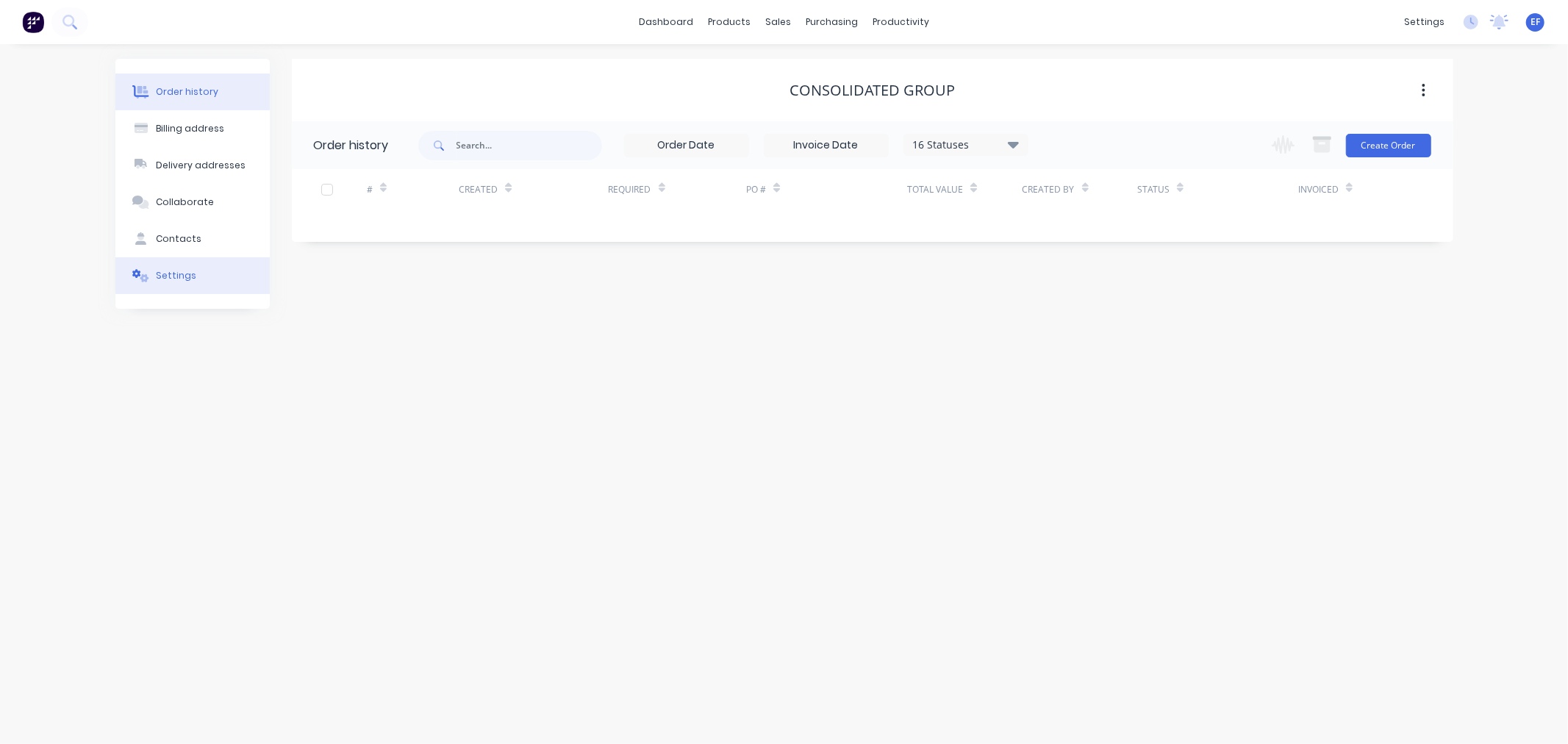
click at [171, 279] on div "Settings" at bounding box center [176, 275] width 40 height 13
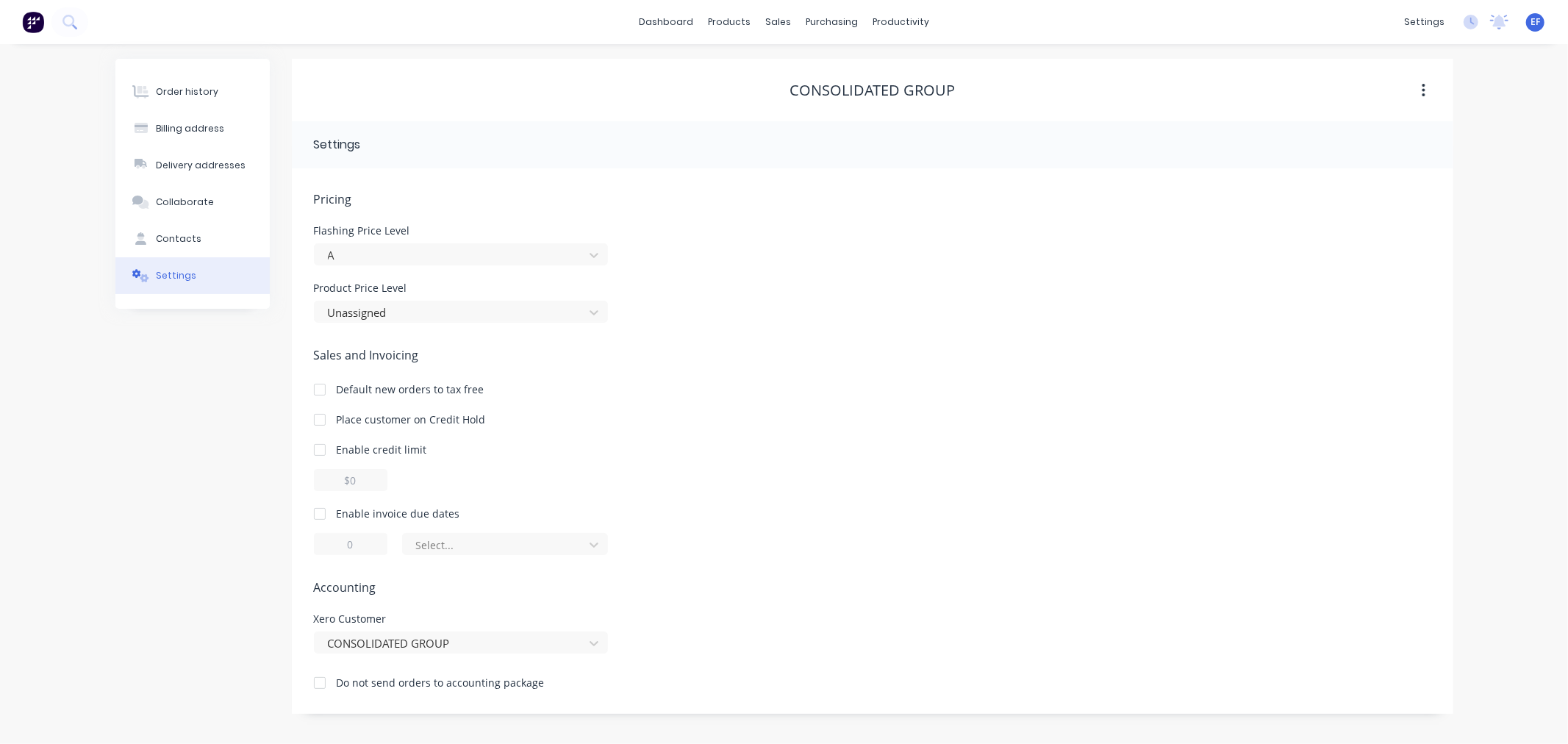
click at [313, 506] on div at bounding box center [320, 513] width 29 height 29
drag, startPoint x: 361, startPoint y: 546, endPoint x: 340, endPoint y: 546, distance: 21.0
click at [340, 546] on input "1" at bounding box center [350, 544] width 73 height 22
type input "7"
click at [486, 542] on div at bounding box center [496, 545] width 162 height 19
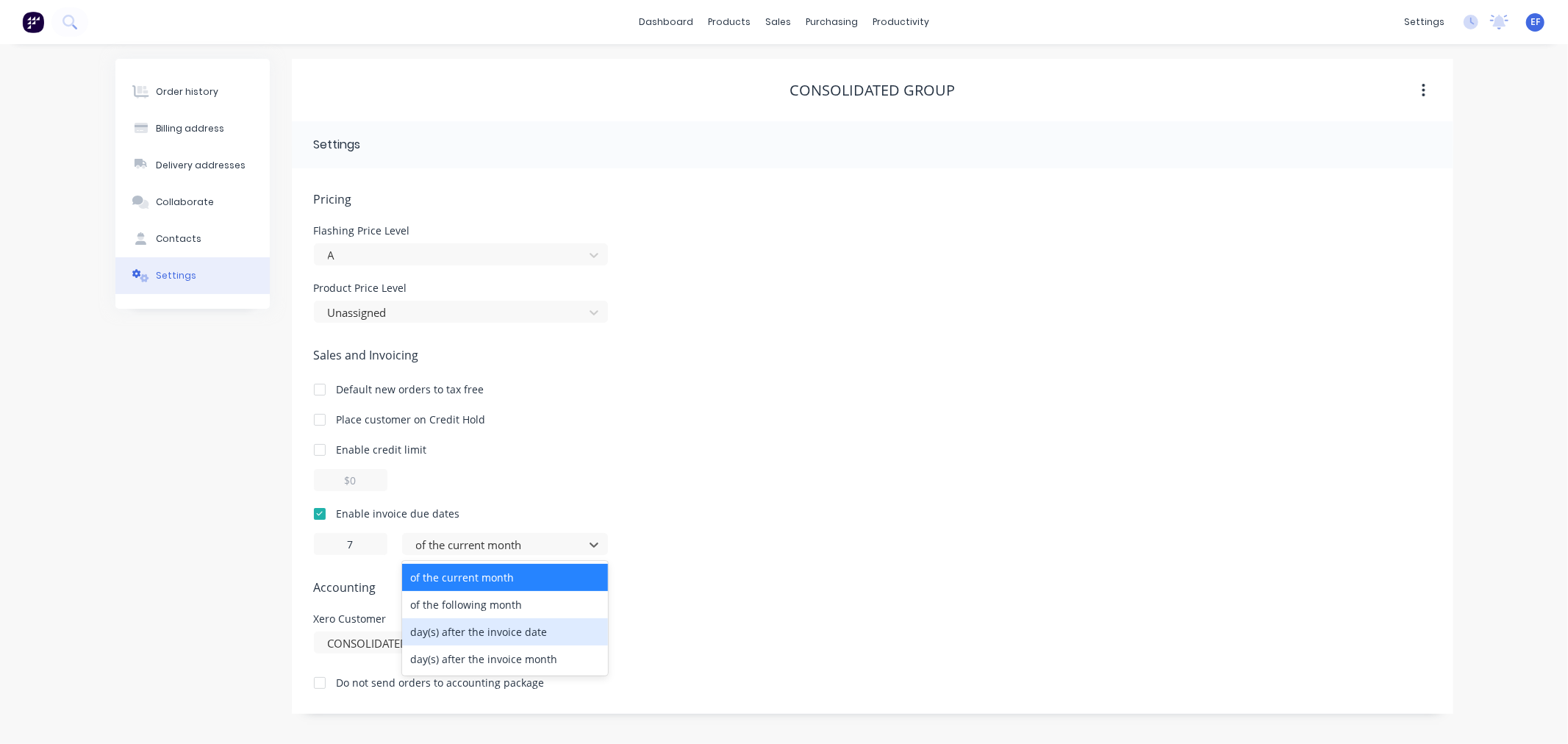
click at [491, 643] on div "day(s) after the invoice date" at bounding box center [505, 631] width 206 height 27
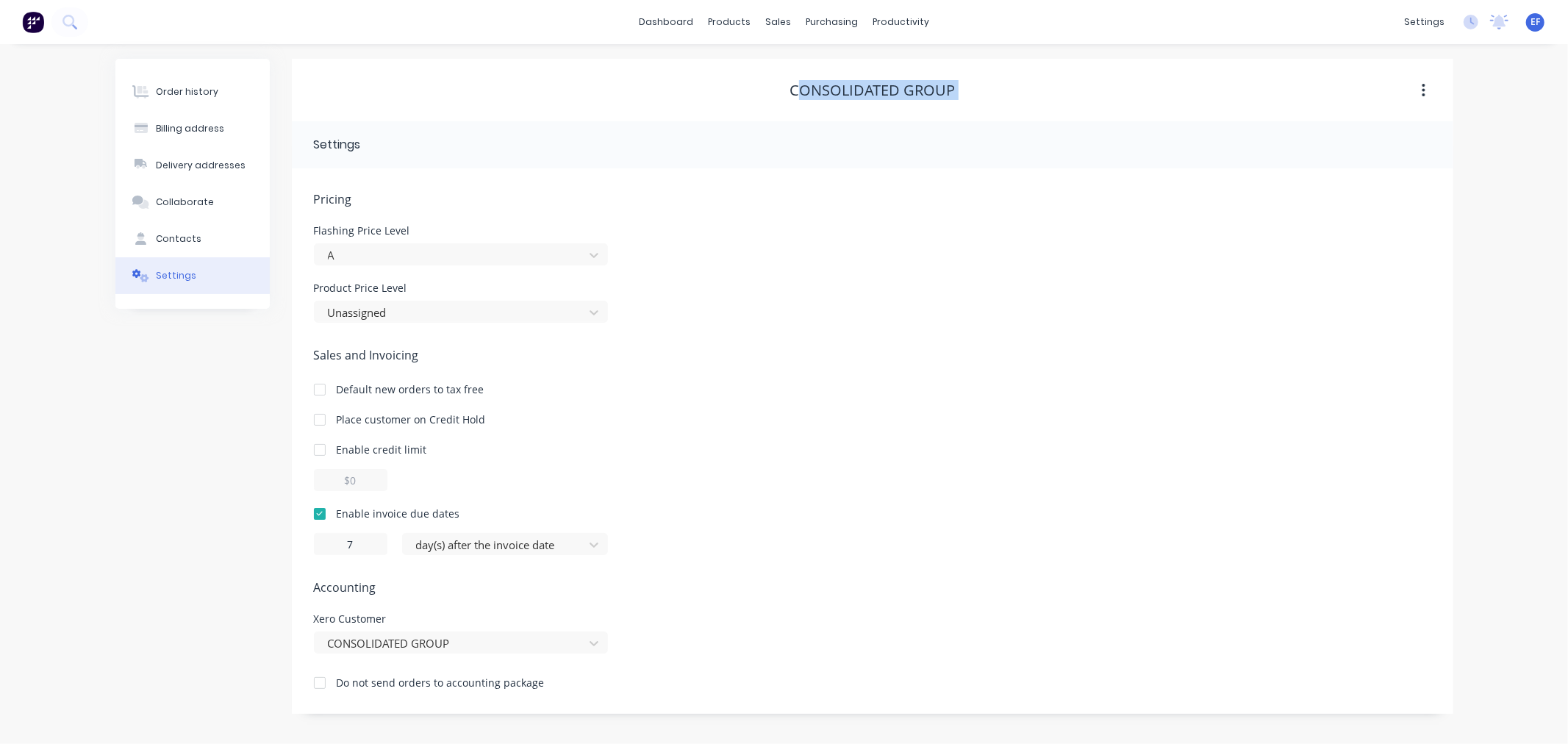
drag, startPoint x: 826, startPoint y: 89, endPoint x: 798, endPoint y: 85, distance: 28.3
click at [798, 85] on div "CONSOLIDATED GROUP" at bounding box center [873, 90] width 1162 height 26
click at [798, 85] on div "CONSOLIDATED GROUP" at bounding box center [872, 90] width 166 height 18
drag, startPoint x: 792, startPoint y: 86, endPoint x: 975, endPoint y: 84, distance: 183.0
click at [975, 84] on div "CONSOLIDATED GROUP" at bounding box center [873, 90] width 1162 height 18
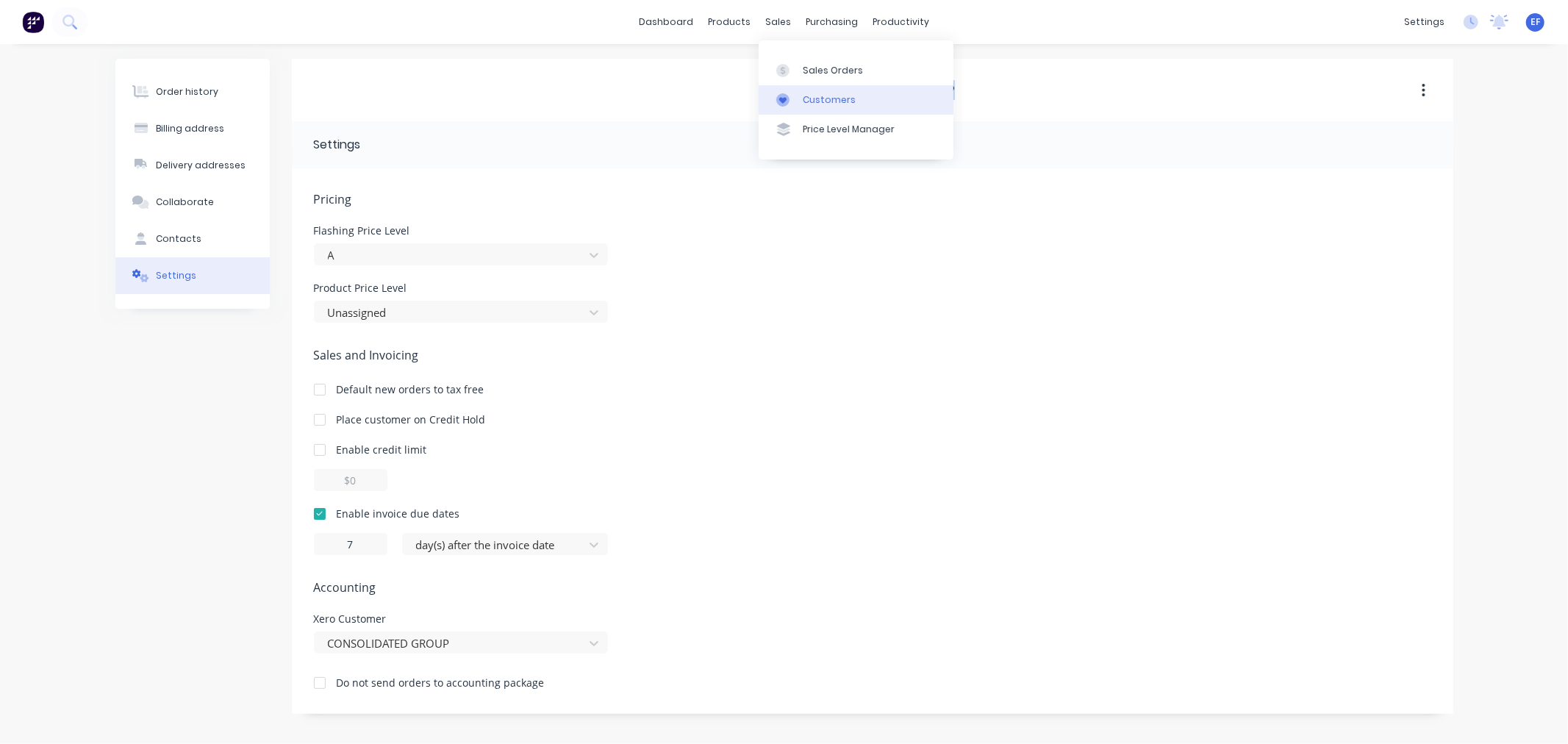
click at [818, 106] on link "Customers" at bounding box center [856, 100] width 195 height 29
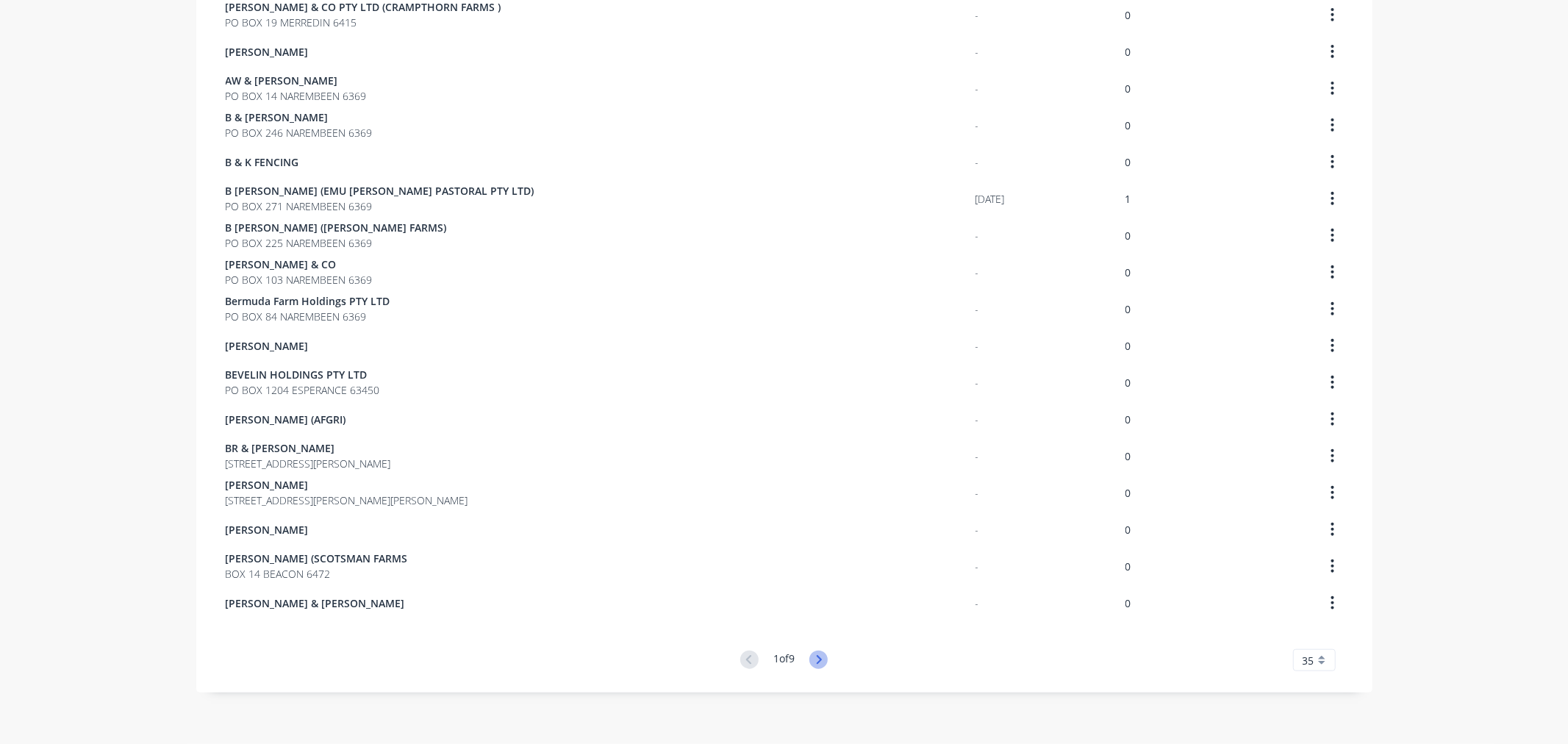
click at [815, 665] on icon at bounding box center [819, 660] width 19 height 19
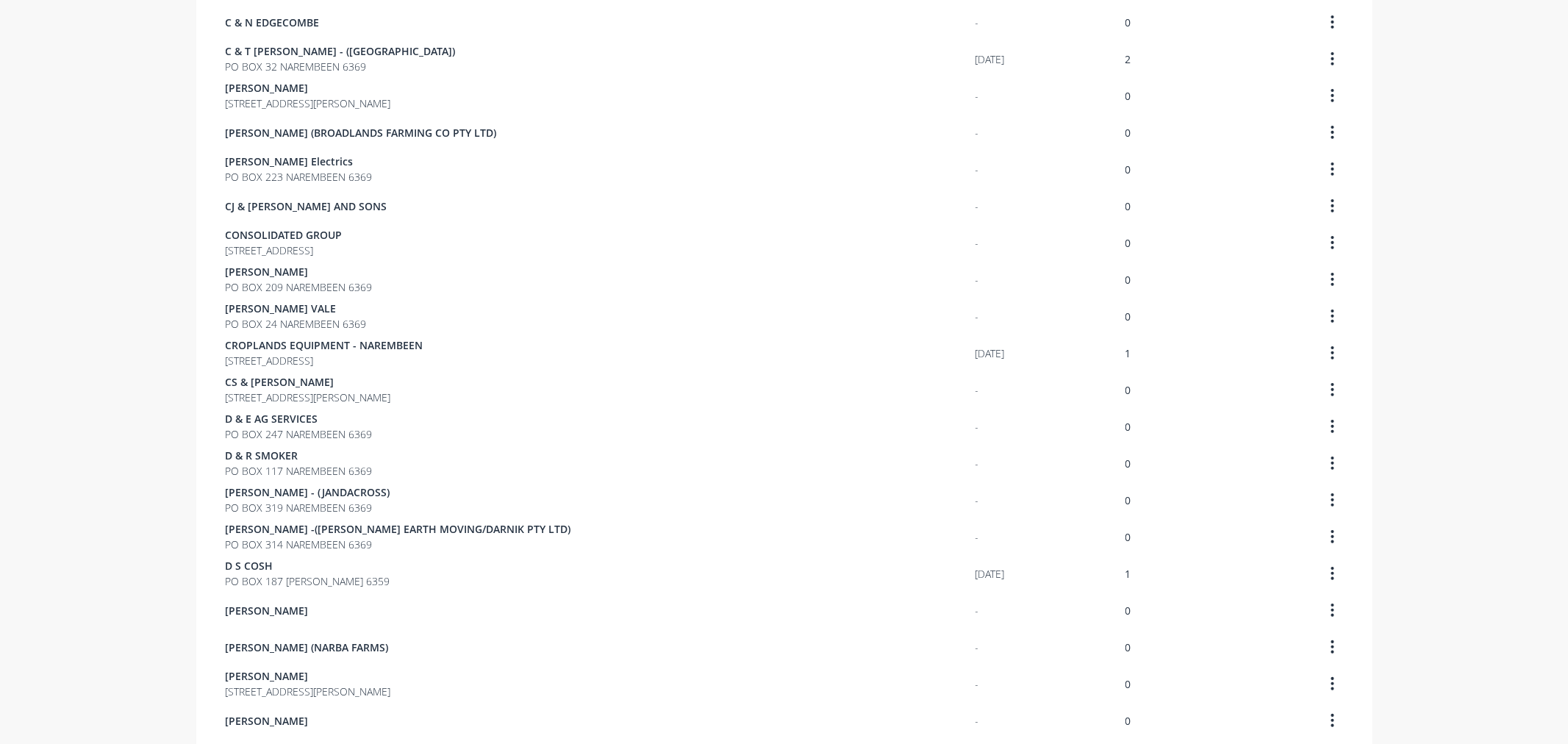
scroll to position [324, 0]
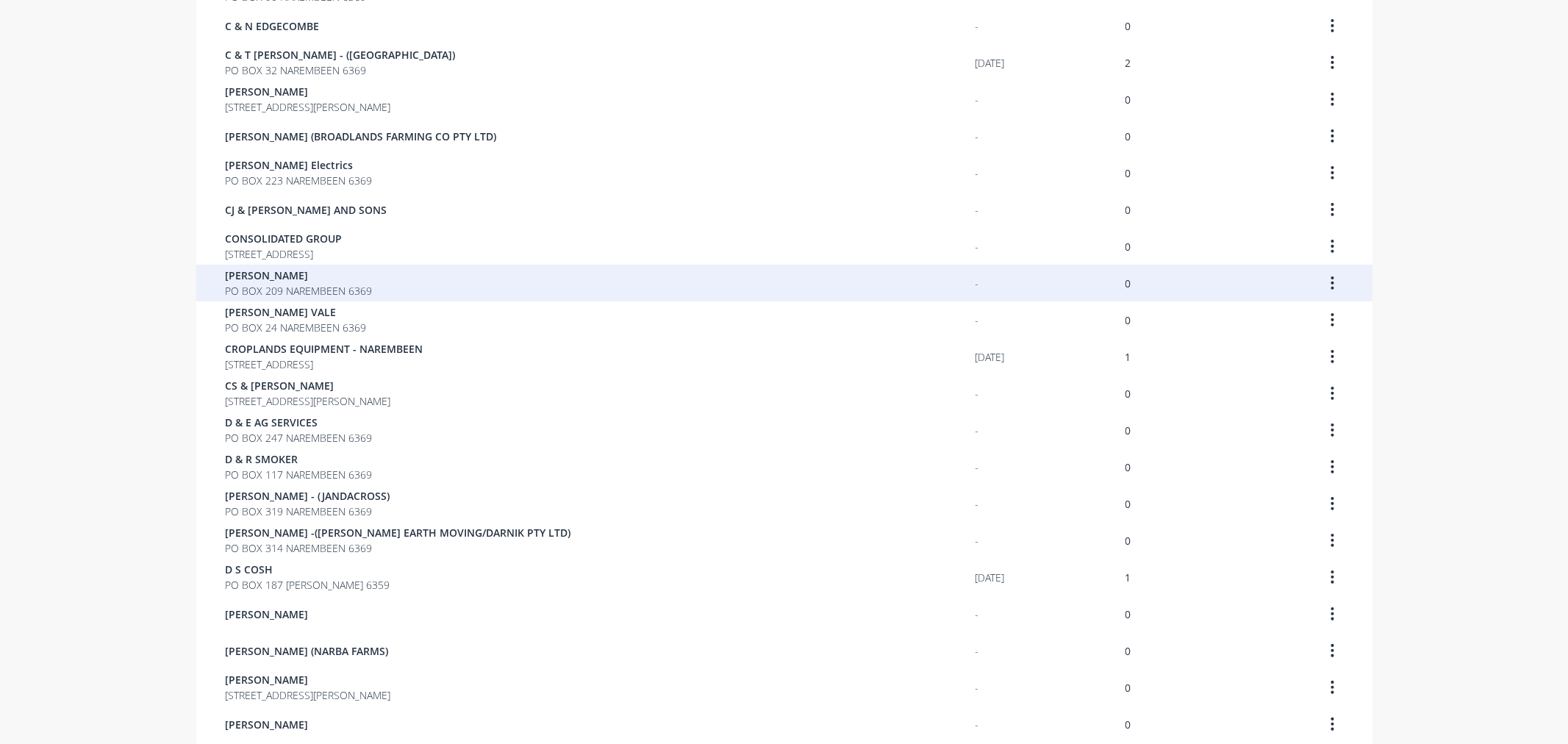
click at [281, 288] on span "PO BOX 209 NAREMBEEN 6369" at bounding box center [299, 291] width 147 height 15
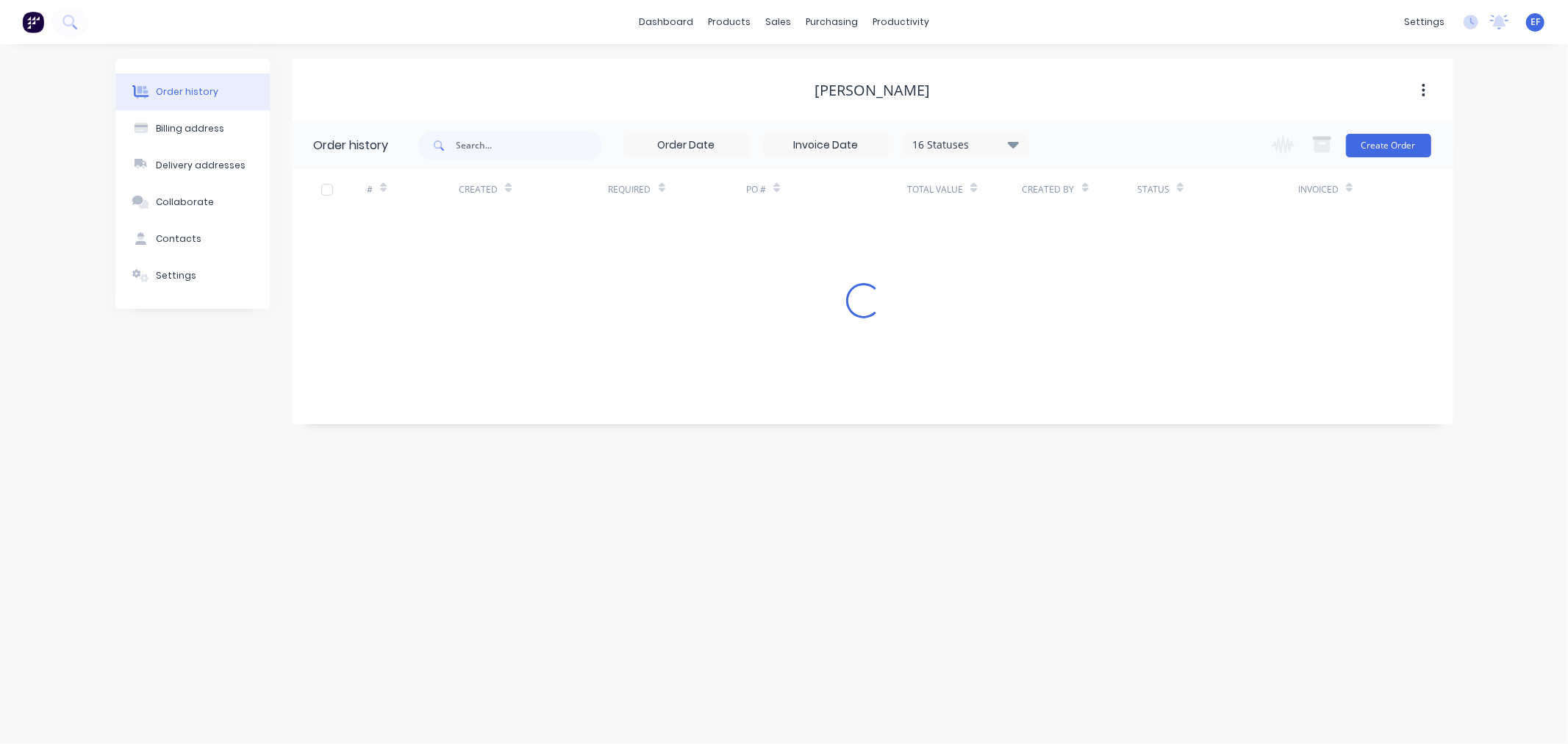
click at [151, 277] on button "Settings" at bounding box center [193, 276] width 154 height 37
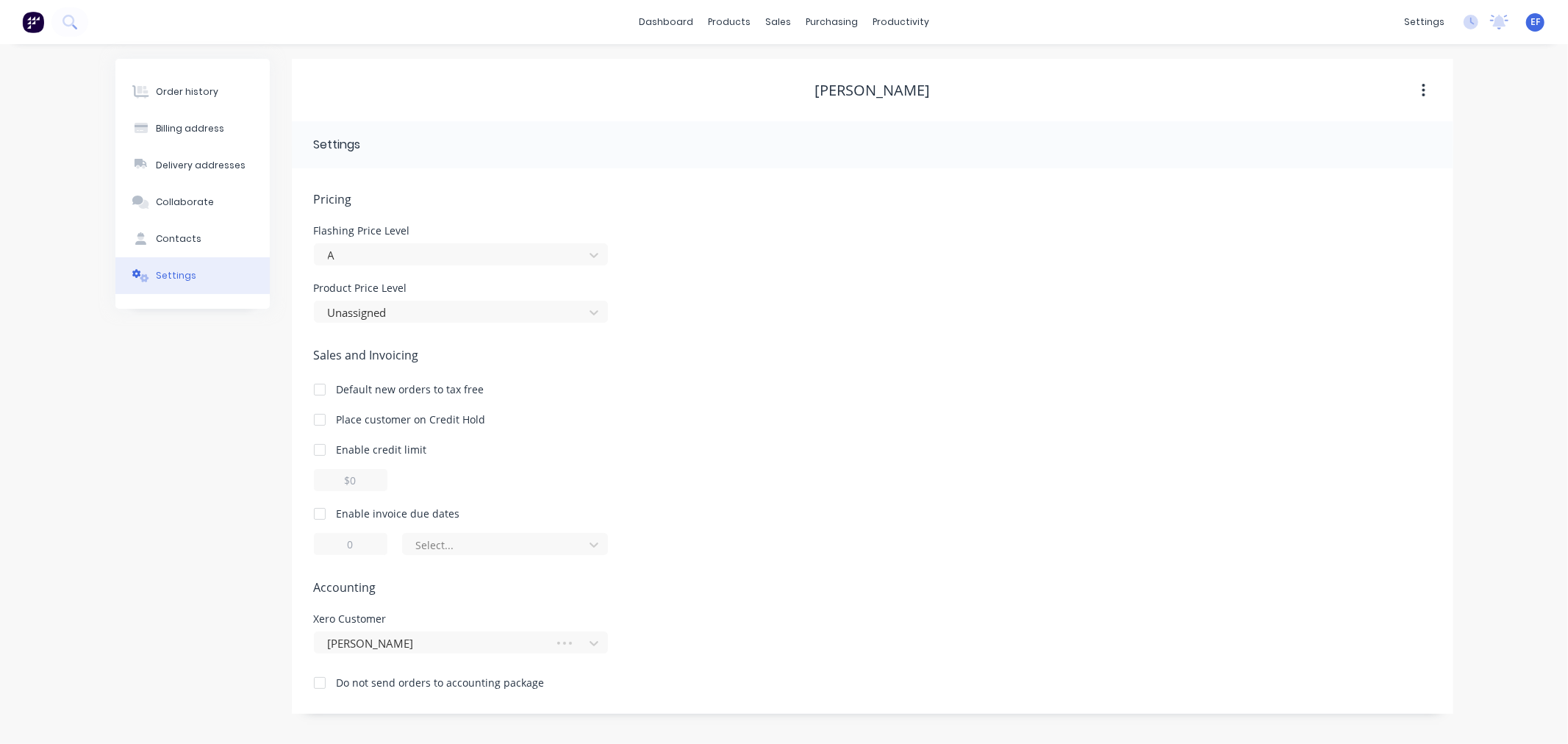
click at [328, 516] on div at bounding box center [320, 513] width 29 height 29
drag, startPoint x: 364, startPoint y: 545, endPoint x: 337, endPoint y: 546, distance: 27.0
click at [337, 546] on input "1" at bounding box center [350, 544] width 73 height 22
type input "7"
click at [409, 542] on div "of the current month" at bounding box center [505, 544] width 206 height 22
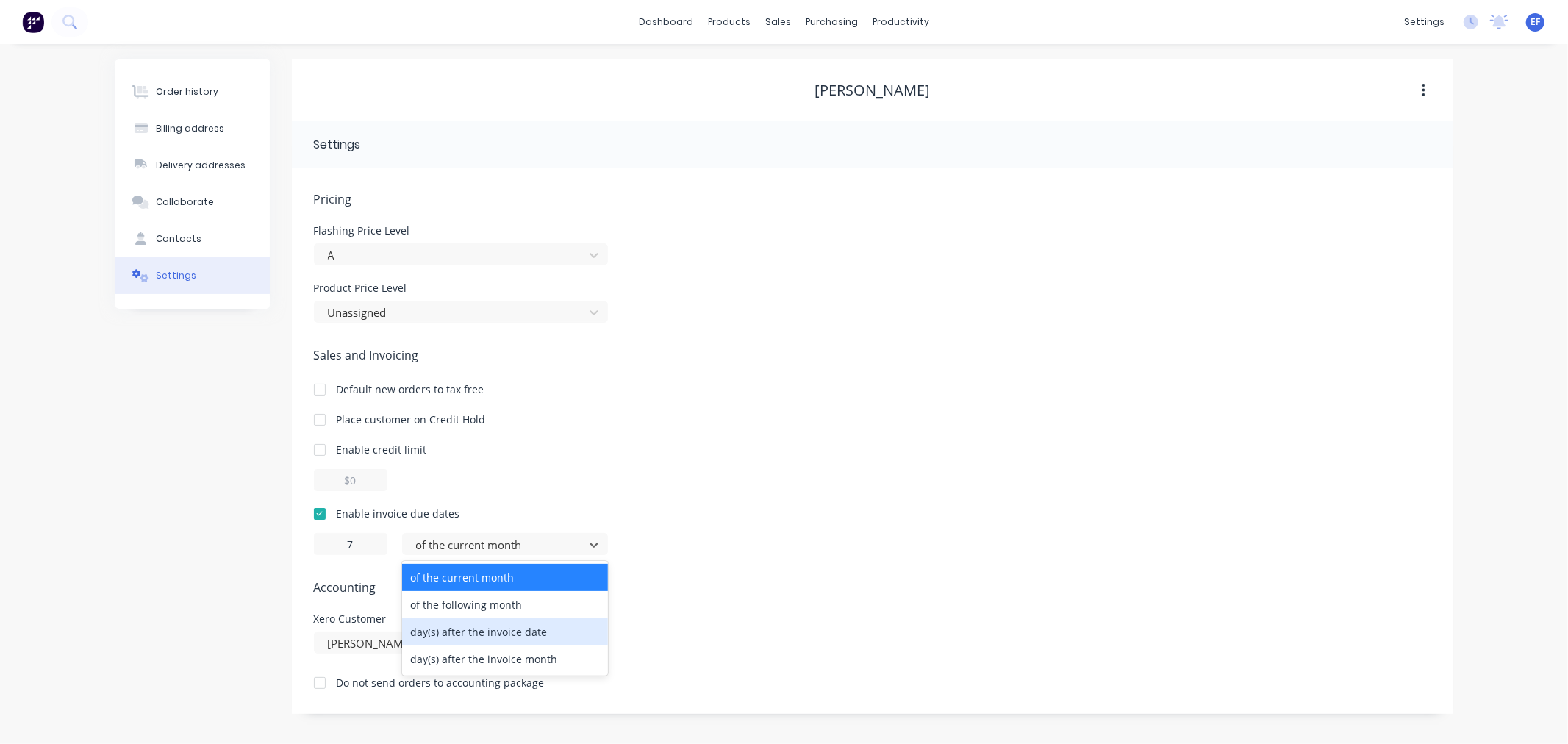
click at [472, 638] on div "day(s) after the invoice date" at bounding box center [505, 631] width 206 height 27
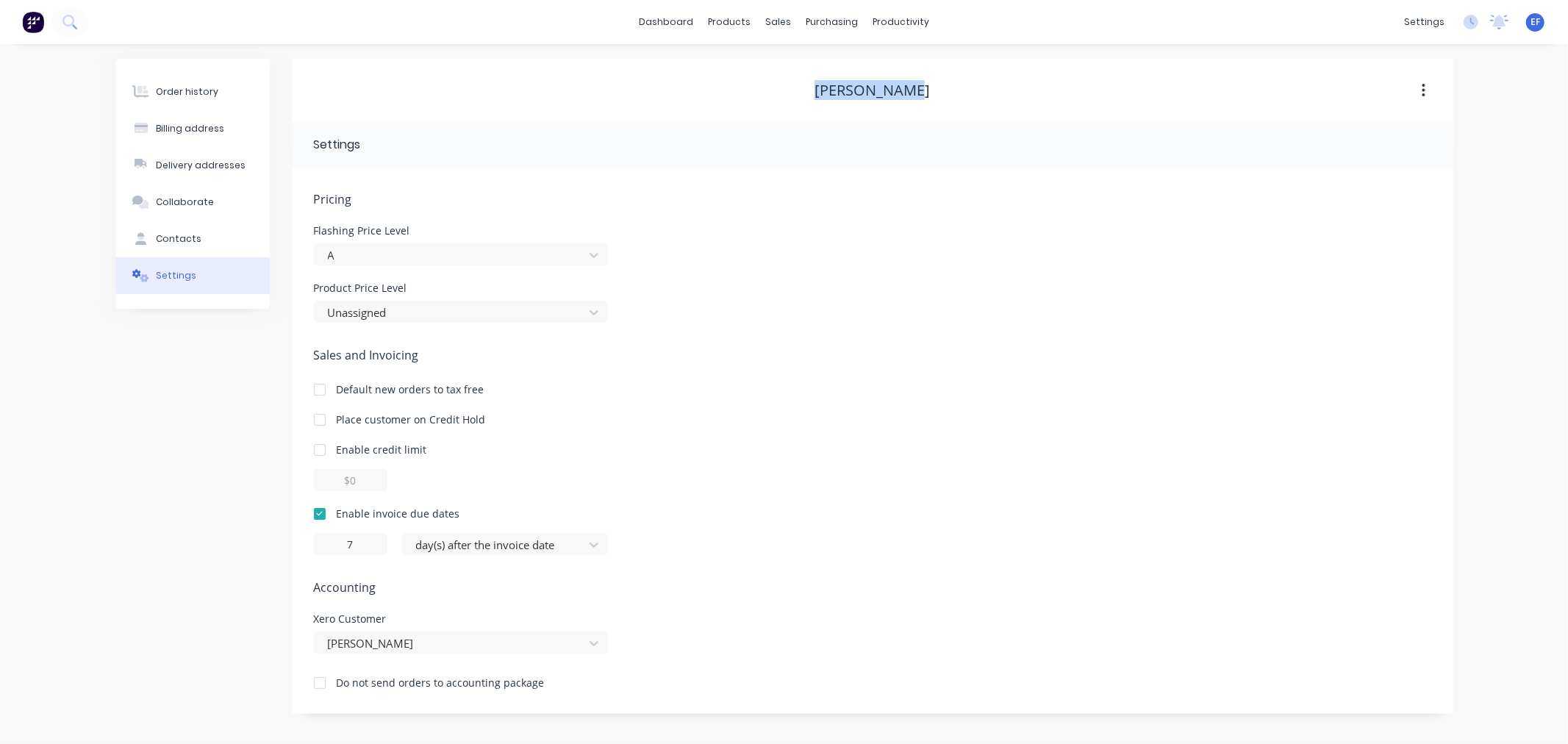
click at [805, 86] on div "[PERSON_NAME]" at bounding box center [873, 90] width 1162 height 18
click at [791, 89] on link "Customers" at bounding box center [856, 100] width 195 height 29
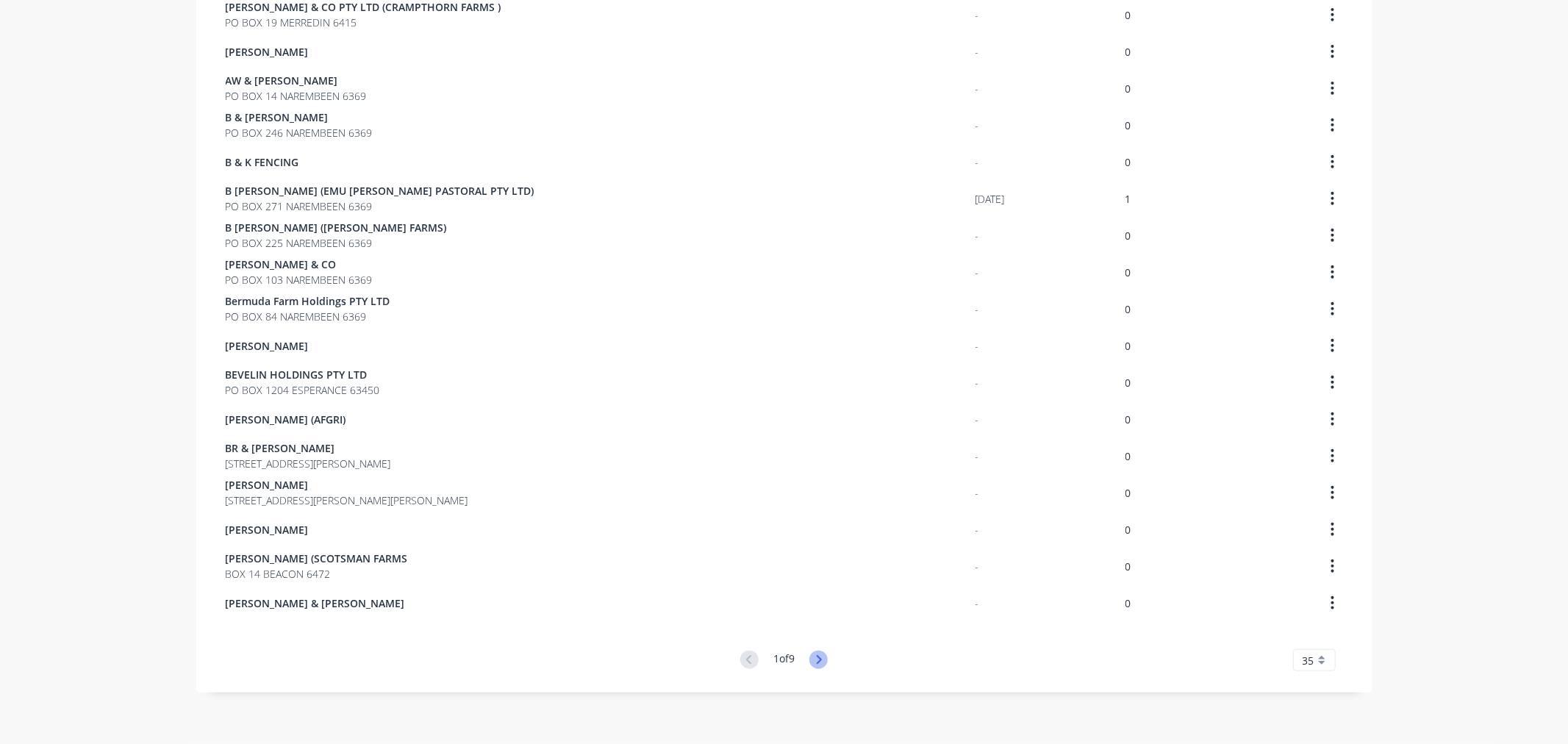
click at [809, 658] on icon at bounding box center [819, 660] width 19 height 19
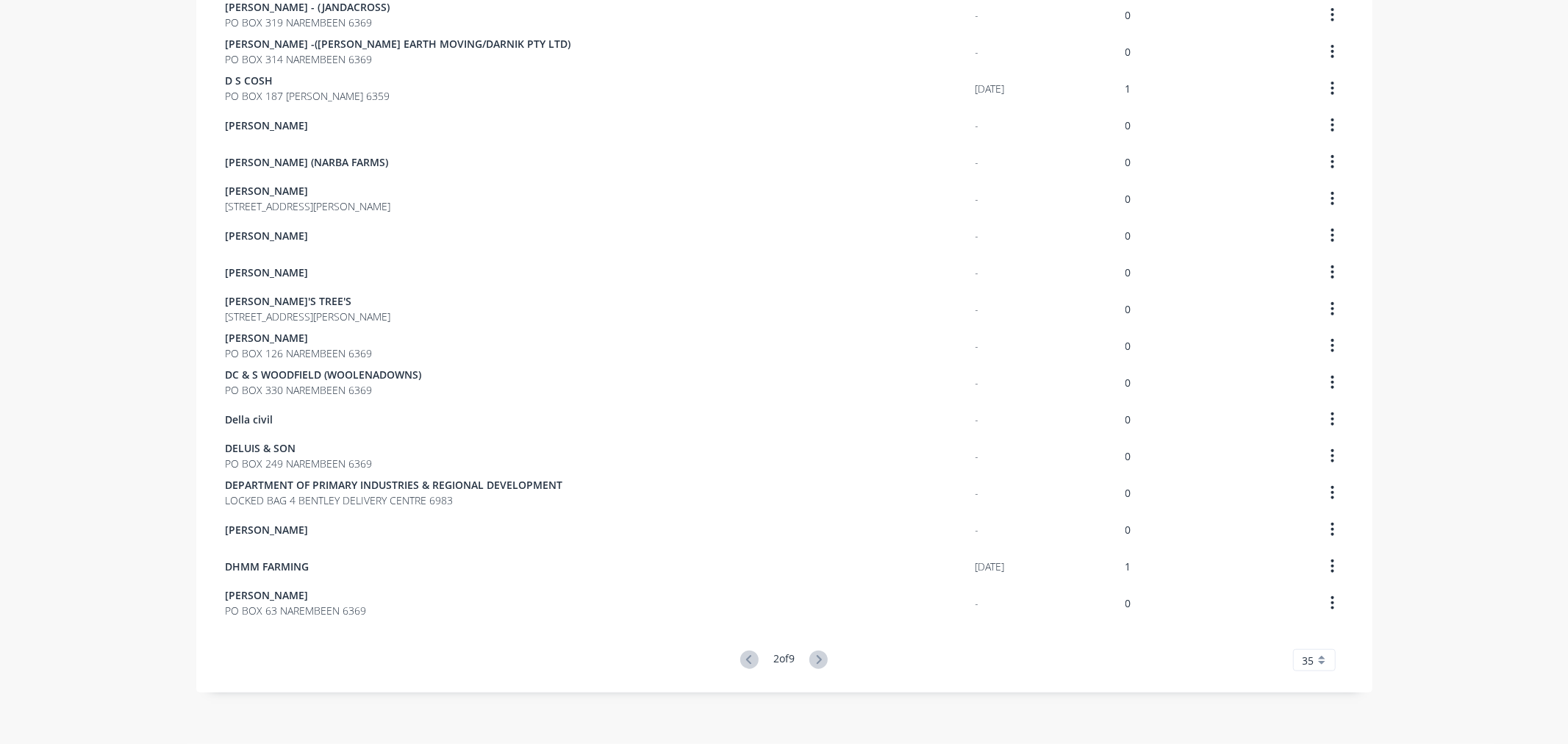
scroll to position [226, 0]
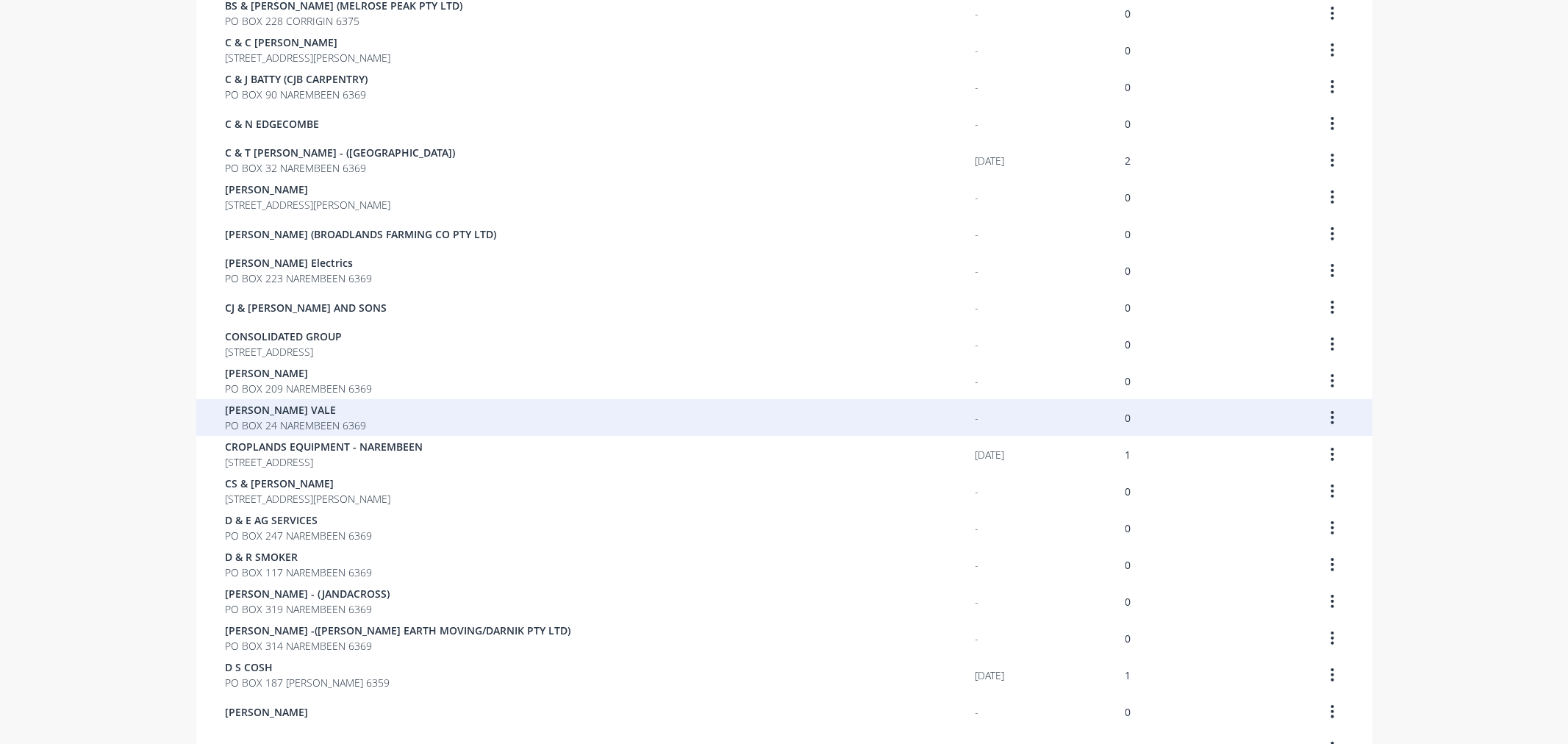
click at [263, 423] on span "PO BOX 24 NAREMBEEN 6369" at bounding box center [296, 426] width 141 height 15
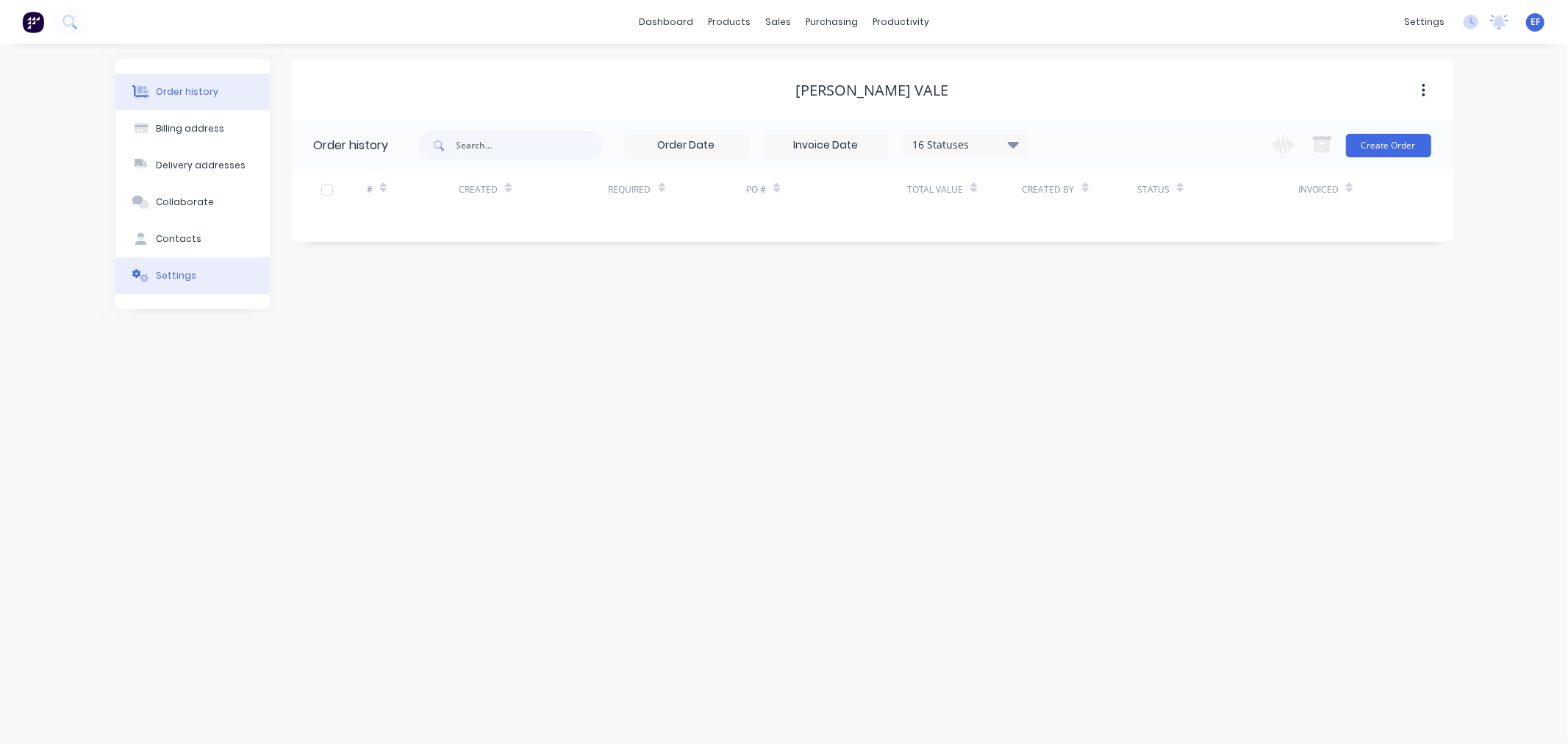
click at [207, 288] on button "Settings" at bounding box center [193, 276] width 154 height 37
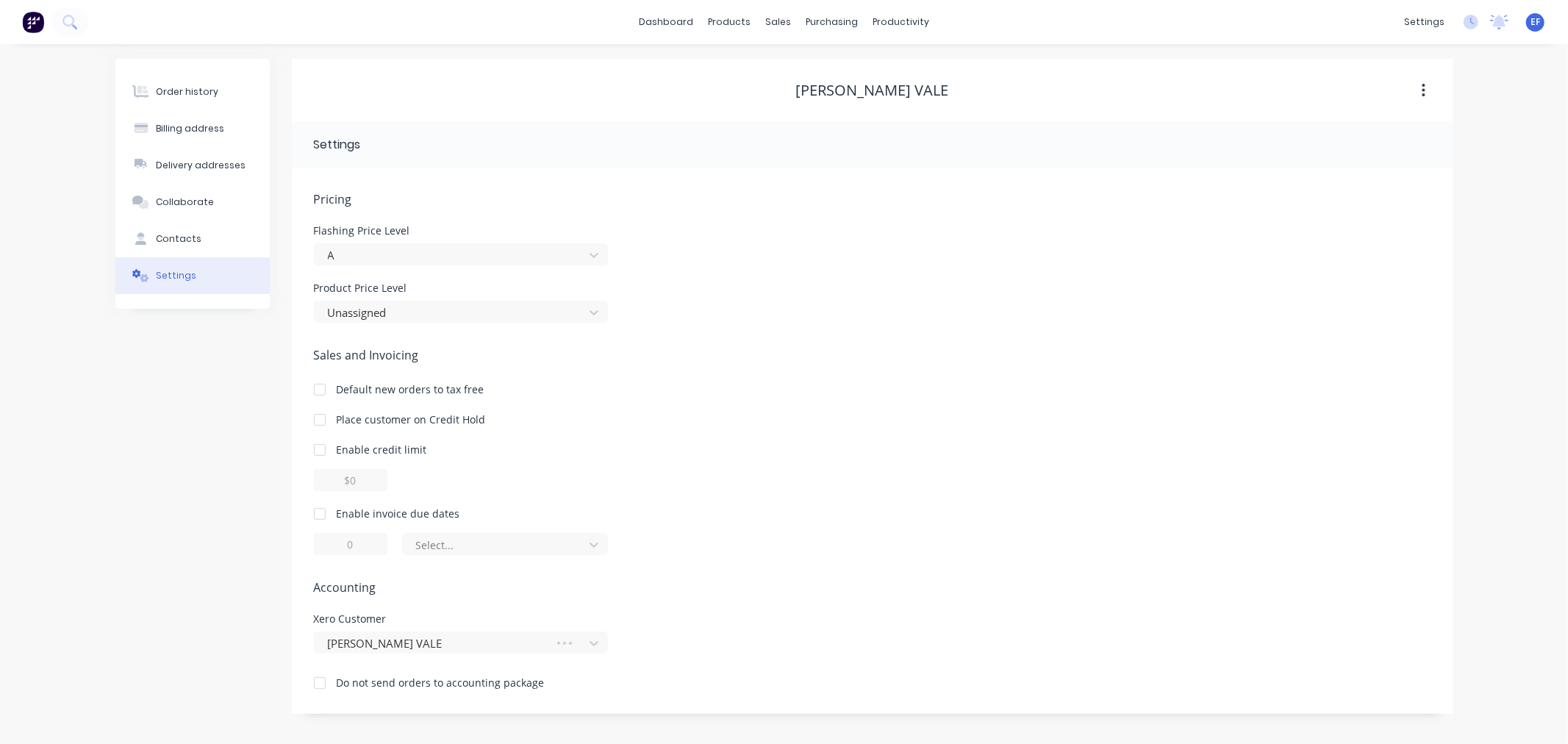
click at [312, 507] on div at bounding box center [320, 513] width 29 height 29
drag, startPoint x: 356, startPoint y: 545, endPoint x: 324, endPoint y: 545, distance: 32.0
click at [324, 545] on input "1" at bounding box center [350, 544] width 73 height 22
type input "7"
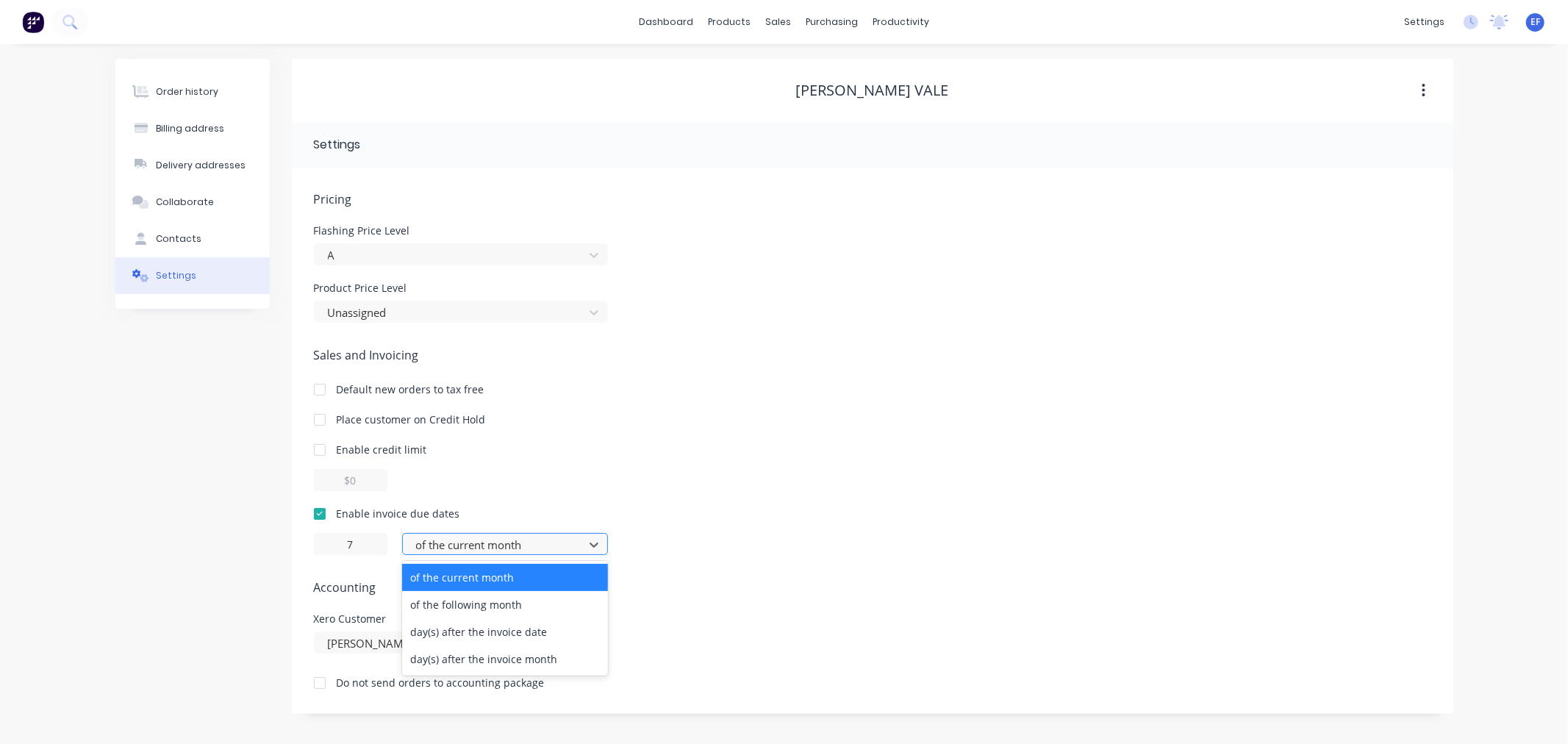
click at [481, 552] on div at bounding box center [496, 545] width 162 height 19
click at [468, 632] on div "day(s) after the invoice date" at bounding box center [505, 631] width 206 height 27
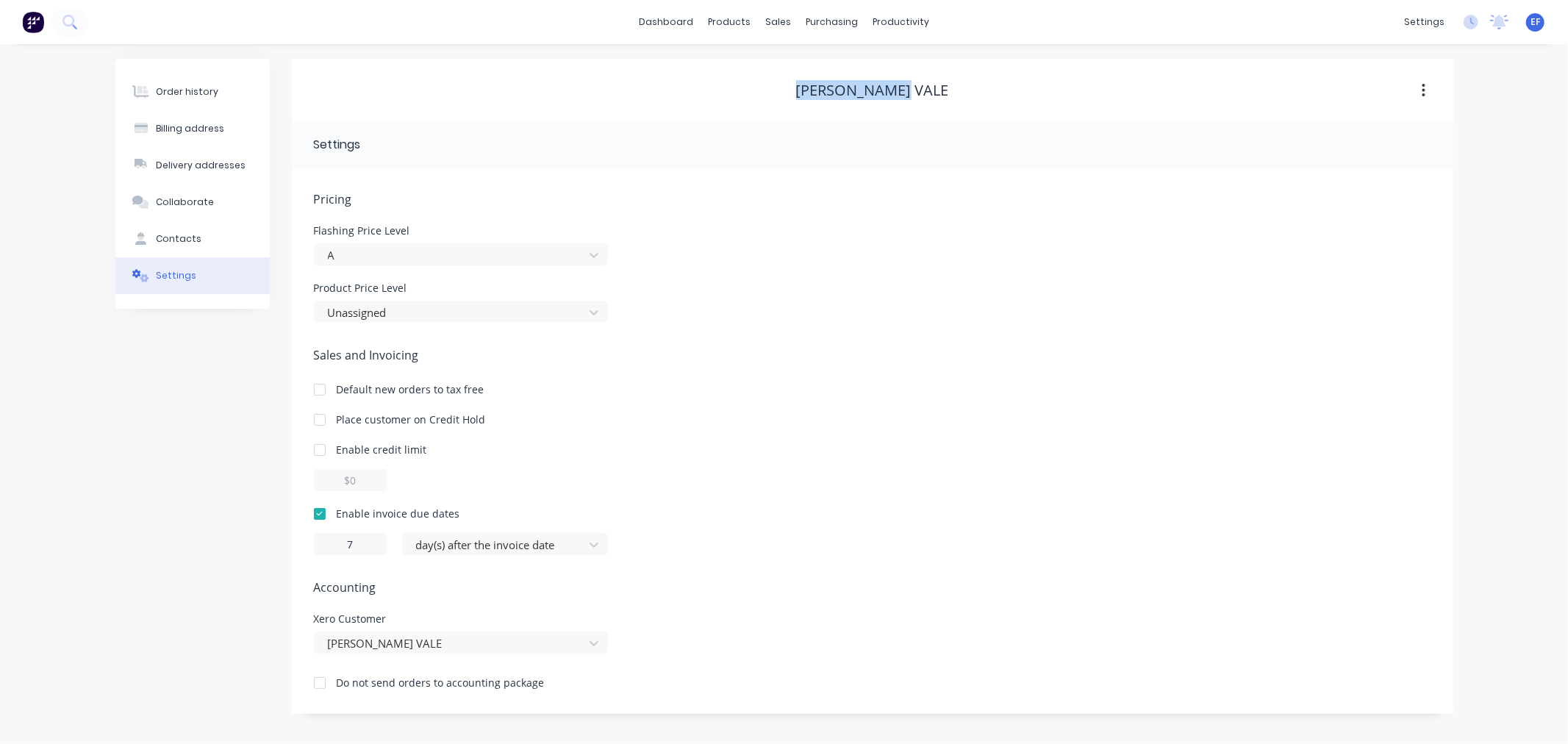
drag, startPoint x: 934, startPoint y: 90, endPoint x: 803, endPoint y: 86, distance: 131.1
click at [803, 86] on div "[PERSON_NAME] VALE" at bounding box center [873, 90] width 1162 height 18
click at [806, 106] on div "Customers" at bounding box center [829, 99] width 53 height 13
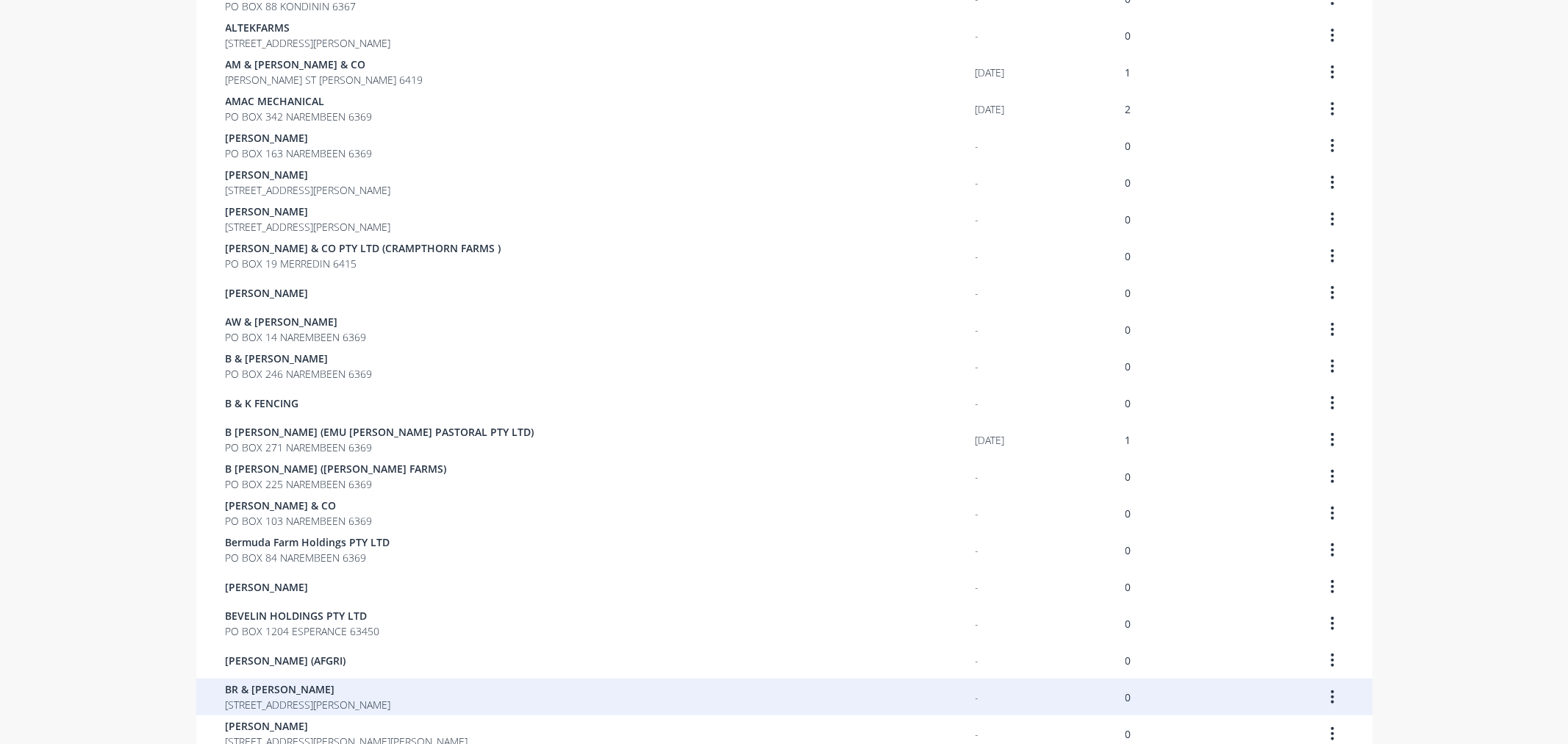
scroll to position [813, 0]
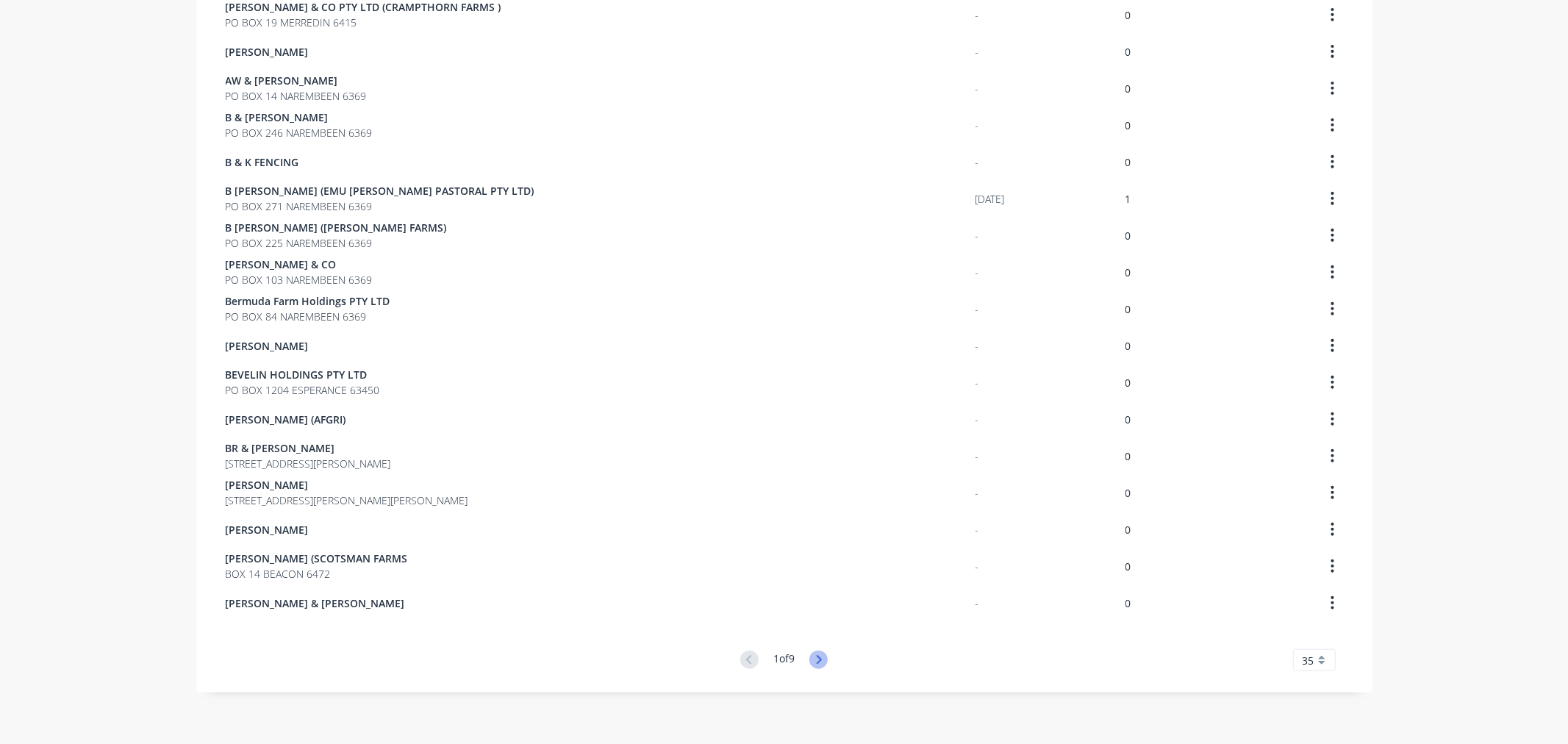
click at [822, 658] on icon at bounding box center [819, 660] width 19 height 19
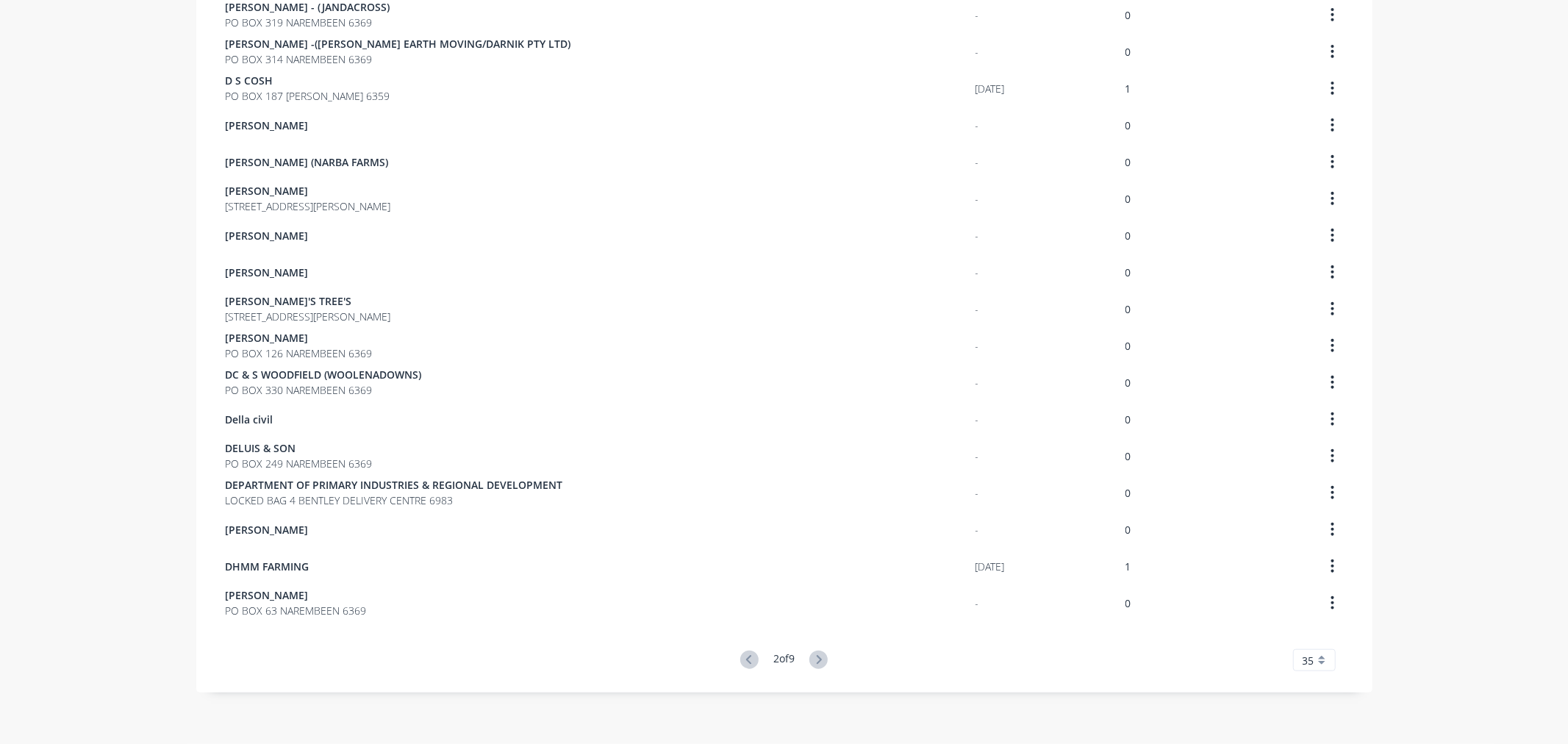
scroll to position [262, 0]
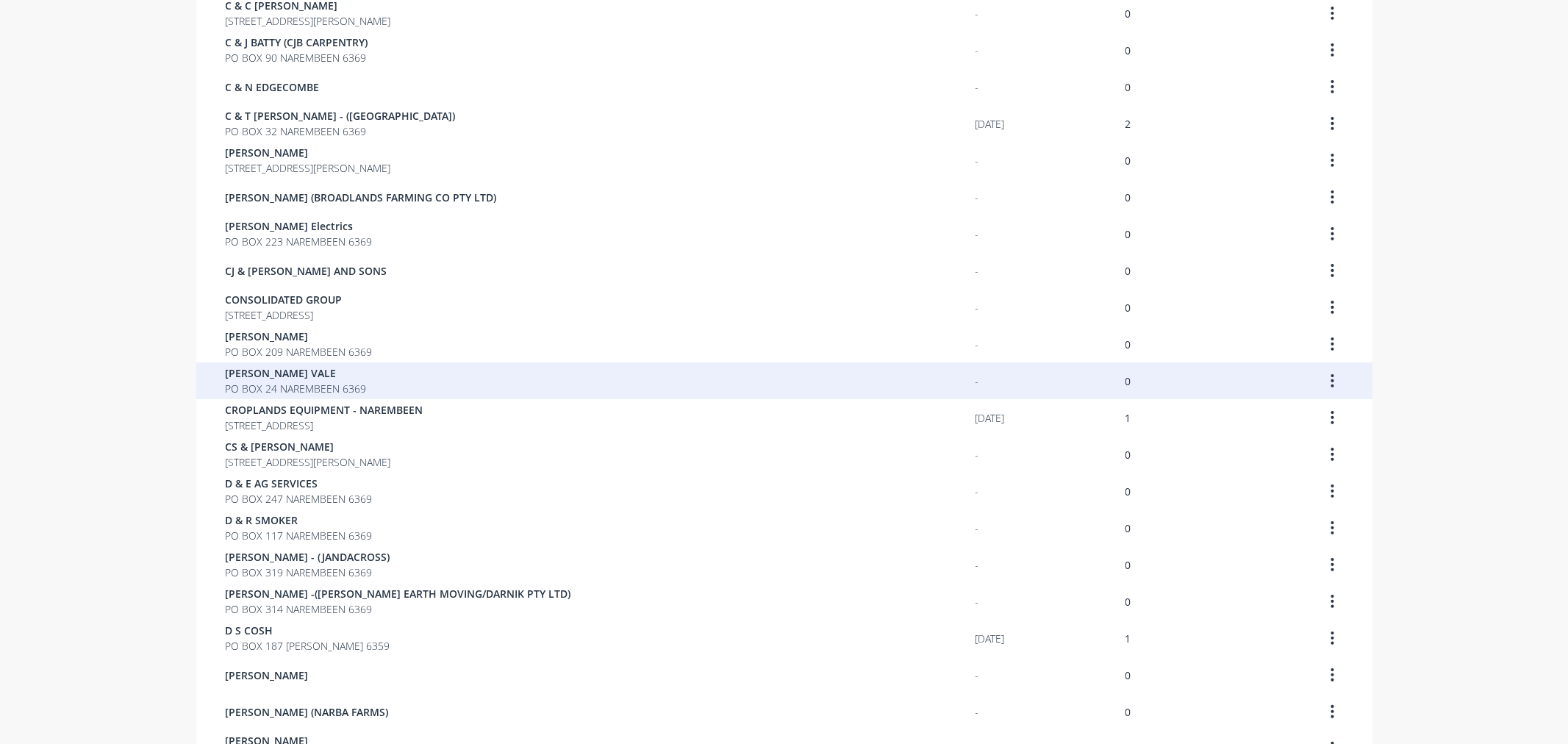
click at [292, 372] on span "[PERSON_NAME] VALE" at bounding box center [296, 373] width 141 height 15
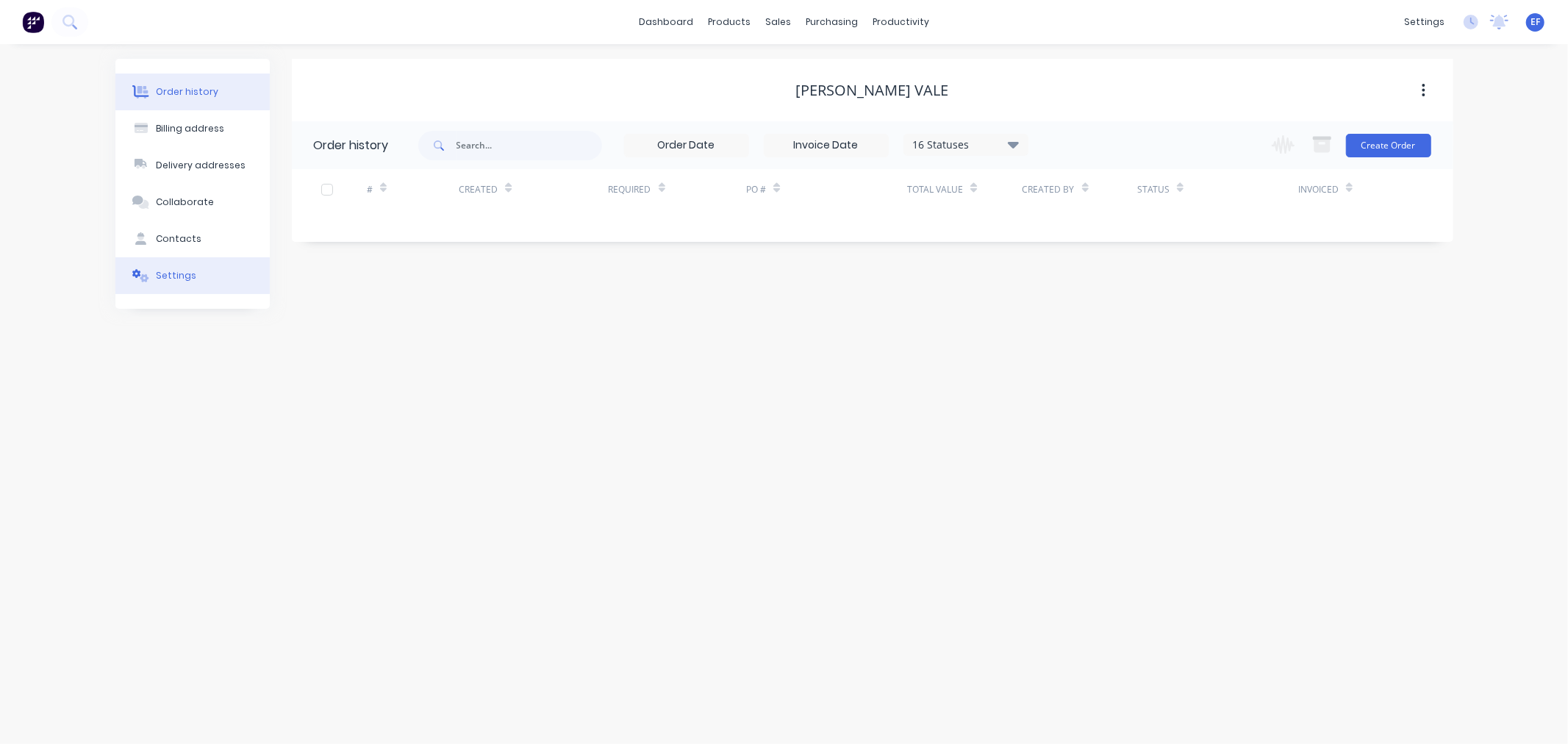
click at [151, 273] on button "Settings" at bounding box center [193, 276] width 154 height 37
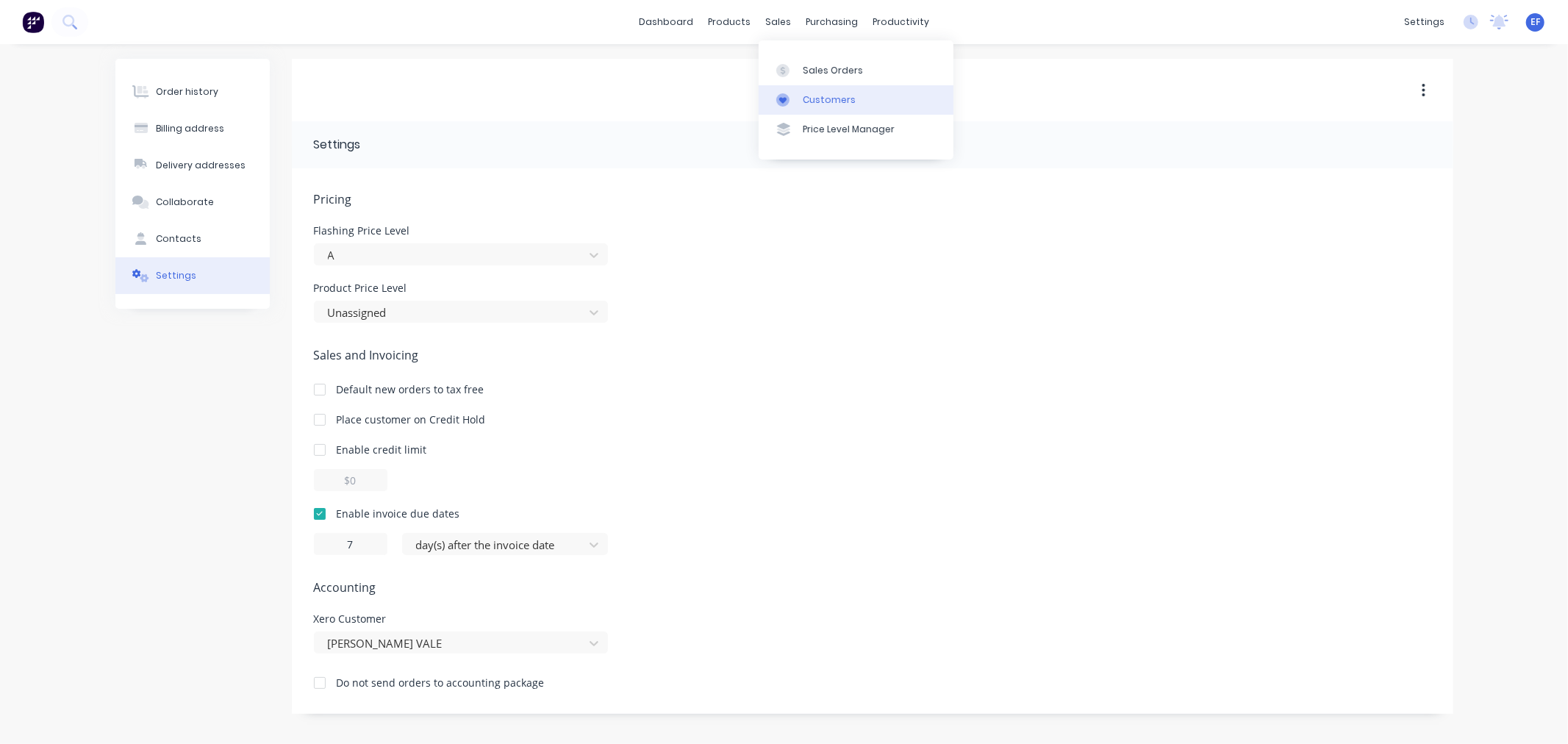
click at [789, 98] on icon at bounding box center [782, 99] width 13 height 13
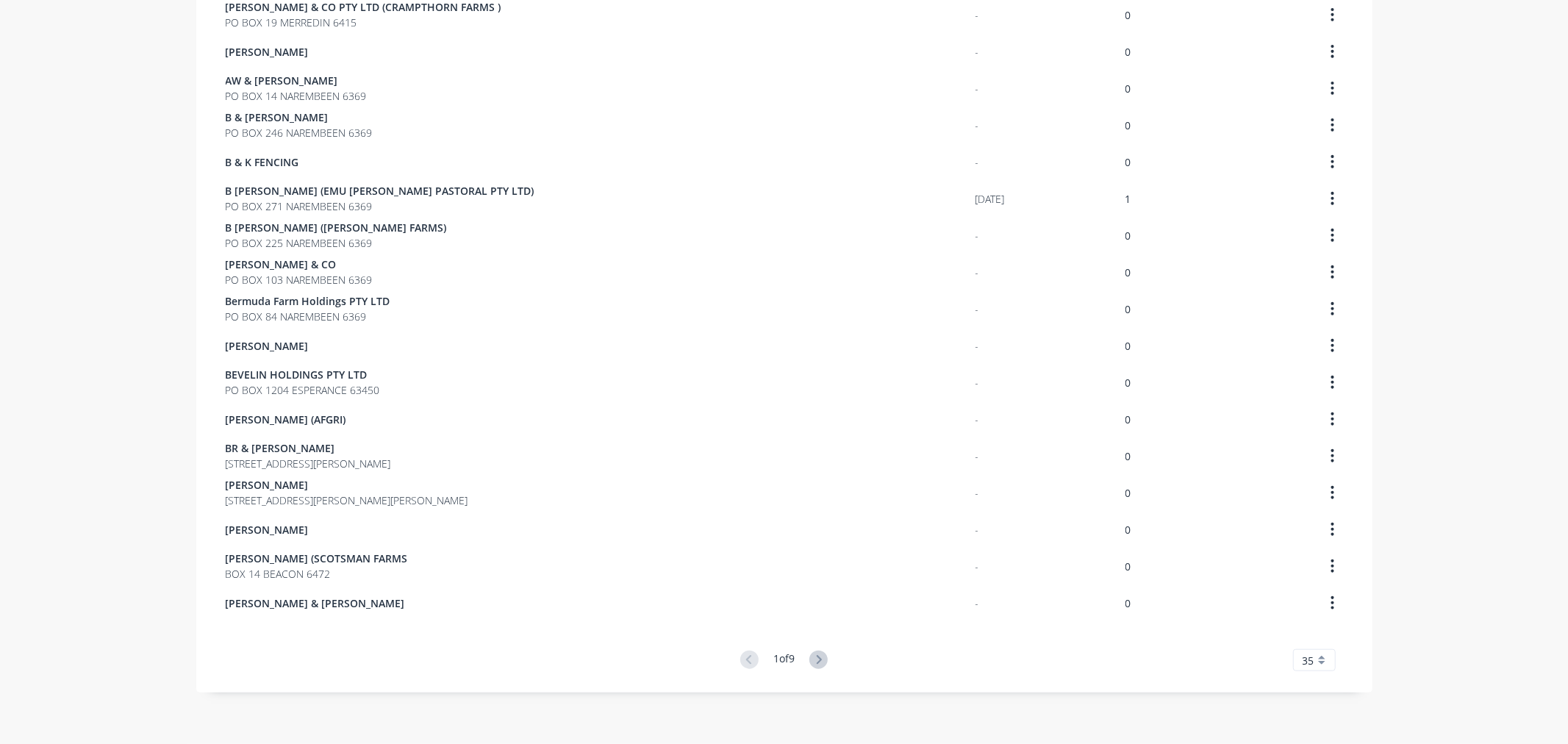
click at [818, 669] on button at bounding box center [819, 661] width 19 height 20
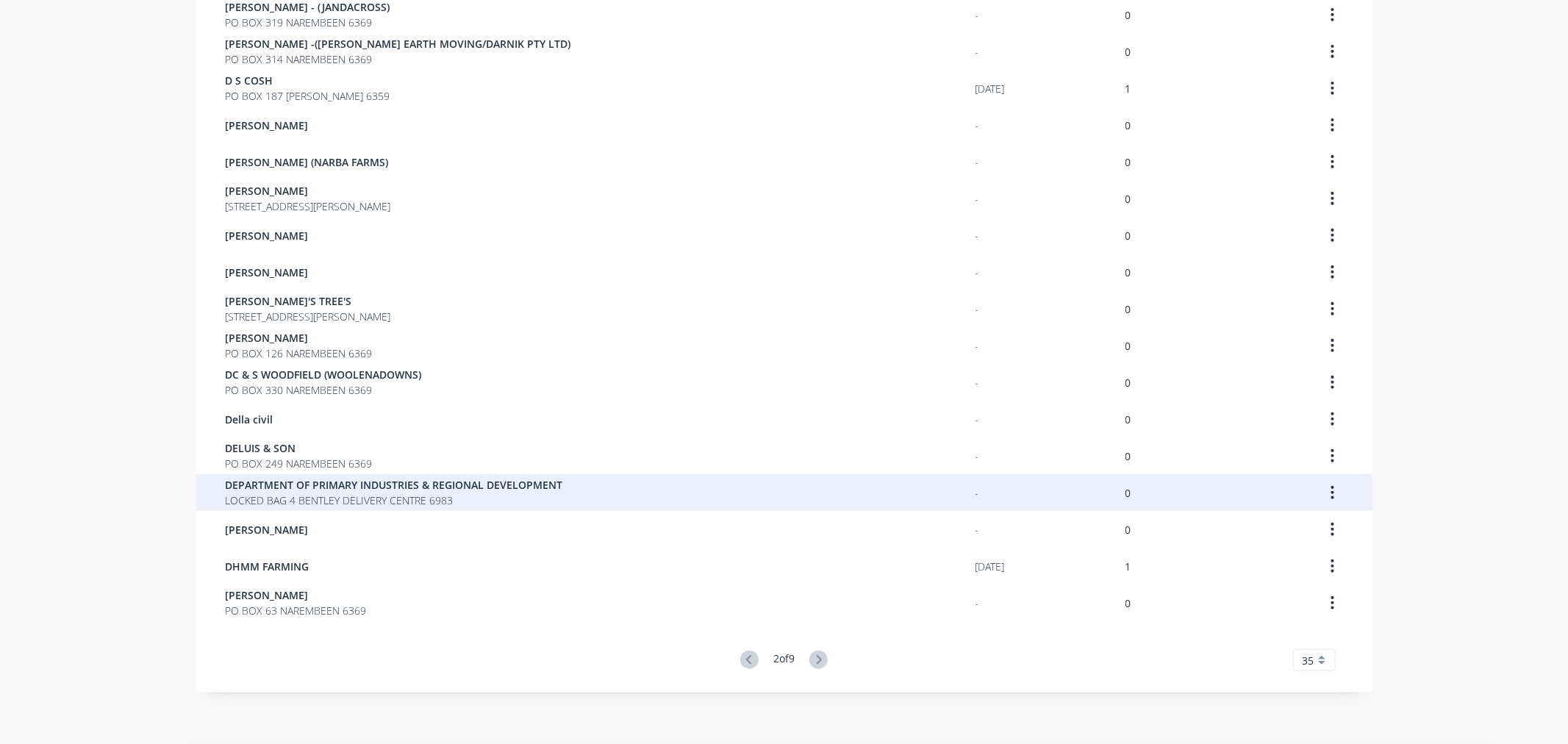
scroll to position [262, 0]
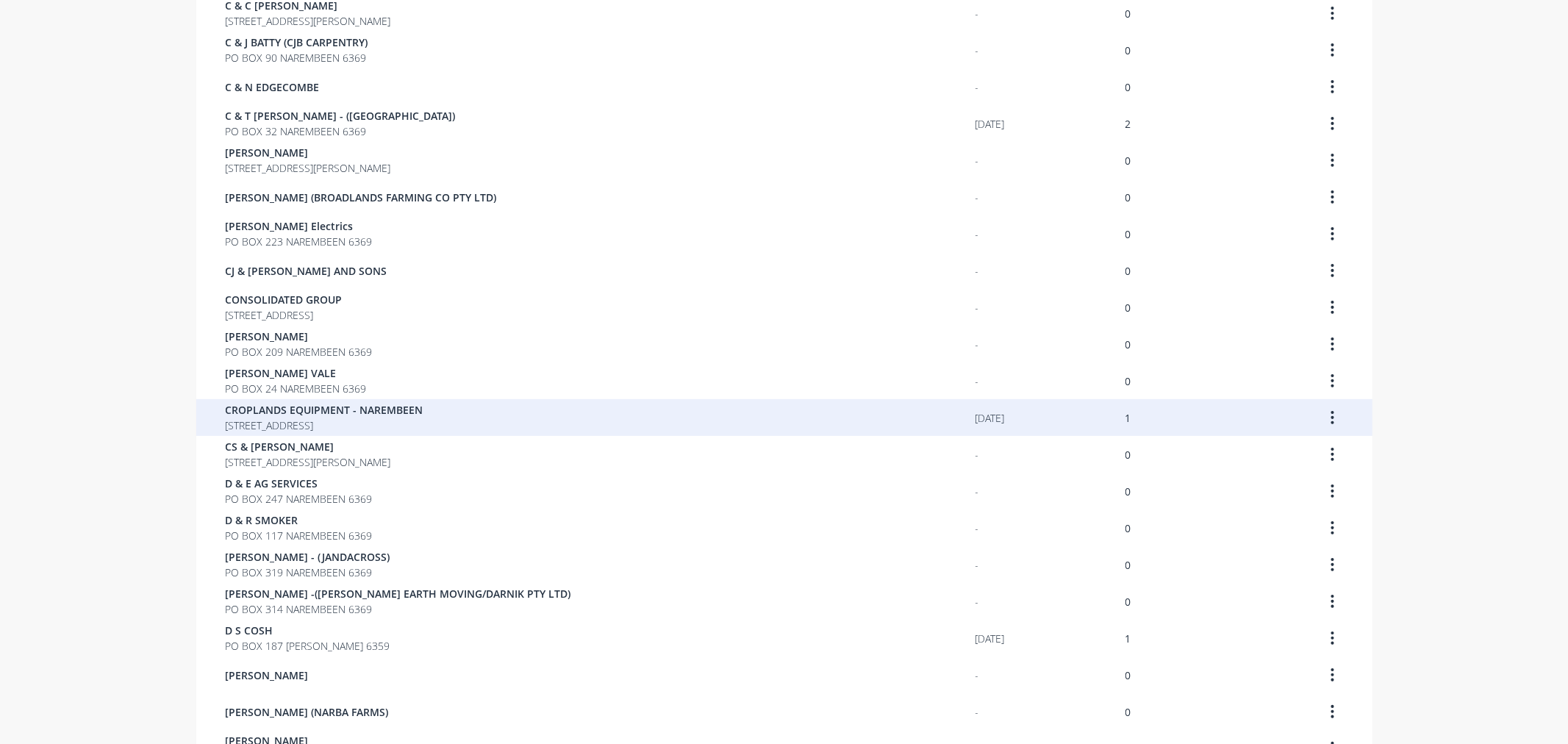
click at [348, 429] on span "[STREET_ADDRESS]" at bounding box center [325, 426] width 197 height 15
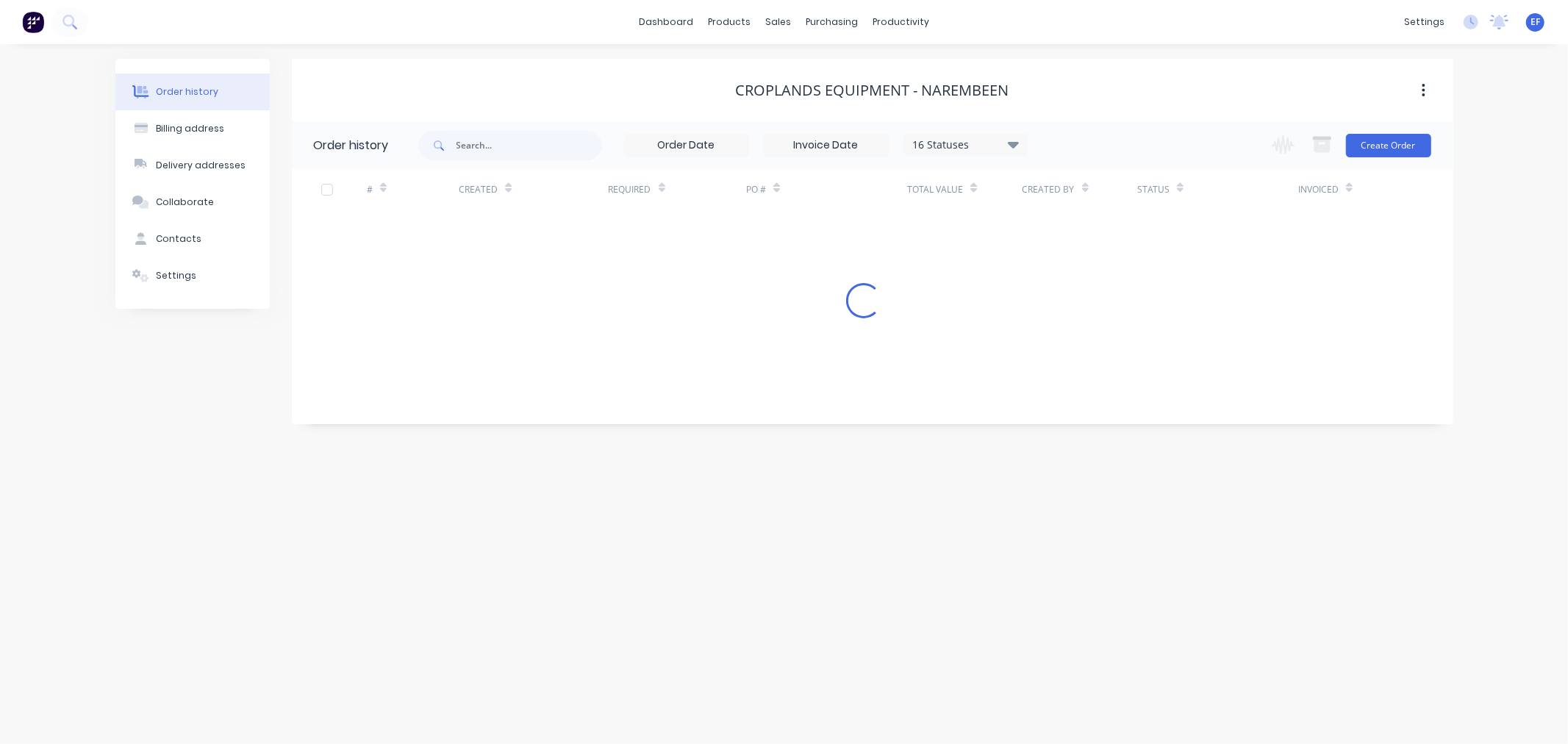
click at [143, 274] on icon at bounding box center [141, 275] width 17 height 13
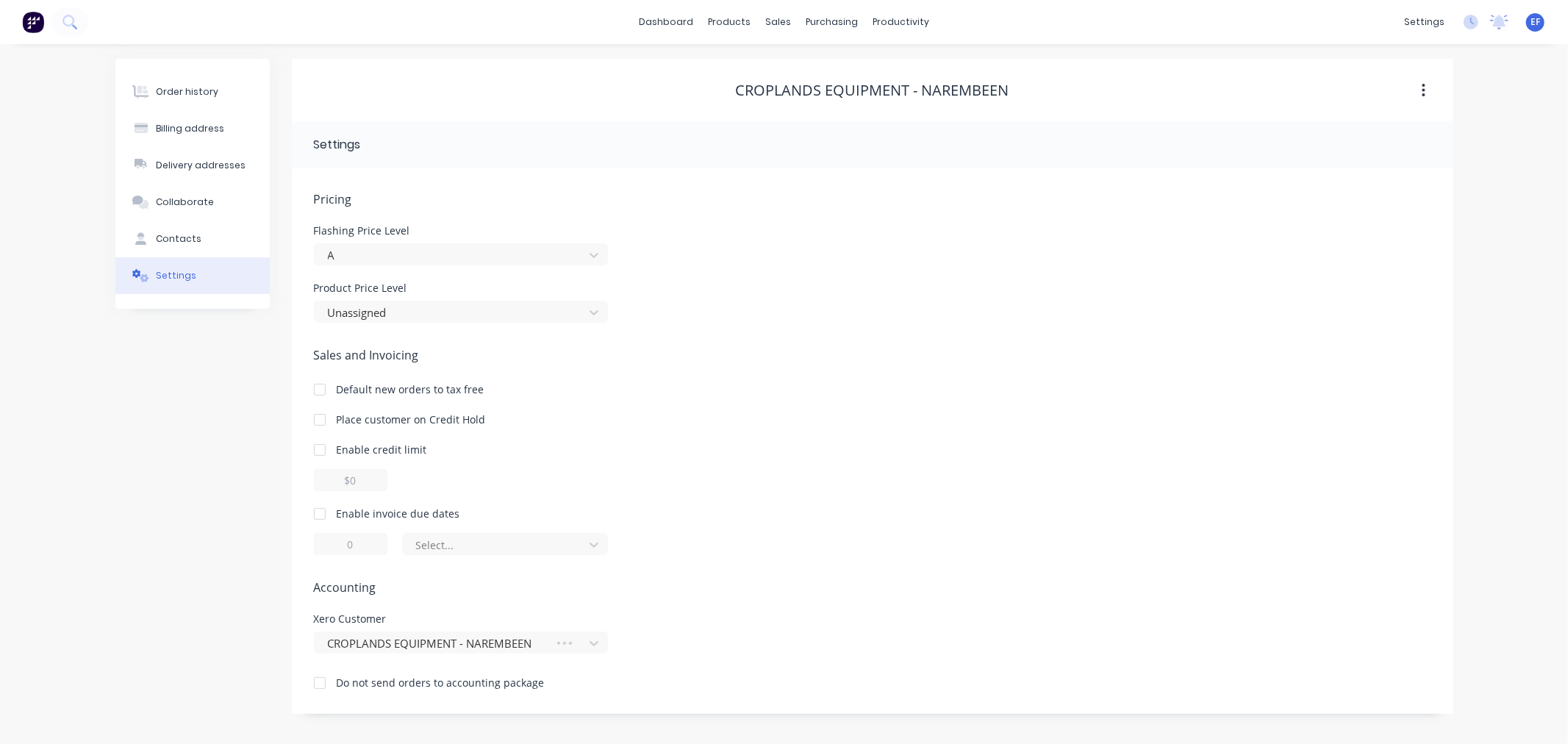
click at [320, 501] on div at bounding box center [320, 513] width 29 height 29
drag, startPoint x: 361, startPoint y: 543, endPoint x: 322, endPoint y: 544, distance: 39.0
click at [322, 544] on input "1" at bounding box center [350, 544] width 73 height 22
type input "7"
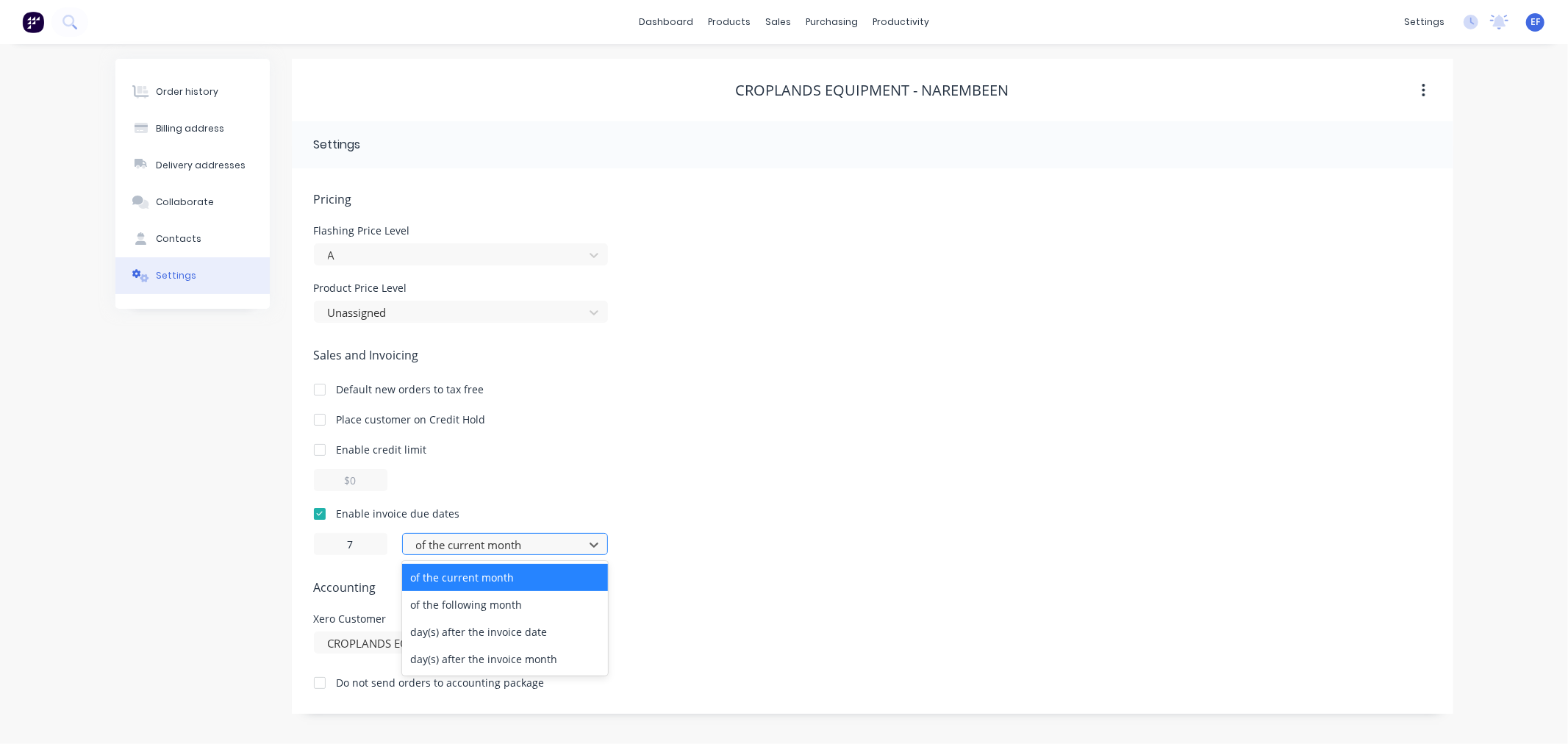
click at [429, 554] on div at bounding box center [496, 545] width 162 height 19
click at [439, 641] on div "day(s) after the invoice date" at bounding box center [505, 631] width 206 height 27
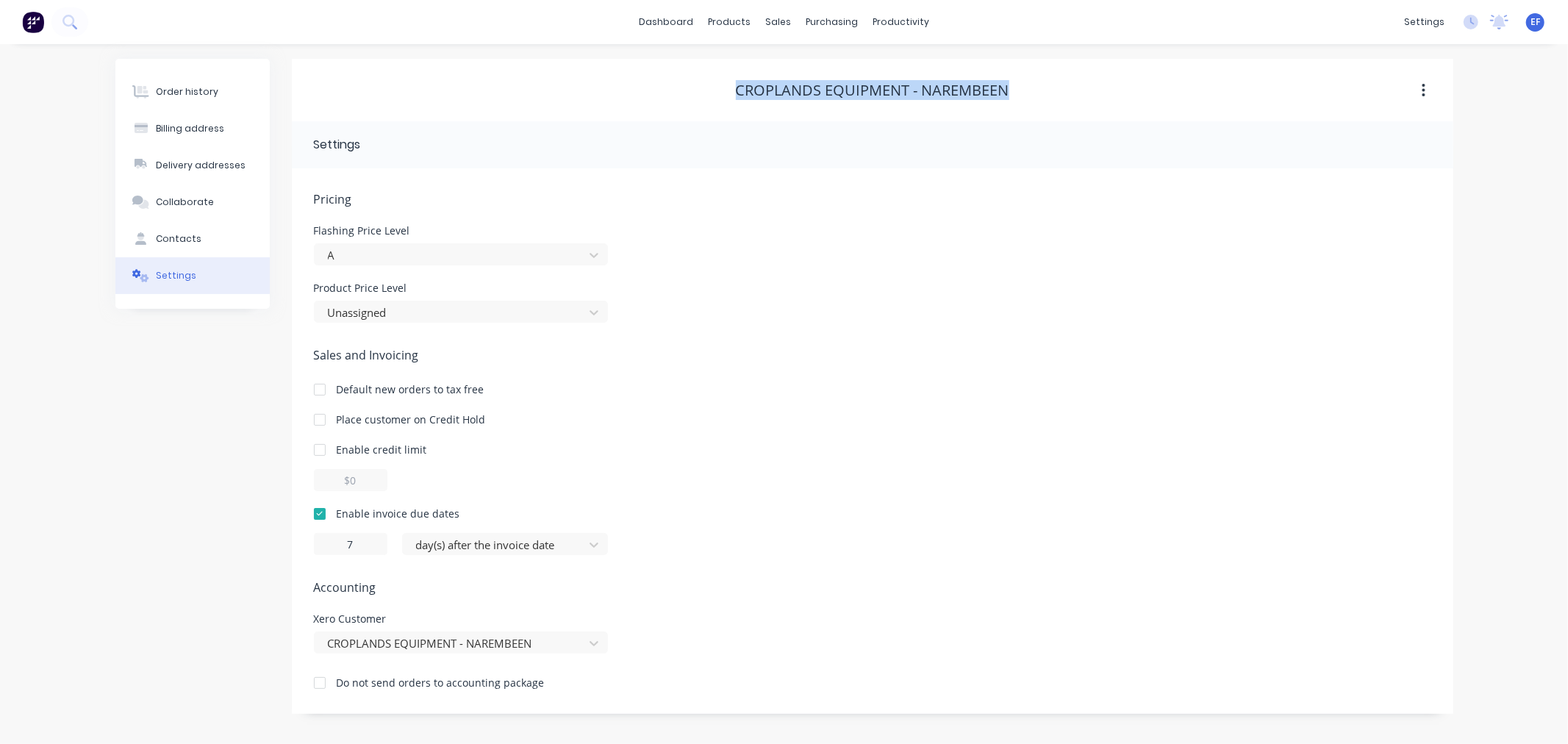
drag, startPoint x: 1013, startPoint y: 87, endPoint x: 734, endPoint y: 96, distance: 279.1
click at [734, 96] on div "CROPLANDS EQUIPMENT - NAREMBEEN" at bounding box center [873, 90] width 1162 height 18
click at [785, 94] on icon at bounding box center [782, 99] width 13 height 13
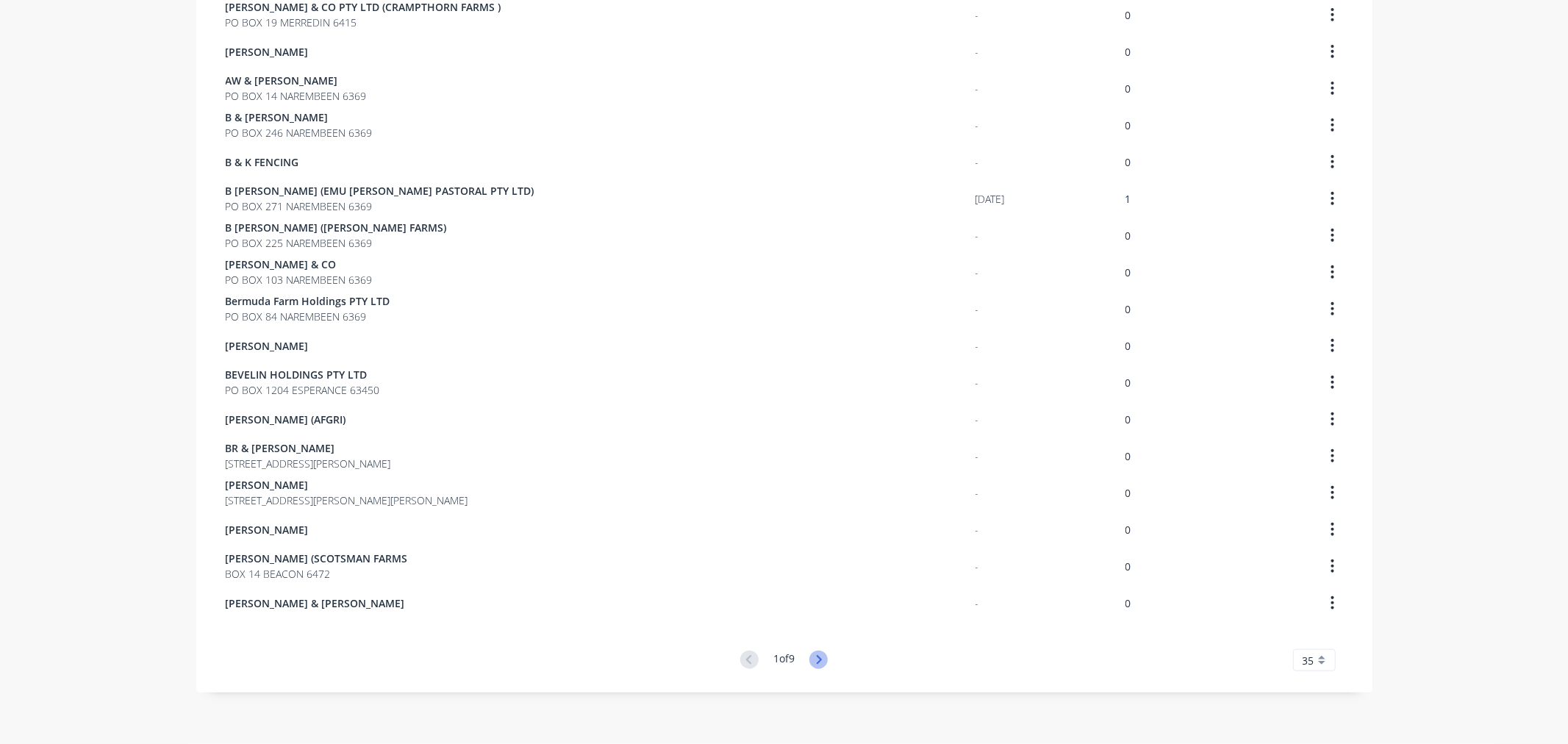
click at [820, 651] on icon at bounding box center [819, 660] width 19 height 19
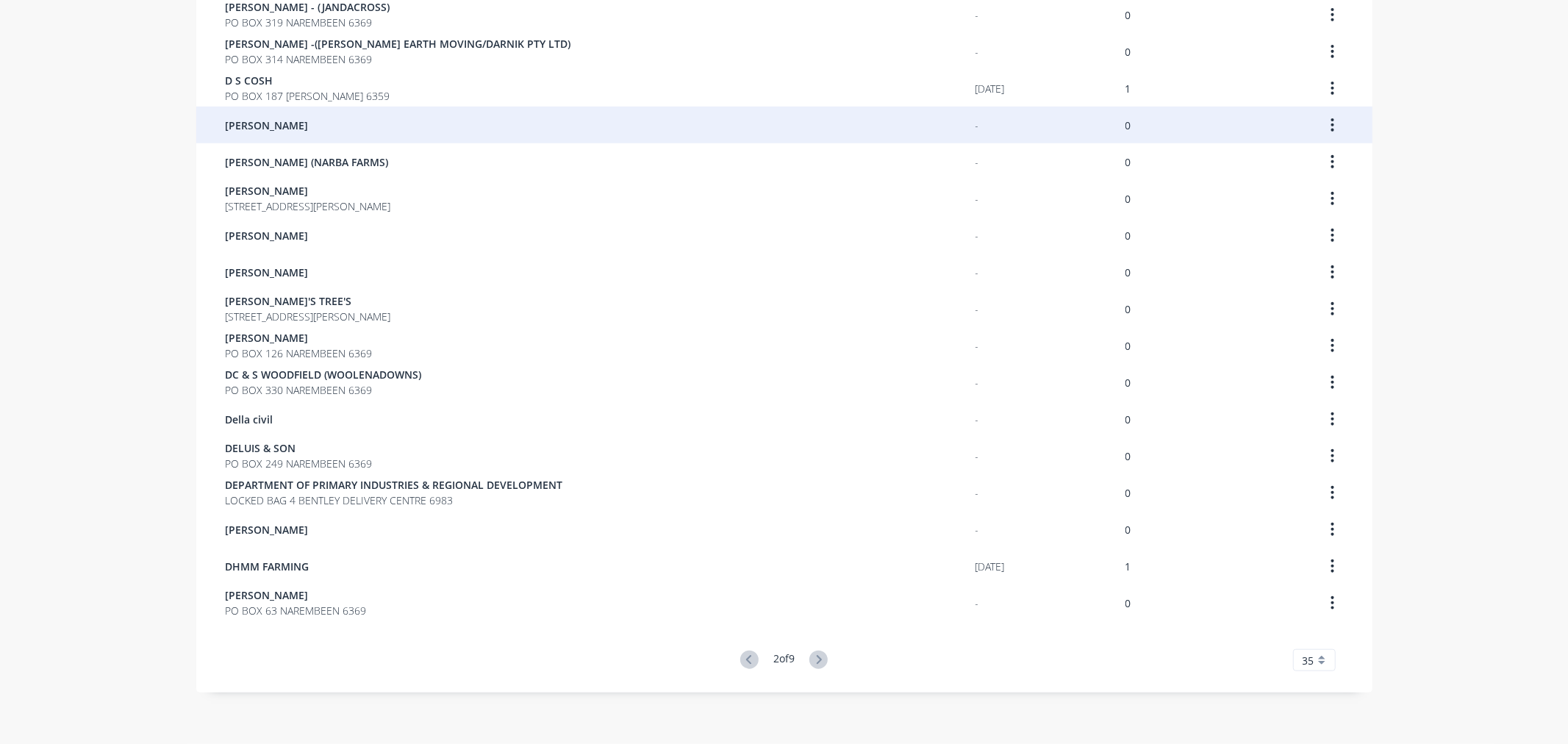
scroll to position [299, 0]
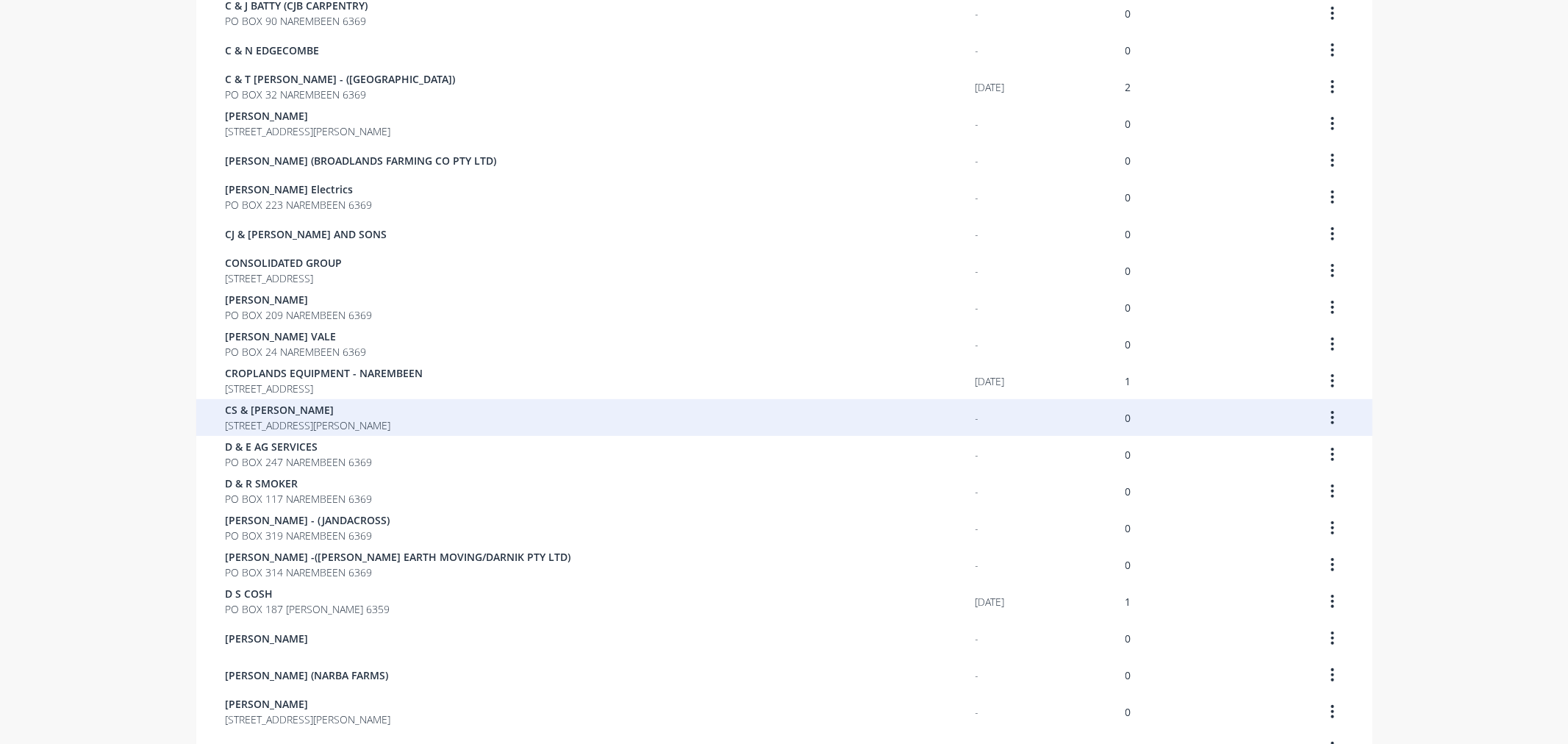
click at [307, 419] on span "[STREET_ADDRESS][PERSON_NAME]" at bounding box center [308, 426] width 166 height 15
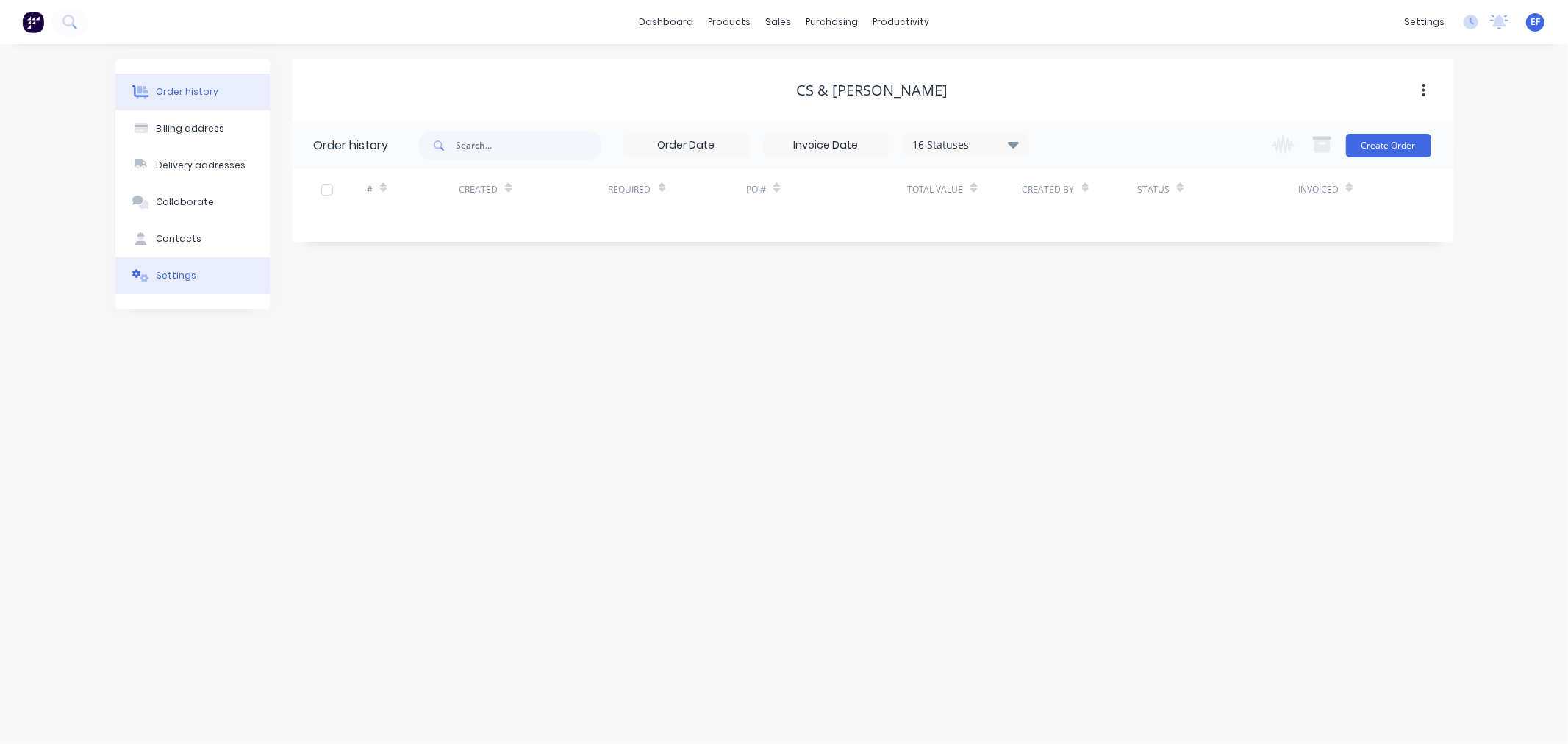
click at [171, 282] on button "Settings" at bounding box center [193, 276] width 154 height 37
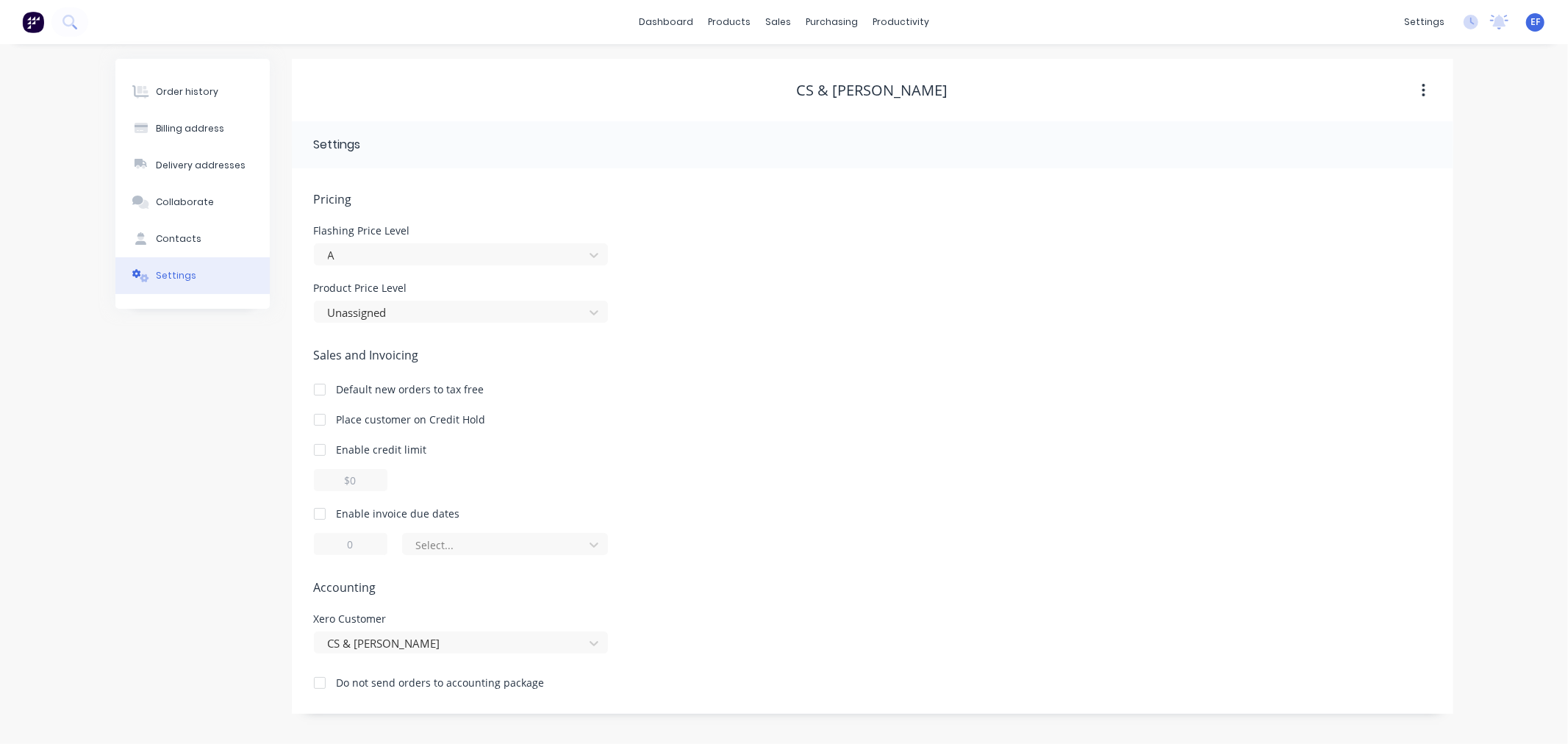
click at [329, 517] on div at bounding box center [320, 513] width 29 height 29
click at [314, 545] on input "1" at bounding box center [350, 544] width 73 height 22
type input "7"
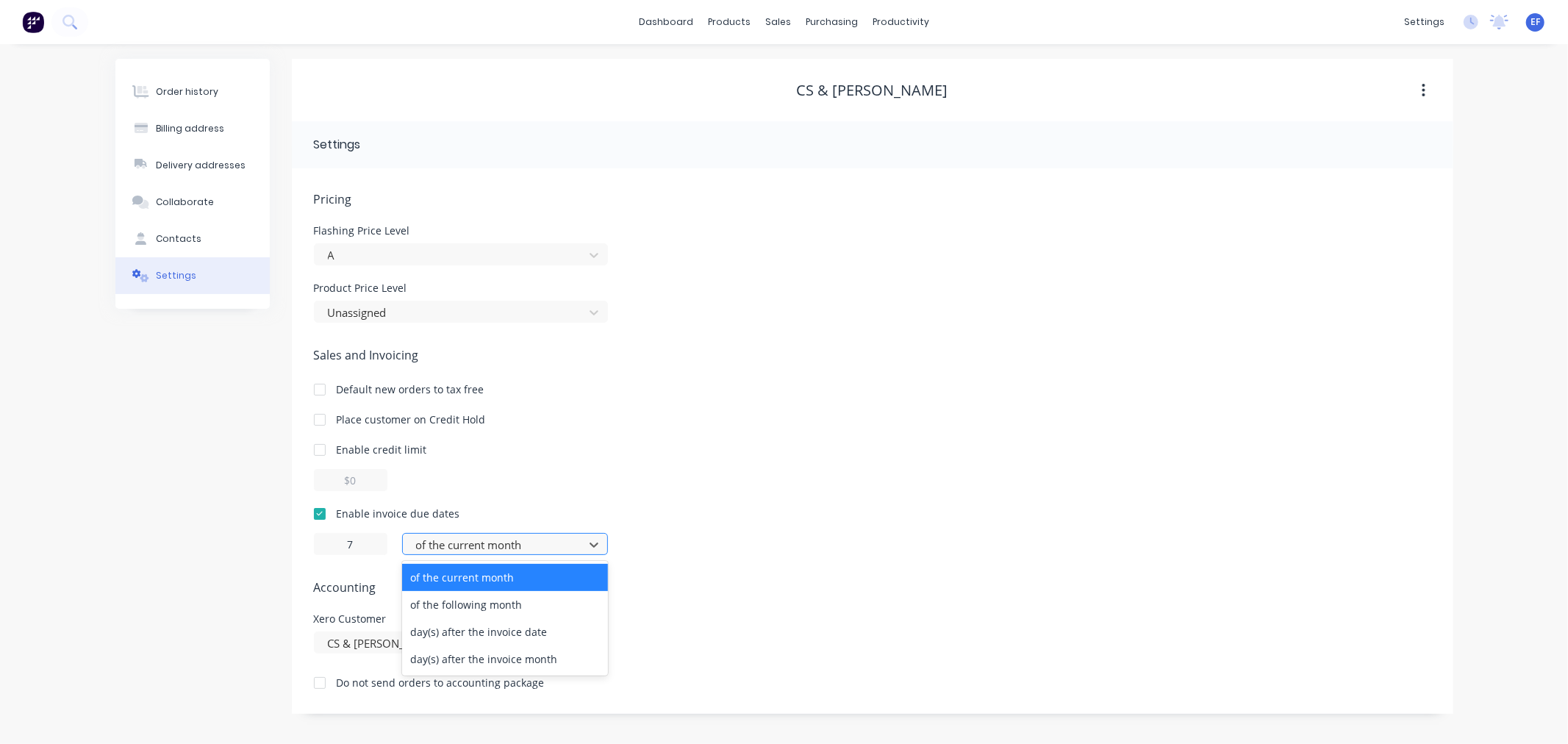
drag, startPoint x: 447, startPoint y: 537, endPoint x: 450, endPoint y: 591, distance: 54.1
click at [447, 539] on div at bounding box center [496, 545] width 162 height 19
click at [449, 630] on div "day(s) after the invoice date" at bounding box center [505, 631] width 206 height 27
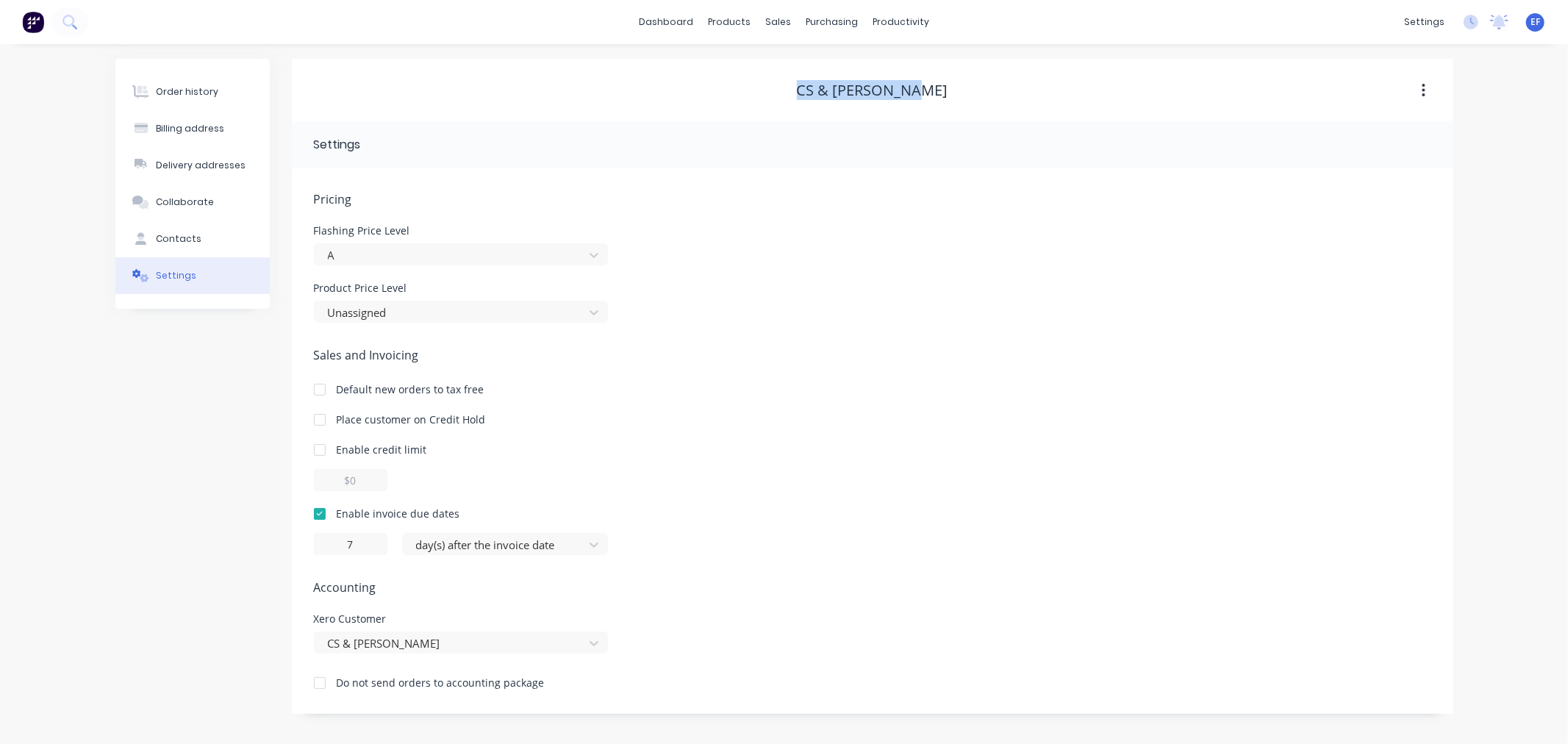
drag, startPoint x: 783, startPoint y: 88, endPoint x: 791, endPoint y: 84, distance: 8.9
click at [791, 84] on div "CS & [PERSON_NAME]" at bounding box center [873, 90] width 1162 height 18
click at [816, 104] on div "Customers" at bounding box center [829, 99] width 53 height 13
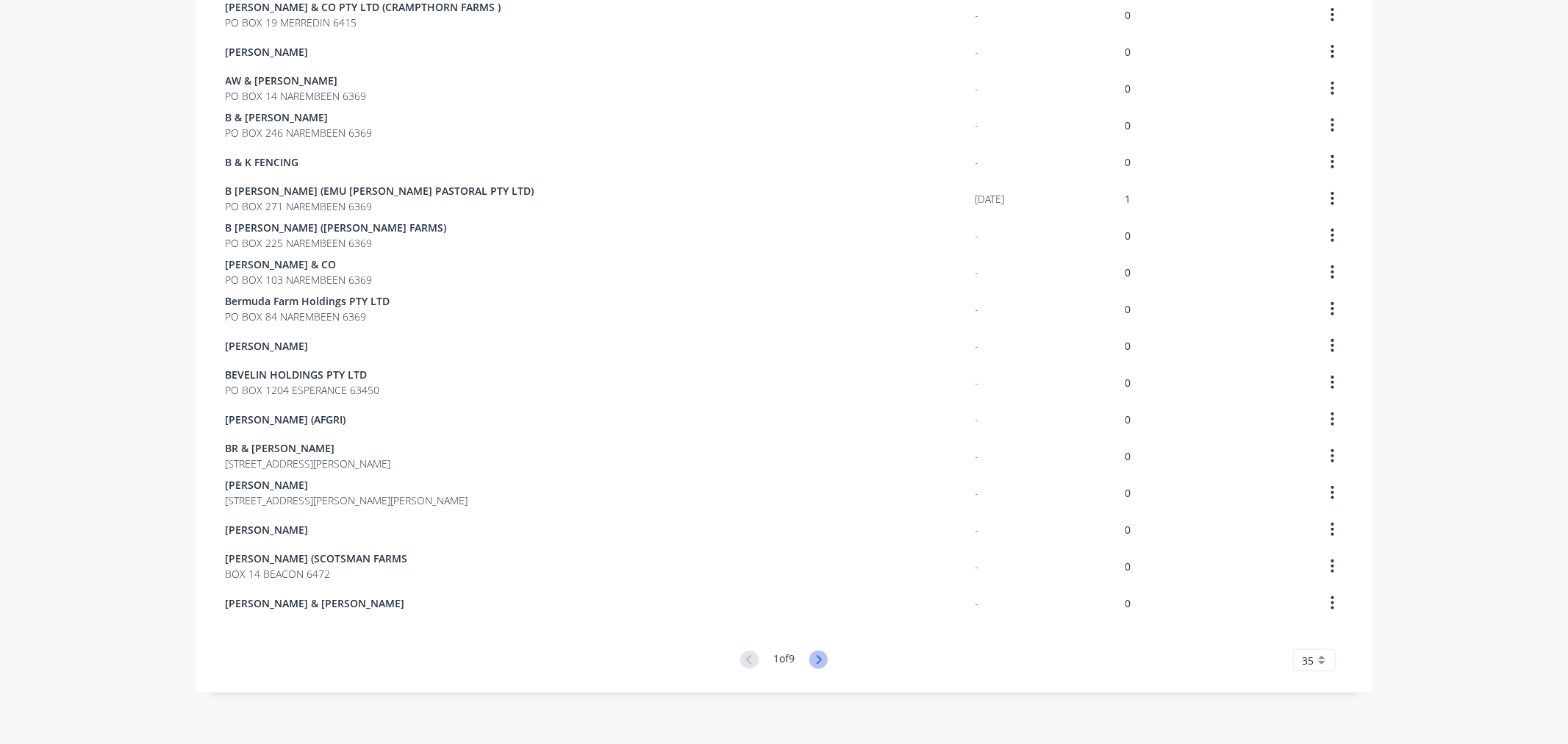
click at [809, 658] on icon at bounding box center [819, 660] width 19 height 19
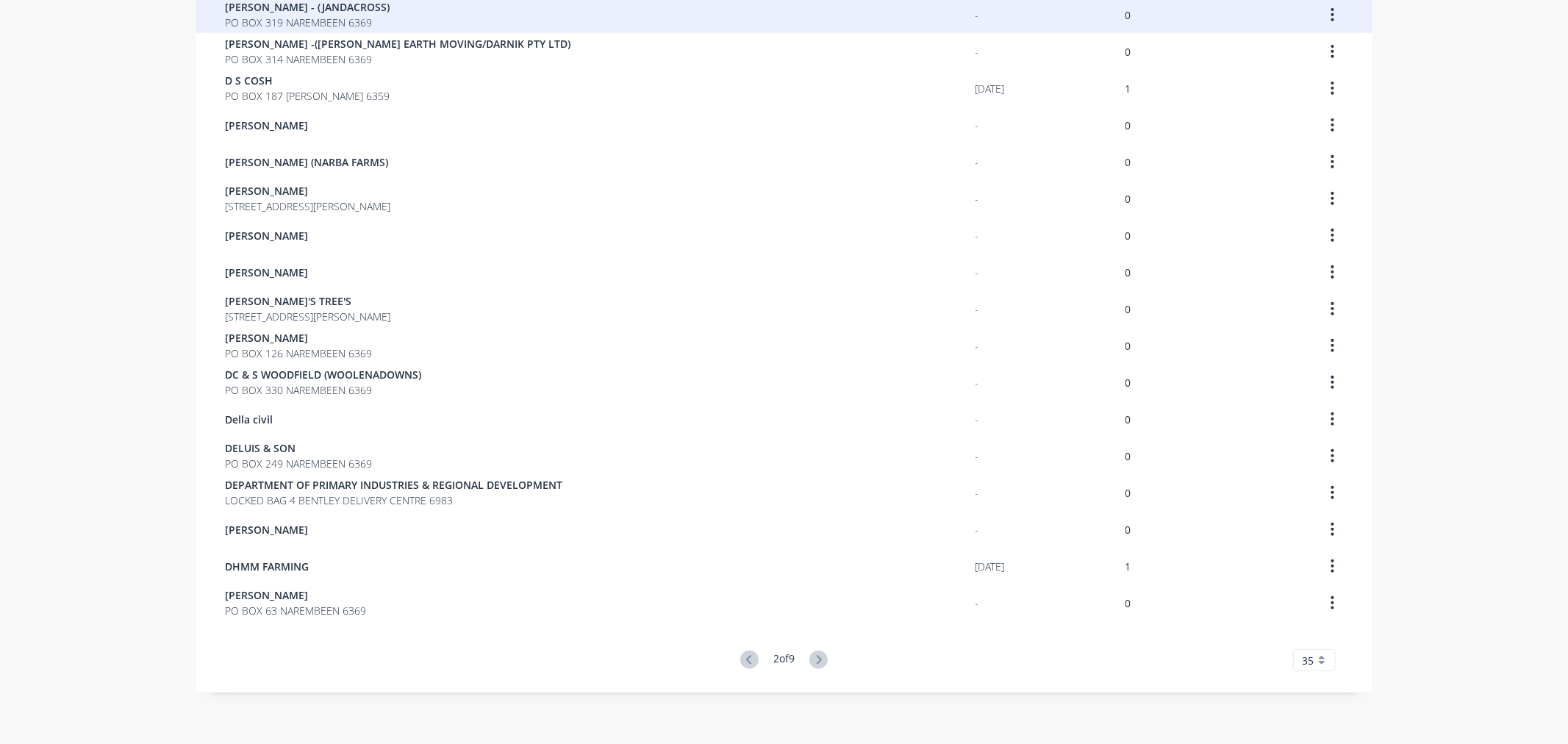
scroll to position [336, 0]
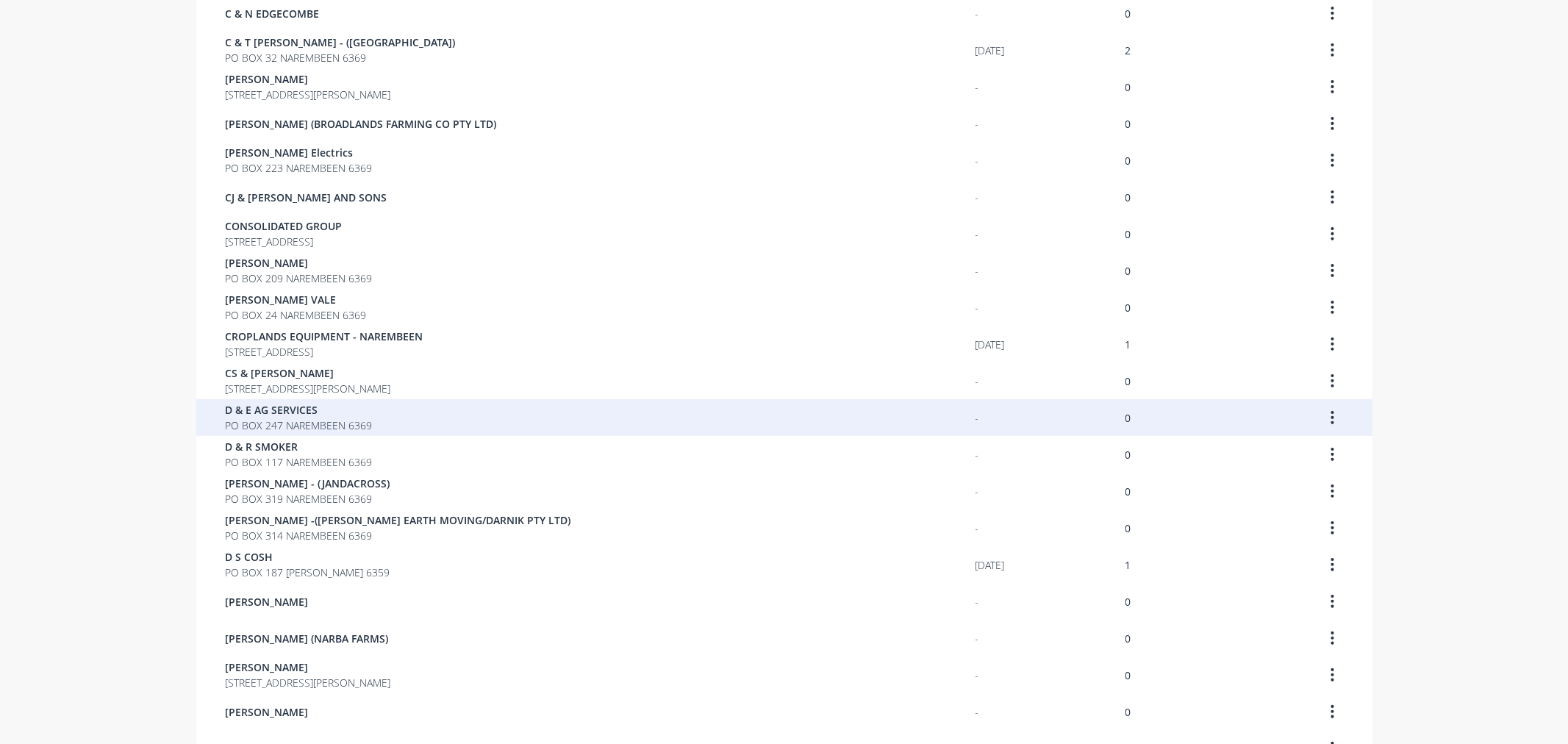
click at [291, 422] on span "PO BOX 247 NAREMBEEN 6369" at bounding box center [299, 426] width 147 height 15
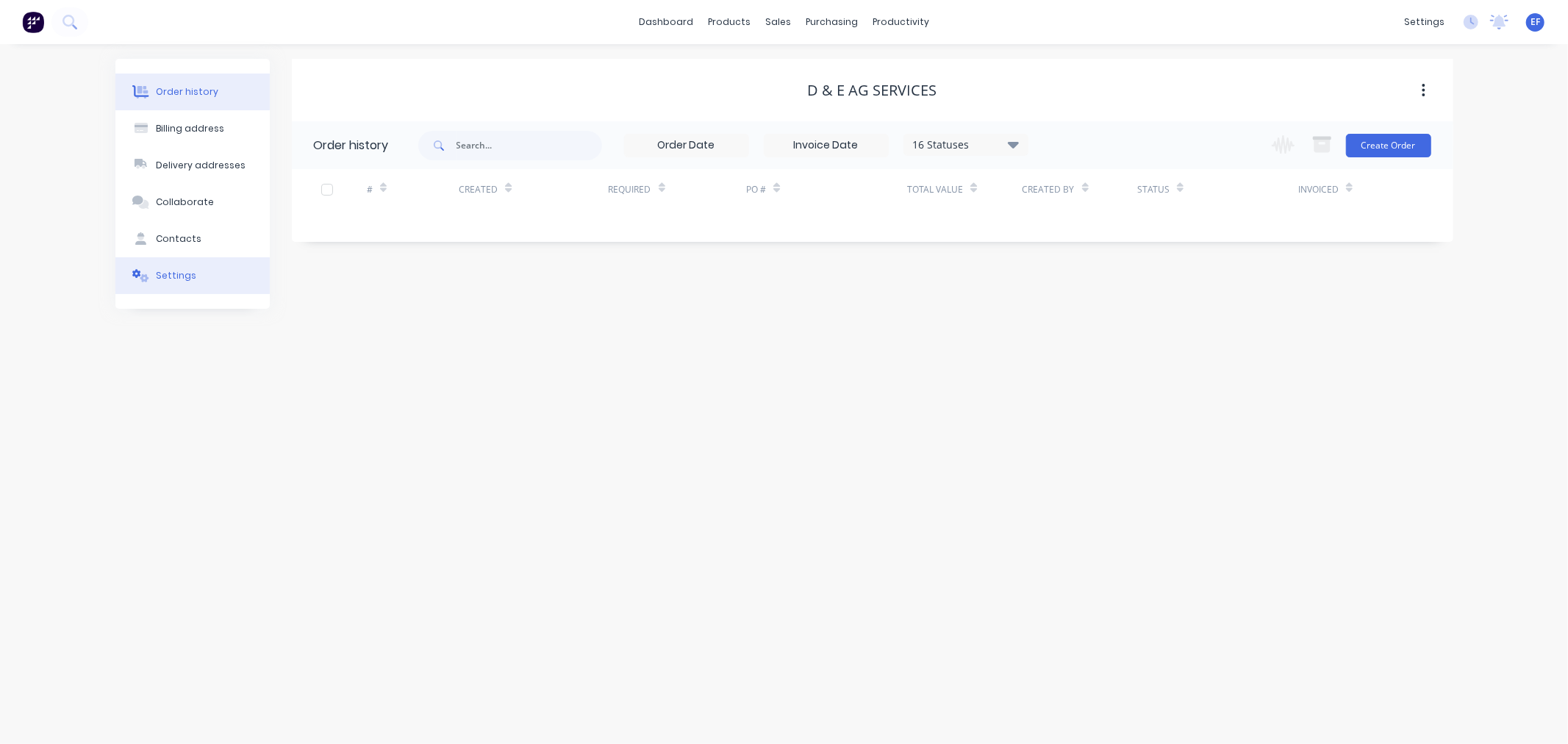
click at [184, 284] on button "Settings" at bounding box center [193, 276] width 154 height 37
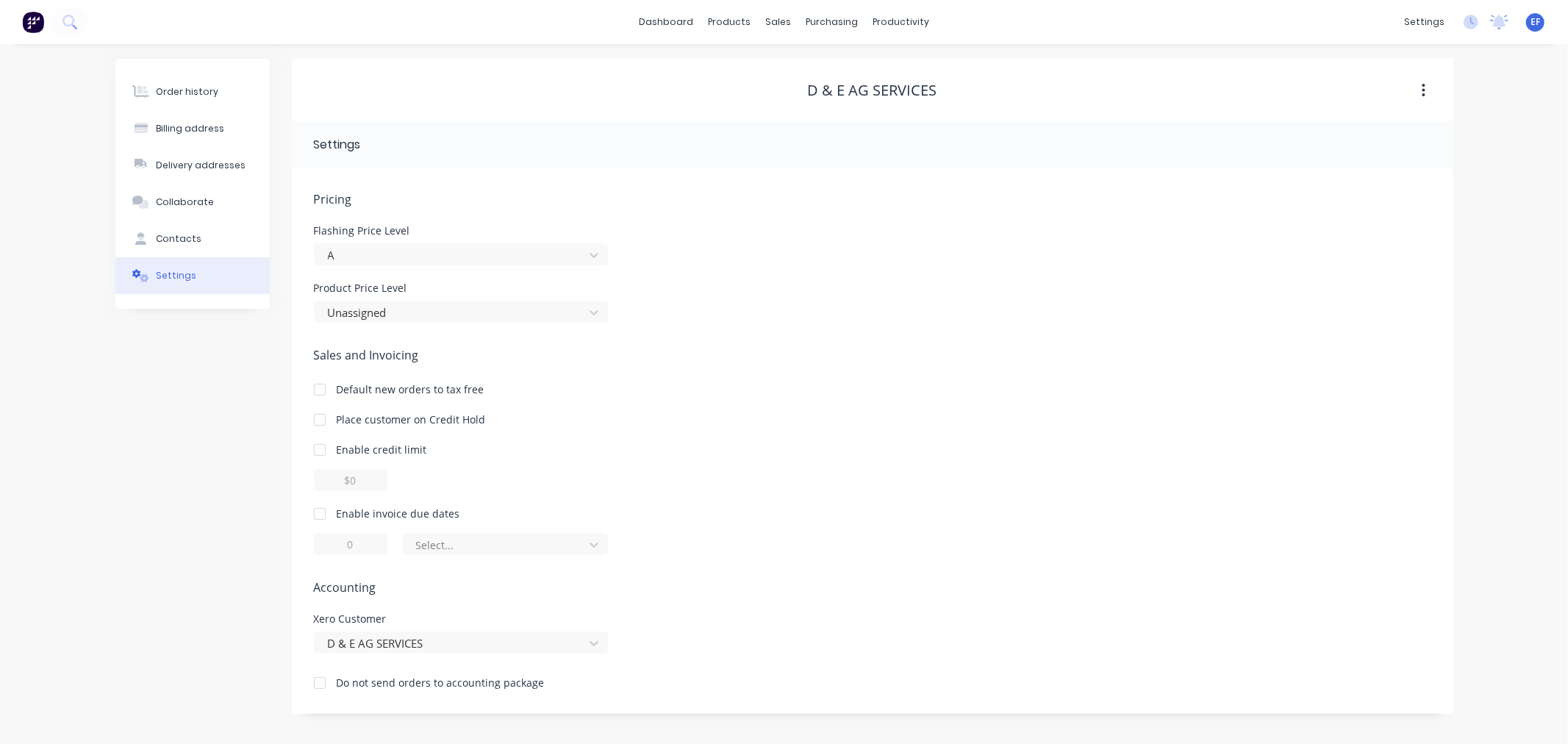
click at [315, 516] on div at bounding box center [320, 513] width 29 height 29
drag, startPoint x: 358, startPoint y: 540, endPoint x: 308, endPoint y: 537, distance: 50.1
click at [308, 537] on div "Pricing Flashing Price Level A Product Price Level Unassigned Sales and Invoici…" at bounding box center [873, 441] width 1162 height 546
type input "7"
click at [432, 540] on div at bounding box center [496, 545] width 162 height 19
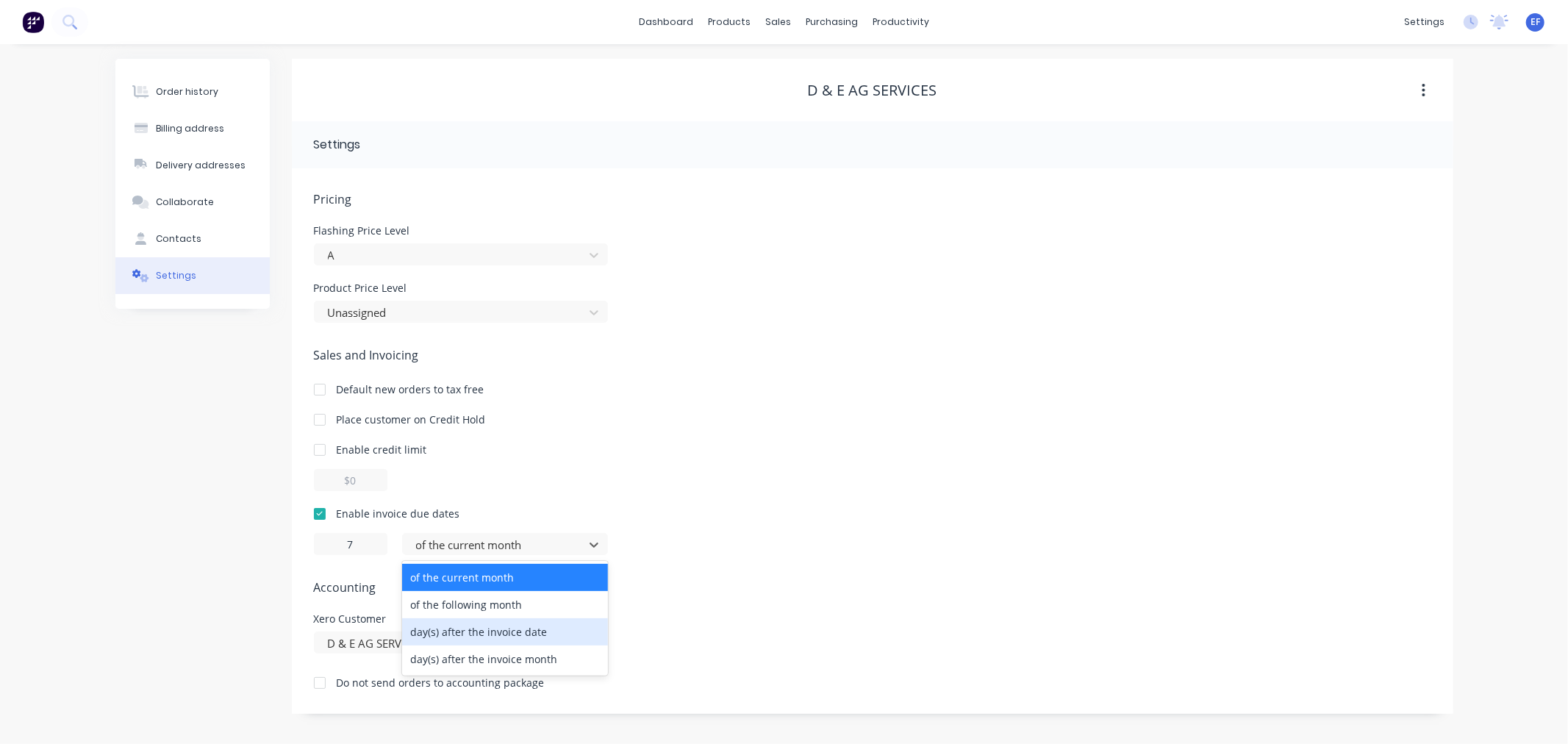
click at [443, 628] on div "day(s) after the invoice date" at bounding box center [505, 631] width 206 height 27
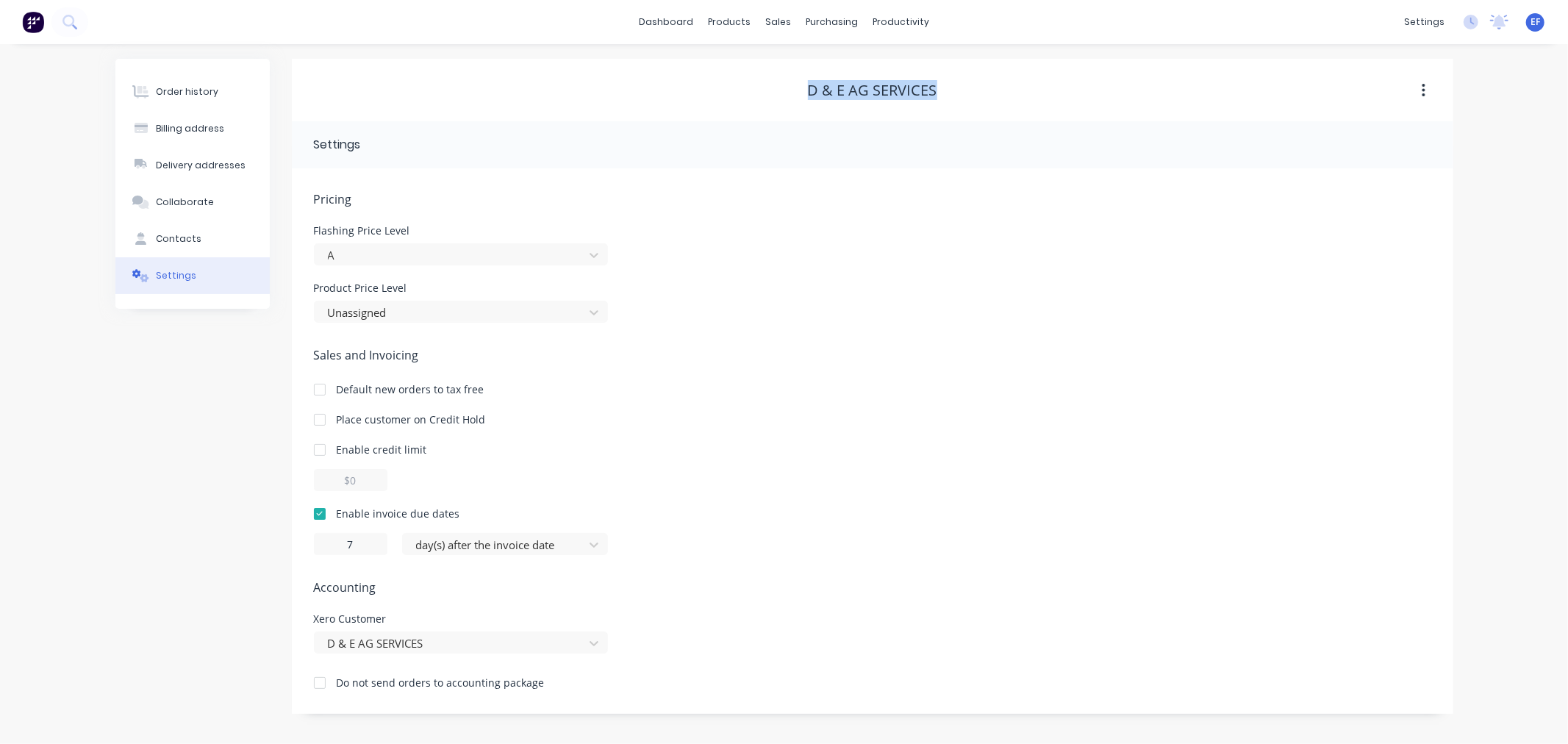
drag, startPoint x: 936, startPoint y: 90, endPoint x: 754, endPoint y: 93, distance: 182.0
click at [754, 93] on div "D & E AG SERVICES" at bounding box center [873, 90] width 1162 height 18
click at [768, 19] on div "sales" at bounding box center [778, 22] width 40 height 22
click at [799, 104] on link "Customers" at bounding box center [856, 100] width 195 height 29
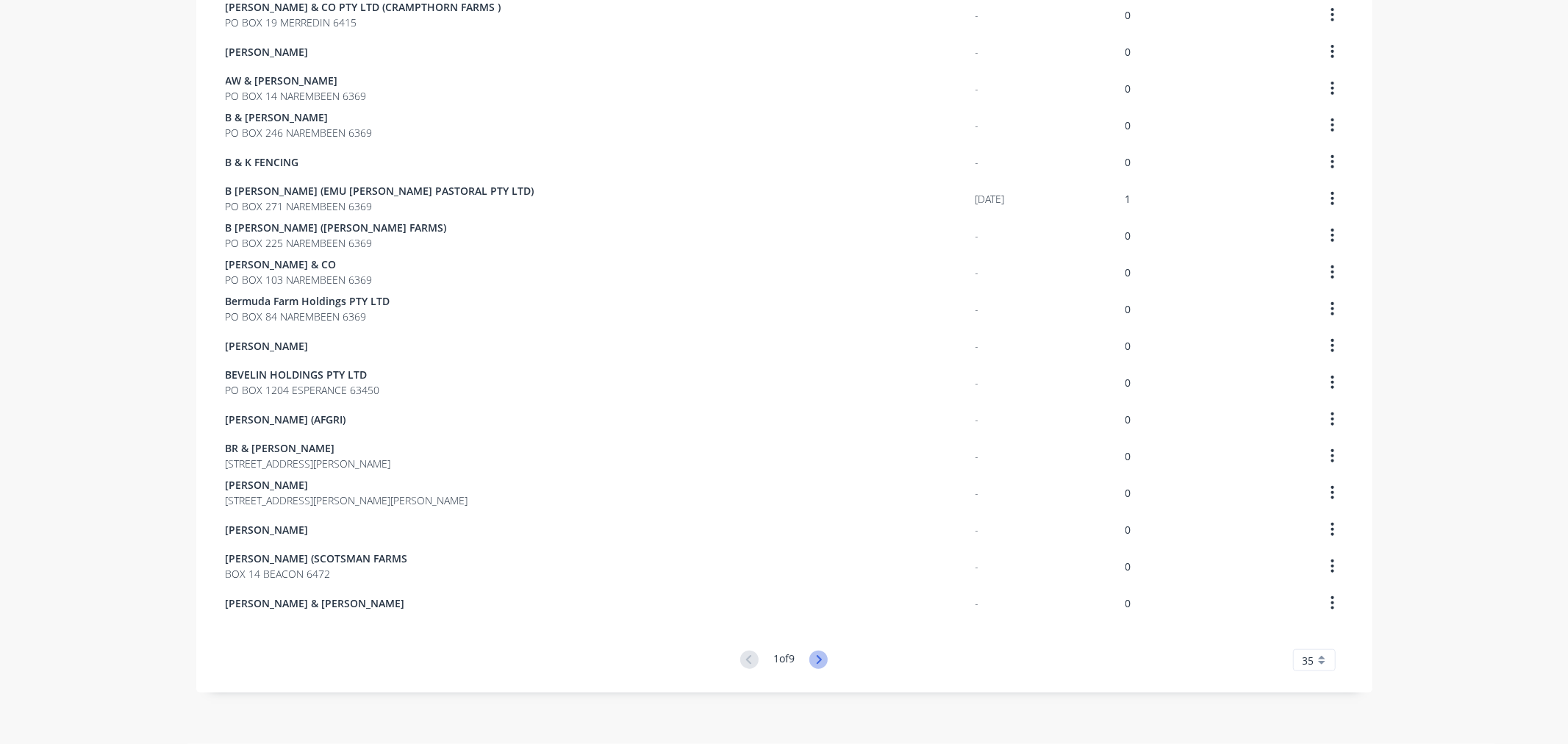
click at [815, 658] on icon at bounding box center [819, 660] width 19 height 19
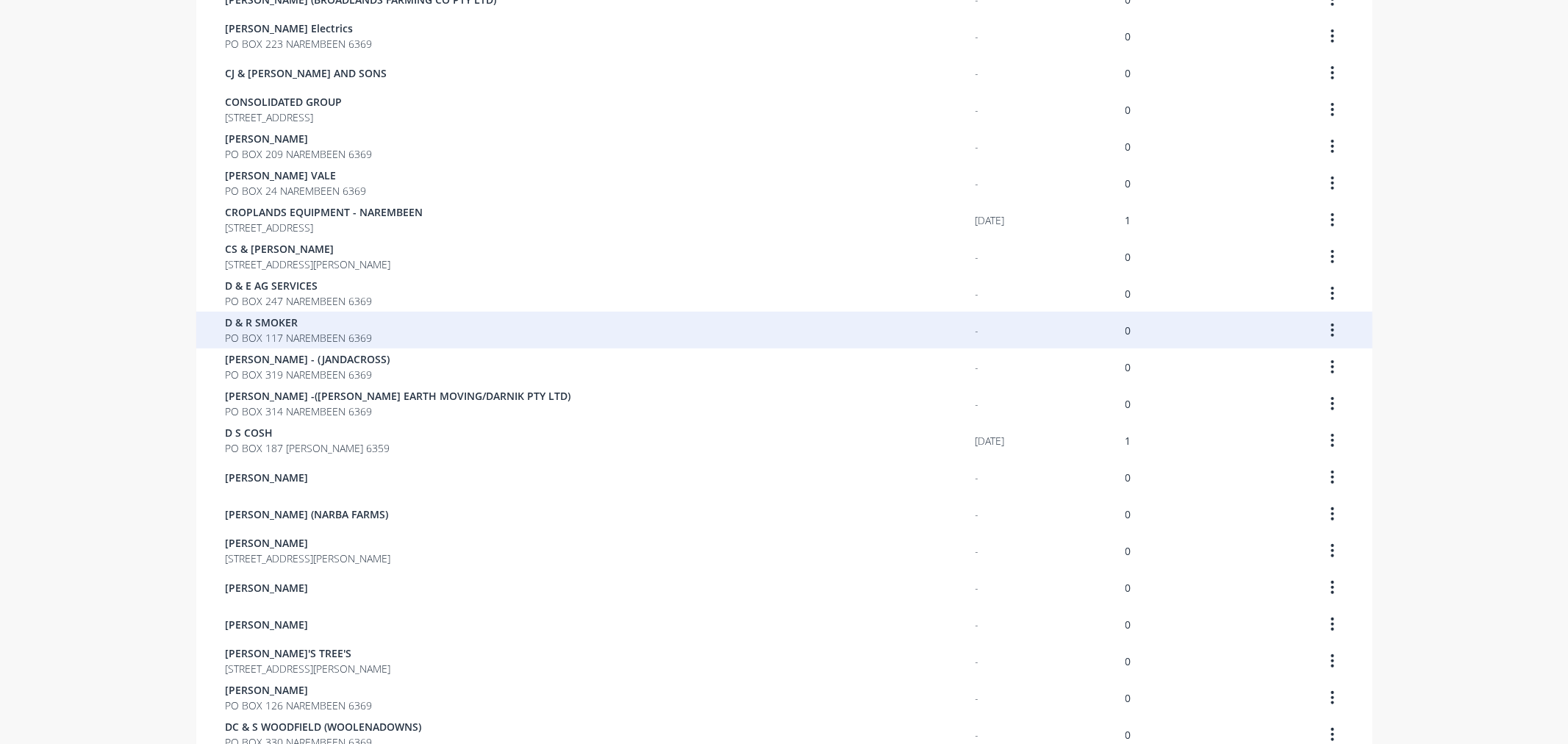
scroll to position [618, 0]
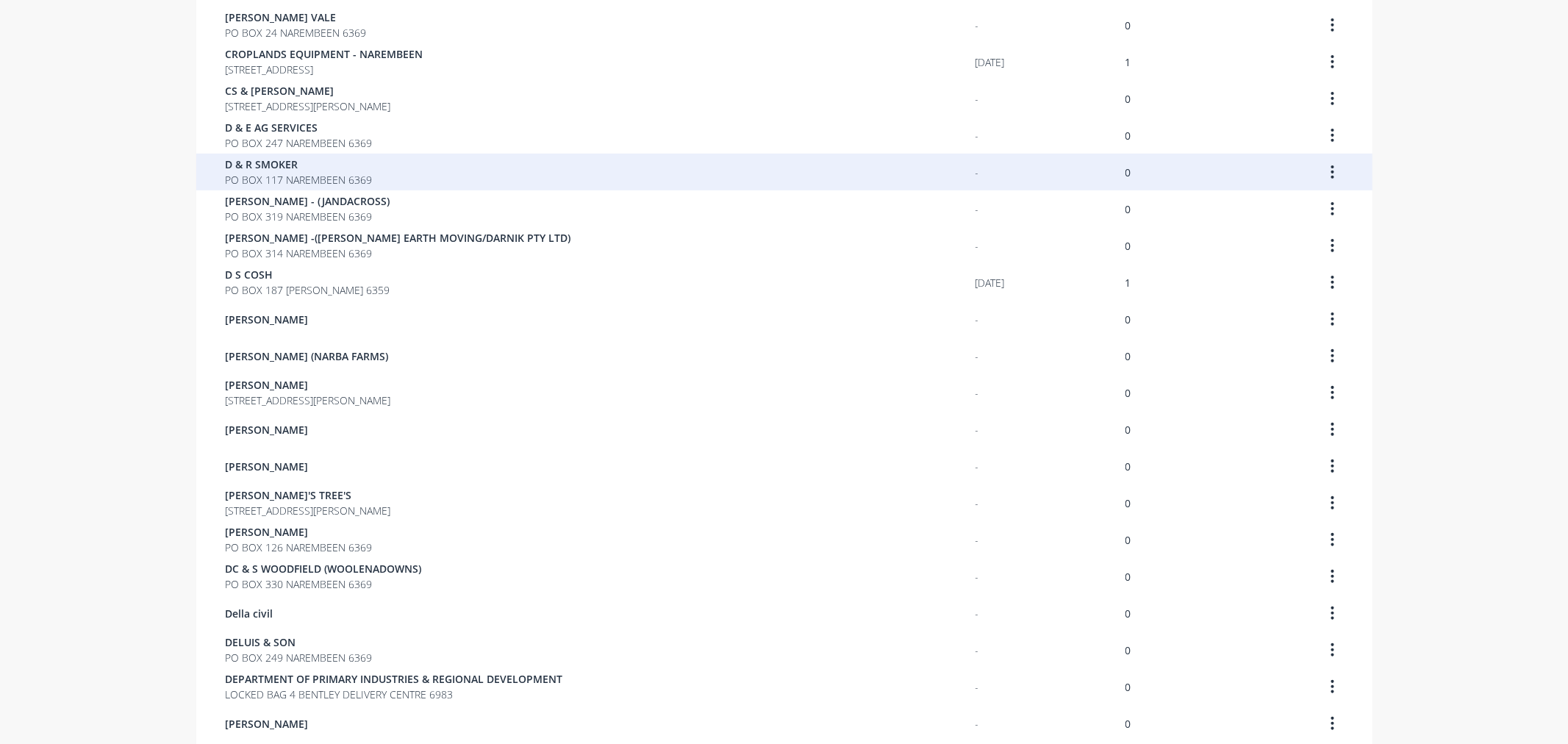
click at [292, 172] on span "PO BOX 117 NAREMBEEN 6369" at bounding box center [299, 180] width 147 height 15
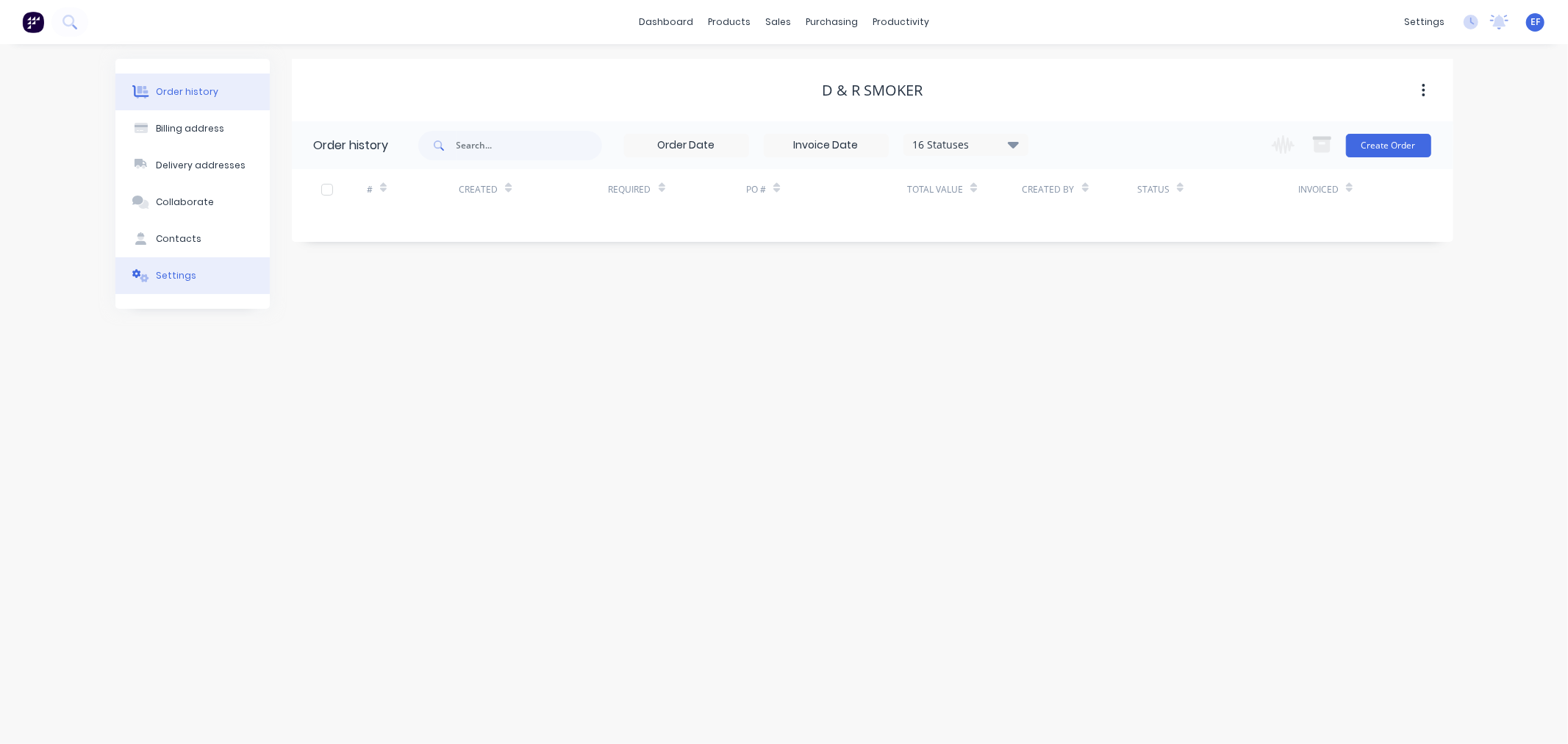
click at [146, 273] on icon at bounding box center [141, 275] width 17 height 13
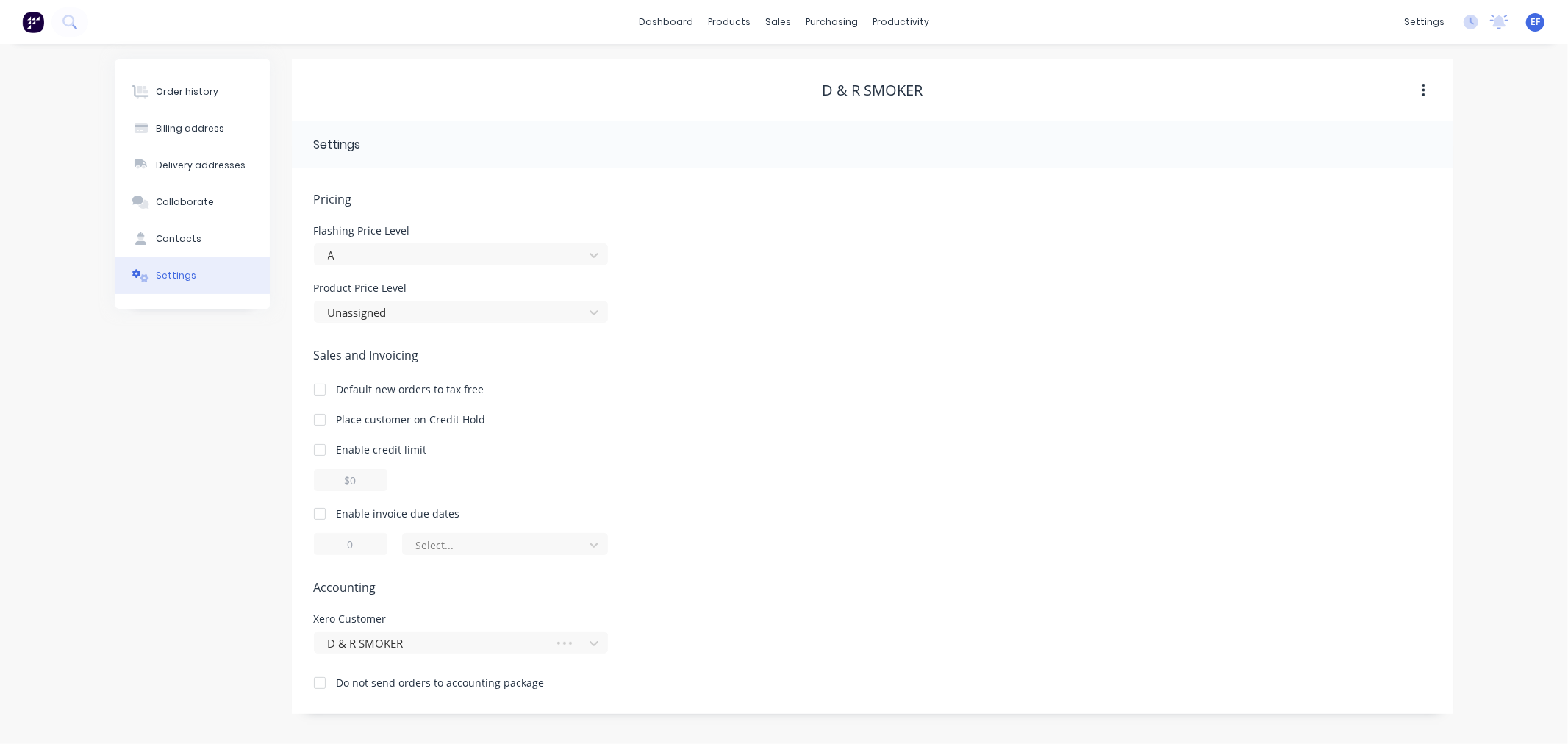
click at [316, 517] on div at bounding box center [320, 513] width 29 height 29
drag, startPoint x: 352, startPoint y: 546, endPoint x: 325, endPoint y: 541, distance: 27.5
click at [329, 546] on input "1" at bounding box center [350, 544] width 73 height 22
type input "7"
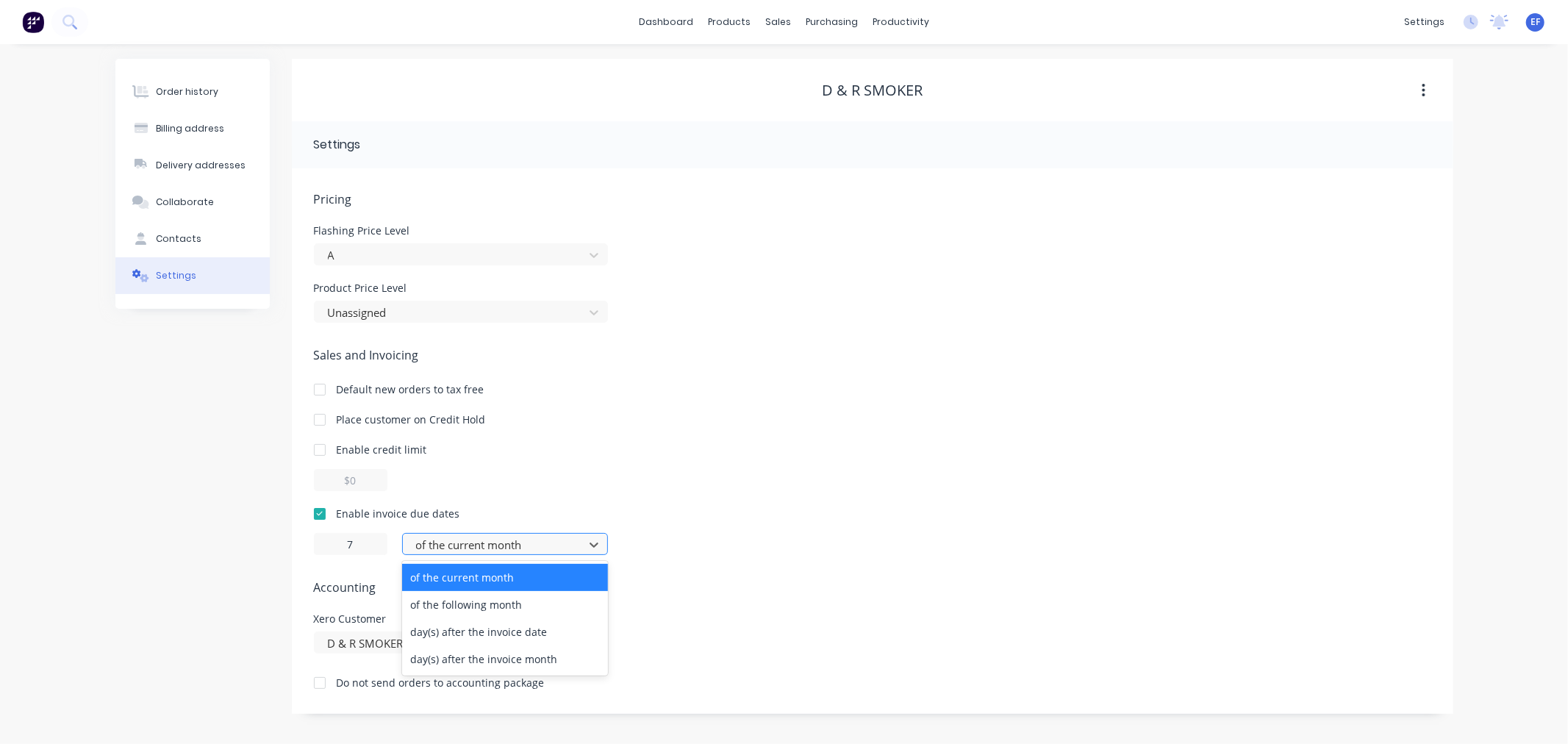
click at [444, 540] on div at bounding box center [496, 545] width 162 height 19
click at [437, 631] on div "day(s) after the invoice date" at bounding box center [505, 631] width 206 height 27
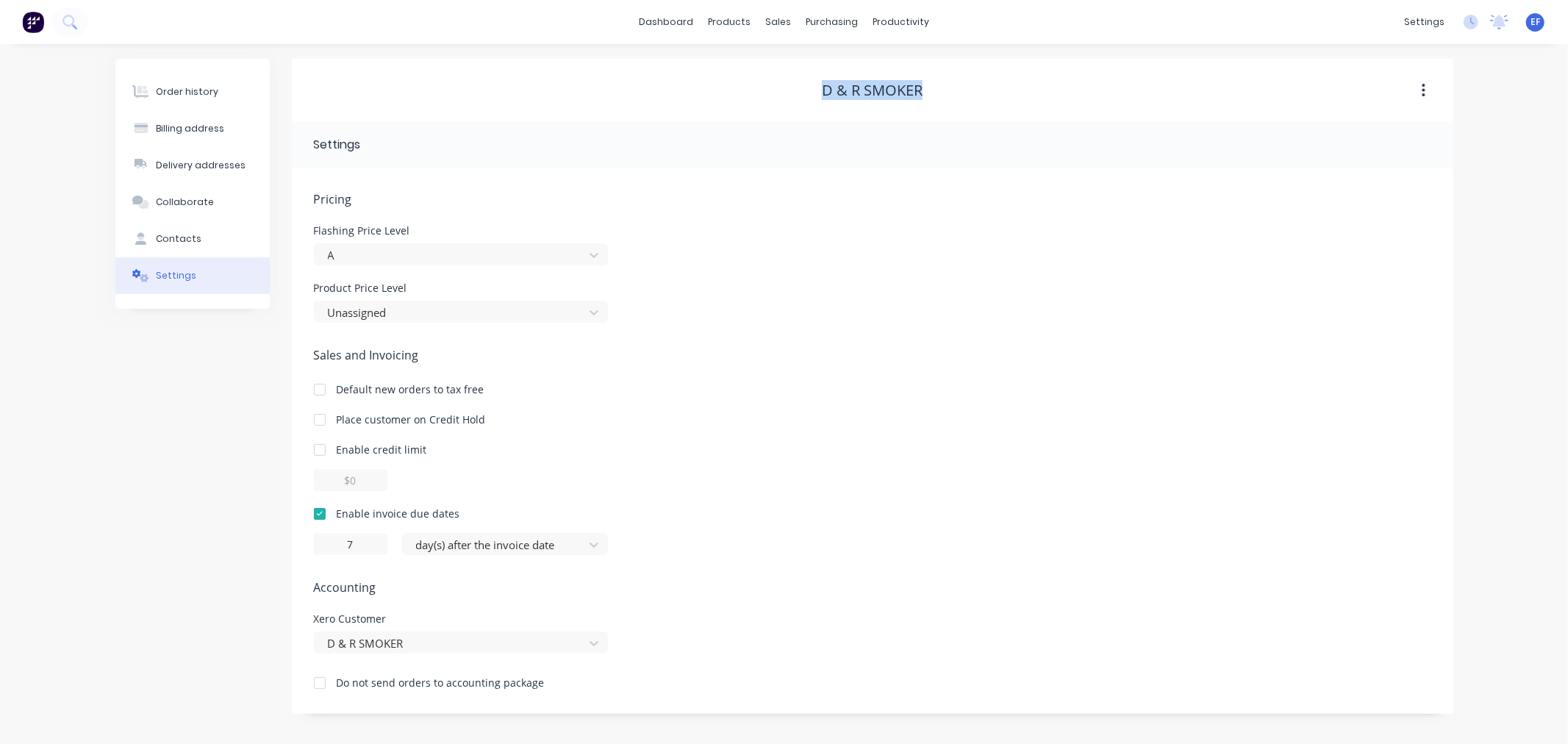
click at [788, 93] on div "D & R SMOKER" at bounding box center [873, 90] width 1162 height 18
click at [798, 99] on div at bounding box center [787, 99] width 22 height 13
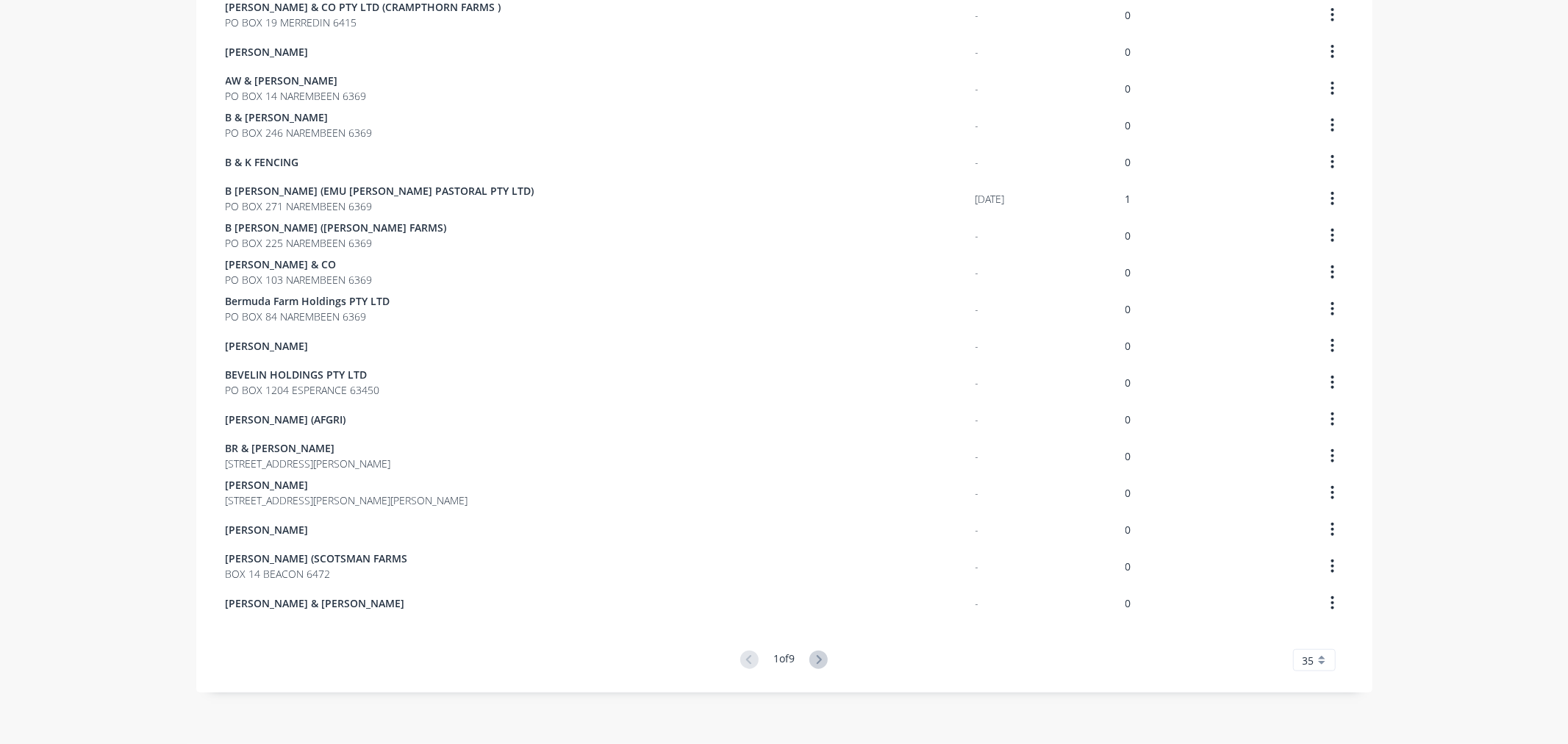
click at [815, 652] on icon at bounding box center [819, 660] width 19 height 19
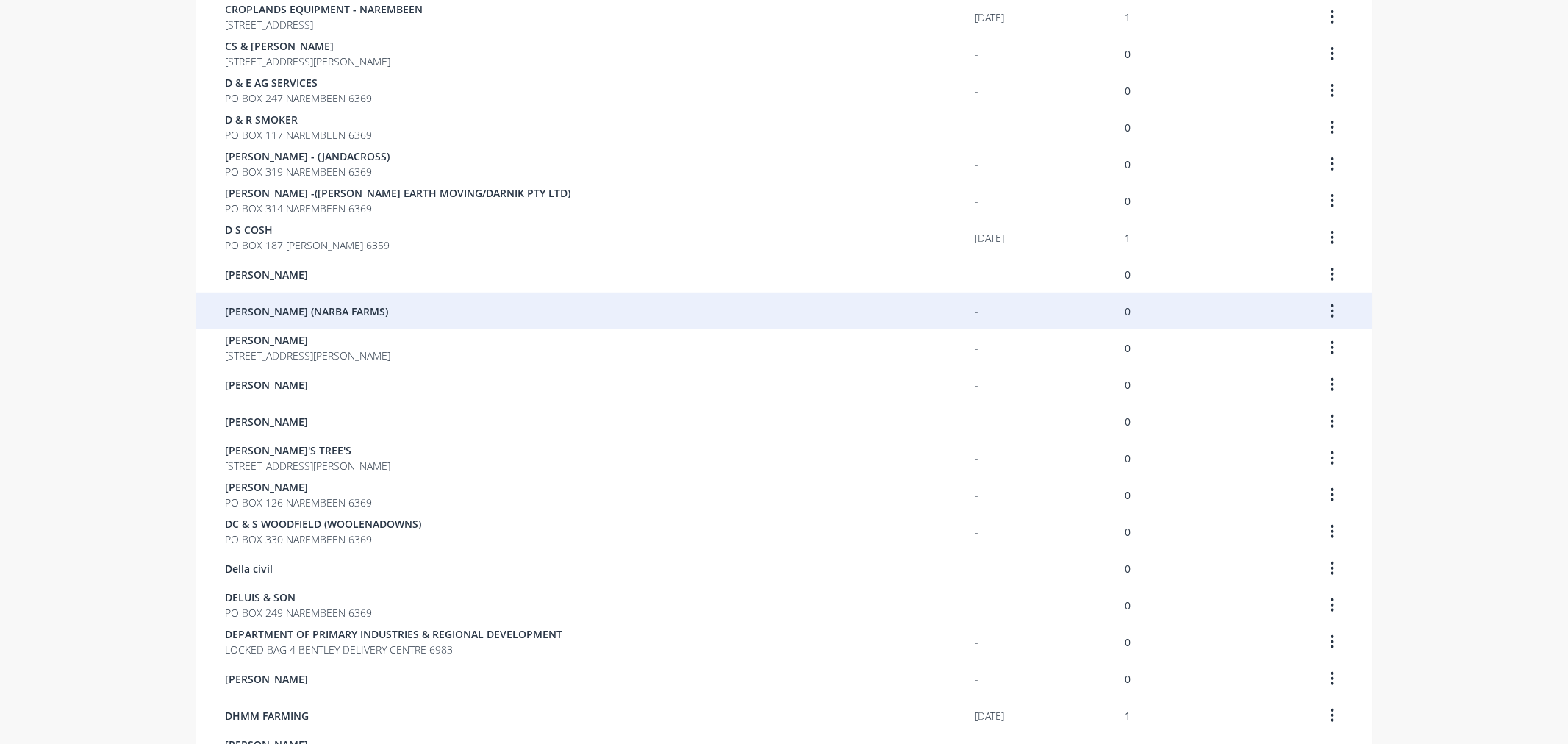
scroll to position [650, 0]
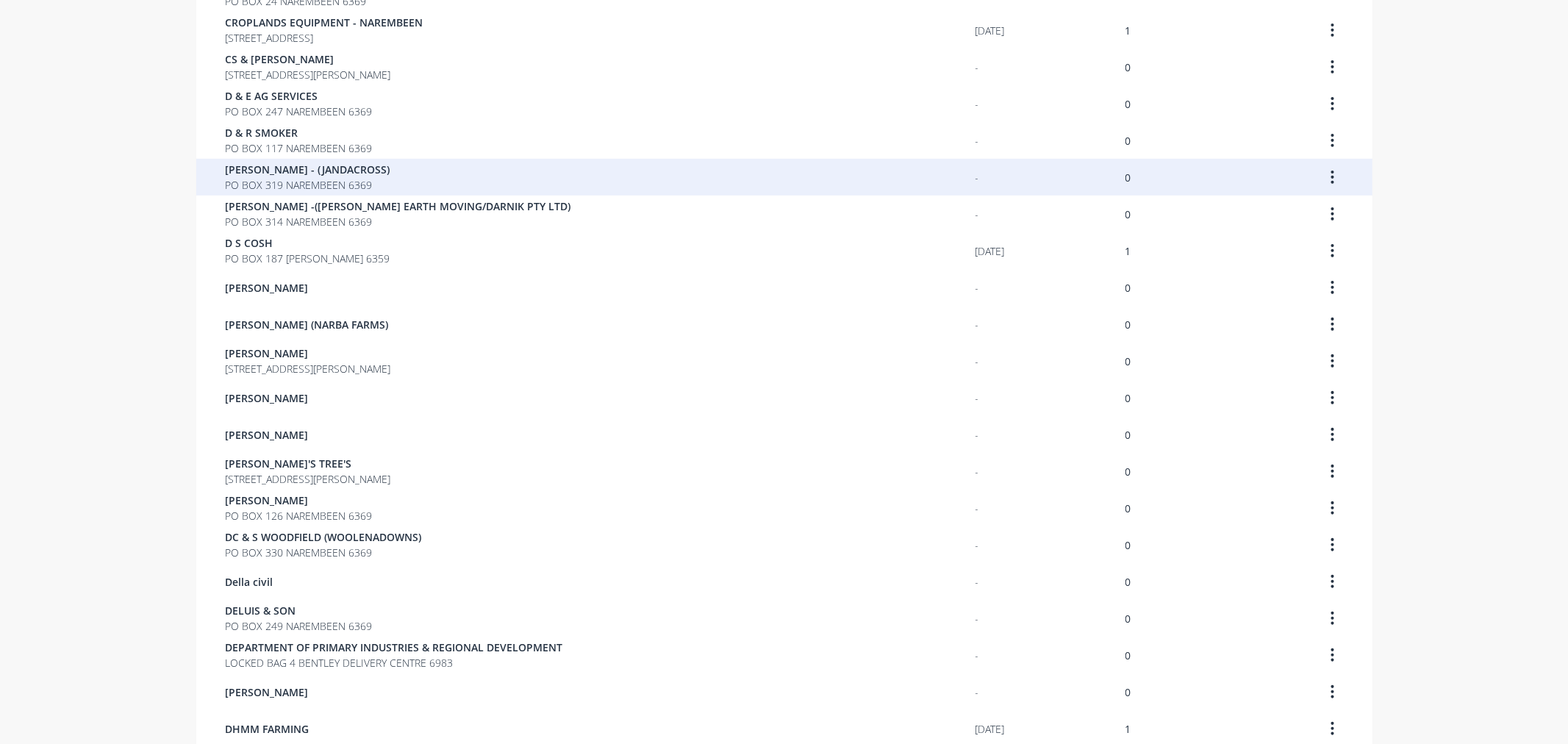
click at [284, 173] on span "[PERSON_NAME] - (JANDACROSS)" at bounding box center [308, 170] width 165 height 15
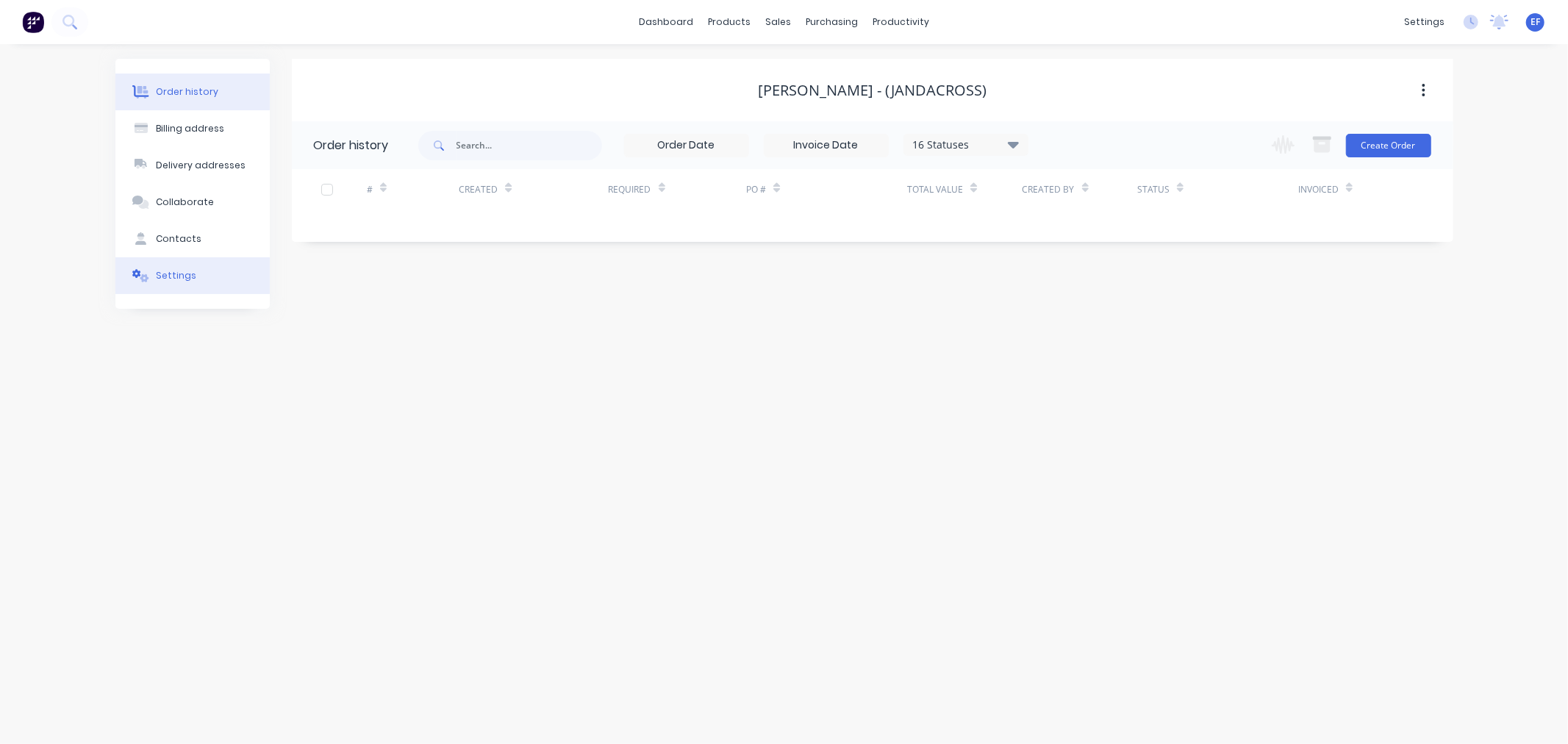
click at [167, 284] on button "Settings" at bounding box center [193, 276] width 154 height 37
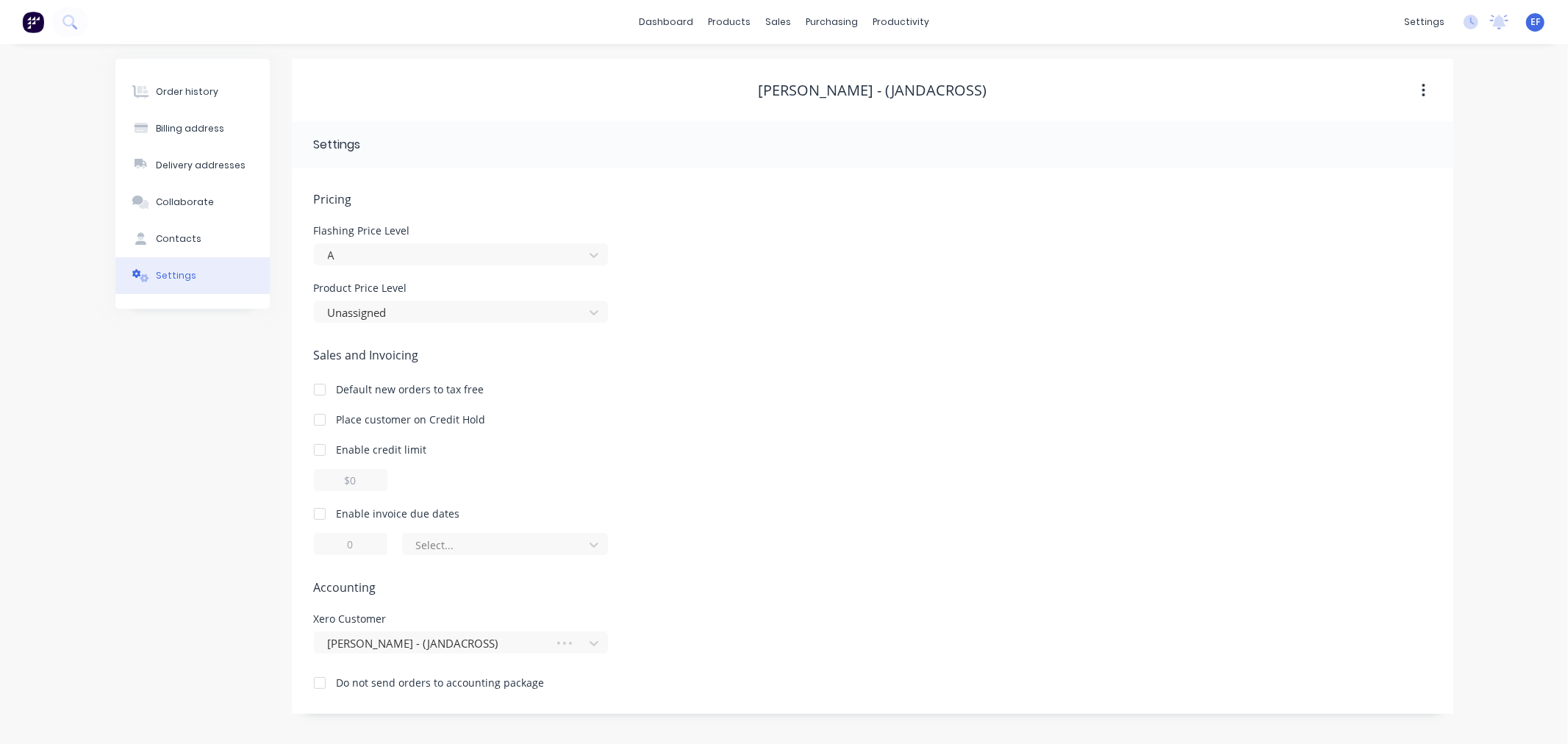
click at [328, 506] on div at bounding box center [320, 513] width 29 height 29
drag, startPoint x: 356, startPoint y: 542, endPoint x: 328, endPoint y: 540, distance: 28.1
click at [334, 542] on input "1" at bounding box center [350, 544] width 73 height 22
type input "7"
click at [476, 548] on div at bounding box center [496, 545] width 162 height 19
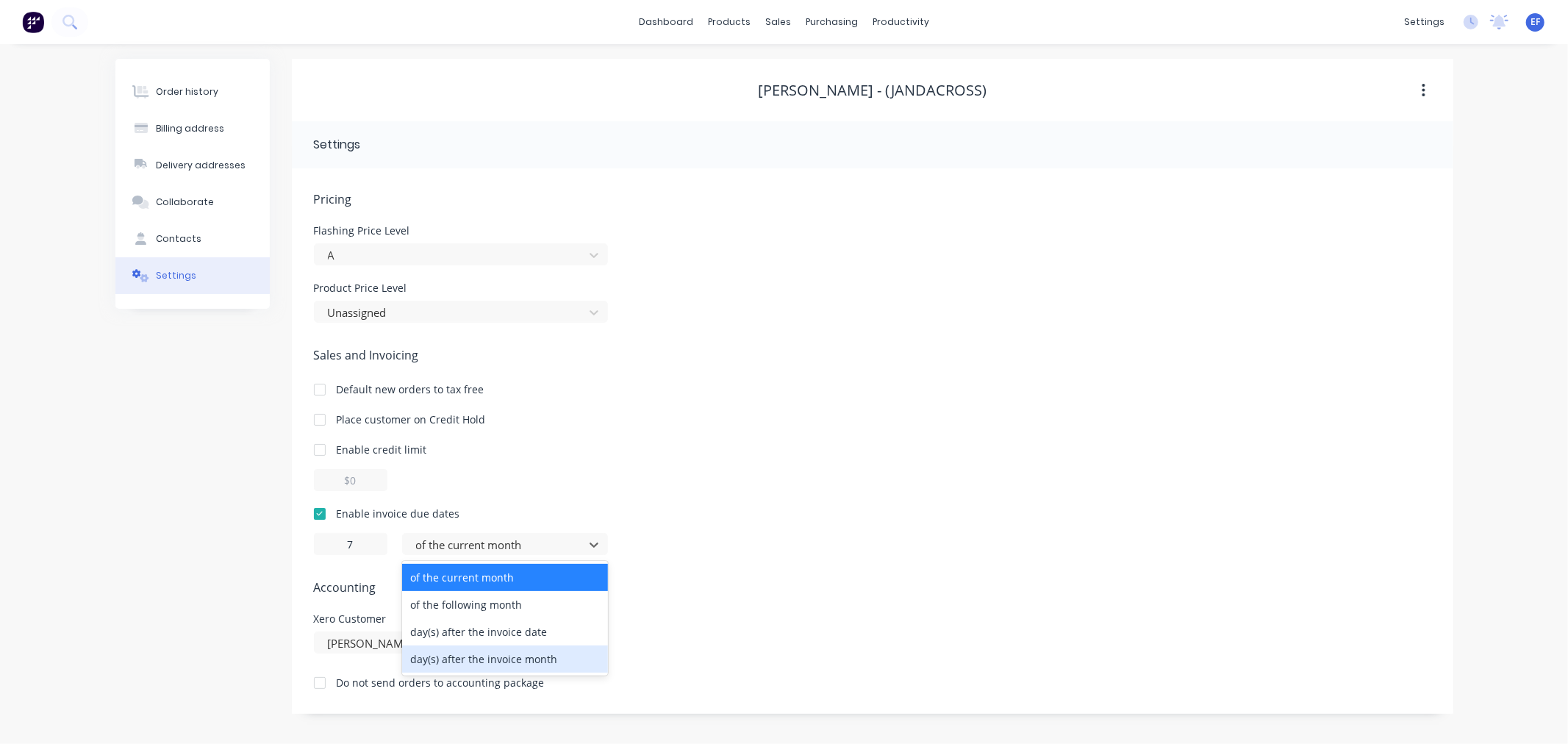
drag, startPoint x: 467, startPoint y: 594, endPoint x: 463, endPoint y: 566, distance: 28.3
click at [462, 649] on div "day(s) after the invoice month" at bounding box center [505, 658] width 206 height 27
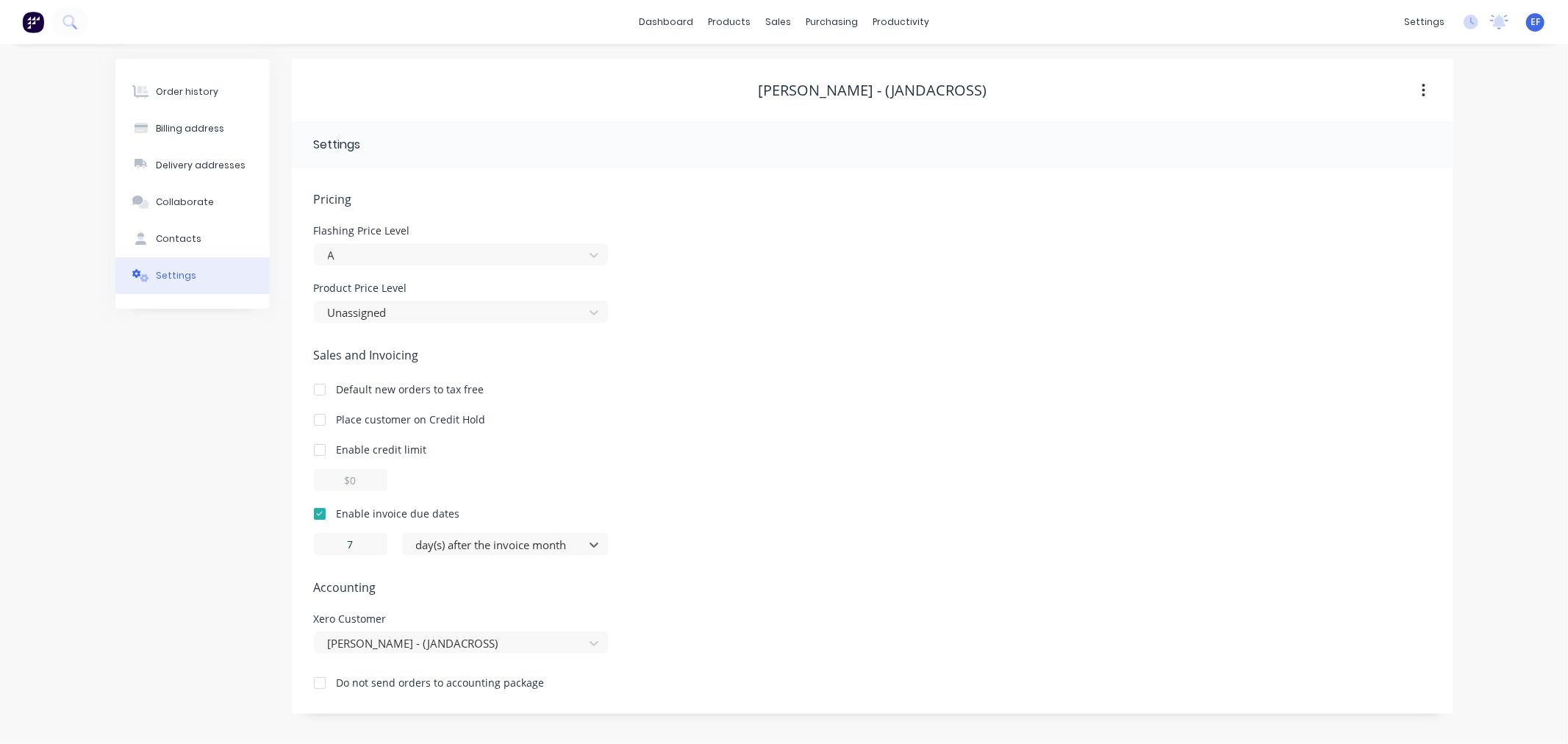
click at [463, 557] on div "Pricing Flashing Price Level A Product Price Level Unassigned Sales and Invoici…" at bounding box center [872, 452] width 1117 height 523
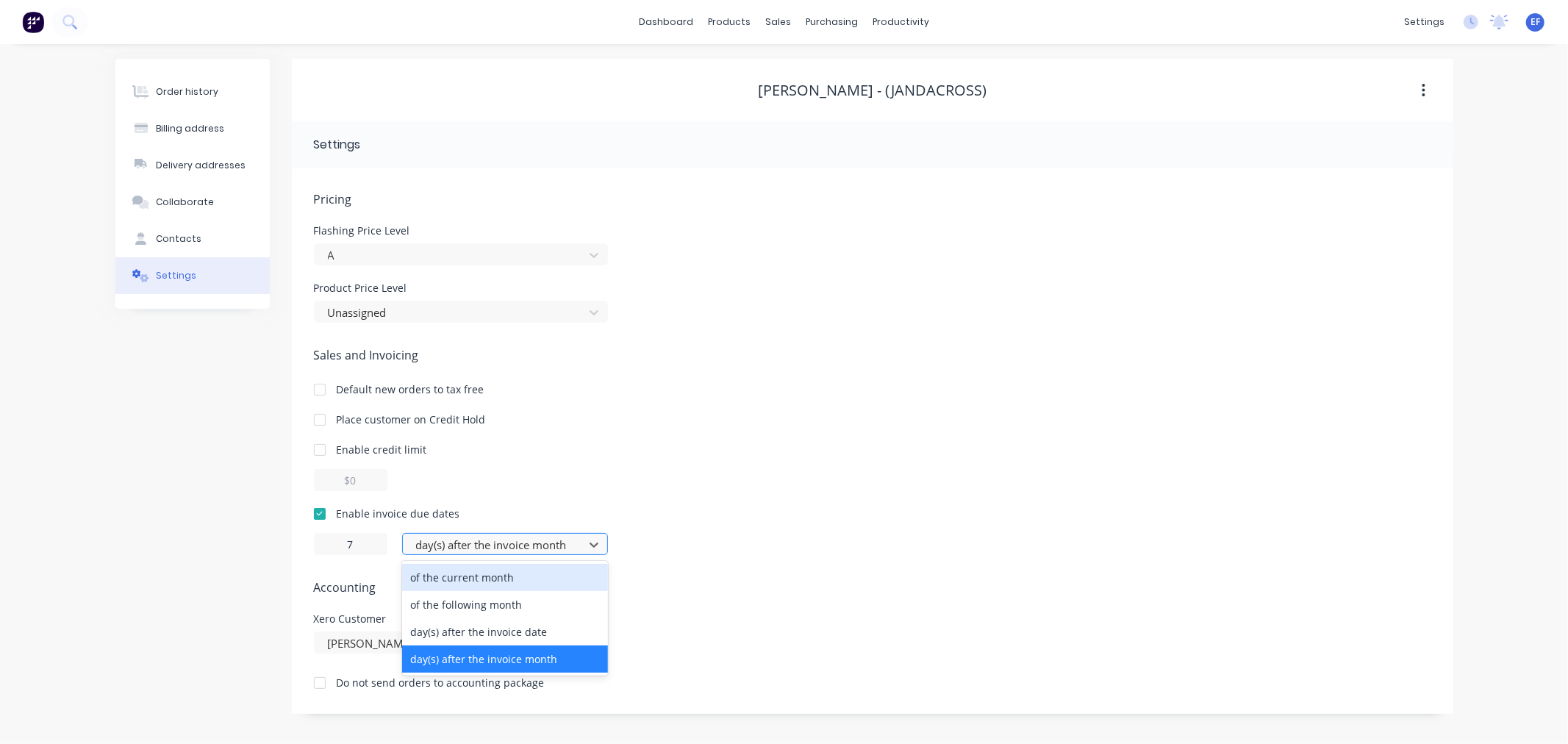
click at [497, 542] on div at bounding box center [496, 545] width 162 height 19
click at [483, 642] on div "day(s) after the invoice date" at bounding box center [505, 631] width 206 height 27
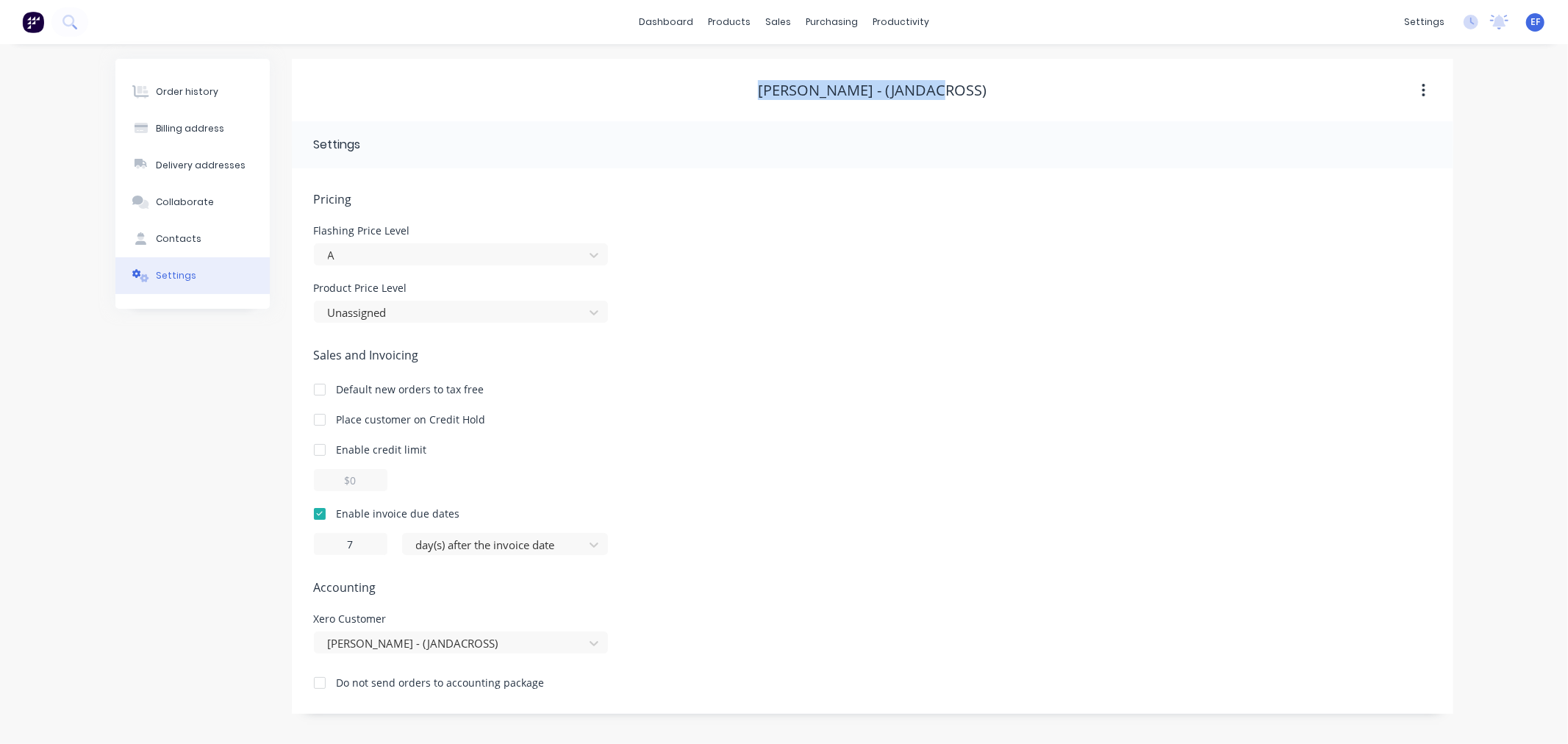
drag, startPoint x: 989, startPoint y: 93, endPoint x: 783, endPoint y: 93, distance: 206.0
click at [783, 93] on div "[PERSON_NAME] - (JANDACROSS)" at bounding box center [873, 90] width 1162 height 18
click at [813, 100] on div "Customers" at bounding box center [829, 99] width 53 height 13
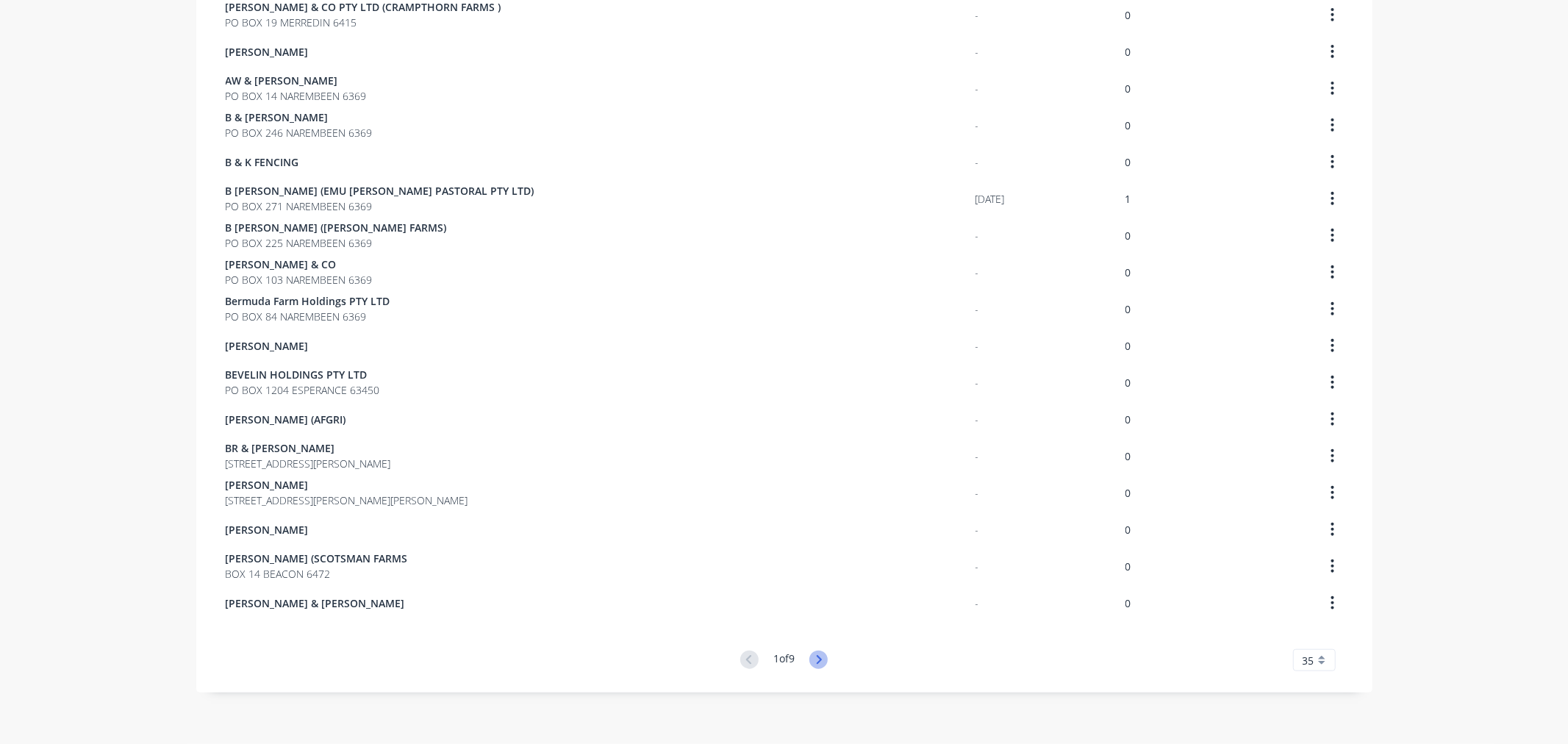
click at [814, 664] on icon at bounding box center [819, 660] width 19 height 19
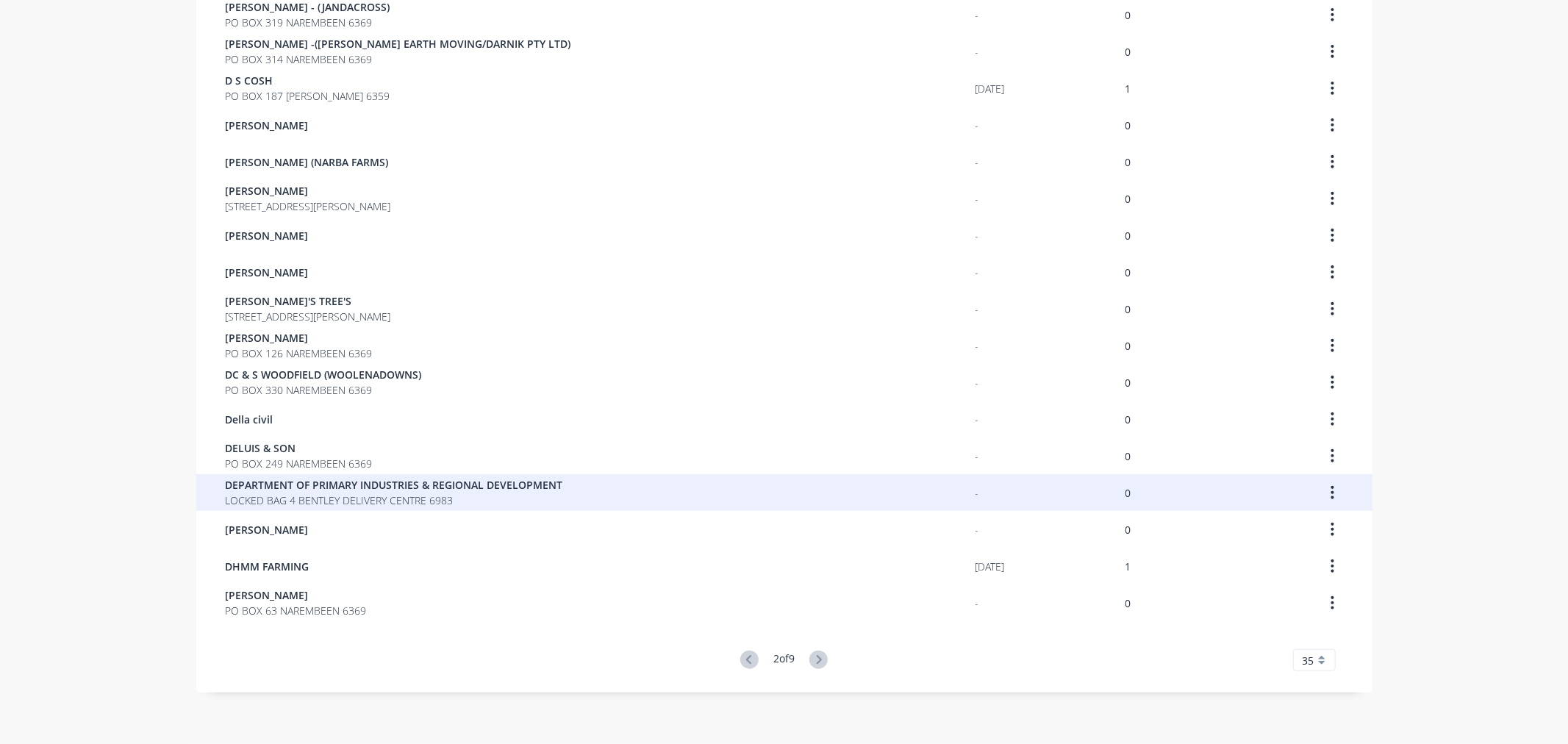
scroll to position [812, 0]
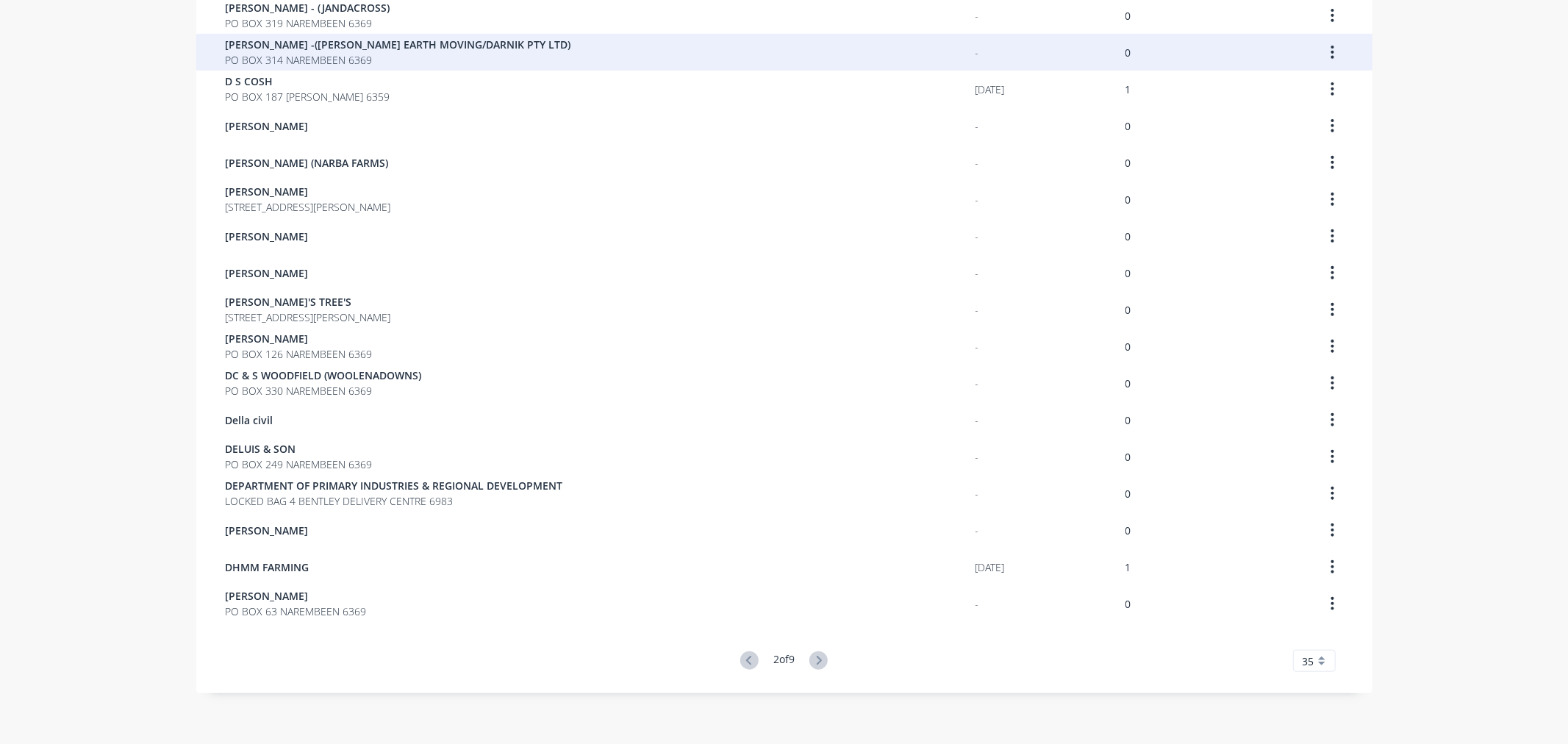
click at [274, 46] on span "[PERSON_NAME] -([PERSON_NAME] EARTH MOVING/DARNIK PTY LTD)" at bounding box center [399, 45] width 345 height 15
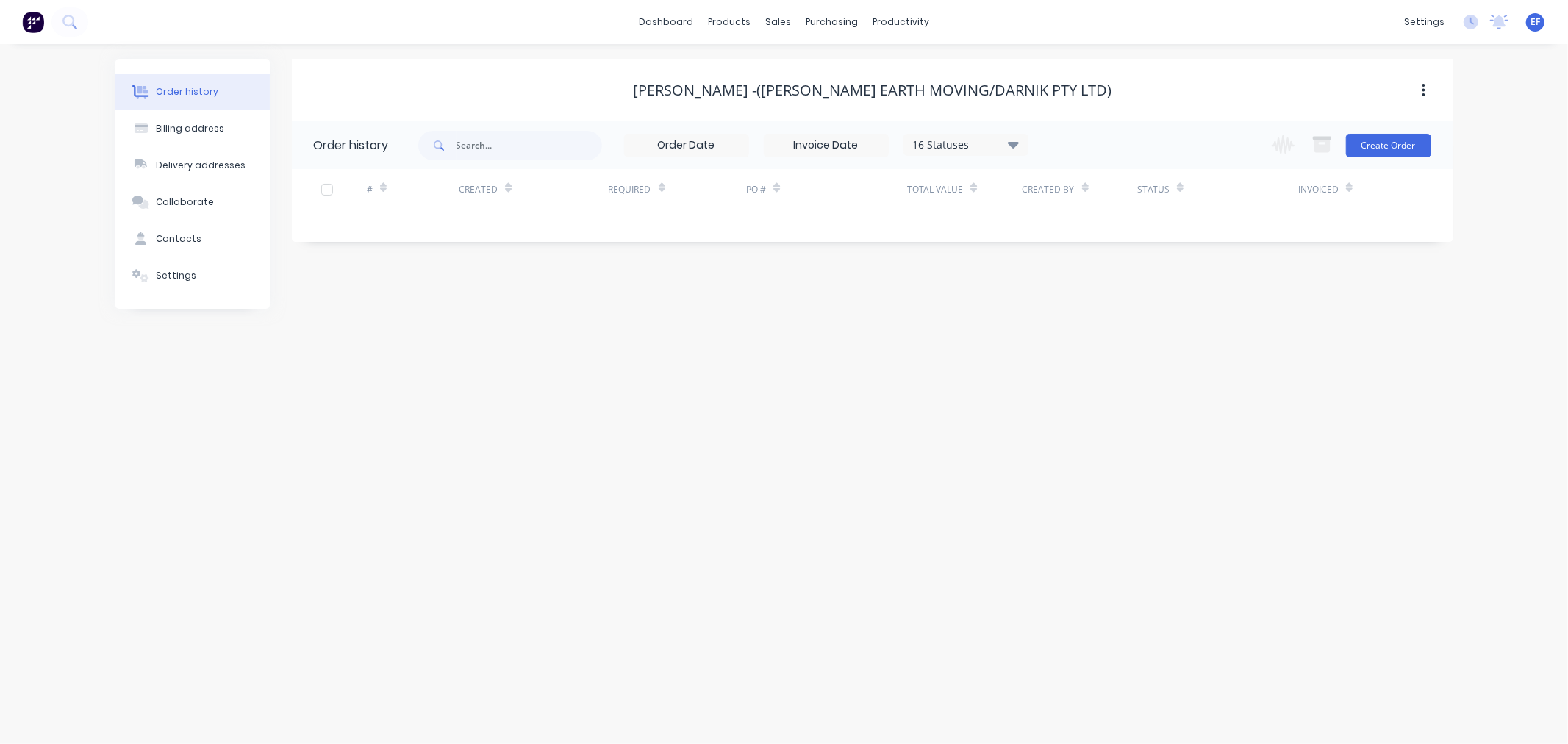
click at [156, 294] on div "Order history Billing address Delivery addresses Collaborate Contacts Settings" at bounding box center [193, 183] width 154 height 250
click at [163, 278] on div "Settings" at bounding box center [176, 275] width 40 height 13
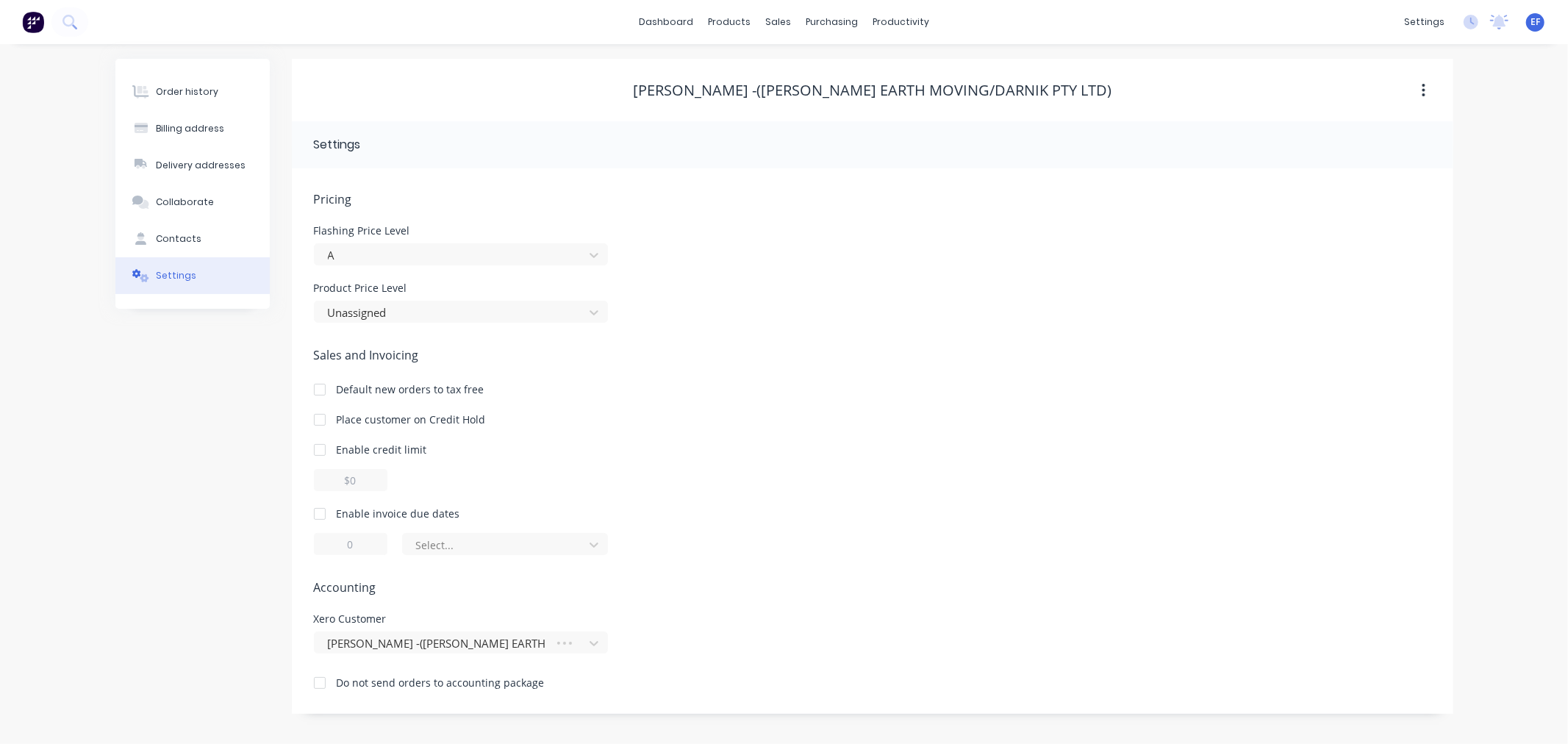
click at [318, 503] on div at bounding box center [320, 513] width 29 height 29
drag, startPoint x: 358, startPoint y: 539, endPoint x: 331, endPoint y: 541, distance: 27.1
click at [331, 541] on input "1" at bounding box center [350, 544] width 73 height 22
type input "7"
click at [519, 547] on div at bounding box center [496, 545] width 162 height 19
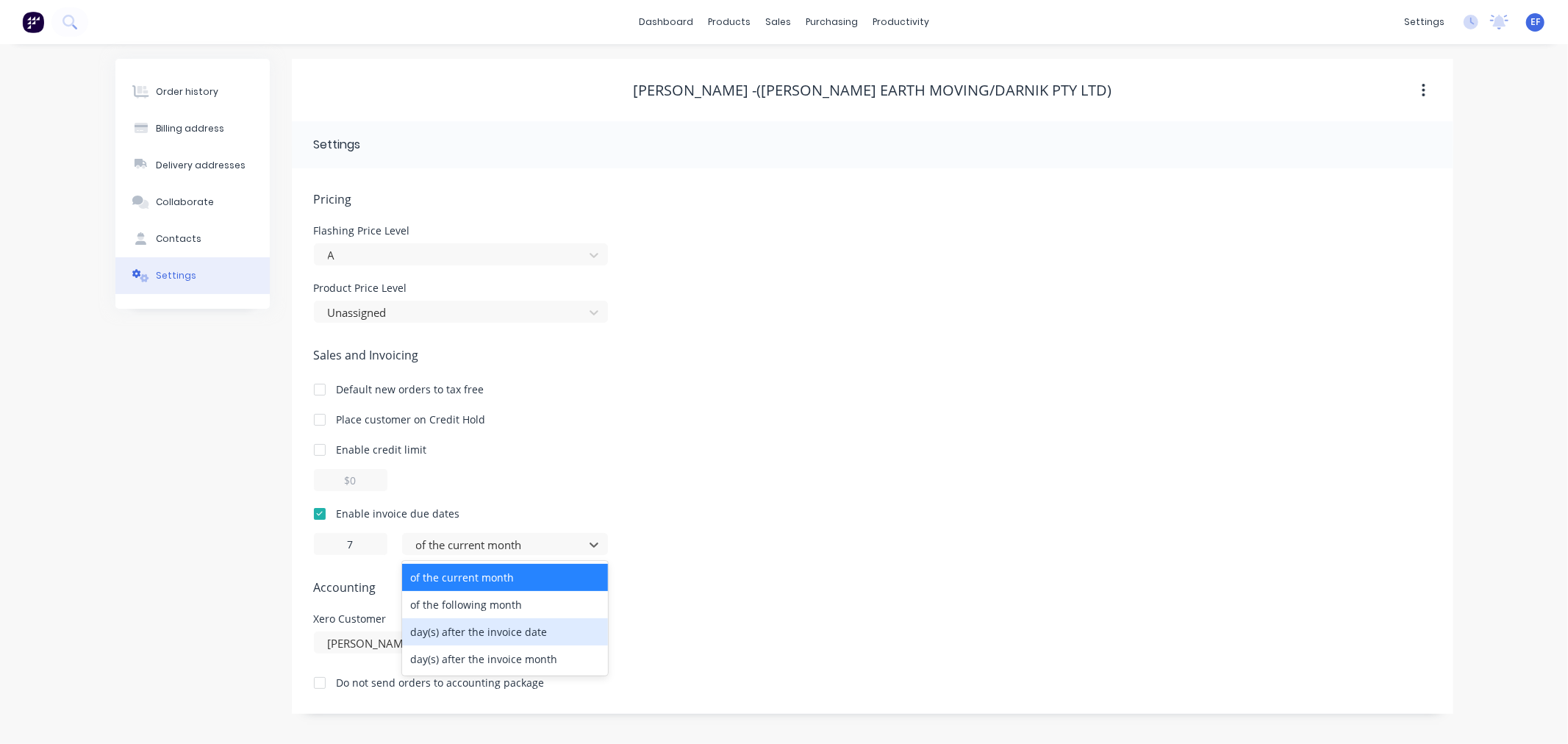
click at [487, 638] on div "day(s) after the invoice date" at bounding box center [505, 631] width 206 height 27
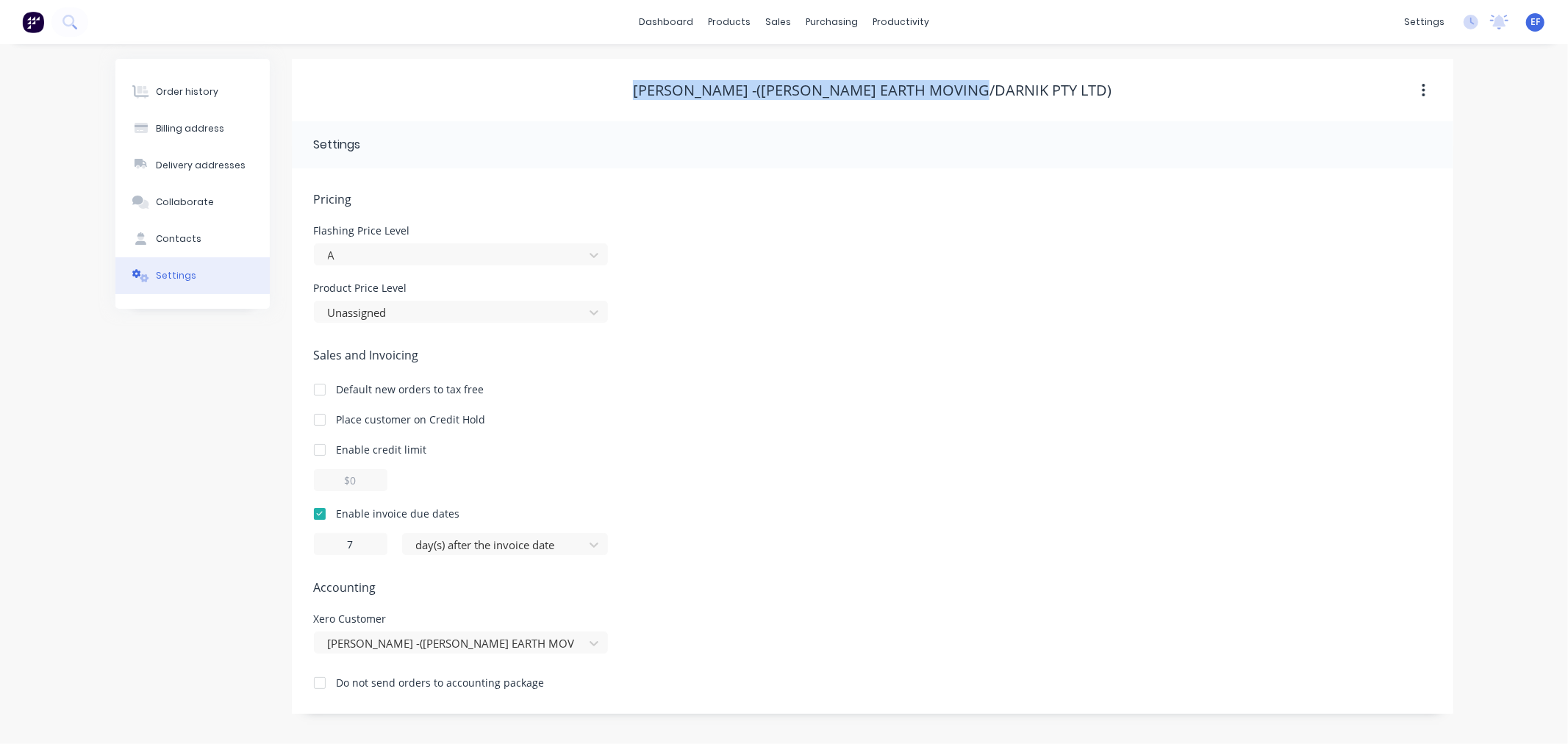
drag, startPoint x: 704, startPoint y: 86, endPoint x: 1059, endPoint y: 86, distance: 355.0
click at [1059, 86] on div "[PERSON_NAME] -([PERSON_NAME] EARTH MOVING/DARNIK PTY LTD)" at bounding box center [873, 90] width 1162 height 18
click at [799, 108] on link "Customers" at bounding box center [856, 100] width 195 height 29
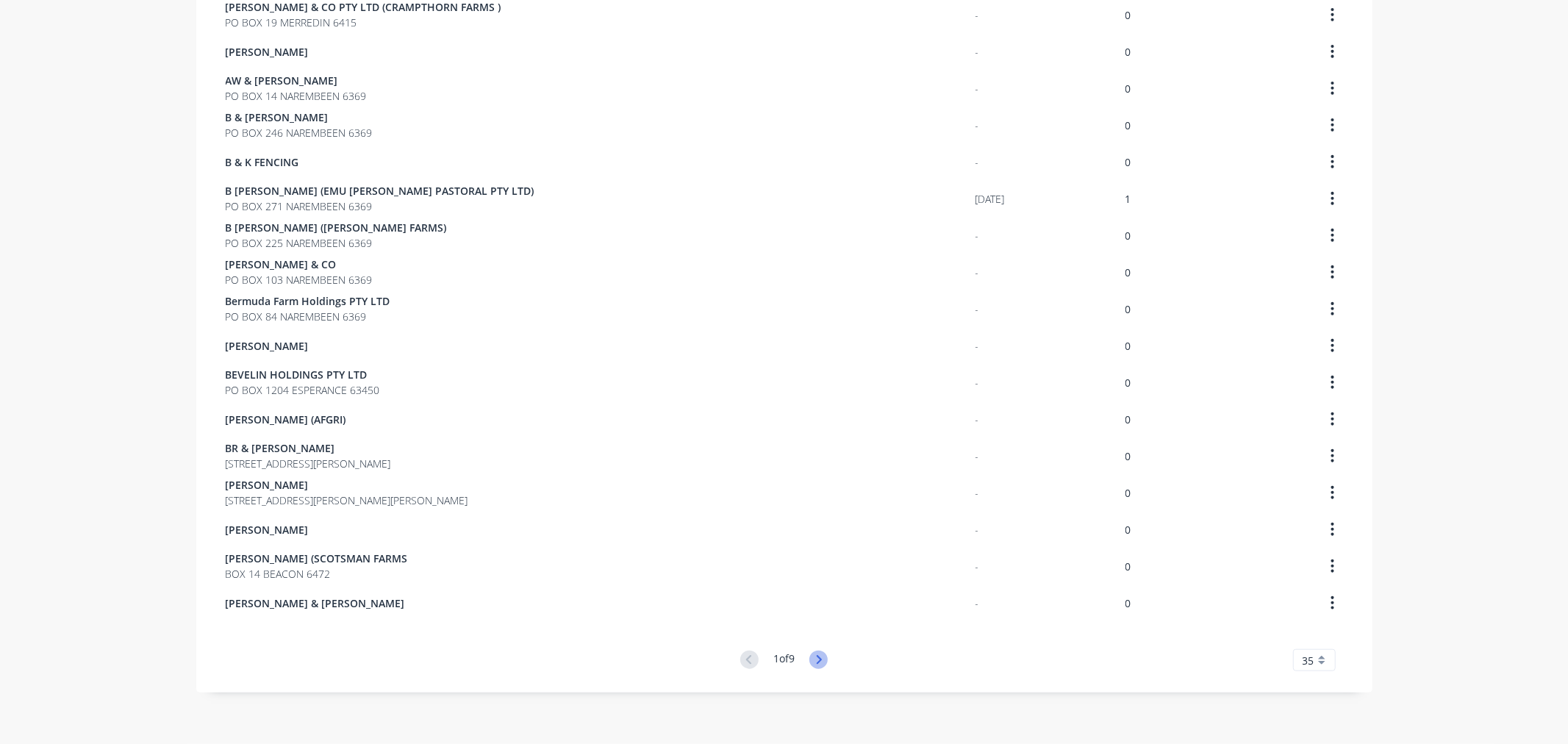
click at [816, 663] on icon at bounding box center [819, 660] width 19 height 19
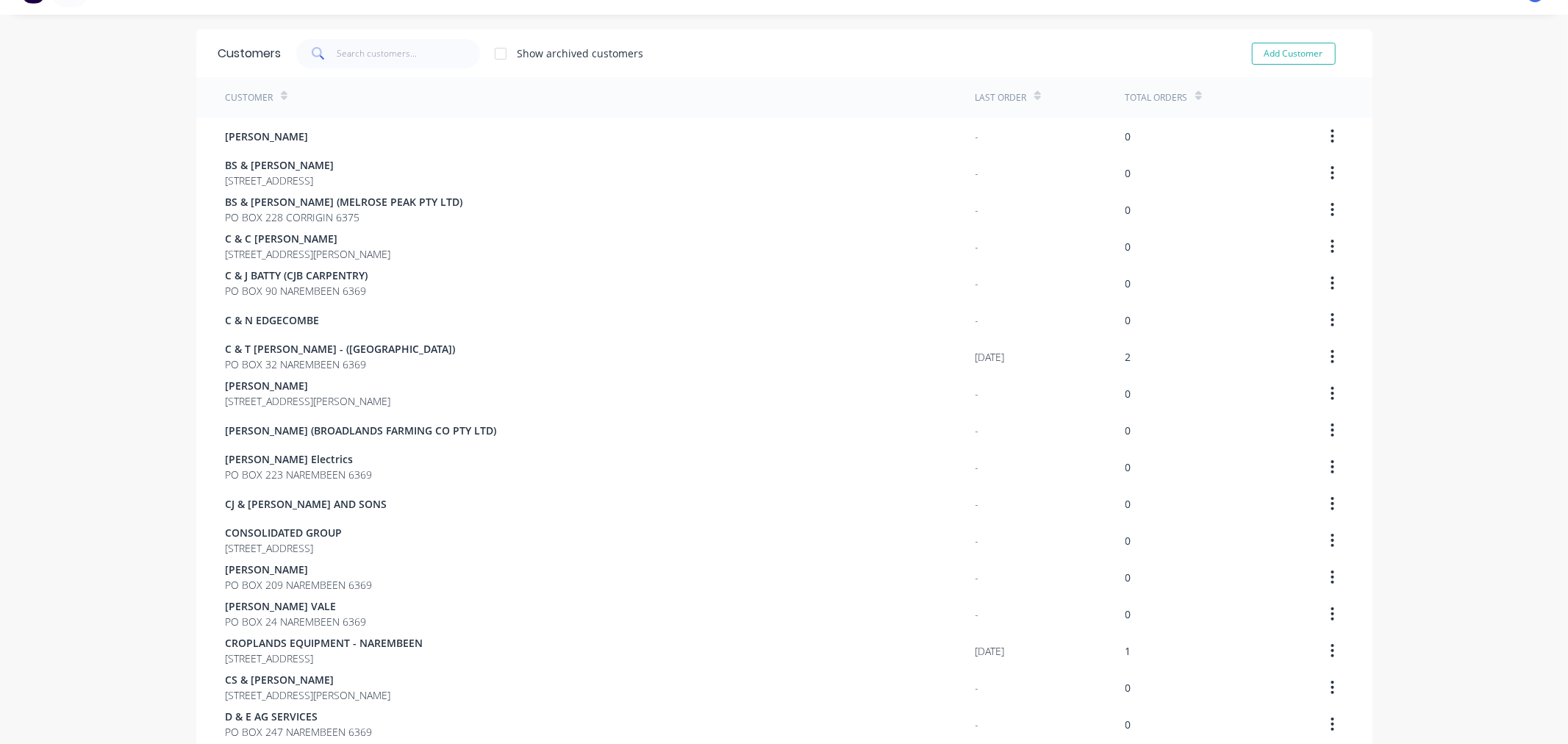
scroll to position [813, 0]
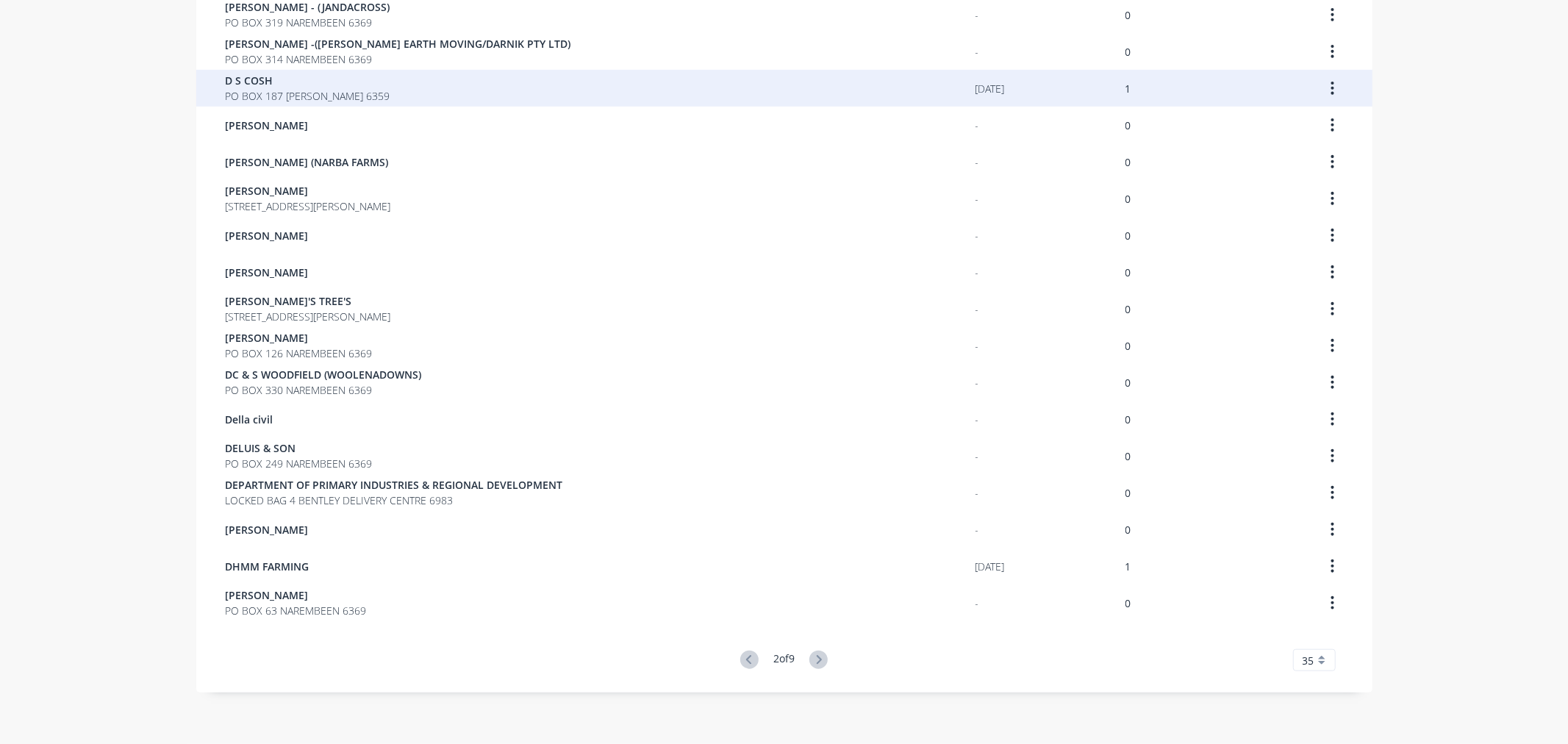
click at [273, 91] on span "PO BOX 187 [PERSON_NAME] 6359" at bounding box center [308, 96] width 165 height 15
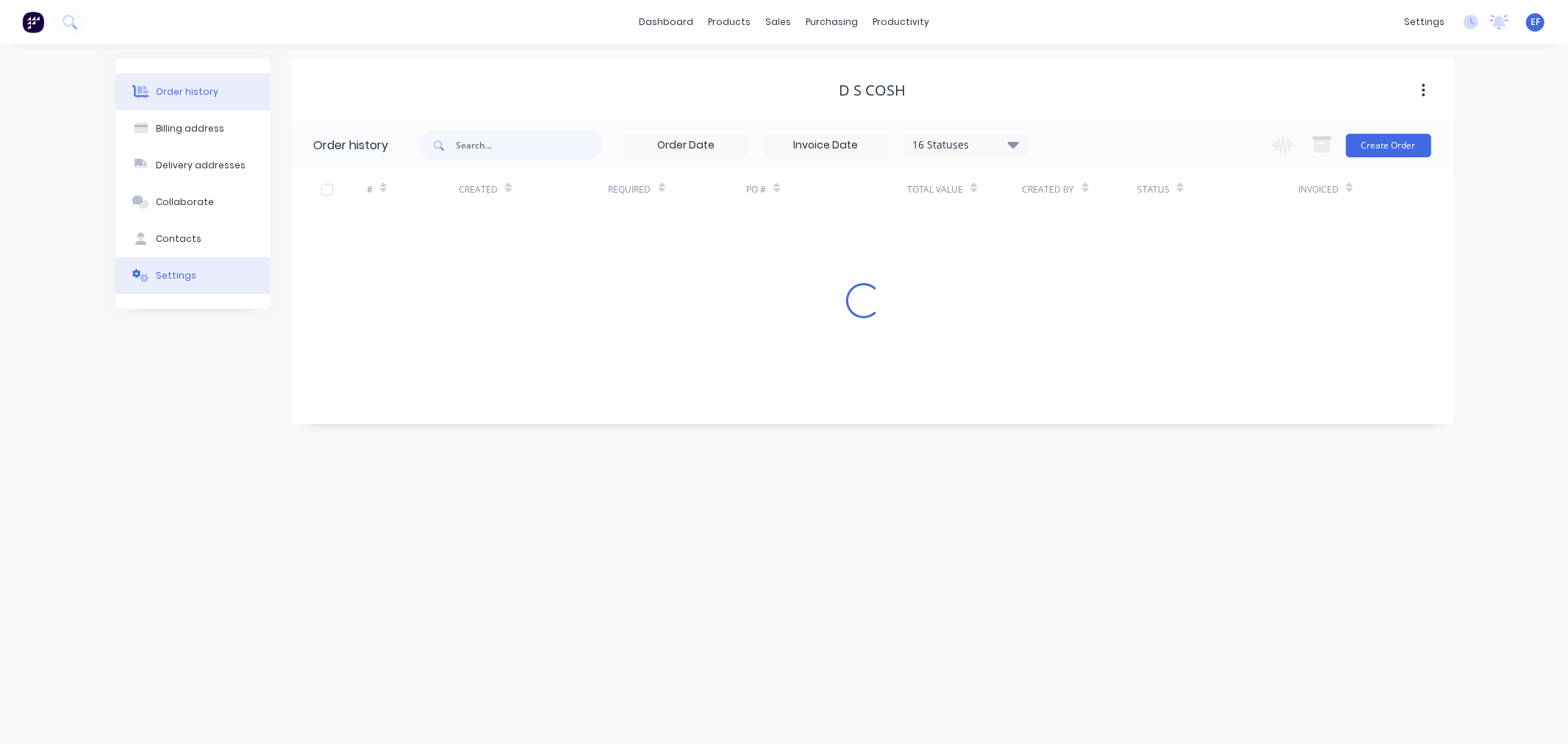
click at [157, 274] on div "Settings" at bounding box center [176, 275] width 40 height 13
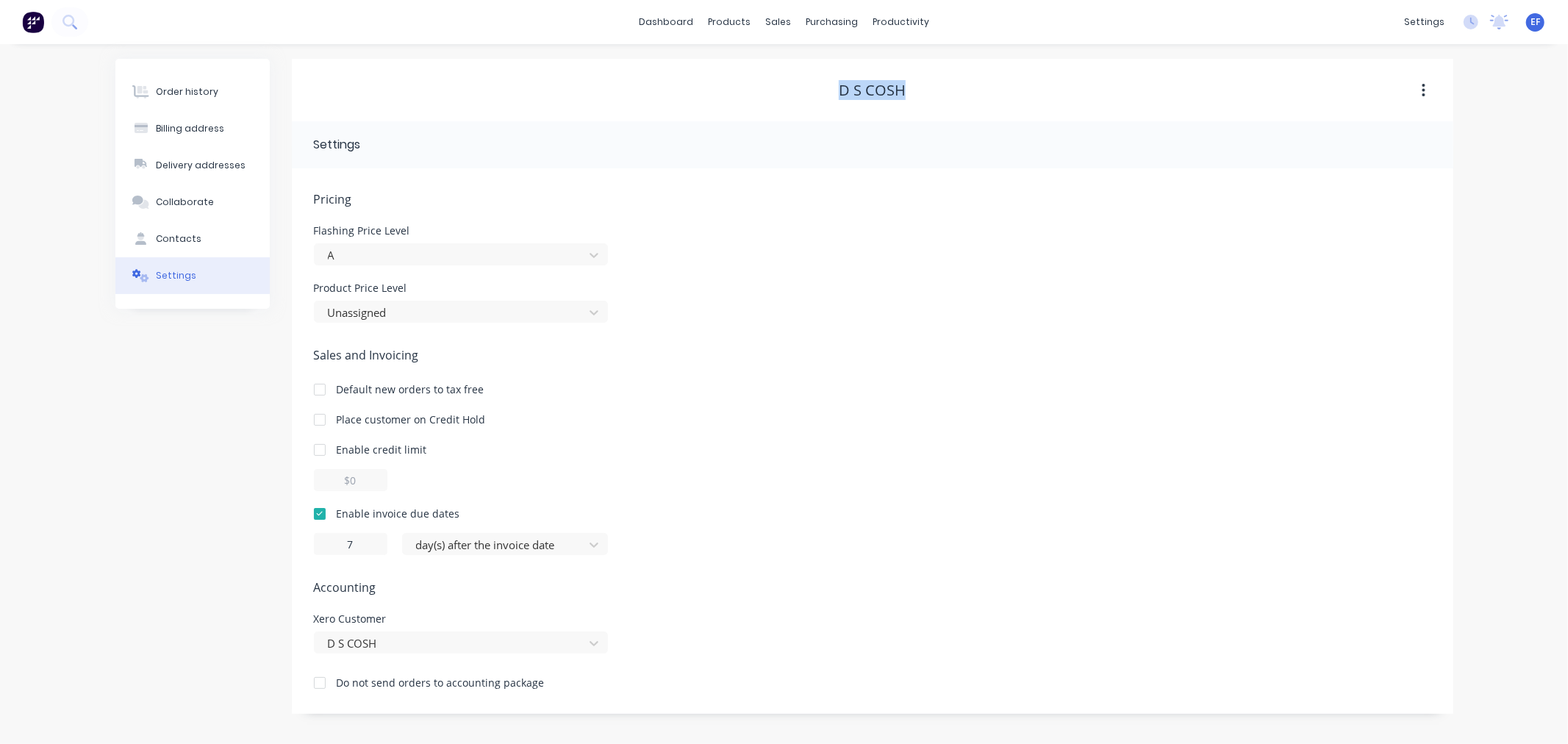
drag, startPoint x: 911, startPoint y: 88, endPoint x: 786, endPoint y: 88, distance: 125.0
click at [786, 88] on div "D S COSH" at bounding box center [873, 90] width 1162 height 18
click at [792, 114] on div "Sales Orders Customers Price Level Manager" at bounding box center [856, 99] width 195 height 119
click at [807, 99] on div "Customers" at bounding box center [829, 99] width 53 height 13
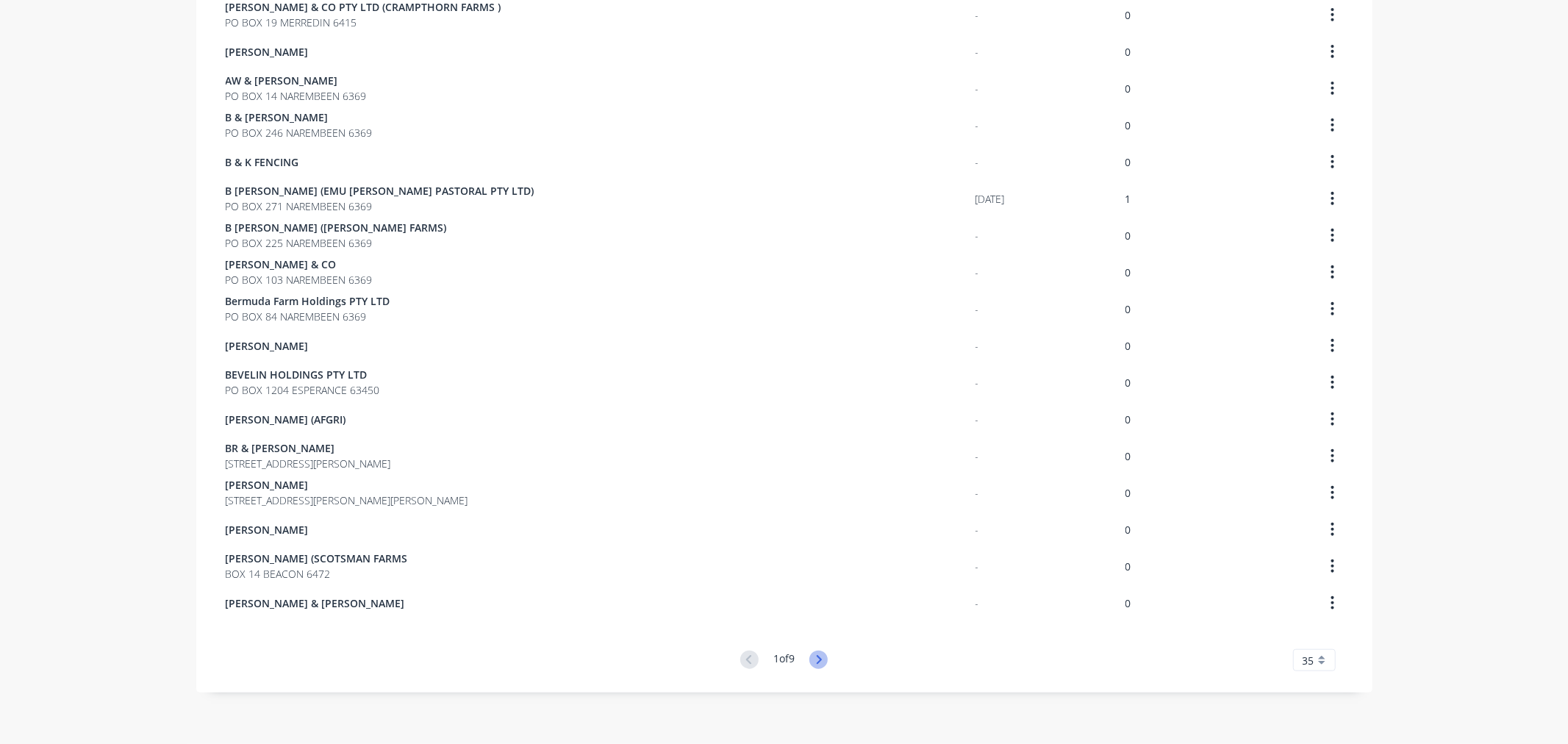
click at [809, 658] on icon at bounding box center [819, 660] width 19 height 19
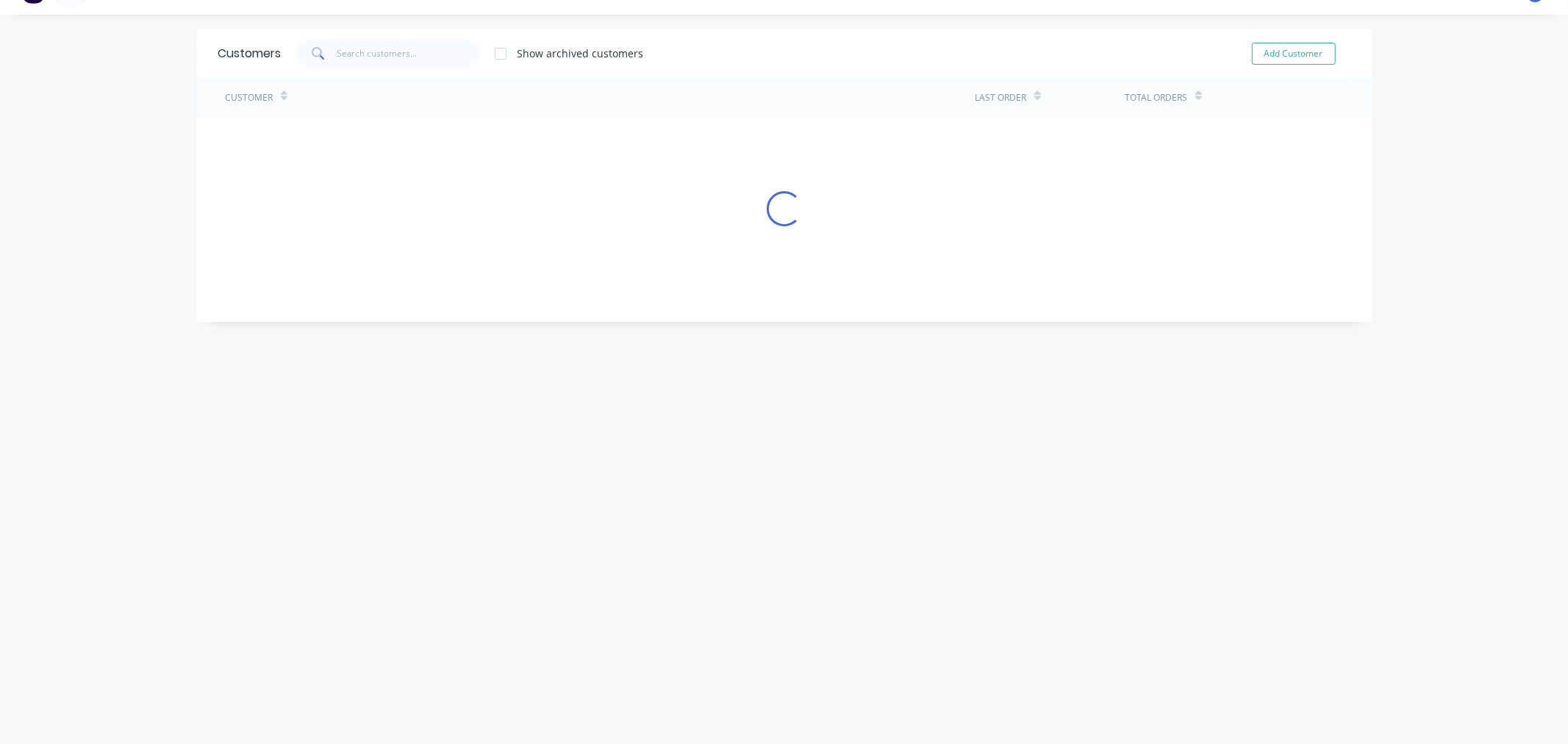
scroll to position [813, 0]
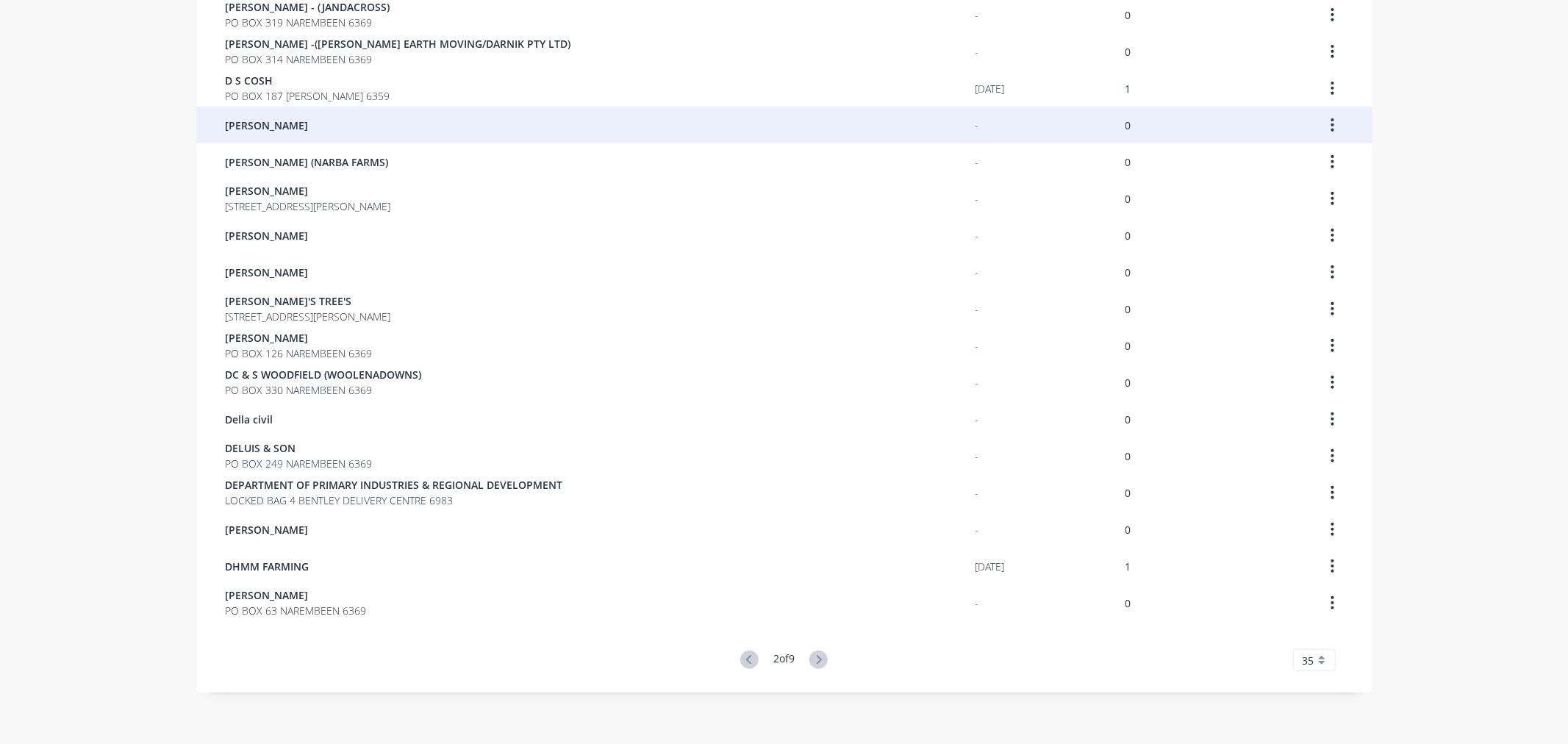
click at [226, 115] on div "[PERSON_NAME]" at bounding box center [601, 125] width 750 height 37
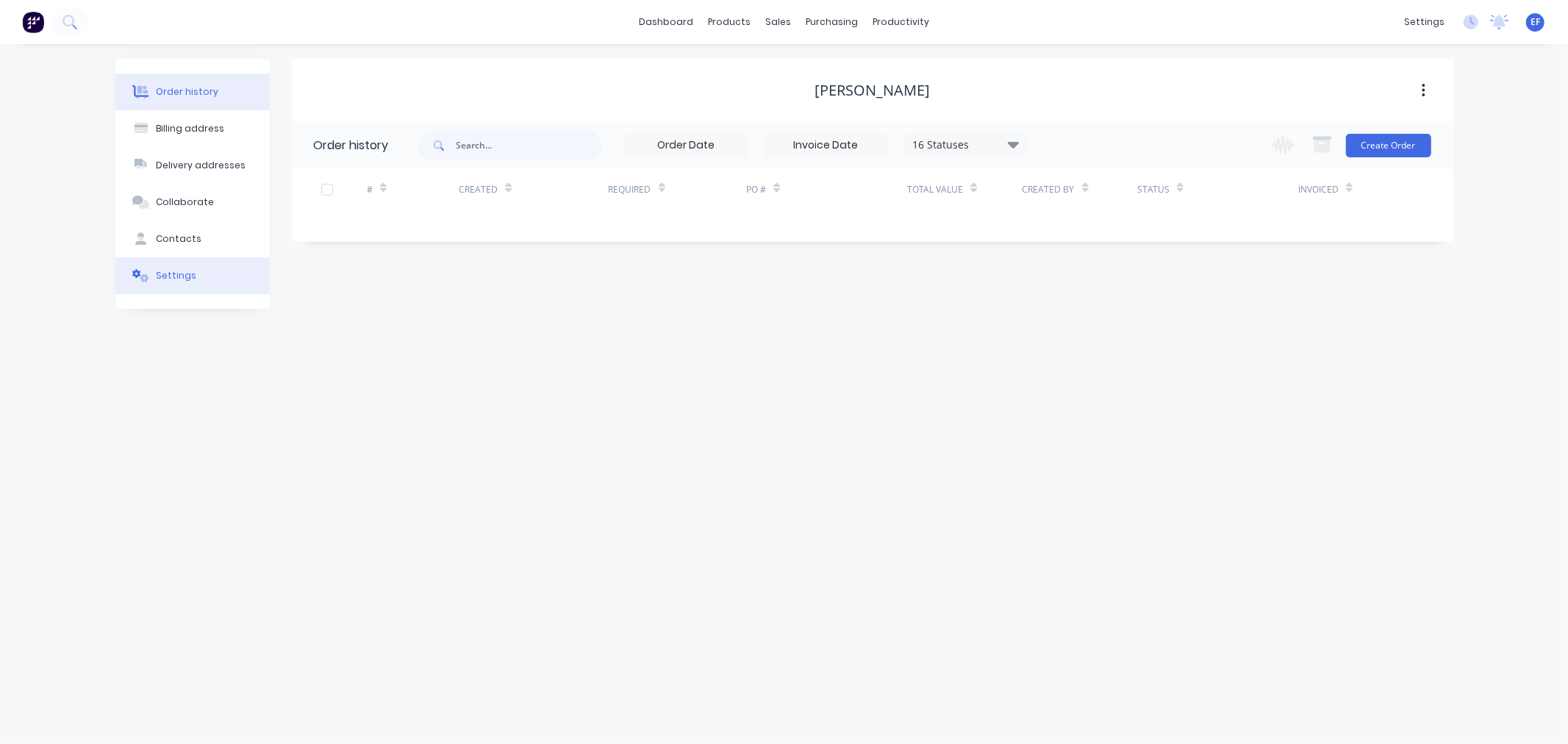
click at [146, 276] on icon at bounding box center [144, 278] width 8 height 8
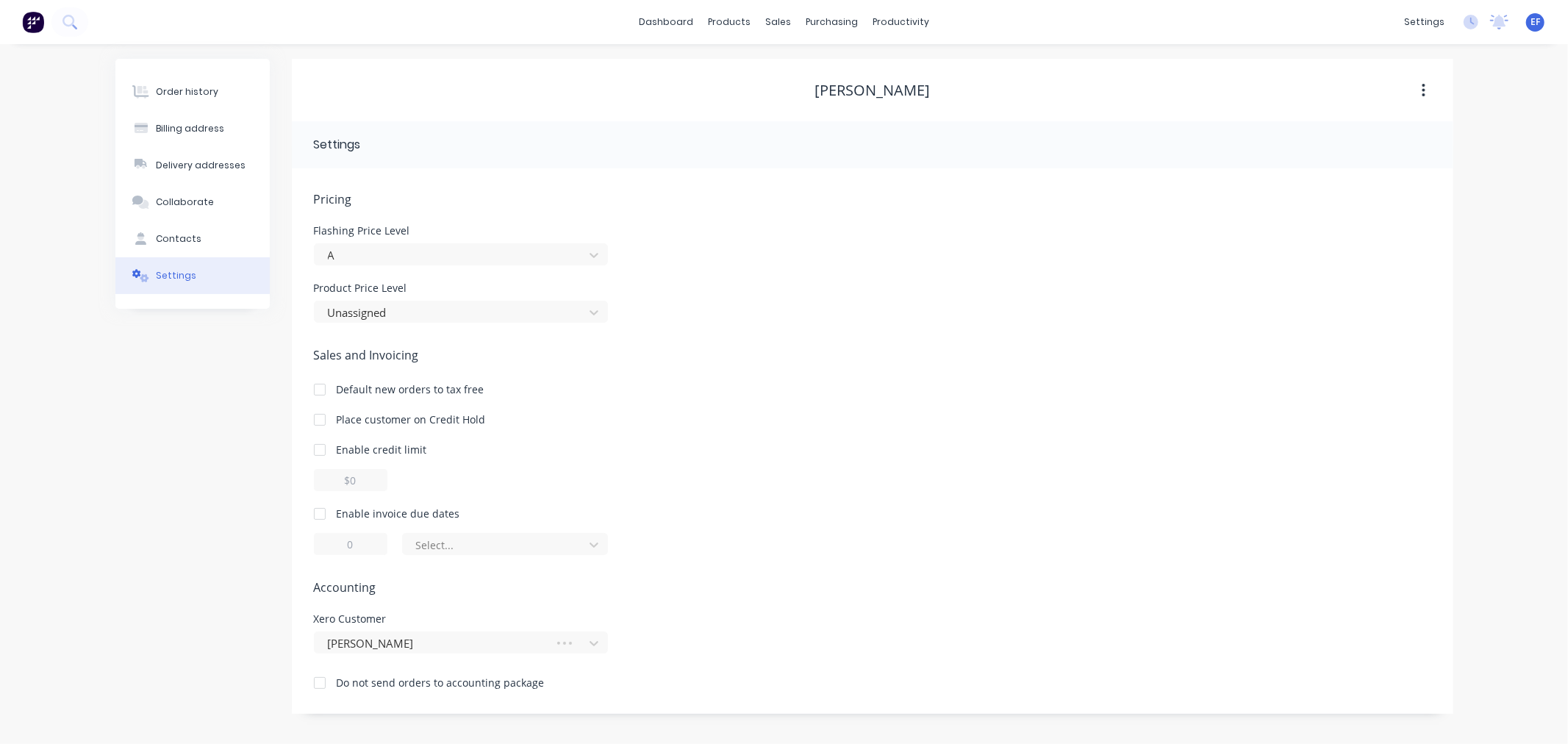
click at [316, 511] on div at bounding box center [320, 513] width 29 height 29
drag, startPoint x: 365, startPoint y: 545, endPoint x: 343, endPoint y: 545, distance: 22.0
click at [343, 545] on input "1" at bounding box center [350, 544] width 73 height 22
type input "7"
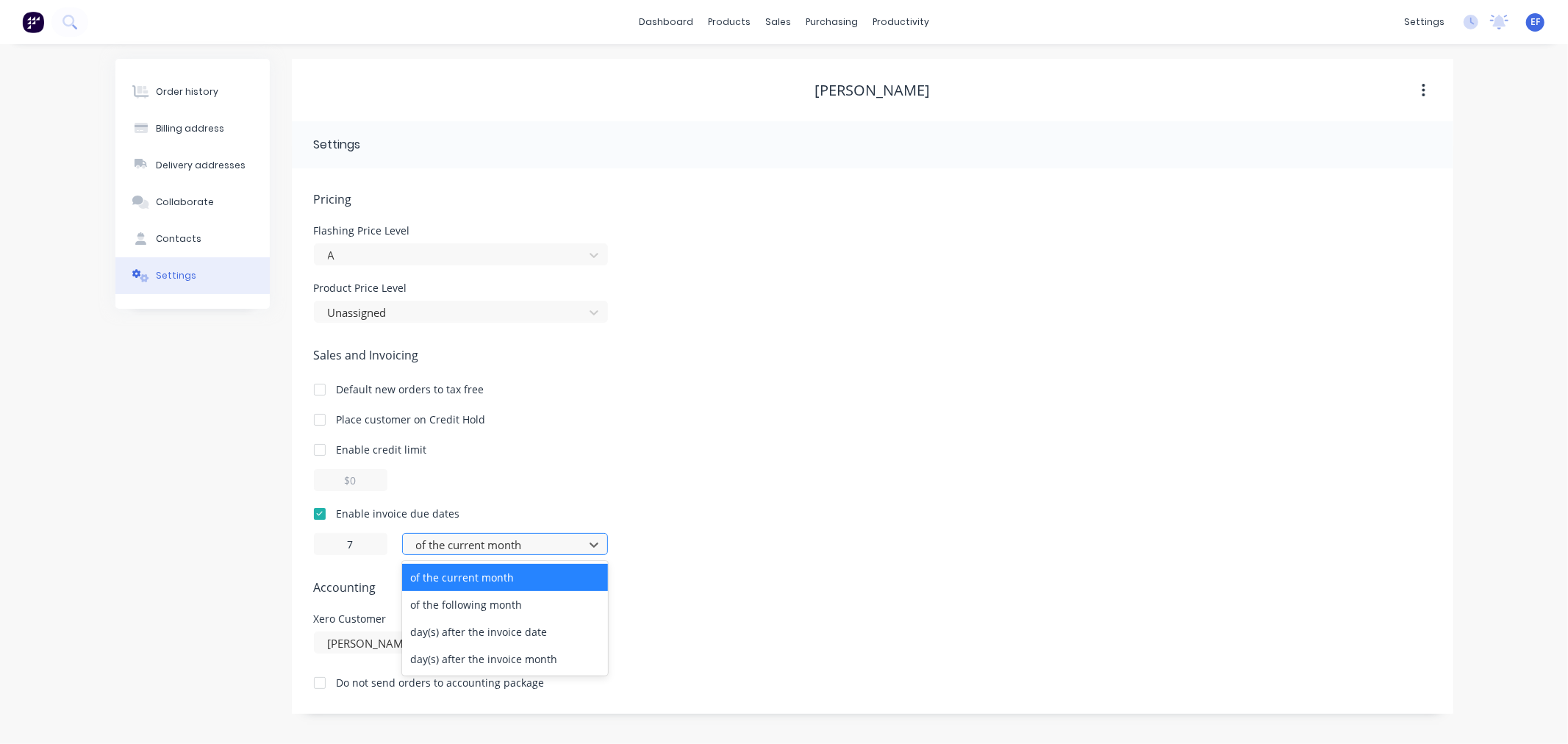
click at [452, 541] on div at bounding box center [496, 545] width 162 height 19
drag, startPoint x: 451, startPoint y: 628, endPoint x: 819, endPoint y: 83, distance: 657.6
click at [452, 627] on div "day(s) after the invoice date" at bounding box center [505, 631] width 206 height 27
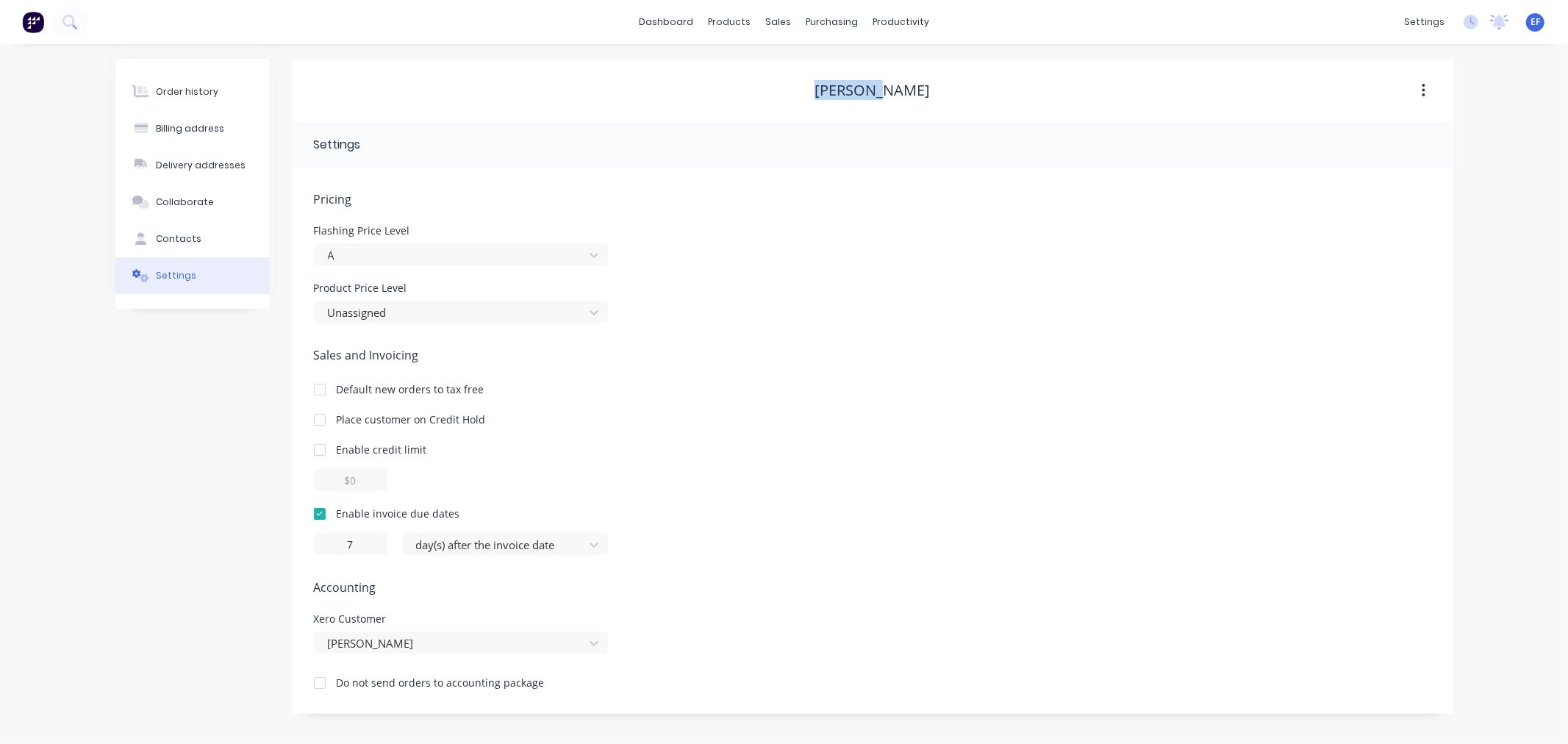
drag, startPoint x: 819, startPoint y: 83, endPoint x: 803, endPoint y: 83, distance: 16.0
click at [803, 83] on div "[PERSON_NAME]" at bounding box center [873, 90] width 1162 height 18
click at [806, 101] on div "Customers" at bounding box center [829, 99] width 53 height 13
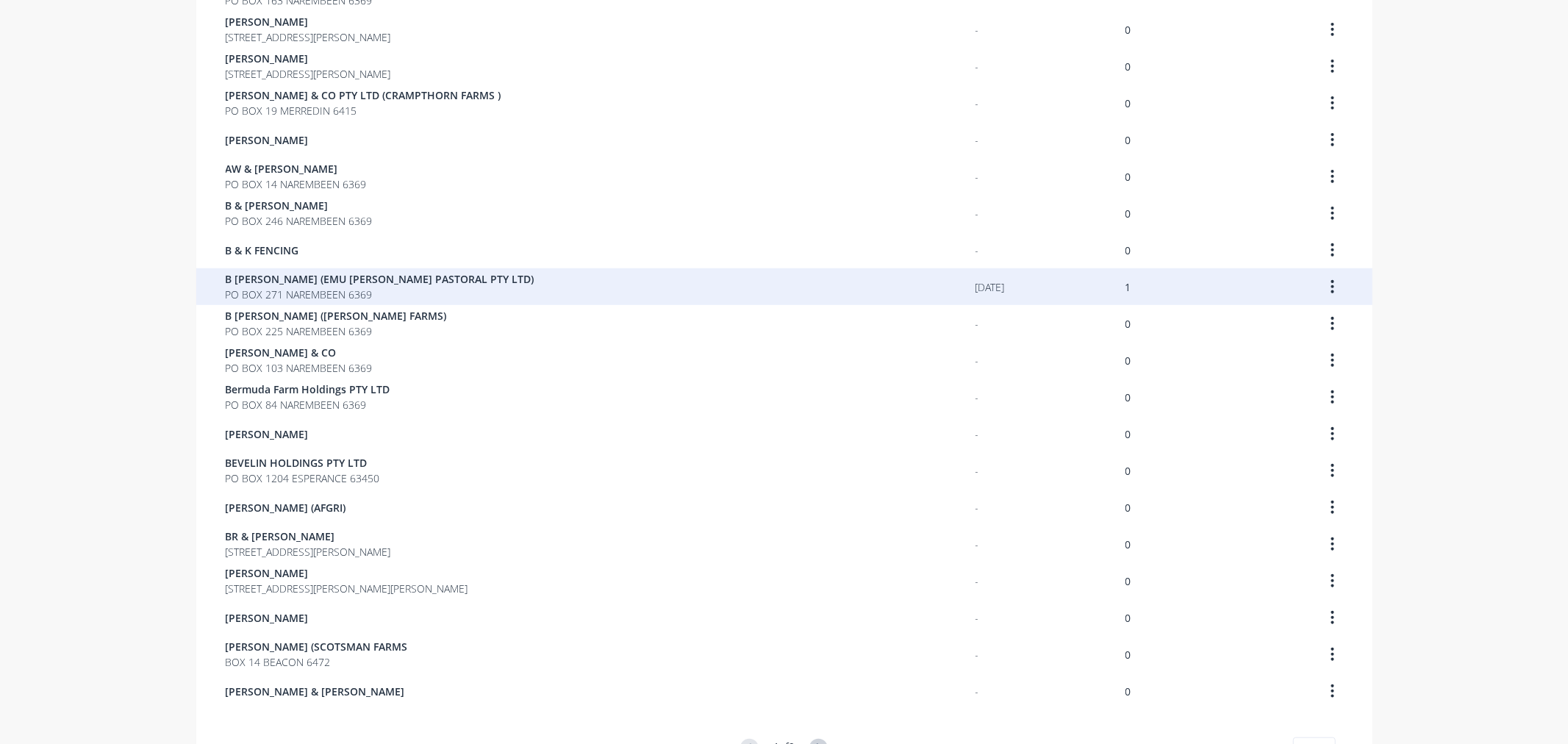
scroll to position [813, 0]
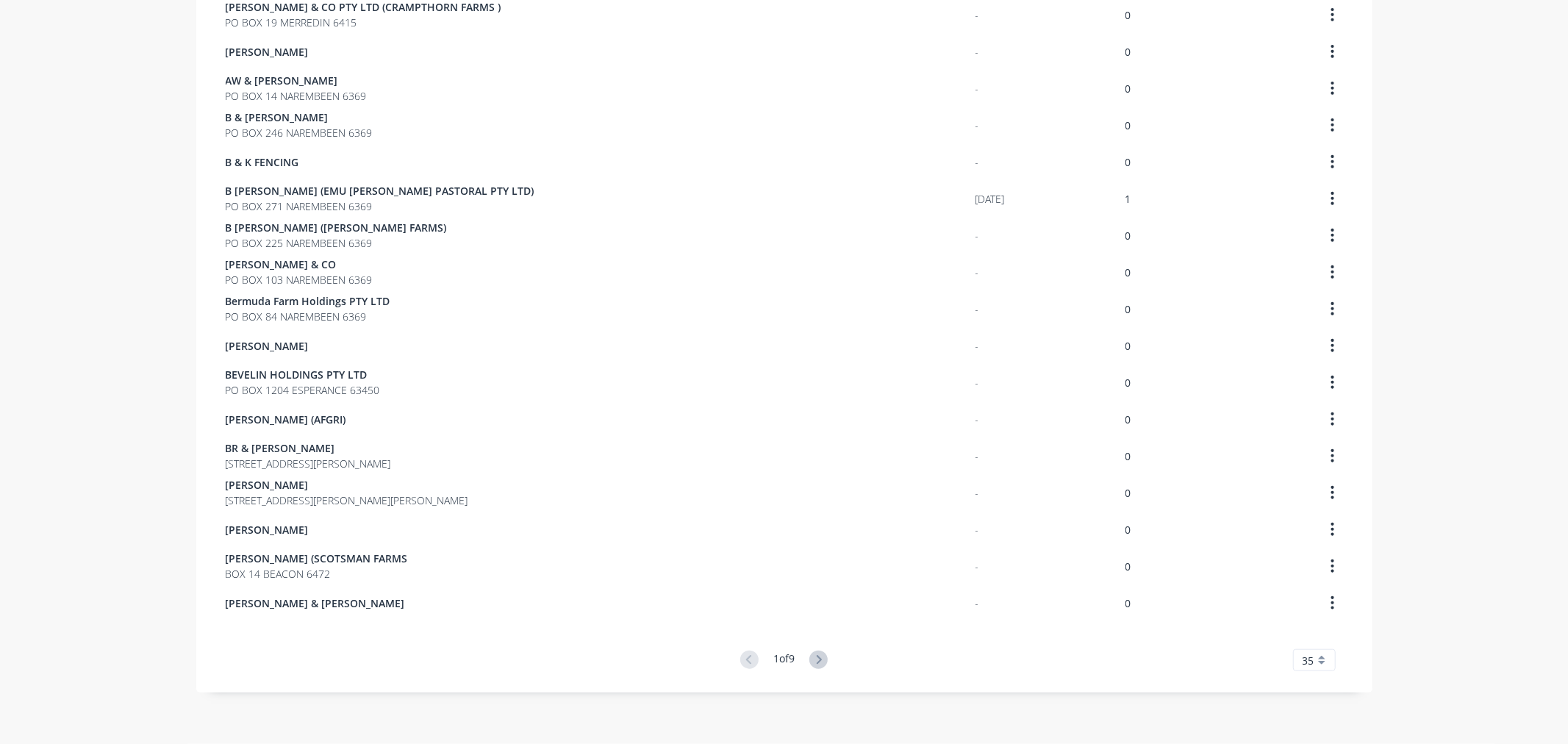
click at [803, 655] on div "1 of 9" at bounding box center [783, 661] width 87 height 20
click at [813, 657] on icon at bounding box center [819, 660] width 19 height 19
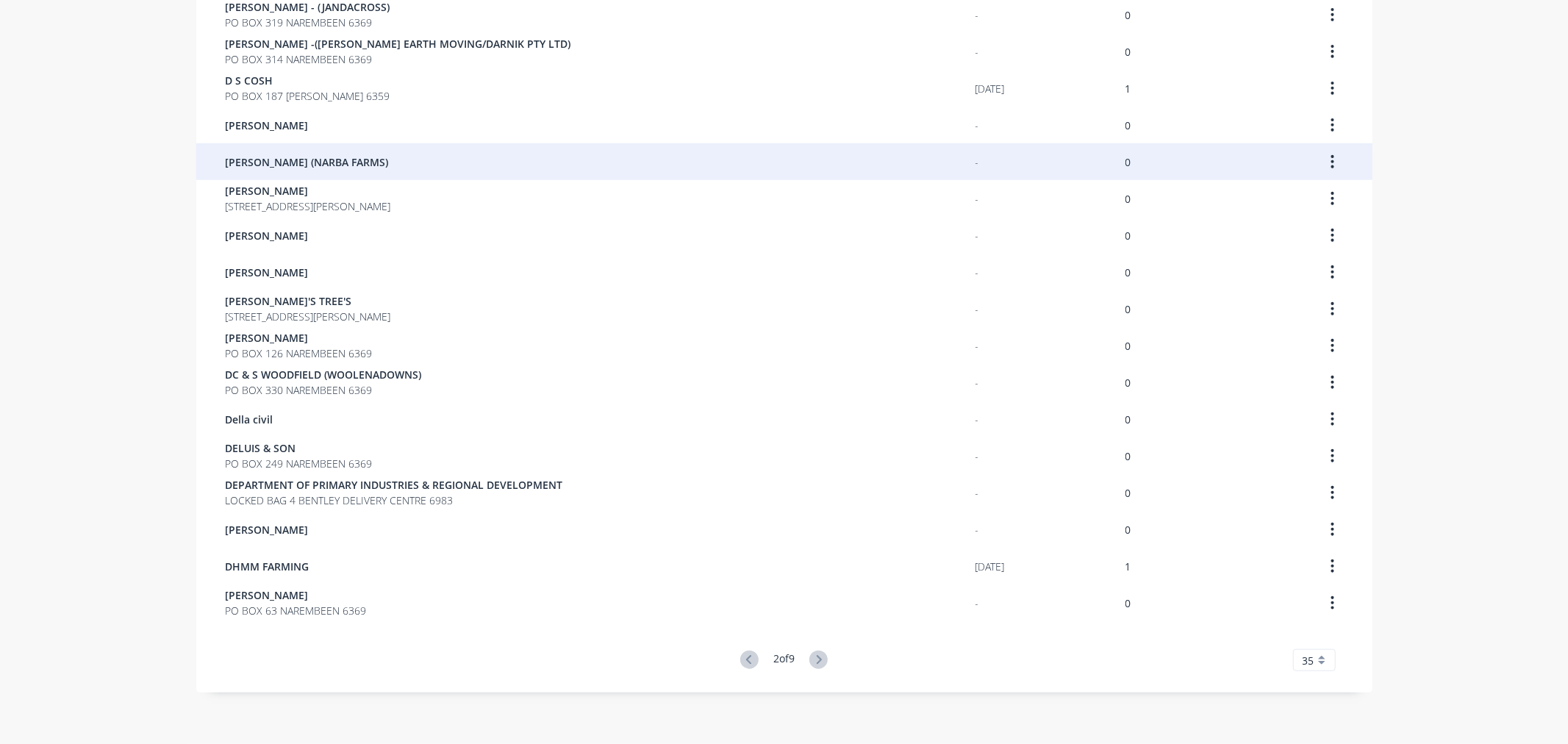
click at [379, 166] on div "[PERSON_NAME] (NARBA FARMS)" at bounding box center [601, 162] width 750 height 37
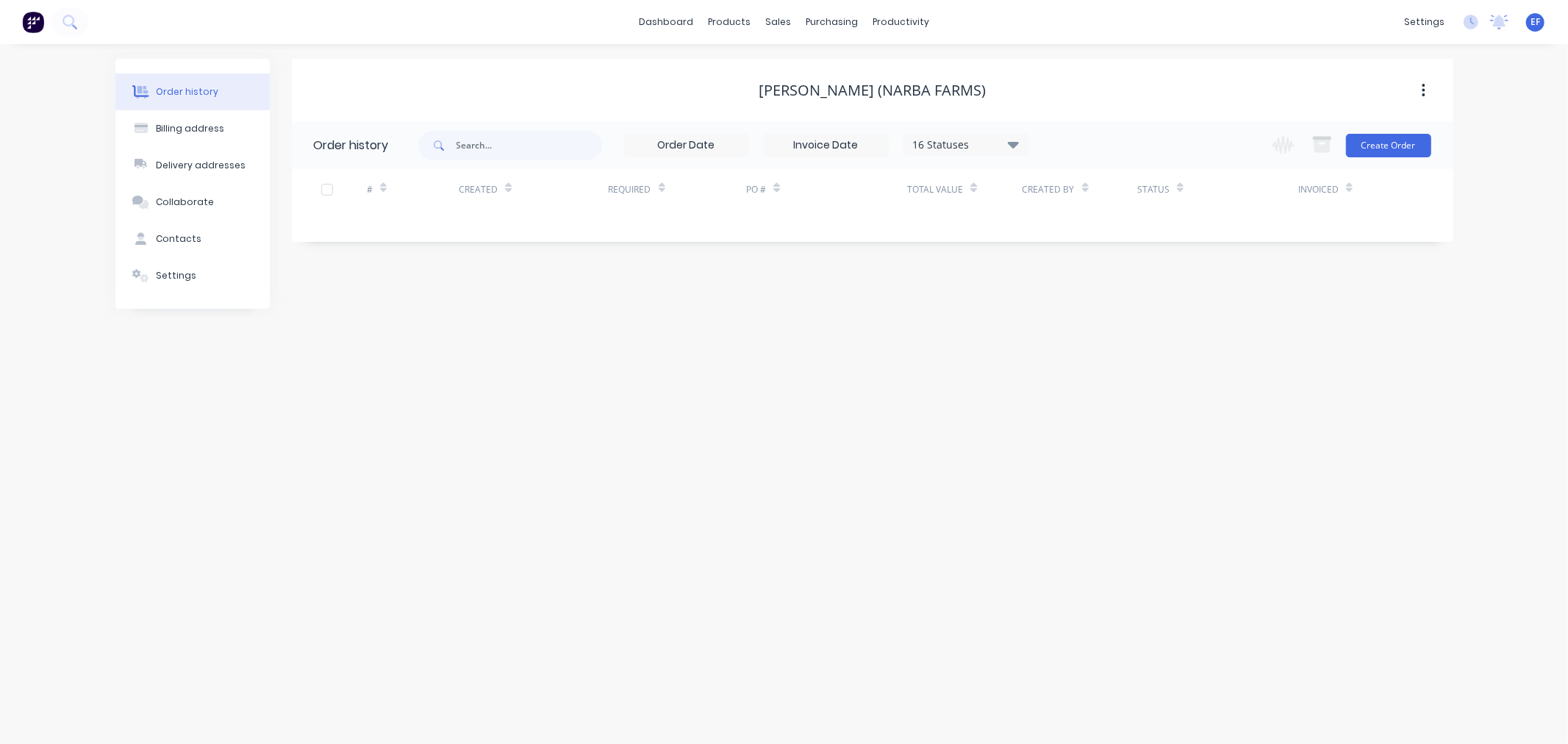
click at [175, 264] on button "Settings" at bounding box center [193, 276] width 154 height 37
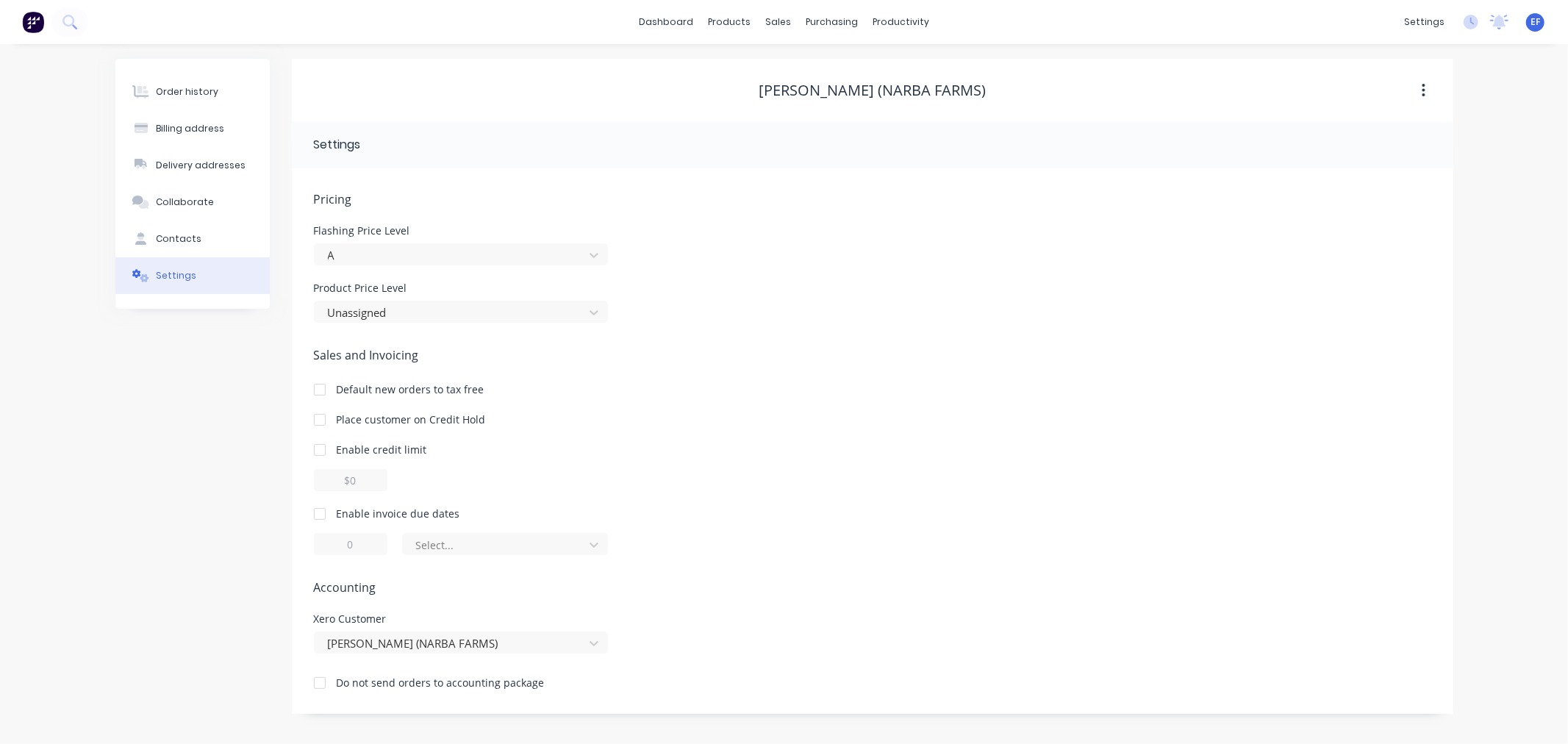
click at [320, 510] on div at bounding box center [320, 513] width 29 height 29
drag, startPoint x: 347, startPoint y: 542, endPoint x: 335, endPoint y: 542, distance: 12.0
click at [335, 542] on input "1" at bounding box center [350, 544] width 73 height 22
type input "7"
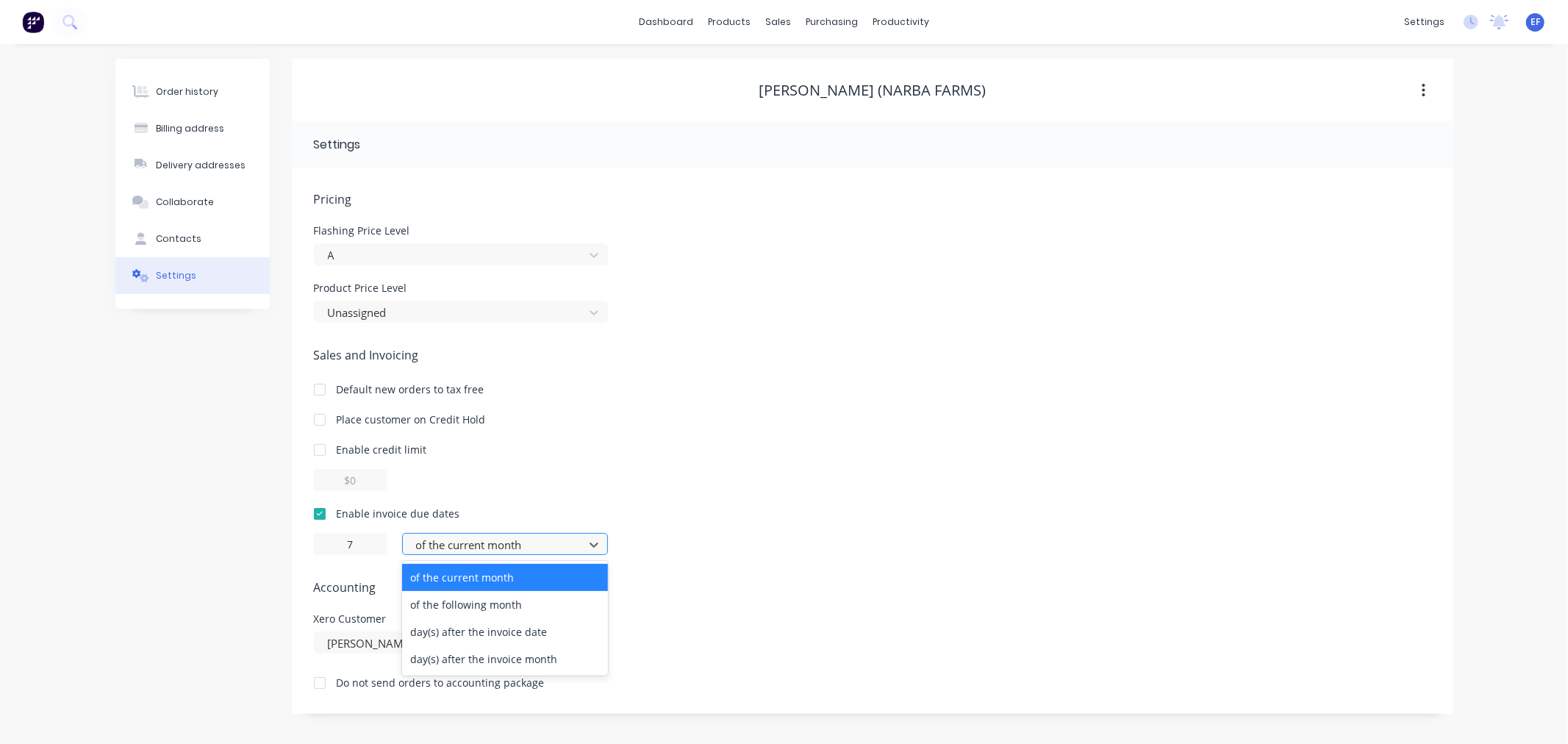
drag, startPoint x: 463, startPoint y: 540, endPoint x: 462, endPoint y: 553, distance: 13.0
click at [463, 542] on div at bounding box center [496, 545] width 162 height 19
click at [453, 628] on div "day(s) after the invoice date" at bounding box center [505, 631] width 206 height 27
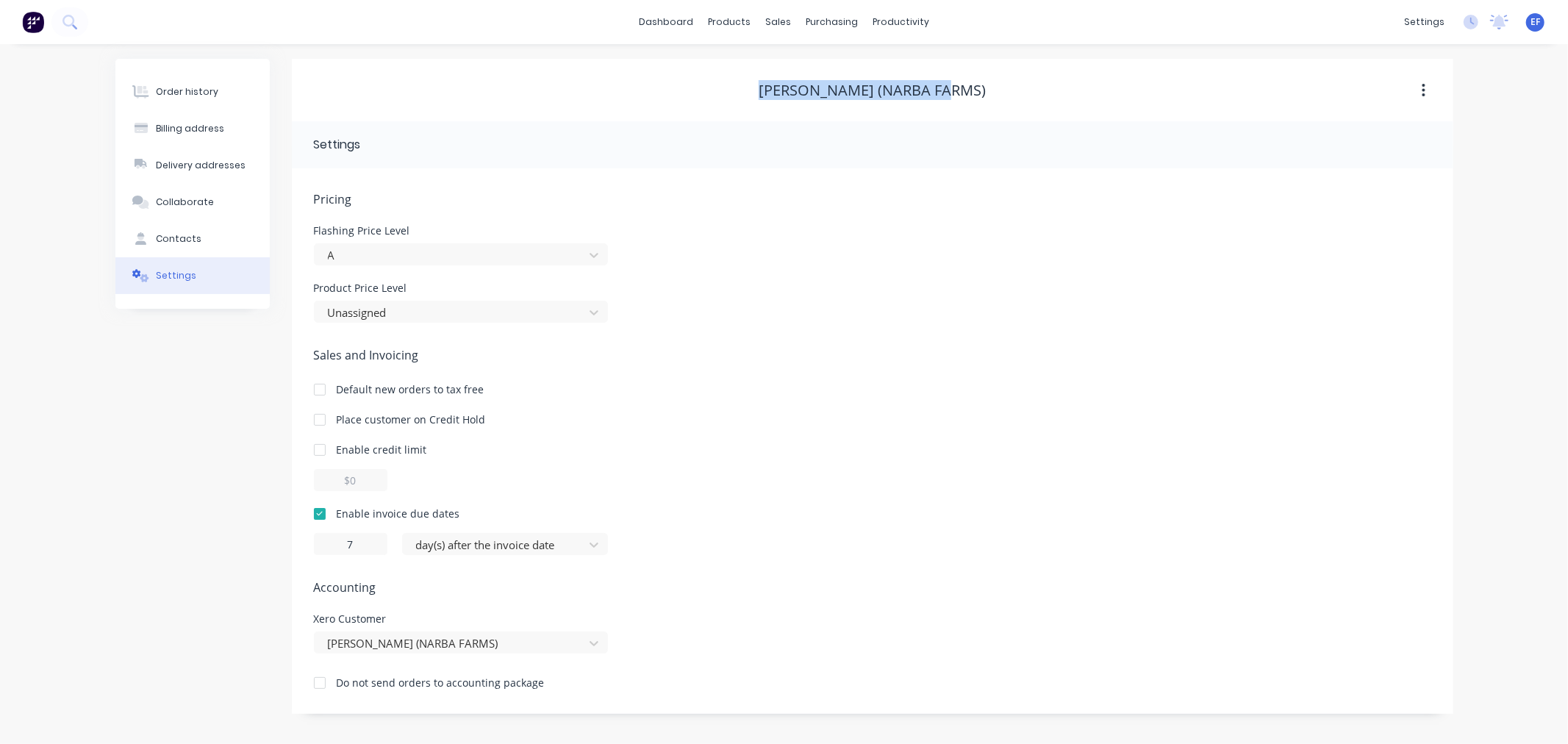
click at [783, 87] on div "[PERSON_NAME] (NARBA FARMS)" at bounding box center [873, 90] width 1162 height 18
click at [789, 100] on div at bounding box center [787, 99] width 22 height 13
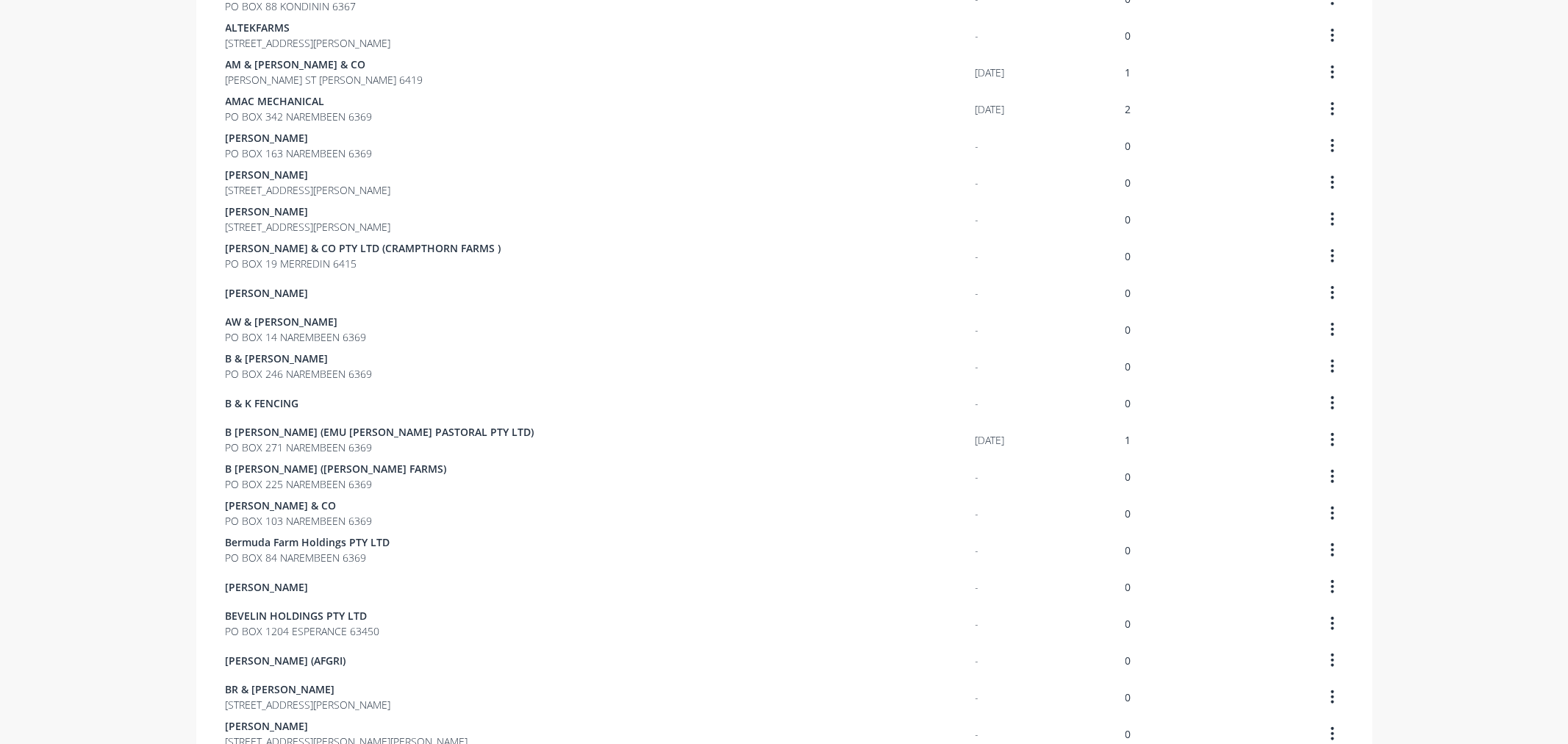
scroll to position [813, 0]
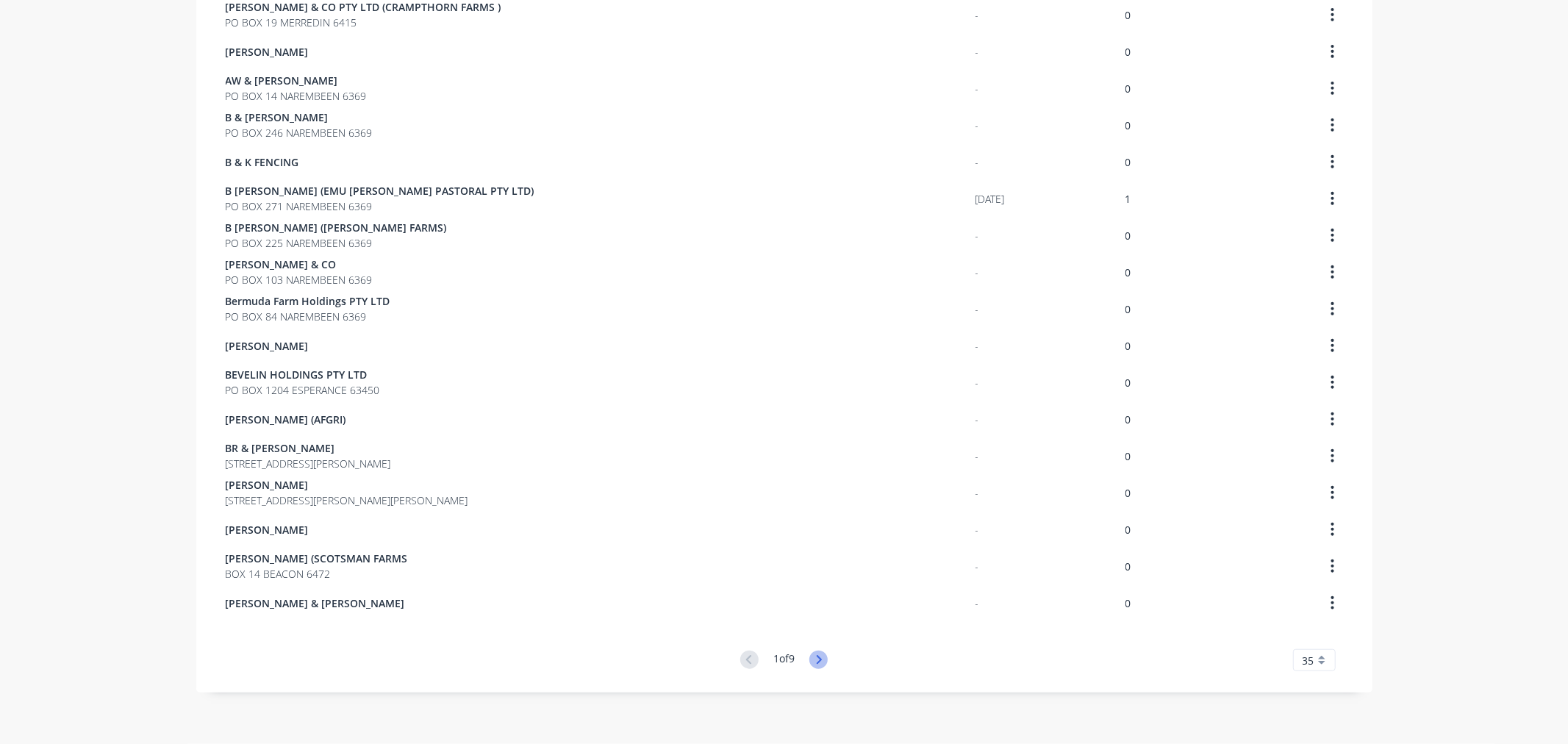
click at [816, 662] on icon at bounding box center [819, 659] width 5 height 8
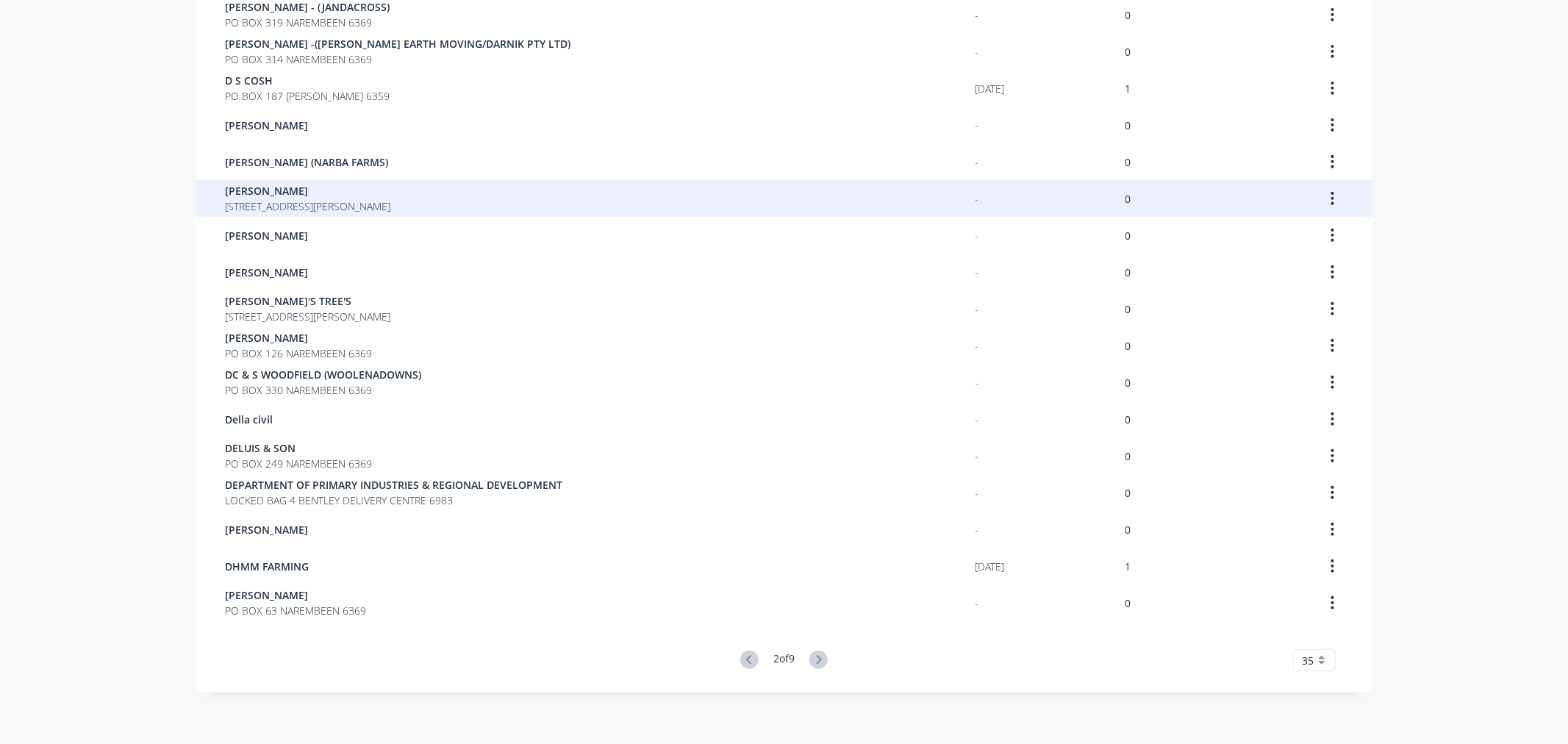
click at [288, 200] on span "[STREET_ADDRESS][PERSON_NAME]" at bounding box center [308, 206] width 166 height 15
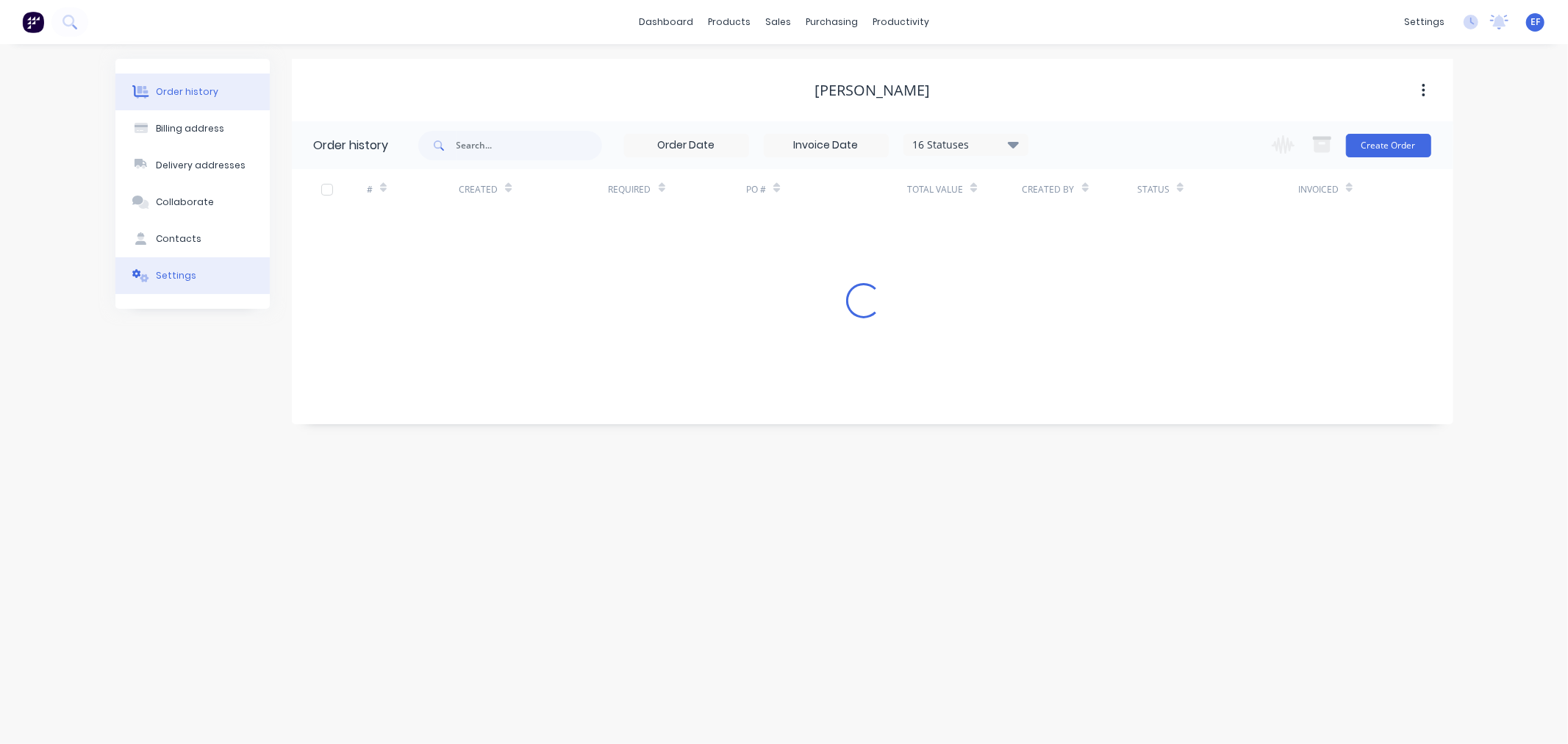
click at [196, 274] on button "Settings" at bounding box center [193, 276] width 154 height 37
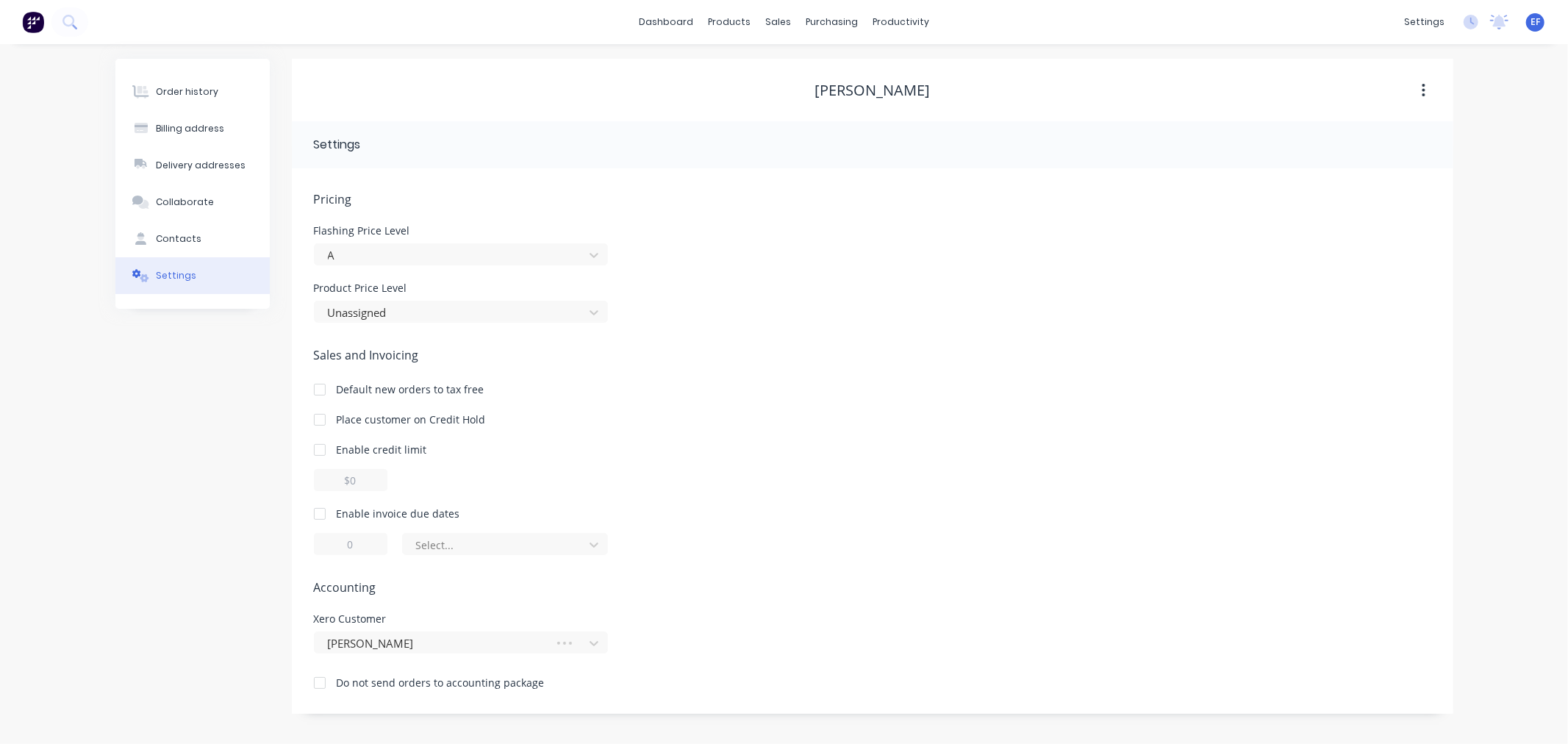
click at [324, 516] on div at bounding box center [320, 513] width 29 height 29
drag, startPoint x: 358, startPoint y: 542, endPoint x: 324, endPoint y: 540, distance: 34.1
click at [324, 540] on input "1" at bounding box center [350, 544] width 73 height 22
type input "7"
click at [463, 545] on div at bounding box center [496, 545] width 162 height 19
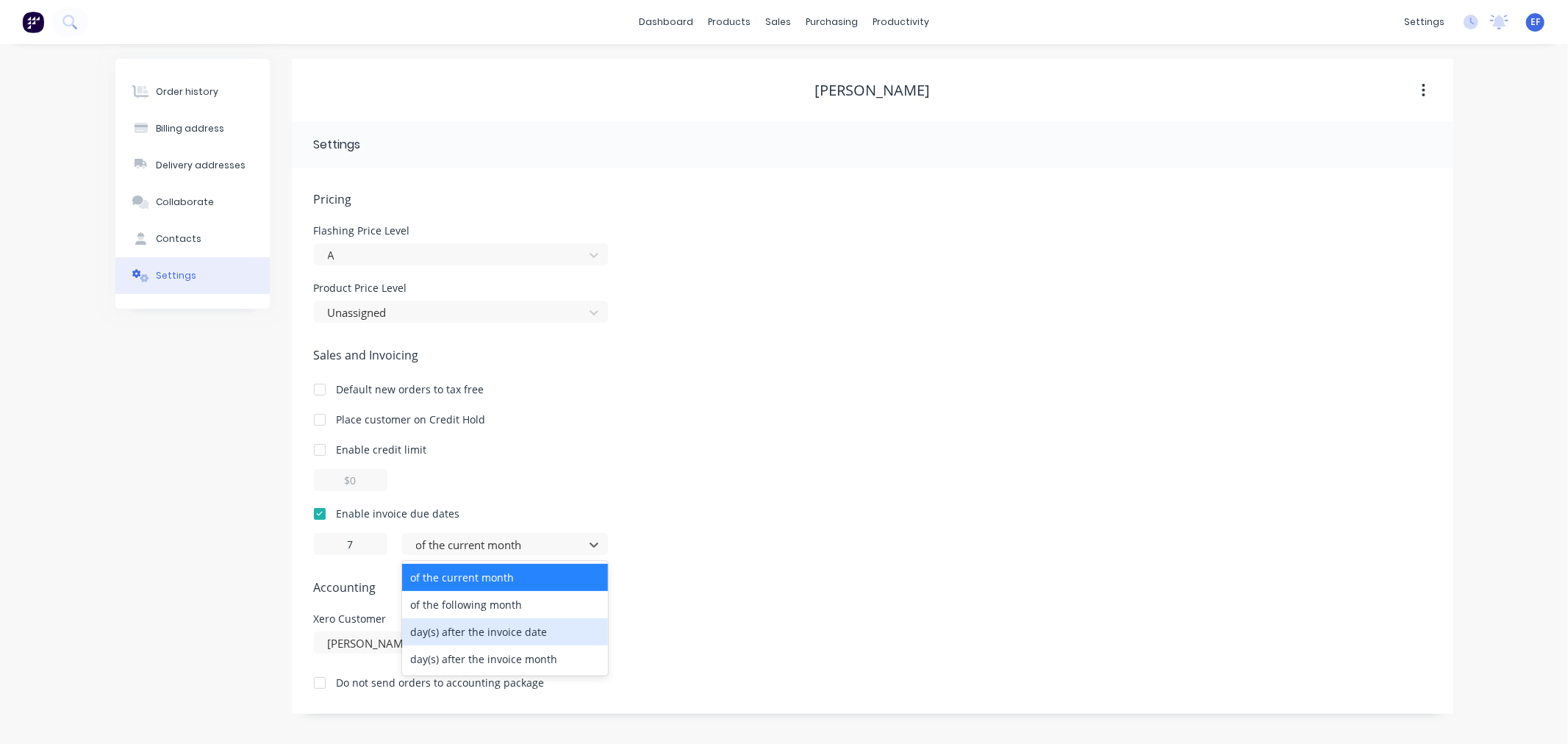
click at [439, 630] on div "day(s) after the invoice date" at bounding box center [505, 631] width 206 height 27
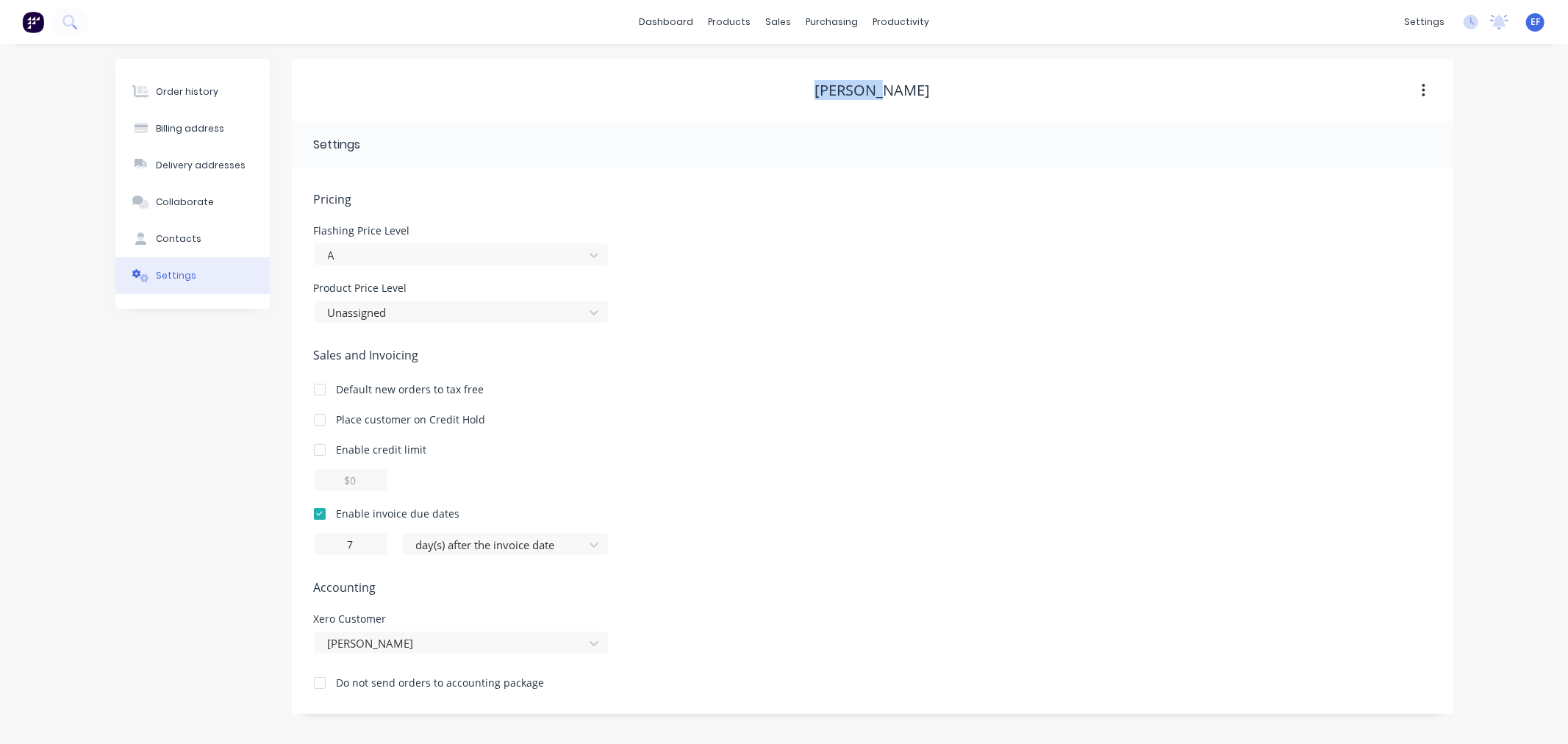
drag, startPoint x: 820, startPoint y: 93, endPoint x: 830, endPoint y: 86, distance: 12.2
click at [830, 86] on div "[PERSON_NAME]" at bounding box center [873, 90] width 1162 height 18
click at [803, 102] on div "Customers" at bounding box center [829, 99] width 53 height 13
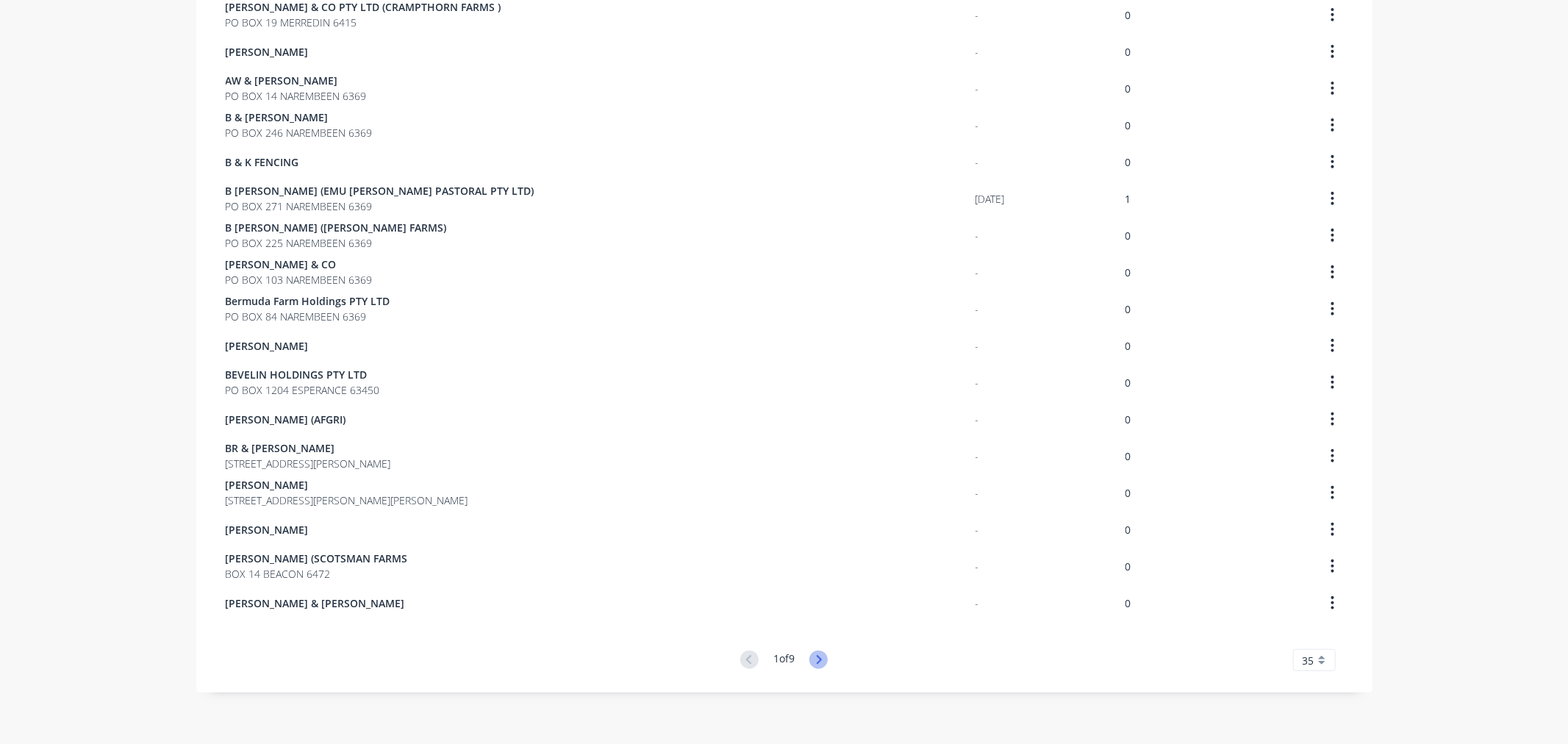
click at [824, 657] on icon at bounding box center [819, 660] width 19 height 19
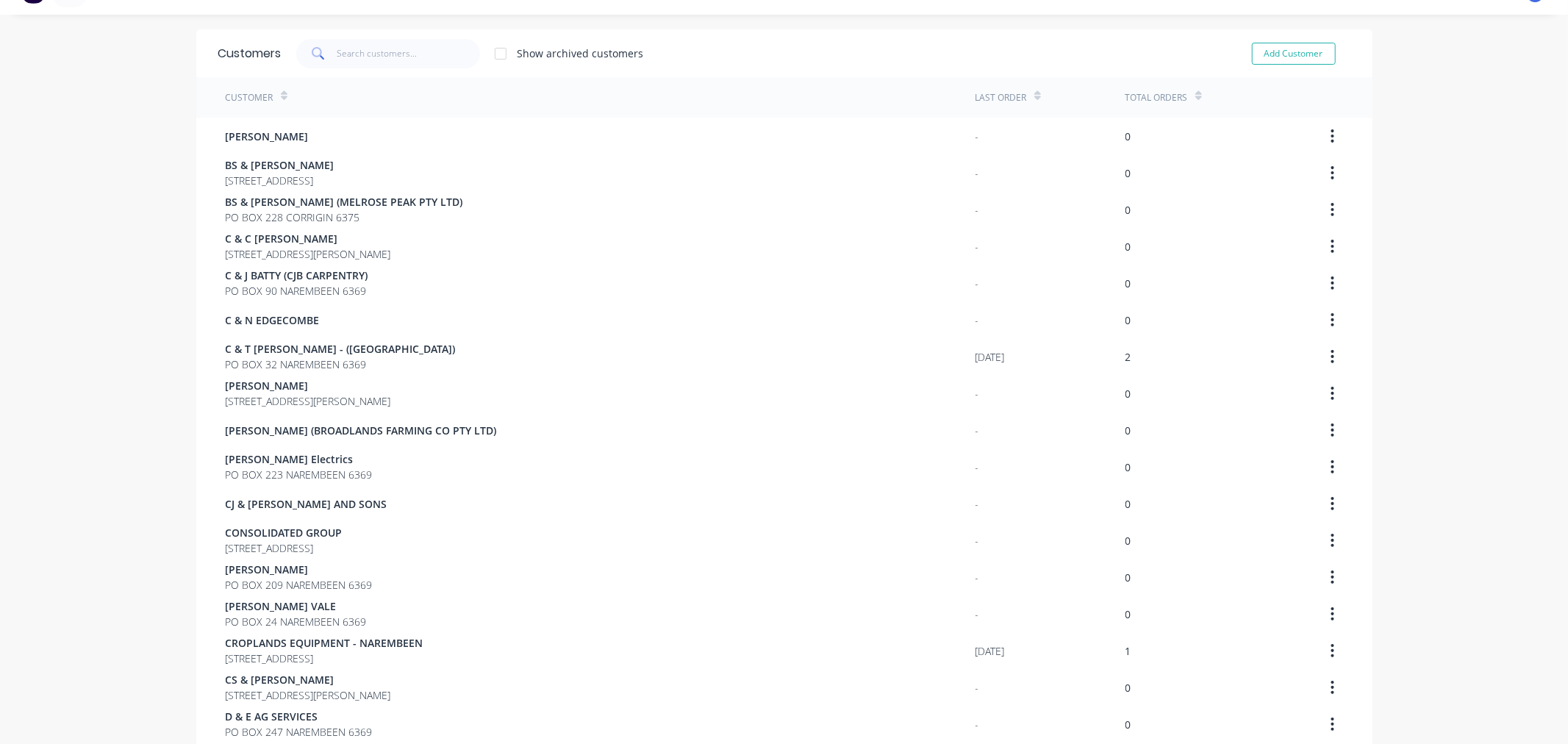
scroll to position [813, 0]
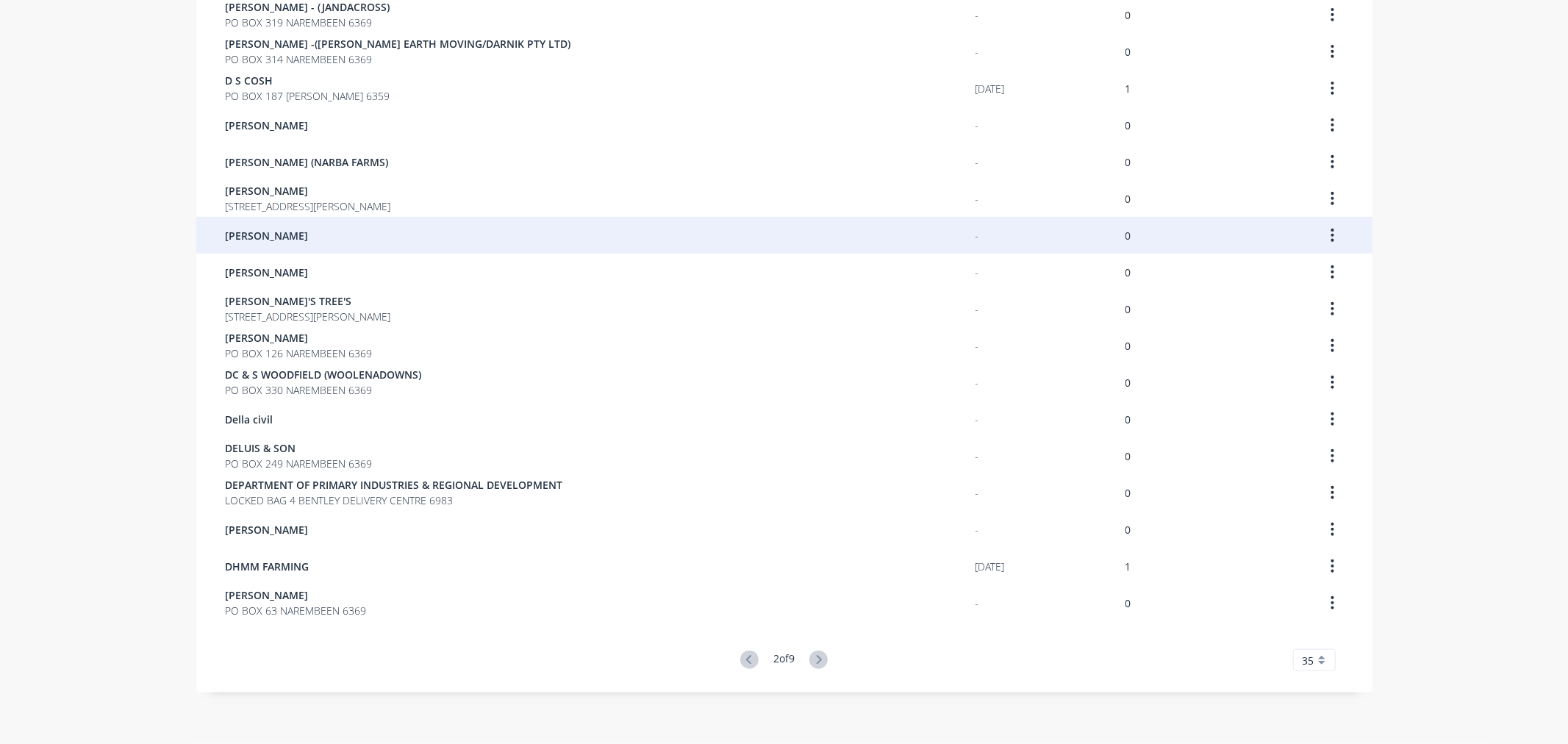
click at [244, 236] on span "[PERSON_NAME]" at bounding box center [268, 236] width 83 height 15
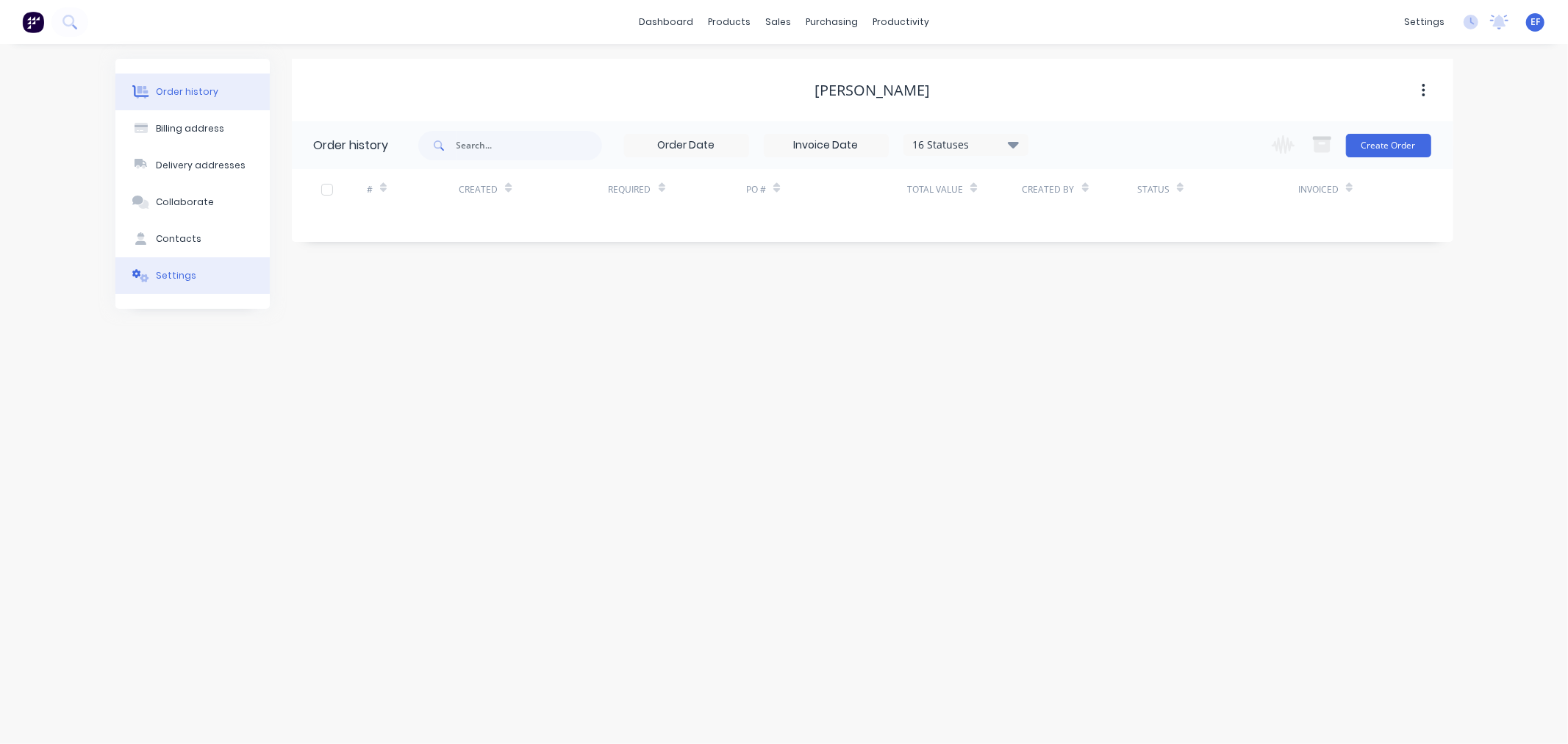
click at [173, 277] on div "Settings" at bounding box center [176, 275] width 40 height 13
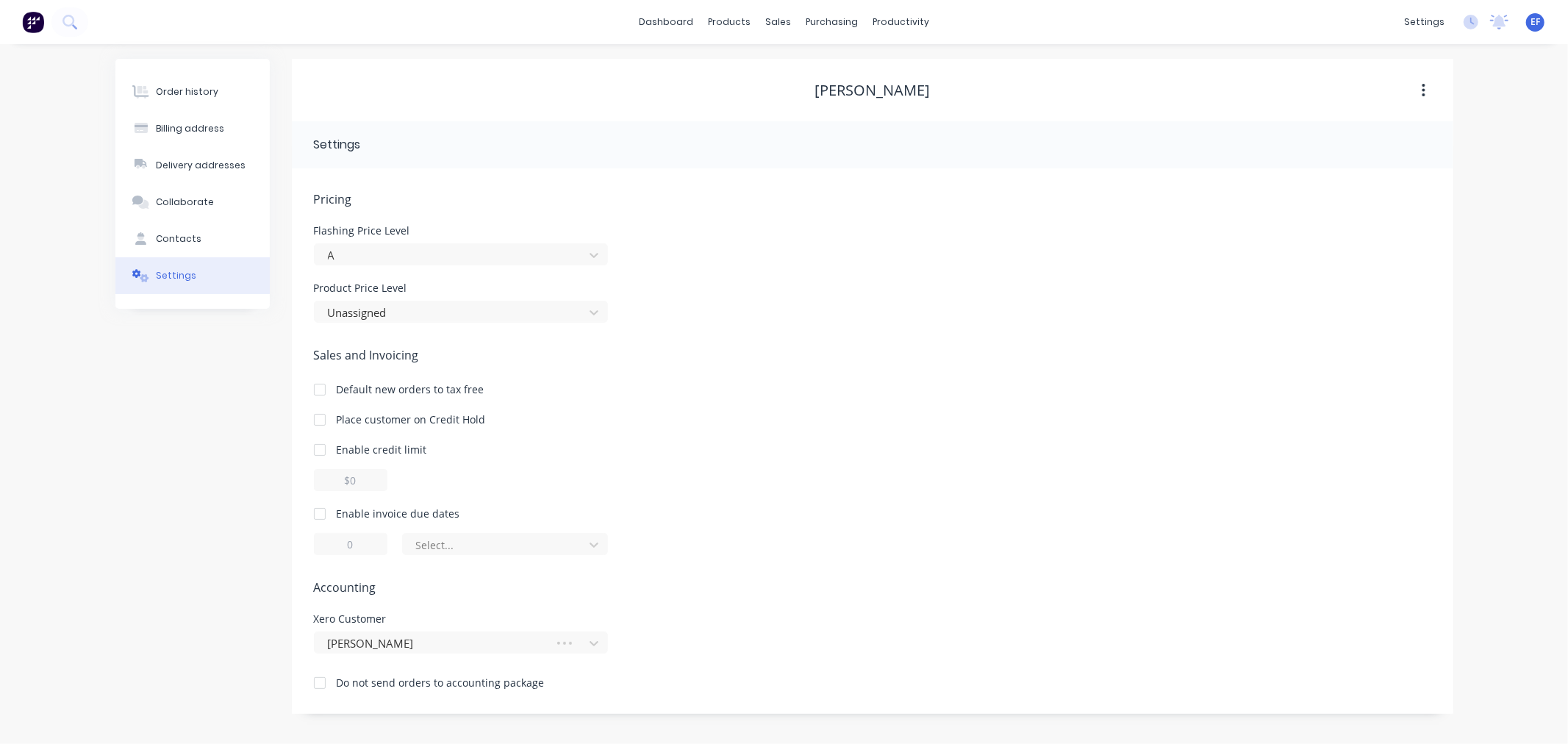
click at [340, 513] on div "Enable invoice due dates" at bounding box center [399, 513] width 123 height 15
click at [321, 513] on div at bounding box center [320, 513] width 29 height 29
click at [335, 538] on input "1" at bounding box center [350, 544] width 73 height 22
type input "7"
click at [462, 547] on div at bounding box center [496, 545] width 162 height 19
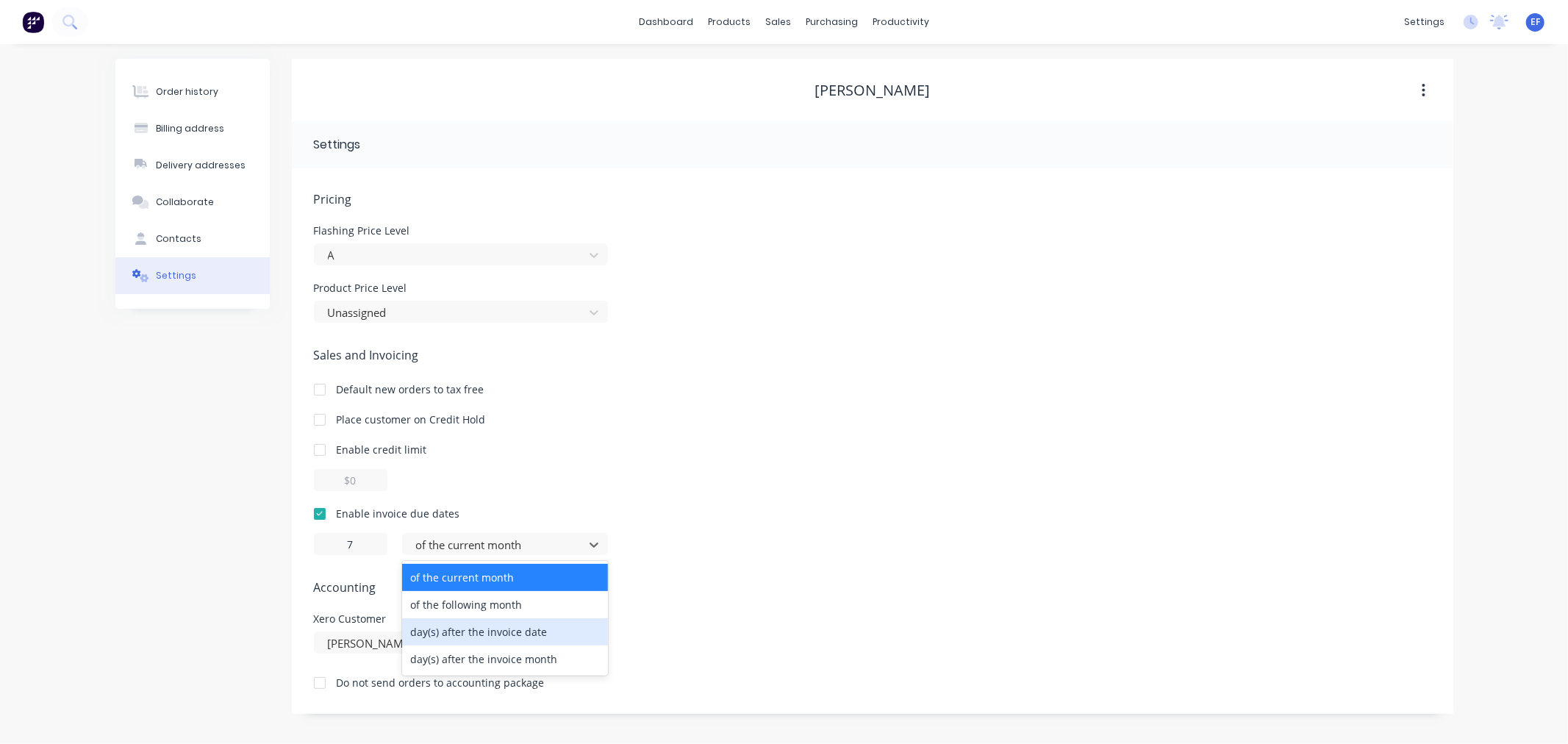
click at [446, 624] on div "day(s) after the invoice date" at bounding box center [505, 631] width 206 height 27
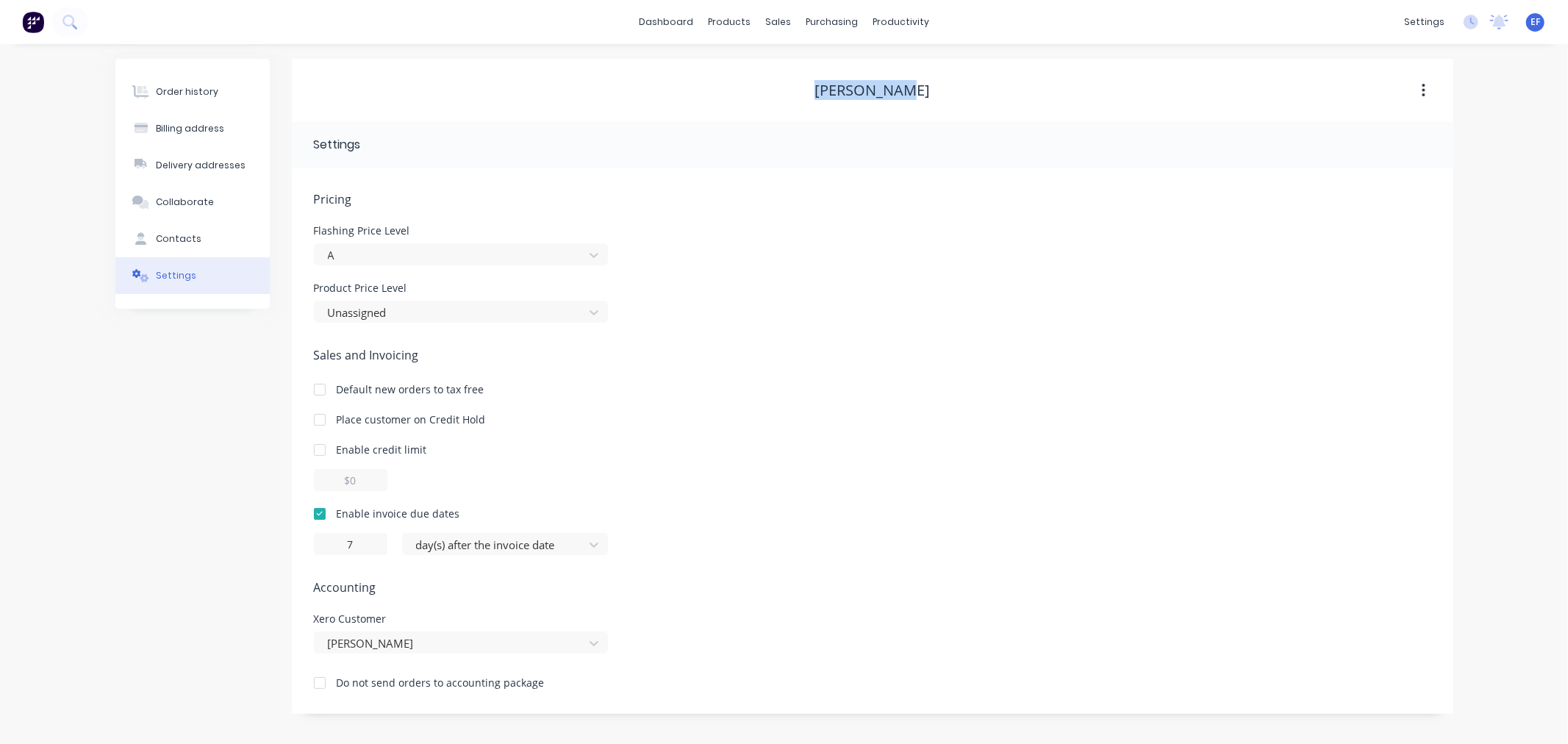
click at [801, 86] on div "[PERSON_NAME]" at bounding box center [873, 90] width 1162 height 18
click at [813, 96] on div "Customers" at bounding box center [829, 99] width 53 height 13
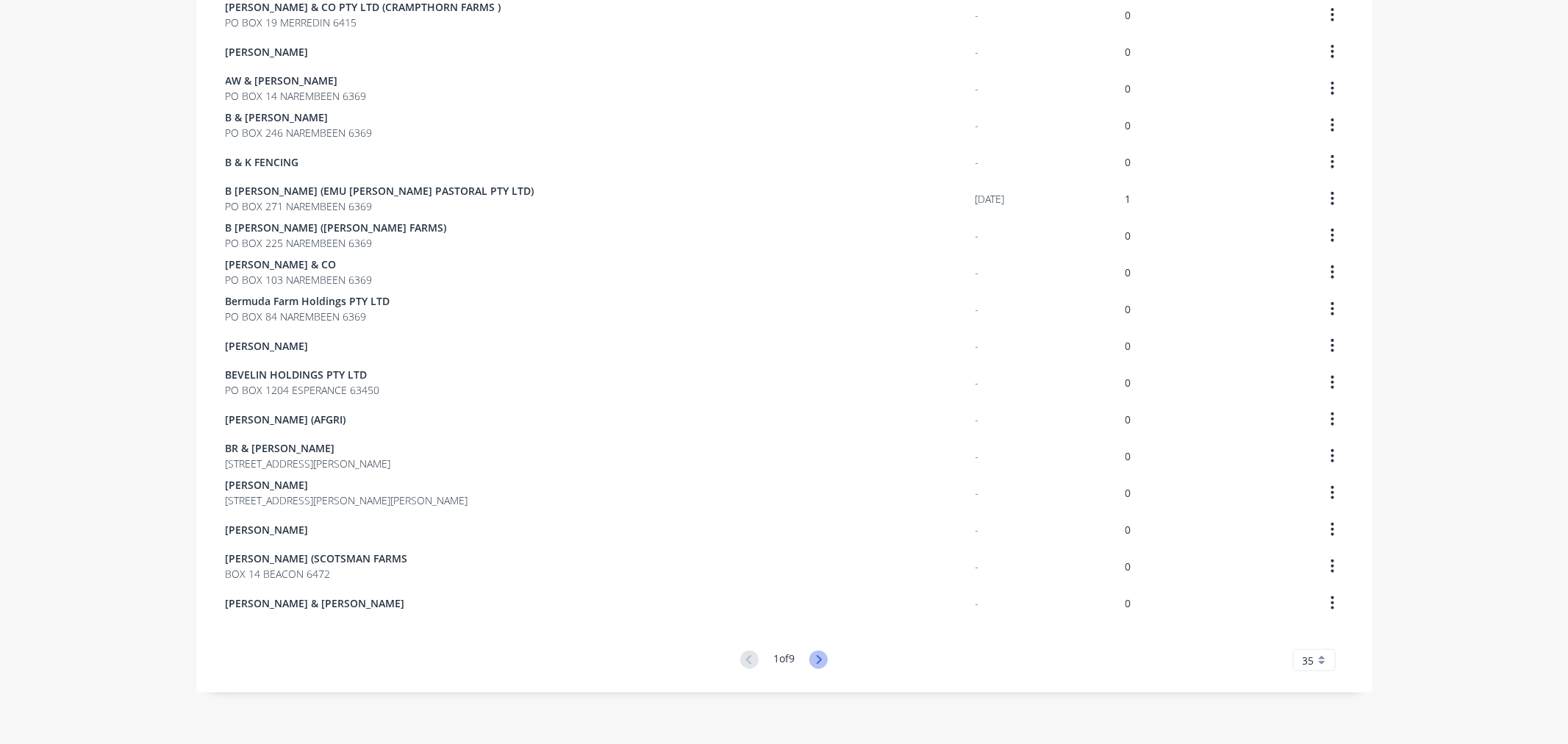
click at [809, 657] on icon at bounding box center [819, 660] width 19 height 19
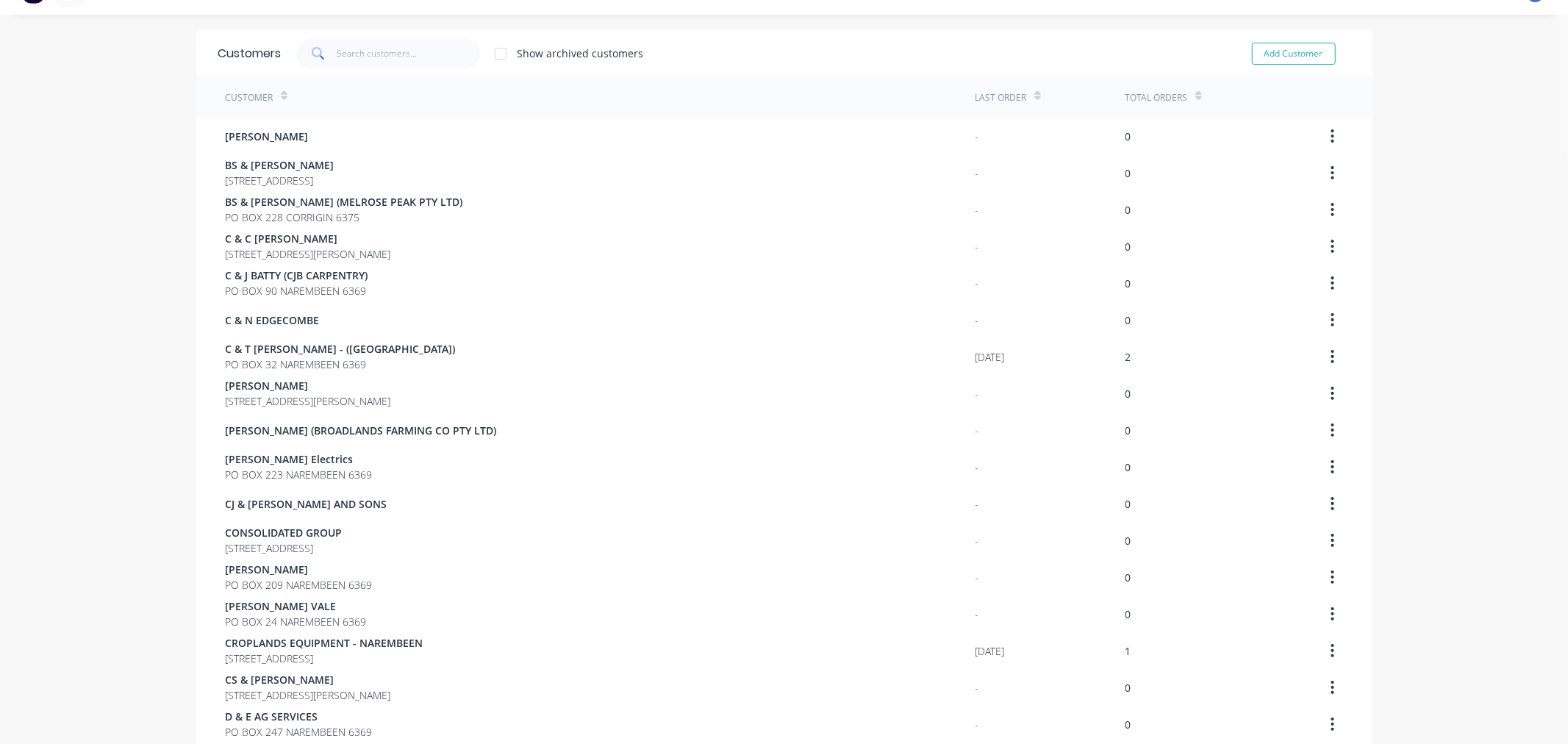
scroll to position [813, 0]
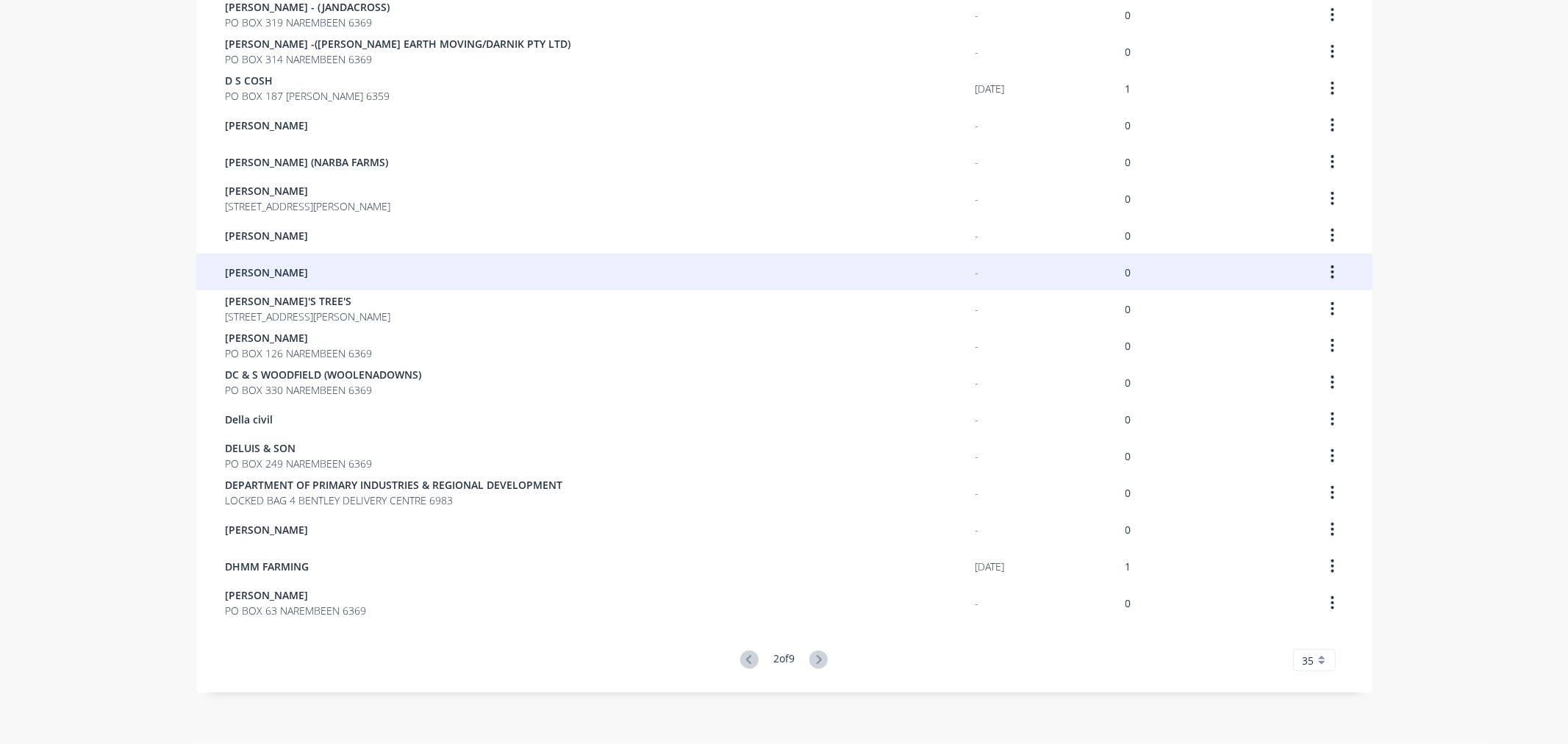
click at [365, 281] on div "[PERSON_NAME]" at bounding box center [601, 272] width 750 height 37
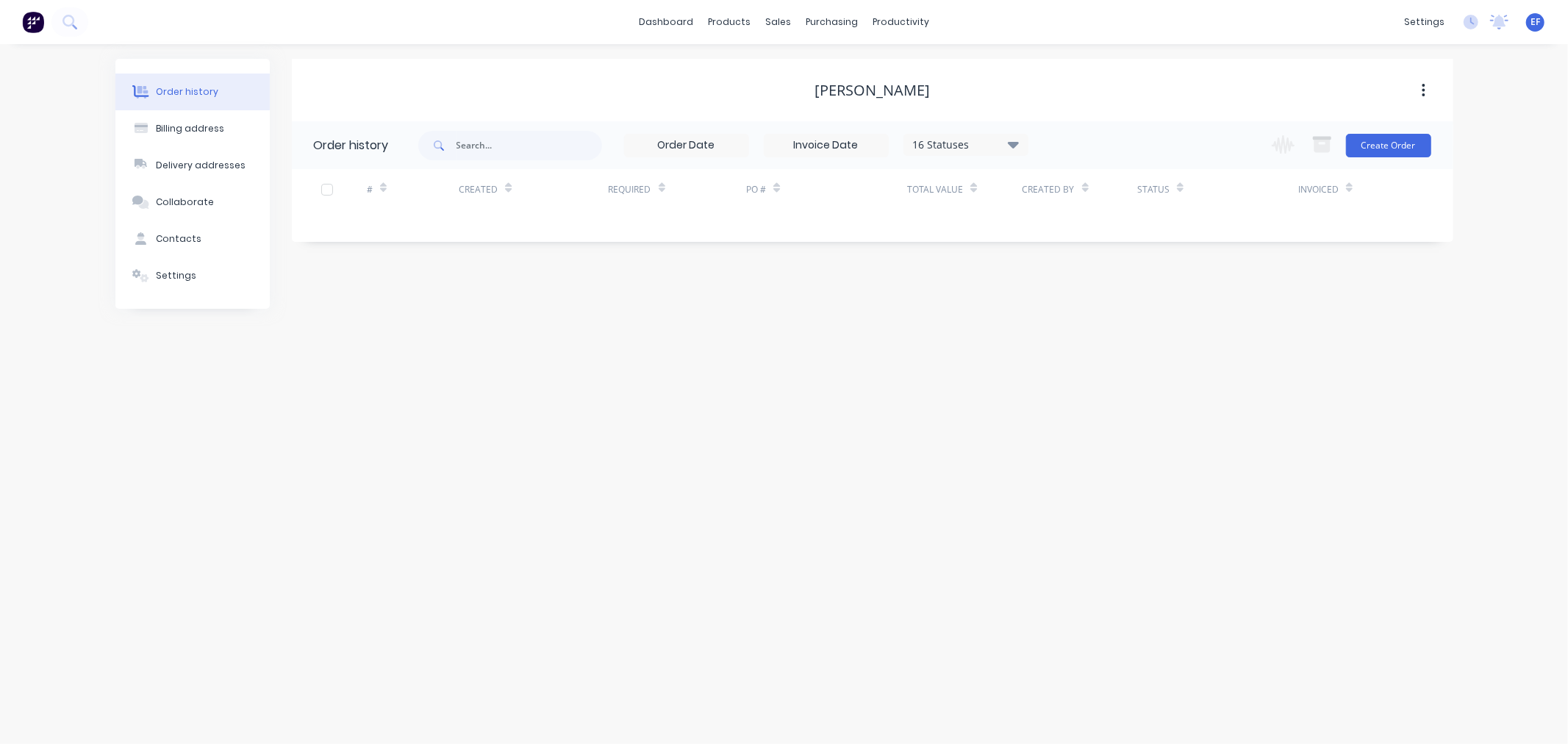
click at [177, 281] on div "Settings" at bounding box center [176, 275] width 40 height 13
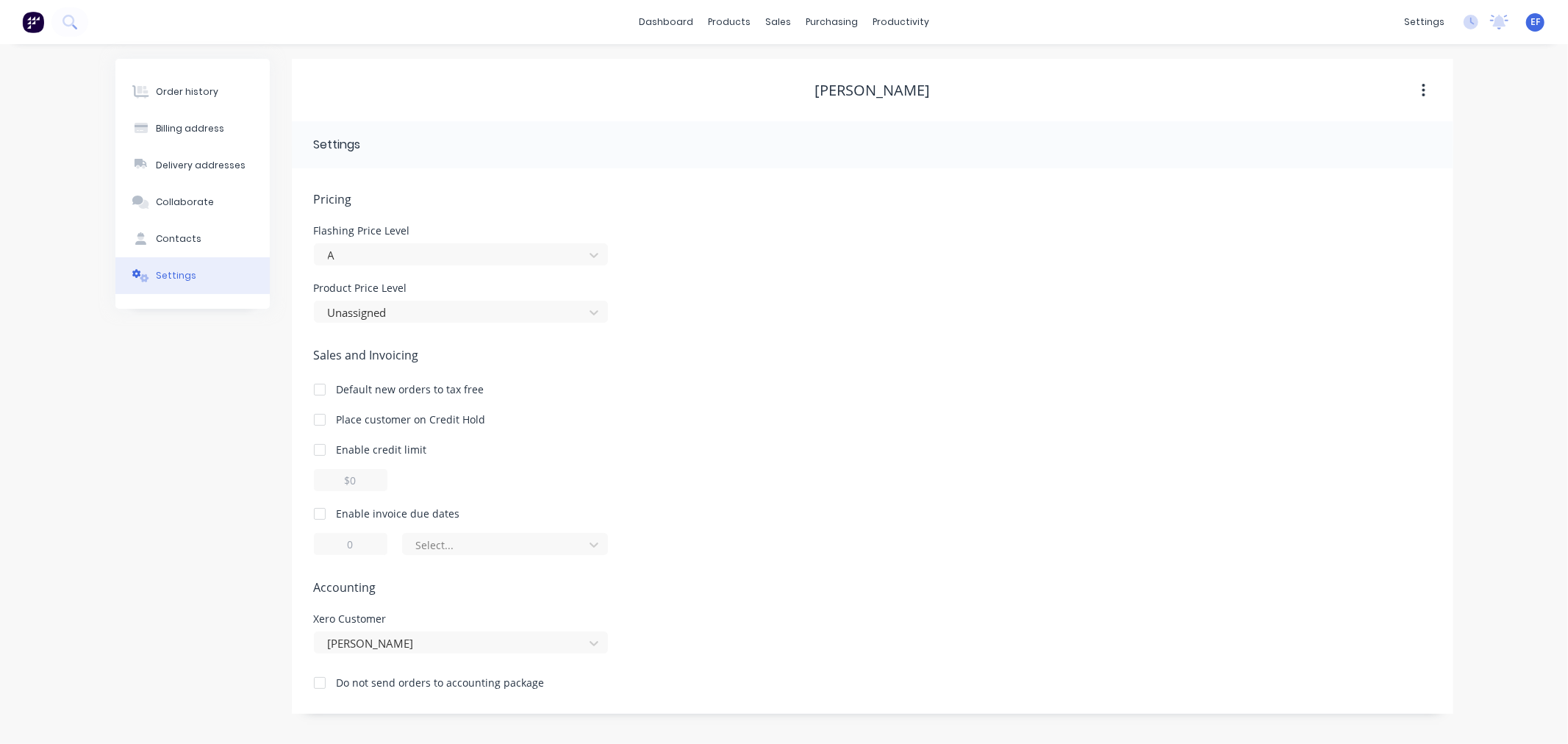
click at [320, 517] on div at bounding box center [320, 513] width 29 height 29
drag, startPoint x: 355, startPoint y: 544, endPoint x: 329, endPoint y: 546, distance: 26.1
click at [329, 546] on input "1" at bounding box center [350, 544] width 73 height 22
type input "7"
click at [453, 534] on div "of the current month" at bounding box center [495, 544] width 170 height 22
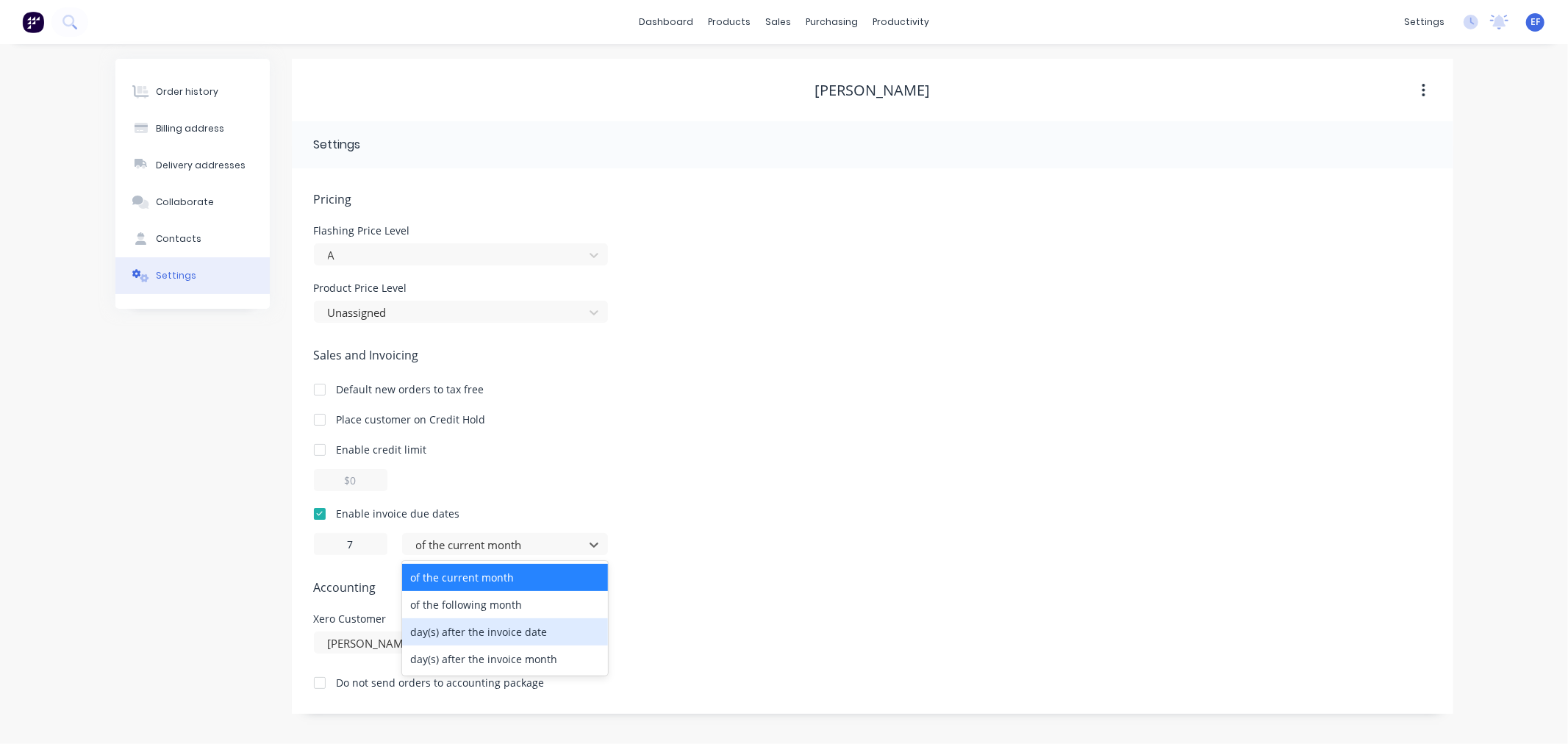
click at [488, 625] on div "day(s) after the invoice date" at bounding box center [505, 631] width 206 height 27
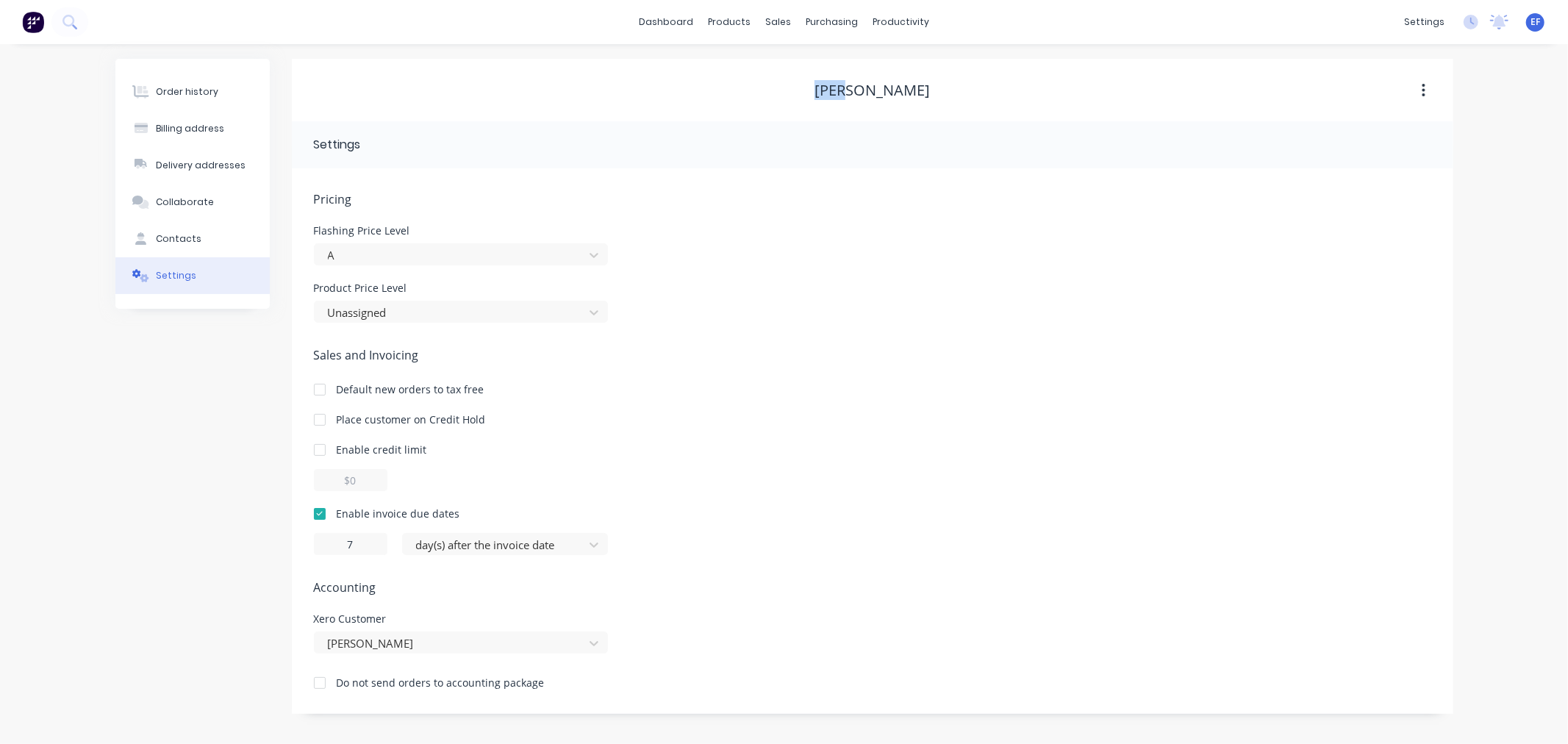
drag, startPoint x: 893, startPoint y: 89, endPoint x: 829, endPoint y: 89, distance: 64.0
click at [829, 89] on div "[PERSON_NAME]" at bounding box center [873, 90] width 1162 height 18
click at [785, 93] on link "Customers" at bounding box center [856, 100] width 195 height 29
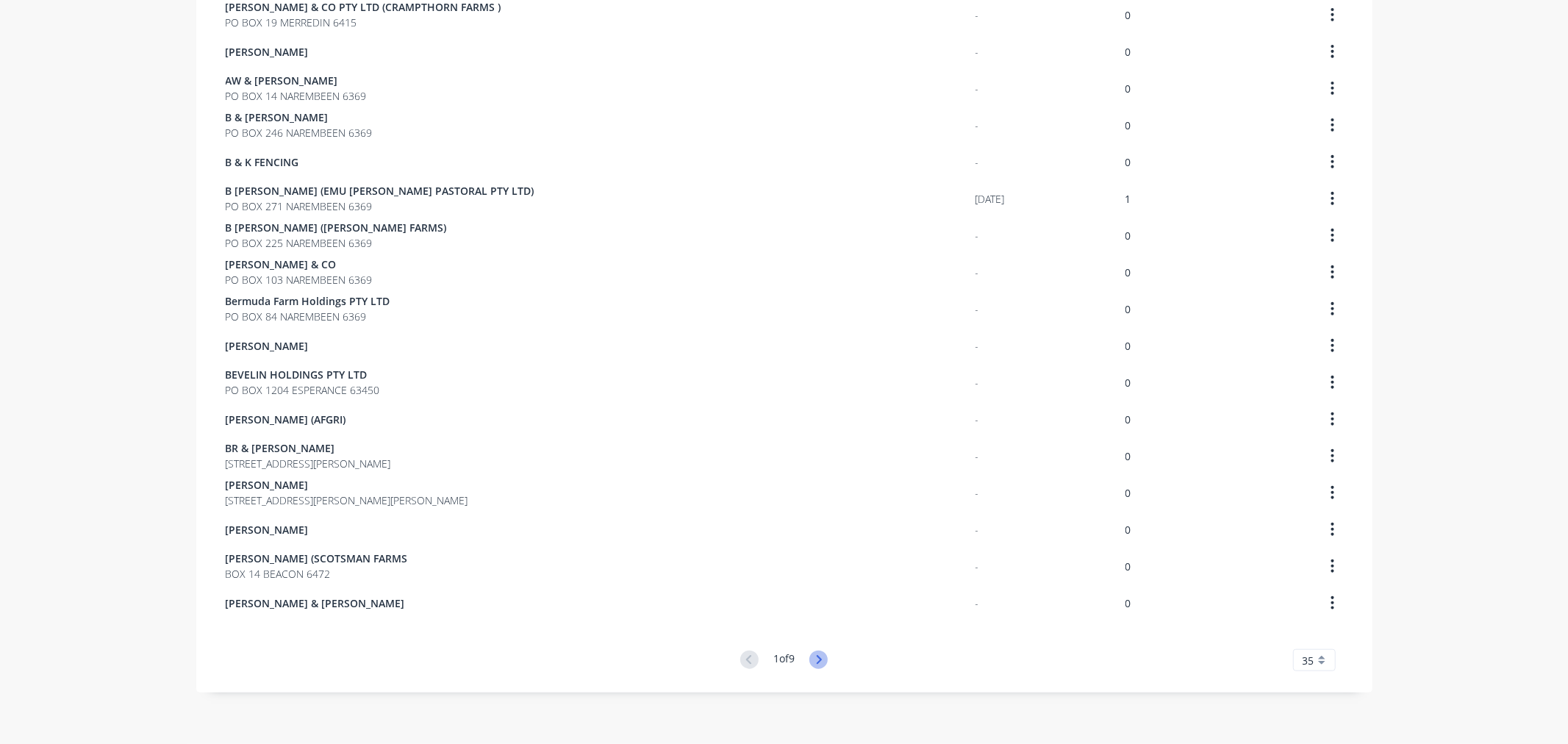
click at [818, 656] on icon at bounding box center [819, 660] width 19 height 19
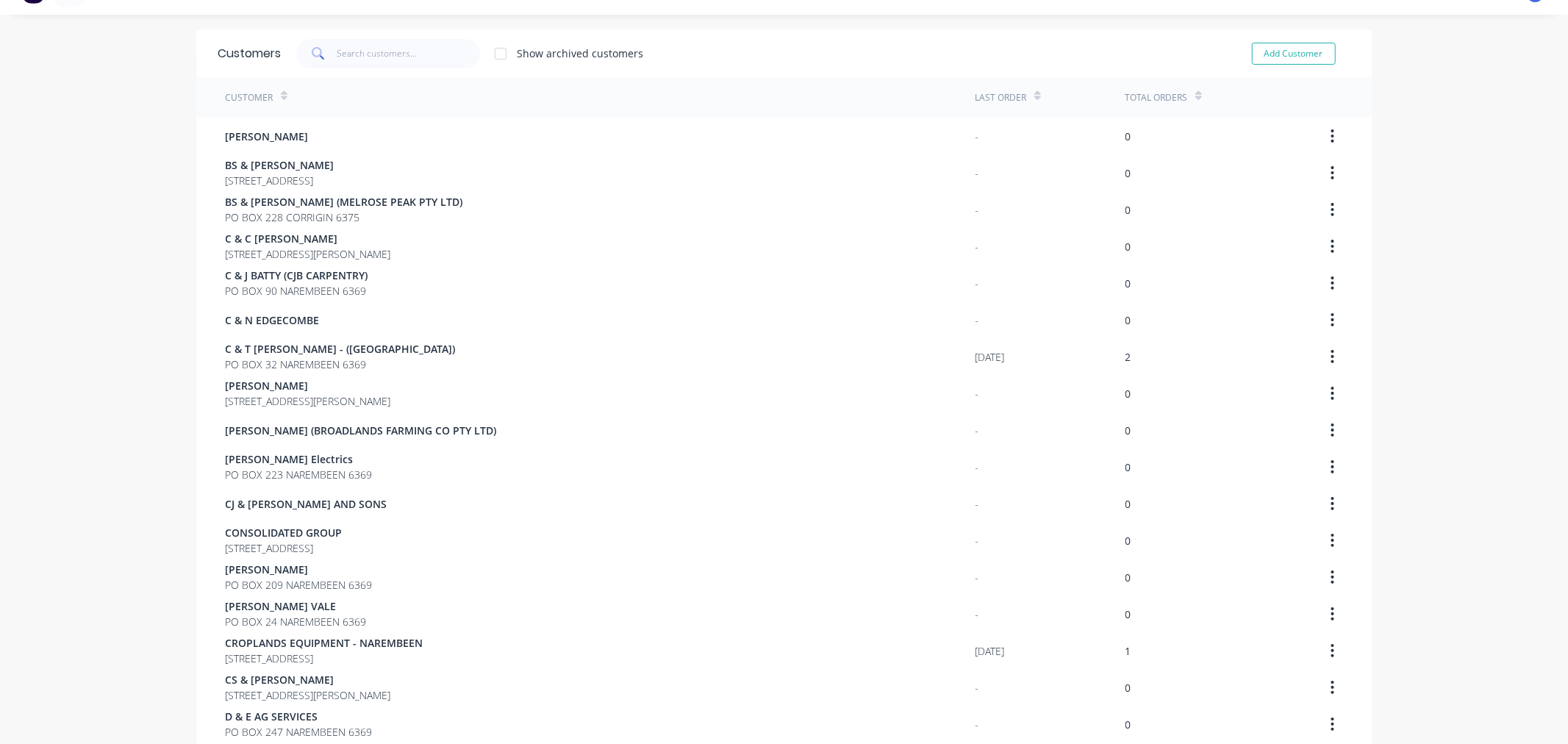
scroll to position [813, 0]
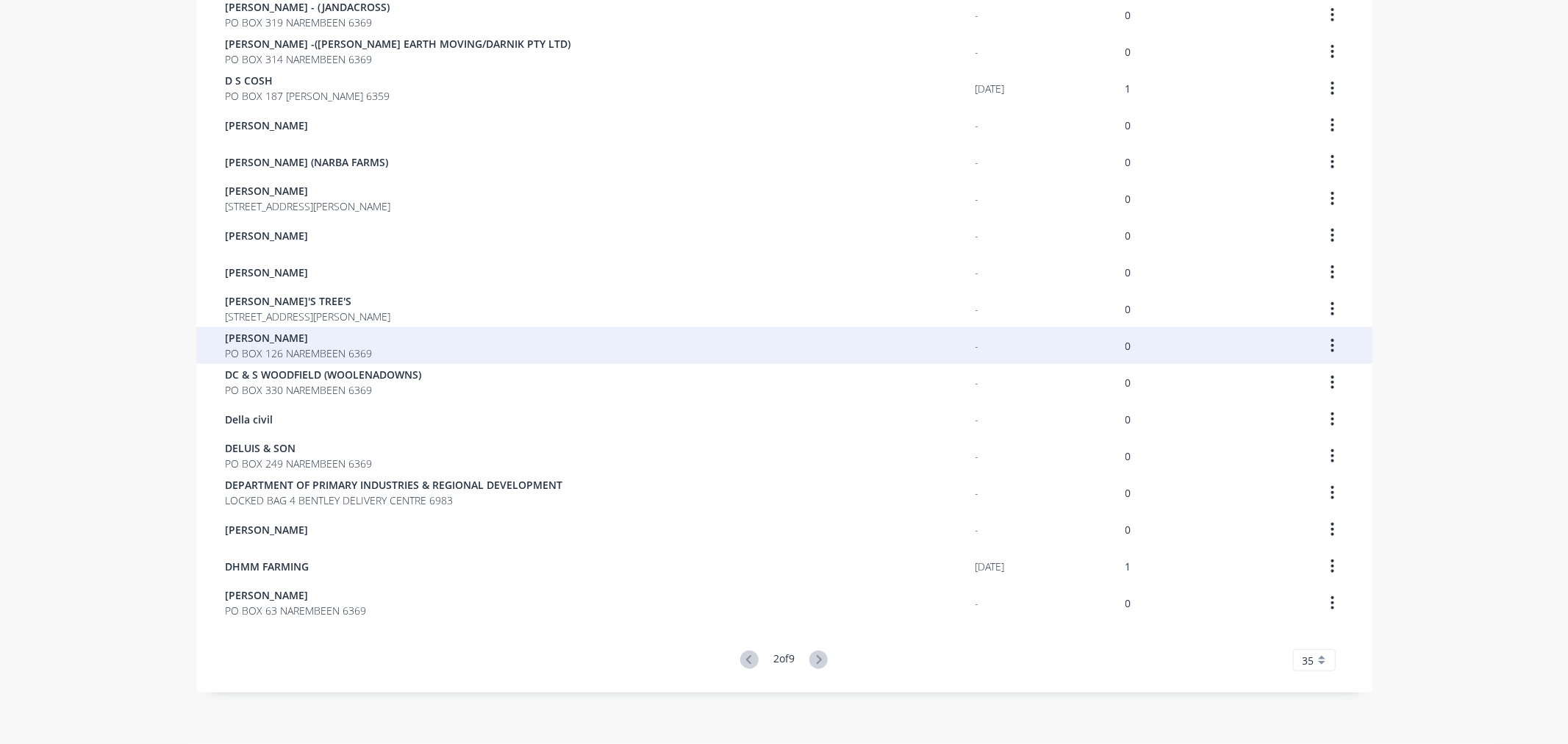
click at [277, 353] on span "PO BOX 126 NAREMBEEN 6369" at bounding box center [299, 353] width 147 height 15
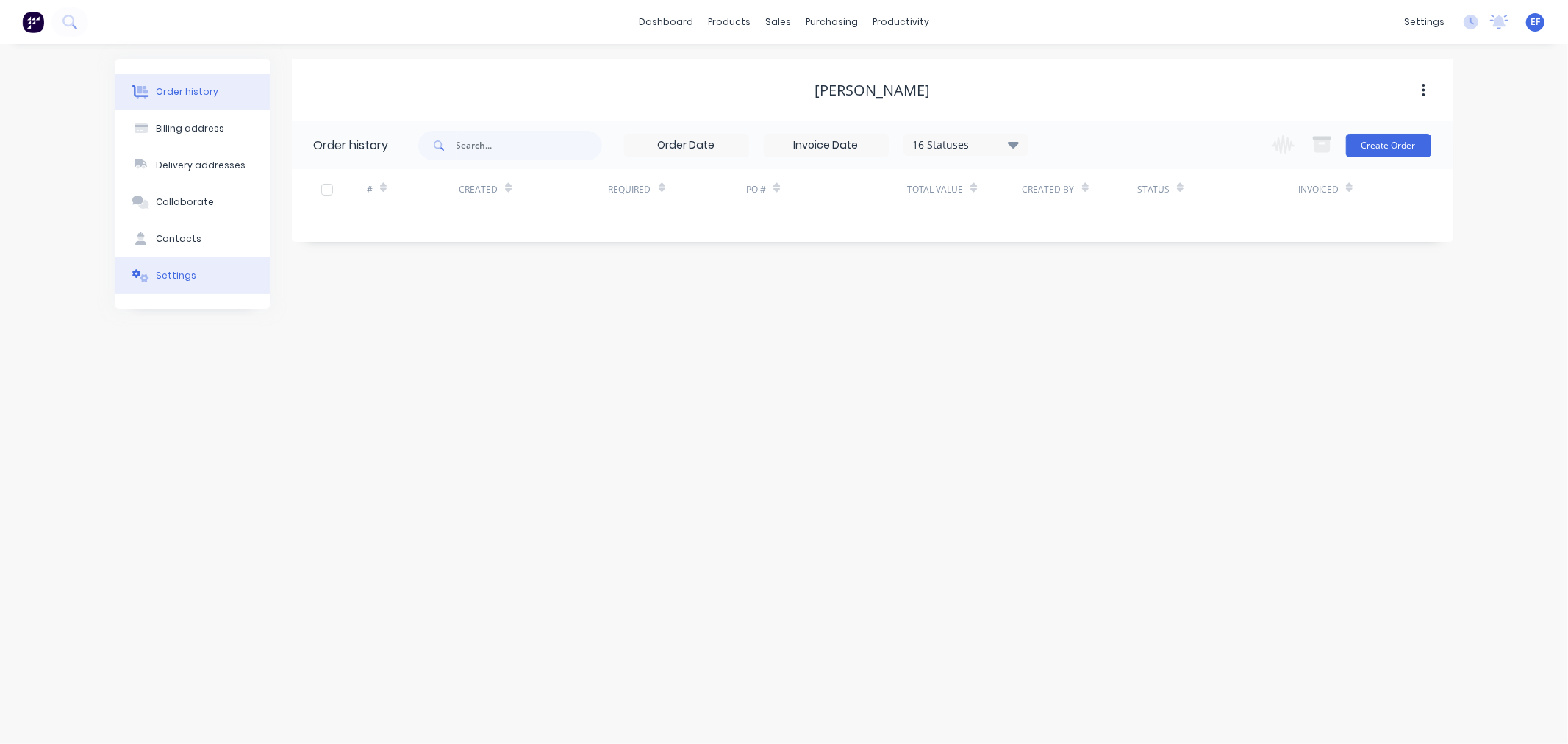
click at [187, 278] on div "Settings" at bounding box center [176, 275] width 40 height 13
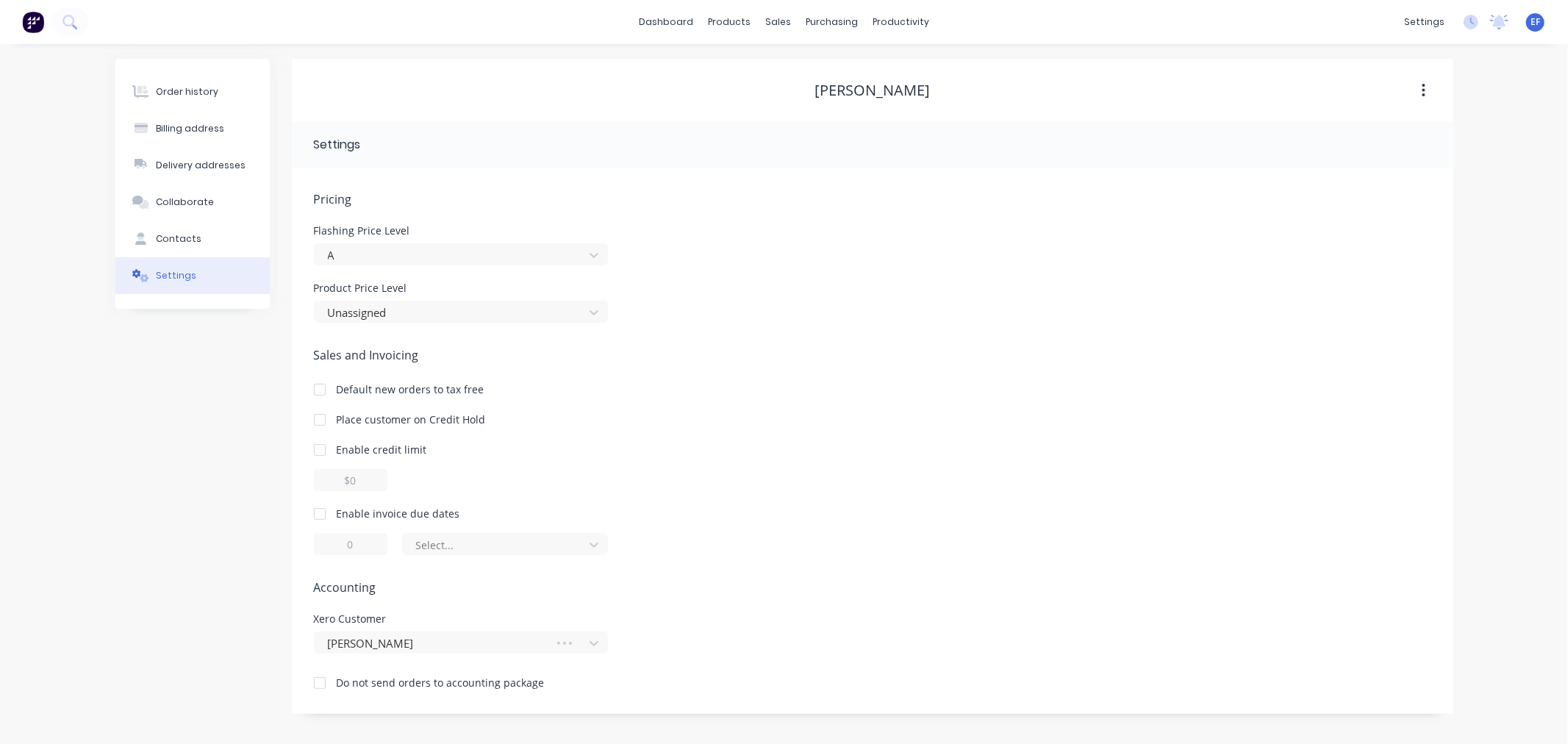
click at [324, 508] on div at bounding box center [320, 513] width 29 height 29
drag, startPoint x: 364, startPoint y: 540, endPoint x: 322, endPoint y: 542, distance: 42.0
click at [324, 542] on input "1" at bounding box center [350, 544] width 73 height 22
type input "7"
click at [493, 537] on div at bounding box center [496, 545] width 162 height 19
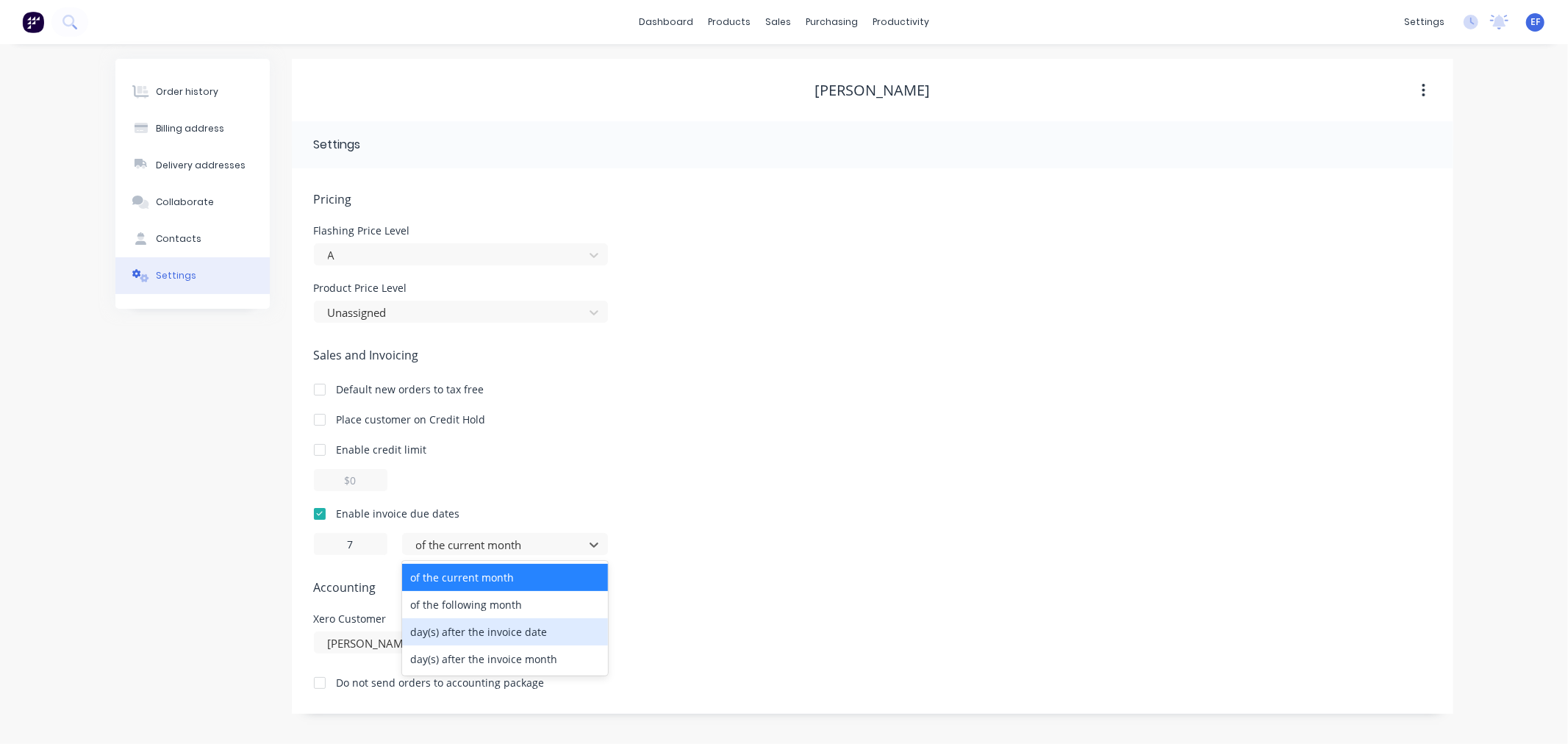
click at [454, 619] on div "day(s) after the invoice date" at bounding box center [505, 631] width 206 height 27
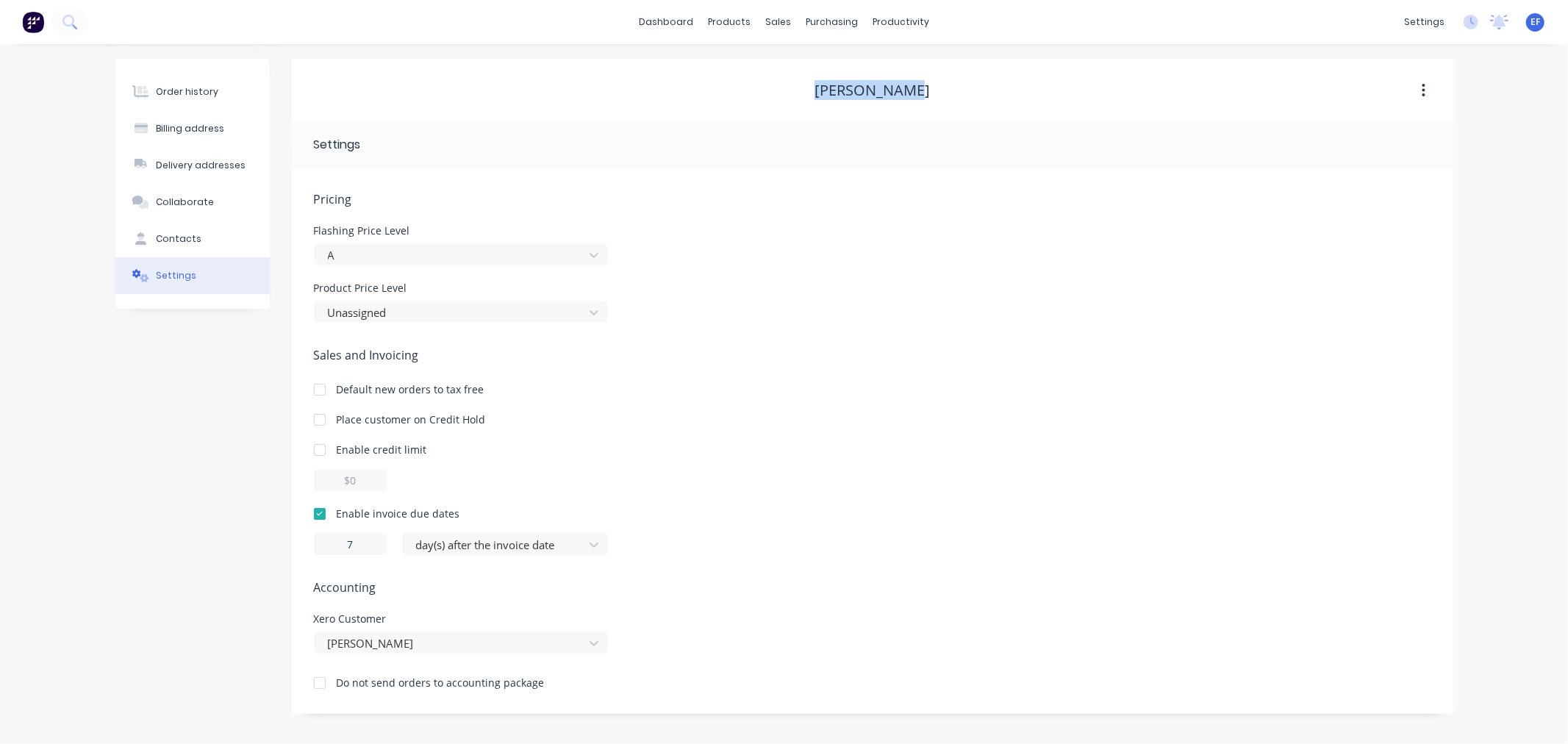
drag, startPoint x: 927, startPoint y: 89, endPoint x: 804, endPoint y: 93, distance: 123.1
click at [804, 93] on div "[PERSON_NAME]" at bounding box center [873, 90] width 1162 height 18
click at [801, 100] on link "Customers" at bounding box center [856, 100] width 195 height 29
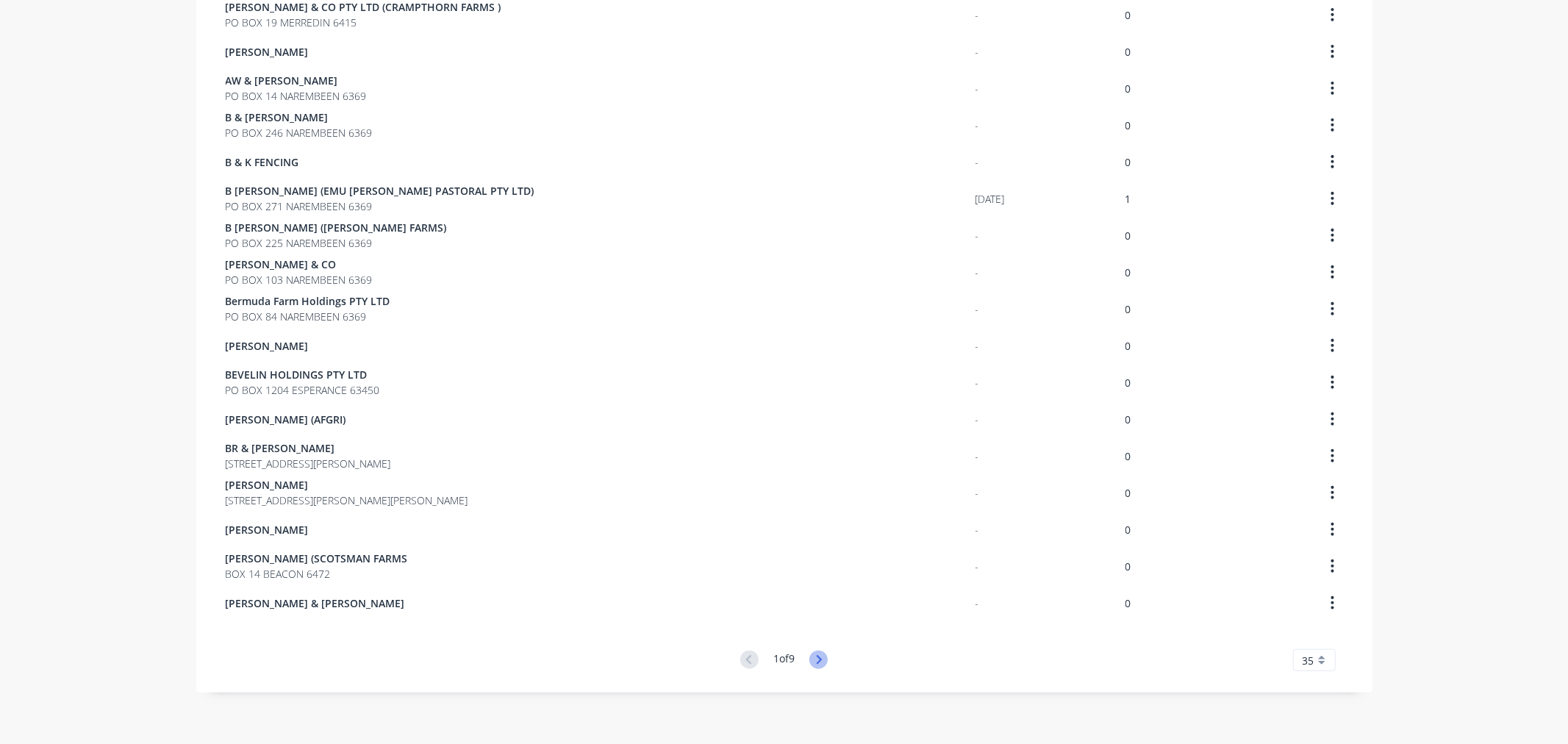
click at [814, 652] on icon at bounding box center [819, 660] width 19 height 19
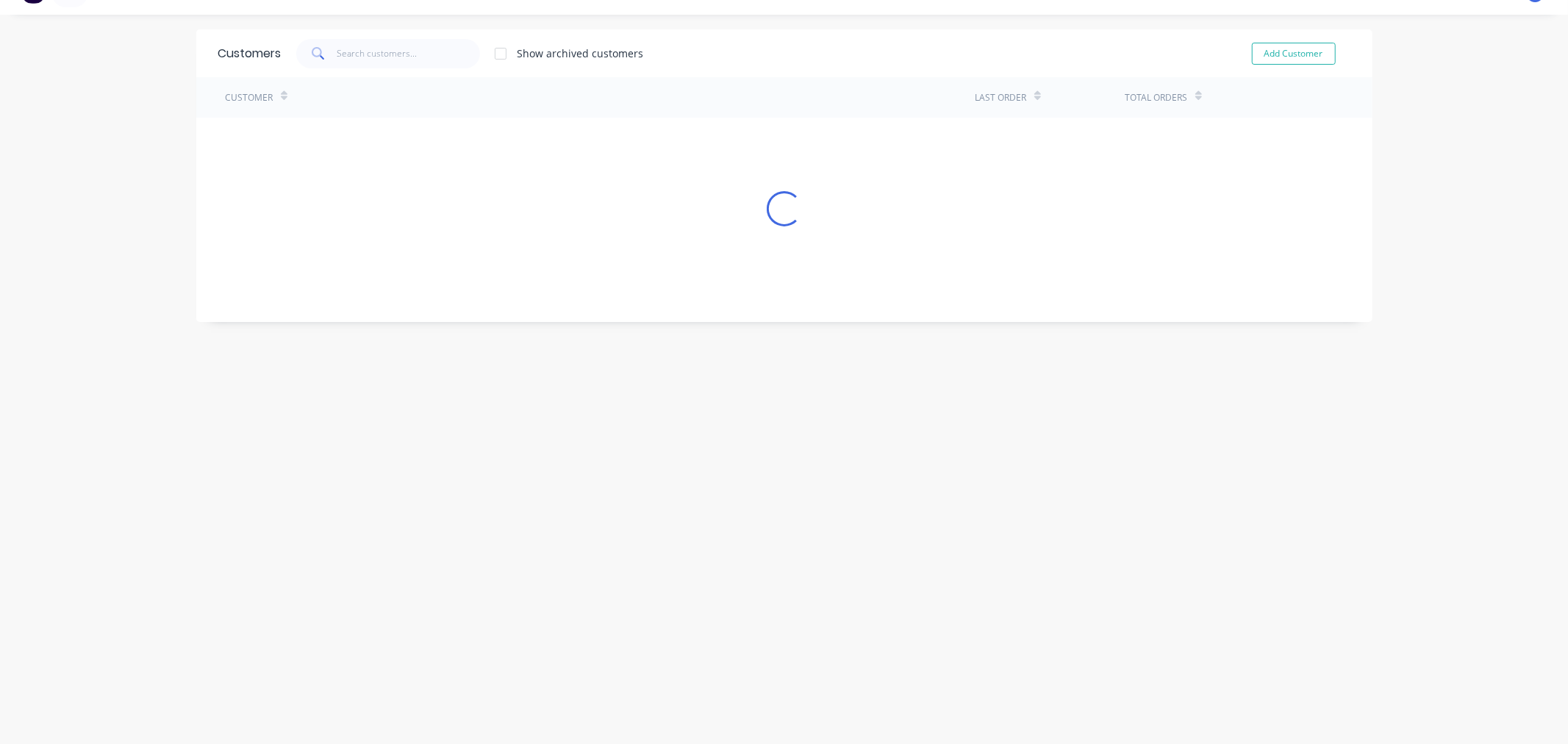
scroll to position [813, 0]
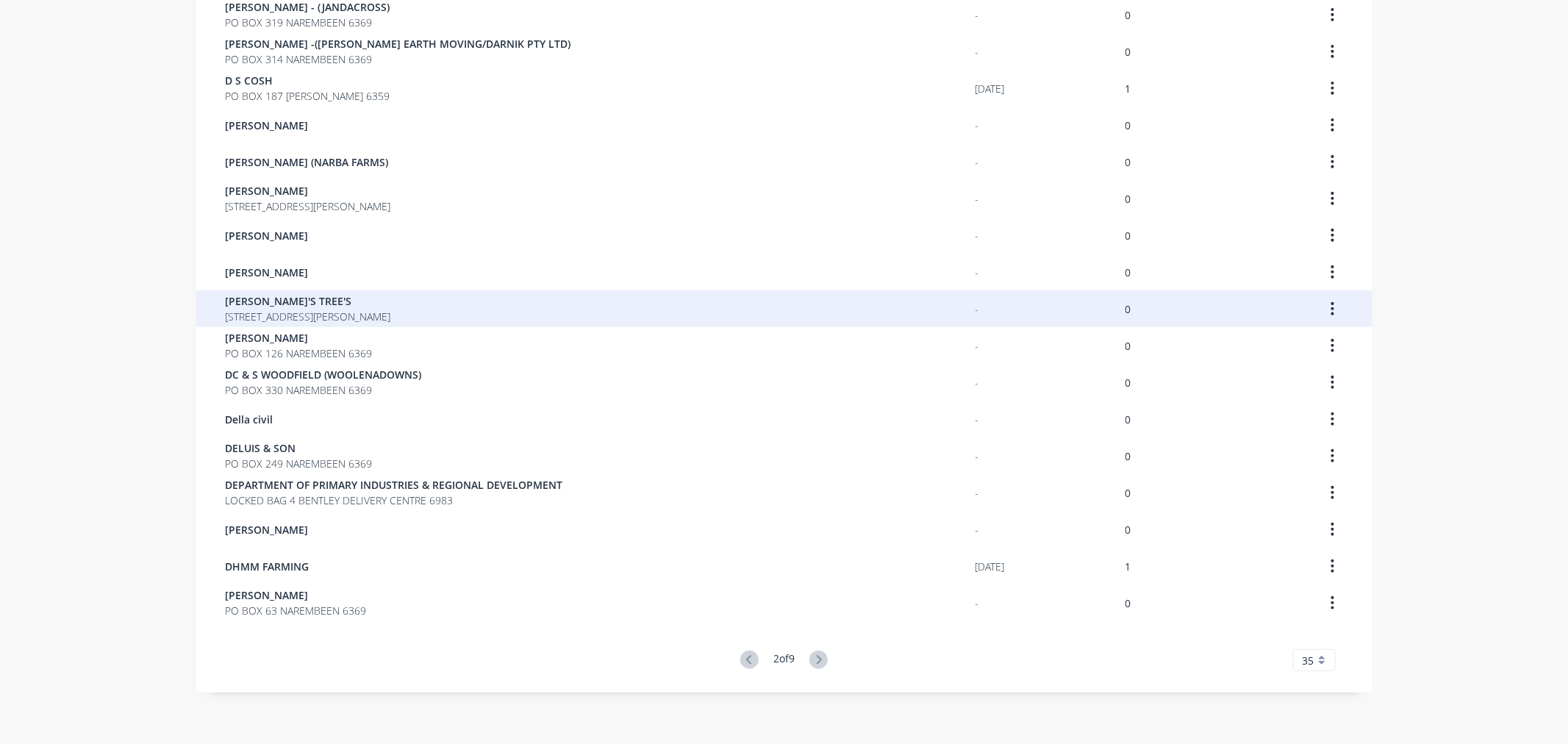
click at [268, 301] on span "[PERSON_NAME]'S TREE'S" at bounding box center [308, 301] width 166 height 15
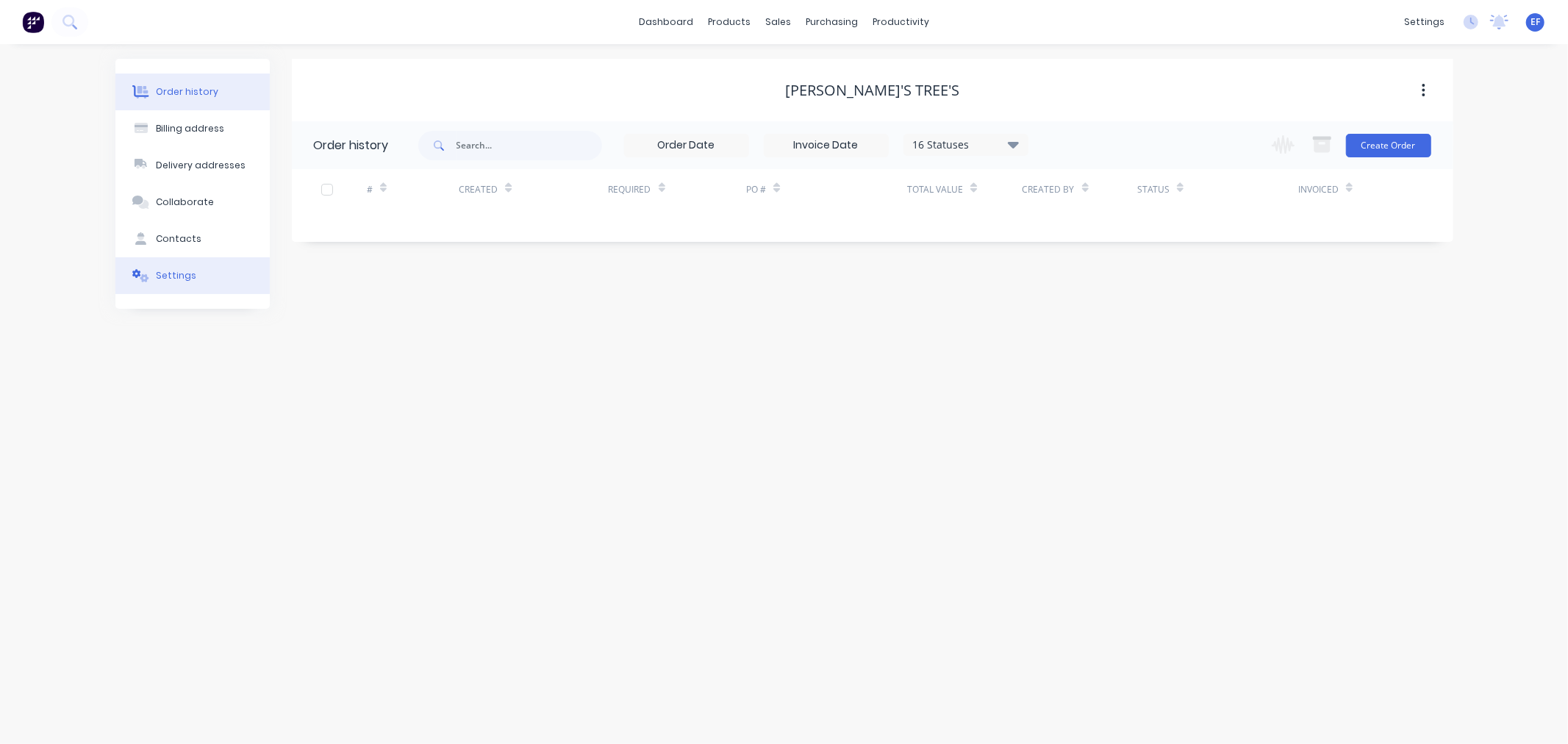
click at [165, 273] on div "Settings" at bounding box center [176, 275] width 40 height 13
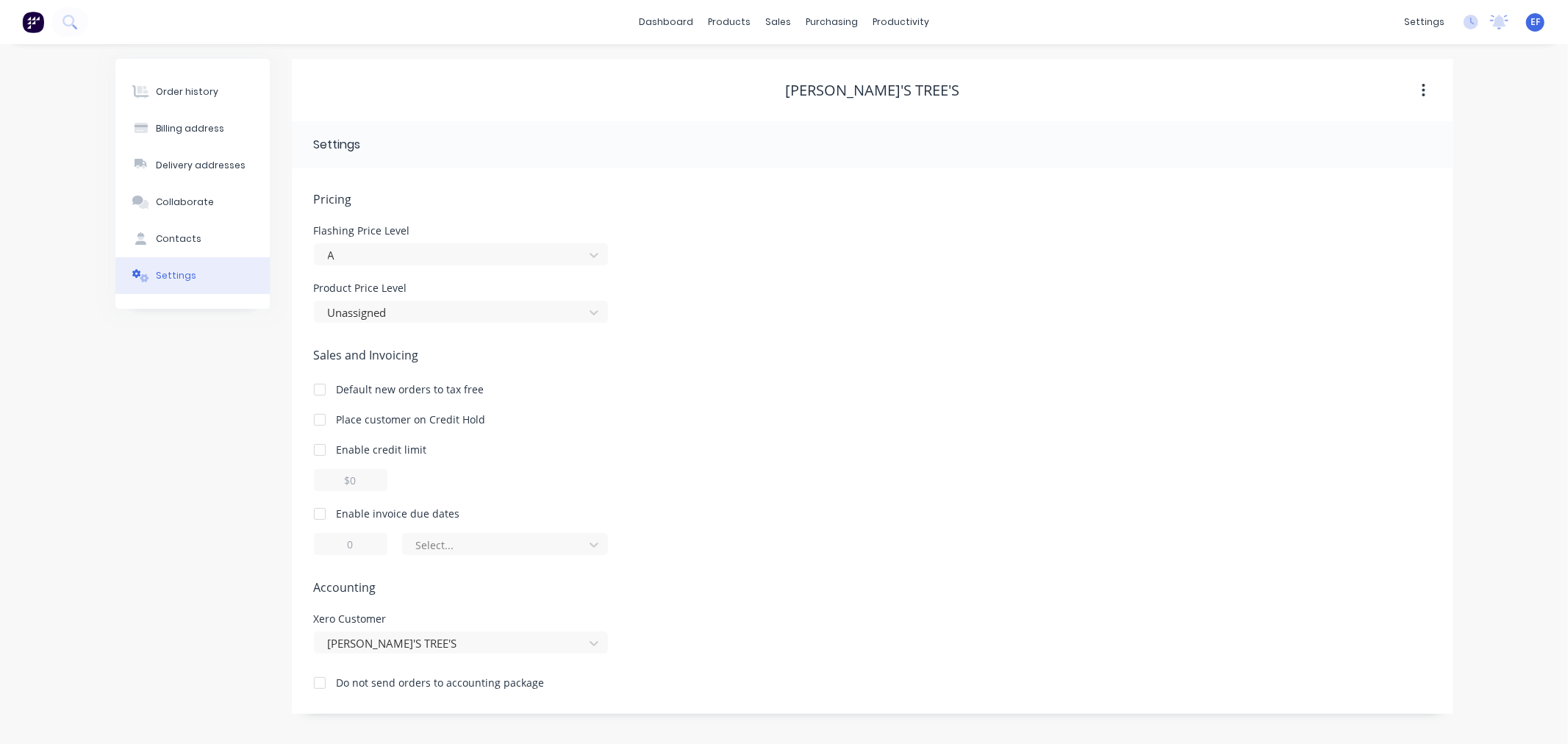
click at [316, 513] on div at bounding box center [320, 513] width 29 height 29
drag, startPoint x: 357, startPoint y: 545, endPoint x: 332, endPoint y: 548, distance: 25.2
click at [334, 548] on input "1" at bounding box center [350, 544] width 73 height 22
type input "7"
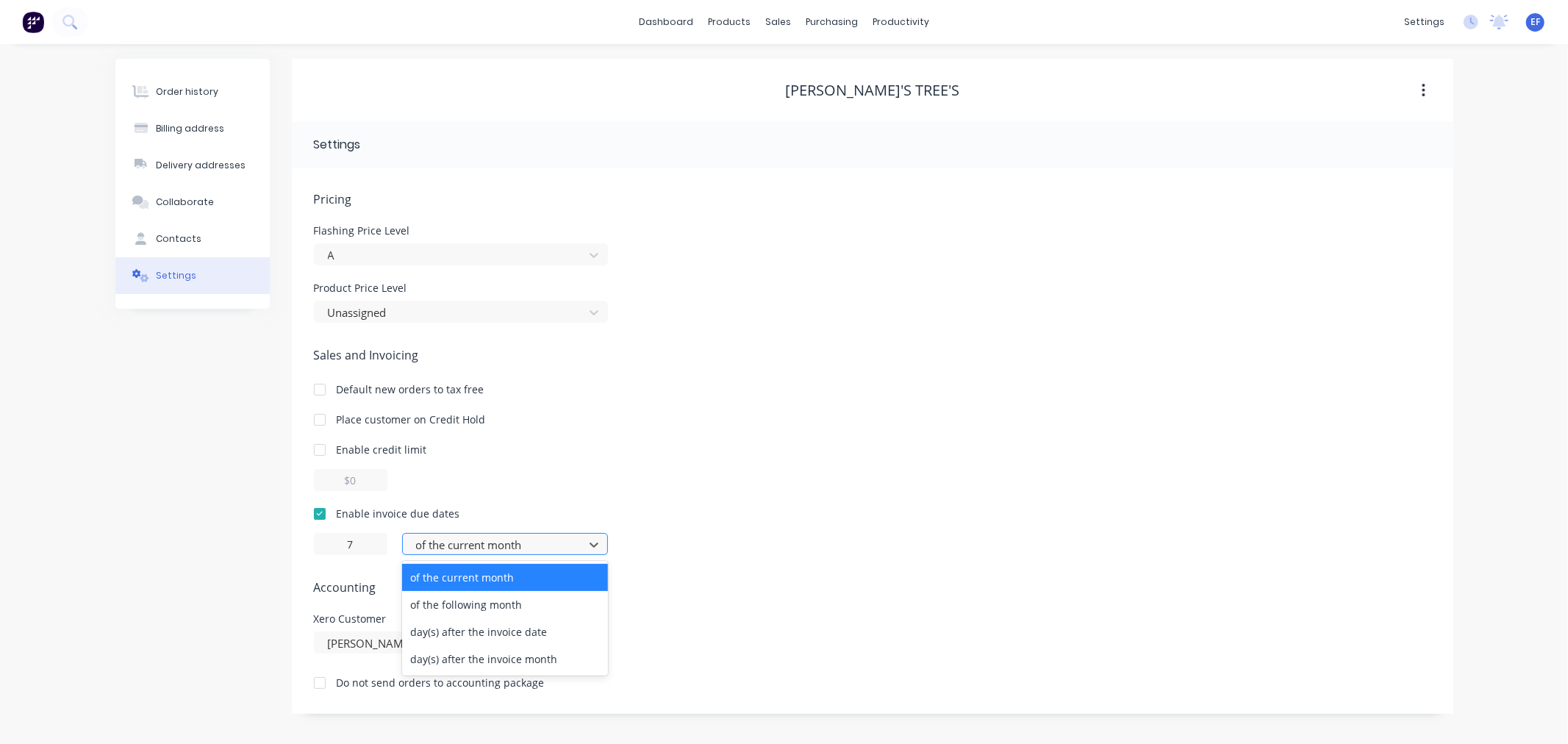
click at [454, 554] on div "of the current month" at bounding box center [495, 544] width 170 height 22
click at [466, 632] on div "day(s) after the invoice date" at bounding box center [505, 631] width 206 height 27
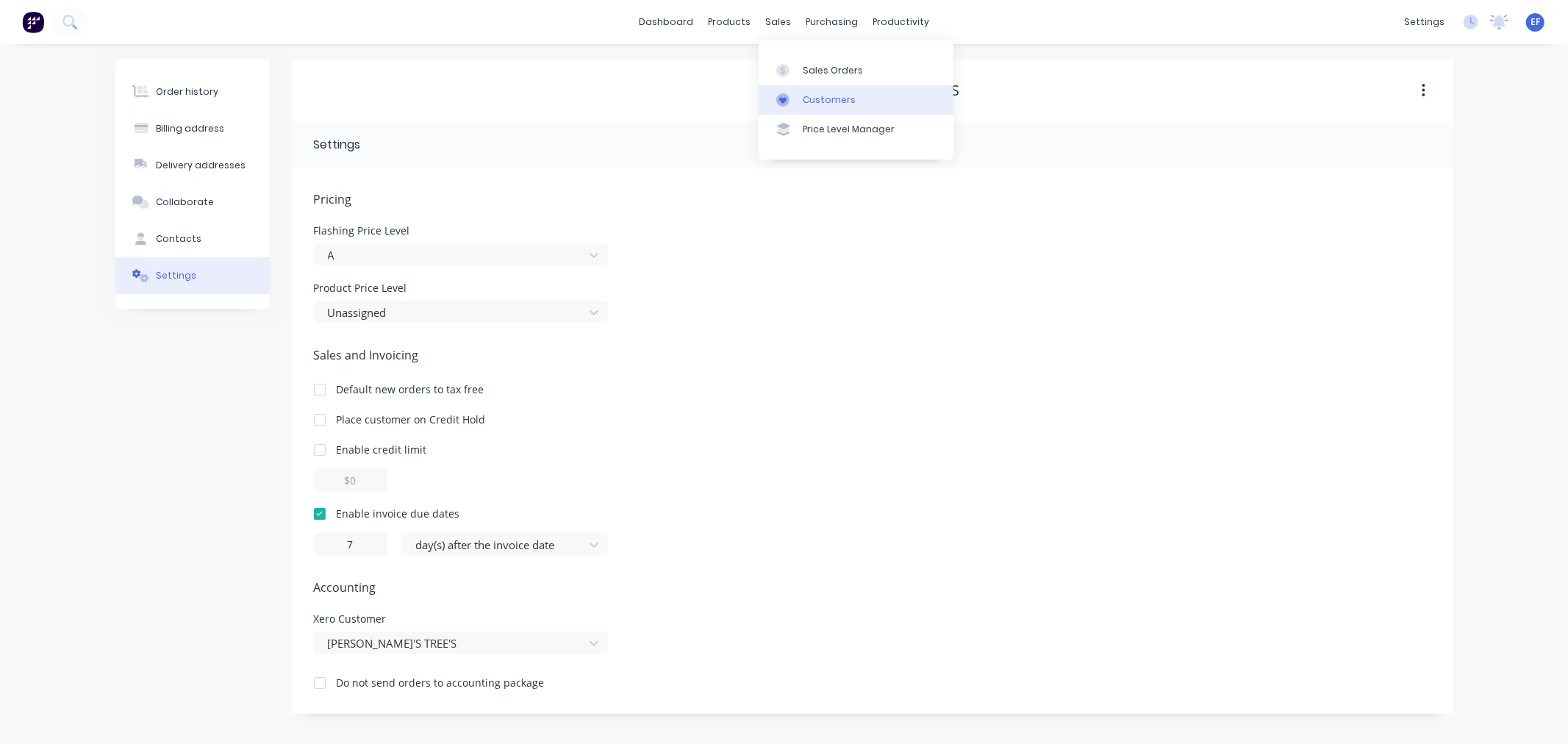
click at [807, 104] on div "Customers" at bounding box center [829, 99] width 53 height 13
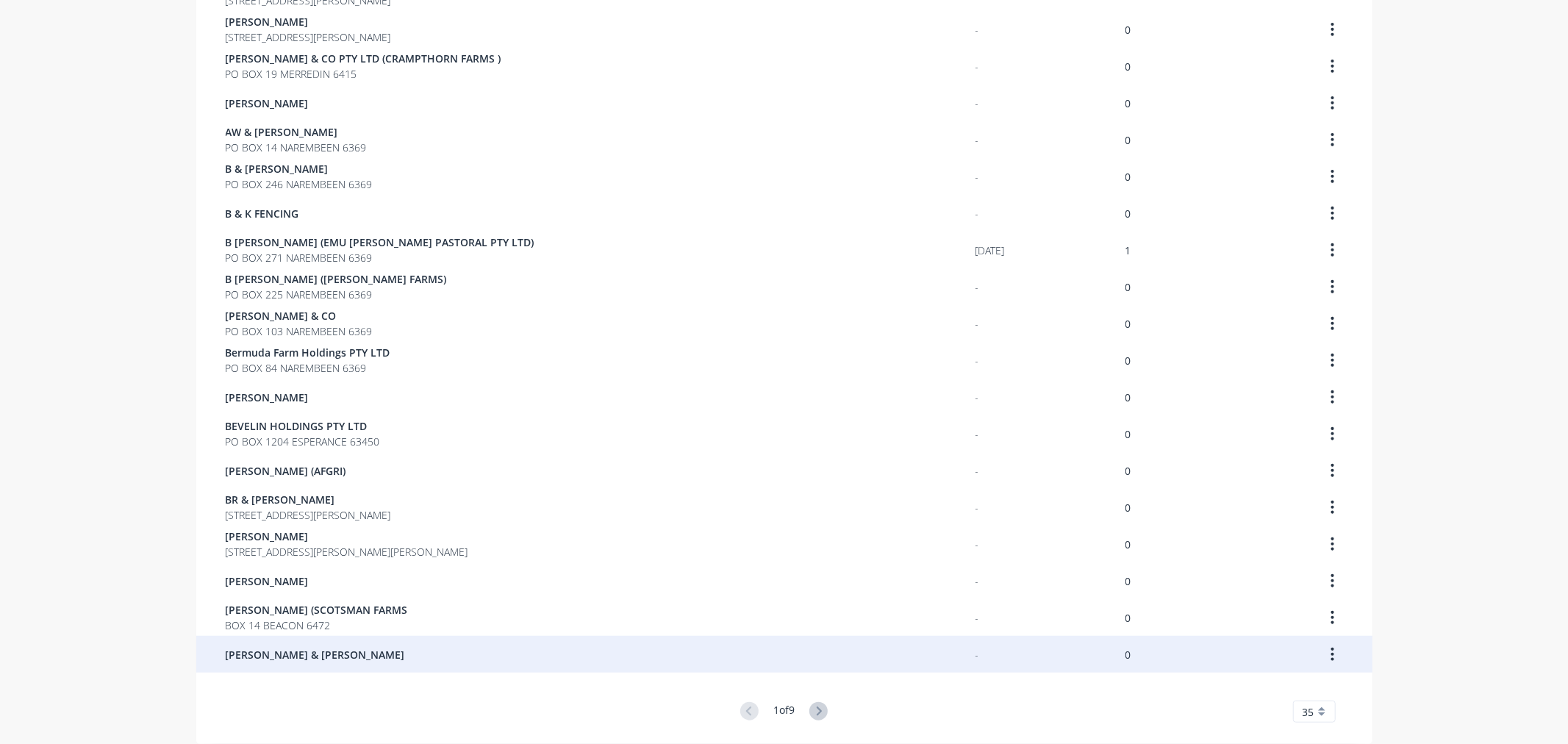
scroll to position [813, 0]
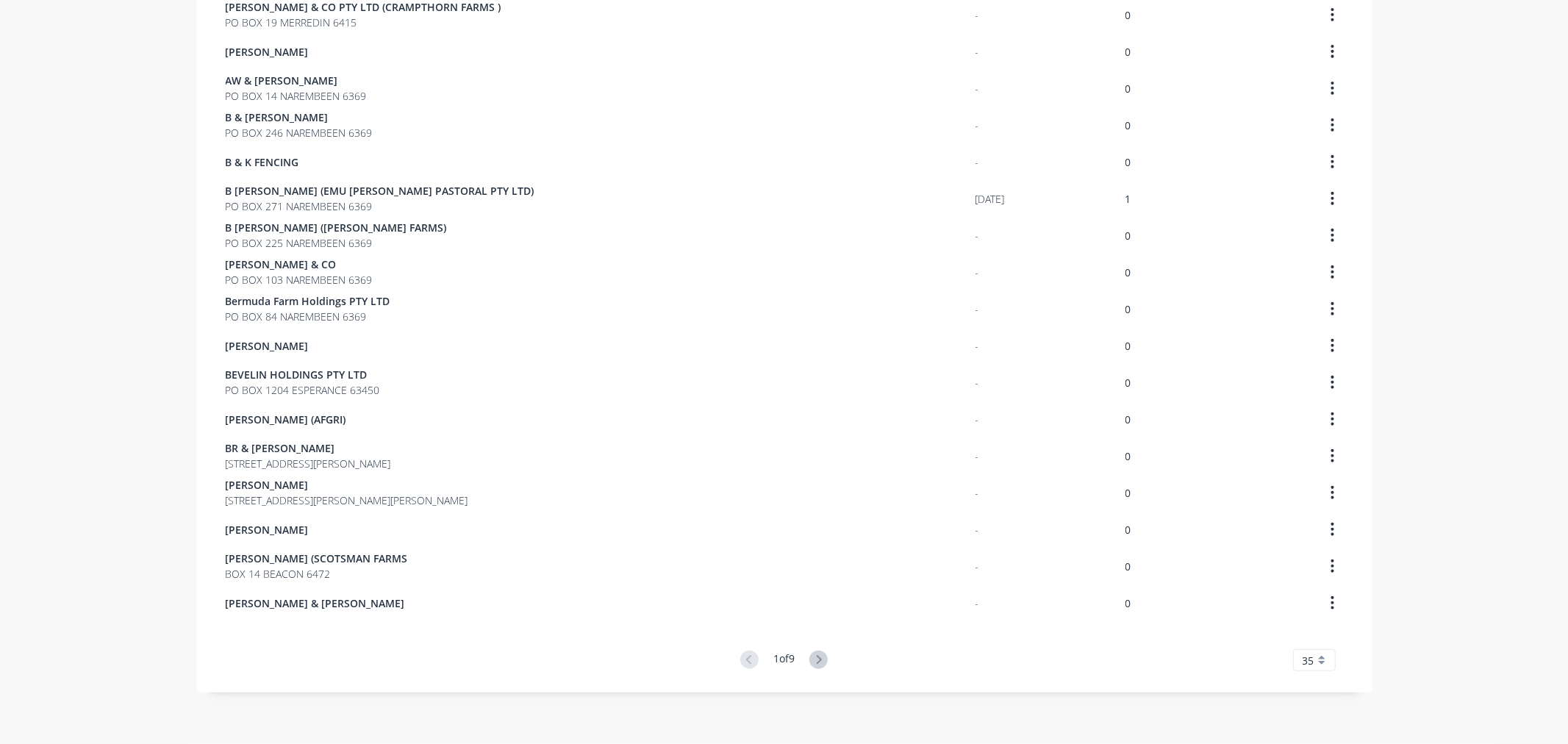
click at [819, 667] on button at bounding box center [819, 661] width 19 height 20
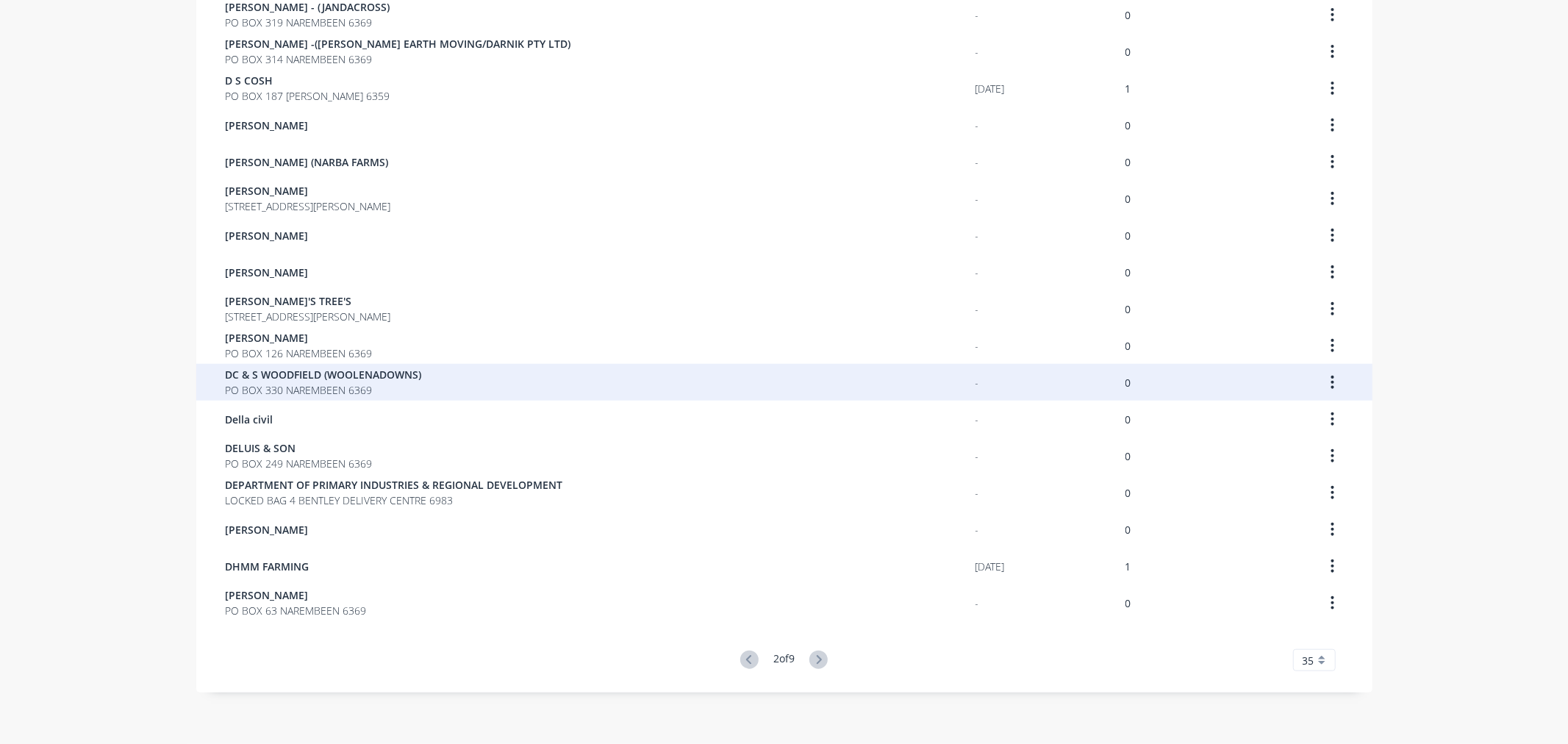
click at [281, 385] on span "PO BOX 330 NAREMBEEN 6369" at bounding box center [324, 390] width 197 height 15
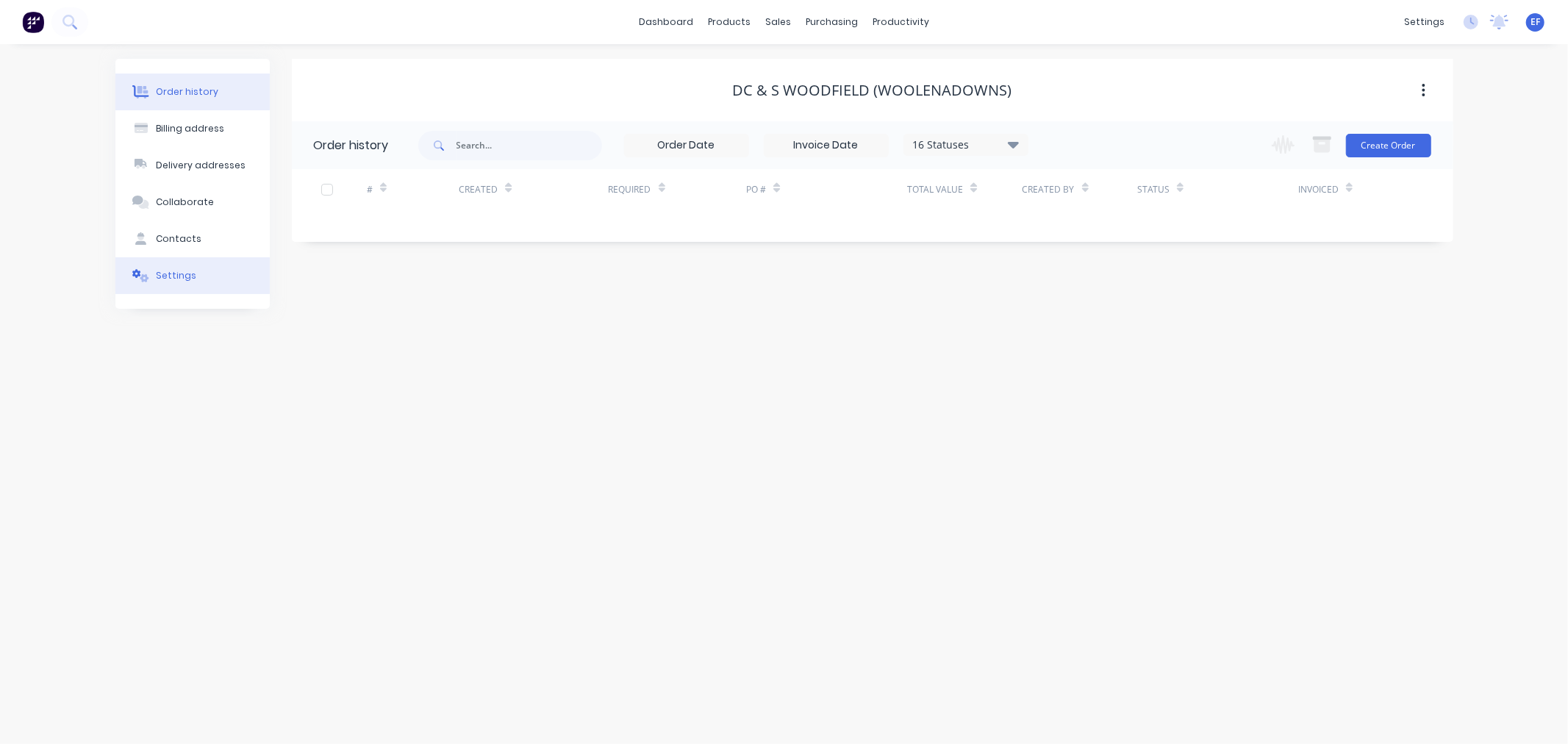
click at [163, 282] on button "Settings" at bounding box center [193, 276] width 154 height 37
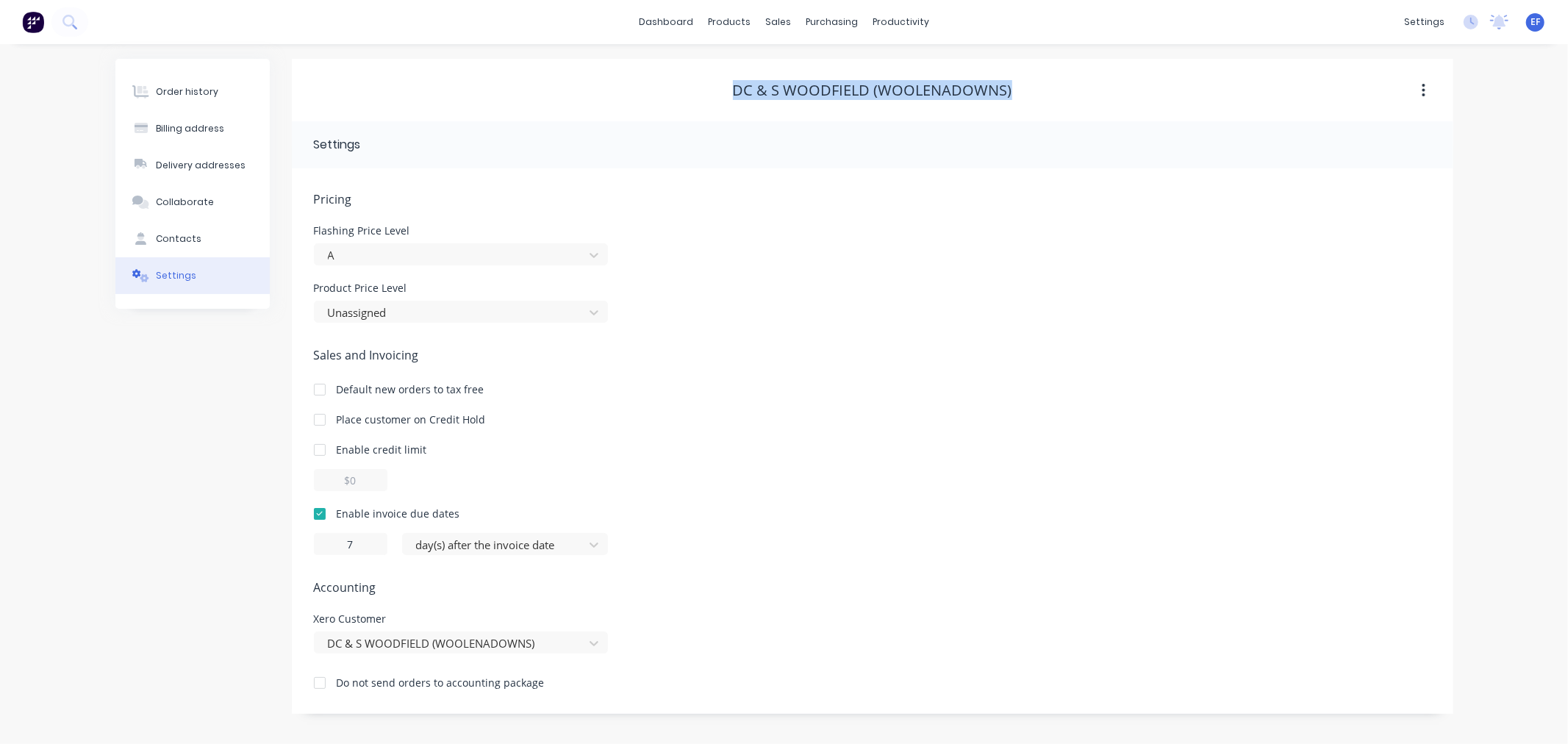
drag, startPoint x: 1018, startPoint y: 88, endPoint x: 713, endPoint y: 94, distance: 305.1
click at [713, 94] on div "DC & S WOODFIELD (WOOLENADOWNS)" at bounding box center [873, 90] width 1162 height 18
click at [806, 102] on div "Customers" at bounding box center [829, 99] width 53 height 13
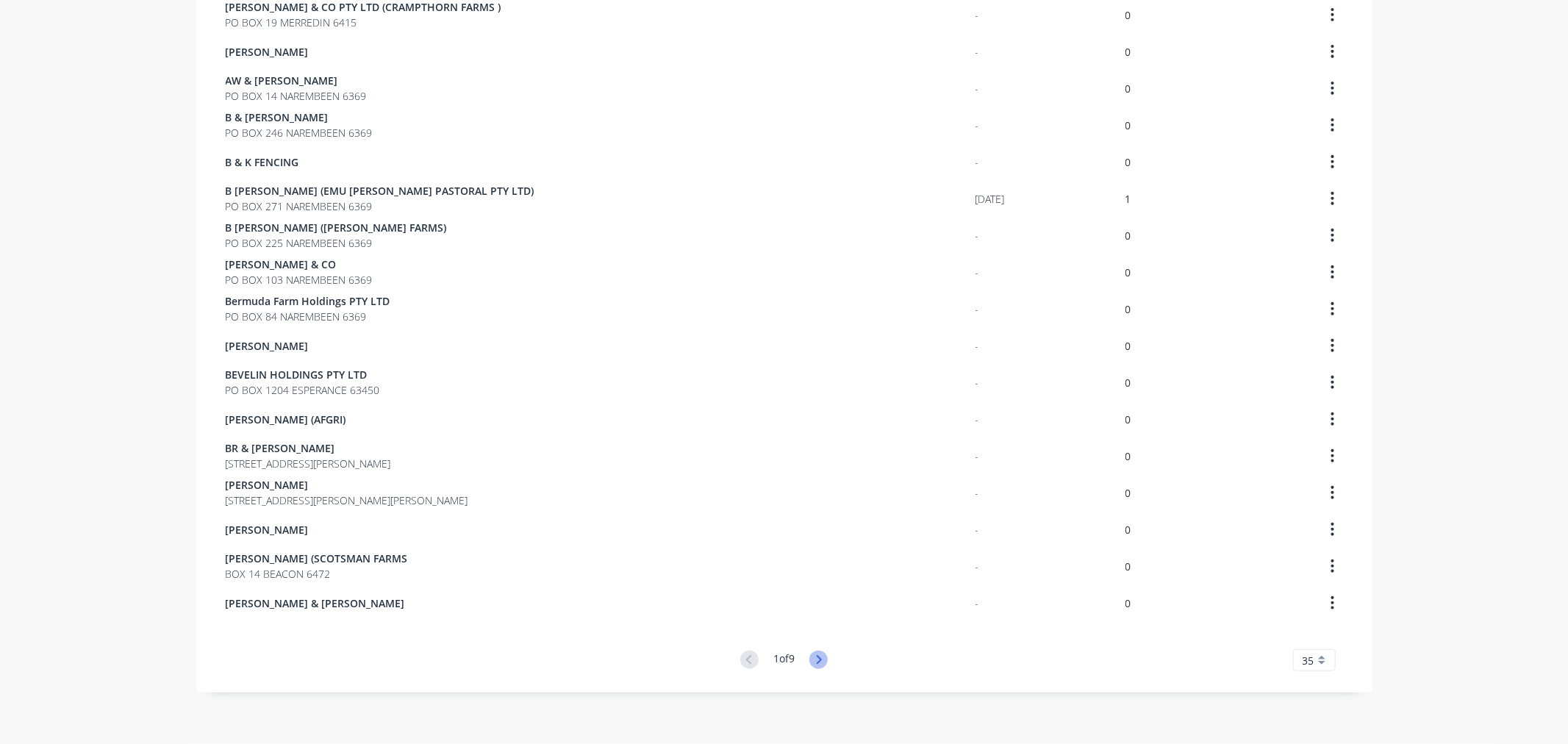
click at [817, 658] on icon at bounding box center [819, 659] width 5 height 8
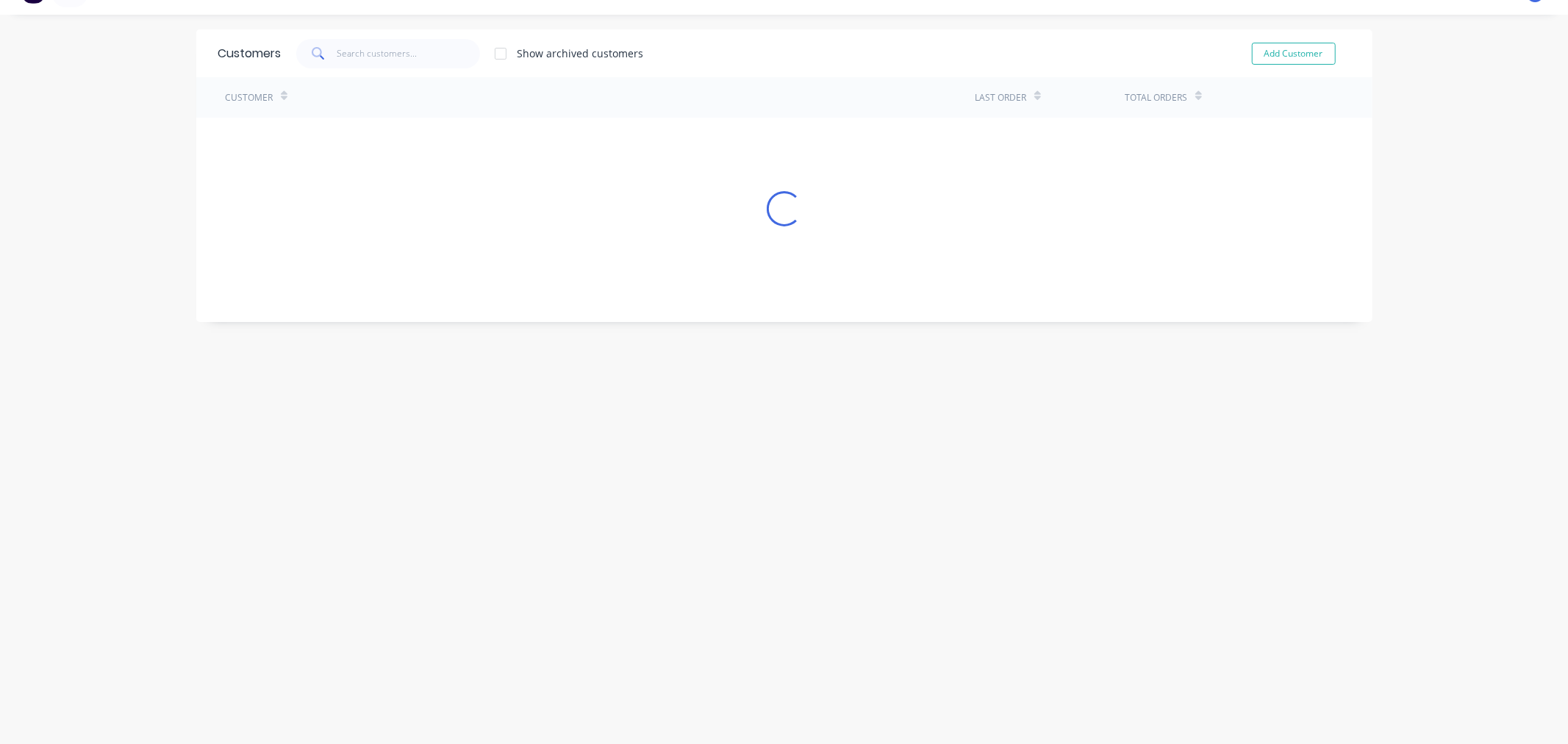
scroll to position [813, 0]
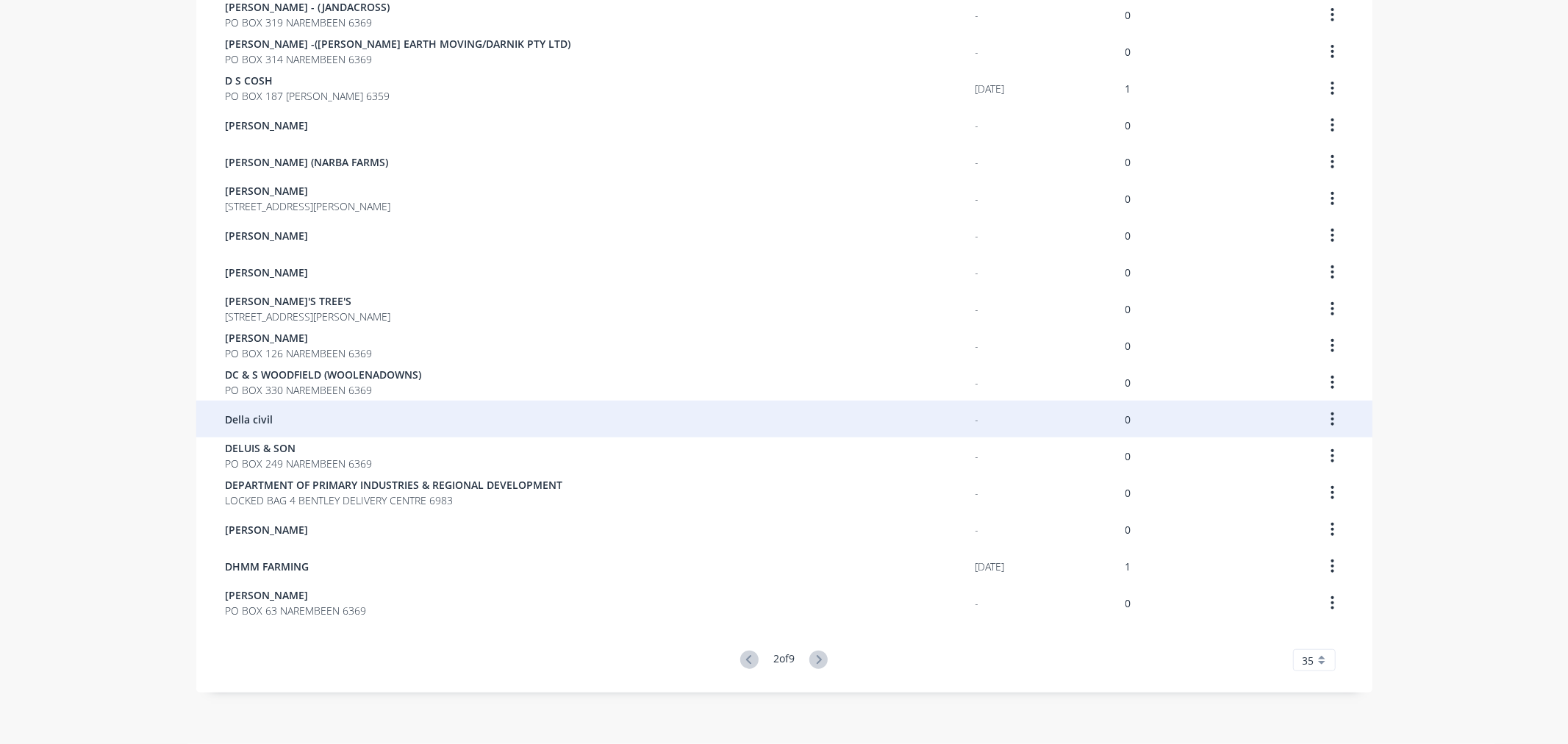
click at [257, 423] on span "Della civil" at bounding box center [250, 419] width 48 height 15
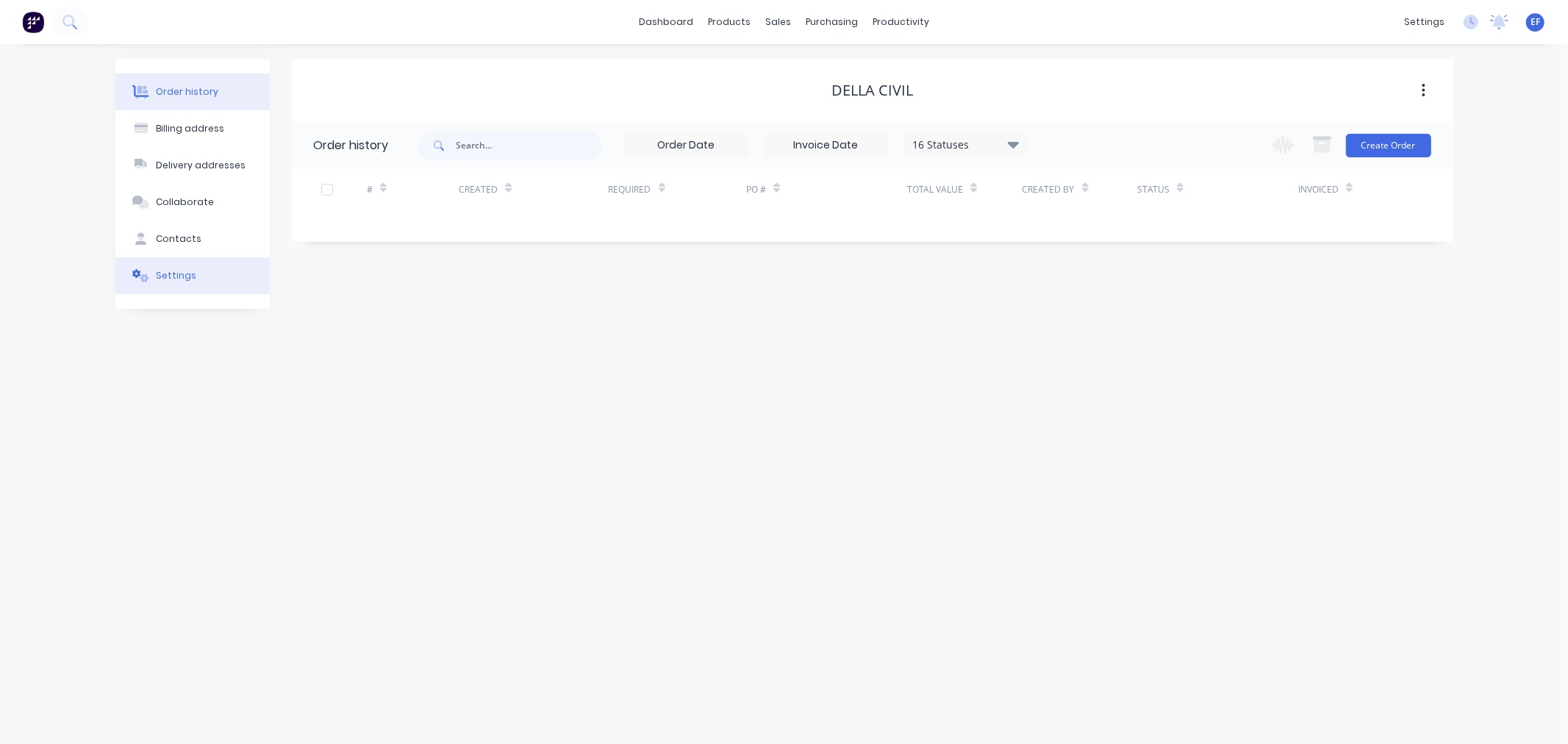
click at [162, 275] on div "Settings" at bounding box center [176, 275] width 40 height 13
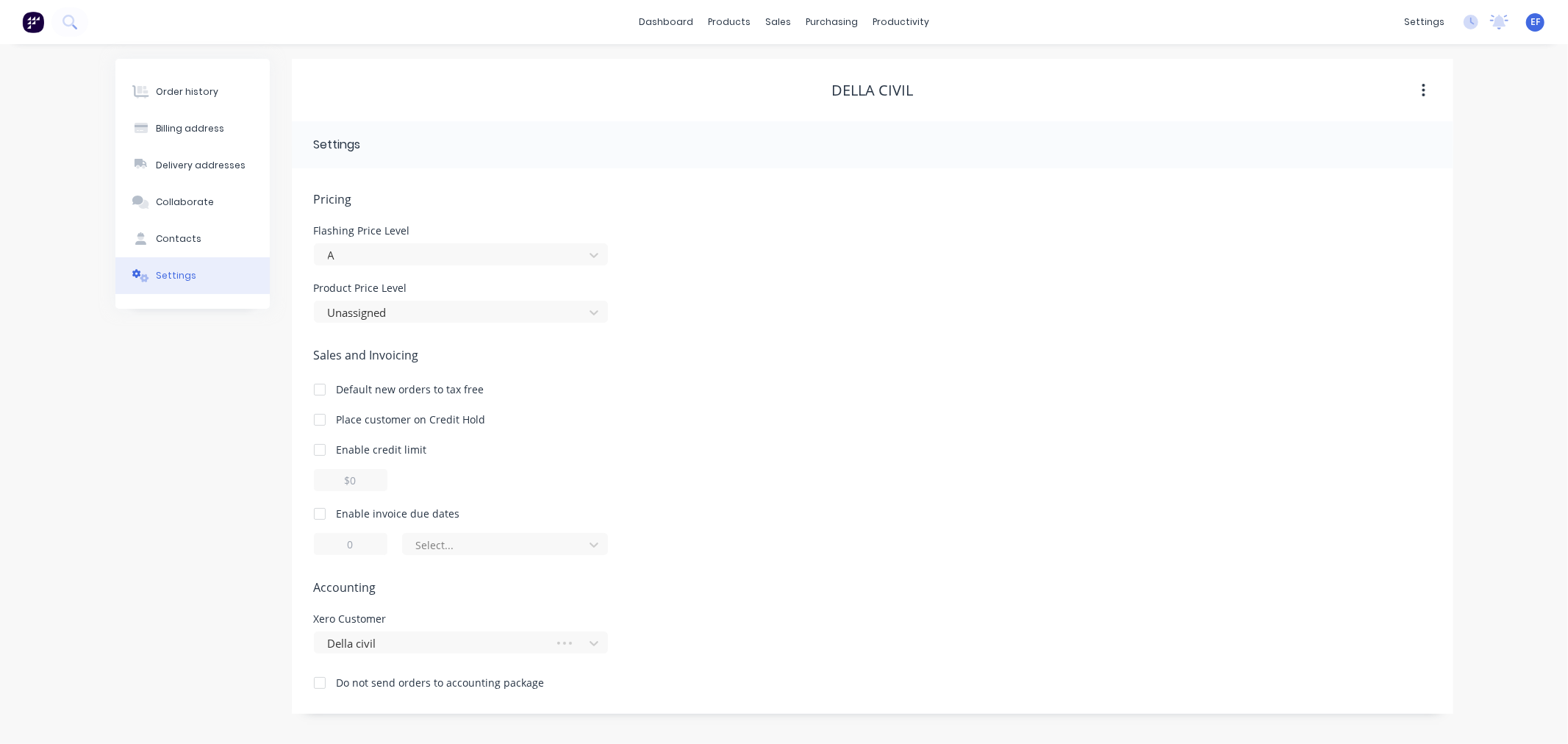
click at [321, 513] on div at bounding box center [320, 513] width 29 height 29
drag, startPoint x: 360, startPoint y: 544, endPoint x: 318, endPoint y: 541, distance: 42.1
click at [318, 541] on input "1" at bounding box center [350, 544] width 73 height 22
type input "7"
click at [453, 545] on div at bounding box center [496, 545] width 162 height 19
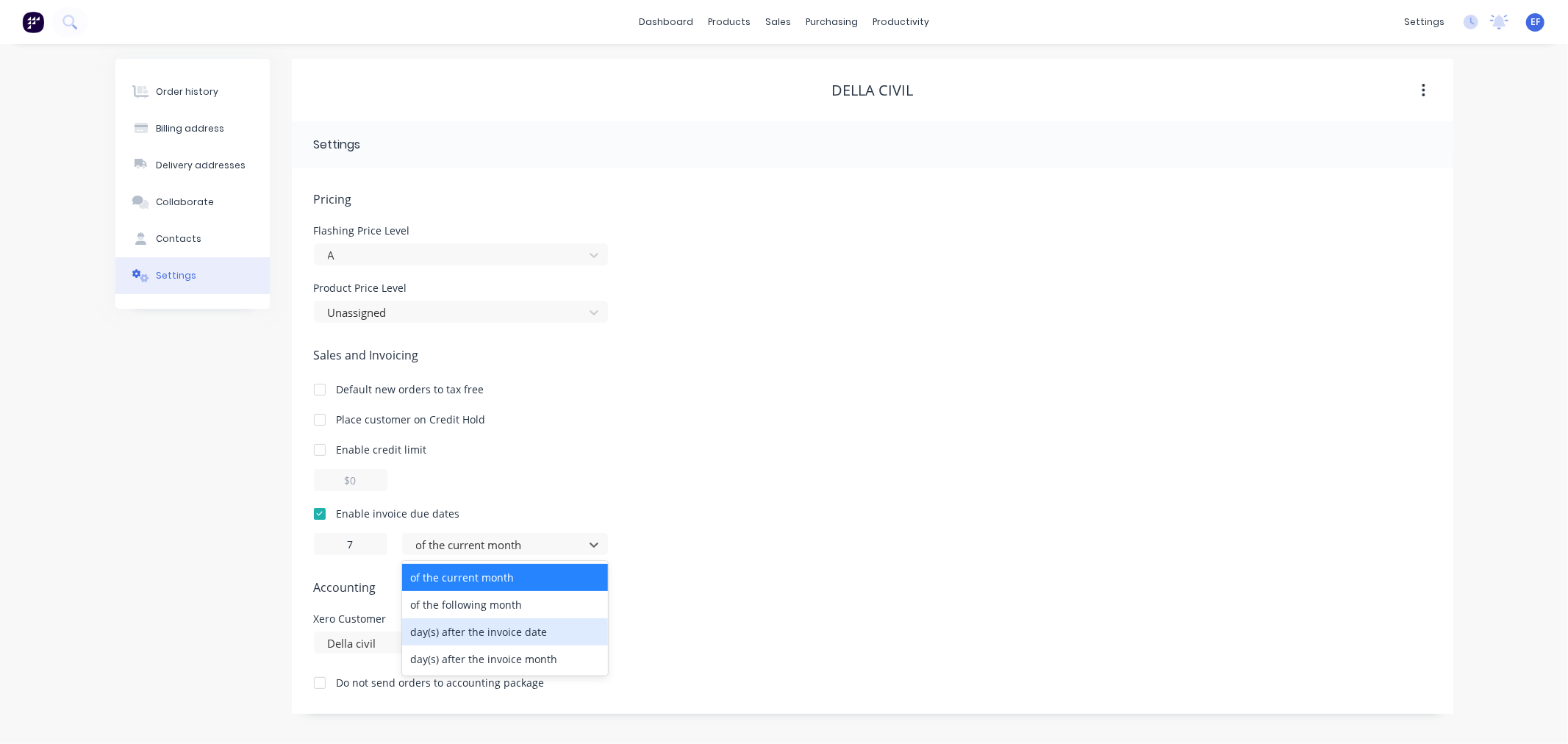
click at [454, 630] on div "day(s) after the invoice date" at bounding box center [505, 631] width 206 height 27
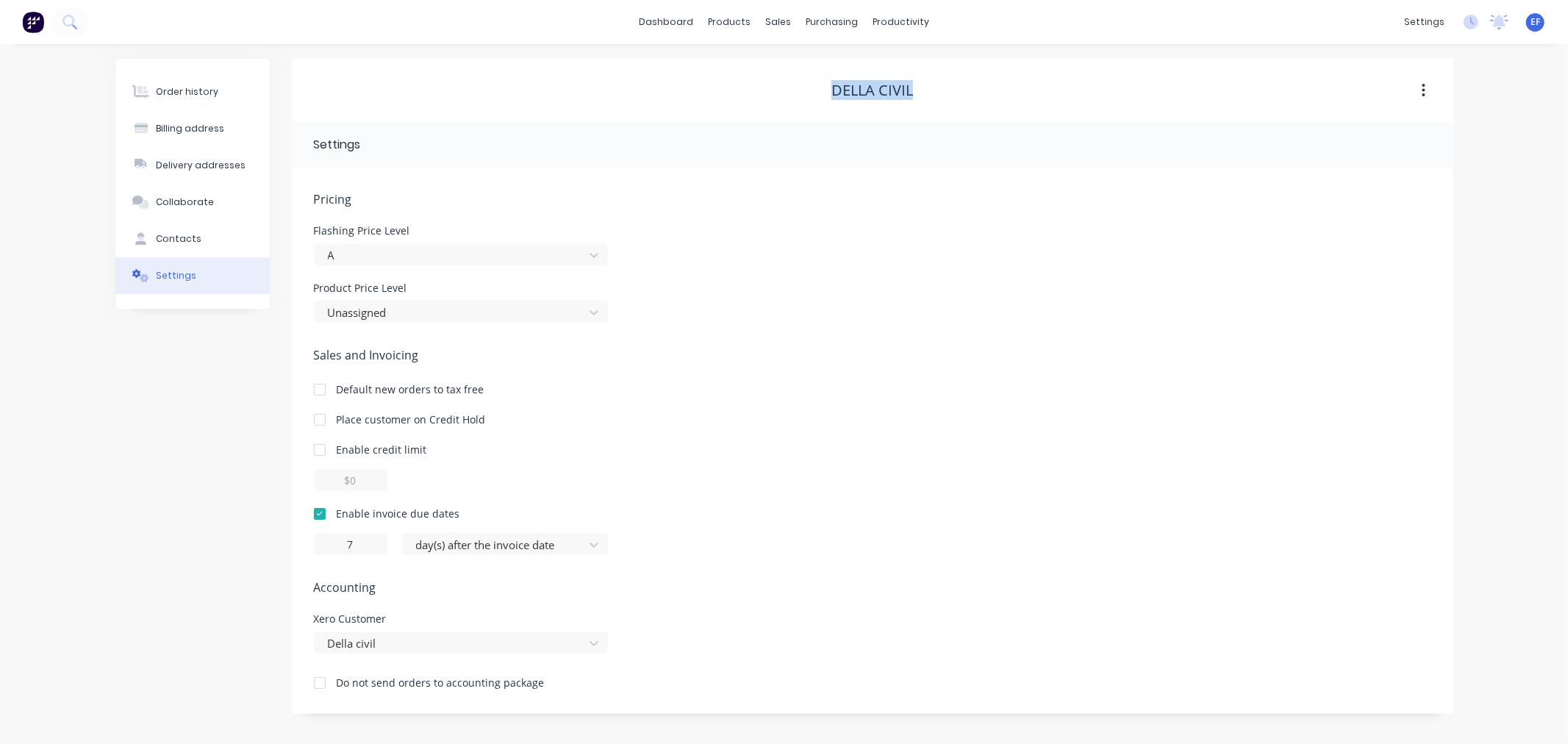
drag, startPoint x: 822, startPoint y: 87, endPoint x: 805, endPoint y: 87, distance: 17.0
click at [805, 87] on div "Della civil" at bounding box center [873, 90] width 1162 height 18
click at [794, 96] on div at bounding box center [787, 99] width 22 height 13
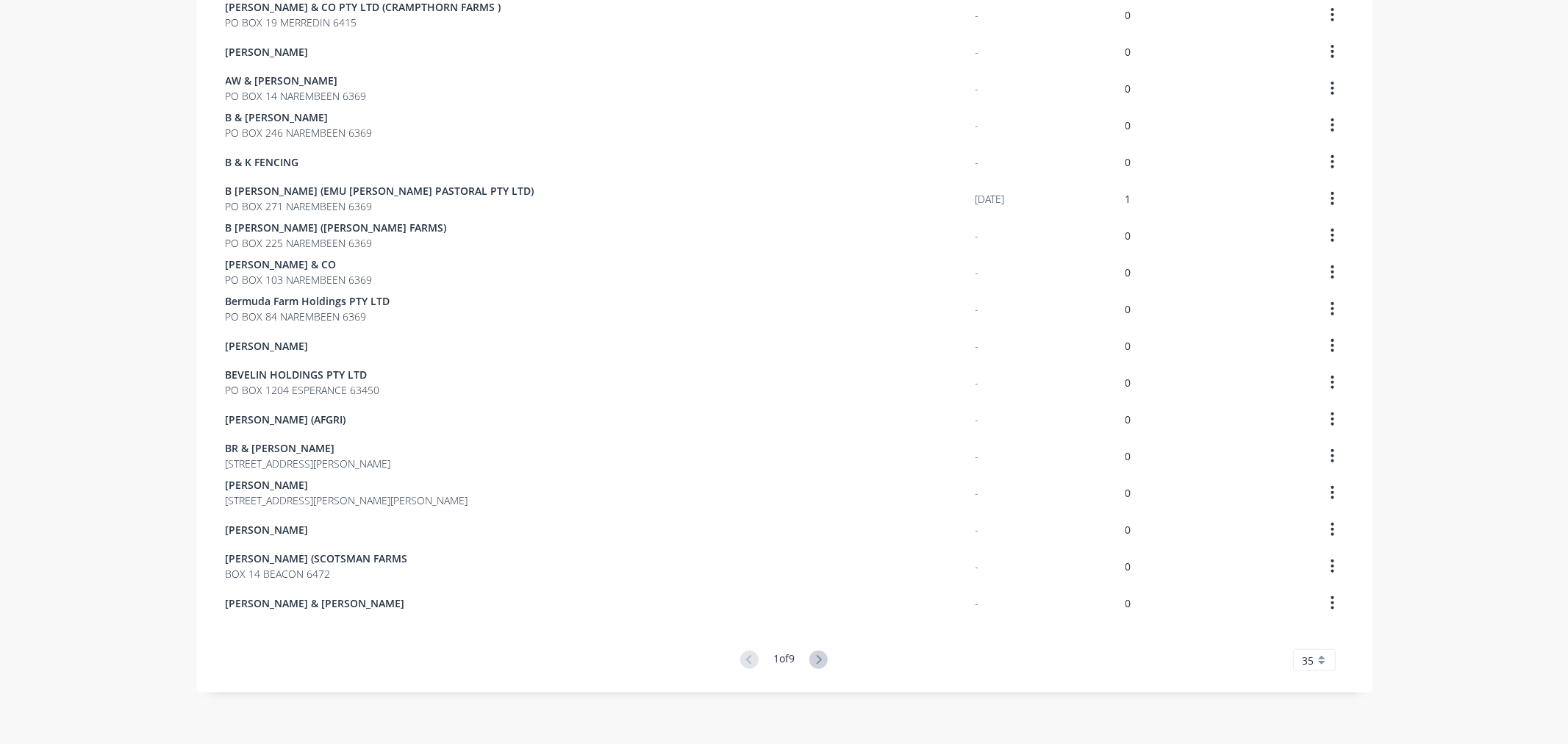
click at [813, 657] on icon at bounding box center [819, 660] width 19 height 19
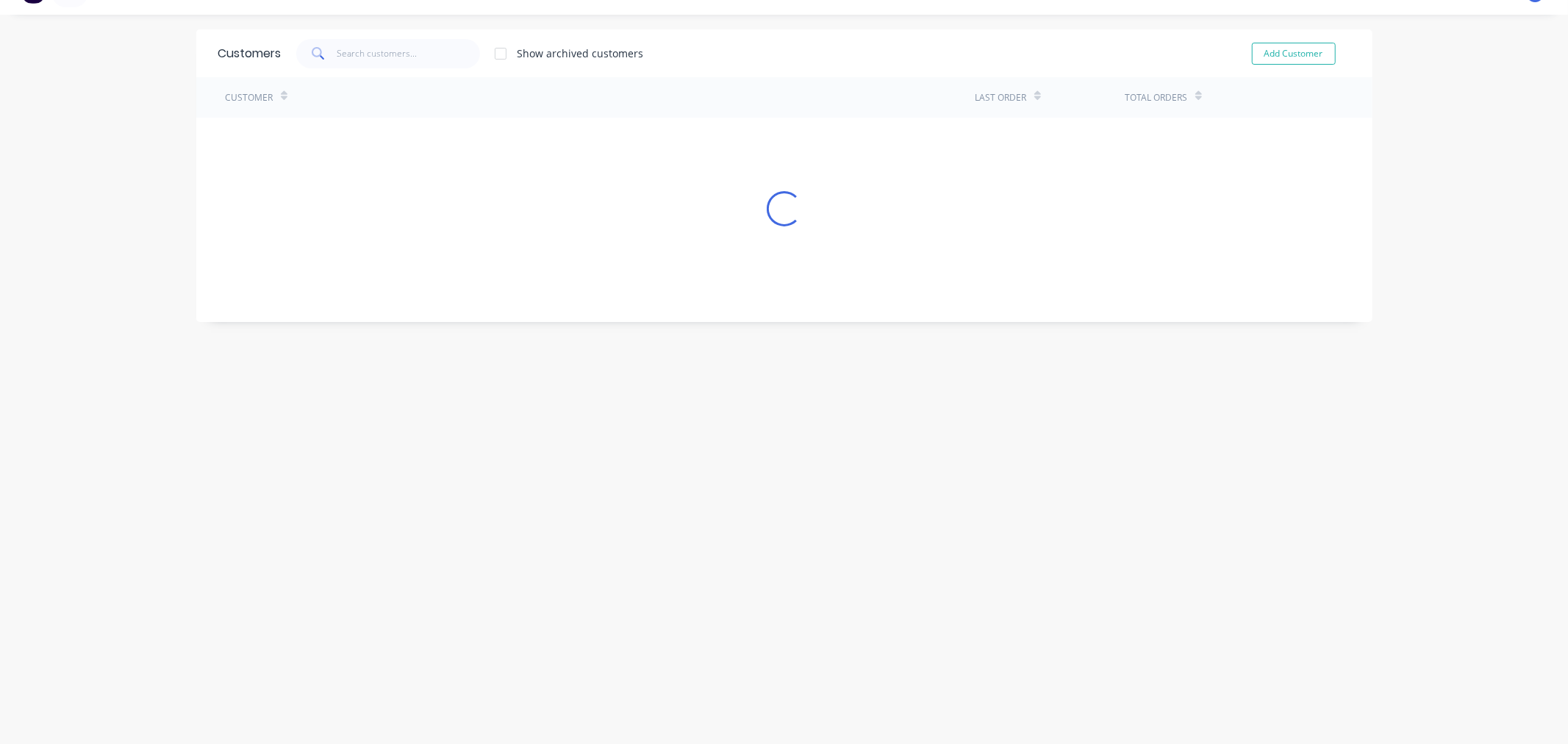
scroll to position [813, 0]
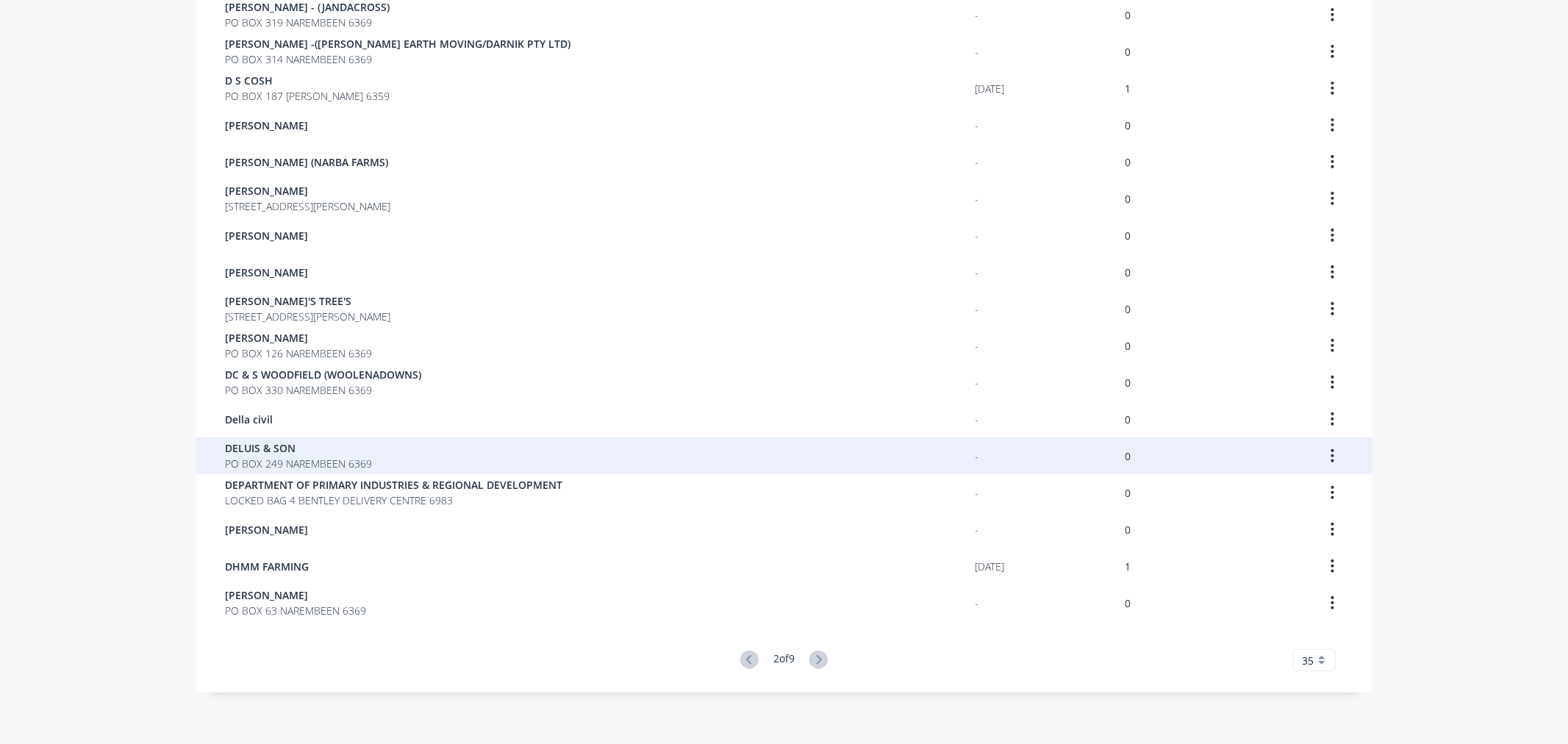
click at [282, 458] on span "PO BOX 249 NAREMBEEN 6369" at bounding box center [299, 463] width 147 height 15
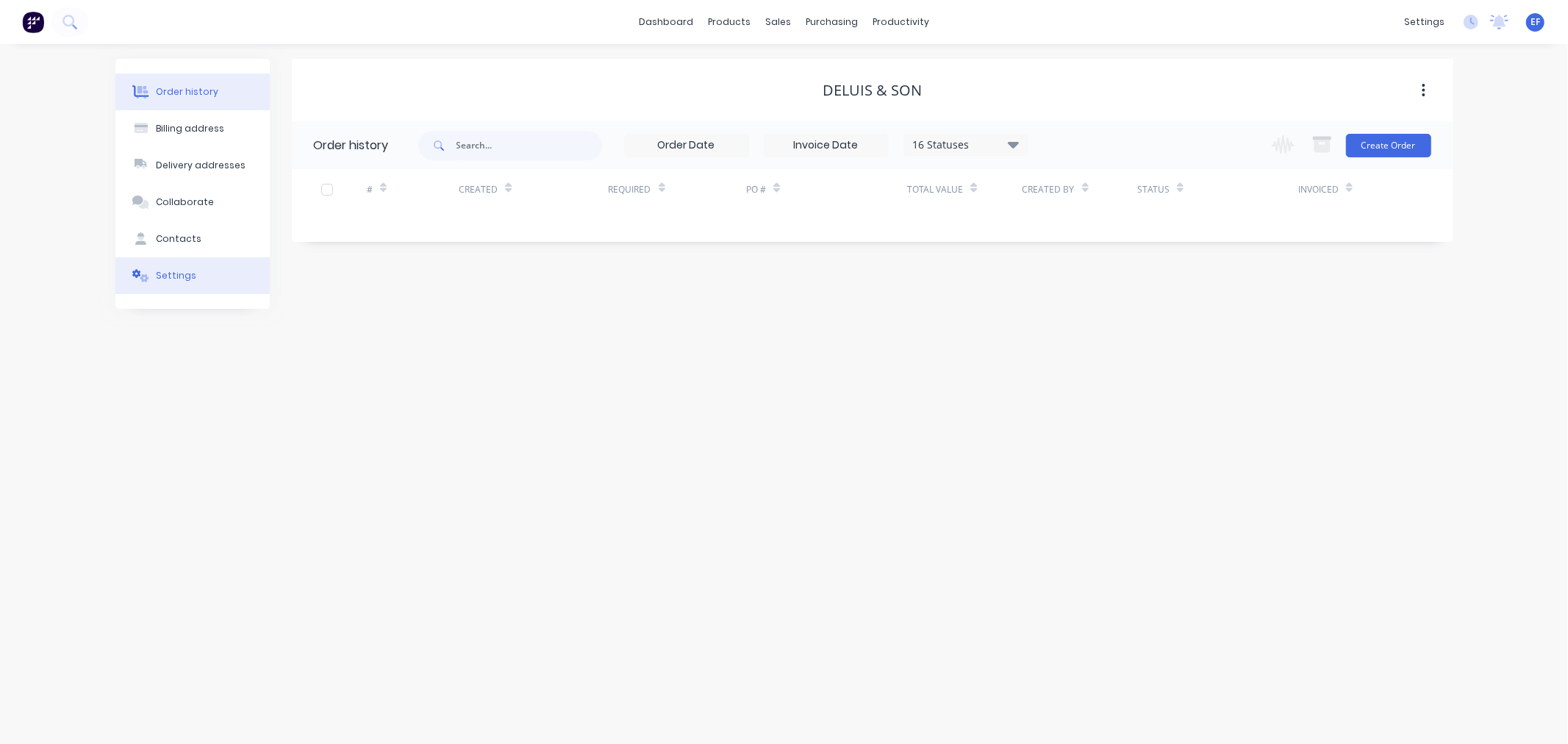
click at [179, 284] on button "Settings" at bounding box center [193, 276] width 154 height 37
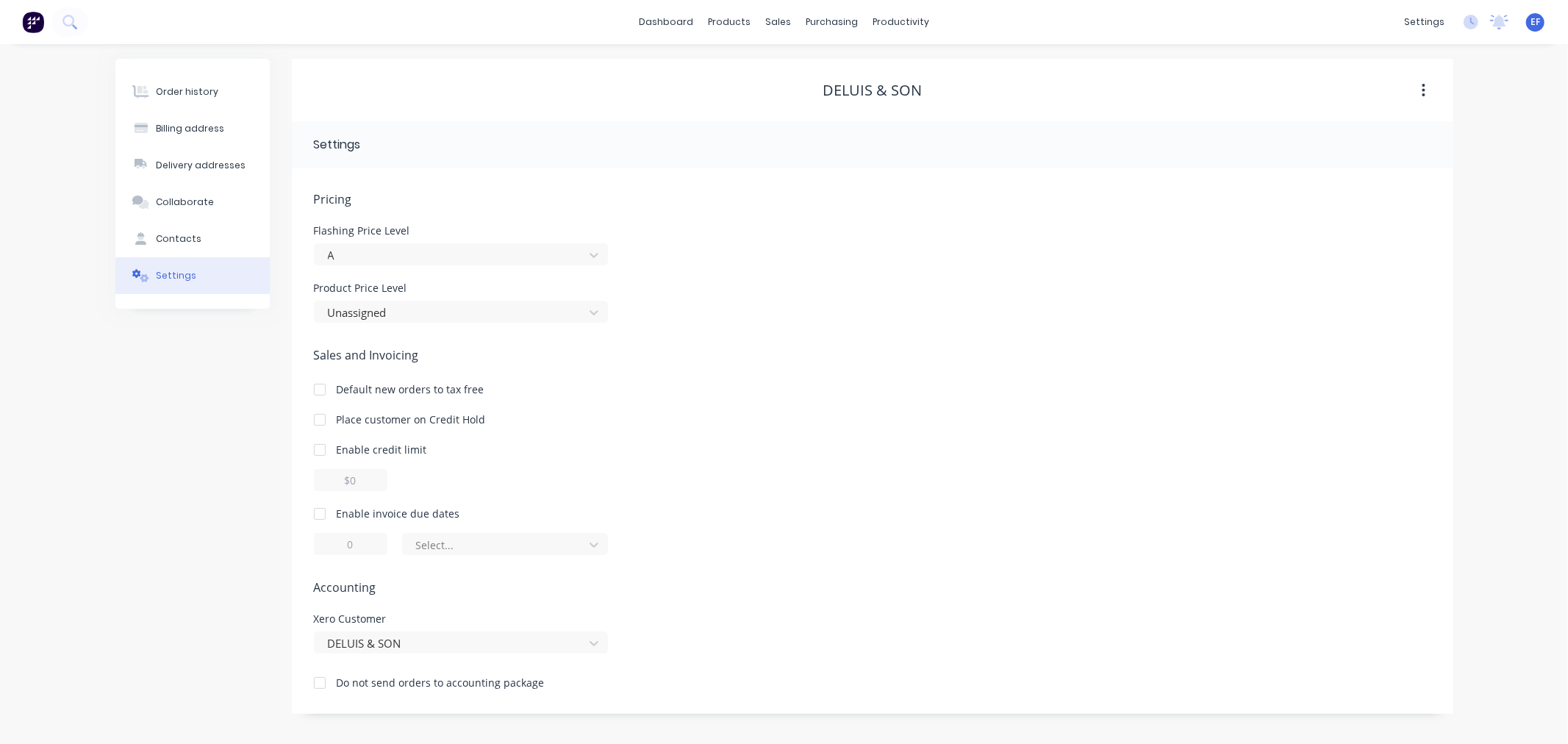
click at [321, 517] on div at bounding box center [320, 513] width 29 height 29
drag, startPoint x: 361, startPoint y: 549, endPoint x: 318, endPoint y: 544, distance: 43.3
click at [318, 544] on input "1" at bounding box center [350, 544] width 73 height 22
type input "7"
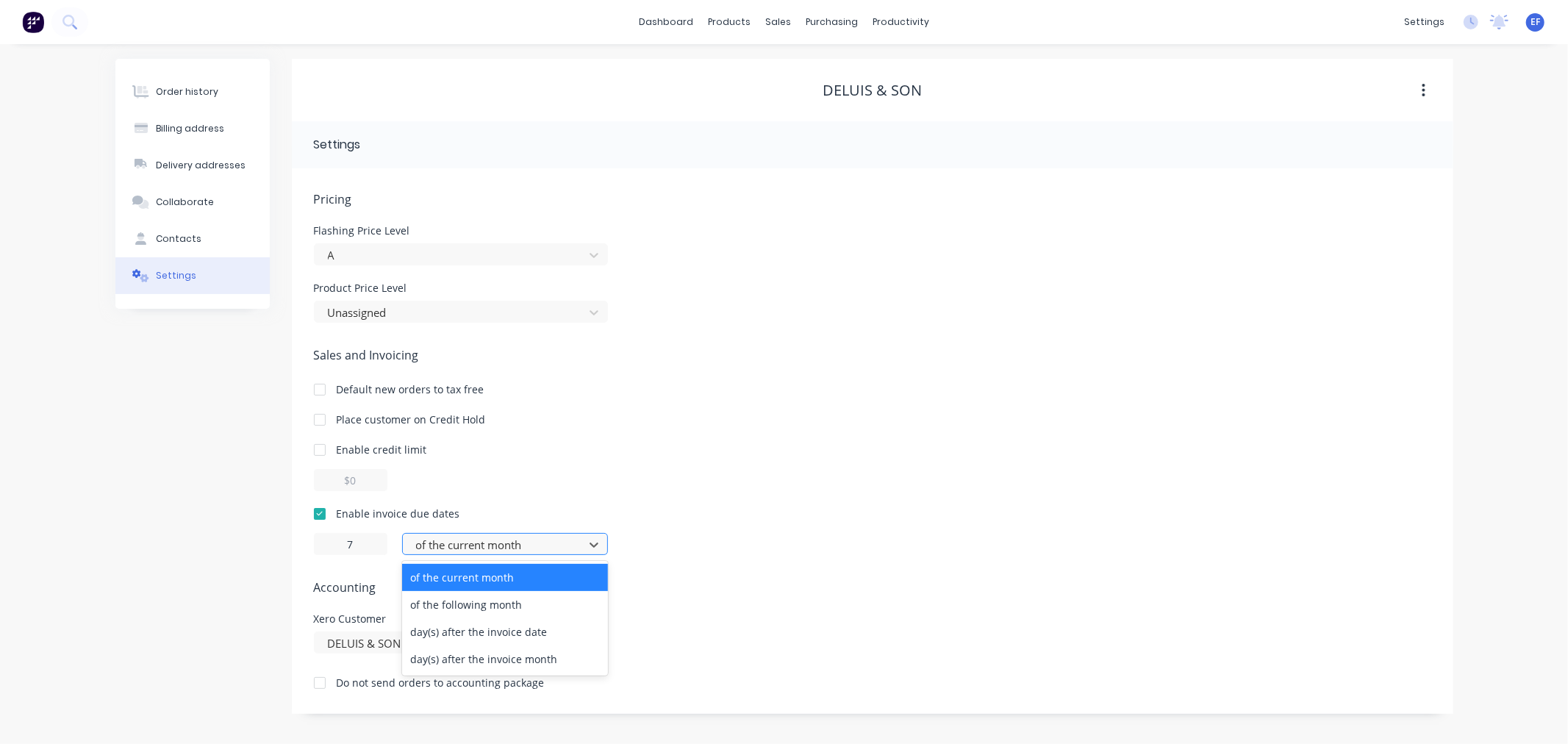
click at [463, 539] on div at bounding box center [496, 545] width 162 height 19
click at [466, 633] on div "day(s) after the invoice date" at bounding box center [505, 631] width 206 height 27
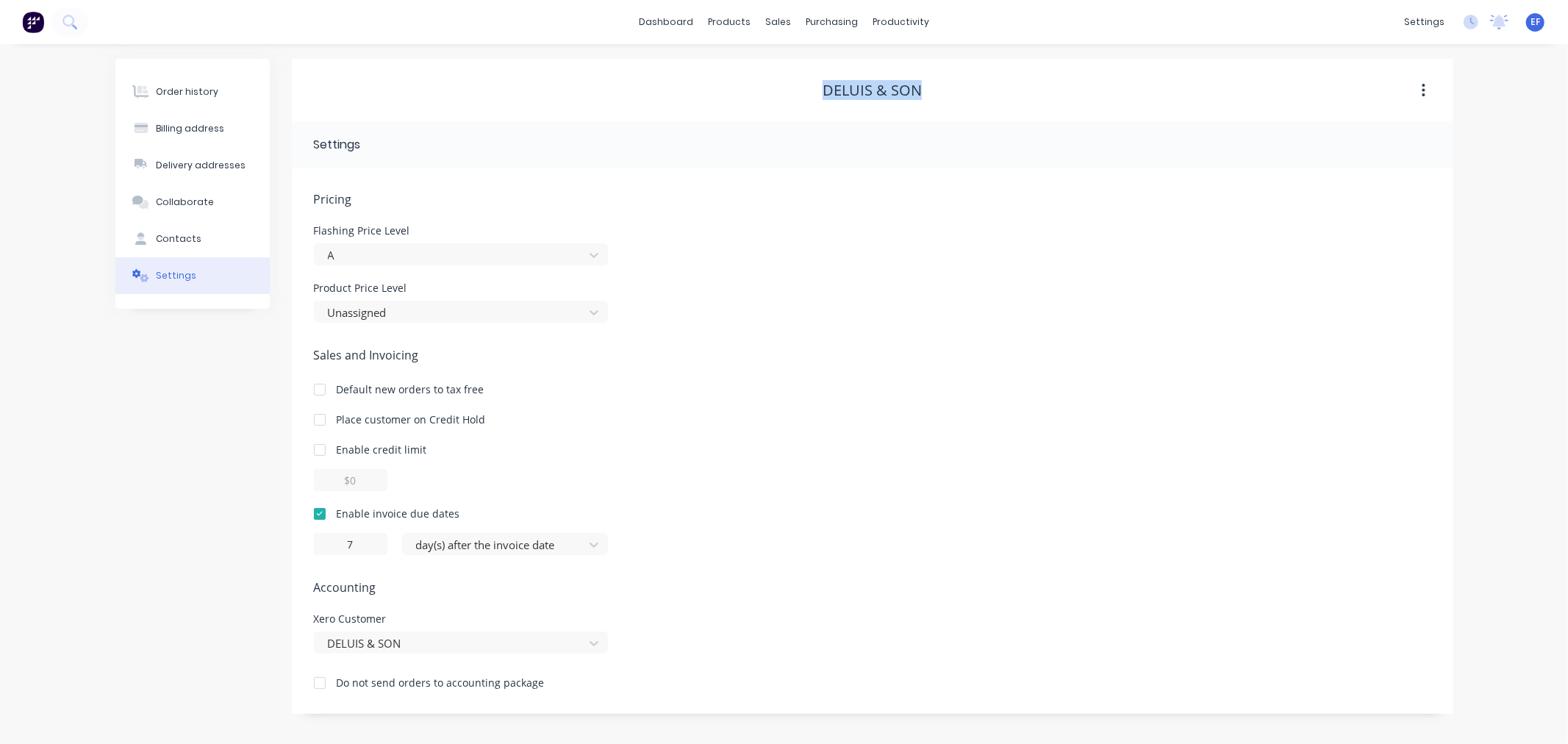
drag, startPoint x: 877, startPoint y: 89, endPoint x: 763, endPoint y: 92, distance: 114.0
click at [763, 92] on div "DELUIS & SON" at bounding box center [873, 90] width 1162 height 18
click at [792, 98] on div at bounding box center [787, 99] width 22 height 13
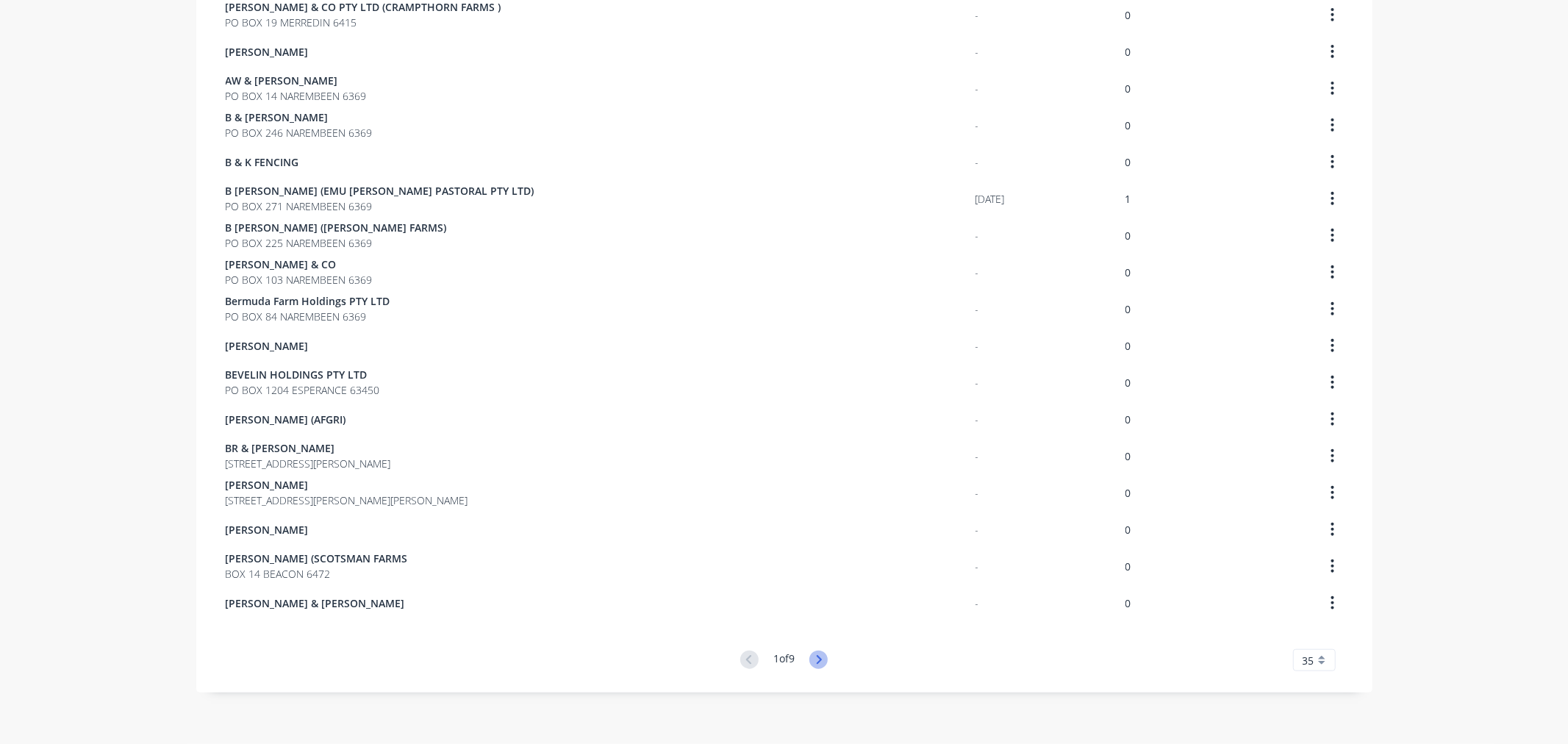
click at [814, 657] on icon at bounding box center [819, 660] width 19 height 19
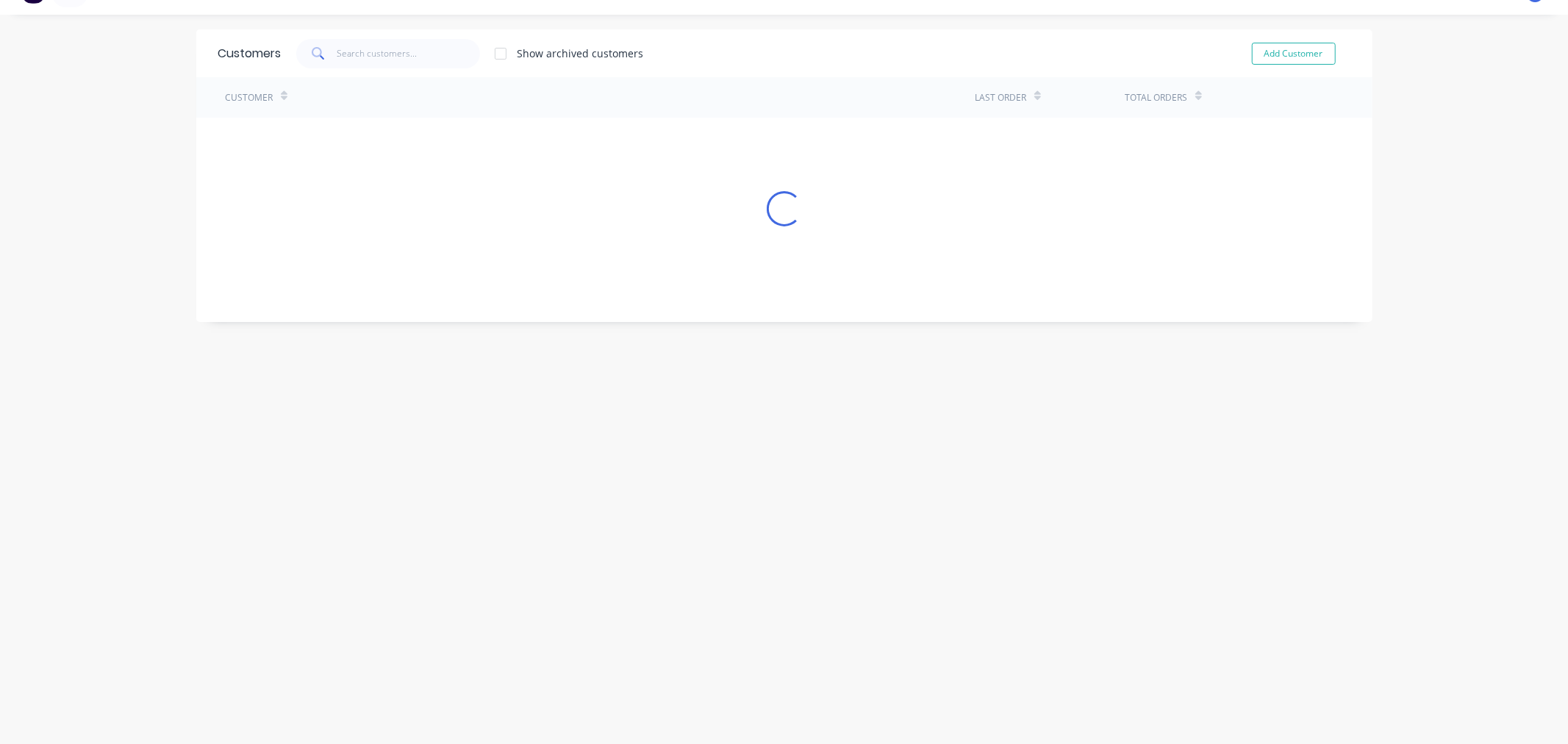
scroll to position [813, 0]
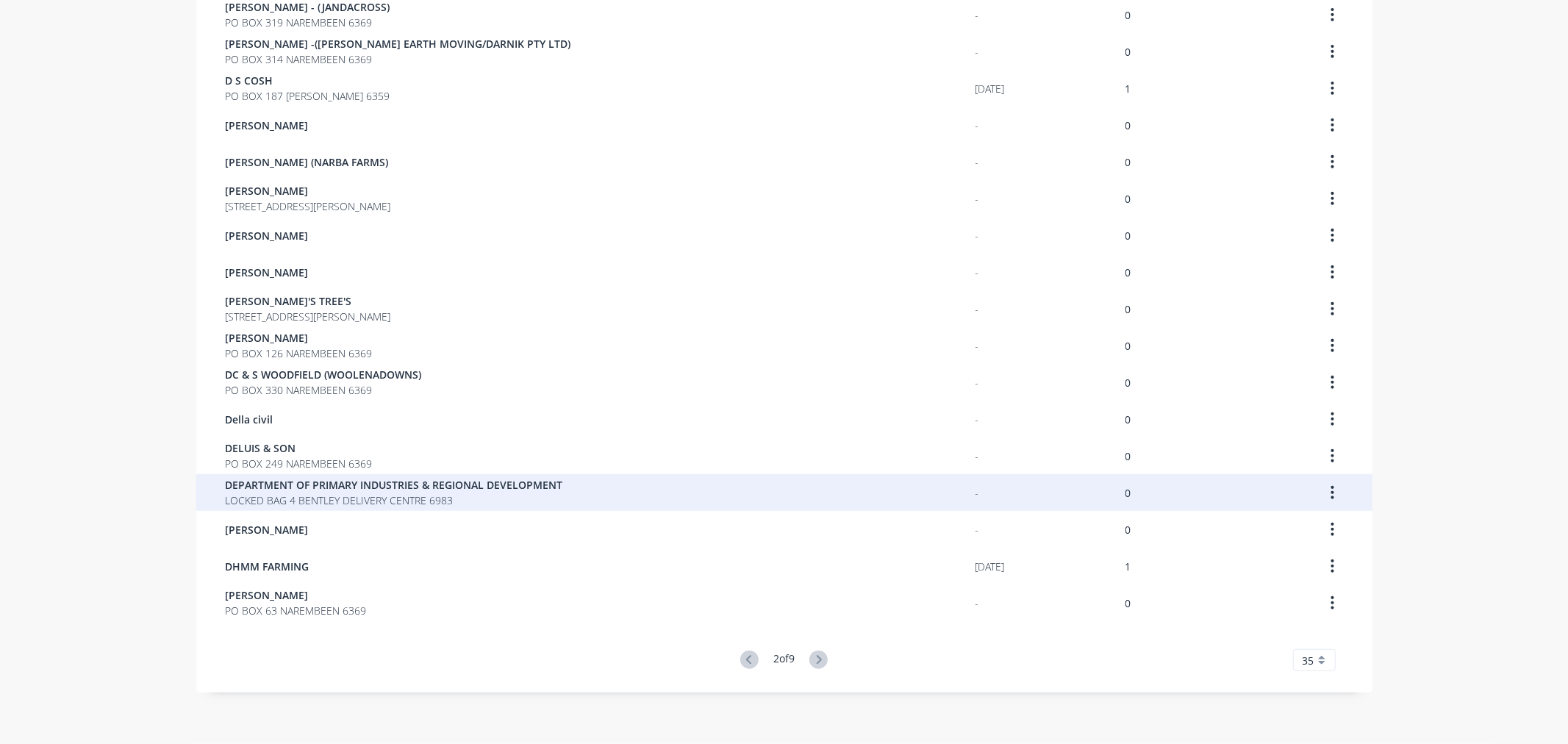
click at [298, 486] on span "DEPARTMENT OF PRIMARY INDUSTRIES & REGIONAL DEVELOPMENT" at bounding box center [395, 485] width 338 height 15
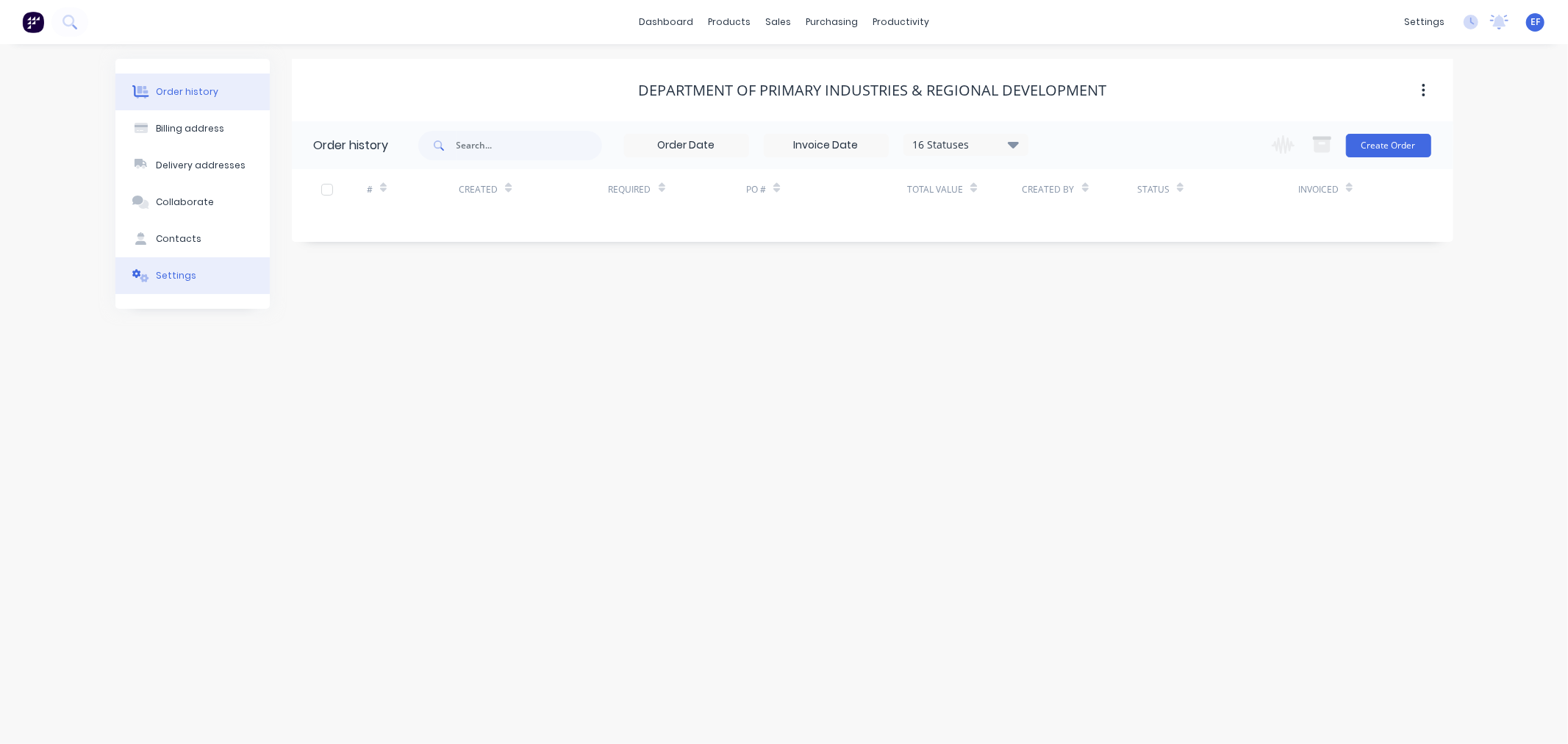
click at [167, 278] on div "Settings" at bounding box center [176, 275] width 40 height 13
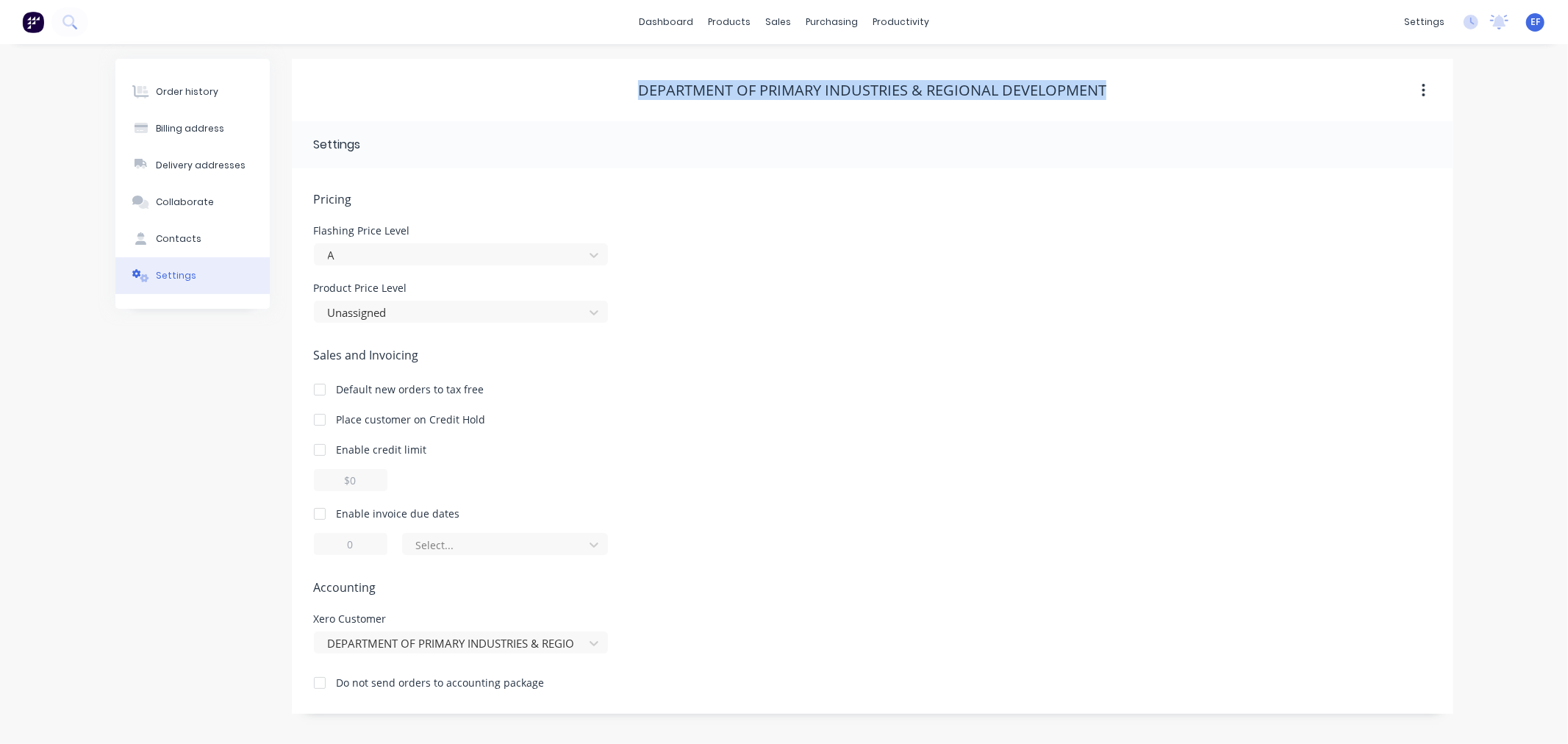
drag, startPoint x: 641, startPoint y: 87, endPoint x: 1118, endPoint y: 94, distance: 477.1
click at [1118, 94] on div "DEPARTMENT OF PRIMARY INDUSTRIES & REGIONAL DEVELOPMENT" at bounding box center [873, 90] width 1162 height 18
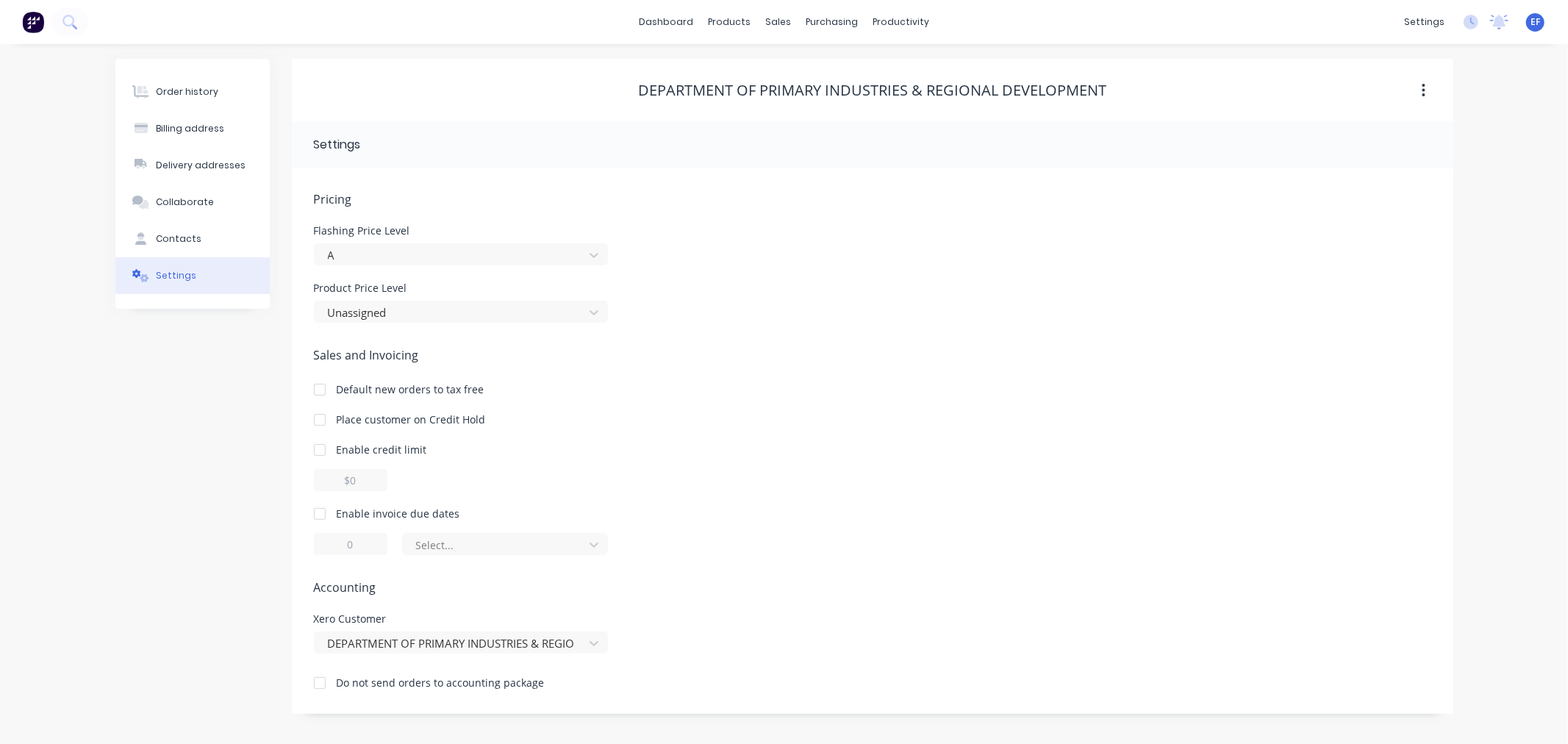
click at [321, 515] on div at bounding box center [320, 513] width 29 height 29
drag, startPoint x: 358, startPoint y: 544, endPoint x: 340, endPoint y: 547, distance: 18.2
click at [340, 547] on input "1" at bounding box center [350, 544] width 73 height 22
type input "7"
click at [449, 549] on div at bounding box center [496, 545] width 162 height 19
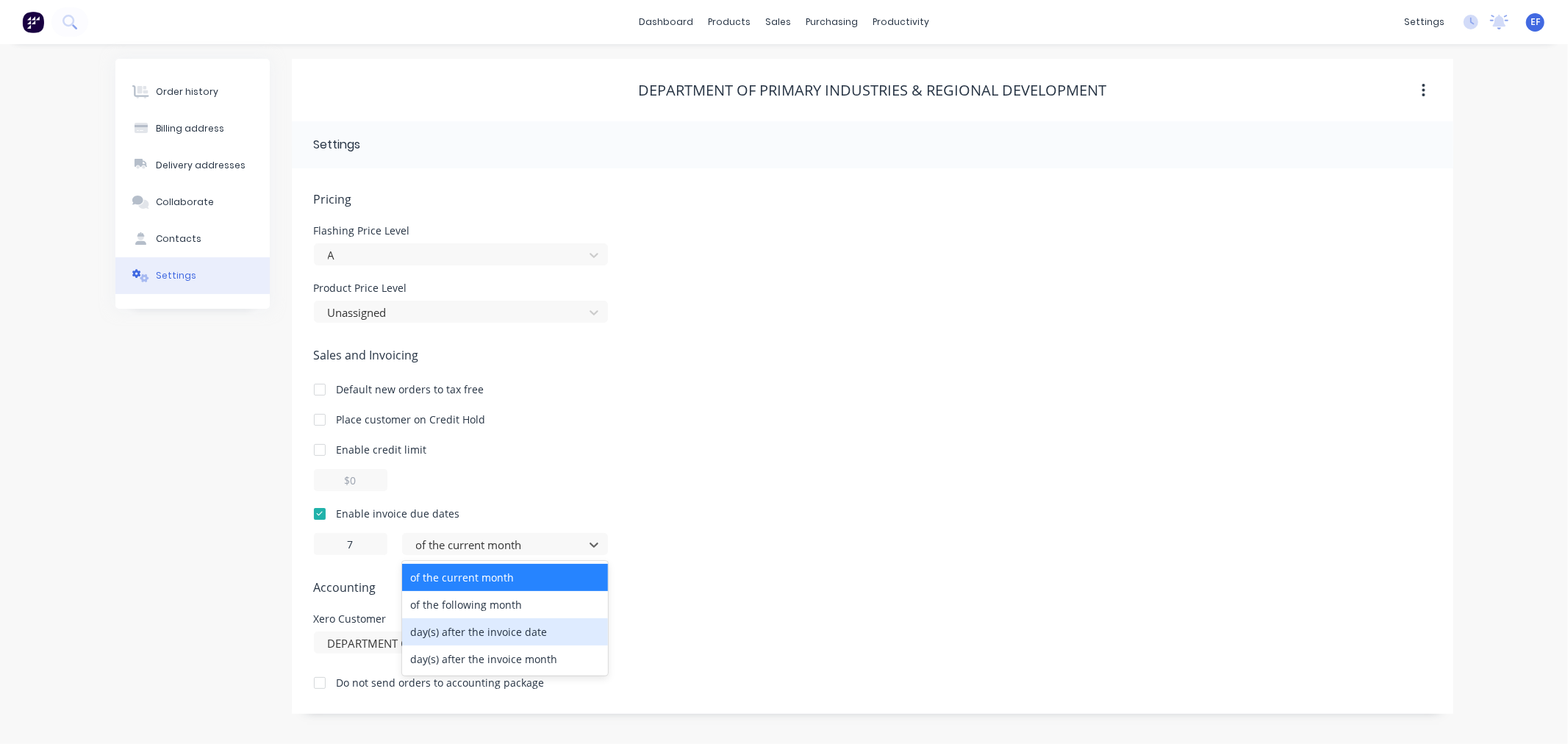
drag, startPoint x: 442, startPoint y: 629, endPoint x: 618, endPoint y: 507, distance: 214.1
click at [442, 630] on div "day(s) after the invoice date" at bounding box center [505, 631] width 206 height 27
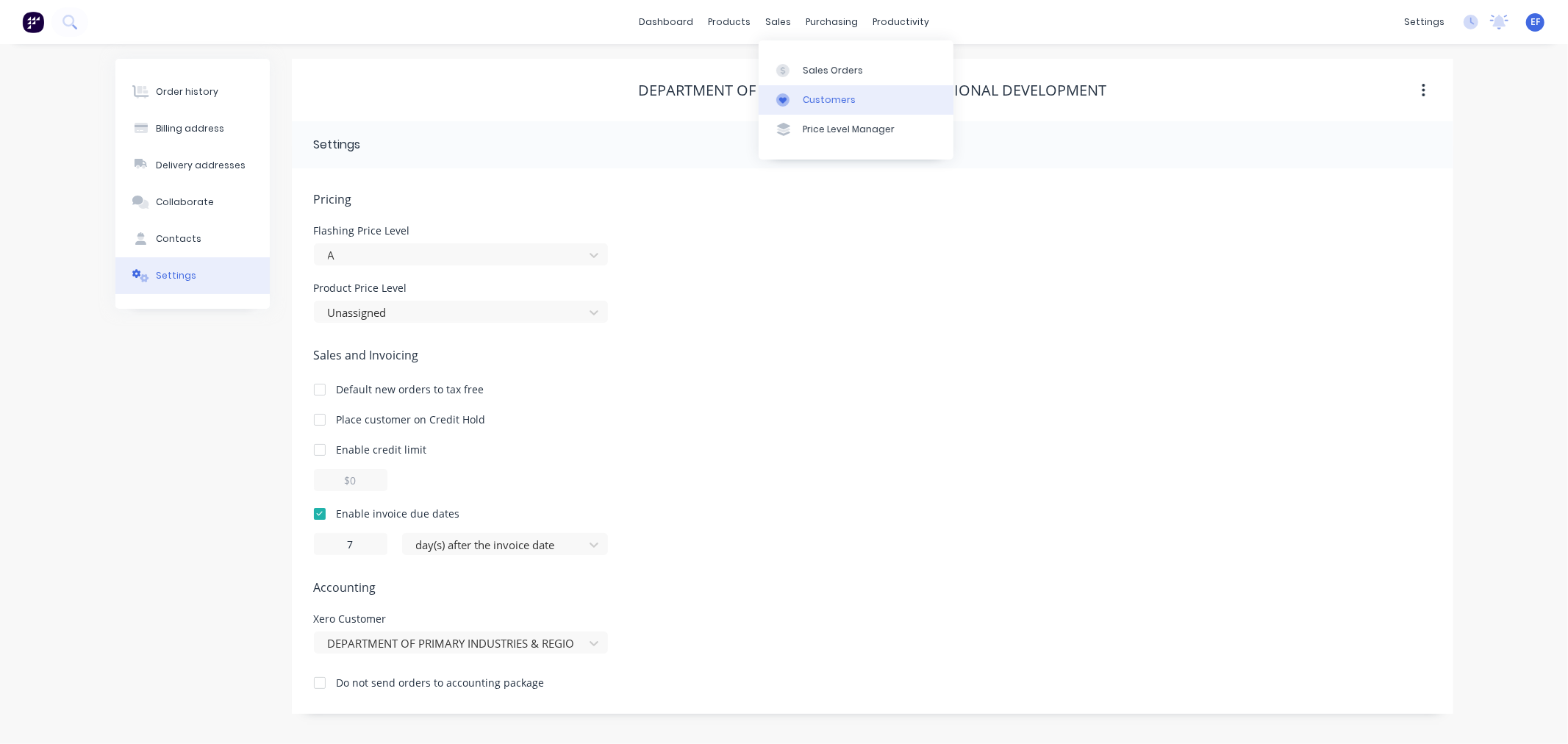
click at [792, 99] on div at bounding box center [787, 99] width 22 height 13
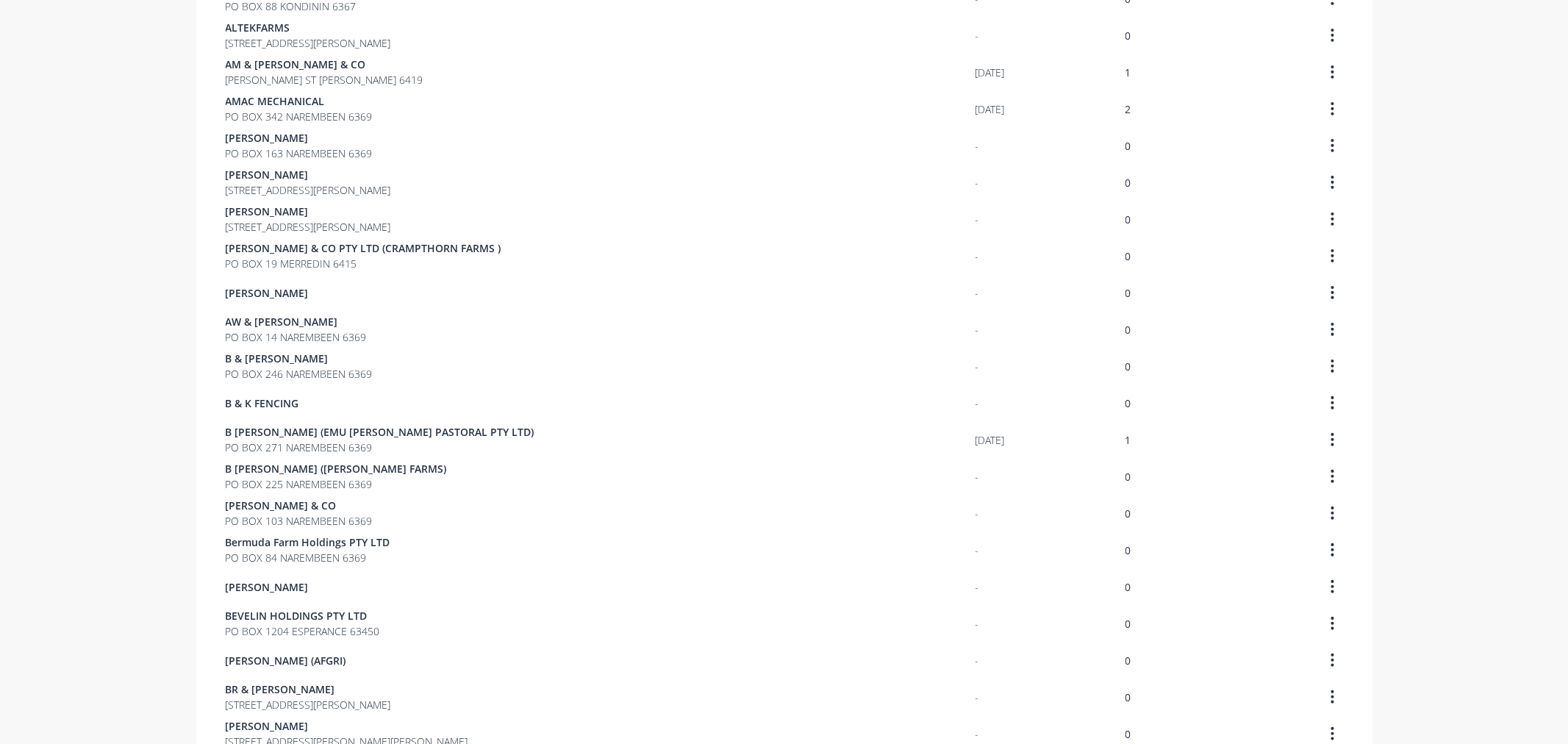
scroll to position [813, 0]
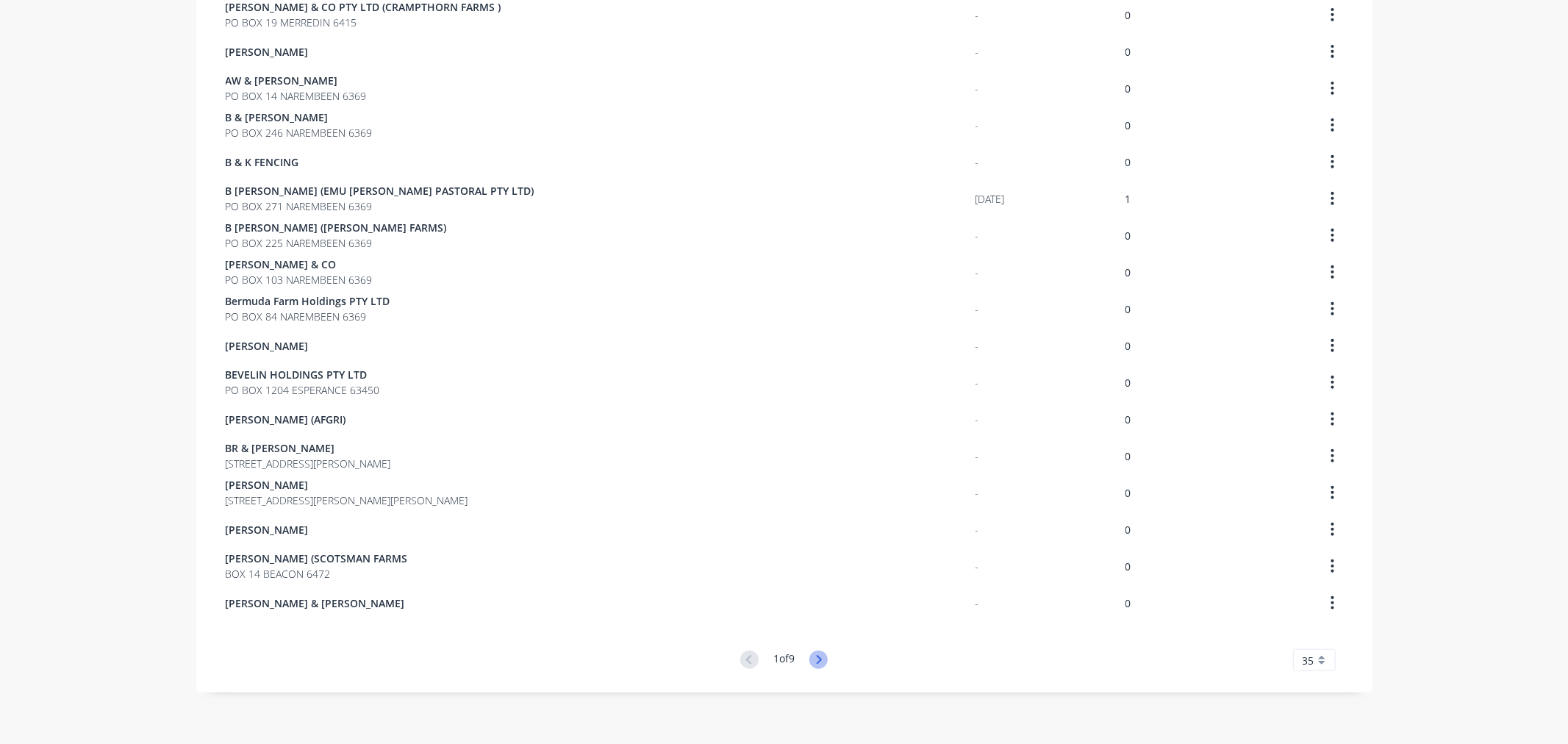
click at [822, 656] on div "1 of 9" at bounding box center [783, 661] width 87 height 20
click at [813, 659] on icon at bounding box center [819, 660] width 19 height 19
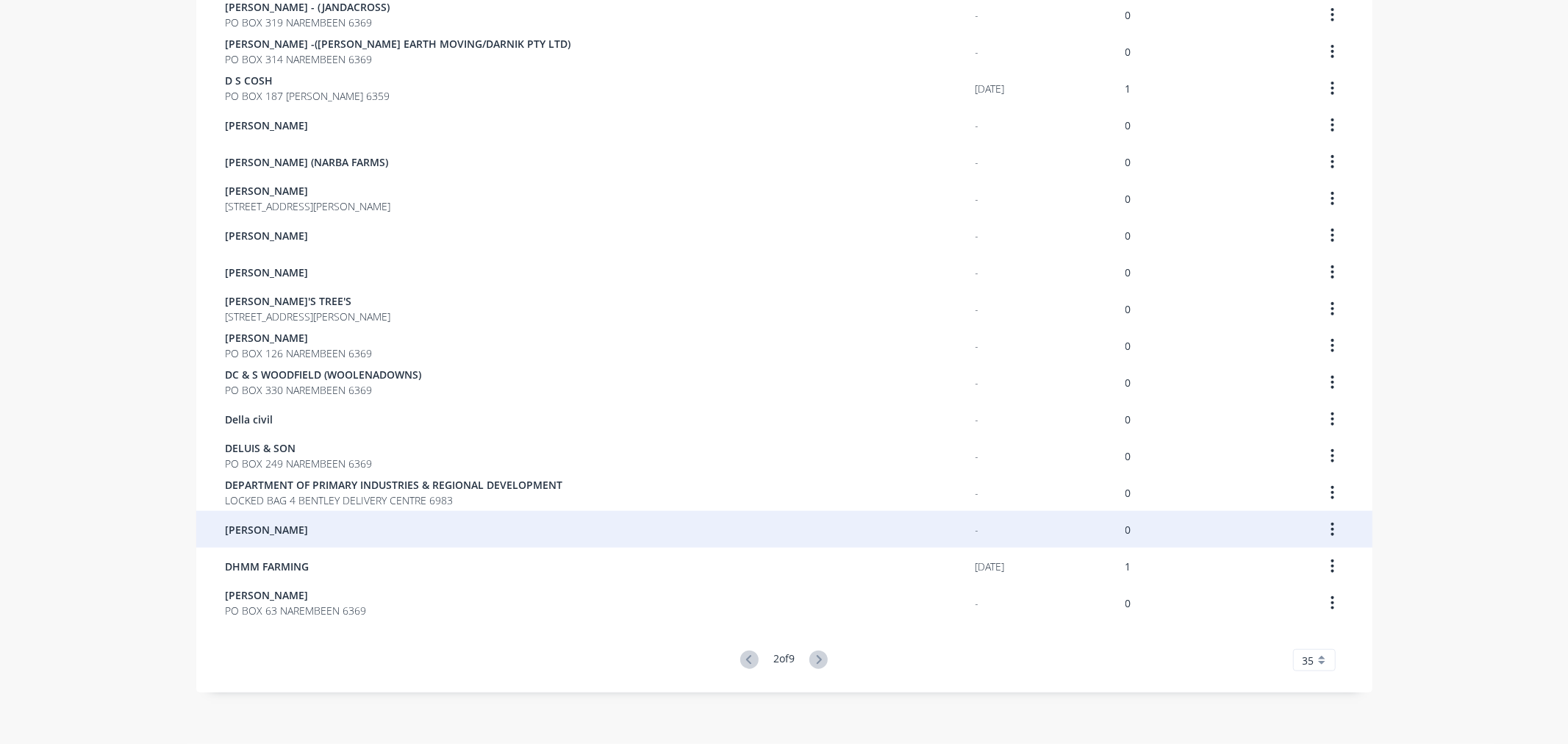
click at [283, 537] on div "[PERSON_NAME]" at bounding box center [601, 530] width 750 height 37
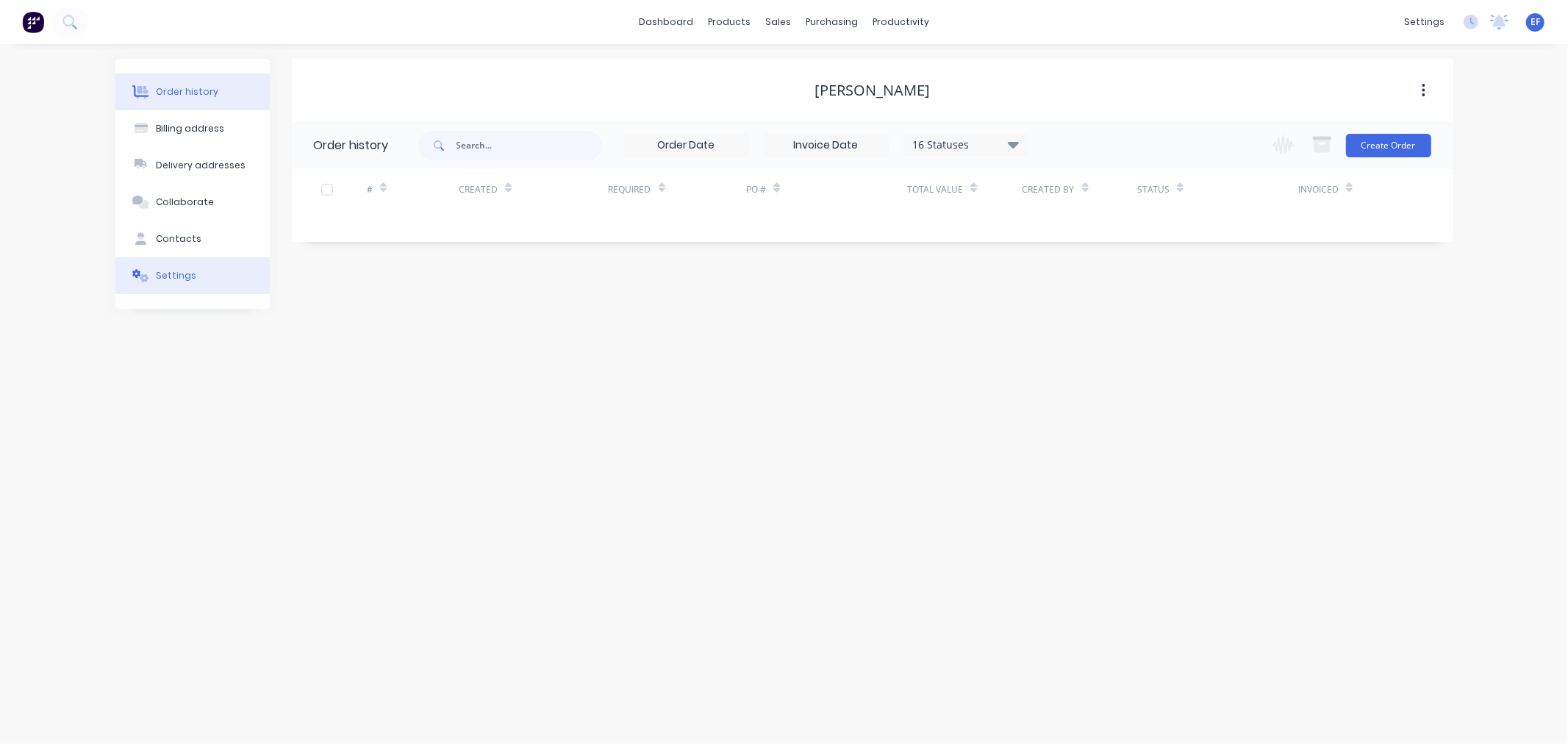
click at [163, 272] on div "Settings" at bounding box center [176, 275] width 40 height 13
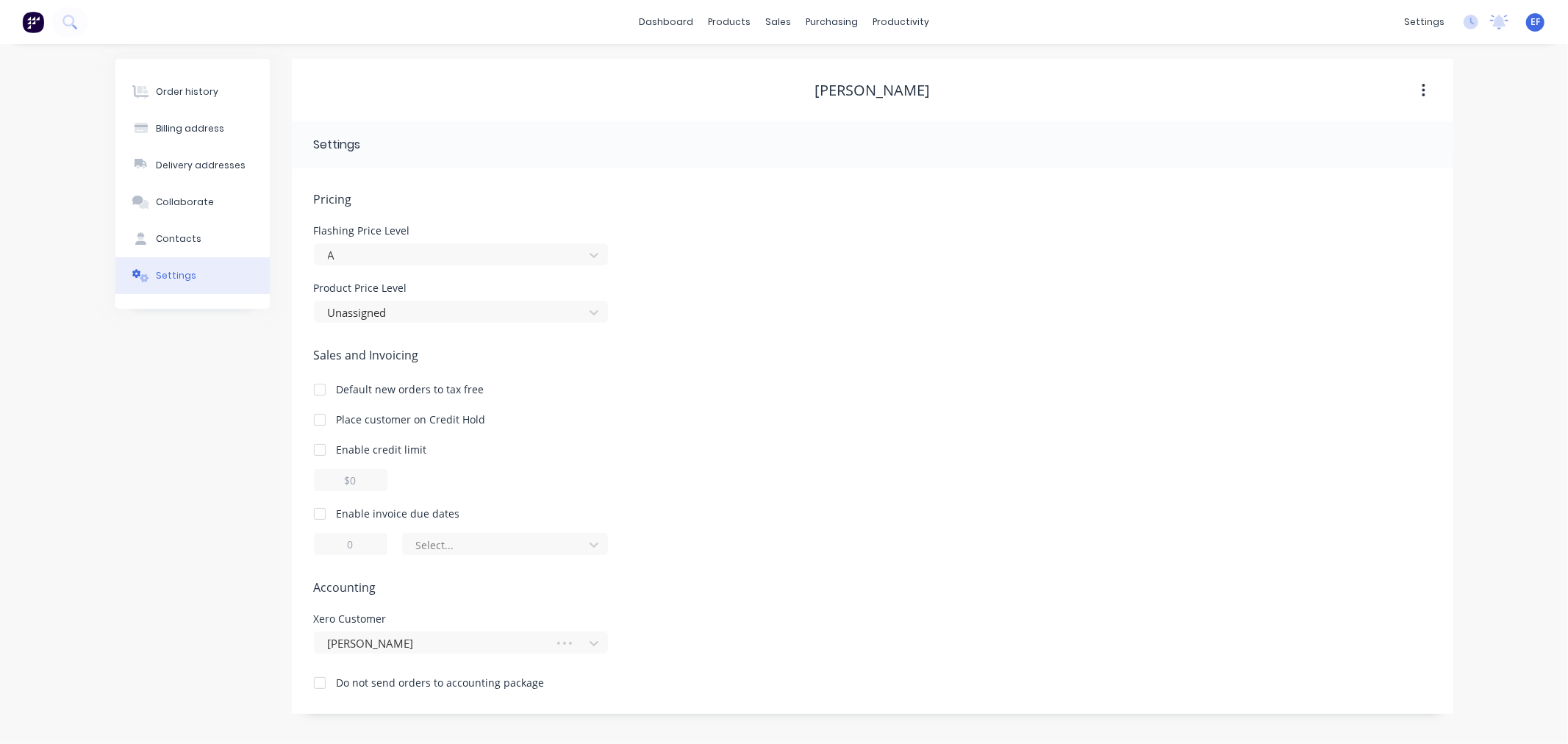
click at [322, 520] on div at bounding box center [320, 513] width 29 height 29
drag, startPoint x: 361, startPoint y: 544, endPoint x: 335, endPoint y: 544, distance: 26.0
click at [335, 544] on input "1" at bounding box center [350, 544] width 73 height 22
type input "7"
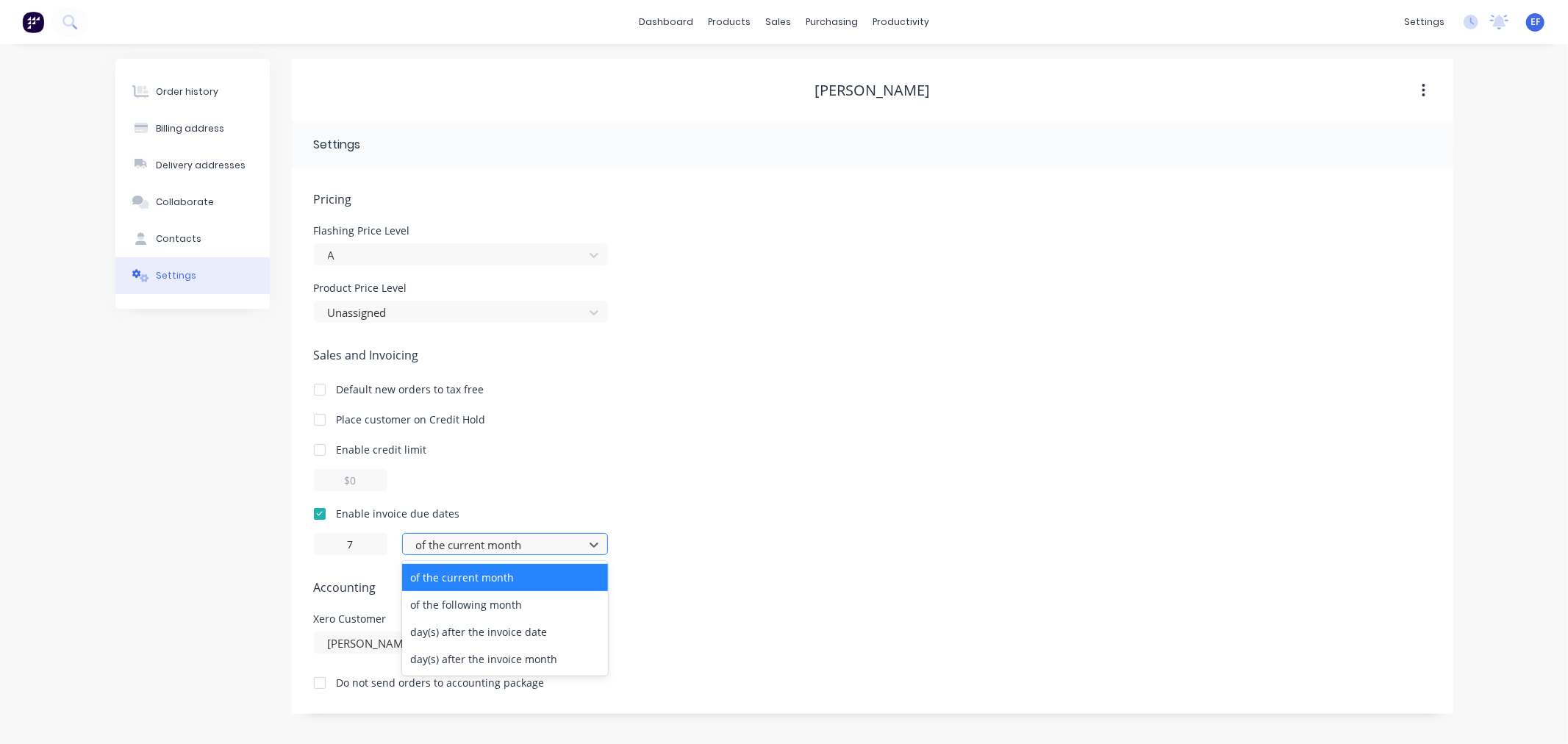
click at [510, 541] on div at bounding box center [496, 545] width 162 height 19
click at [483, 635] on div "day(s) after the invoice date" at bounding box center [505, 631] width 206 height 27
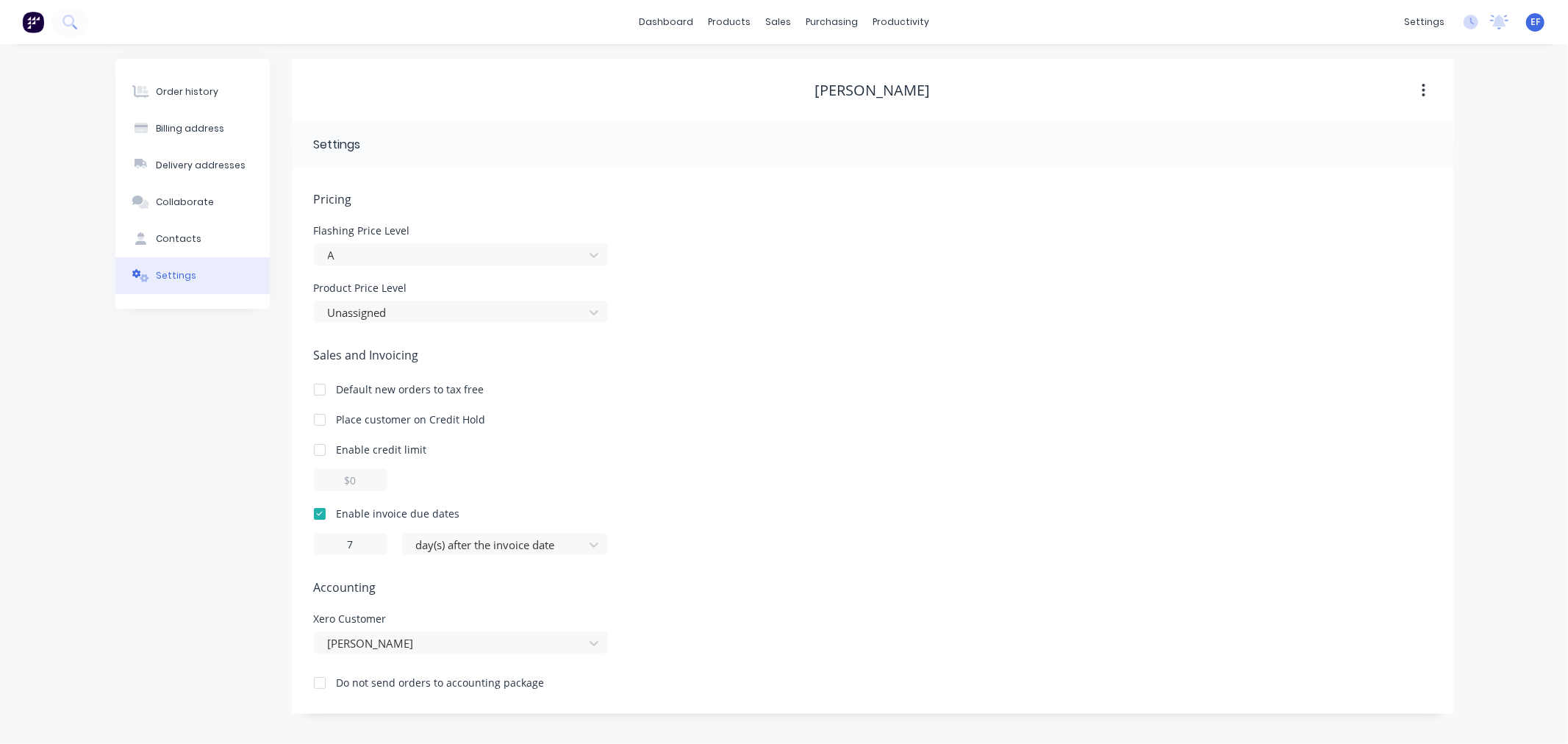
click at [801, 86] on div "[PERSON_NAME]" at bounding box center [873, 90] width 1162 height 18
click at [791, 106] on link "Customers" at bounding box center [856, 100] width 195 height 29
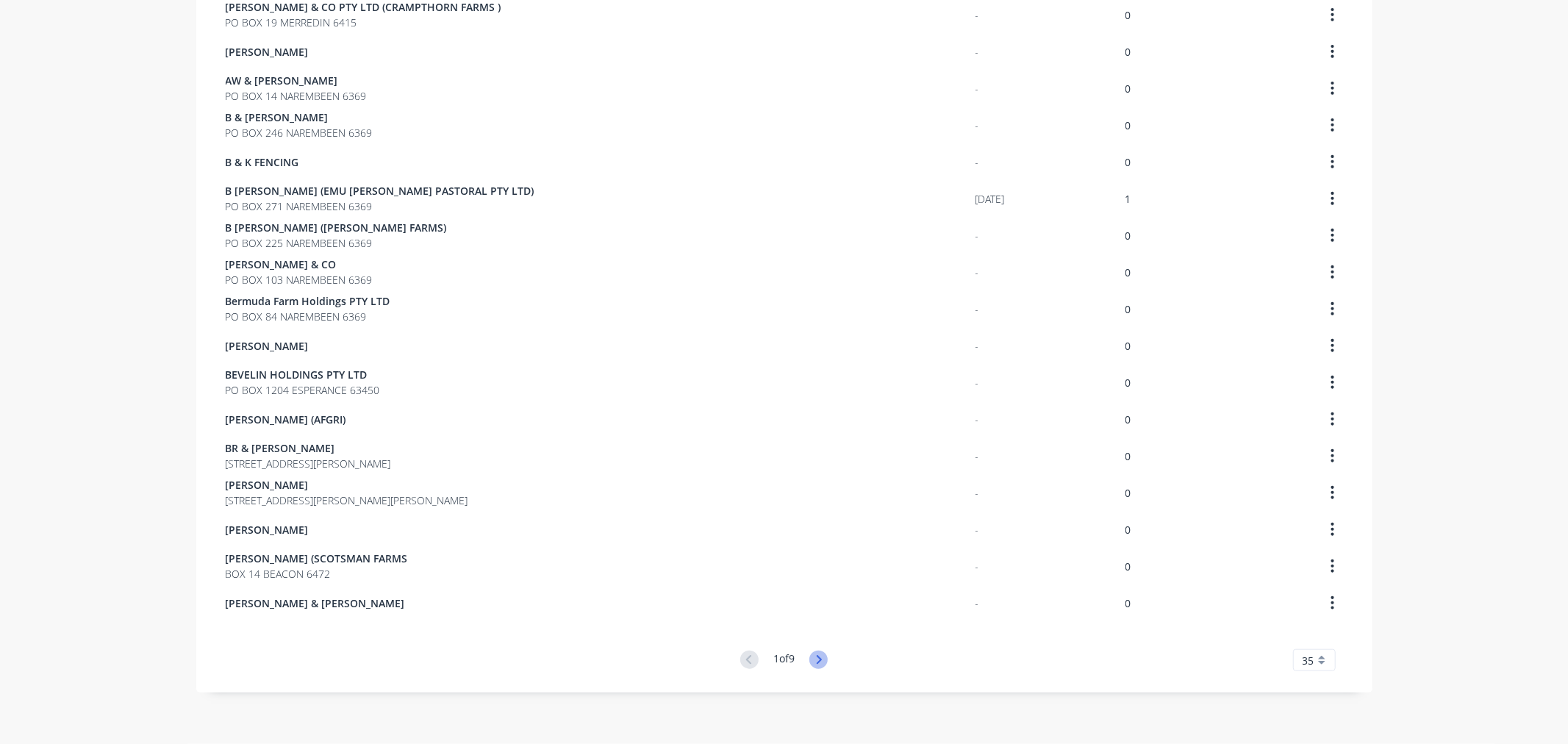
click at [819, 655] on icon at bounding box center [819, 660] width 19 height 19
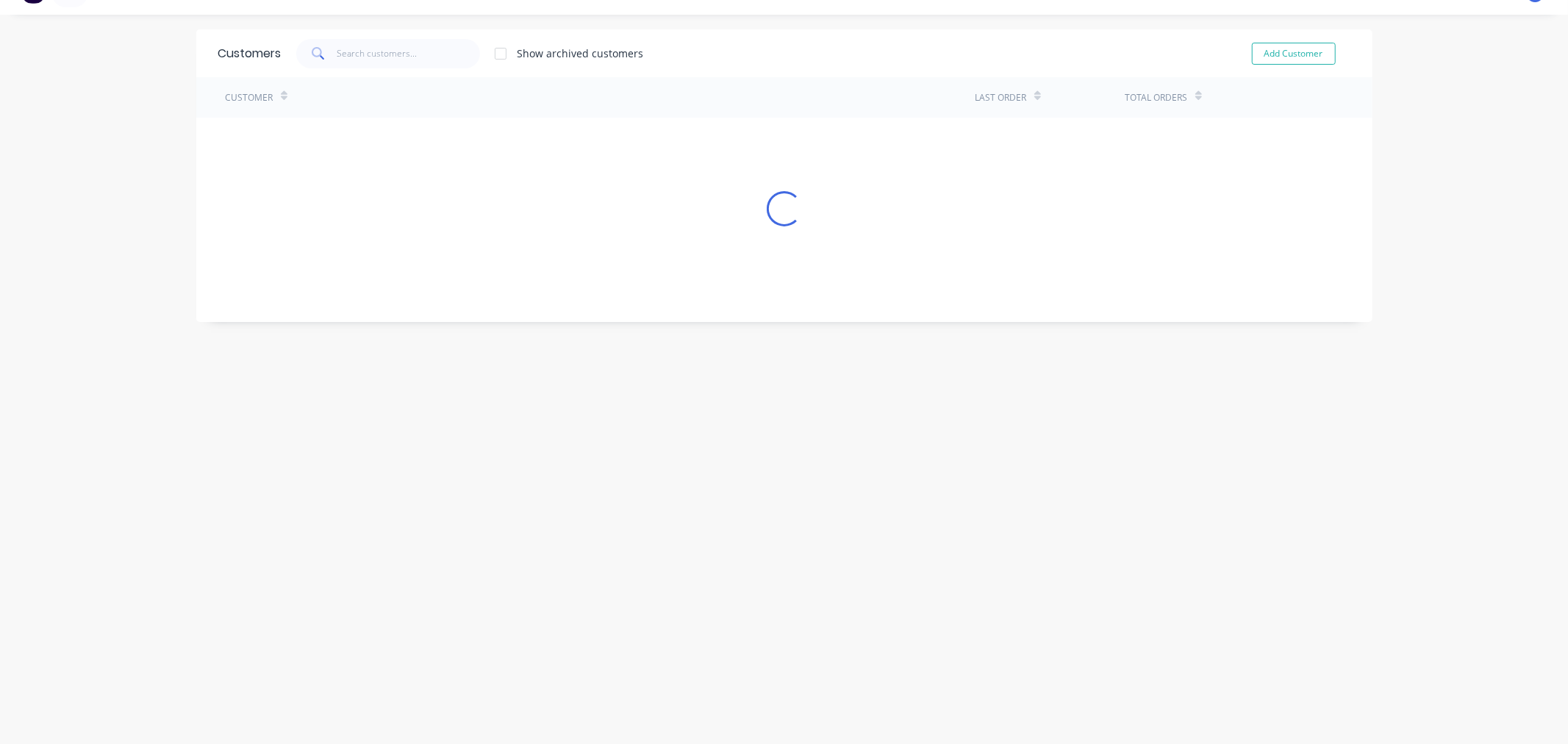
scroll to position [813, 0]
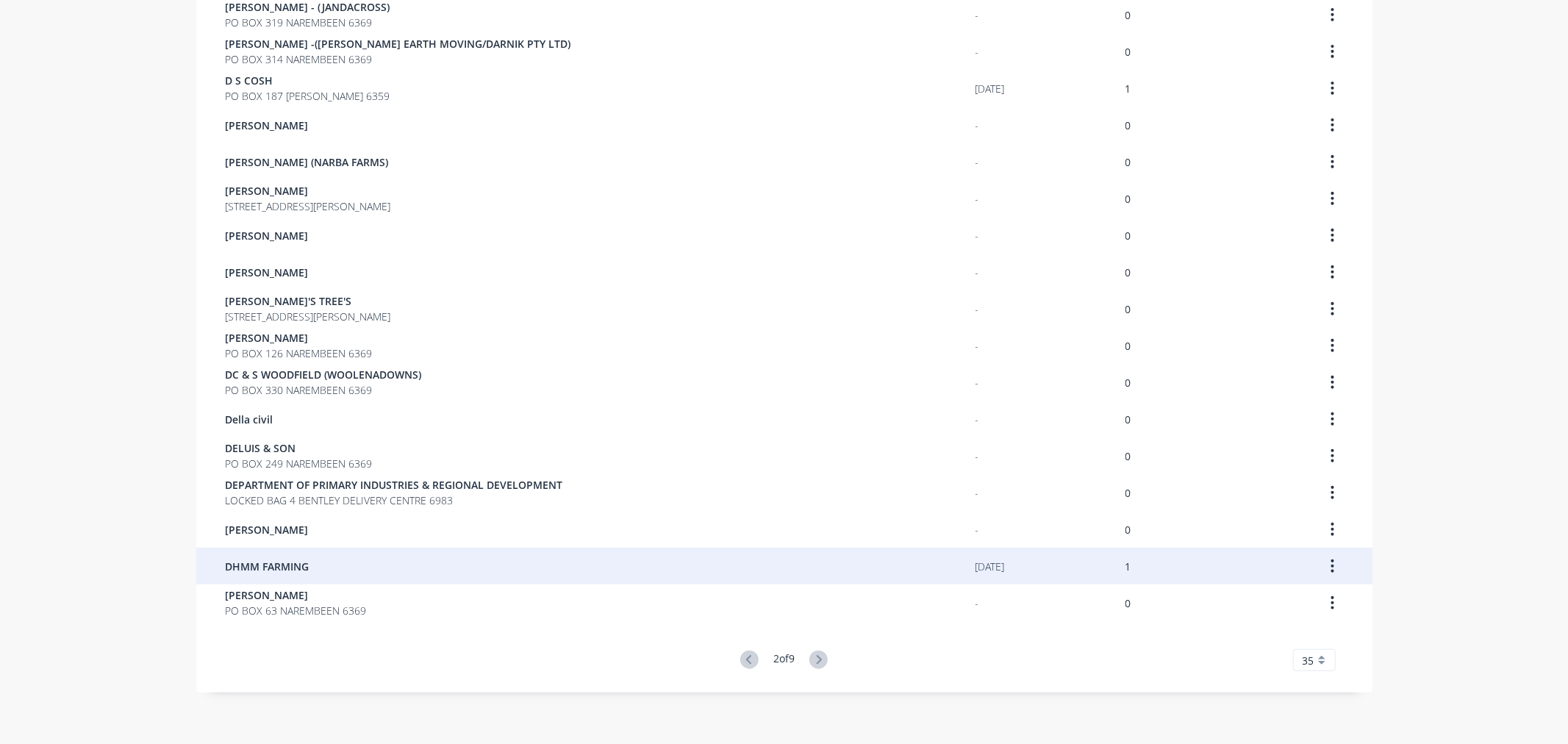
click at [261, 568] on span "DHMM FARMING" at bounding box center [268, 567] width 84 height 15
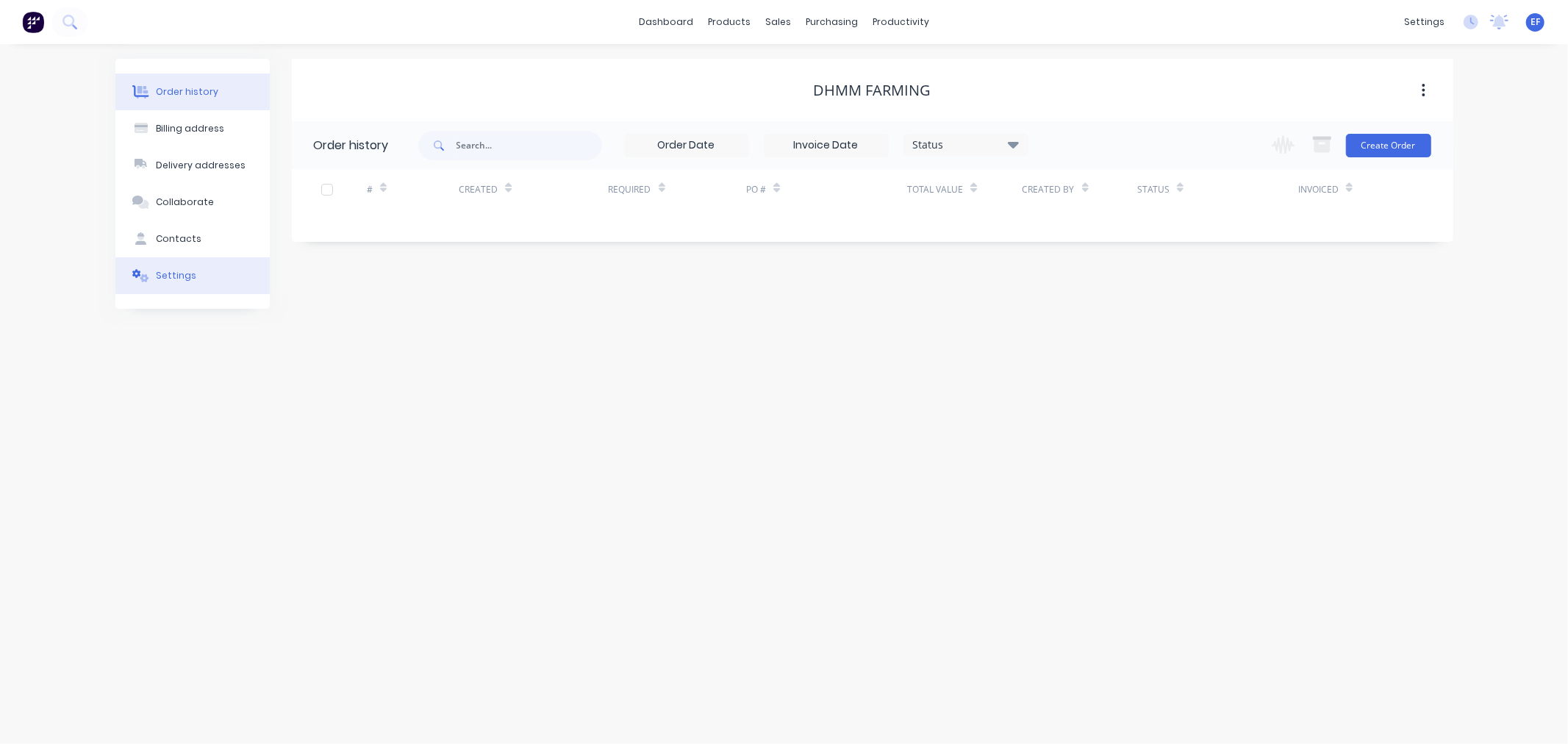
click at [150, 277] on div at bounding box center [141, 275] width 22 height 13
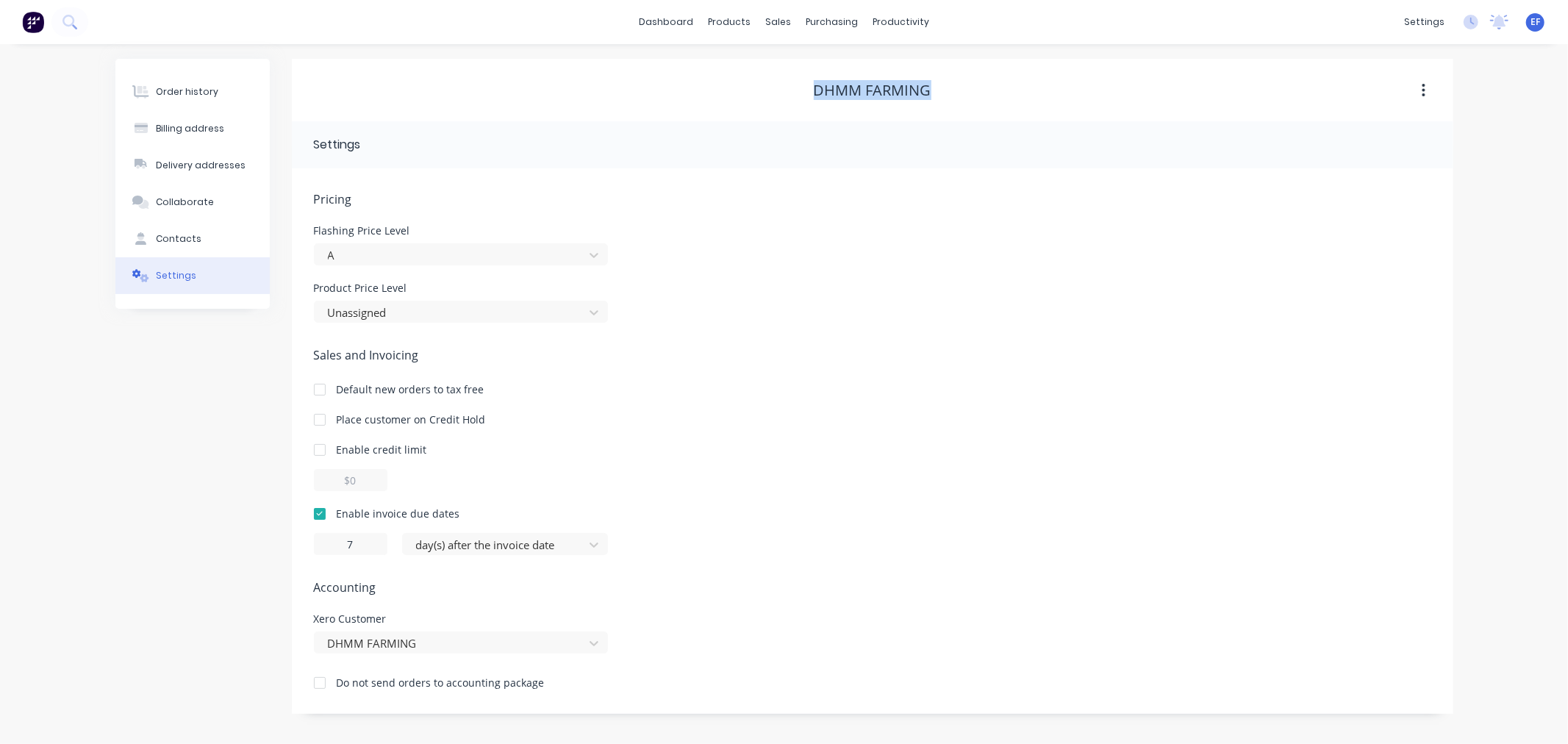
drag, startPoint x: 931, startPoint y: 86, endPoint x: 813, endPoint y: 90, distance: 118.1
click at [813, 90] on div "DHMM FARMING" at bounding box center [873, 90] width 1162 height 18
click at [788, 96] on icon at bounding box center [782, 99] width 13 height 13
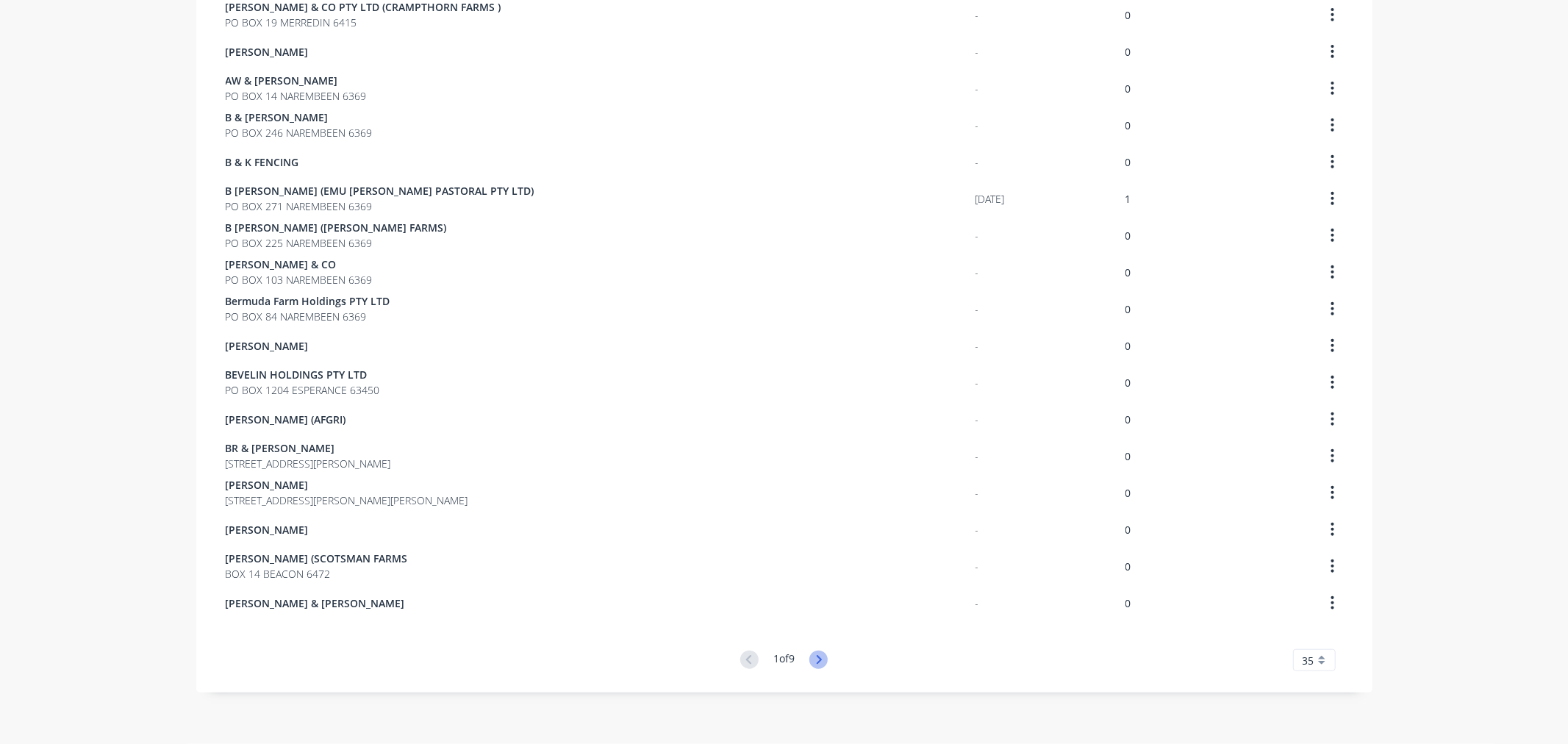
drag, startPoint x: 814, startPoint y: 655, endPoint x: 816, endPoint y: 645, distance: 10.2
click at [814, 653] on g at bounding box center [819, 660] width 19 height 19
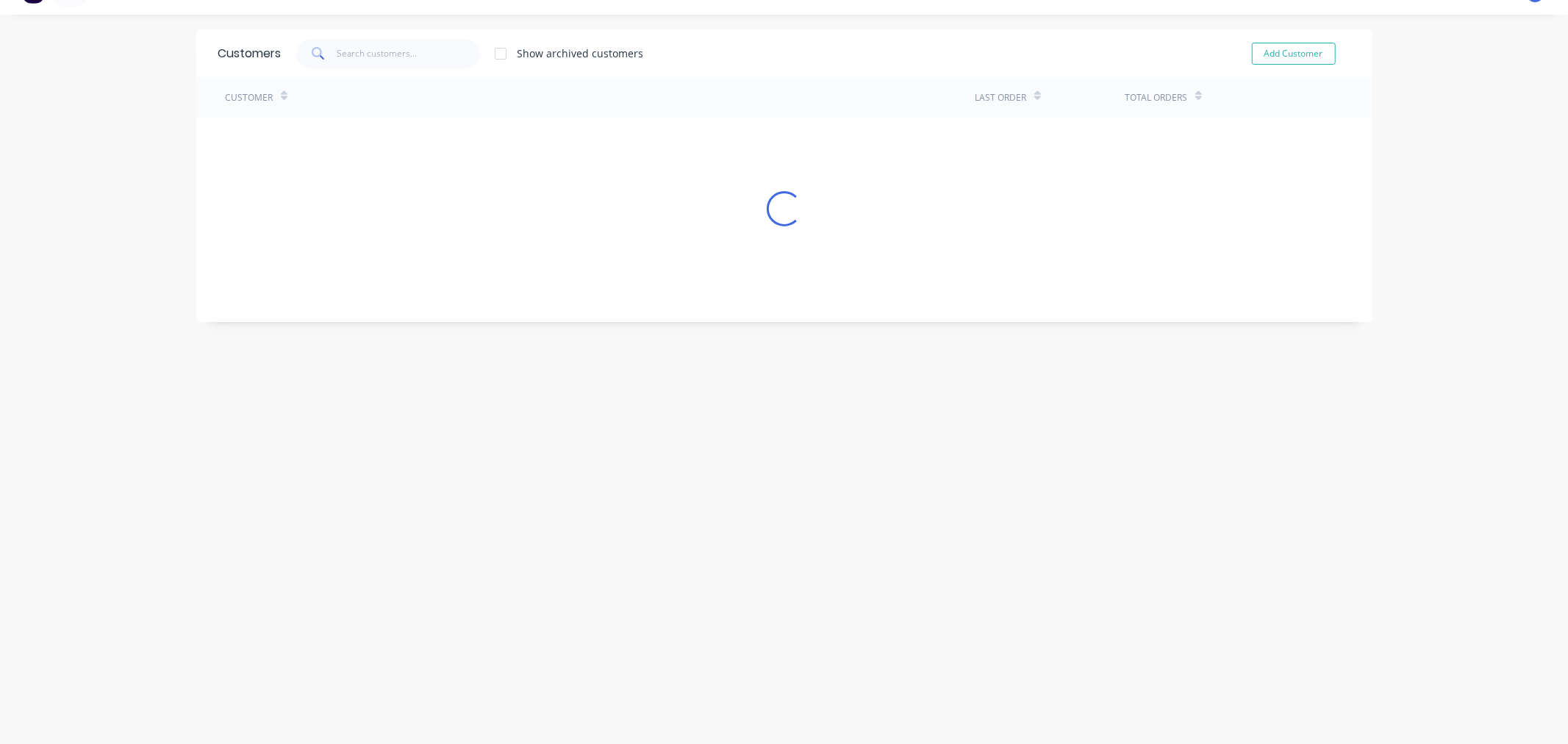
scroll to position [813, 0]
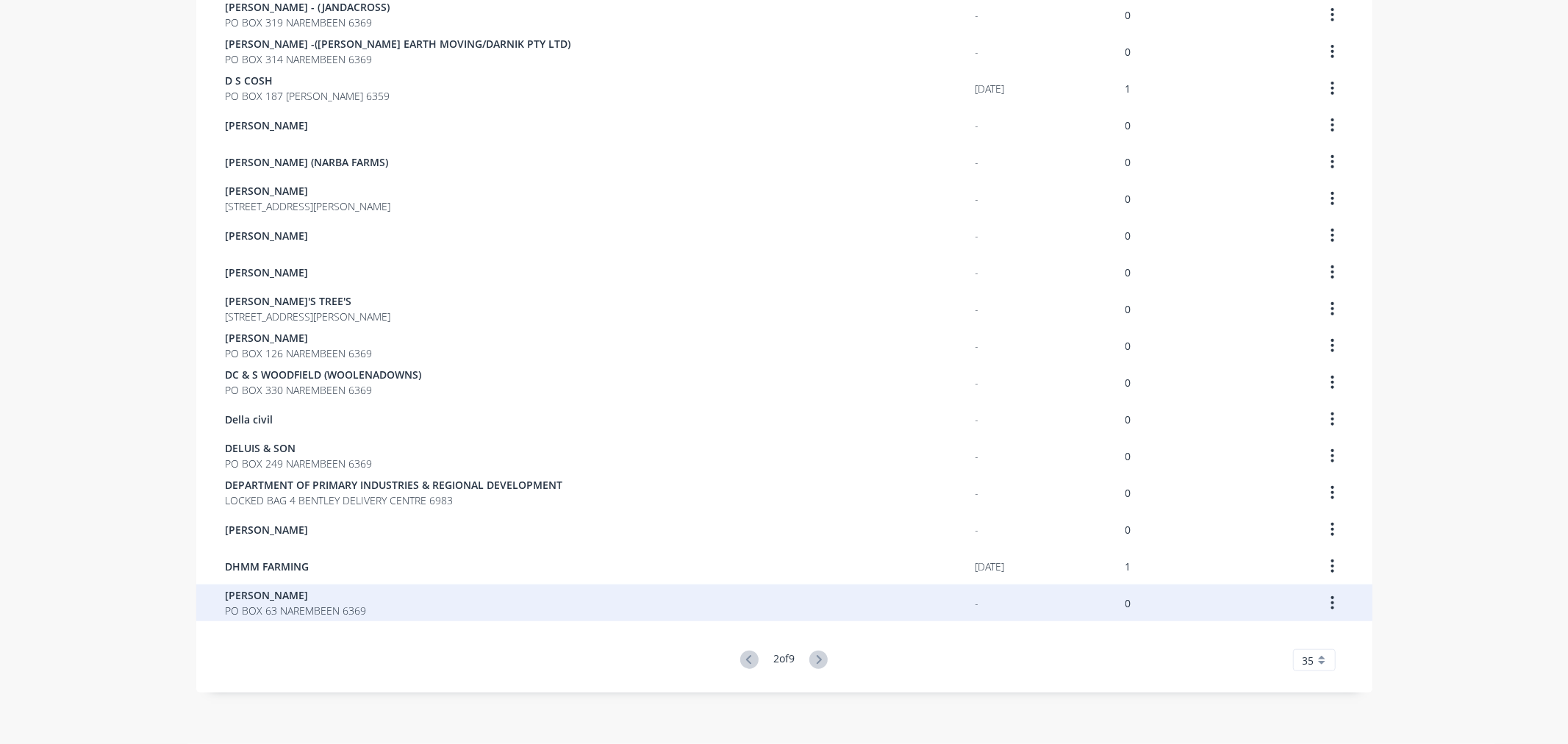
click at [226, 598] on span "[PERSON_NAME]" at bounding box center [296, 595] width 141 height 15
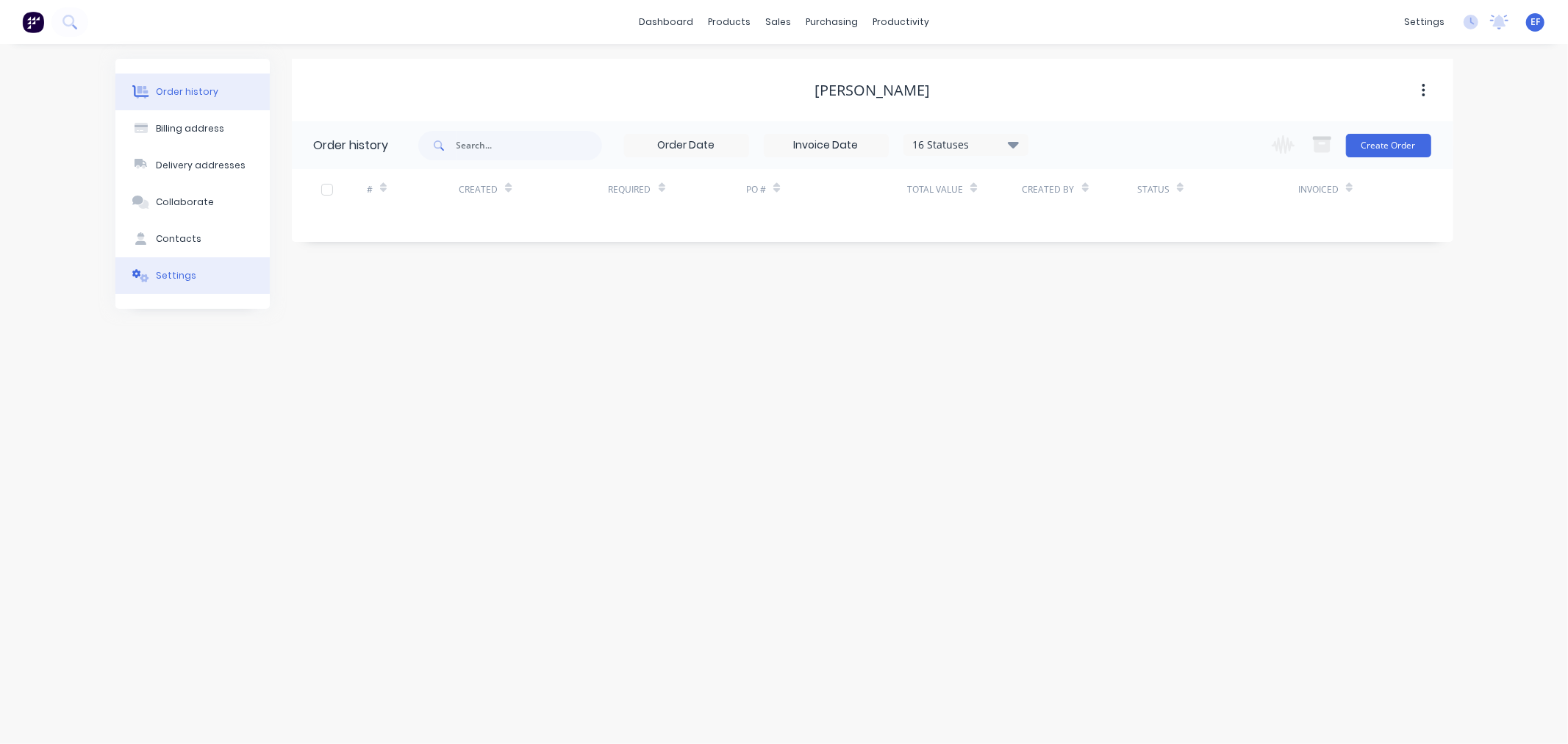
click at [167, 284] on button "Settings" at bounding box center [193, 276] width 154 height 37
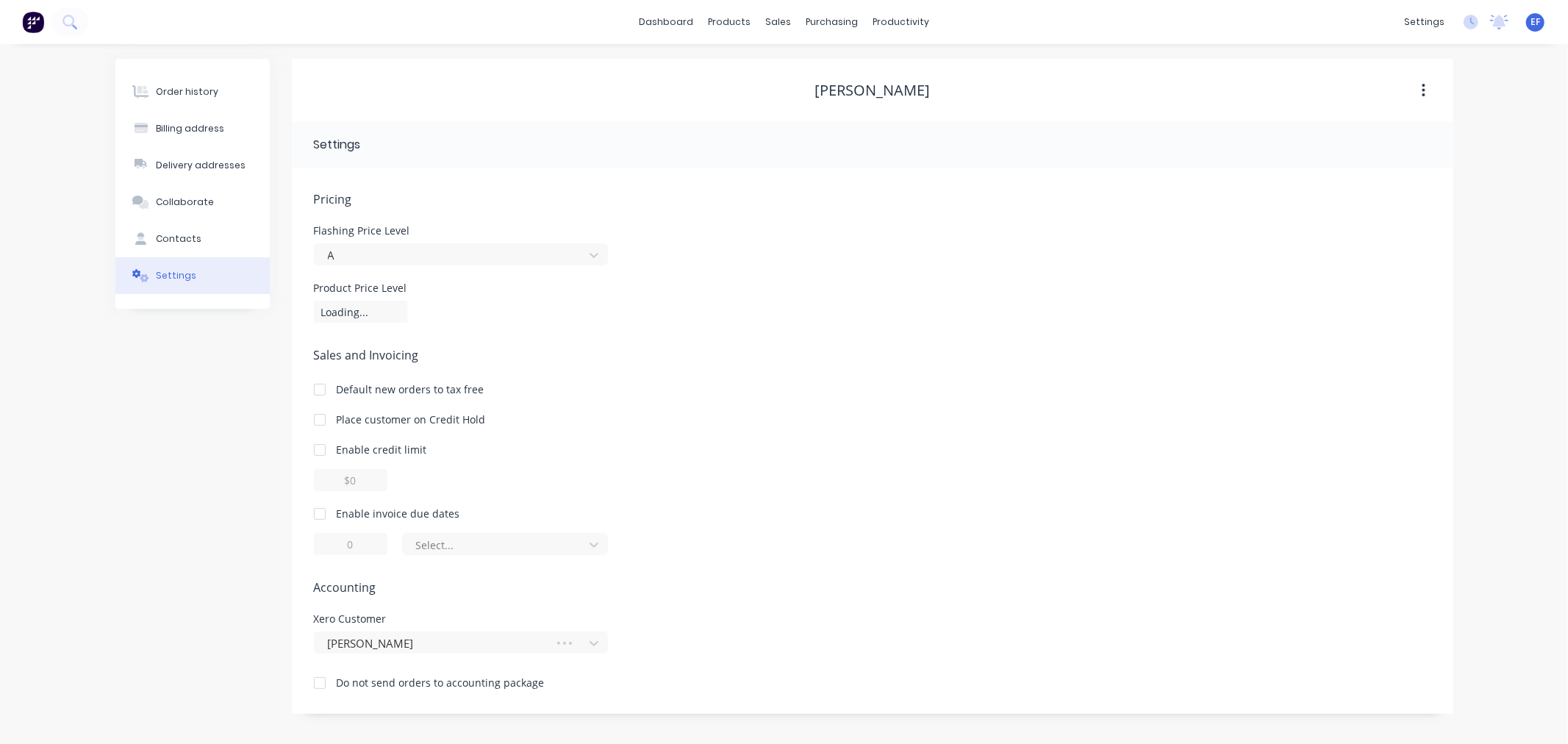
click at [325, 513] on div at bounding box center [320, 513] width 29 height 29
click at [329, 540] on input "1" at bounding box center [350, 544] width 73 height 22
type input "7"
click at [467, 551] on div at bounding box center [496, 545] width 162 height 19
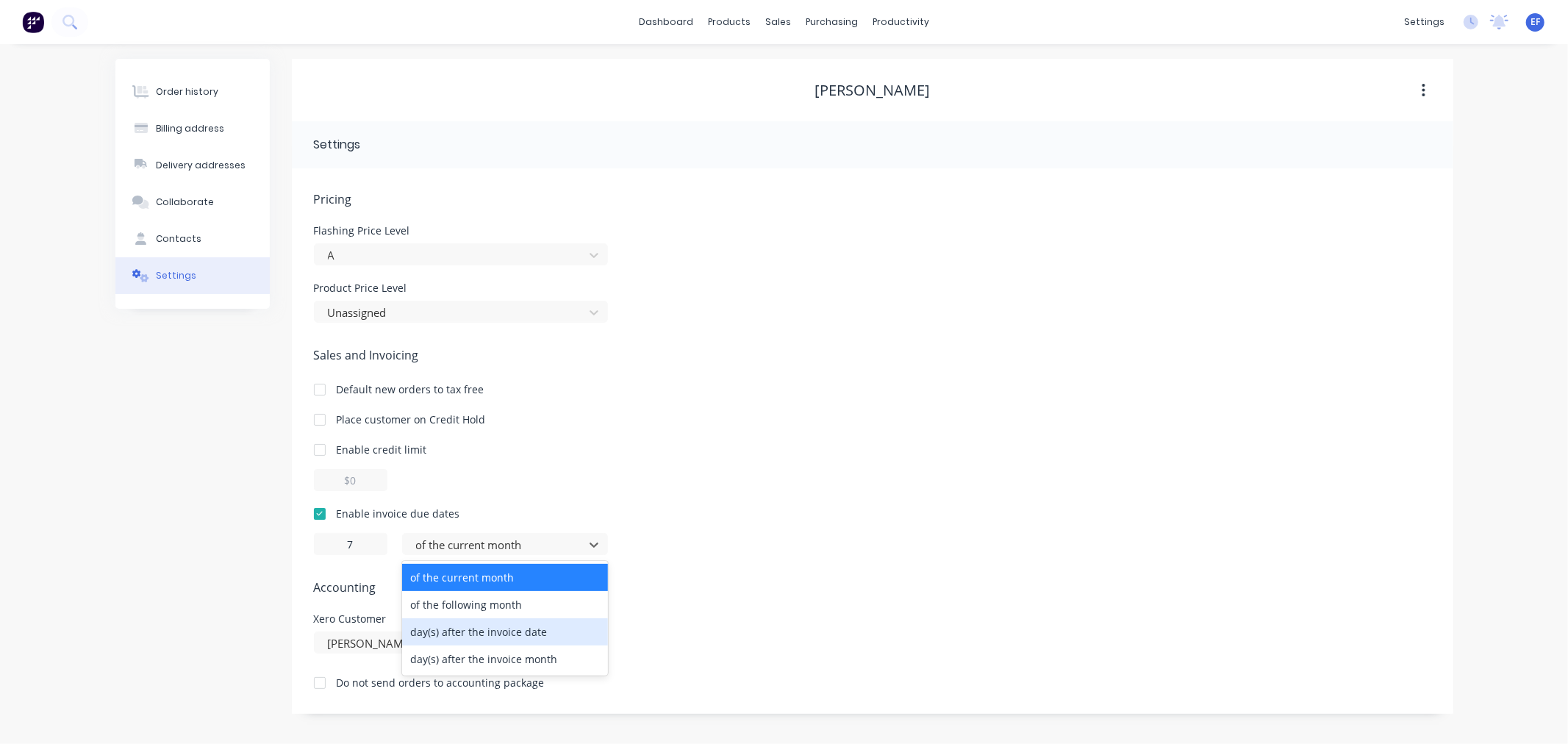
click at [460, 623] on div "day(s) after the invoice date" at bounding box center [505, 631] width 206 height 27
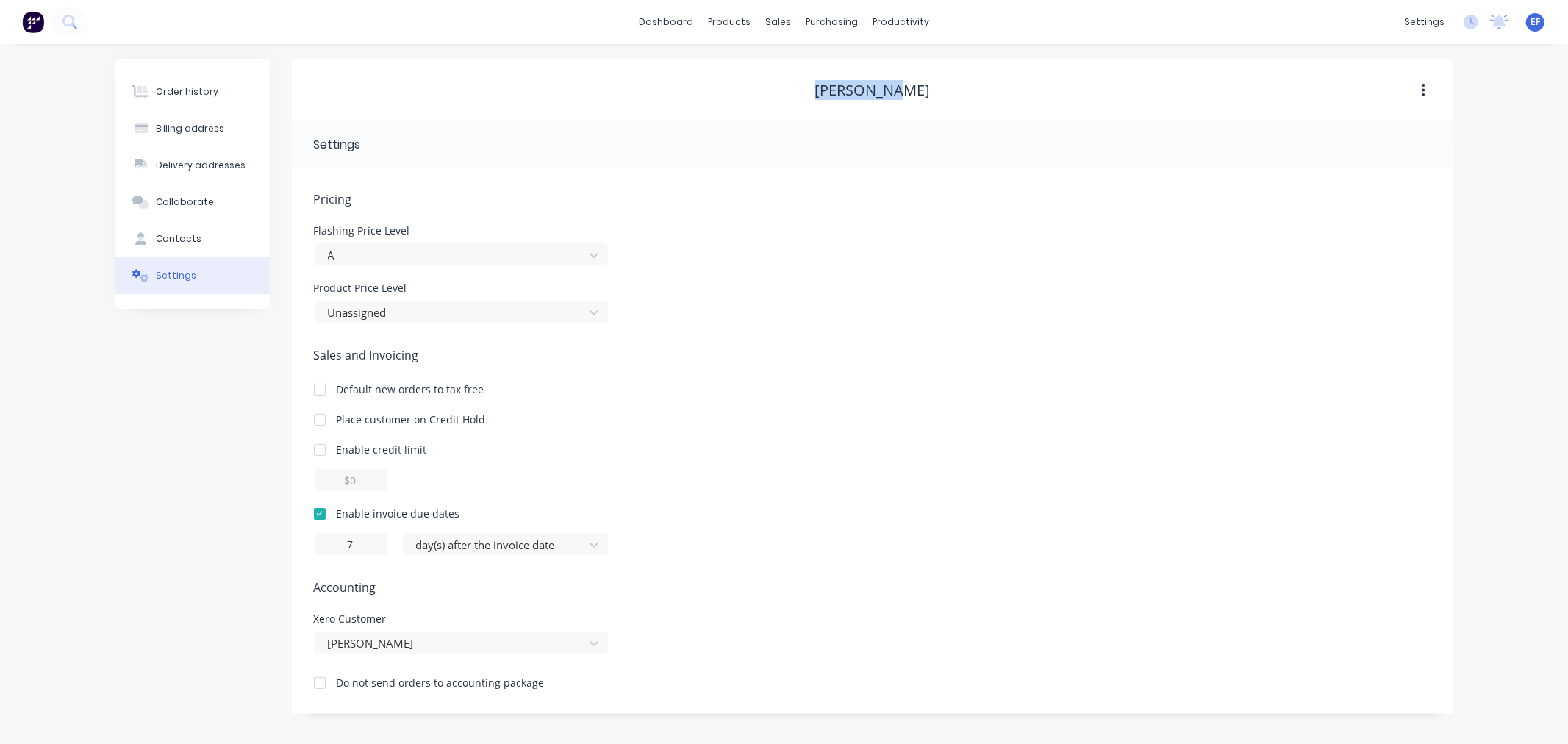
drag, startPoint x: 917, startPoint y: 89, endPoint x: 809, endPoint y: 93, distance: 108.1
click at [809, 93] on div "[PERSON_NAME]" at bounding box center [873, 90] width 1162 height 18
click at [789, 98] on icon at bounding box center [782, 99] width 13 height 13
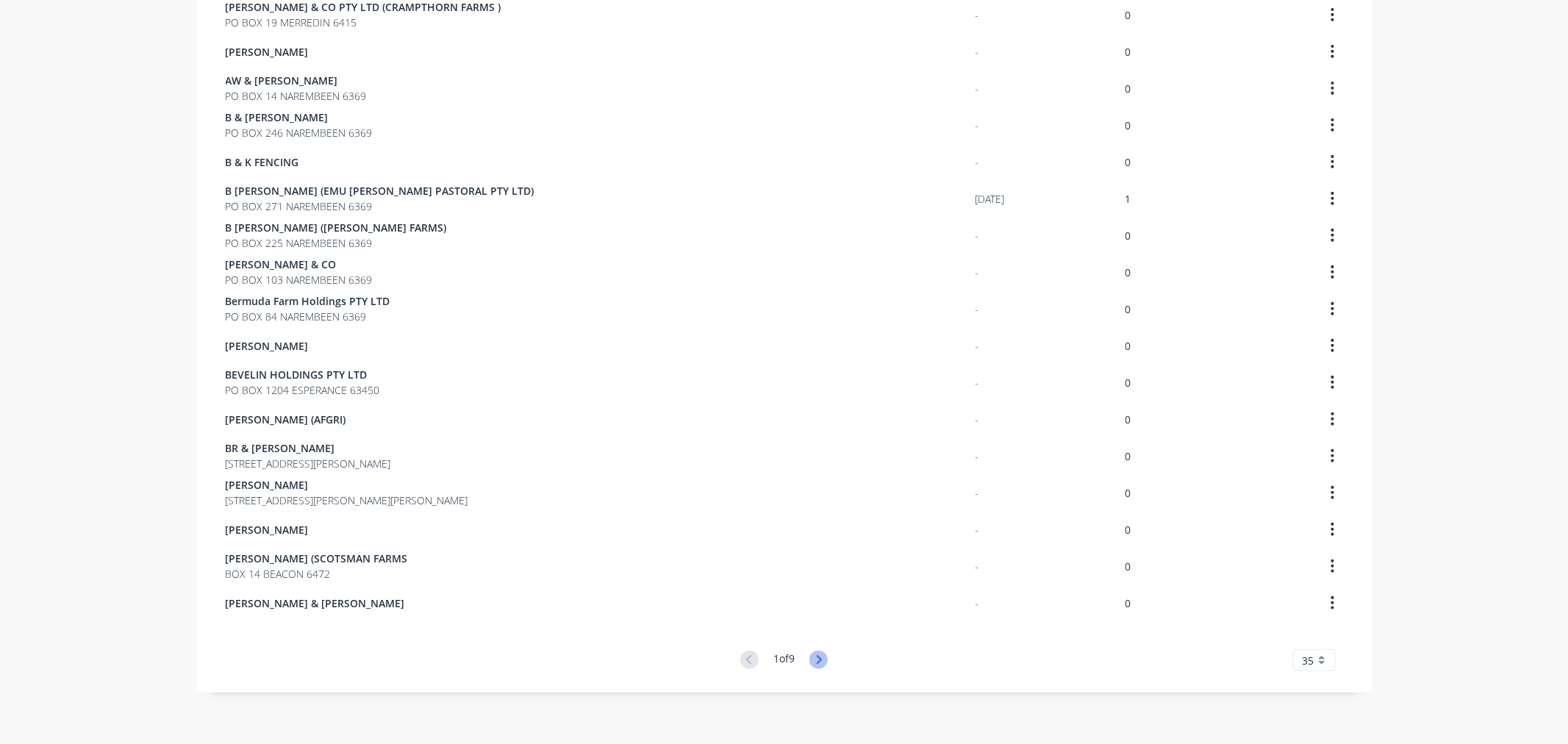
click at [816, 657] on icon at bounding box center [819, 659] width 5 height 8
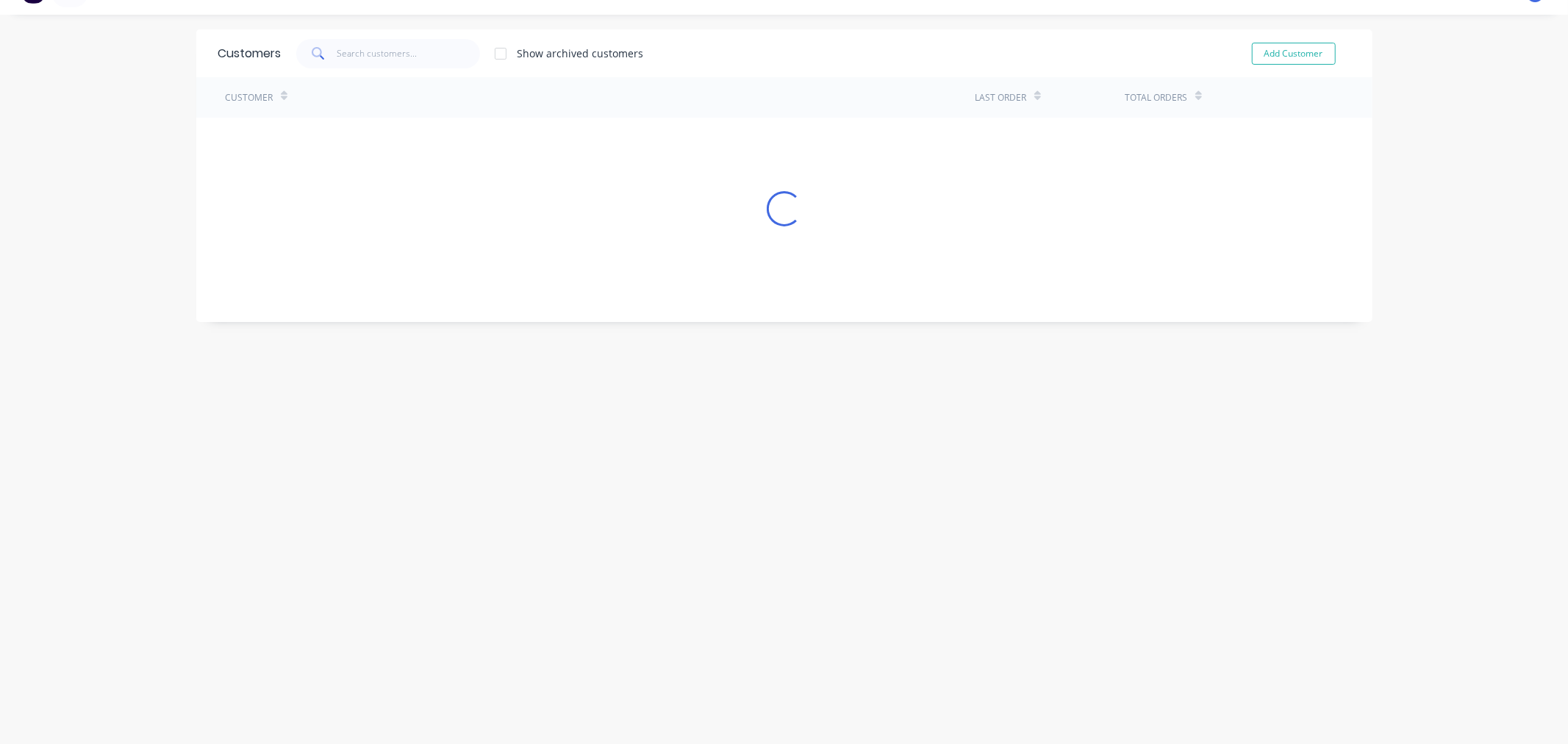
scroll to position [813, 0]
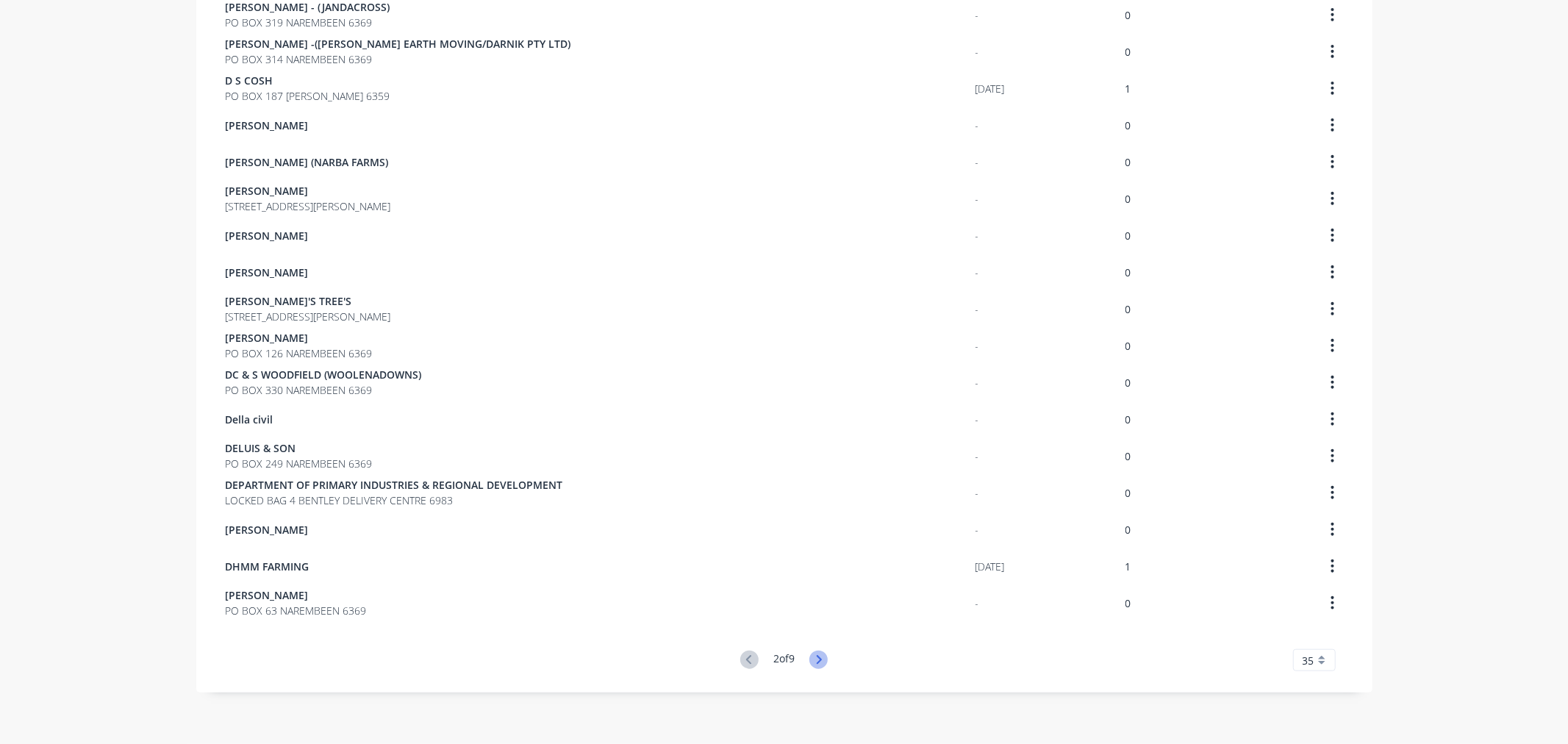
click at [822, 658] on icon at bounding box center [819, 660] width 19 height 19
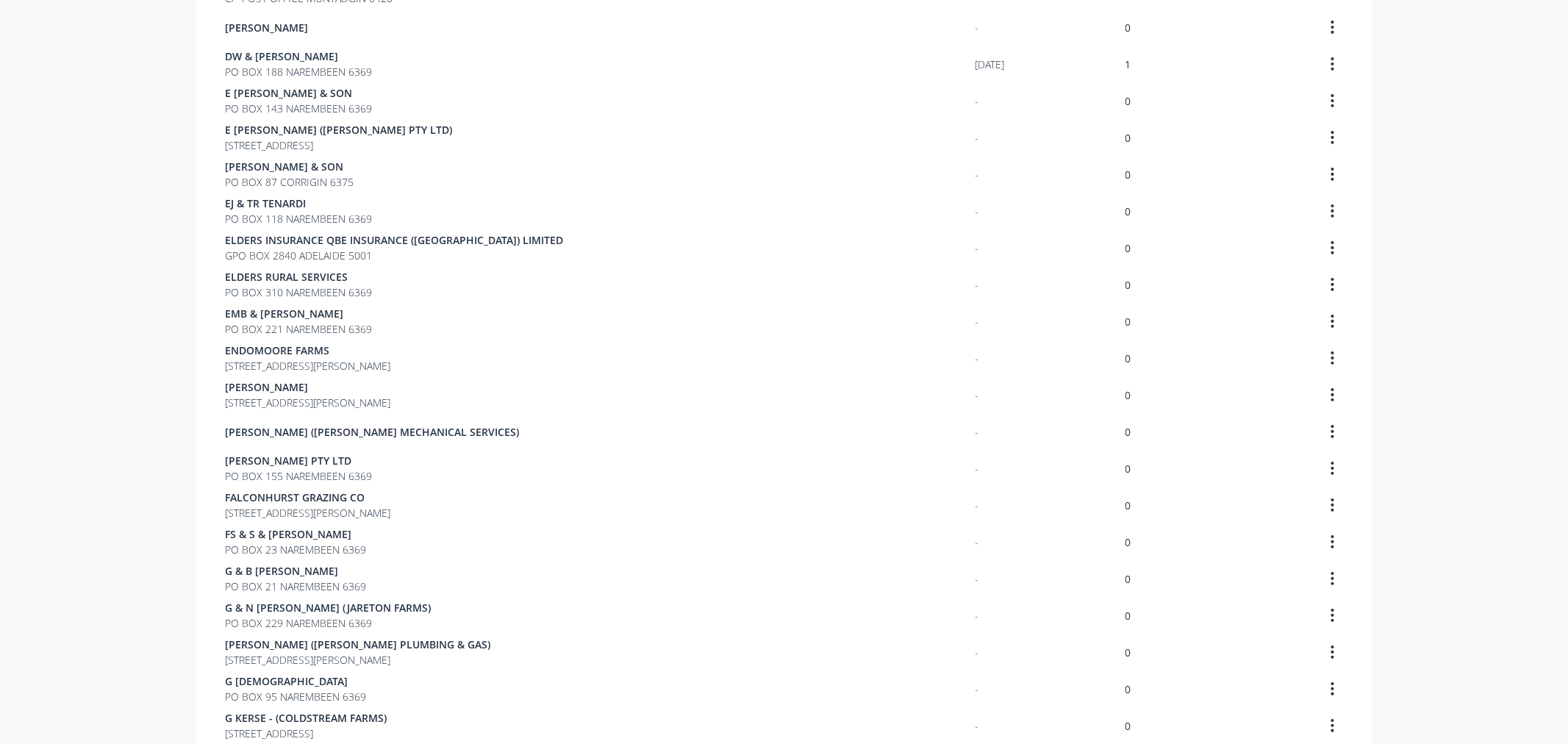
scroll to position [0, 0]
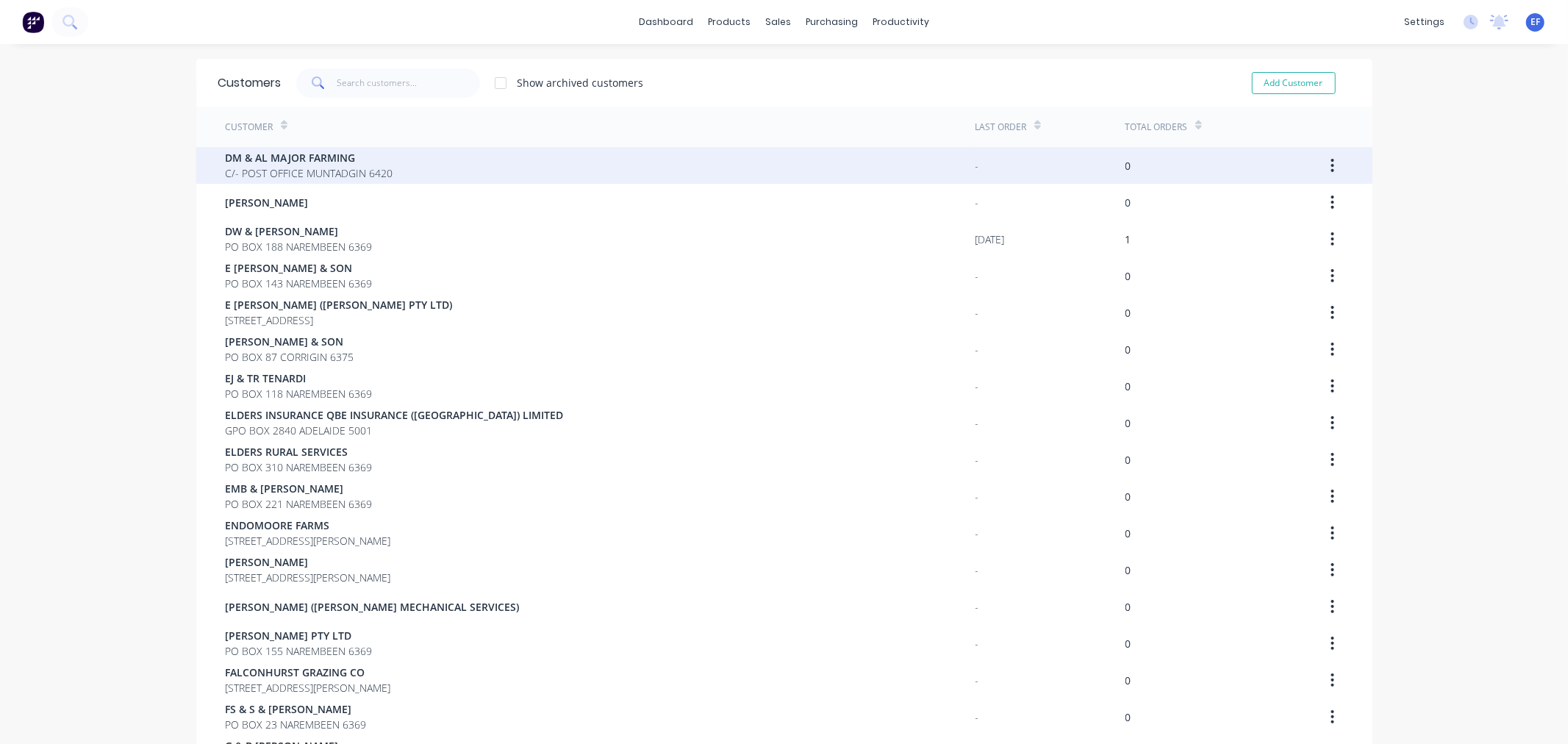
click at [234, 156] on span "DM & AL MAJOR FARMING" at bounding box center [309, 158] width 167 height 15
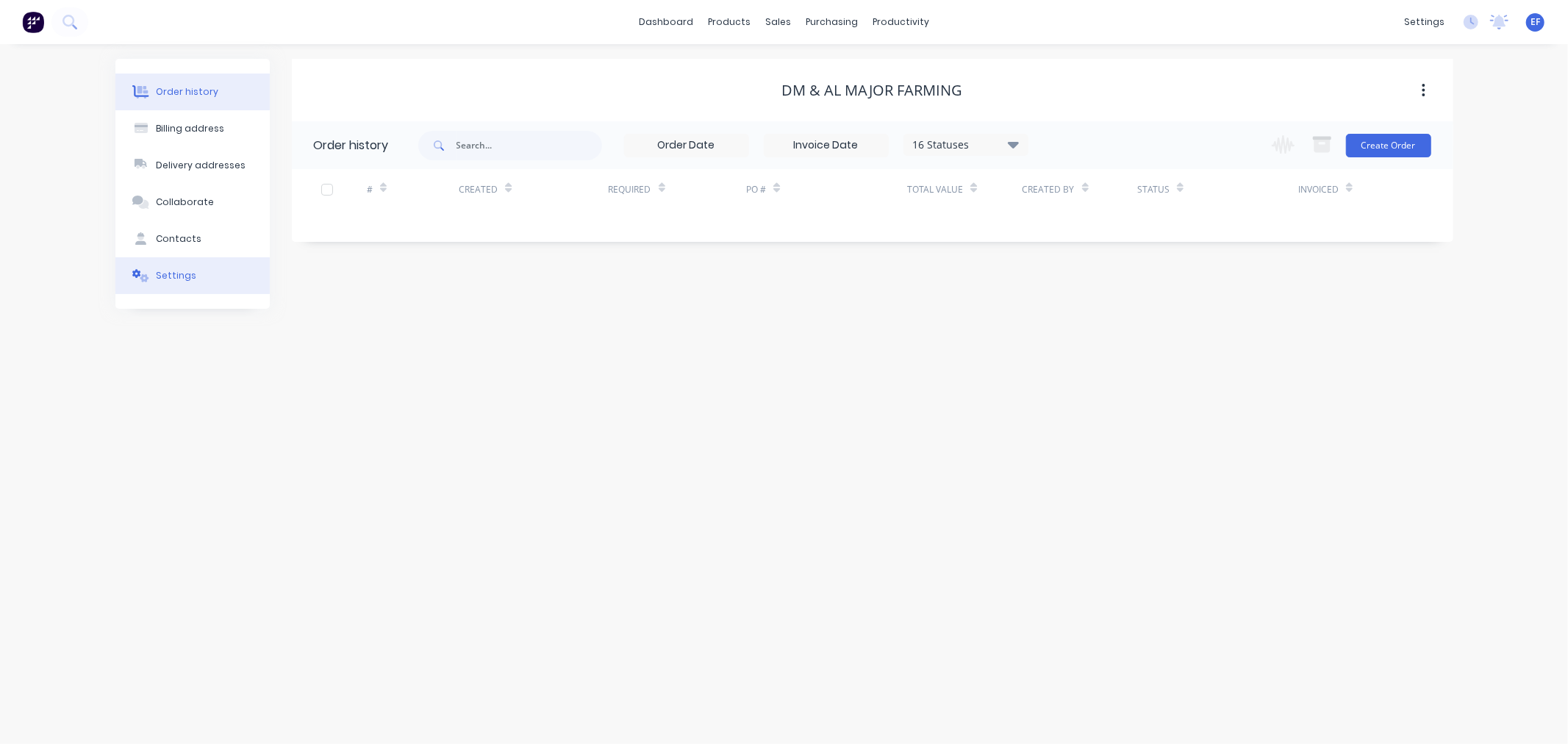
click at [160, 281] on div "Settings" at bounding box center [176, 275] width 40 height 13
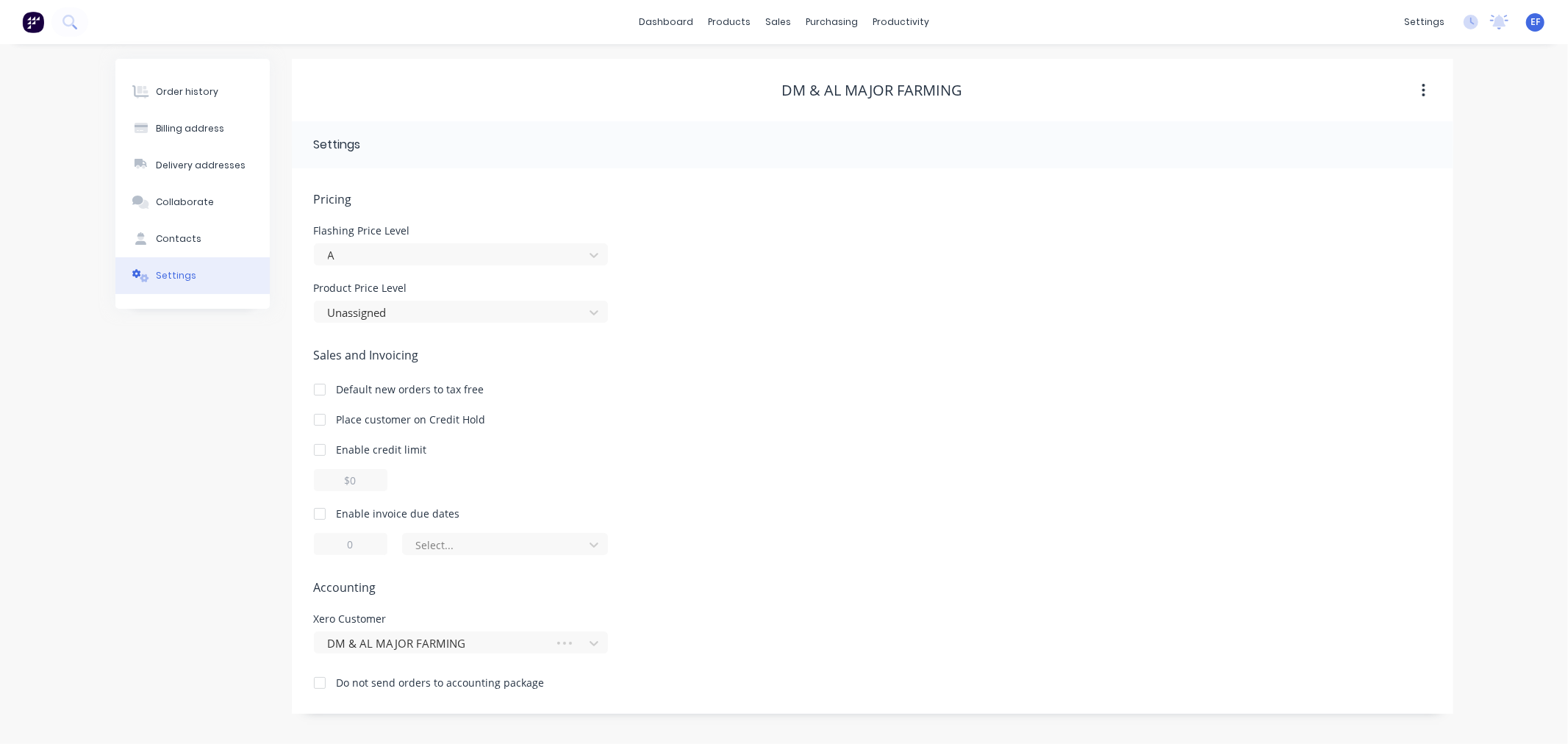
click at [318, 505] on div at bounding box center [320, 513] width 29 height 29
drag, startPoint x: 358, startPoint y: 540, endPoint x: 327, endPoint y: 540, distance: 31.0
click at [328, 540] on input "1" at bounding box center [350, 544] width 73 height 22
type input "7"
click at [472, 550] on div at bounding box center [496, 545] width 162 height 19
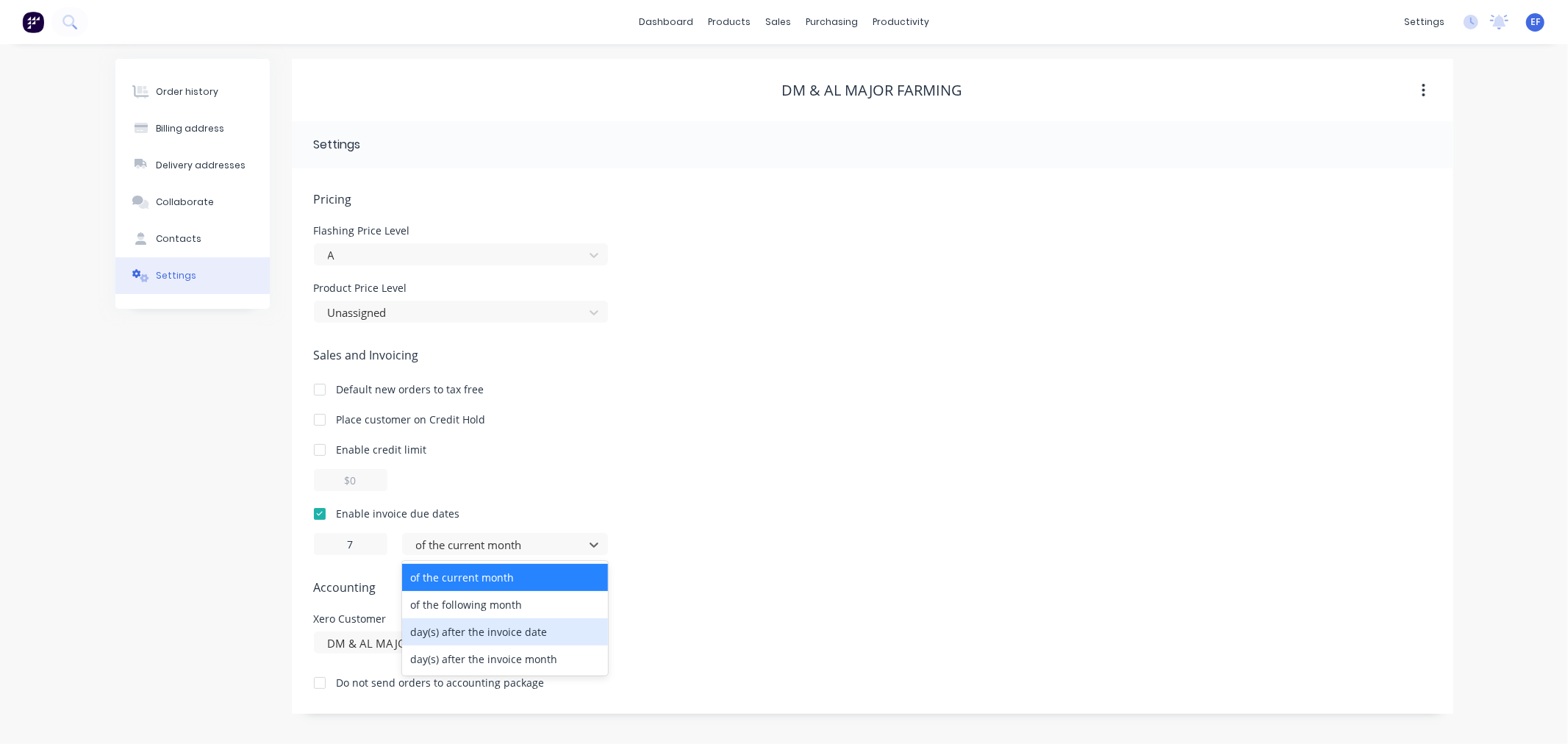
click at [464, 630] on div "day(s) after the invoice date" at bounding box center [505, 631] width 206 height 27
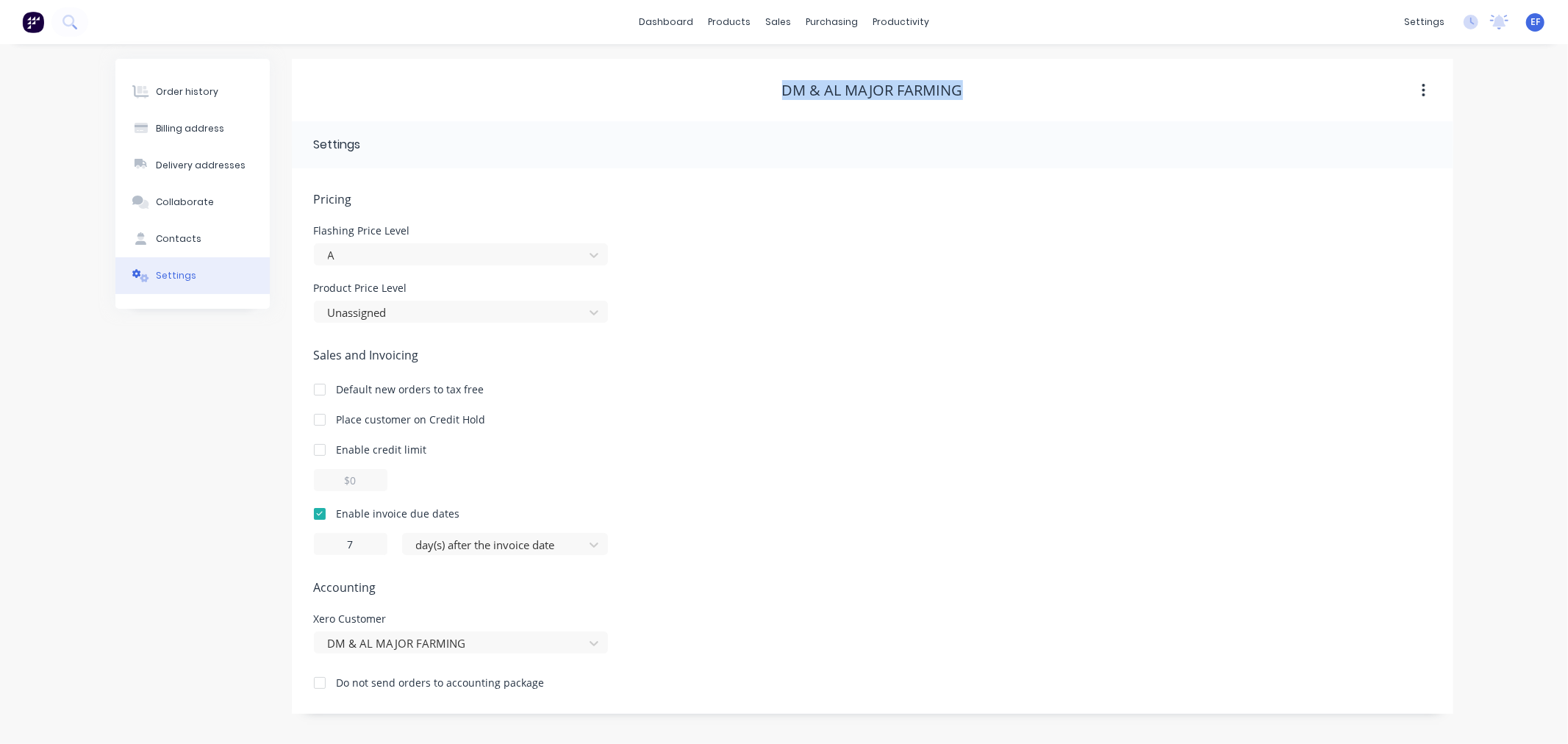
drag, startPoint x: 843, startPoint y: 93, endPoint x: 783, endPoint y: 89, distance: 60.1
click at [783, 89] on div "DM & AL MAJOR FARMING" at bounding box center [873, 90] width 1162 height 18
click at [807, 105] on div "Customers" at bounding box center [829, 99] width 53 height 13
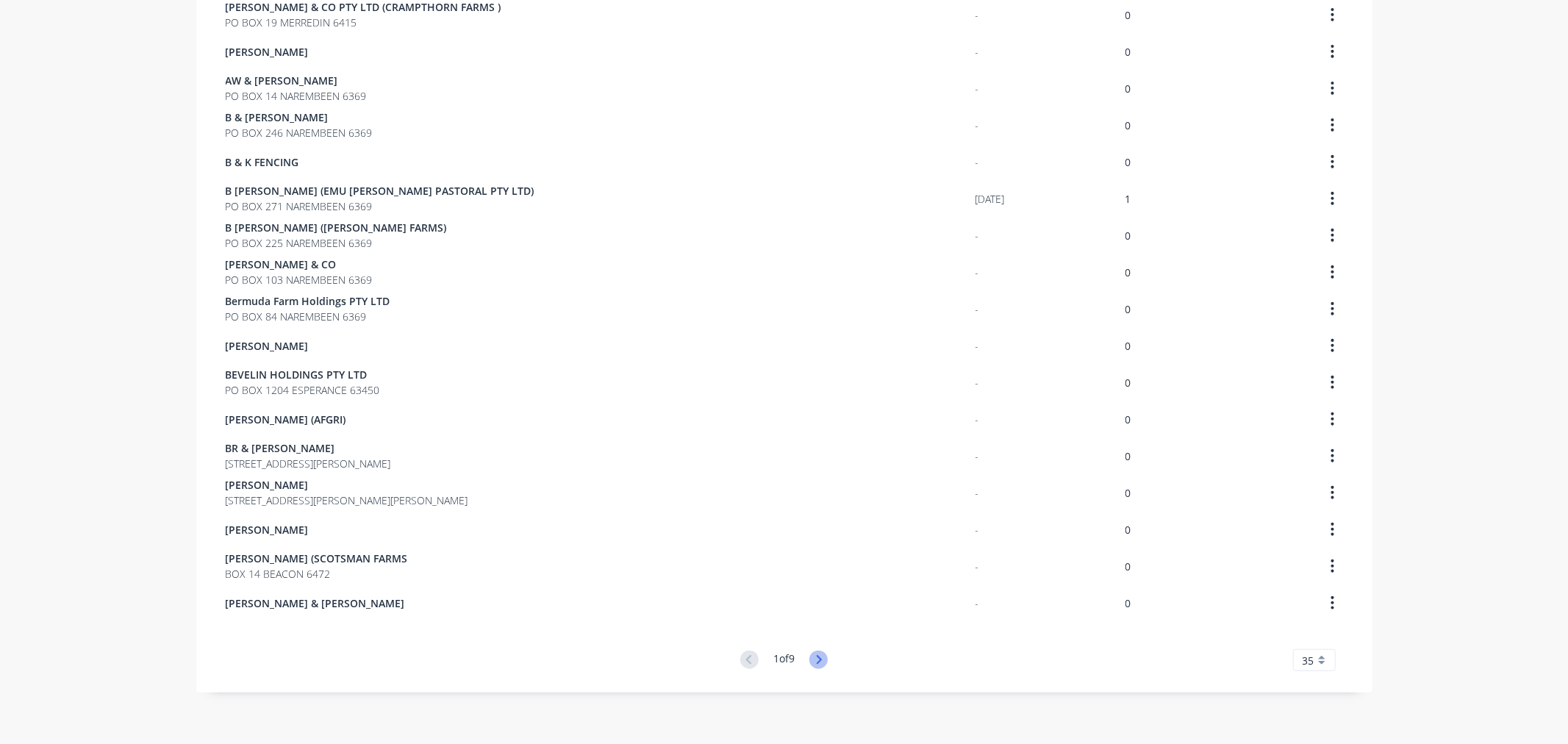
click at [820, 657] on icon at bounding box center [819, 660] width 19 height 19
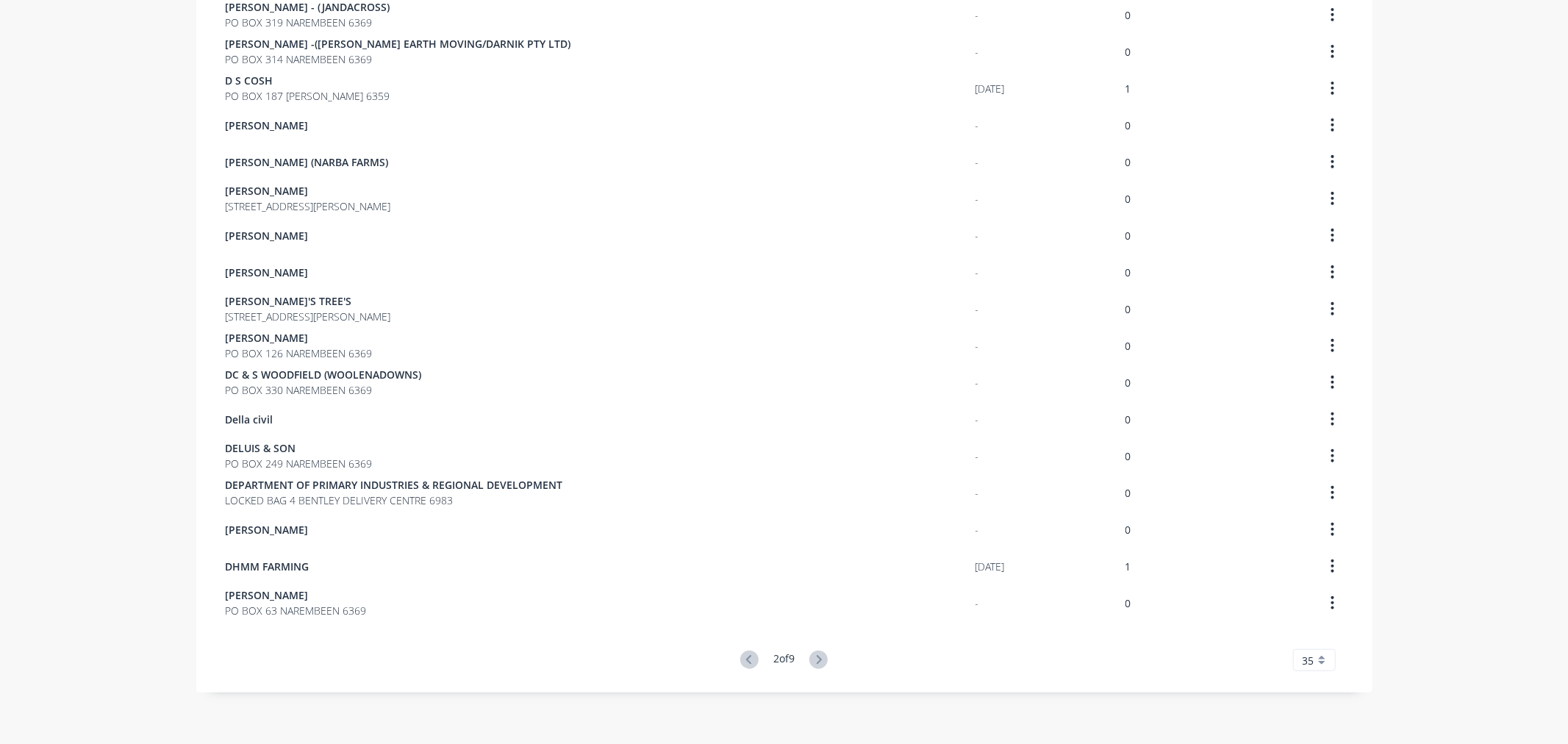
click at [819, 657] on icon at bounding box center [819, 660] width 19 height 19
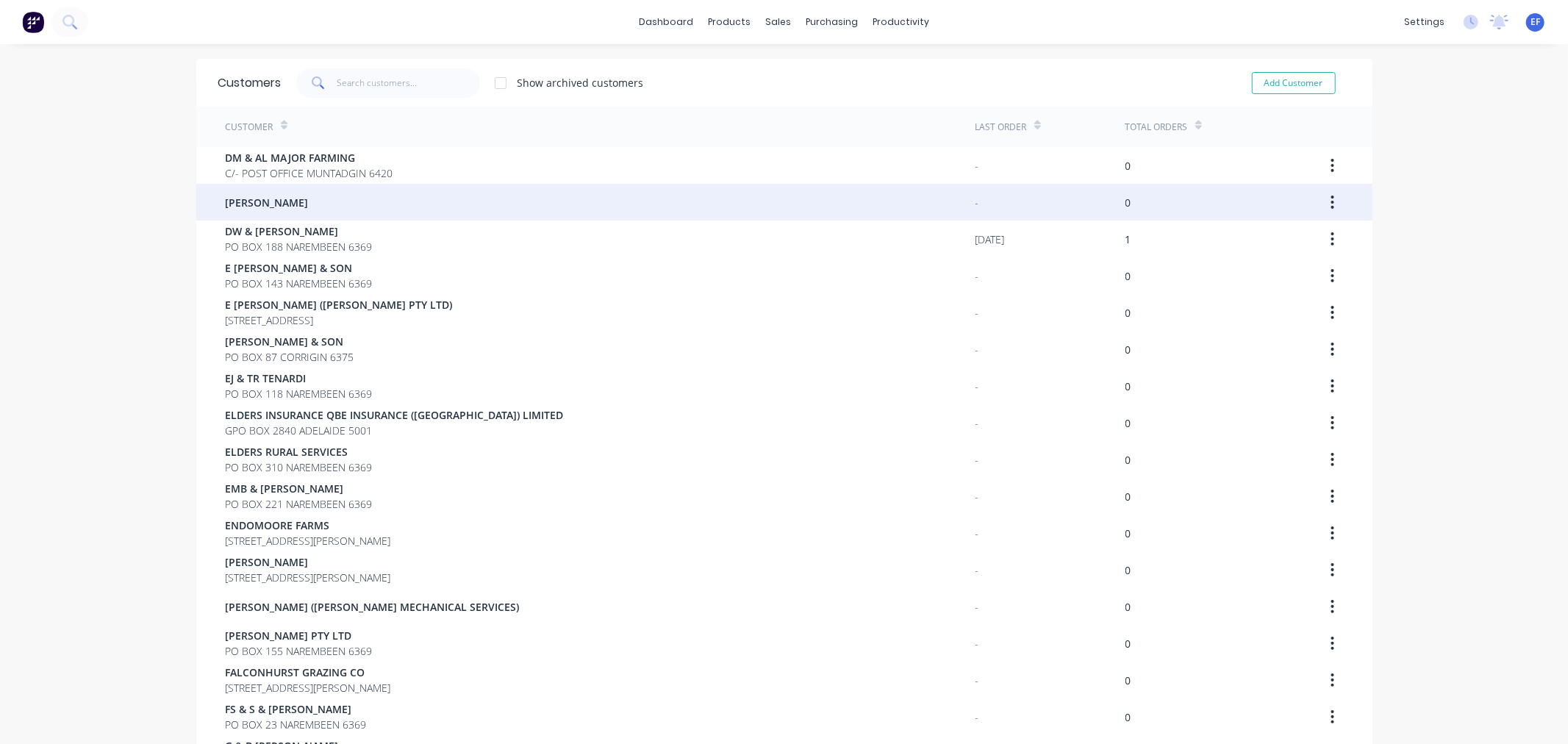
click at [230, 195] on span "[PERSON_NAME]" at bounding box center [268, 203] width 83 height 15
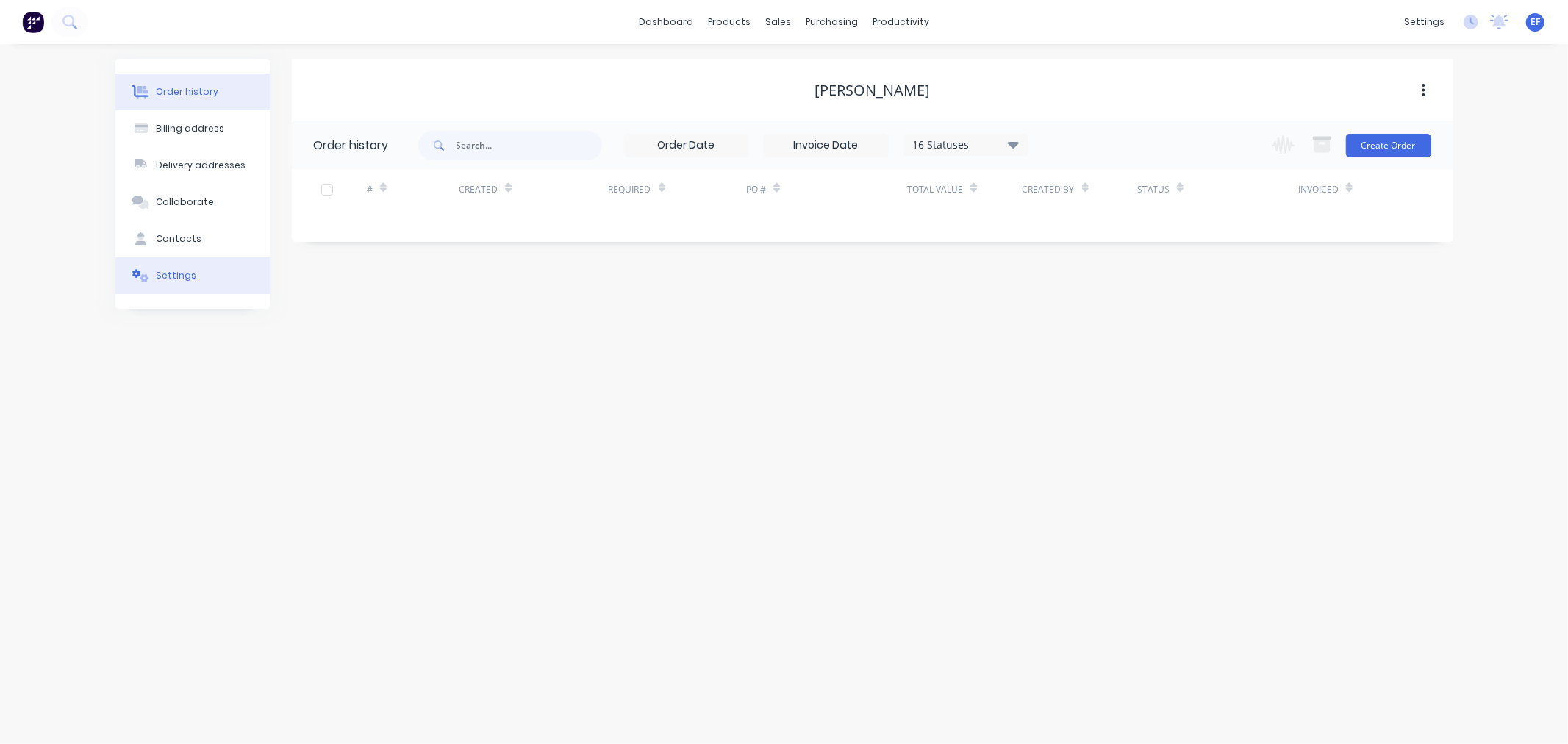
click at [201, 287] on button "Settings" at bounding box center [193, 276] width 154 height 37
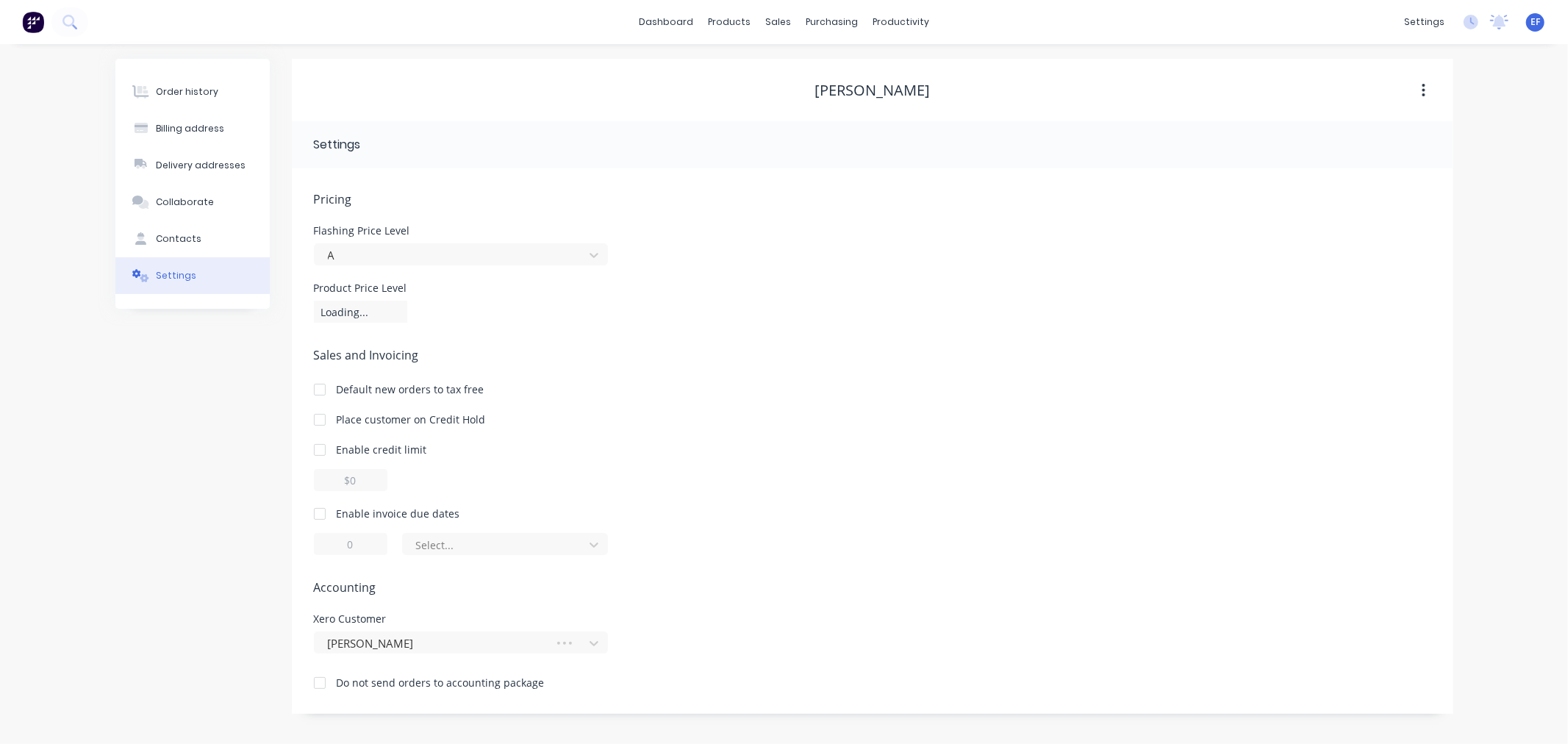
click at [310, 518] on div at bounding box center [320, 513] width 29 height 29
click at [328, 542] on input "1" at bounding box center [350, 544] width 73 height 22
type input "7"
click at [451, 536] on div at bounding box center [496, 545] width 162 height 19
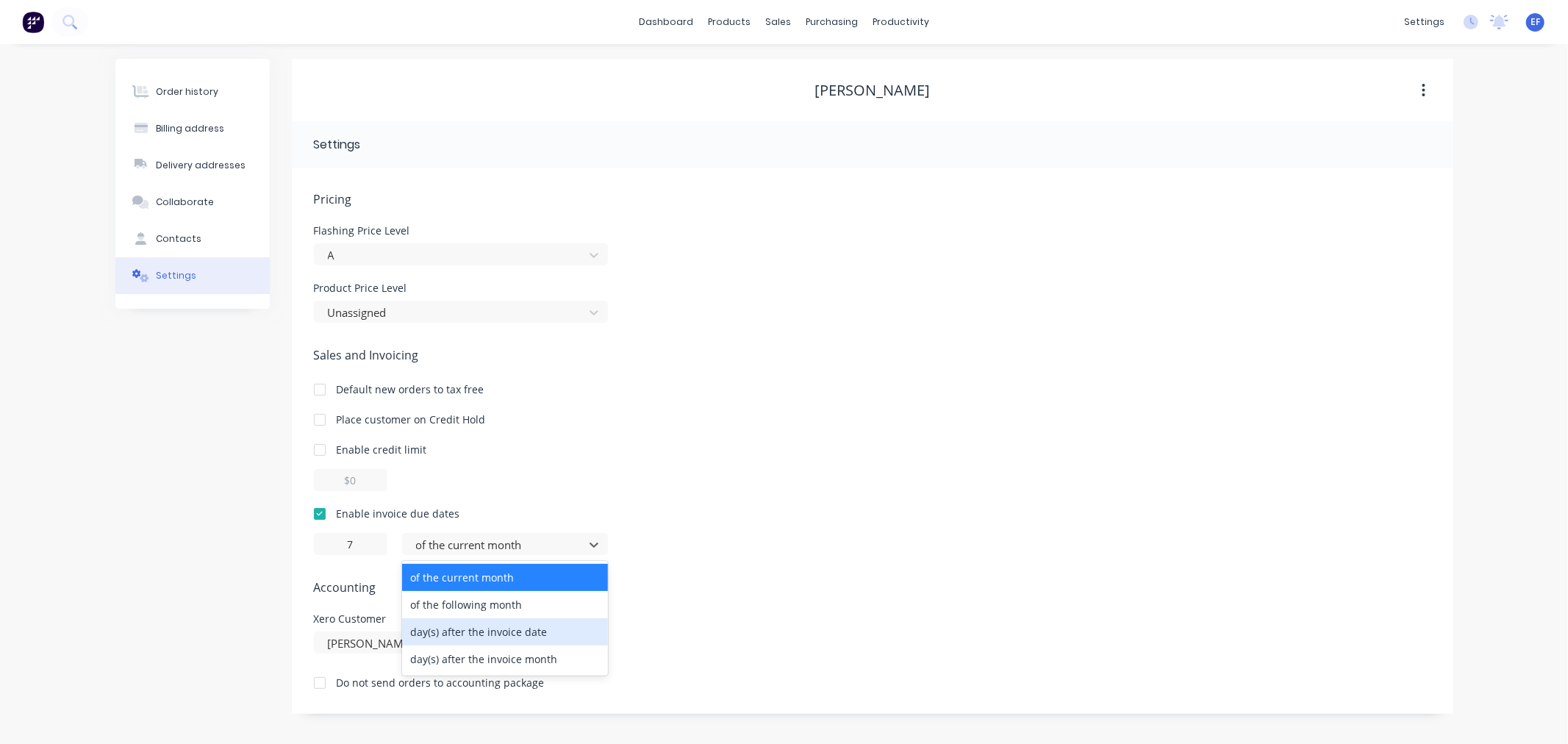
click at [465, 626] on div "day(s) after the invoice date" at bounding box center [505, 631] width 206 height 27
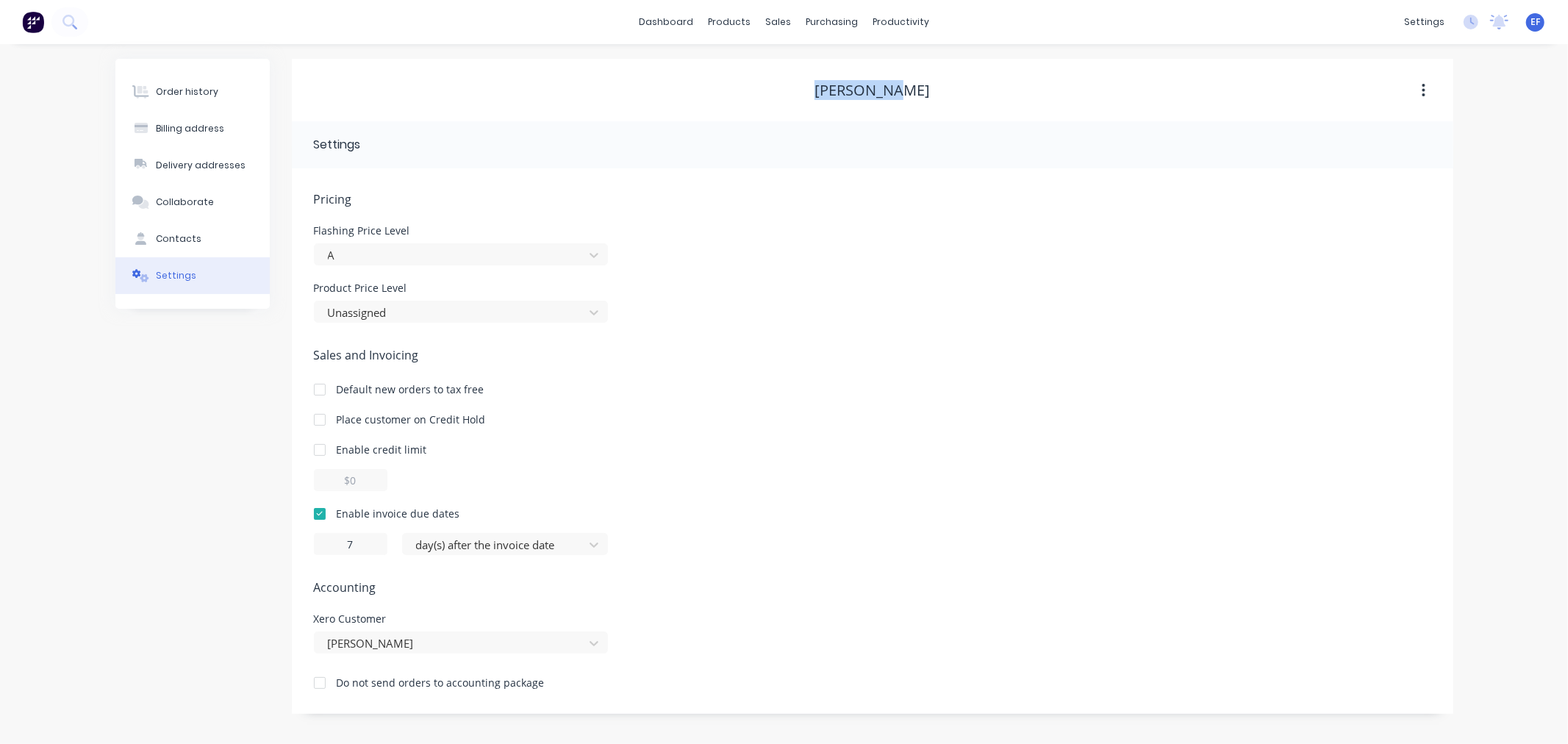
click at [816, 84] on div "[PERSON_NAME]" at bounding box center [873, 90] width 1162 height 18
click at [785, 98] on icon at bounding box center [783, 100] width 8 height 7
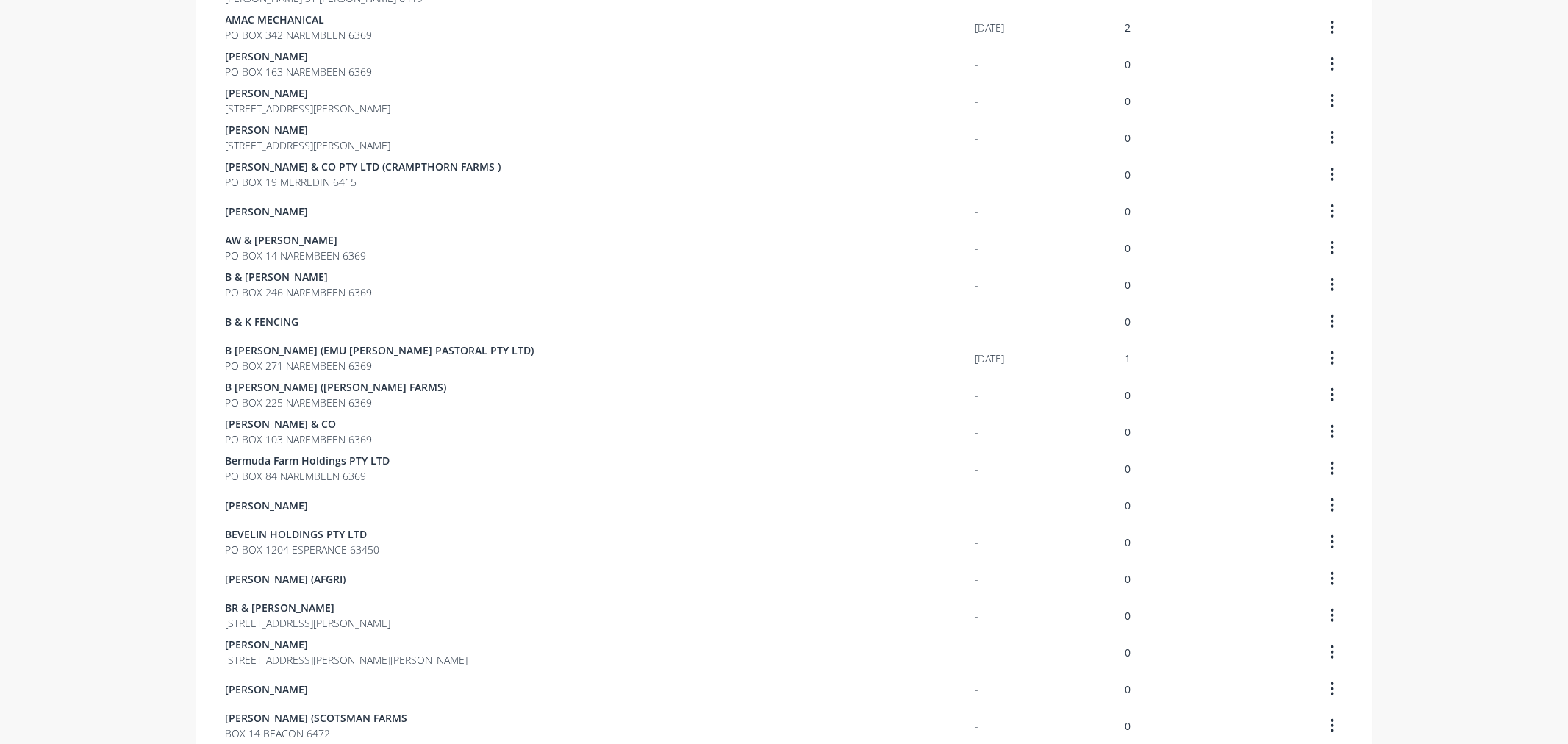
scroll to position [813, 0]
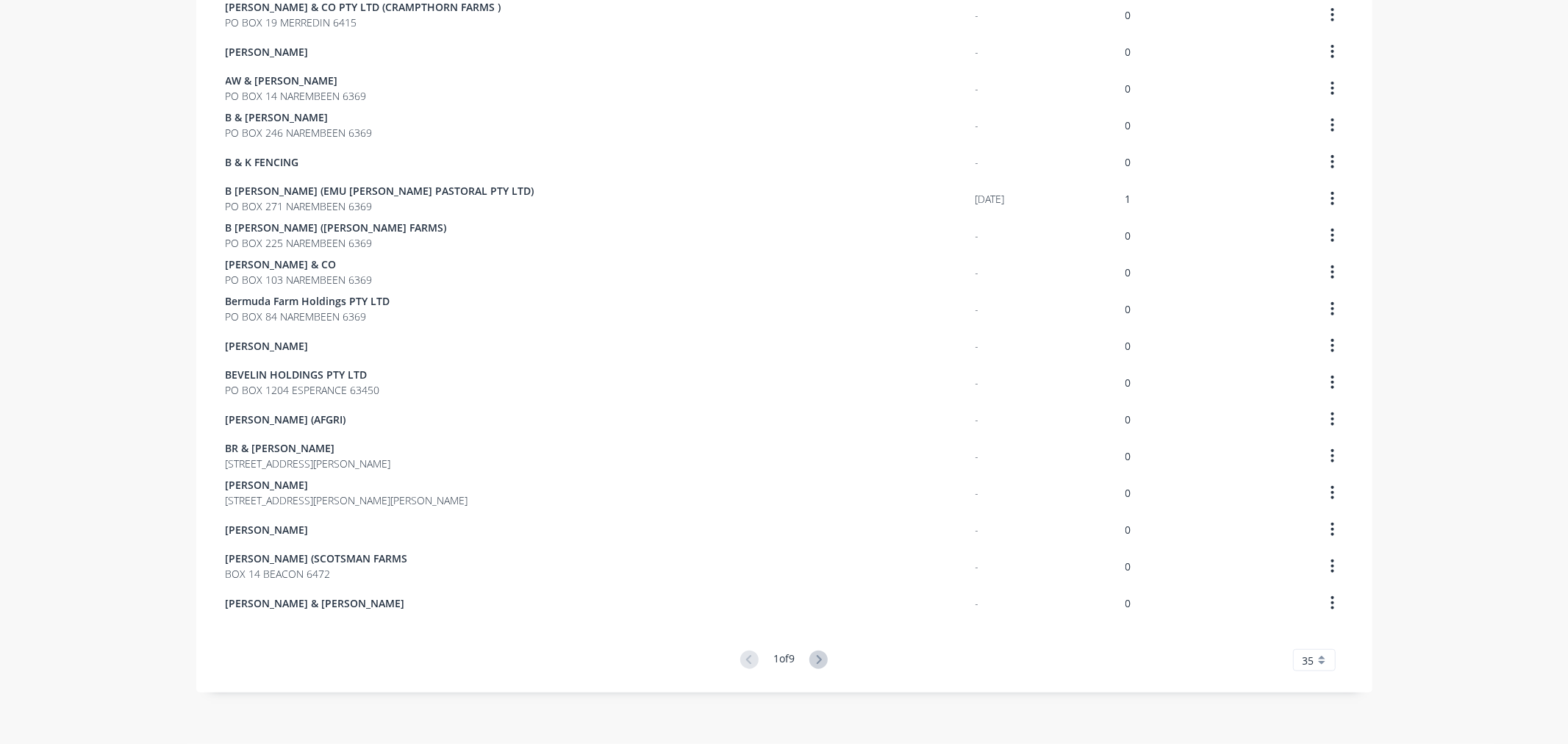
click at [818, 652] on icon at bounding box center [819, 660] width 19 height 19
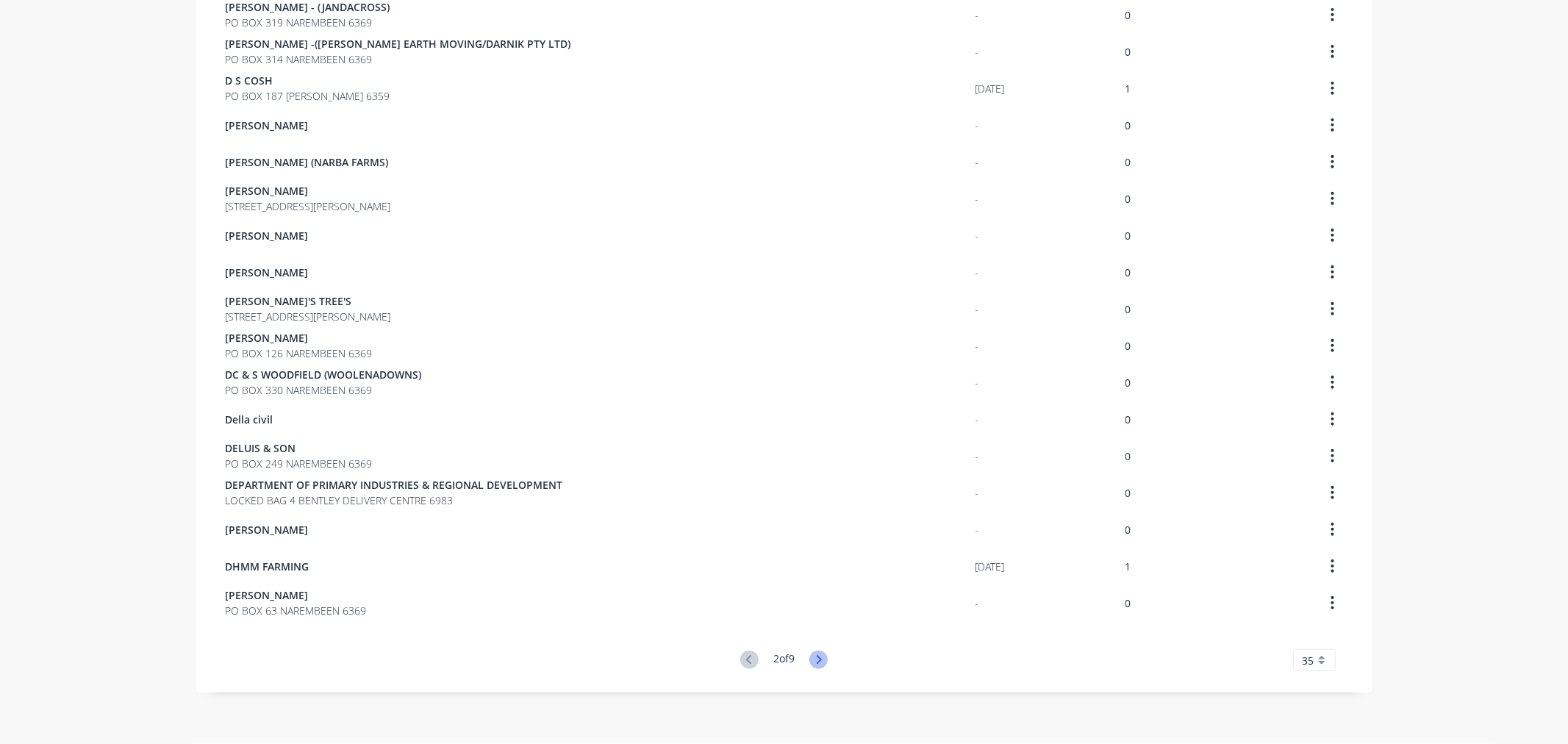
click at [812, 655] on icon at bounding box center [819, 660] width 19 height 19
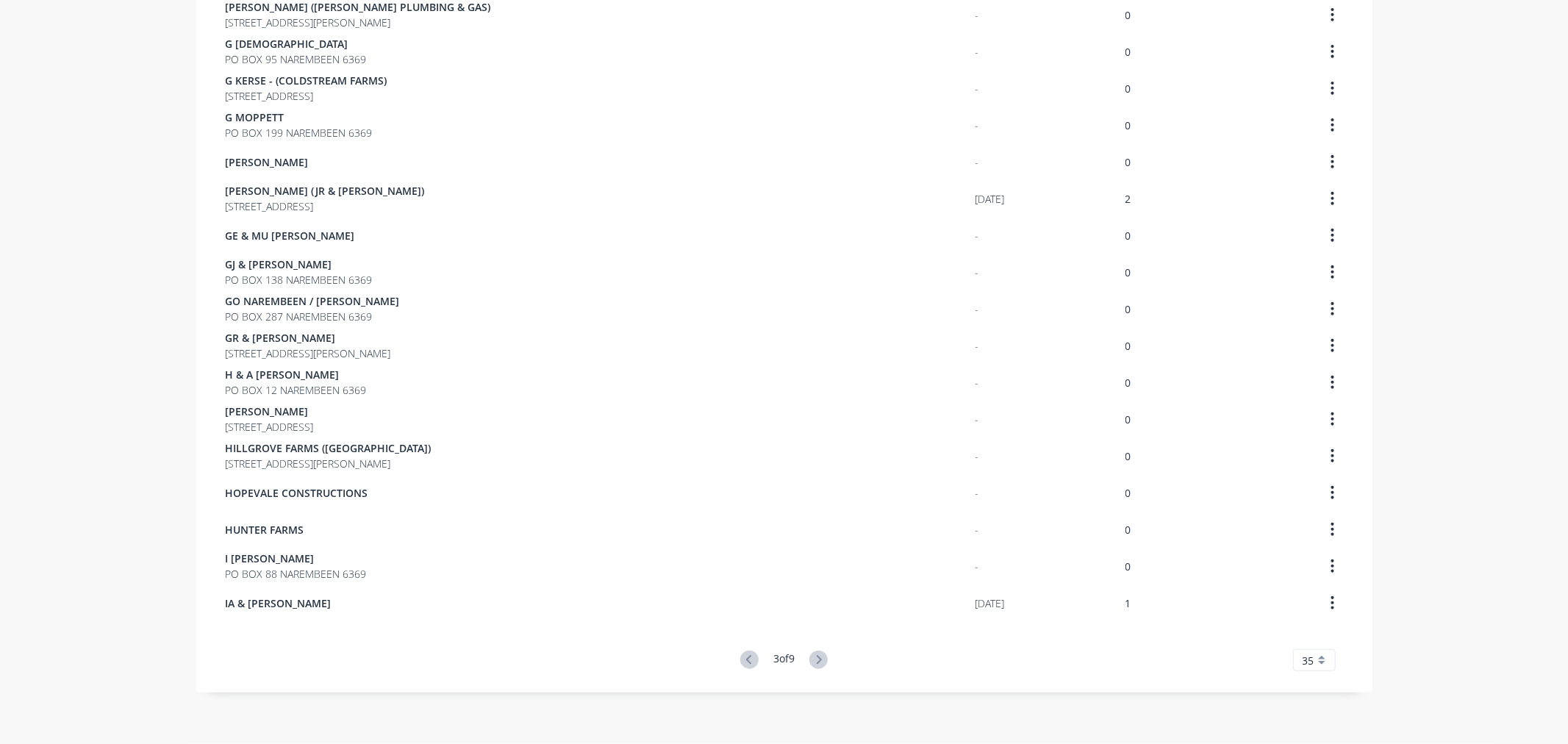
scroll to position [0, 0]
